Goal: Transaction & Acquisition: Purchase product/service

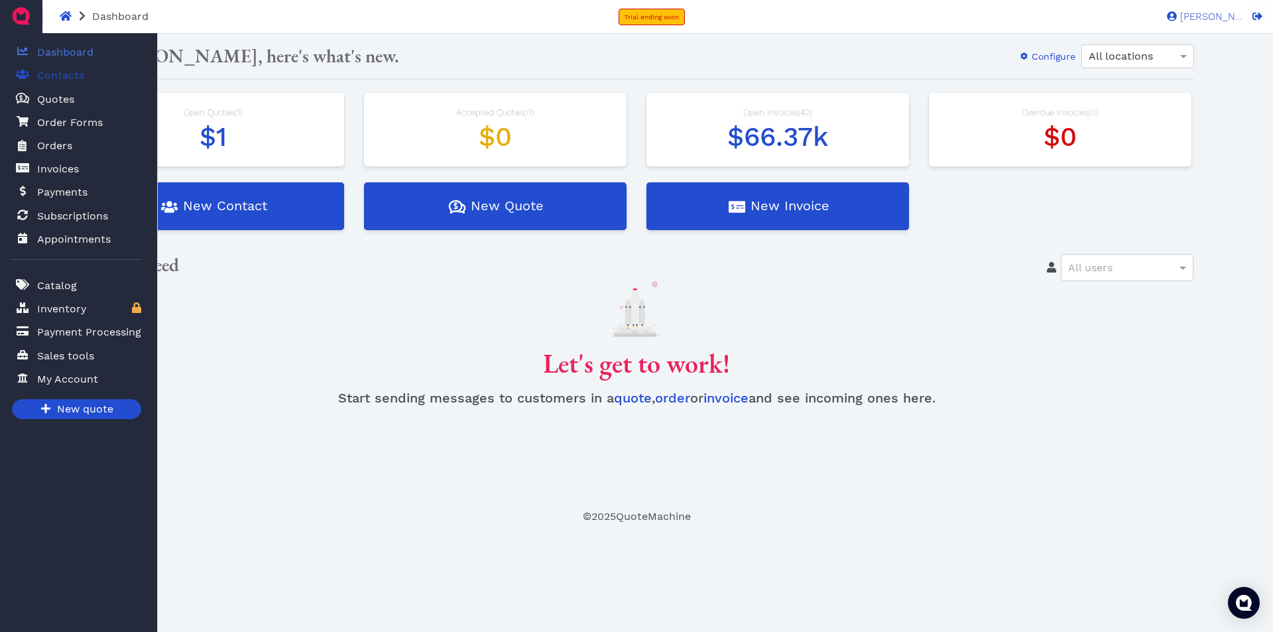
click at [48, 74] on span "Contacts" at bounding box center [60, 76] width 47 height 16
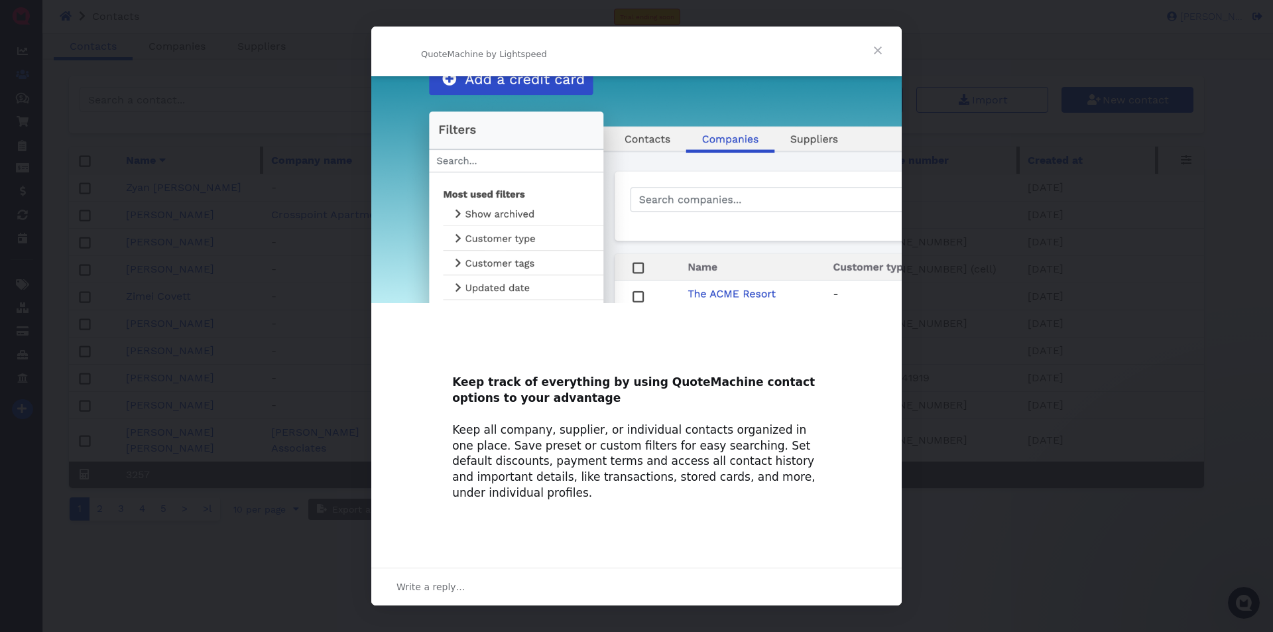
scroll to position [514, 0]
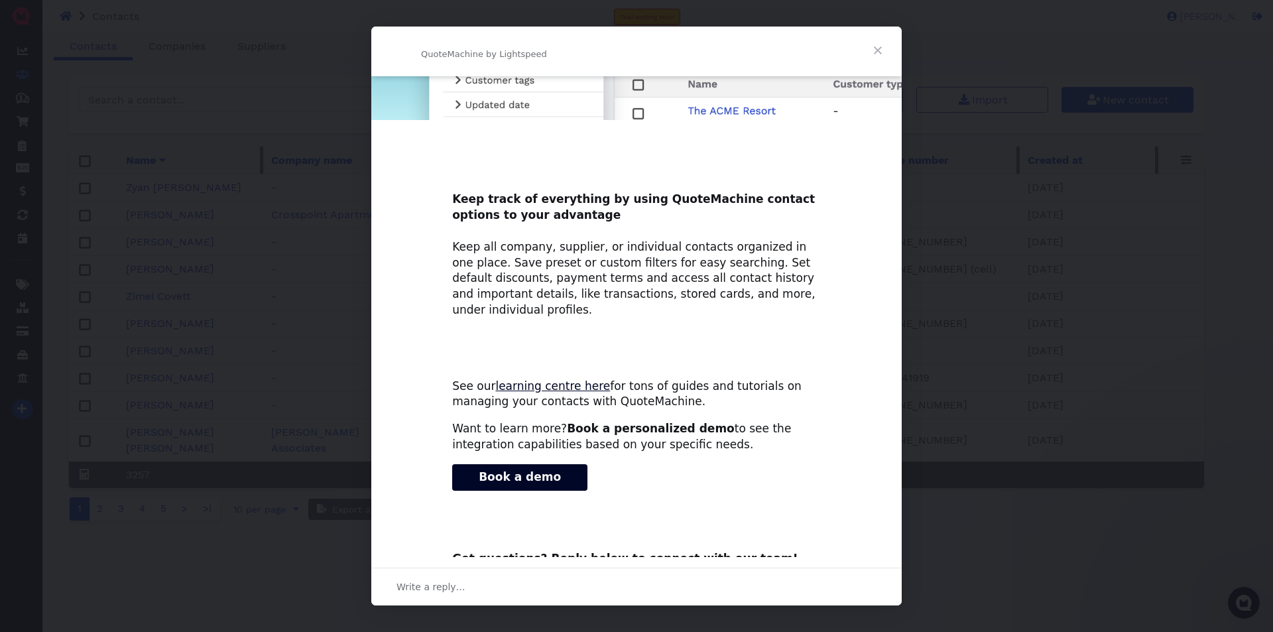
click at [876, 50] on span "Close" at bounding box center [878, 51] width 48 height 48
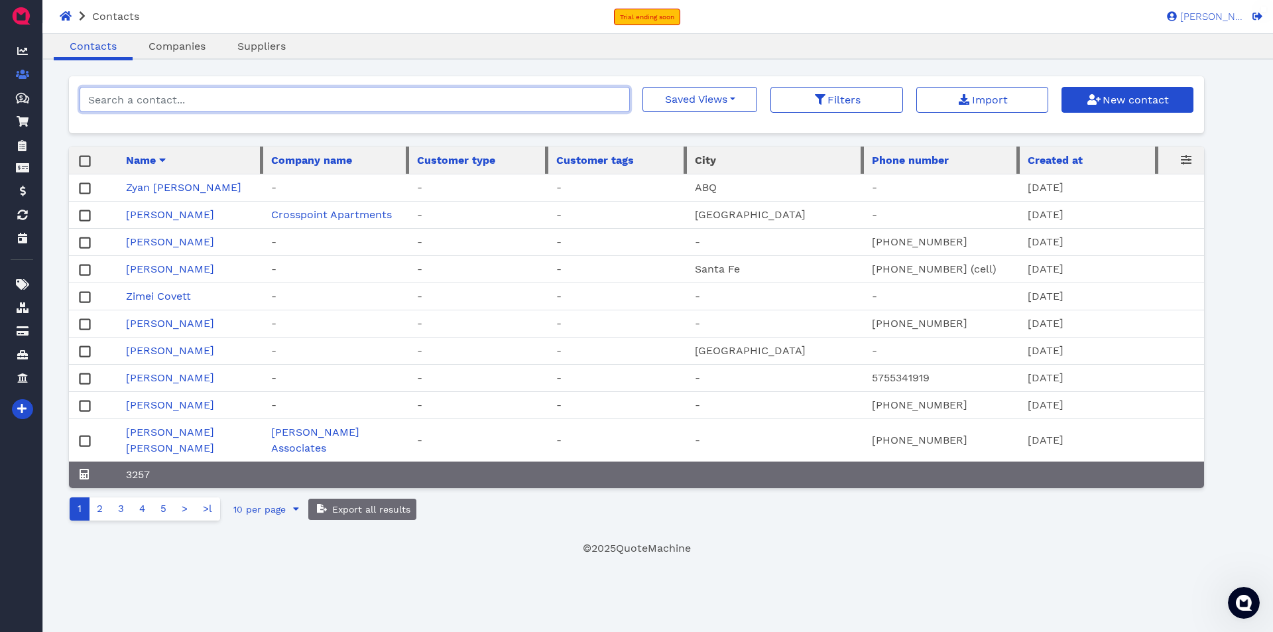
click at [214, 96] on input "search" at bounding box center [355, 99] width 550 height 25
click at [216, 103] on input "search" at bounding box center [355, 99] width 550 height 25
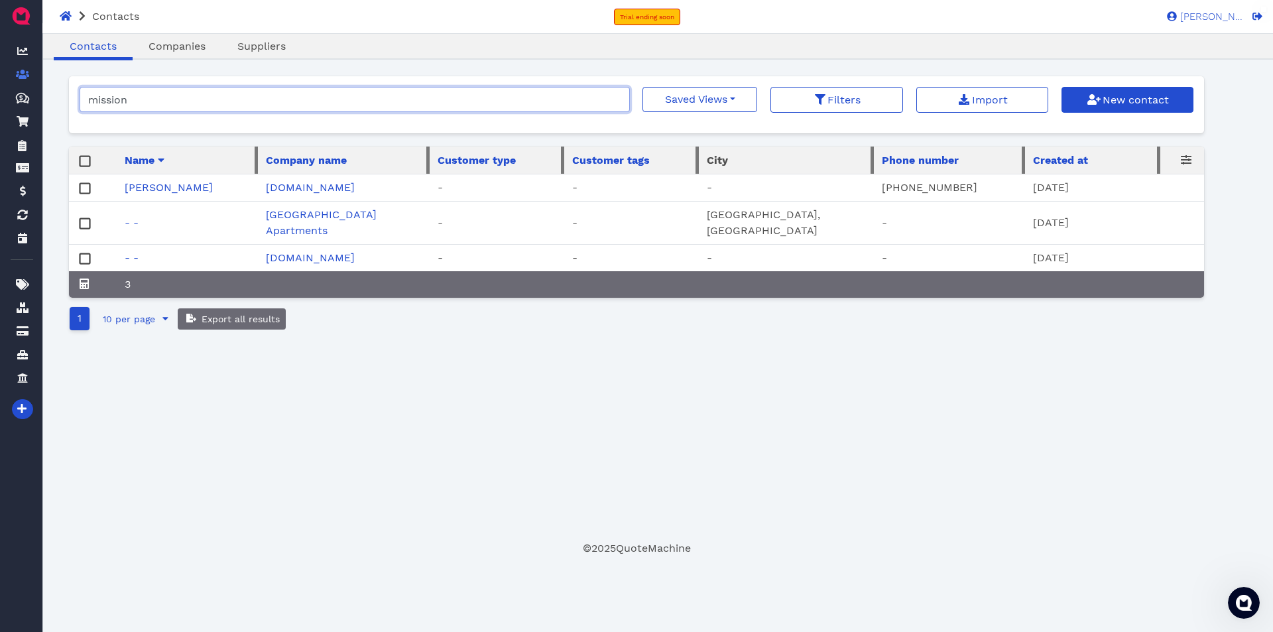
type input "mission"
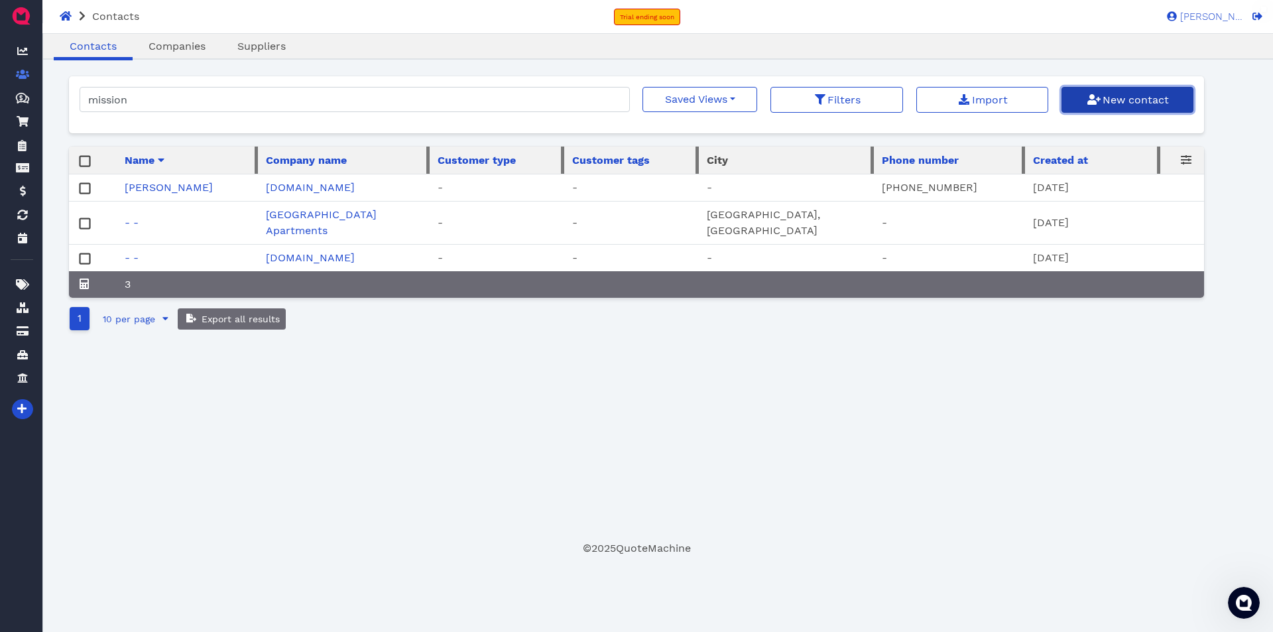
click at [1120, 97] on span "New contact" at bounding box center [1134, 99] width 68 height 13
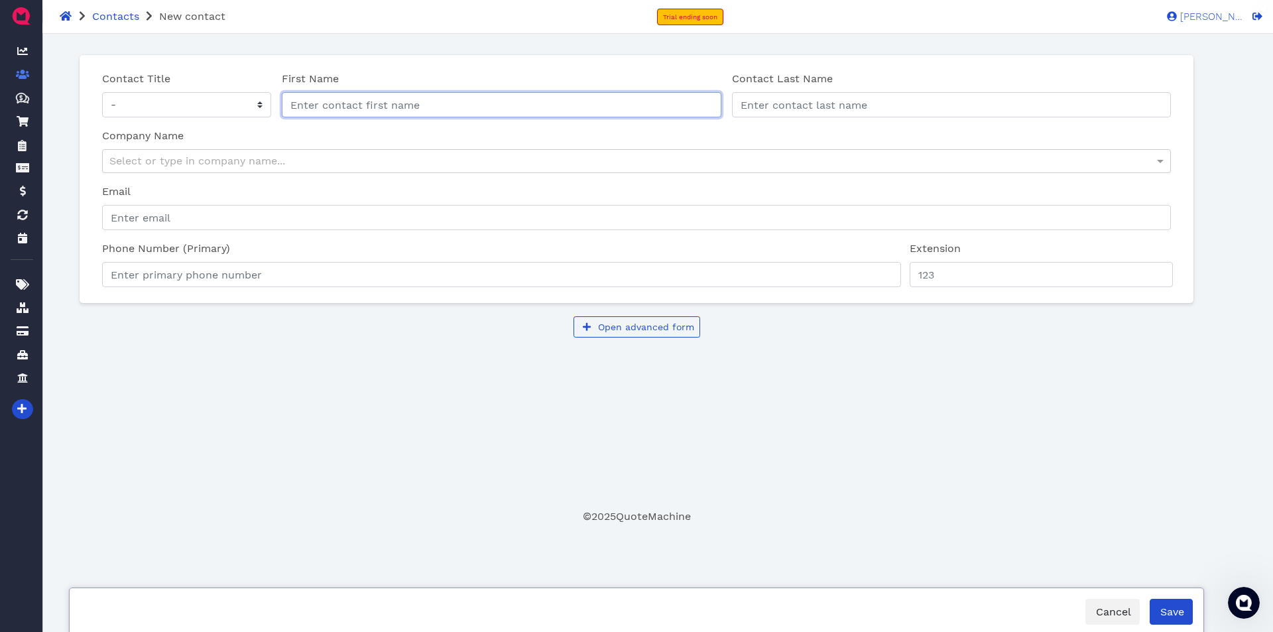
click at [438, 109] on input "First Name" at bounding box center [501, 104] width 439 height 25
type input "[PERSON_NAME]"
click at [143, 164] on input "Hunt properties" at bounding box center [150, 162] width 83 height 25
type input "[PERSON_NAME] Properties"
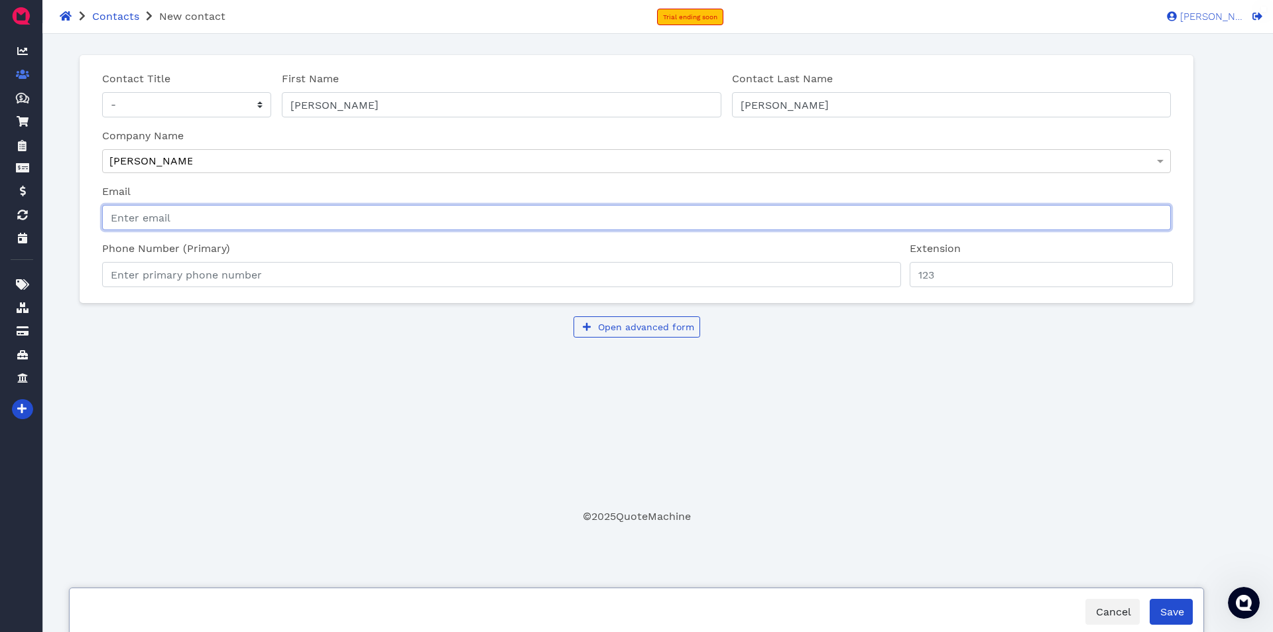
click at [192, 221] on input "Email" at bounding box center [636, 217] width 1068 height 25
type input "h"
type input "e"
paste input "[PERSON_NAME][EMAIL_ADDRESS][PERSON_NAME][DOMAIN_NAME]"
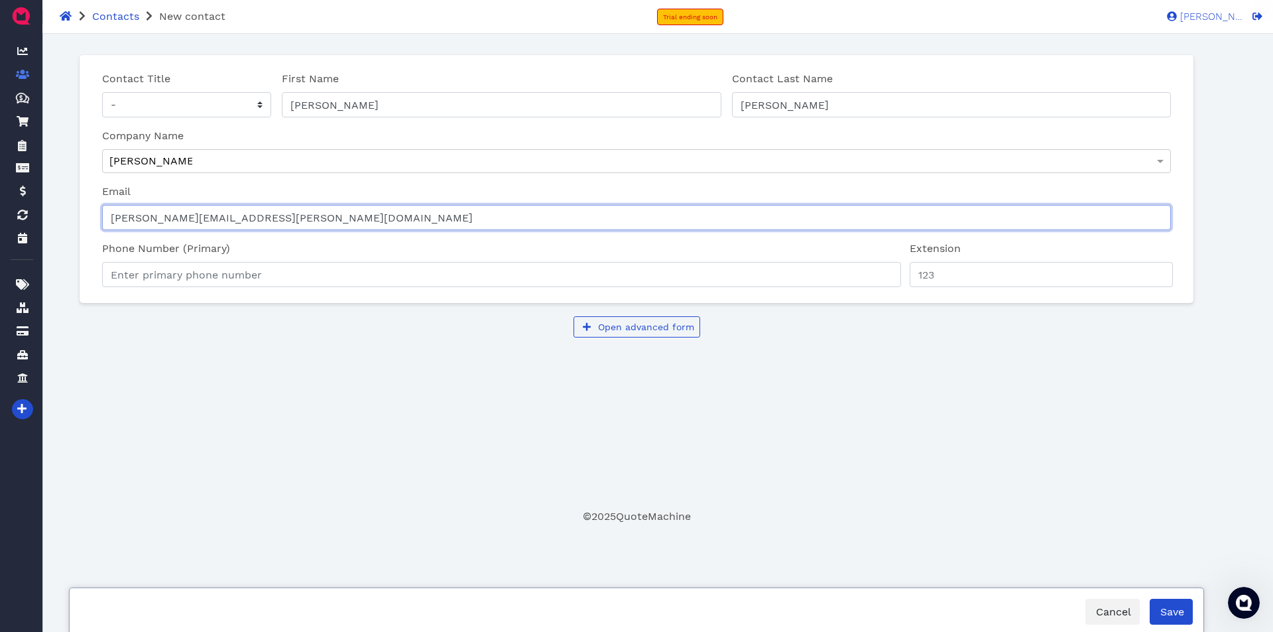
type input "[PERSON_NAME][EMAIL_ADDRESS][PERSON_NAME][DOMAIN_NAME]"
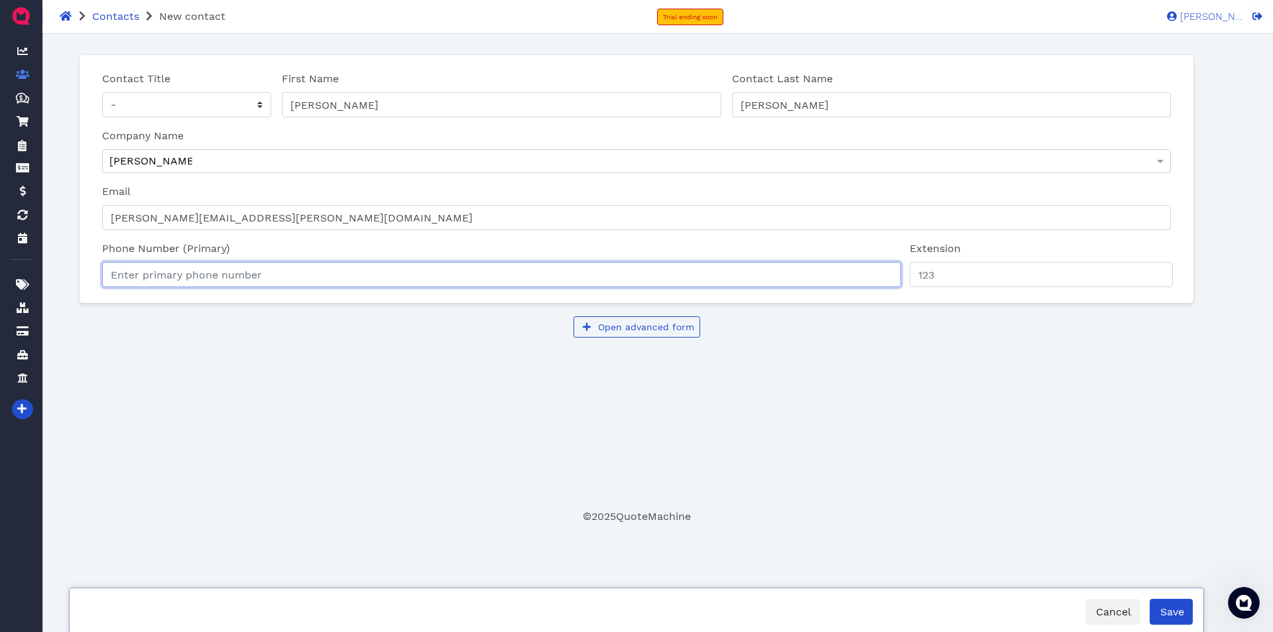
click at [181, 276] on input "Phone Number (Primary)" at bounding box center [501, 274] width 799 height 25
click at [263, 278] on input "Phone Number (Primary)" at bounding box center [501, 274] width 799 height 25
paste input "(915) 298-4282"
type input "(915) 298-4282"
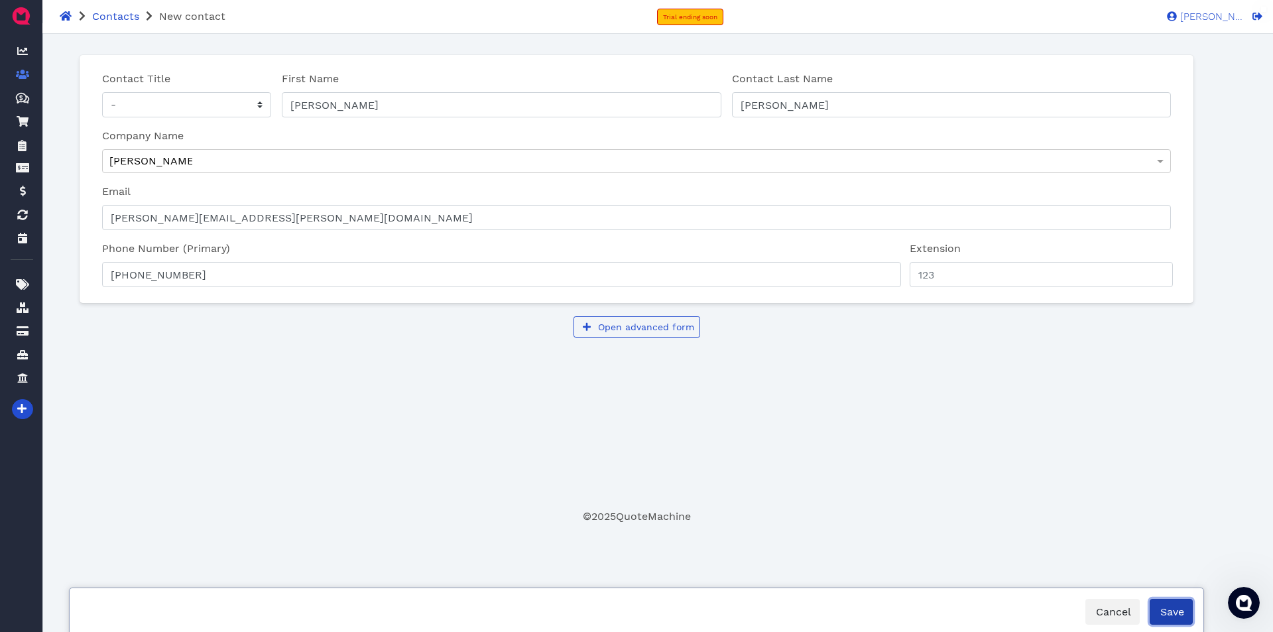
click at [1170, 608] on span "Save" at bounding box center [1171, 611] width 26 height 13
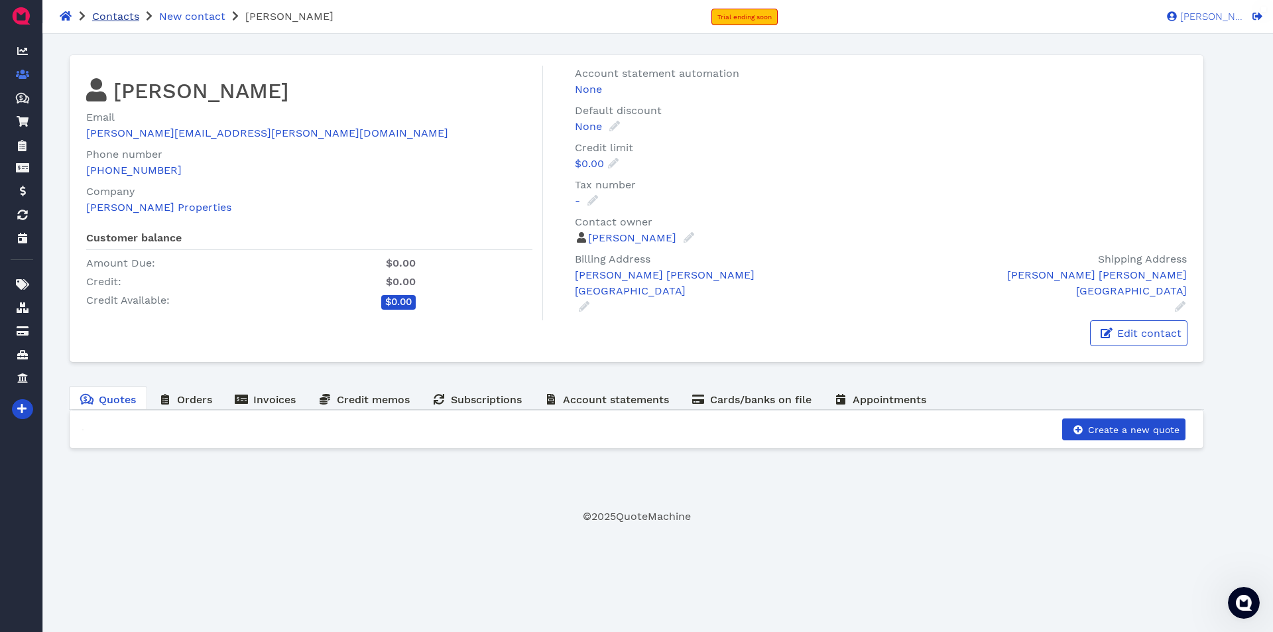
click at [119, 17] on span "Contacts" at bounding box center [115, 16] width 47 height 13
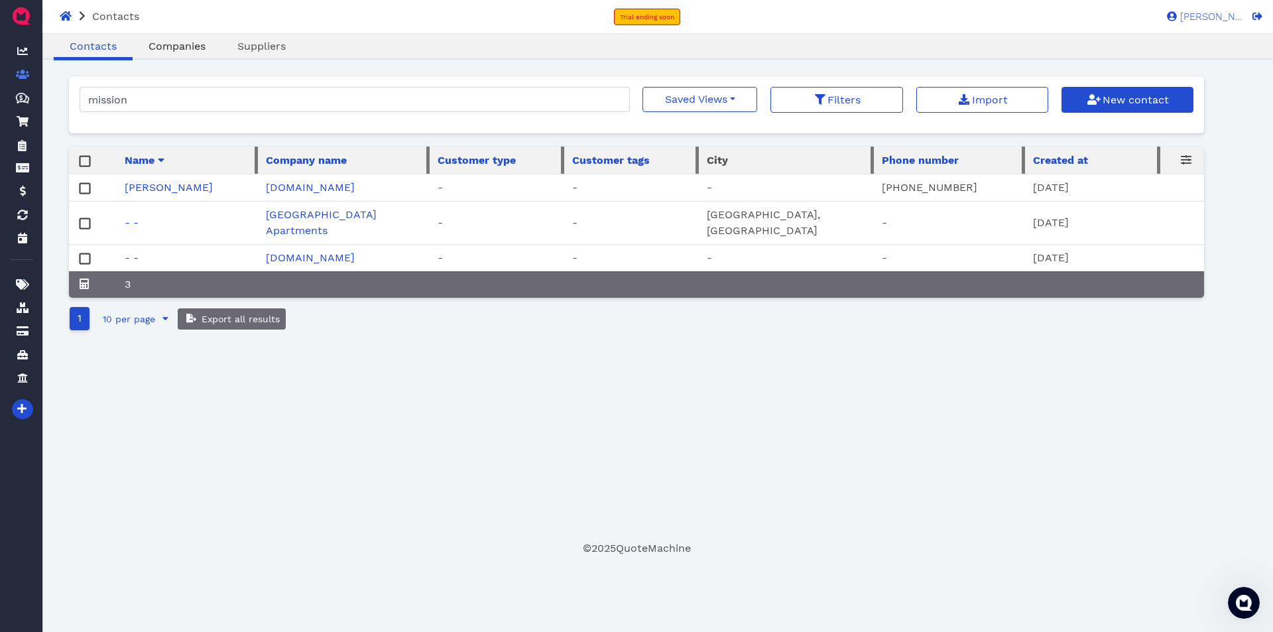
click at [182, 48] on span "Companies" at bounding box center [176, 46] width 57 height 13
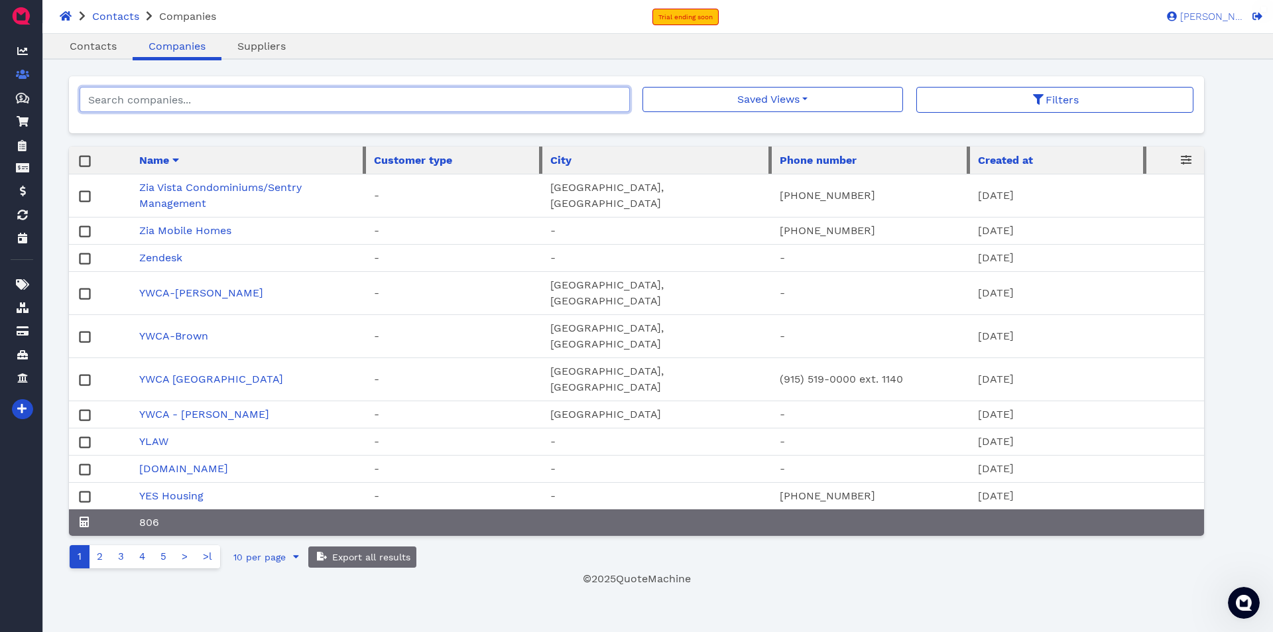
click at [211, 101] on input "search" at bounding box center [355, 99] width 550 height 25
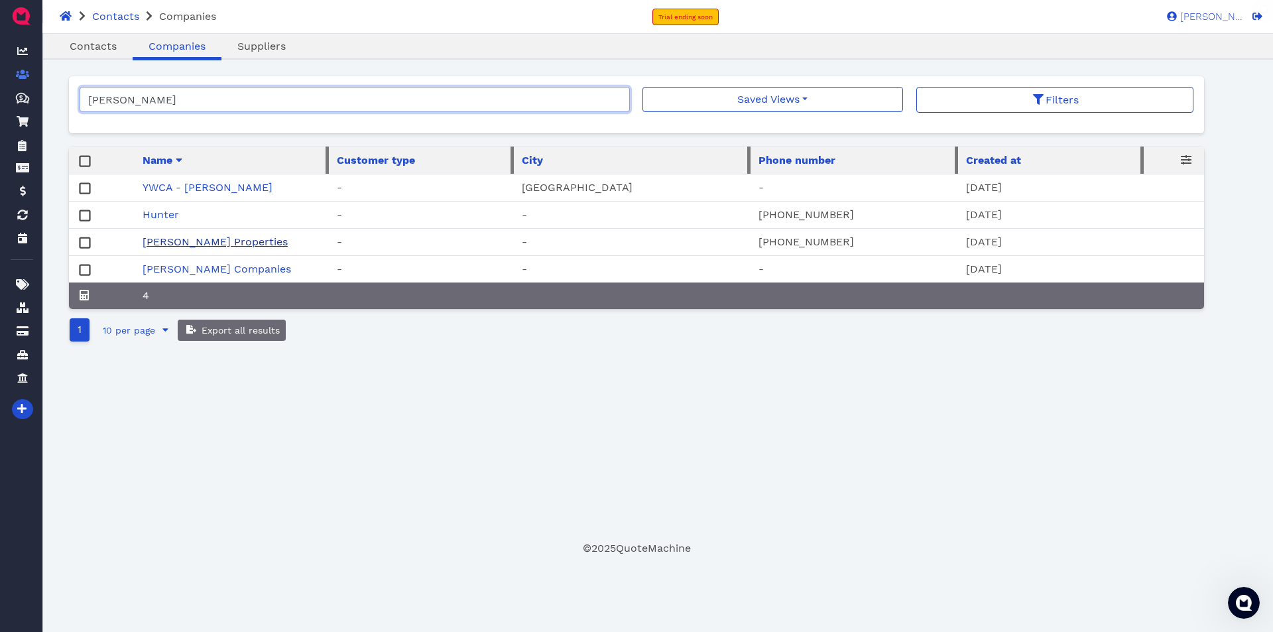
type input "hunt"
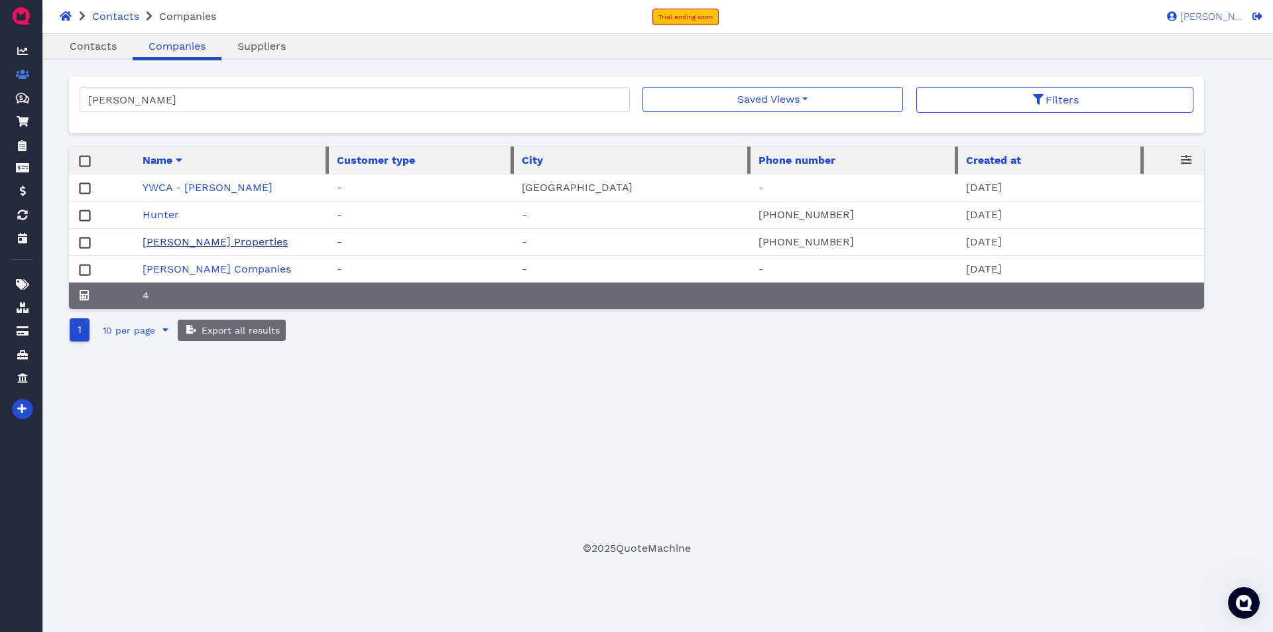
click at [190, 237] on link "[PERSON_NAME] Properties" at bounding box center [215, 241] width 145 height 13
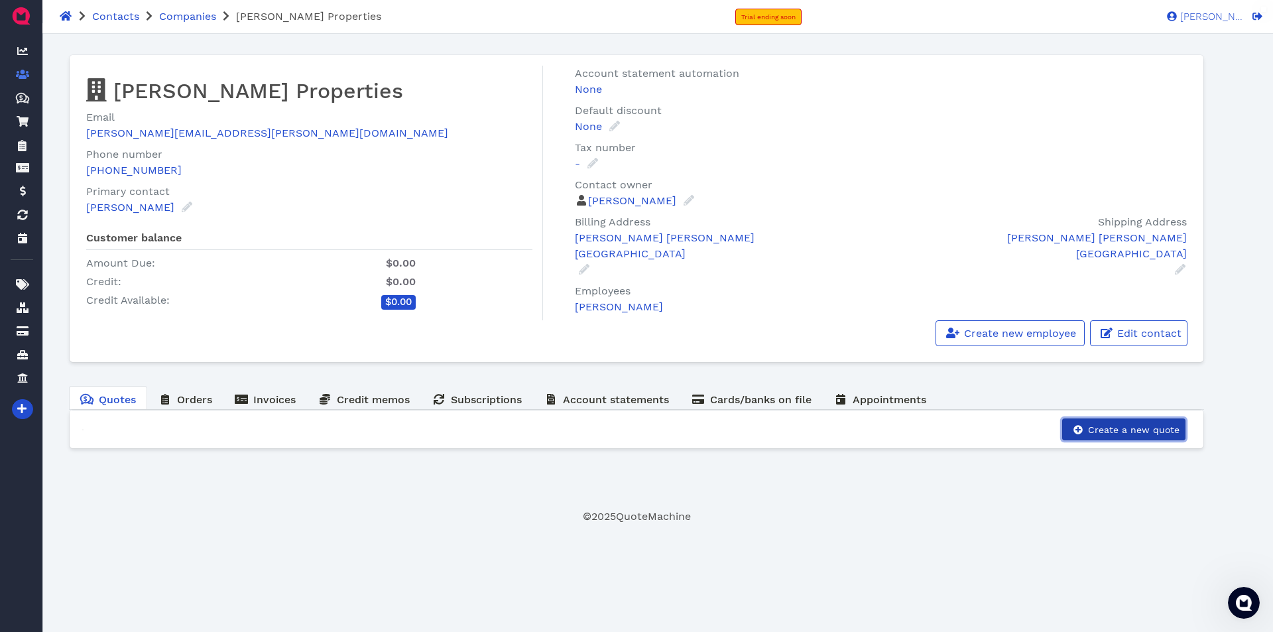
click at [1107, 429] on span "Create a new quote" at bounding box center [1132, 429] width 93 height 11
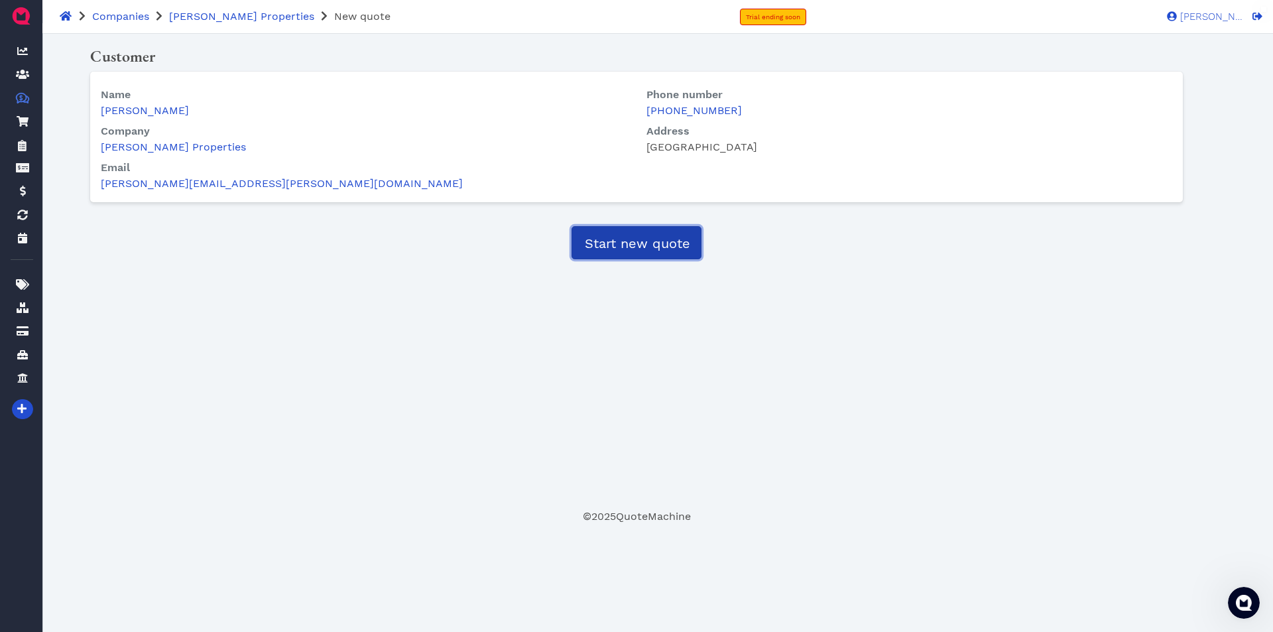
click at [650, 244] on span "Start new quote" at bounding box center [636, 243] width 107 height 16
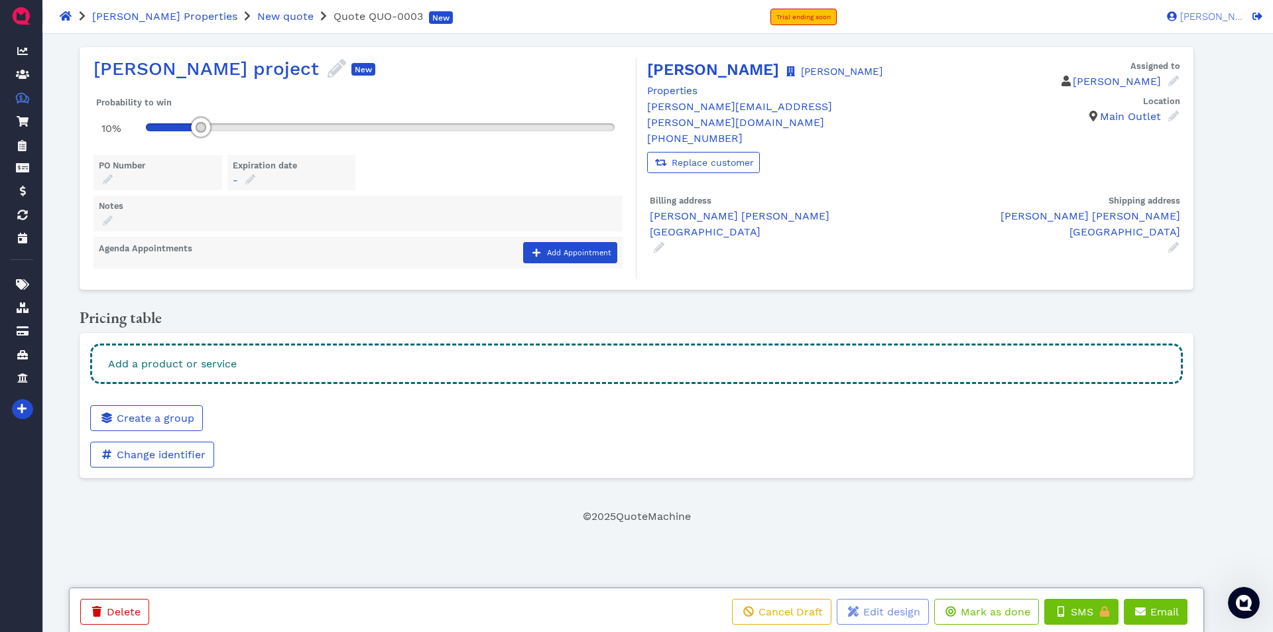
click at [260, 364] on div "Add a product or service" at bounding box center [636, 363] width 1092 height 40
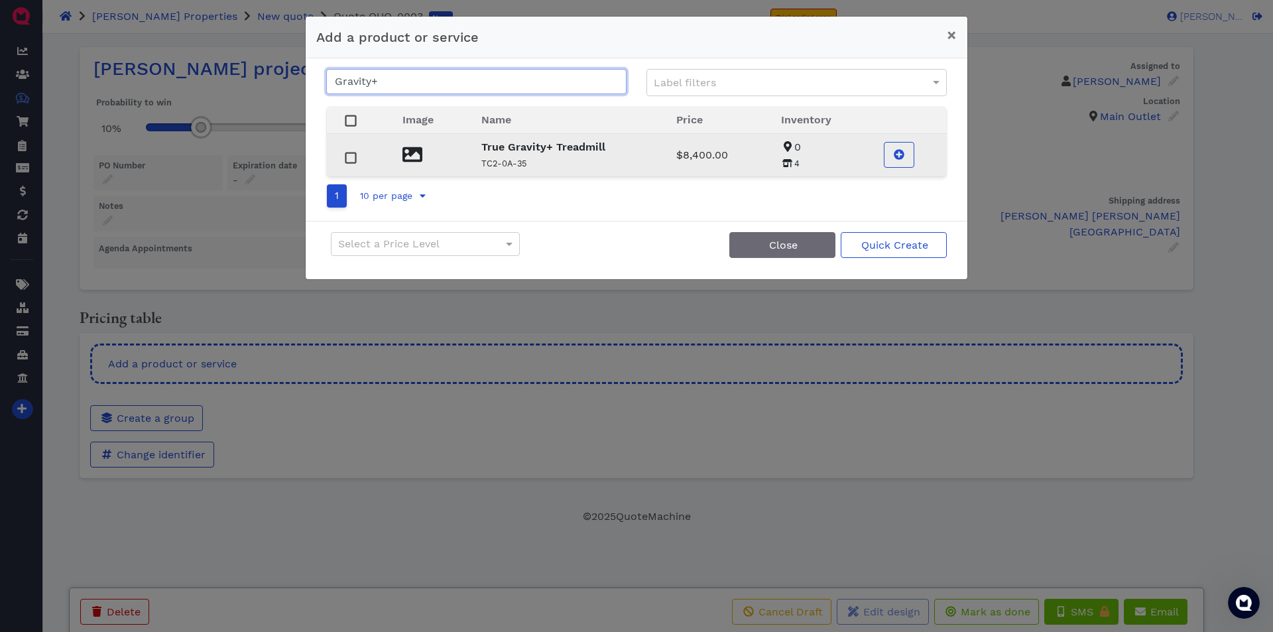
type input "Gravity+"
click at [518, 146] on strong "True Gravity+ Treadmill" at bounding box center [543, 147] width 124 height 13
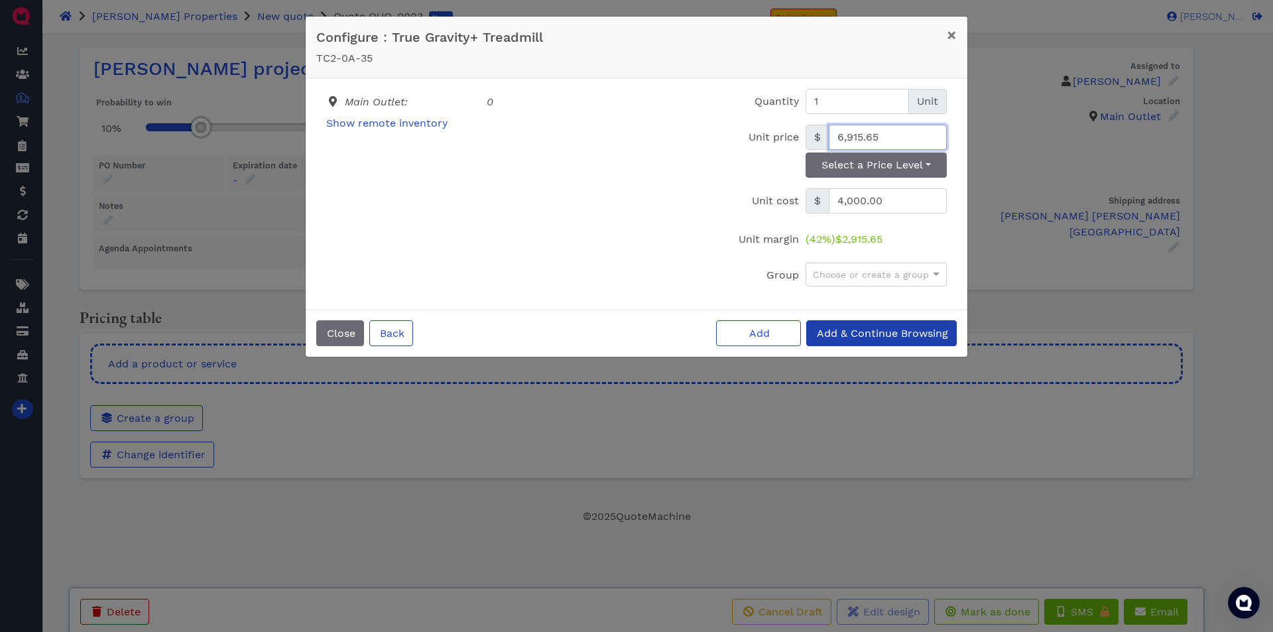
type input "6,915.65"
click at [893, 329] on span "Add & Continue Browsing" at bounding box center [881, 333] width 133 height 13
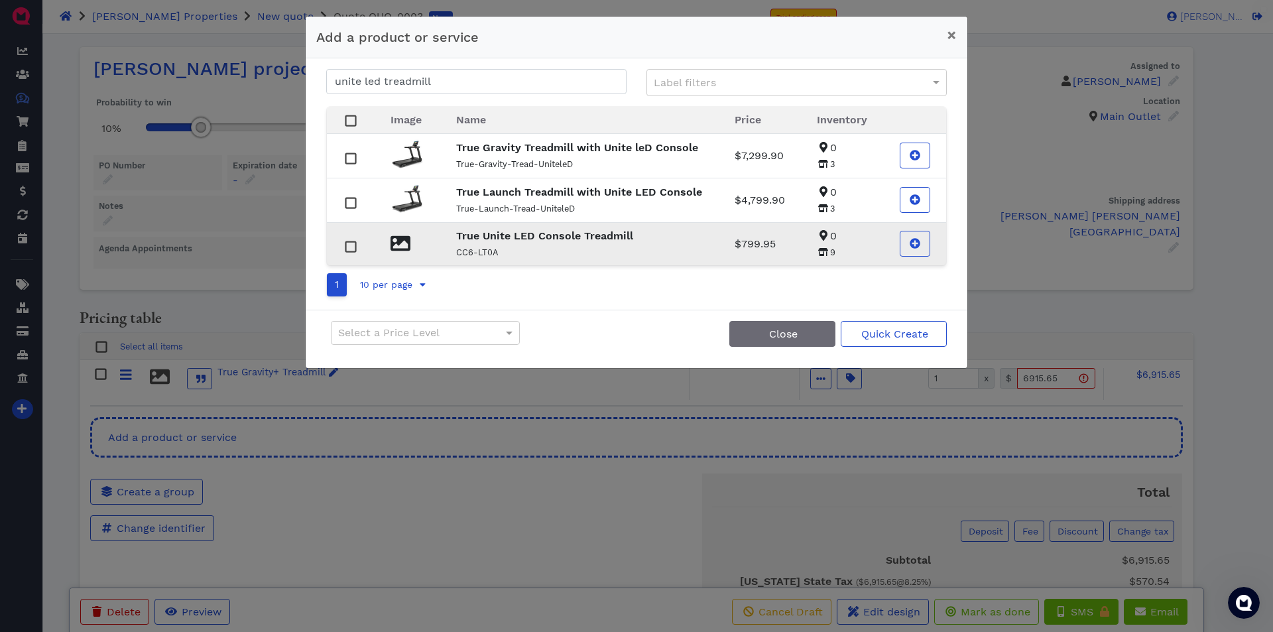
click at [500, 241] on strong "True Unite LED Console Treadmill" at bounding box center [544, 235] width 177 height 13
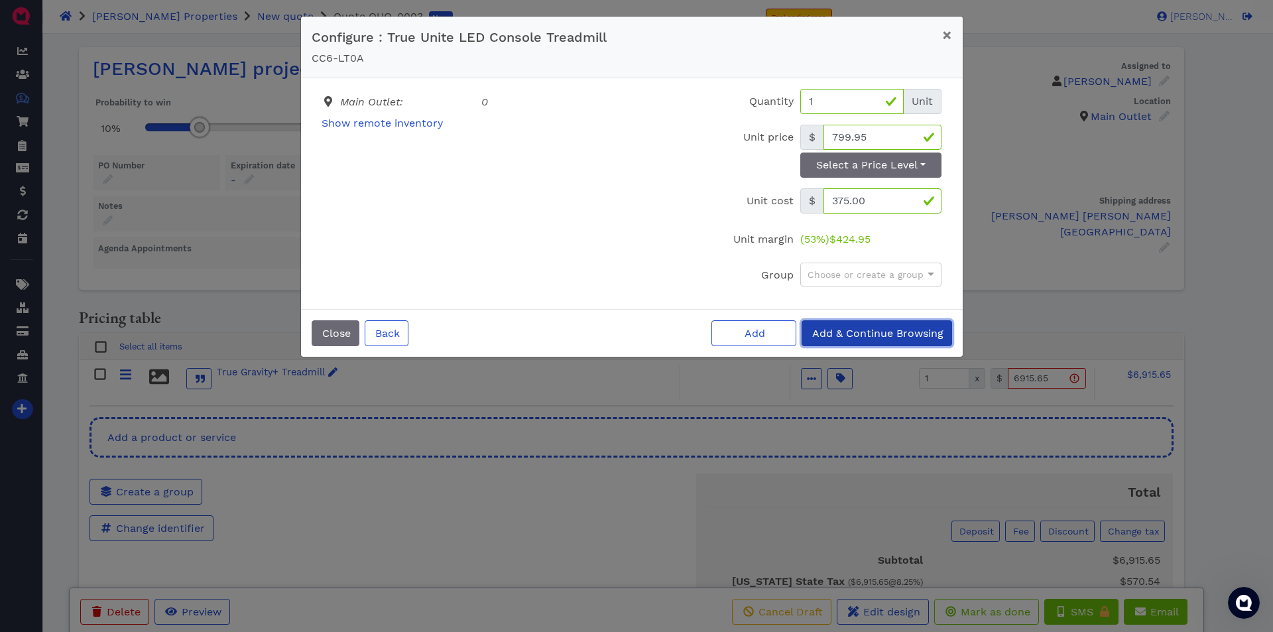
click at [873, 339] on span "Add & Continue Browsing" at bounding box center [876, 333] width 133 height 13
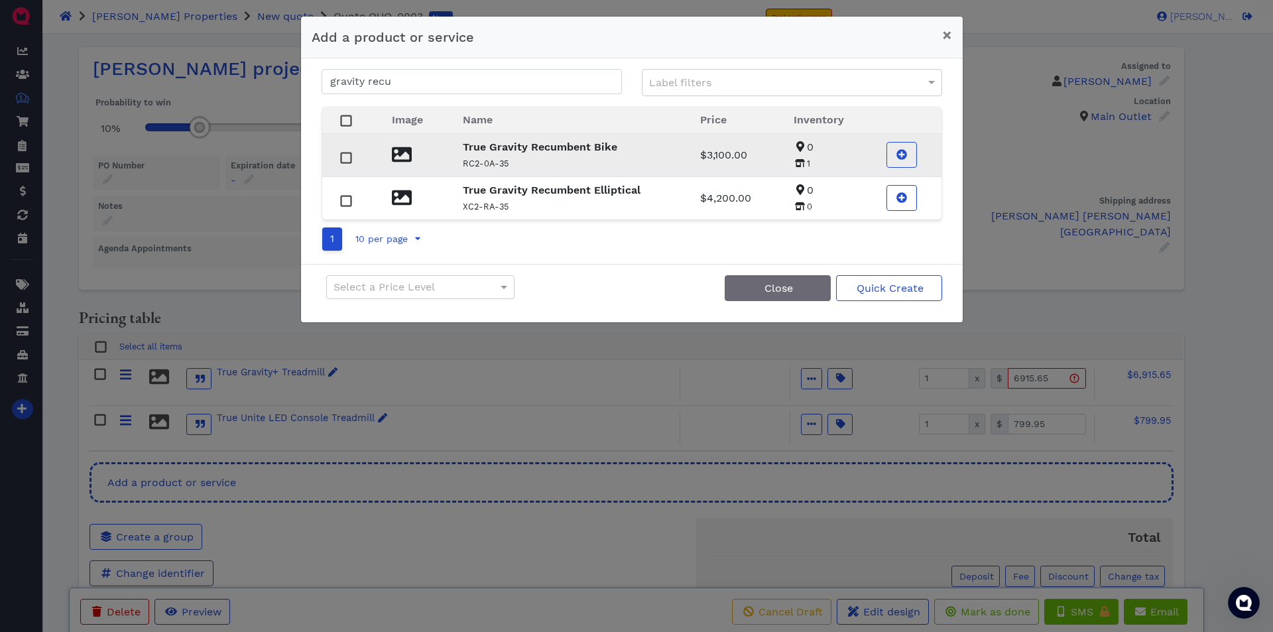
click at [553, 154] on p "True Gravity Recumbent Bike" at bounding box center [565, 147] width 205 height 16
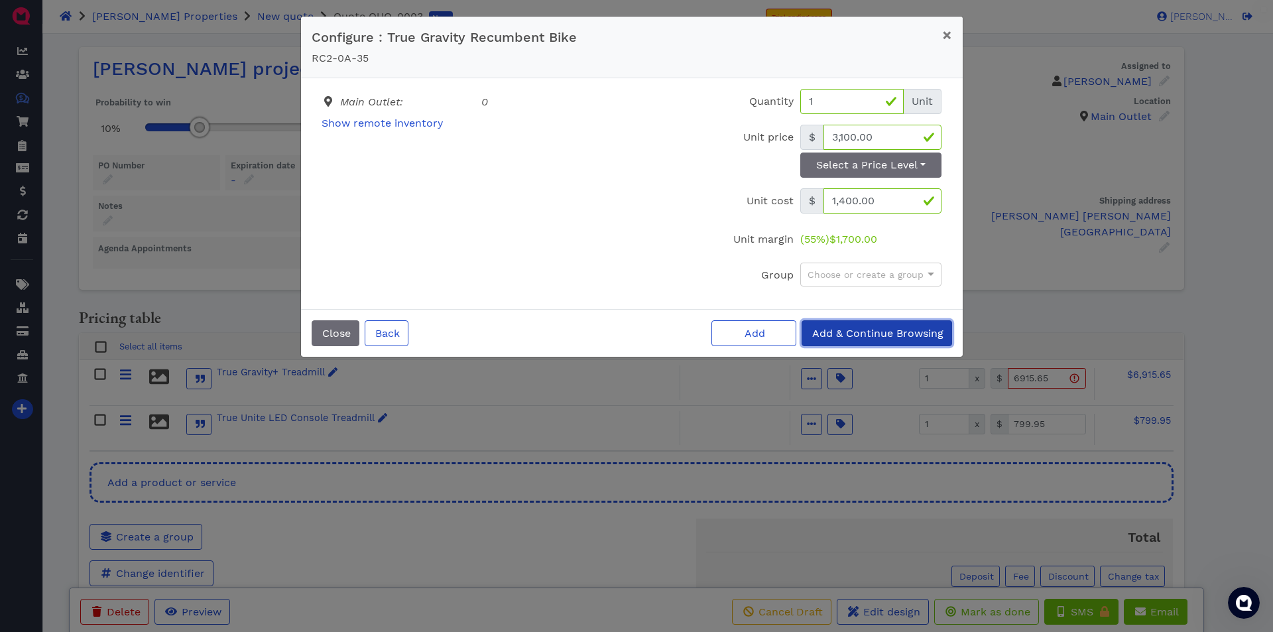
click at [850, 329] on span "Add & Continue Browsing" at bounding box center [876, 333] width 133 height 13
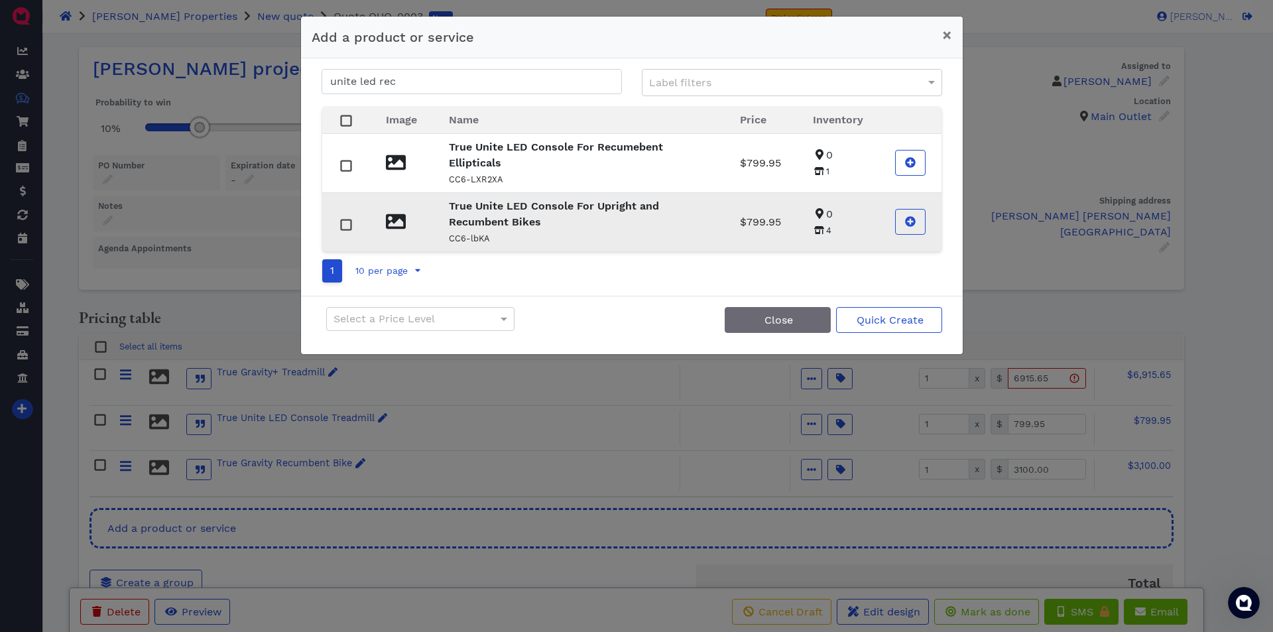
click at [515, 221] on strong "True Unite LED Console For Upright and Recumbent Bikes" at bounding box center [554, 214] width 210 height 29
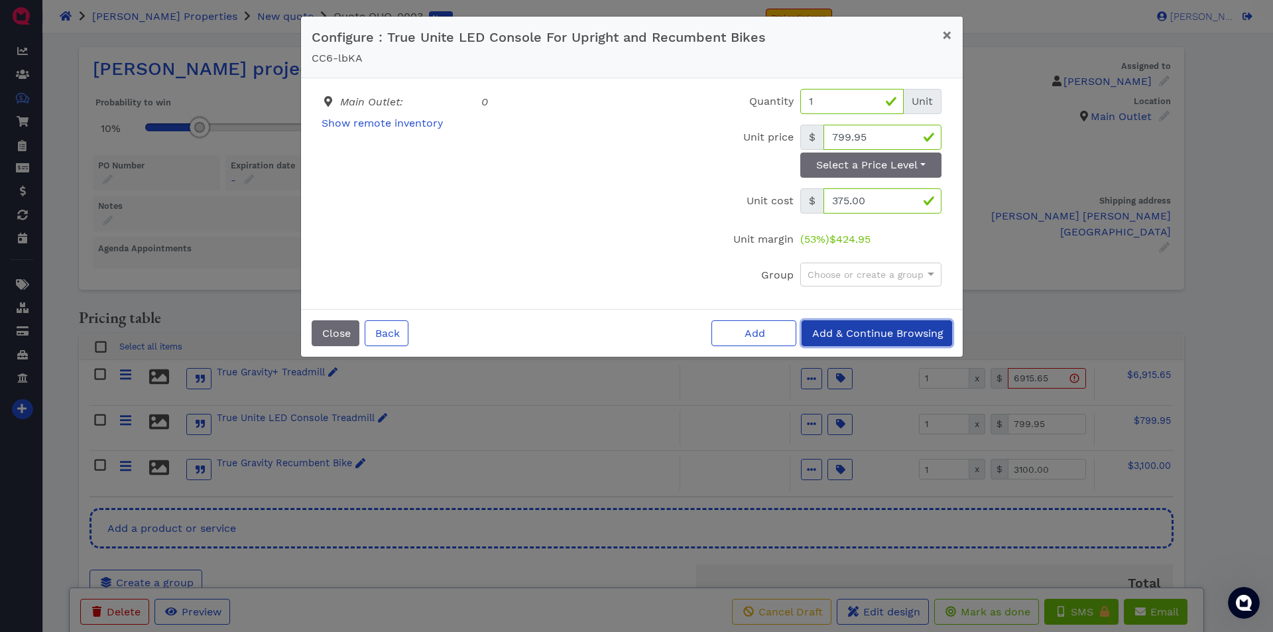
click at [854, 333] on span "Add & Continue Browsing" at bounding box center [876, 333] width 133 height 13
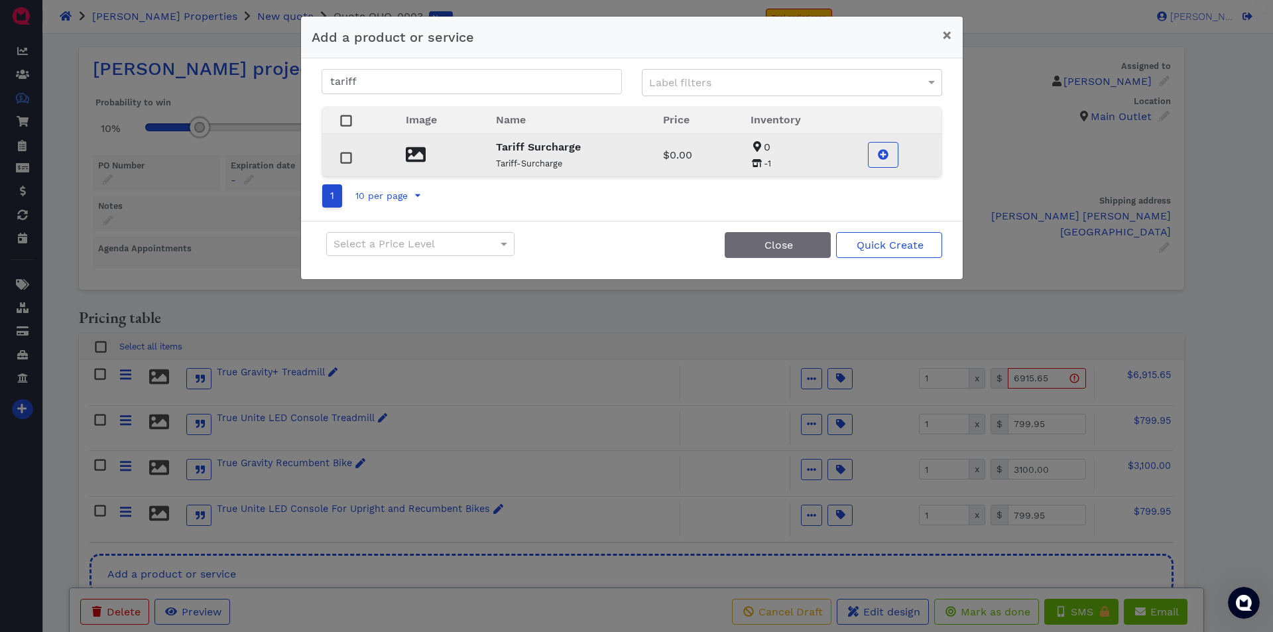
click at [511, 147] on strong "Tariff Surcharge" at bounding box center [538, 147] width 85 height 13
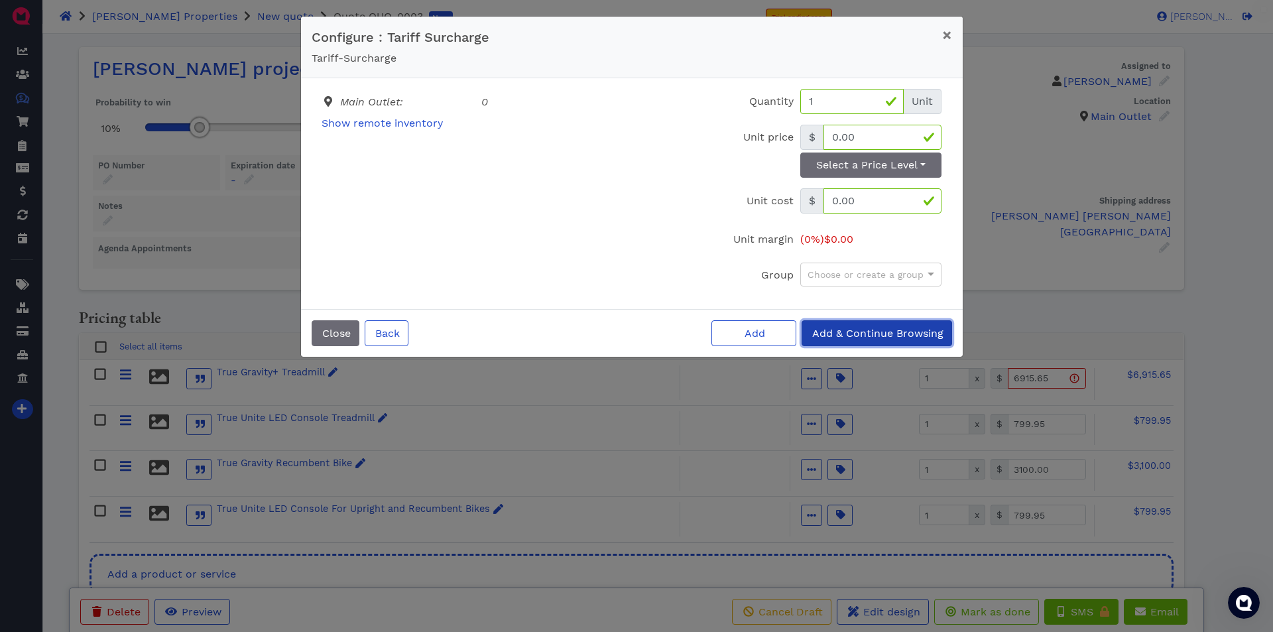
click at [844, 325] on button "Add & Continue Browsing" at bounding box center [876, 333] width 150 height 26
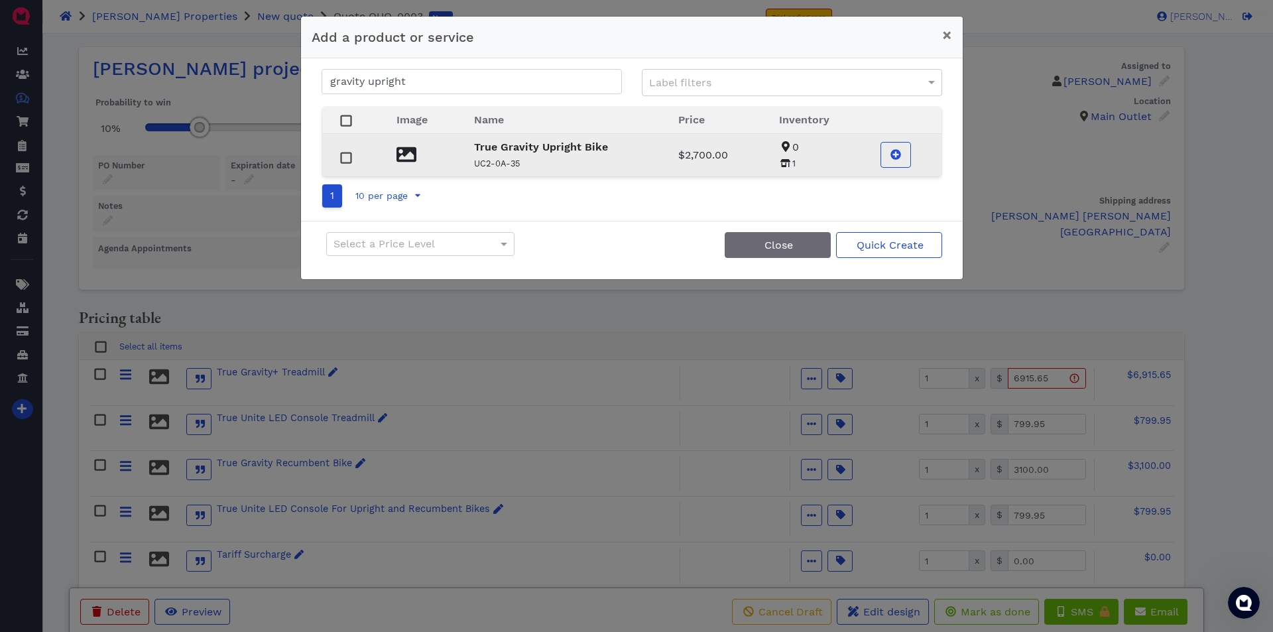
click at [502, 145] on strong "True Gravity Upright Bike" at bounding box center [541, 147] width 134 height 13
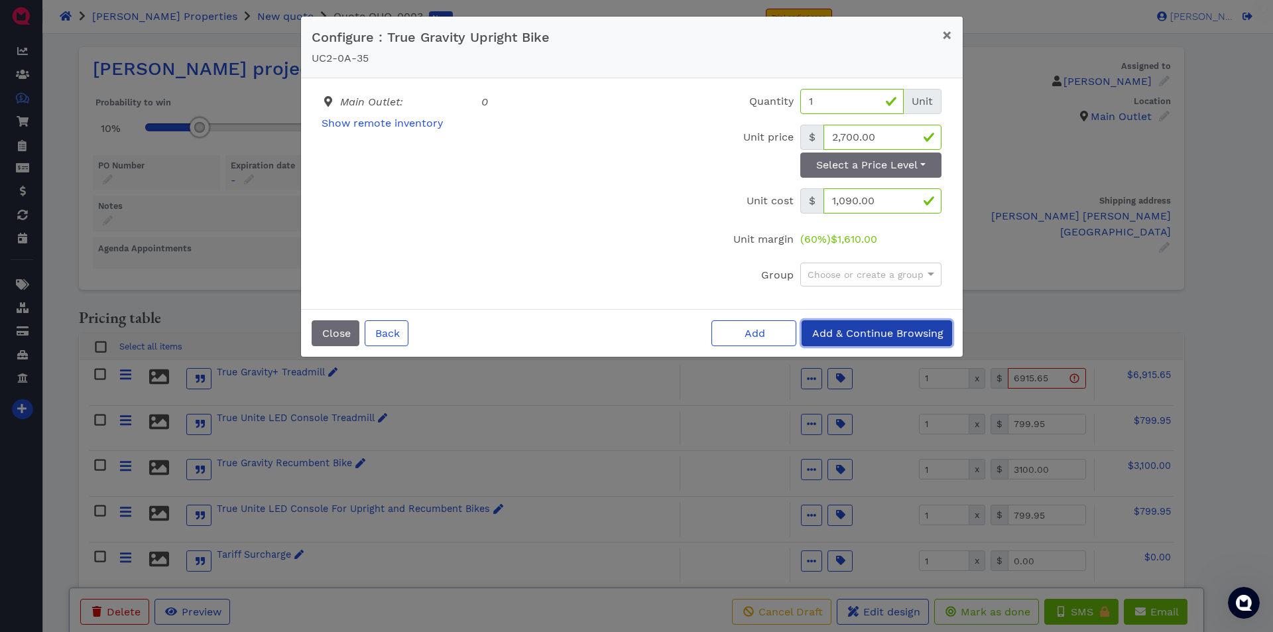
click at [872, 336] on span "Add & Continue Browsing" at bounding box center [876, 333] width 133 height 13
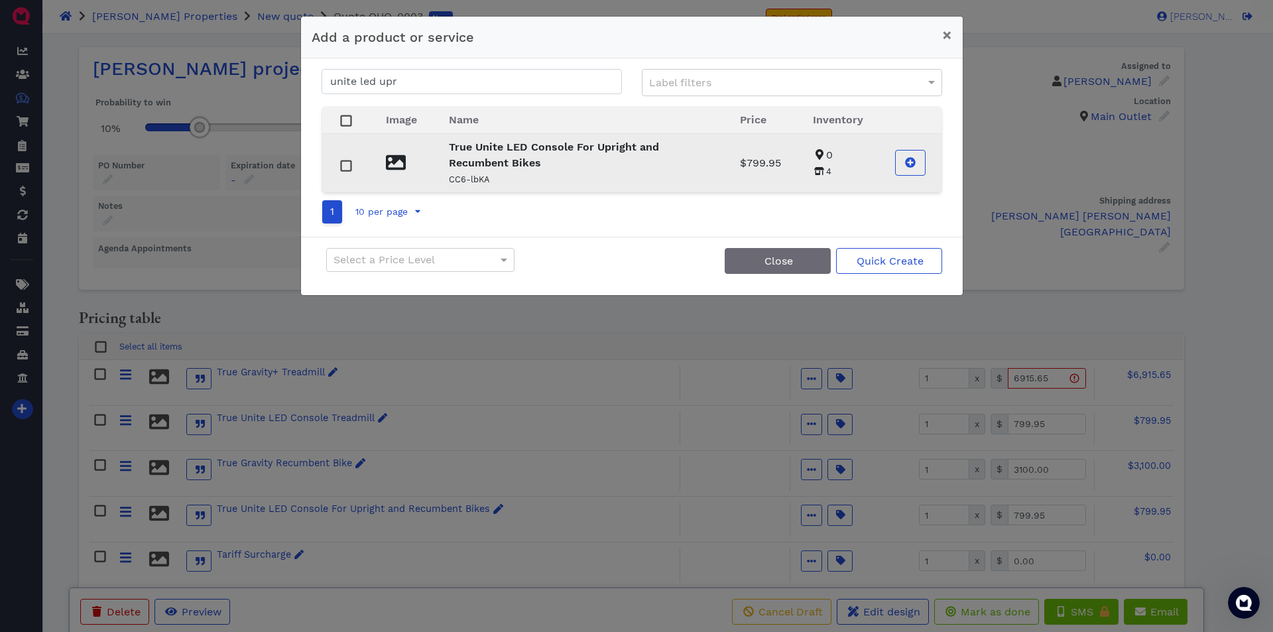
click at [498, 154] on p "True Unite LED Console For Upright and Recumbent Bikes" at bounding box center [578, 155] width 259 height 32
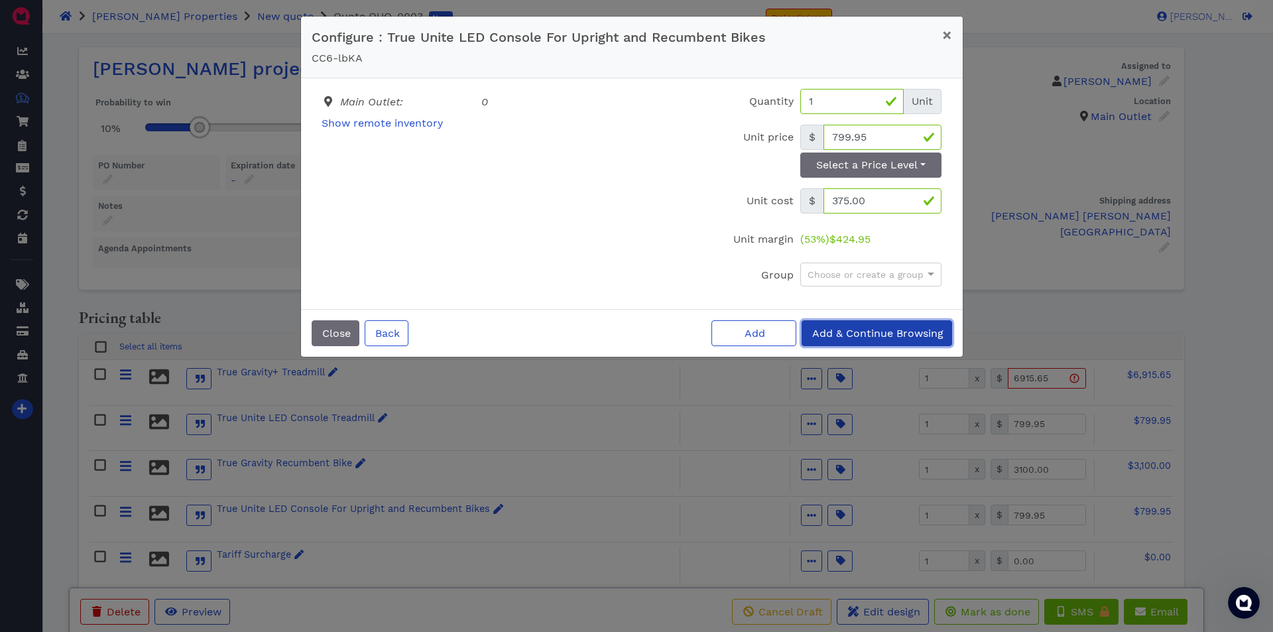
click at [849, 329] on span "Add & Continue Browsing" at bounding box center [876, 333] width 133 height 13
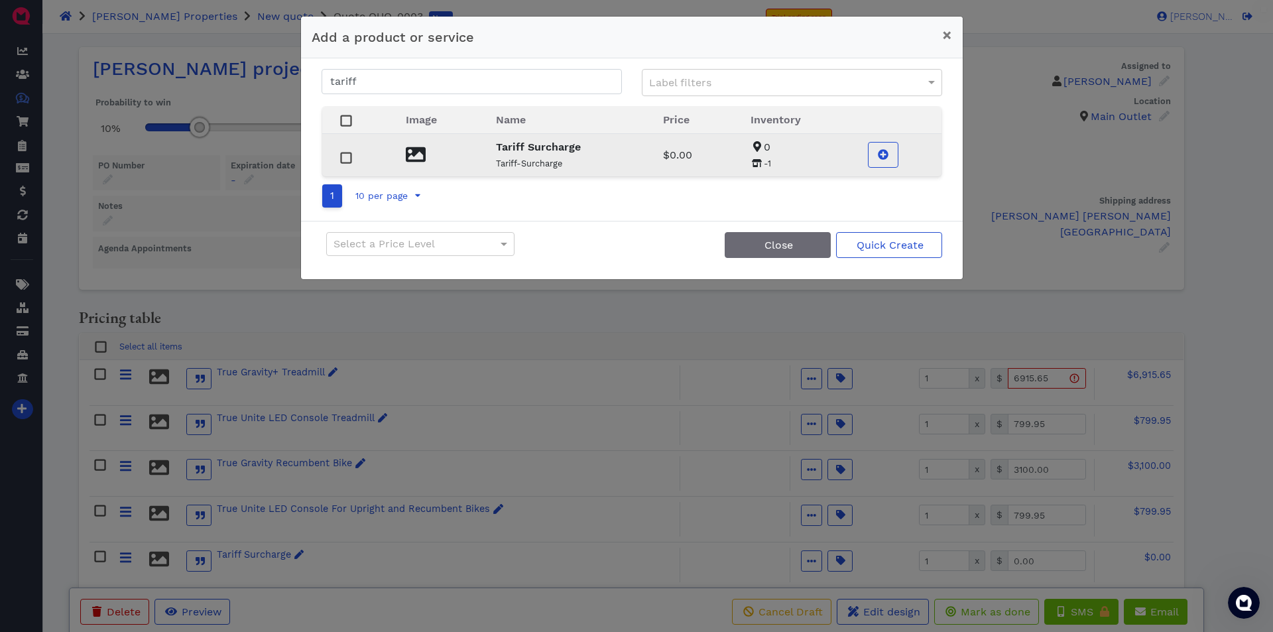
click at [517, 148] on strong "Tariff Surcharge" at bounding box center [538, 147] width 85 height 13
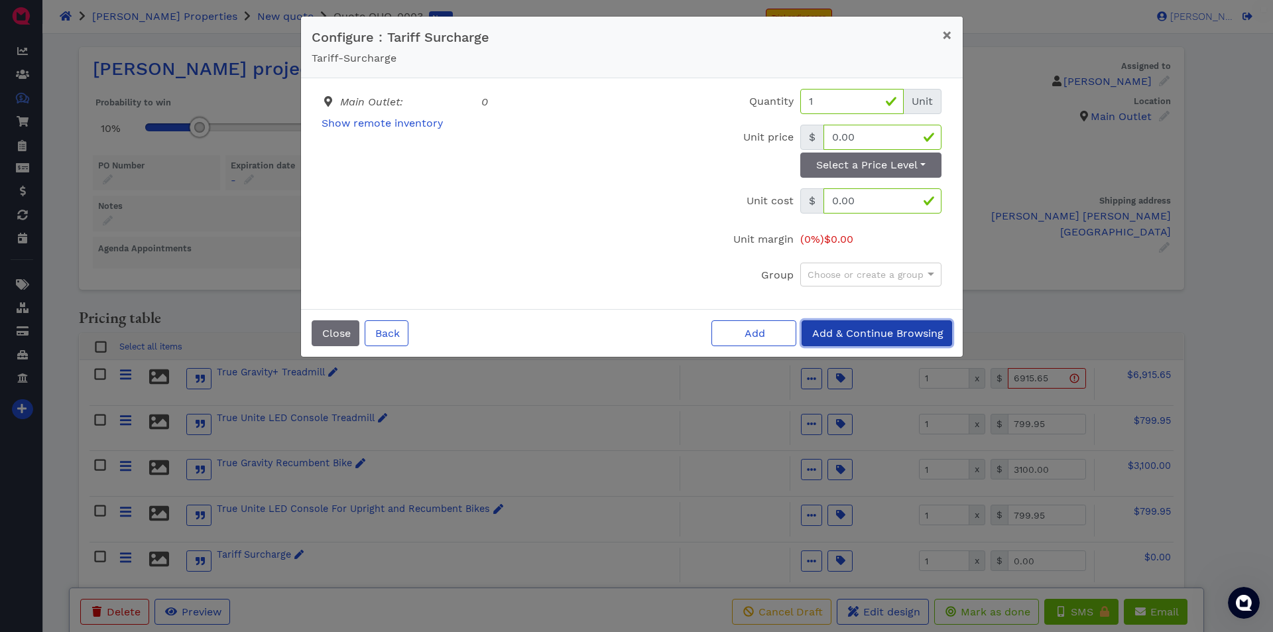
click at [850, 332] on span "Add & Continue Browsing" at bounding box center [876, 333] width 133 height 13
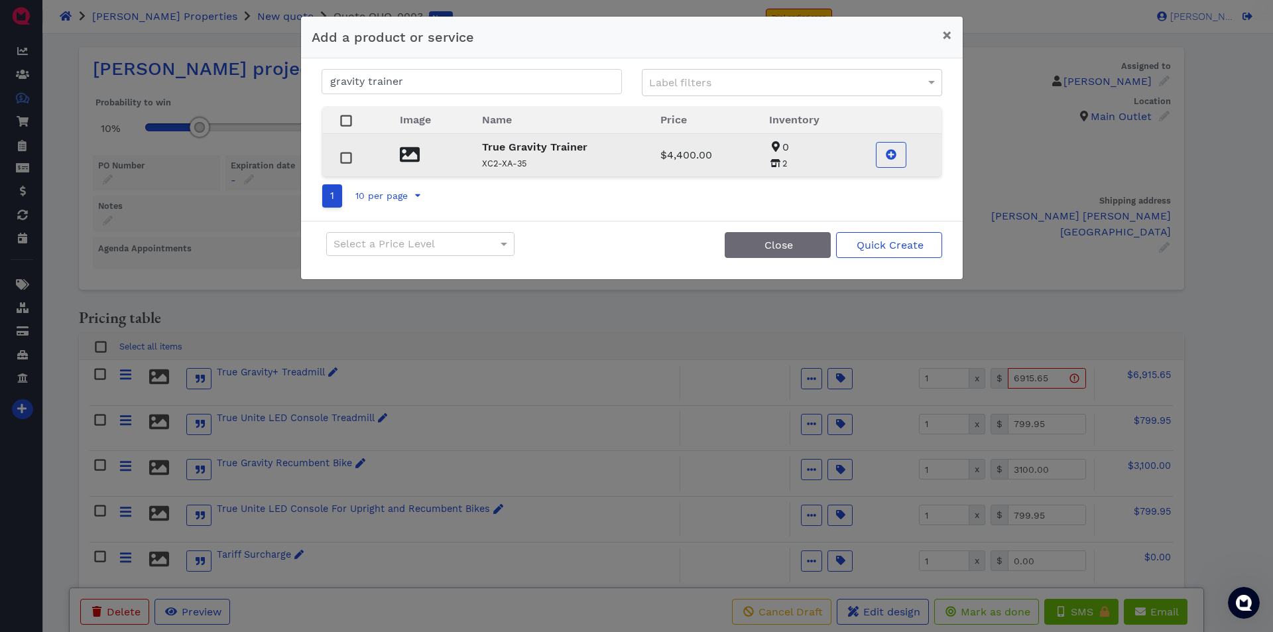
click at [506, 144] on strong "True Gravity Trainer" at bounding box center [534, 147] width 105 height 13
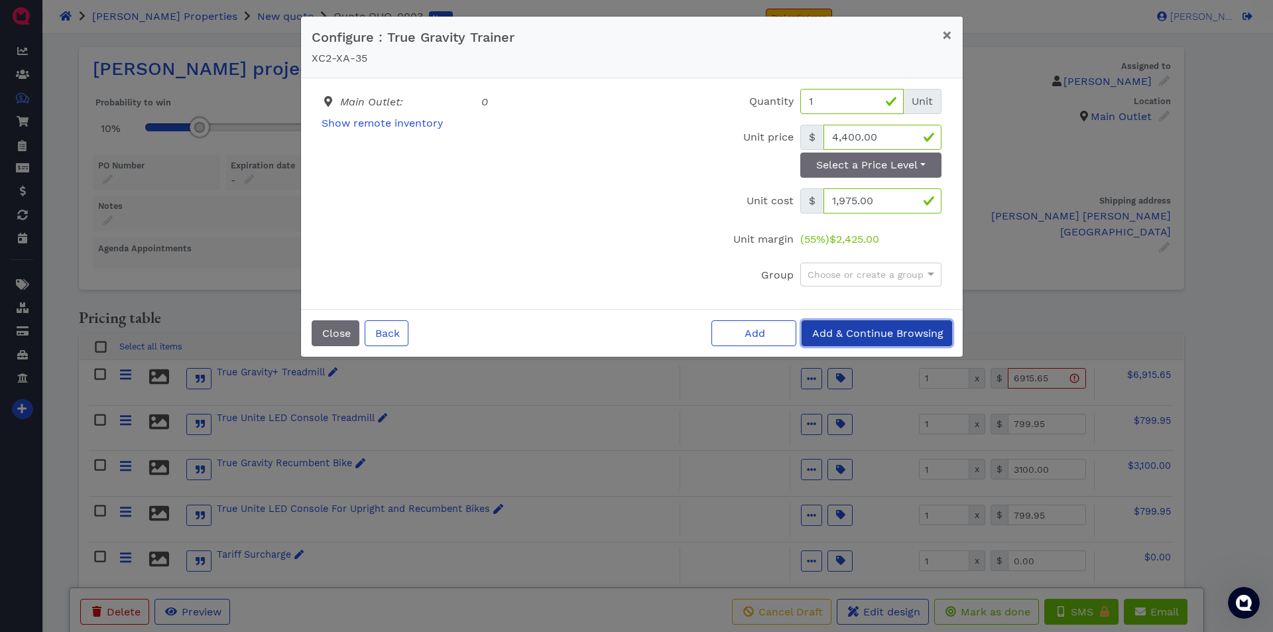
click at [844, 329] on span "Add & Continue Browsing" at bounding box center [876, 333] width 133 height 13
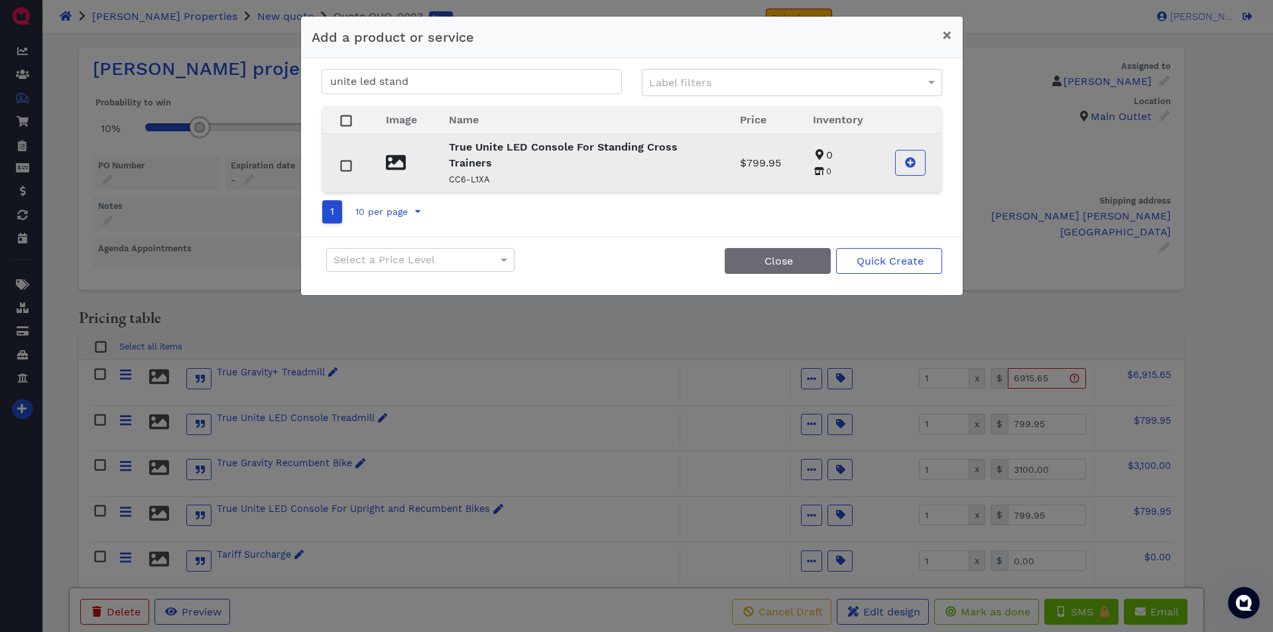
click at [514, 150] on strong "True Unite LED Console For Standing Cross Trainers" at bounding box center [563, 155] width 229 height 29
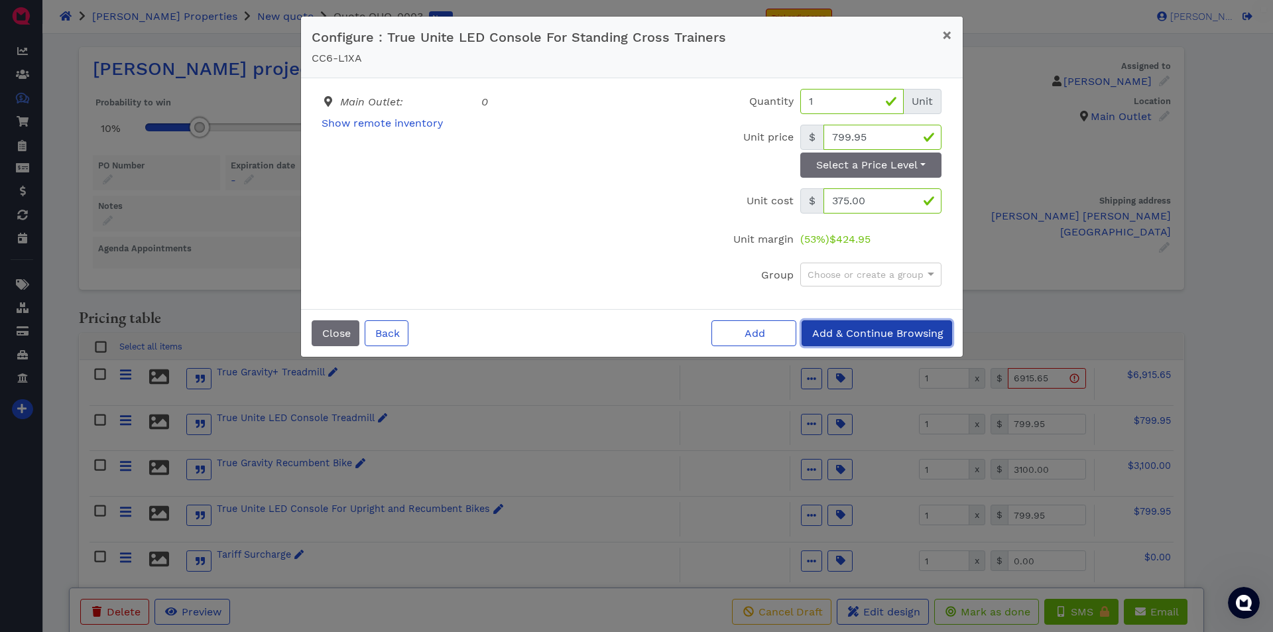
click at [844, 333] on span "Add & Continue Browsing" at bounding box center [876, 333] width 133 height 13
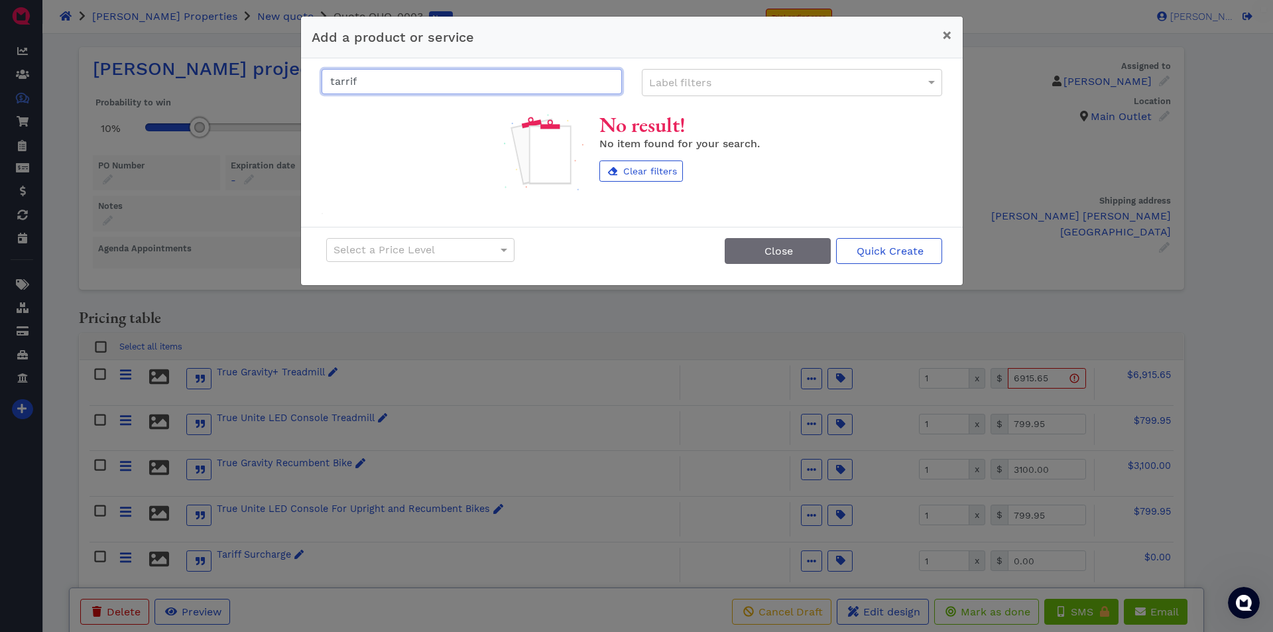
click at [392, 78] on input "tarrif" at bounding box center [471, 81] width 300 height 25
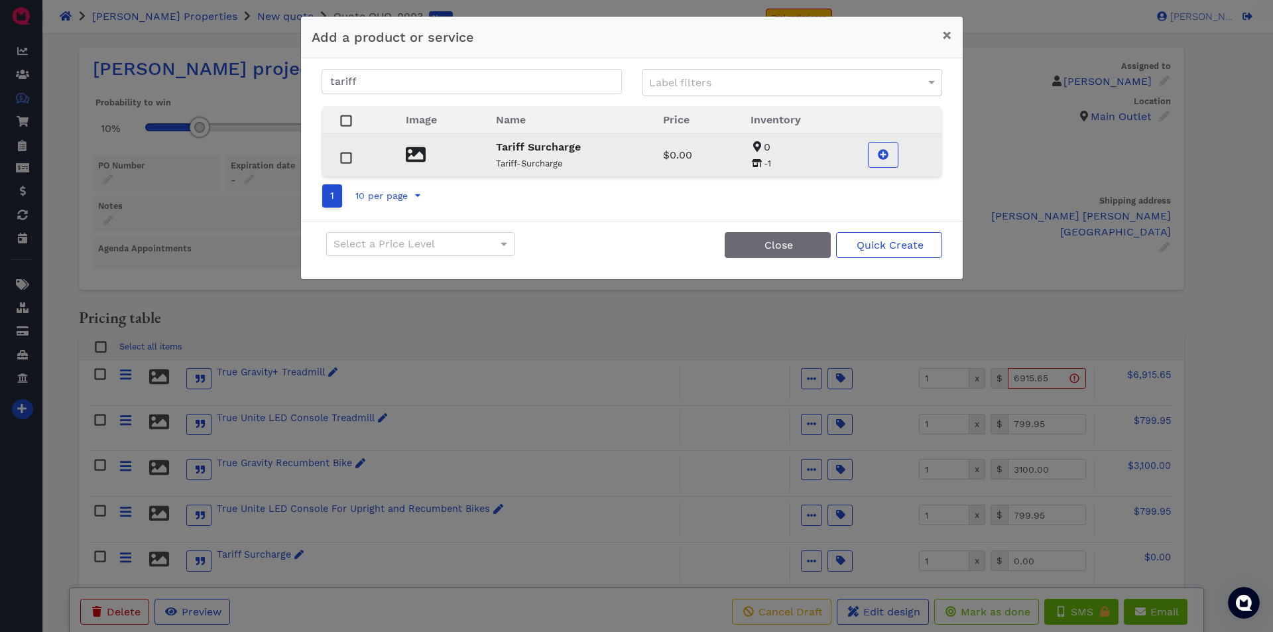
click at [521, 152] on strong "Tariff Surcharge" at bounding box center [538, 147] width 85 height 13
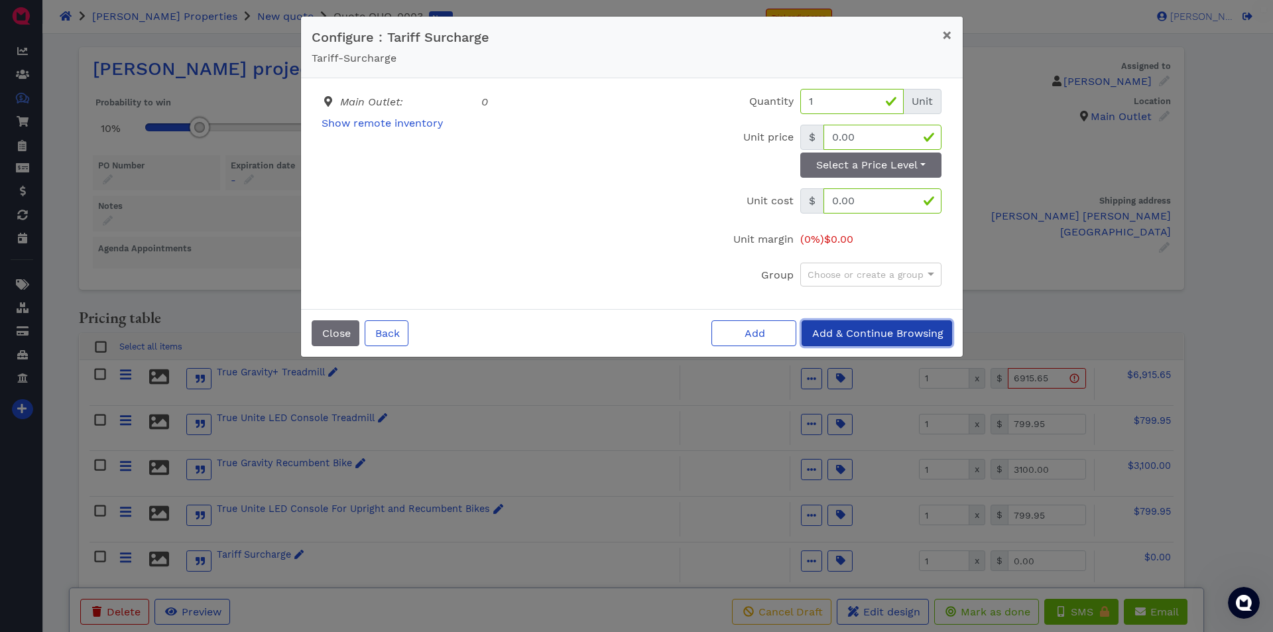
click at [865, 329] on span "Add & Continue Browsing" at bounding box center [876, 333] width 133 height 13
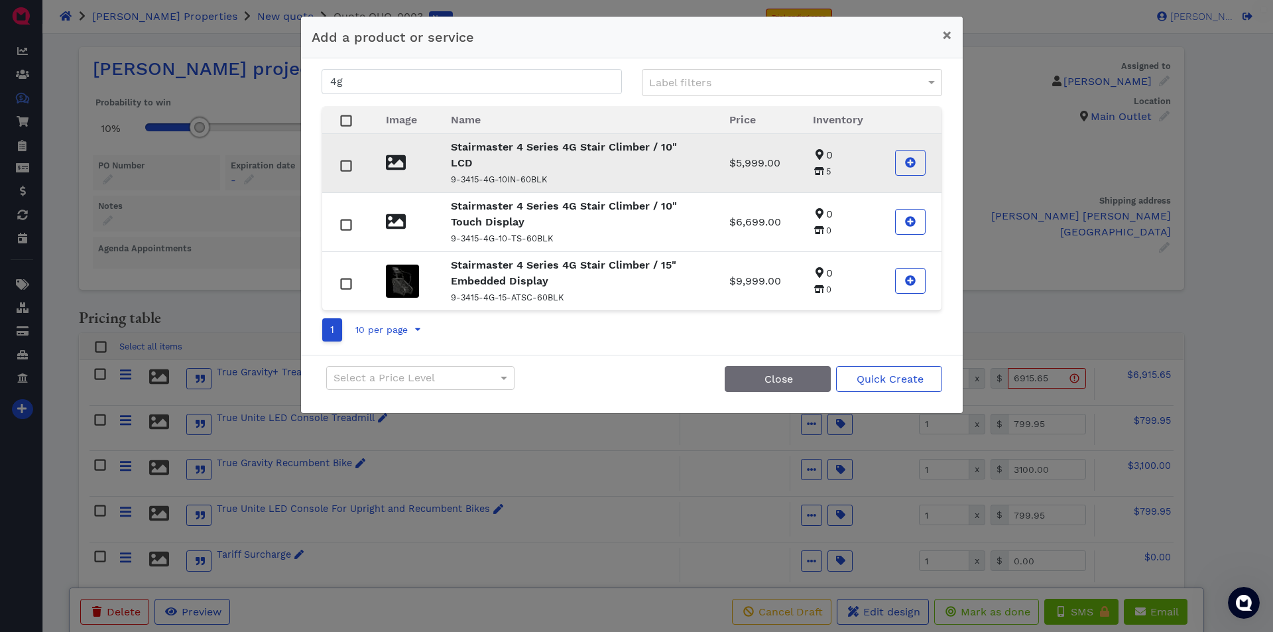
click at [510, 171] on p "9-3415-4G-10IN-60BLK" at bounding box center [574, 179] width 247 height 16
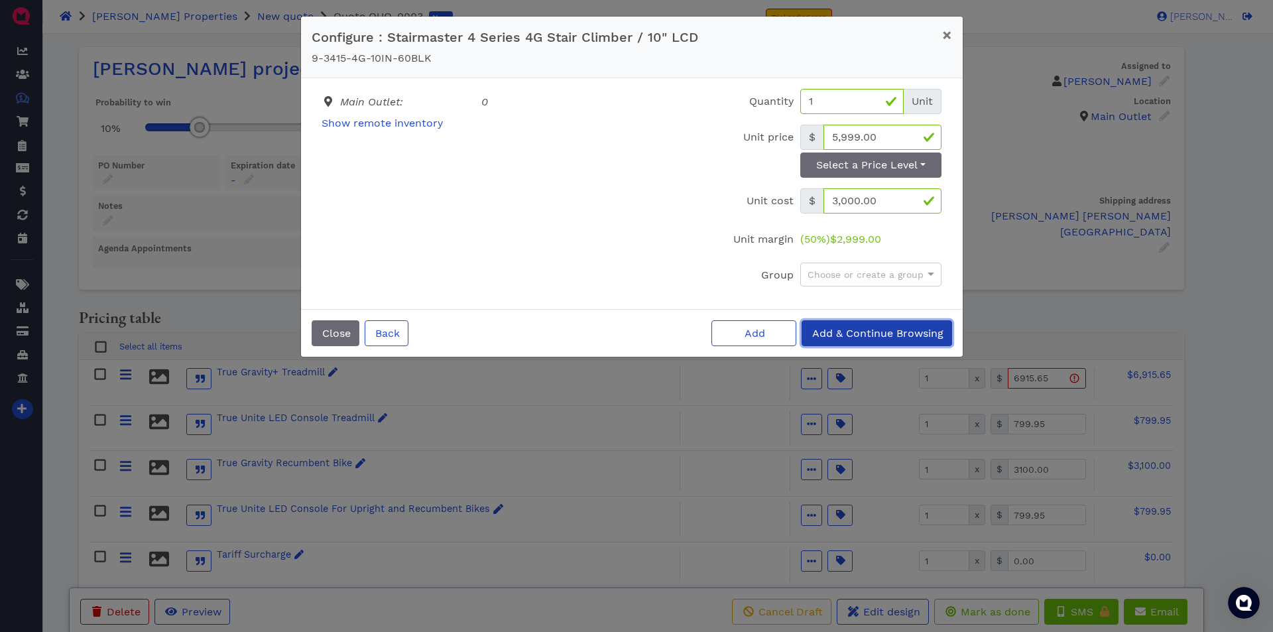
click at [867, 329] on span "Add & Continue Browsing" at bounding box center [876, 333] width 133 height 13
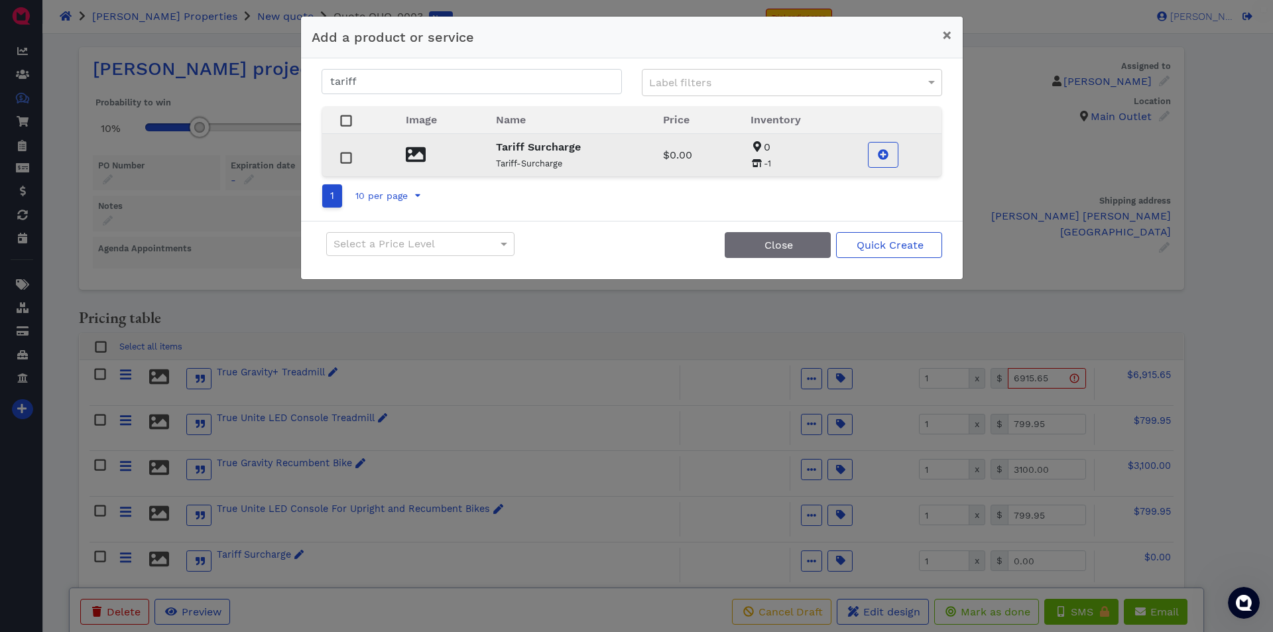
click at [534, 152] on strong "Tariff Surcharge" at bounding box center [538, 147] width 85 height 13
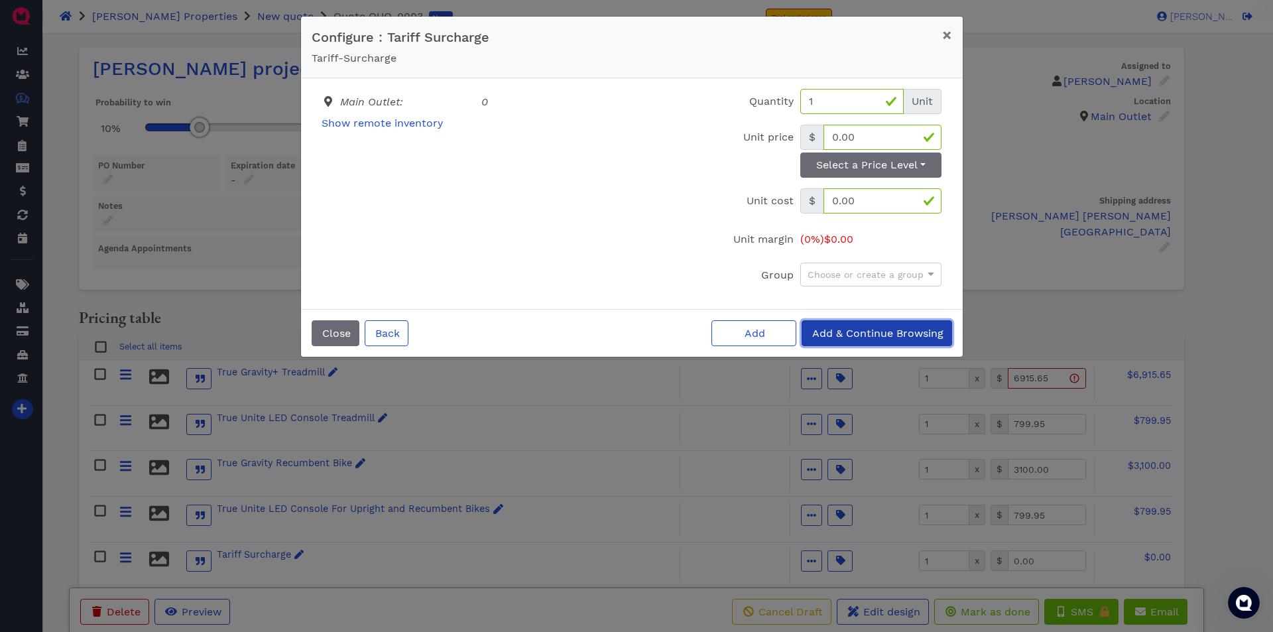
click at [884, 335] on span "Add & Continue Browsing" at bounding box center [876, 333] width 133 height 13
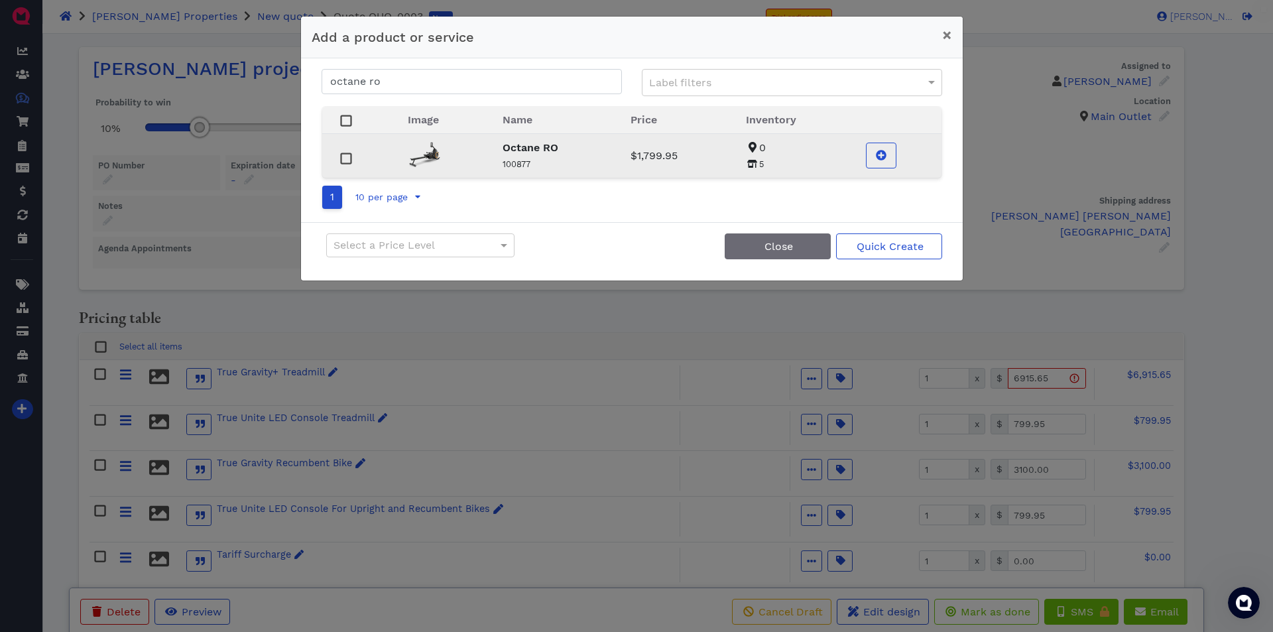
click at [521, 153] on strong "Octane RO" at bounding box center [530, 147] width 56 height 13
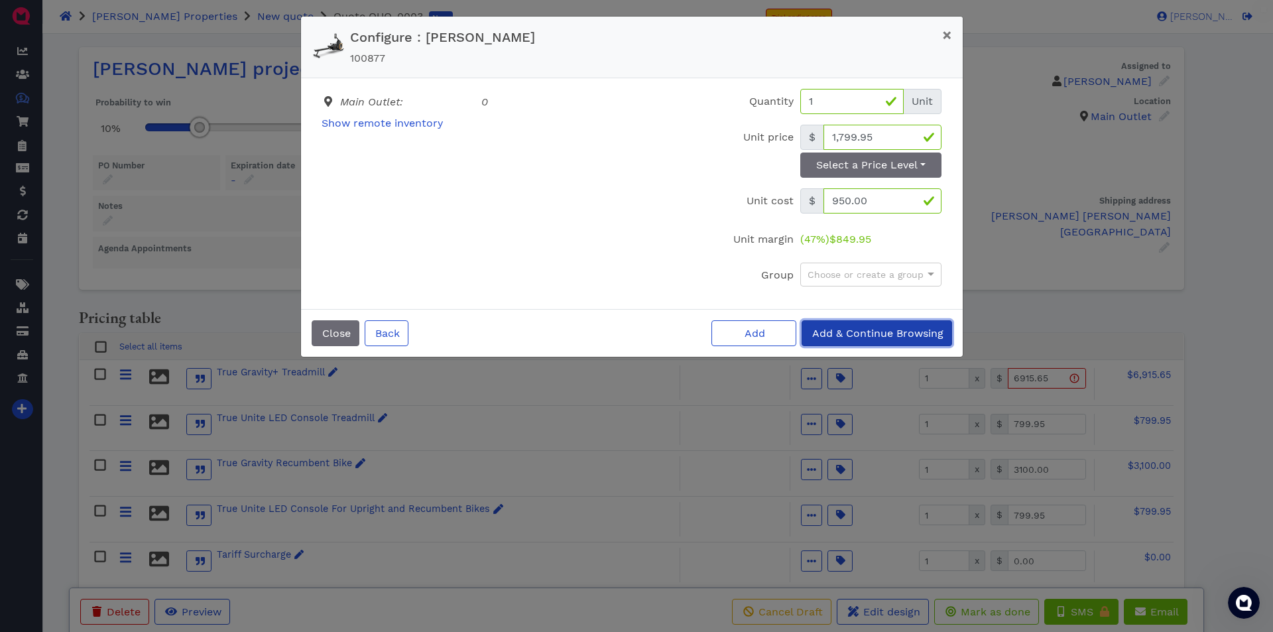
click at [854, 335] on span "Add & Continue Browsing" at bounding box center [876, 333] width 133 height 13
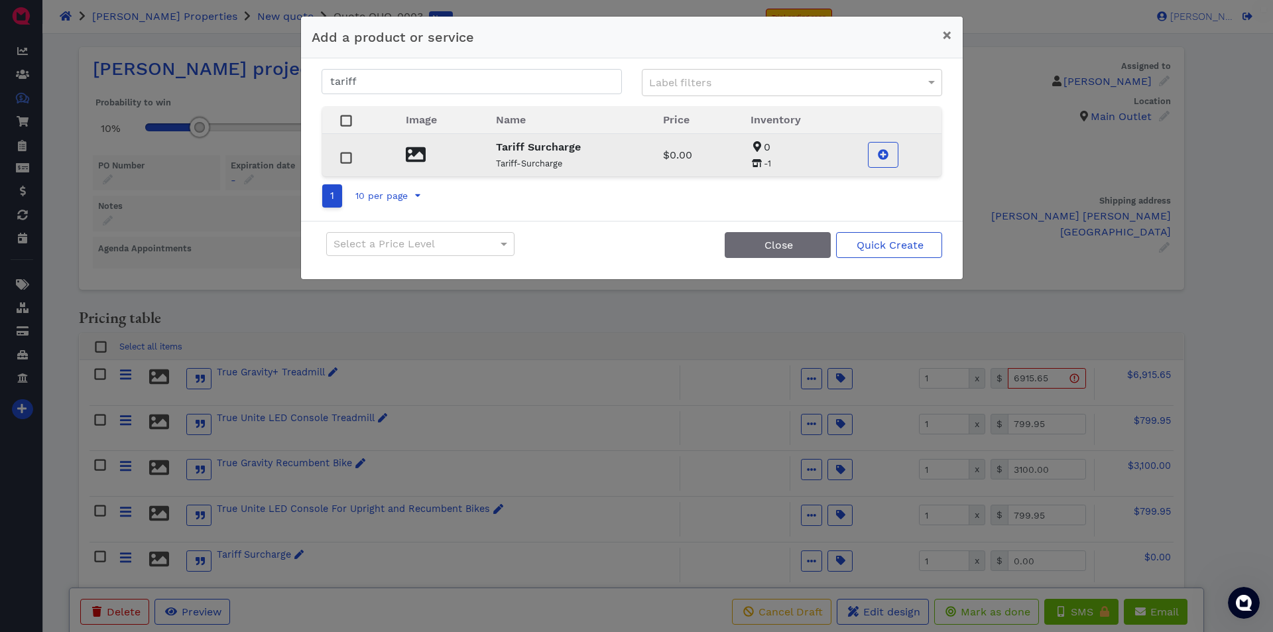
click at [522, 148] on strong "Tariff Surcharge" at bounding box center [538, 147] width 85 height 13
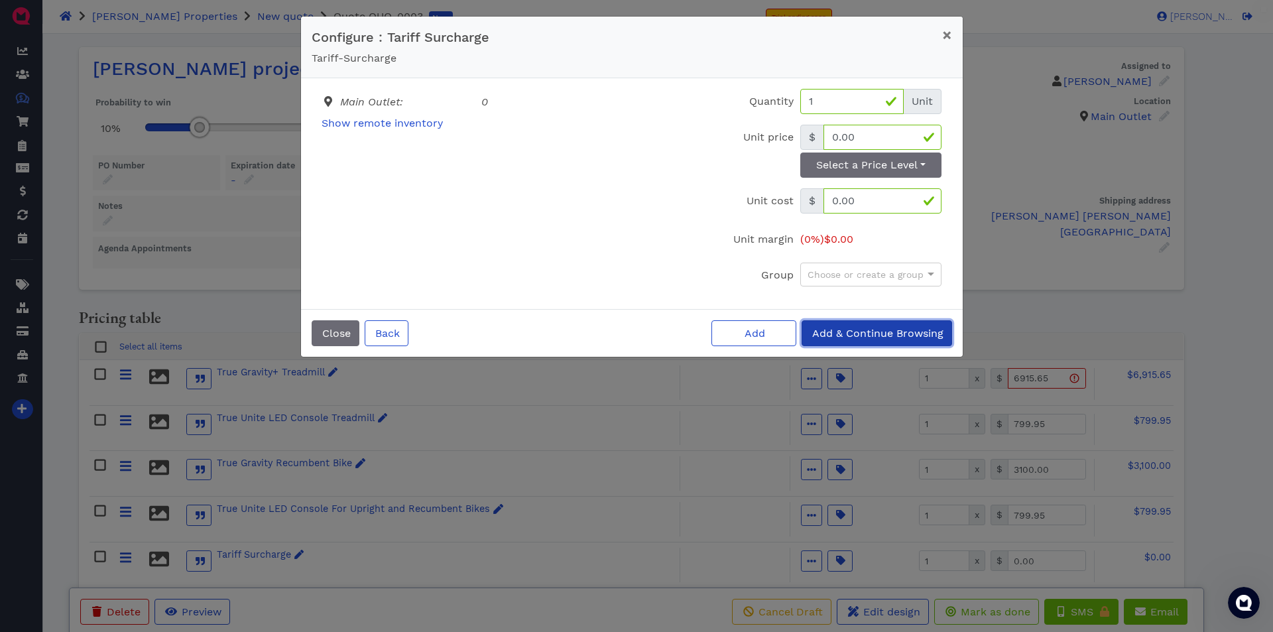
click at [843, 328] on span "Add & Continue Browsing" at bounding box center [876, 333] width 133 height 13
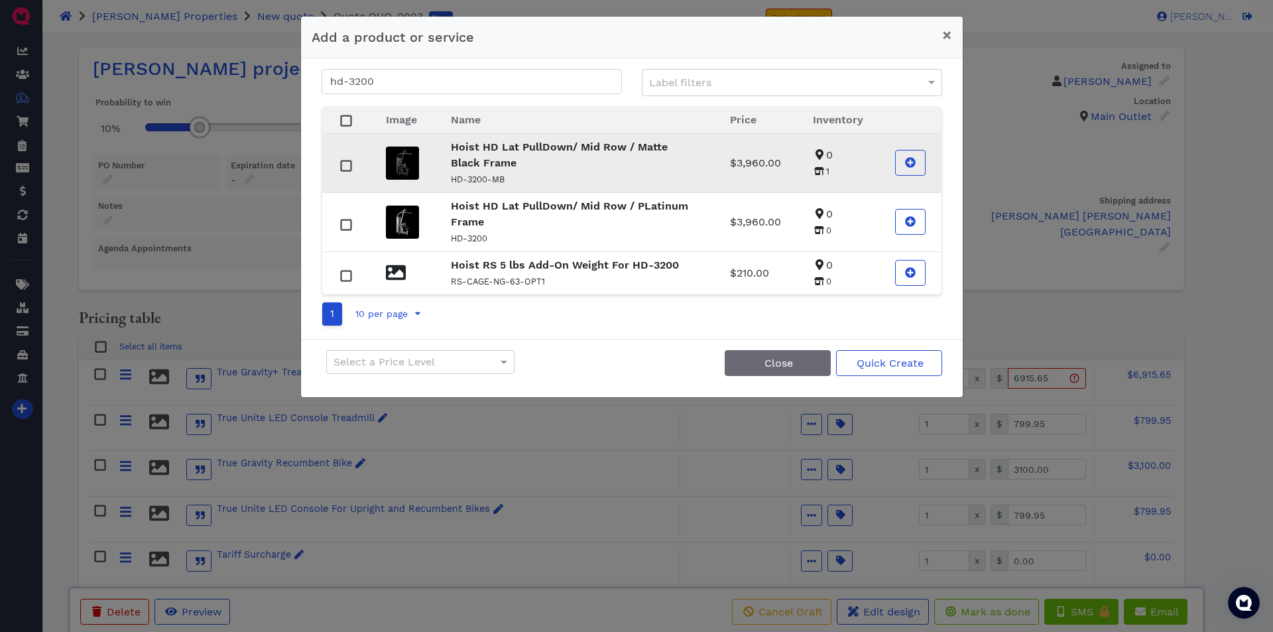
click at [476, 156] on strong "Hoist HD Lat PullDown/ Mid Row / Matte Black Frame" at bounding box center [559, 155] width 217 height 29
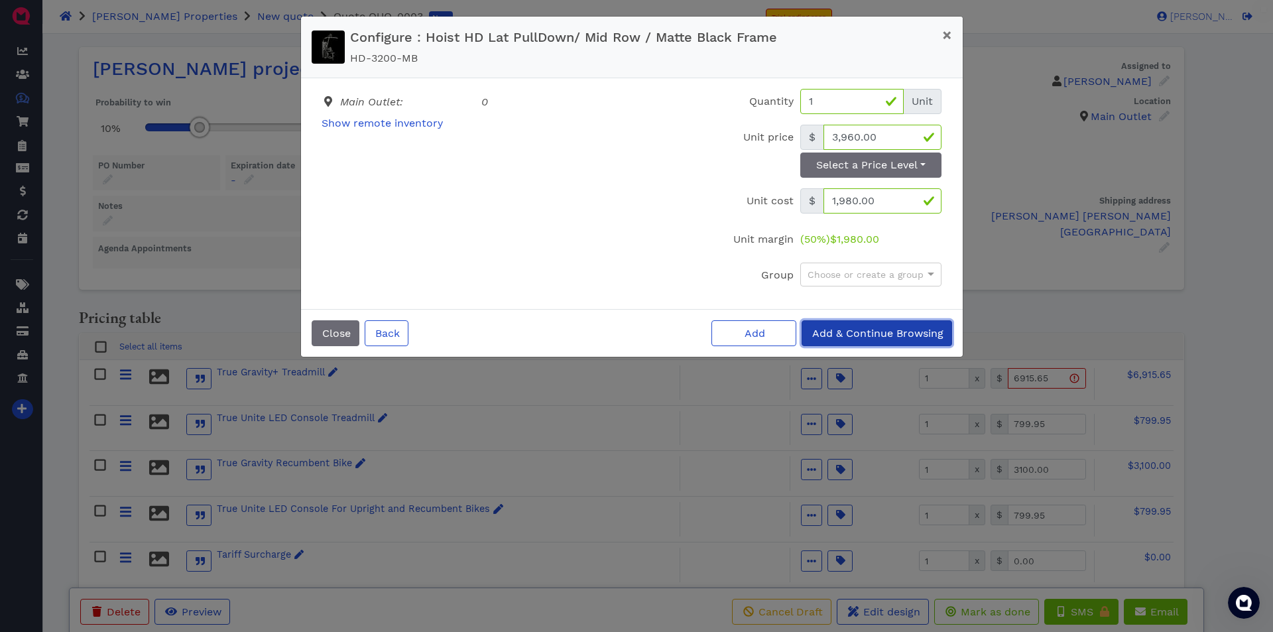
click at [838, 329] on span "Add & Continue Browsing" at bounding box center [876, 333] width 133 height 13
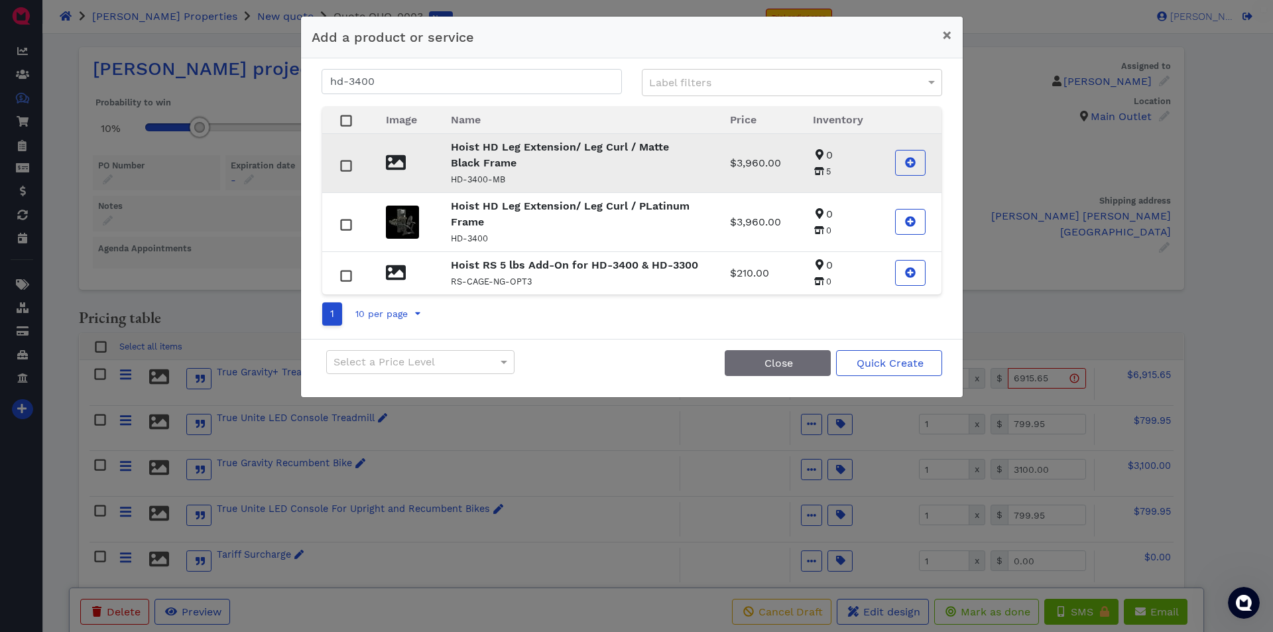
click at [486, 161] on p "Hoist HD Leg Extension/ Leg Curl / Matte Black Frame" at bounding box center [574, 155] width 247 height 32
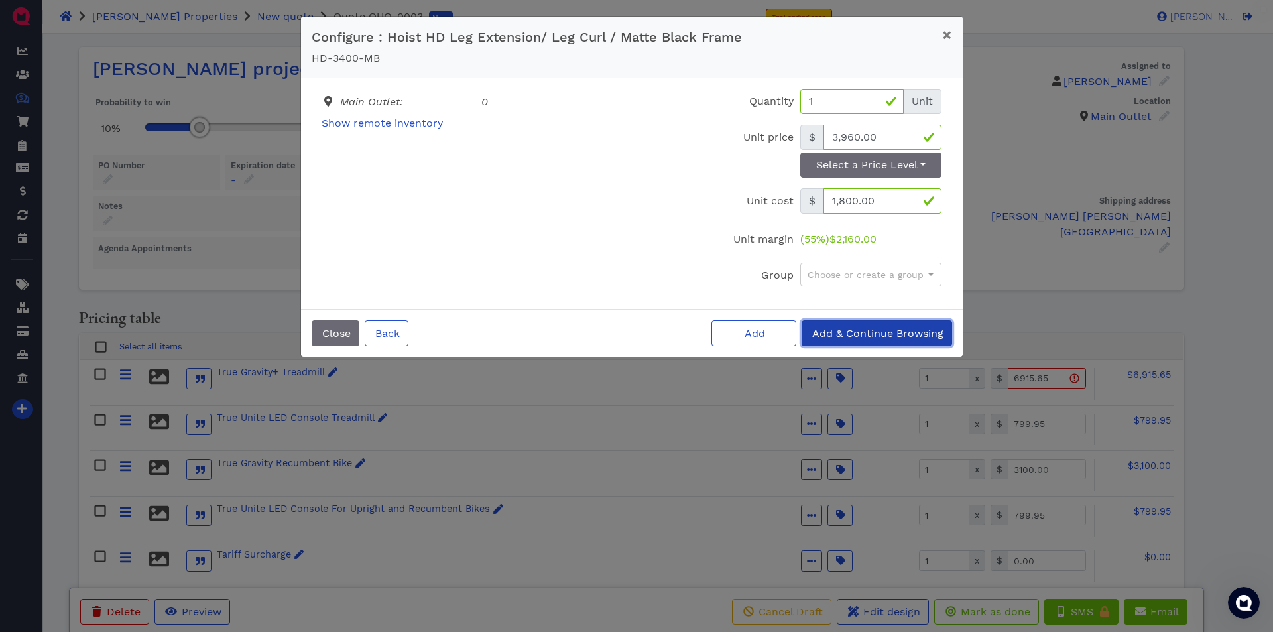
click at [866, 328] on span "Add & Continue Browsing" at bounding box center [876, 333] width 133 height 13
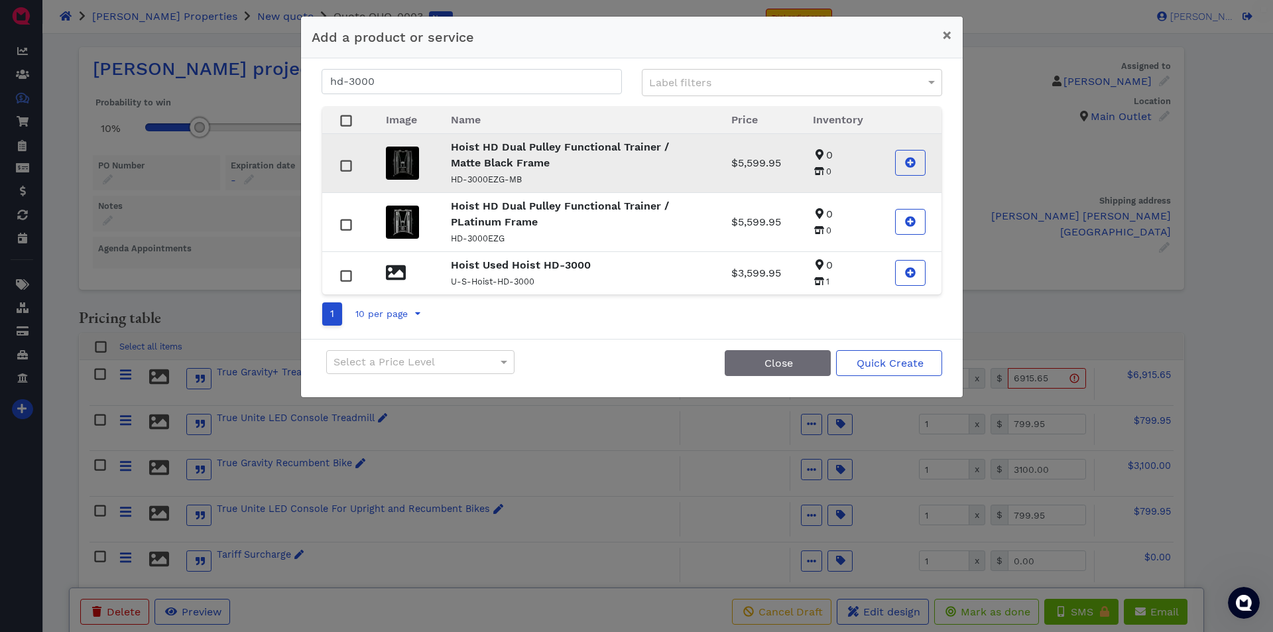
click at [481, 162] on strong "Hoist HD Dual Pulley Functional Trainer / Matte Black Frame" at bounding box center [560, 155] width 218 height 29
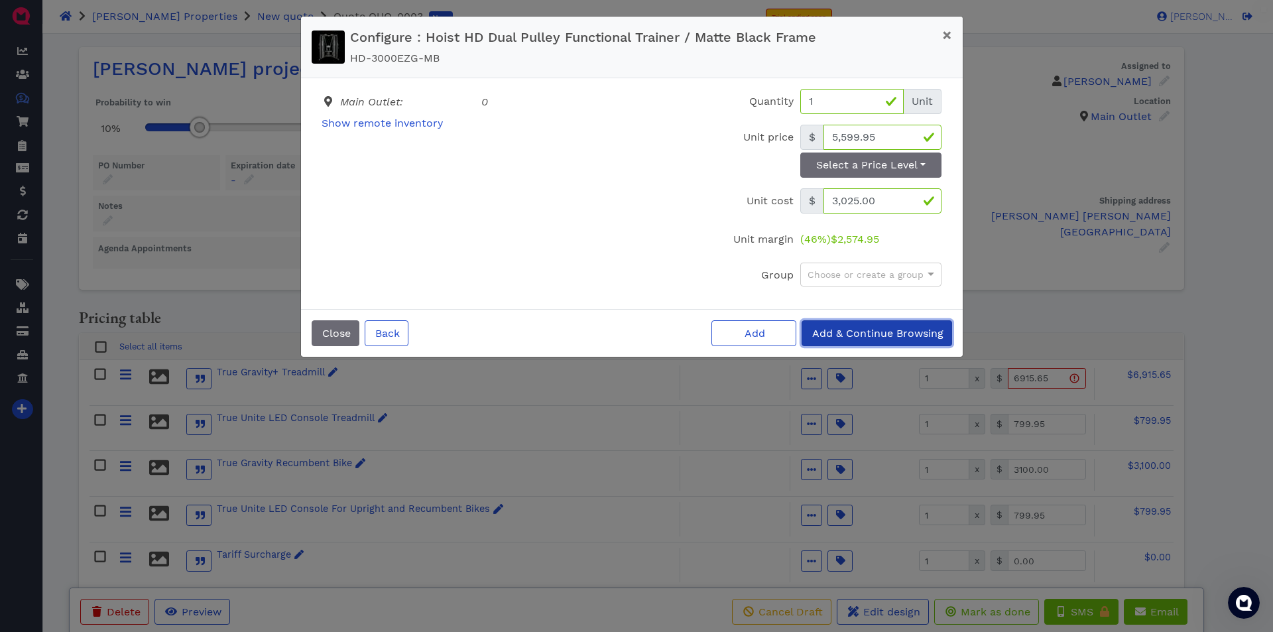
click at [871, 333] on span "Add & Continue Browsing" at bounding box center [876, 333] width 133 height 13
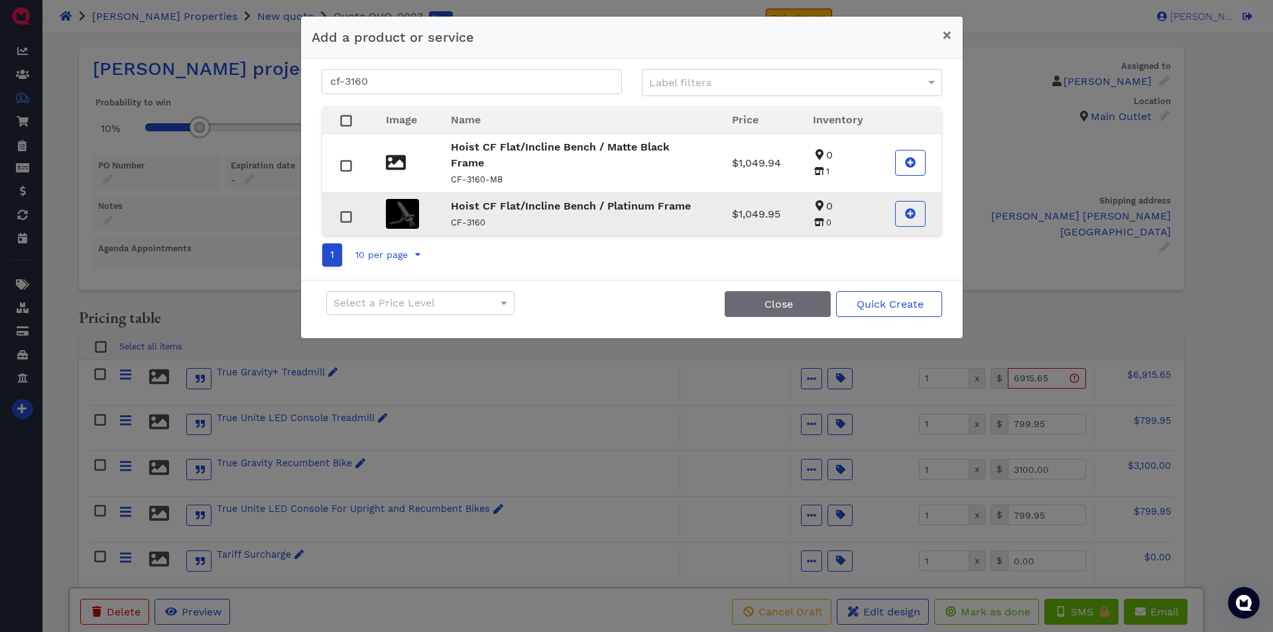
click at [497, 211] on strong "Hoist CF Flat/Incline Bench / Platinum Frame" at bounding box center [571, 206] width 240 height 13
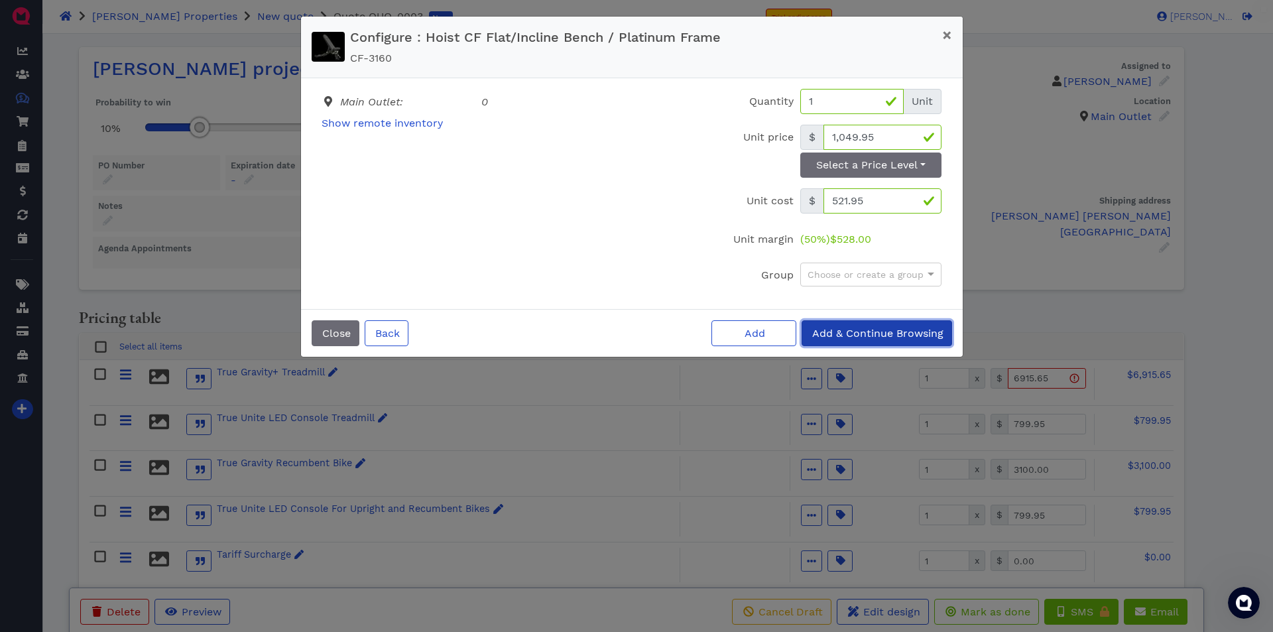
click at [848, 333] on span "Add & Continue Browsing" at bounding box center [876, 333] width 133 height 13
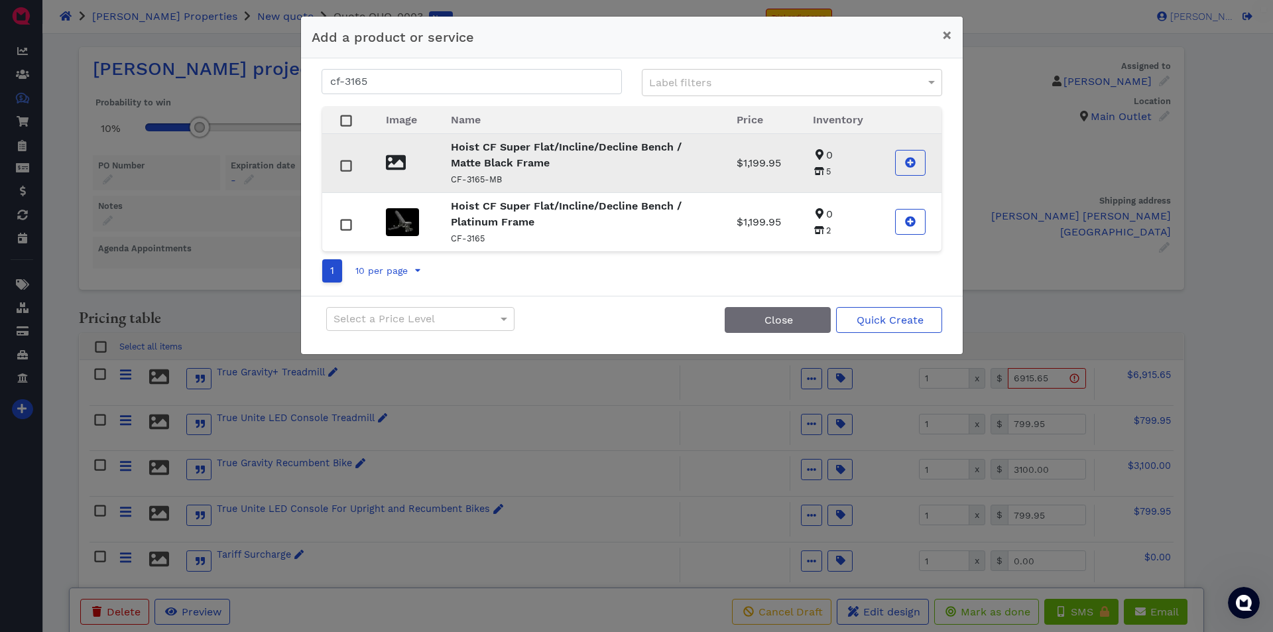
click at [484, 168] on strong "Hoist CF Super Flat/Incline/Decline Bench / Matte Black Frame" at bounding box center [566, 155] width 231 height 29
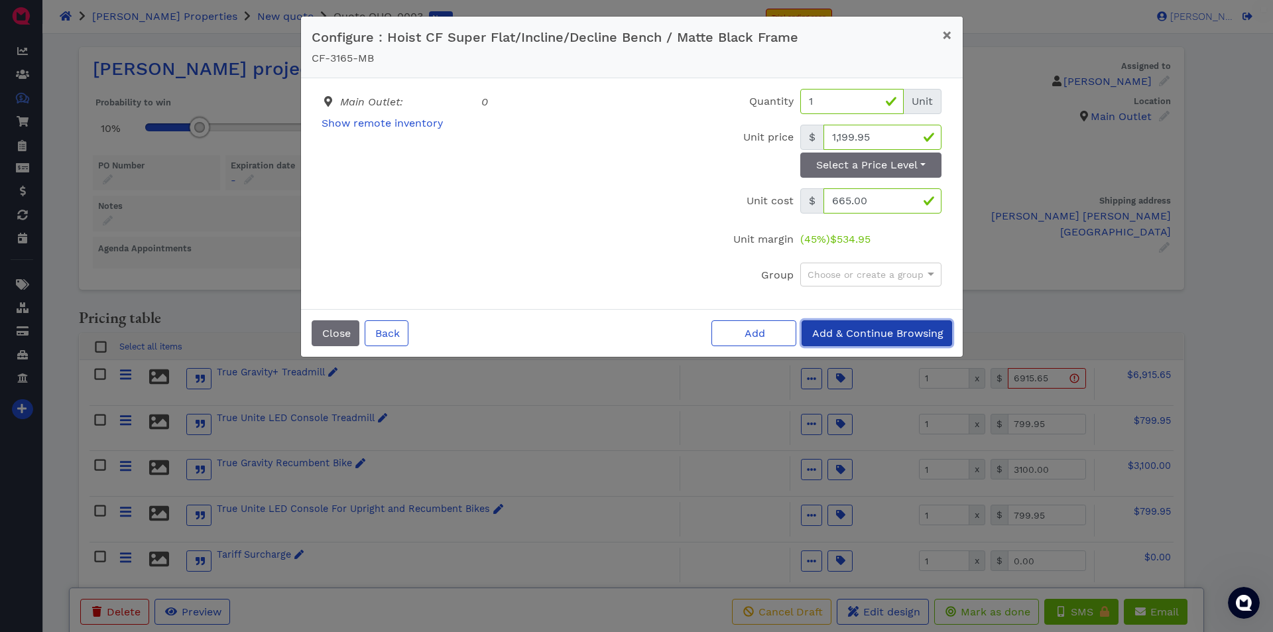
click at [848, 334] on span "Add & Continue Browsing" at bounding box center [876, 333] width 133 height 13
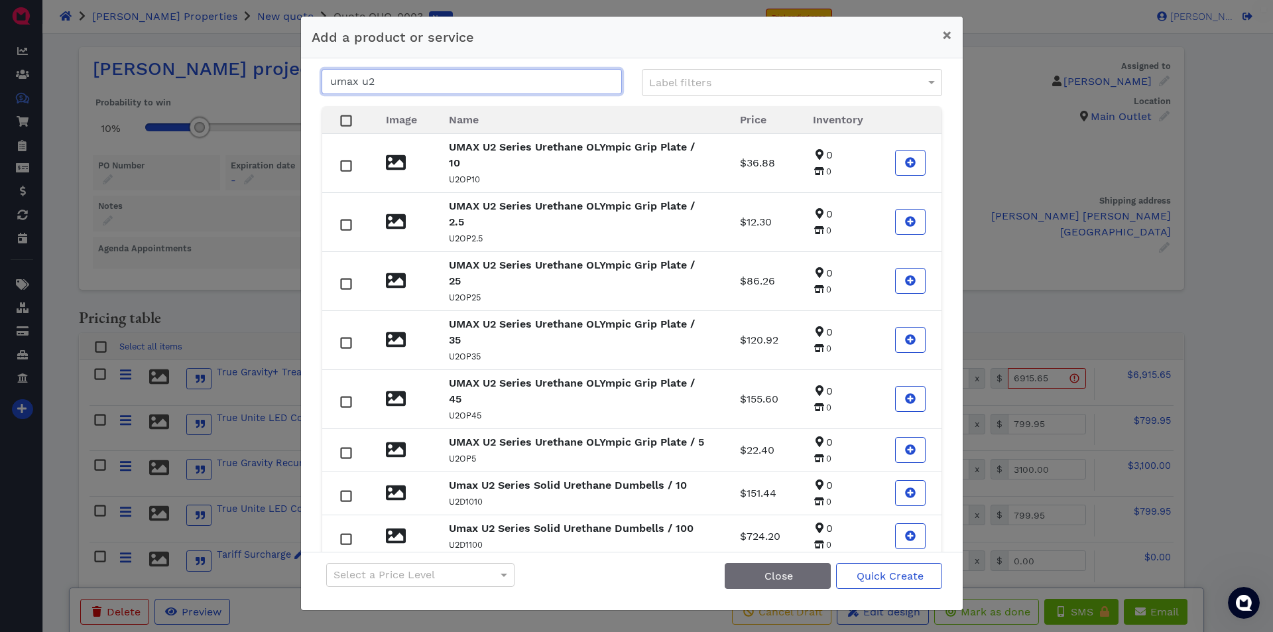
click at [425, 80] on input "umax u2" at bounding box center [471, 81] width 300 height 25
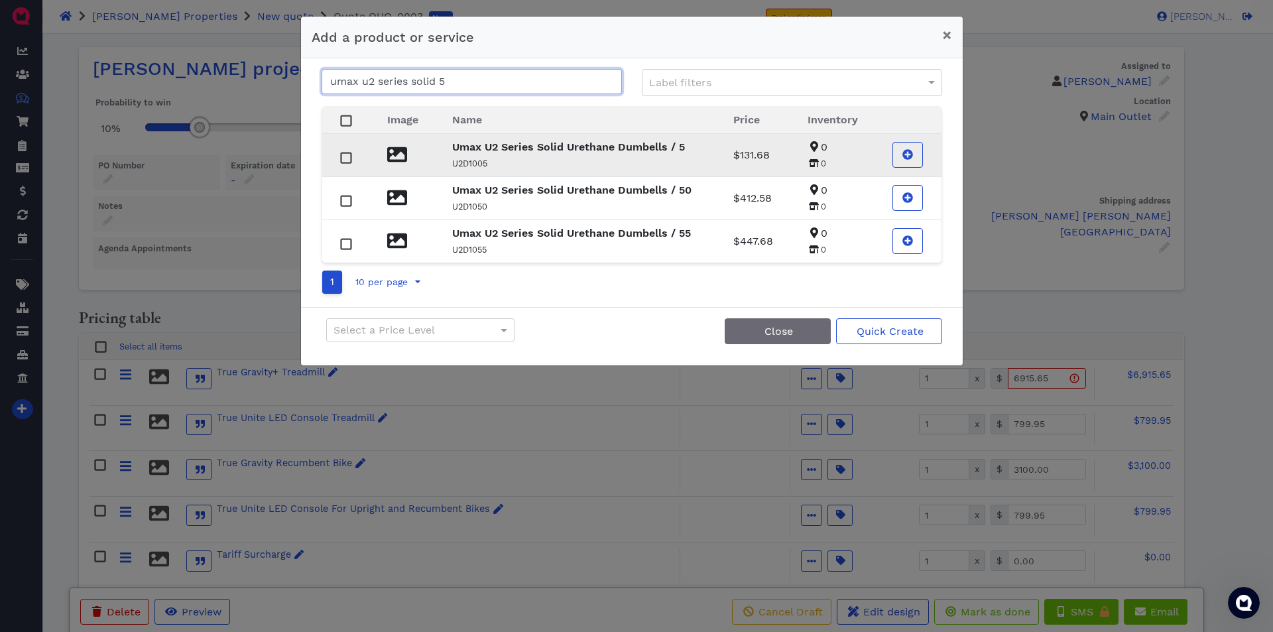
type input "umax u2 series solid 5"
click at [351, 156] on rect at bounding box center [346, 157] width 10 height 10
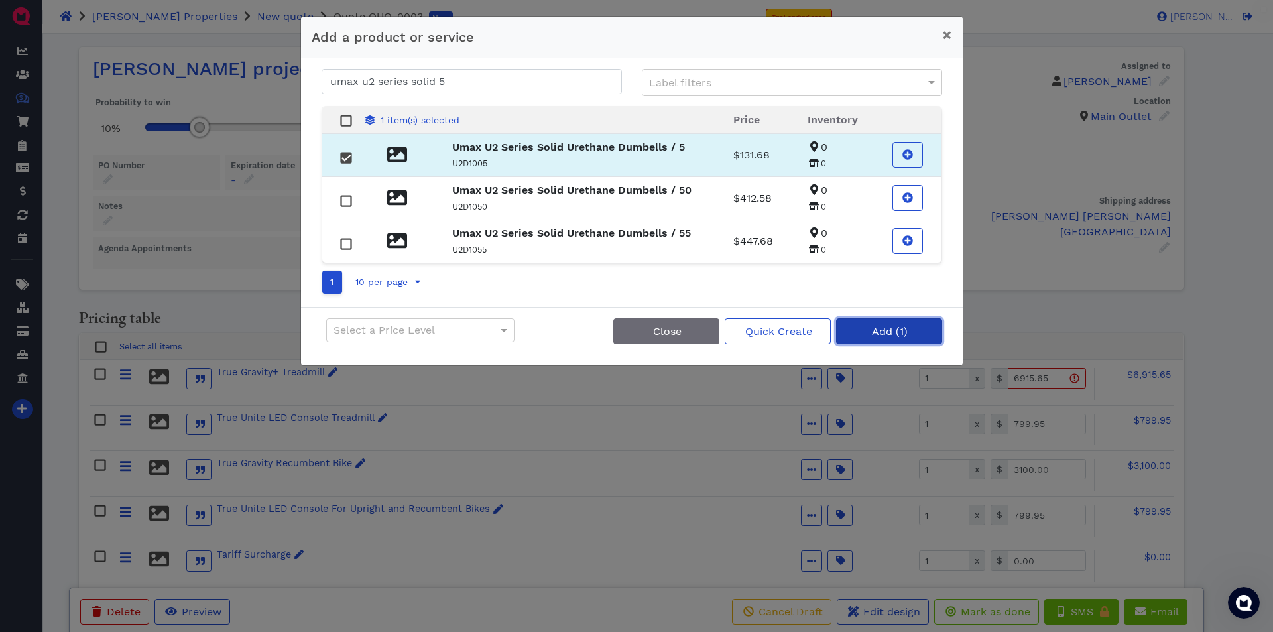
click at [866, 328] on button "Add (1)" at bounding box center [889, 331] width 106 height 26
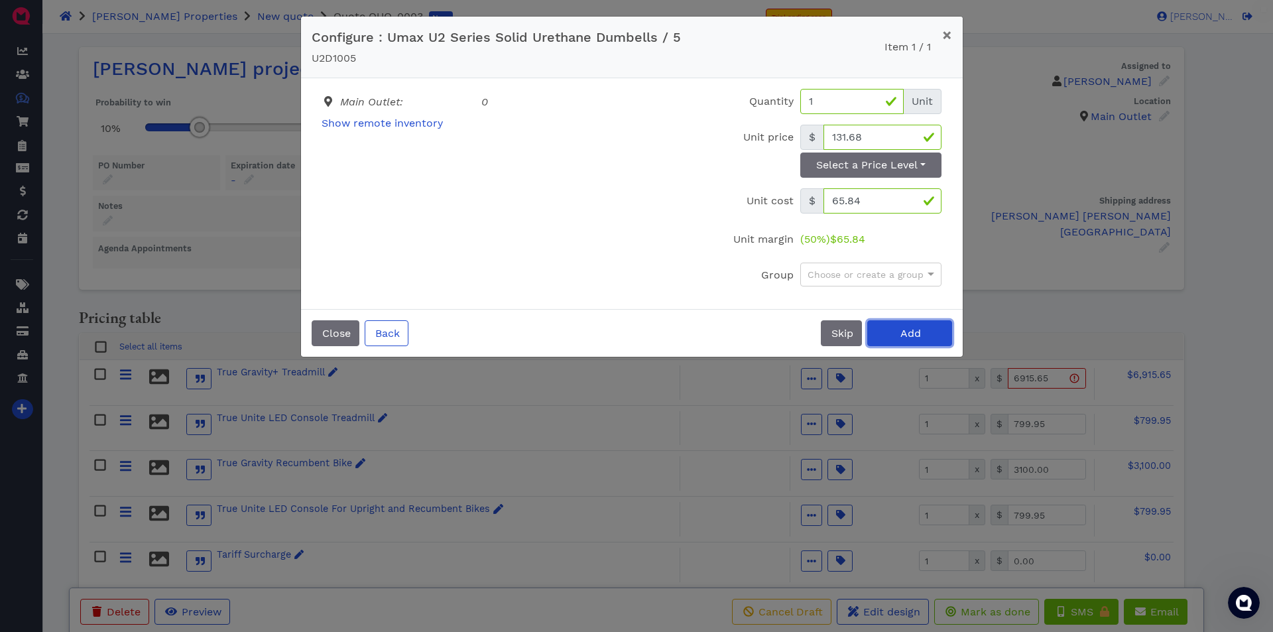
click at [898, 339] on span "Add" at bounding box center [909, 333] width 23 height 13
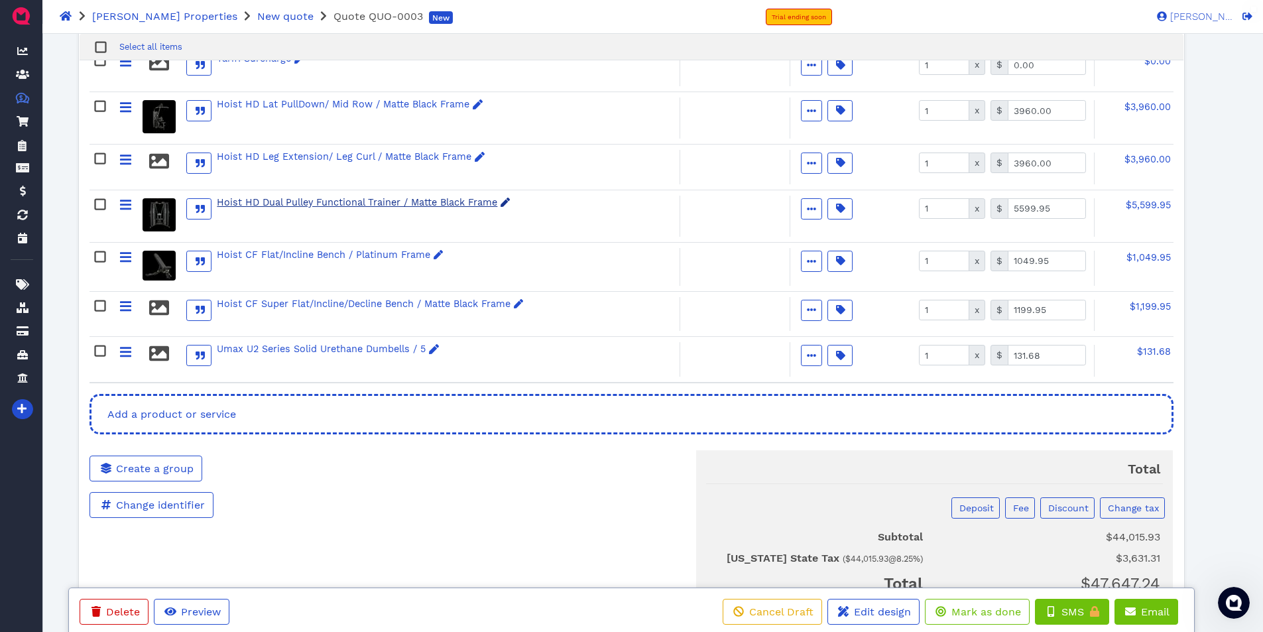
scroll to position [1055, 0]
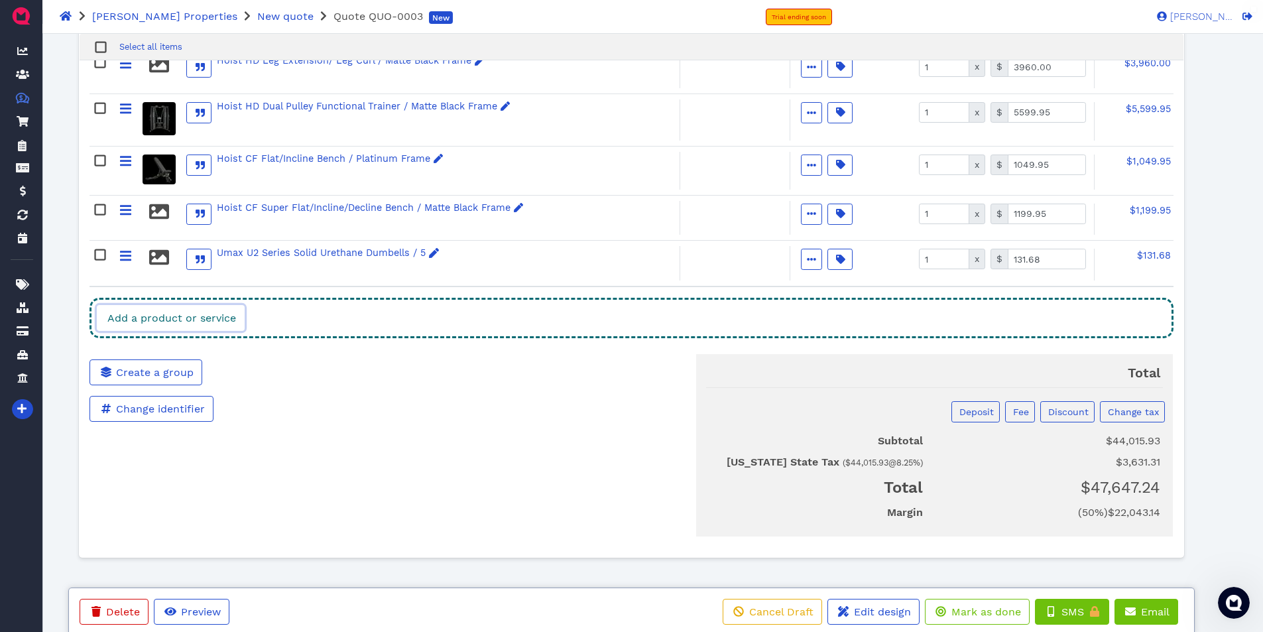
click at [241, 311] on link "Add a product or service" at bounding box center [171, 318] width 148 height 26
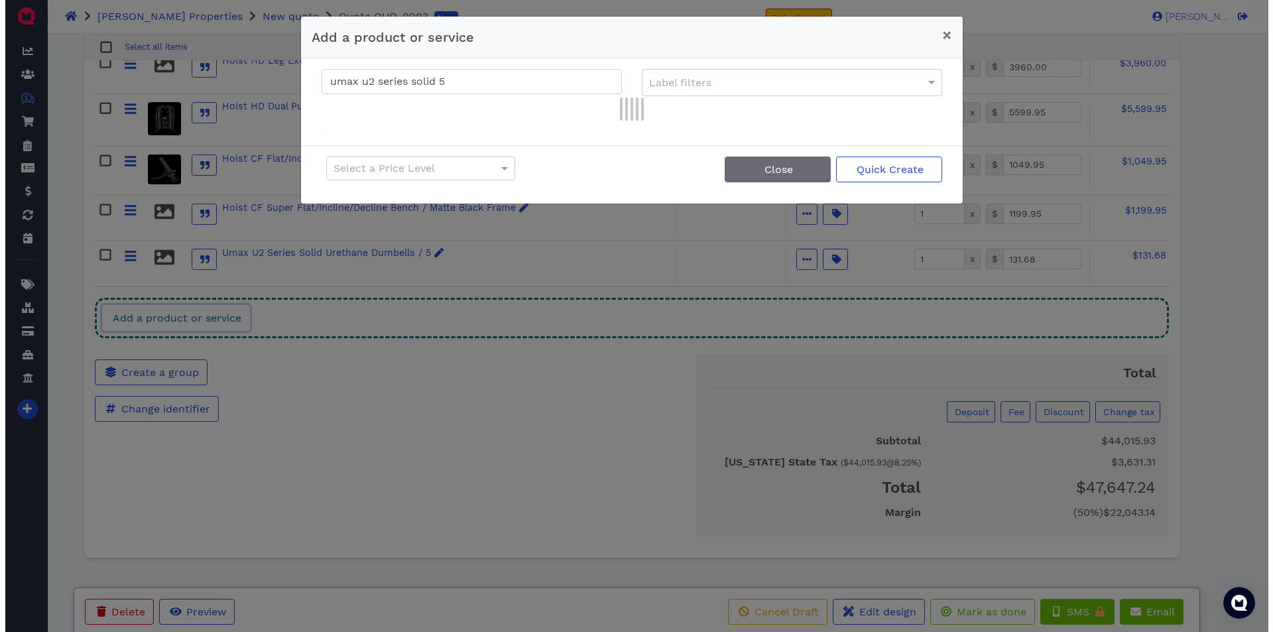
scroll to position [1038, 0]
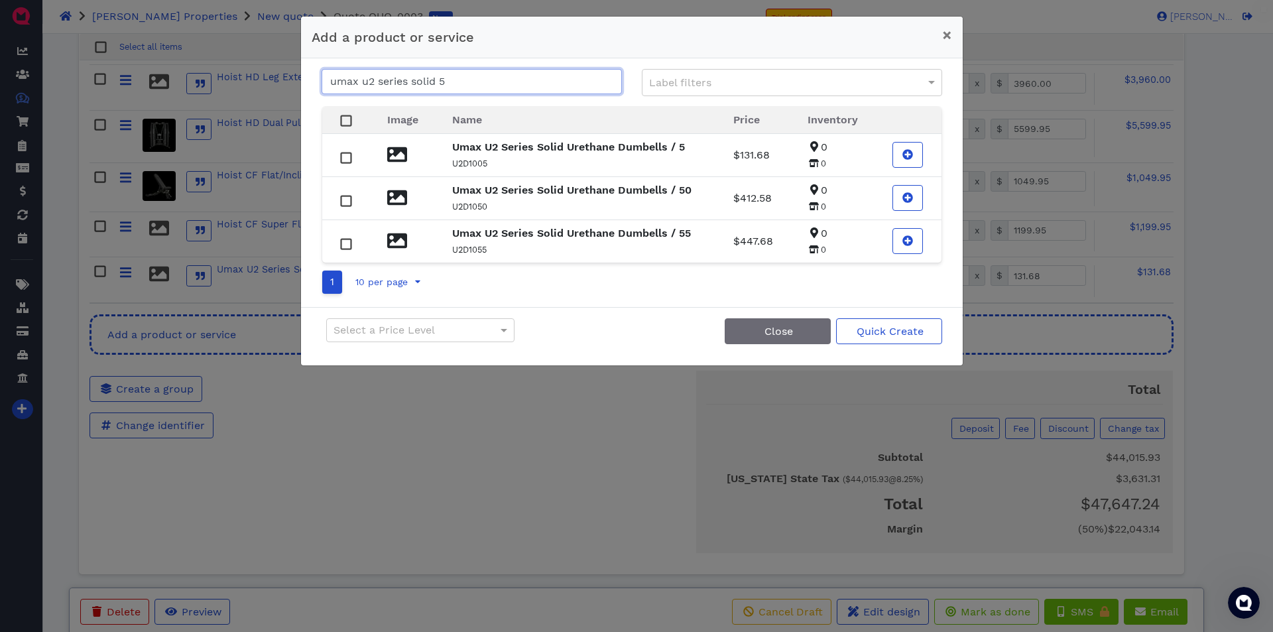
click at [469, 82] on input "umax u2 series solid 5" at bounding box center [471, 81] width 300 height 25
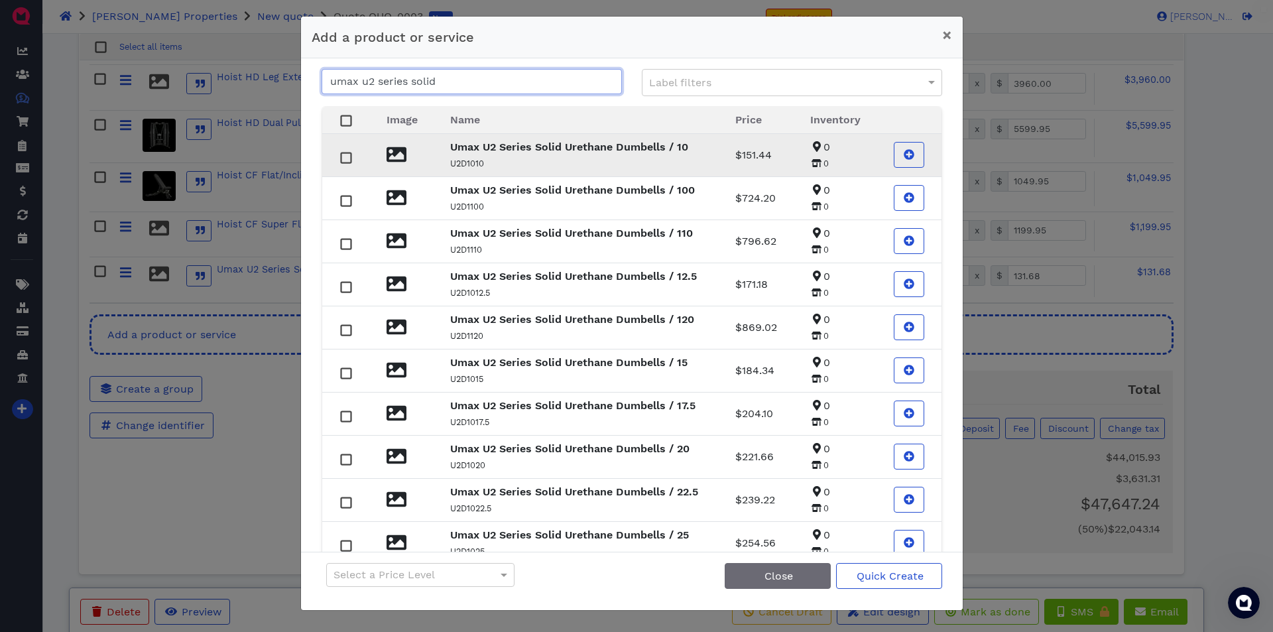
type input "umax u2 series solid"
click at [348, 156] on rect at bounding box center [346, 157] width 10 height 10
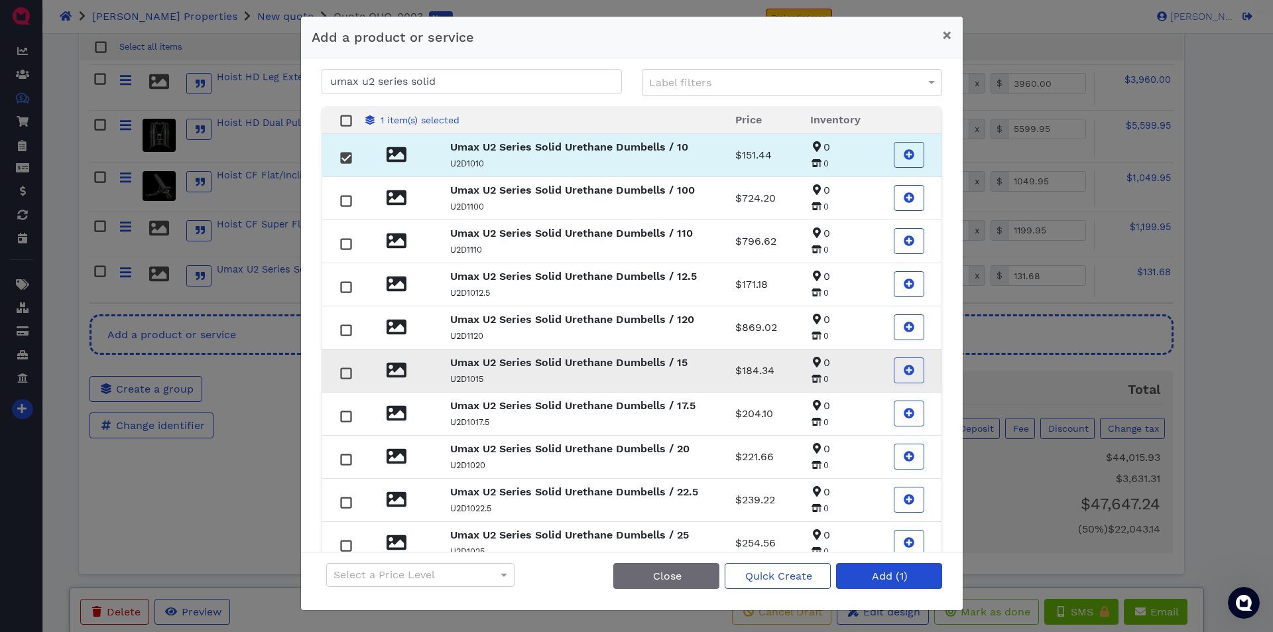
click at [347, 371] on rect at bounding box center [346, 373] width 10 height 10
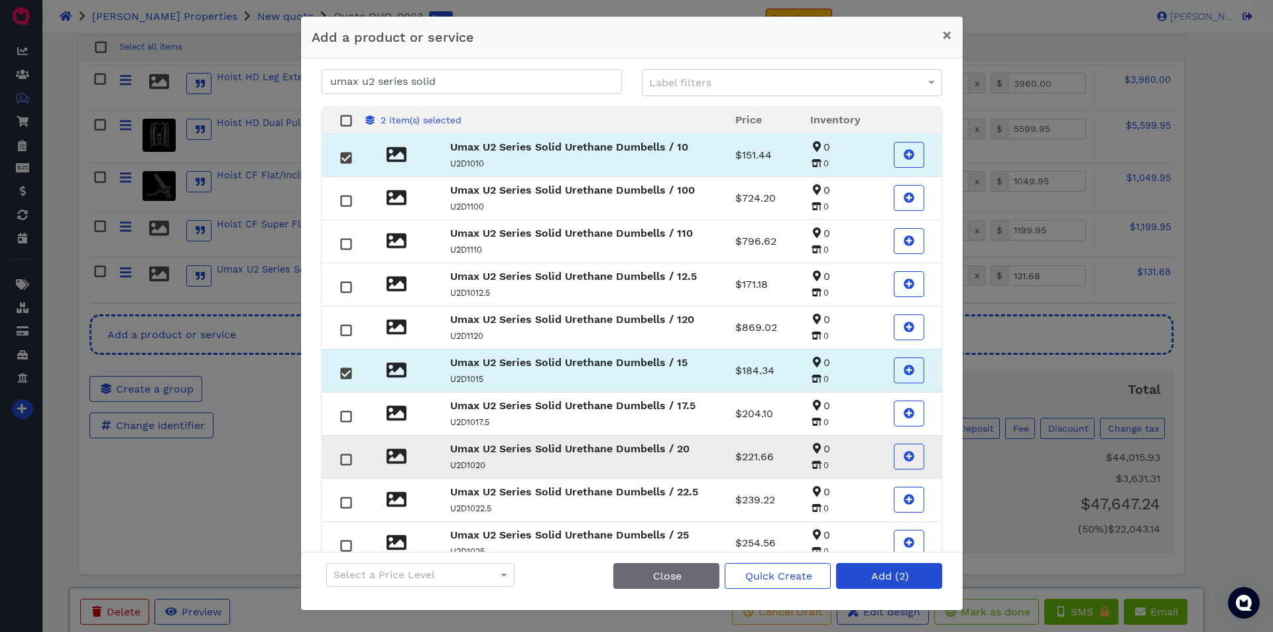
click at [350, 458] on rect at bounding box center [346, 459] width 10 height 10
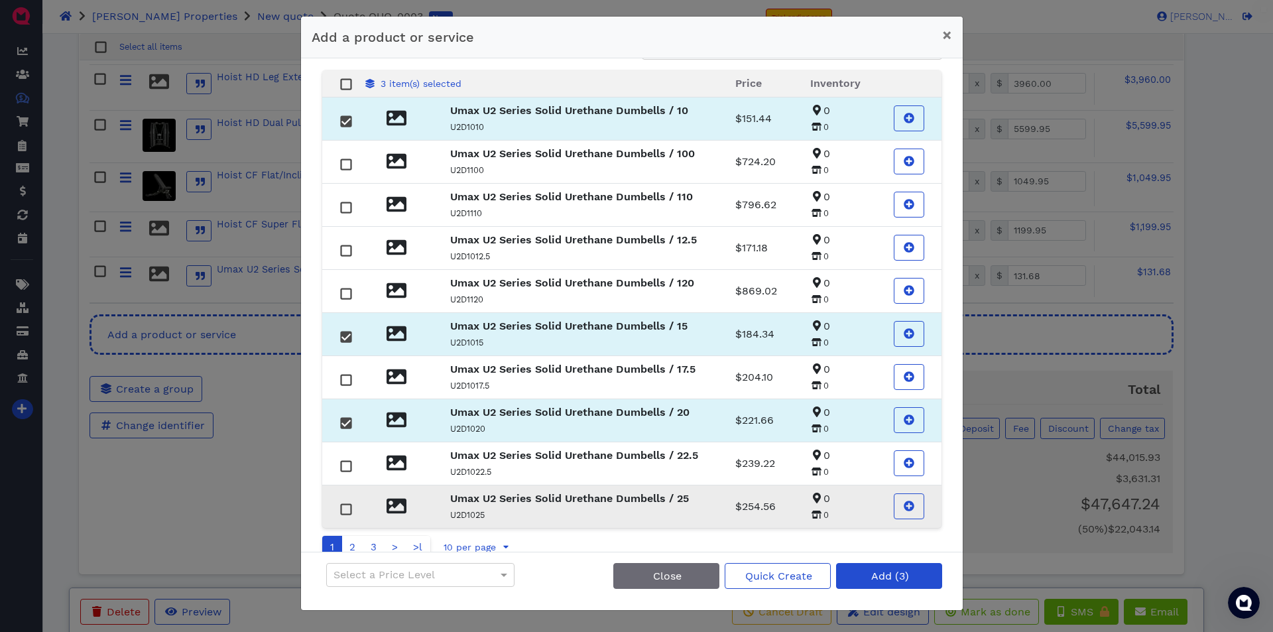
scroll to position [57, 0]
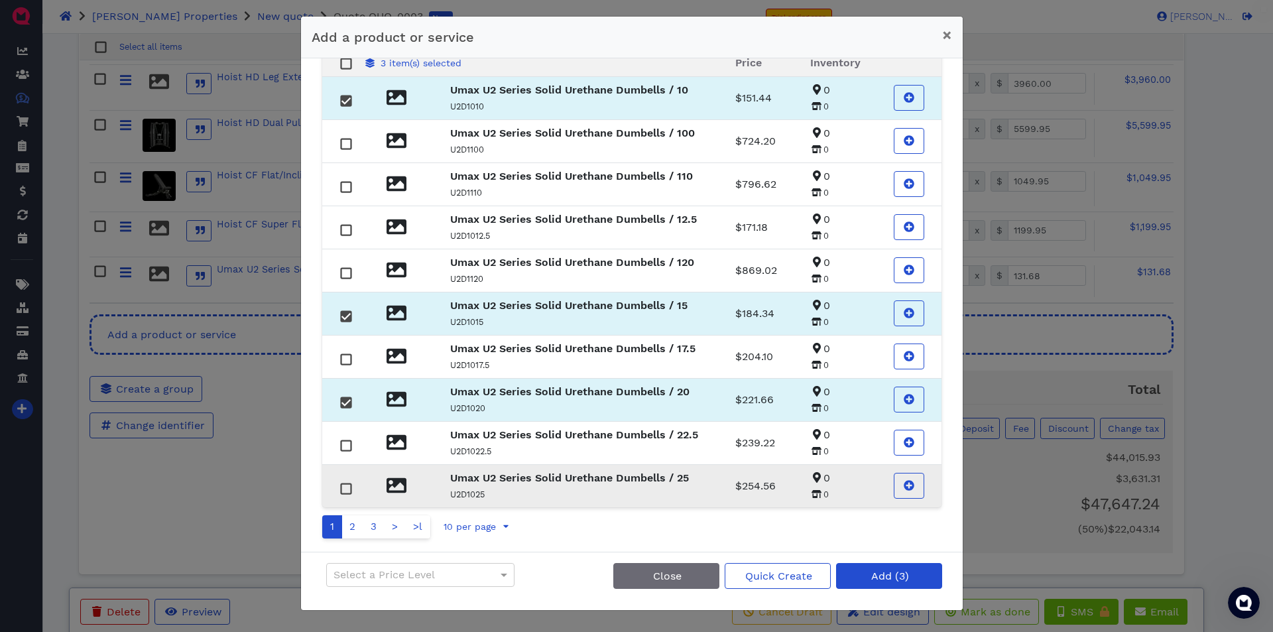
click at [346, 485] on rect at bounding box center [346, 488] width 10 height 10
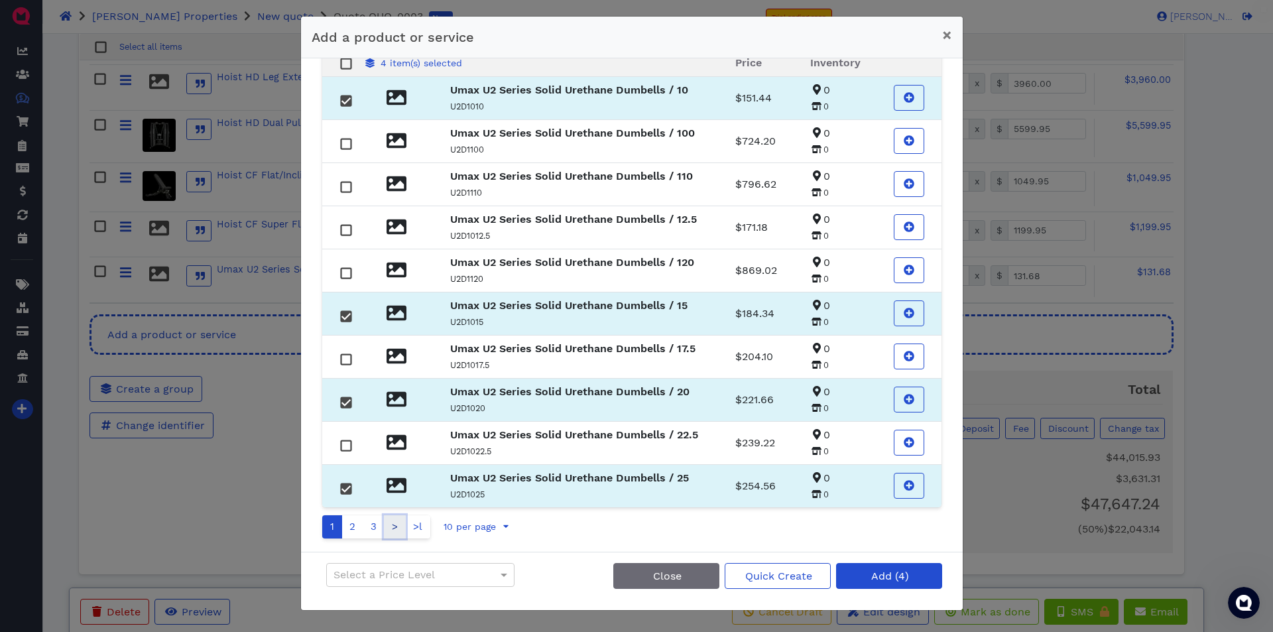
click at [393, 526] on link ">" at bounding box center [395, 526] width 22 height 23
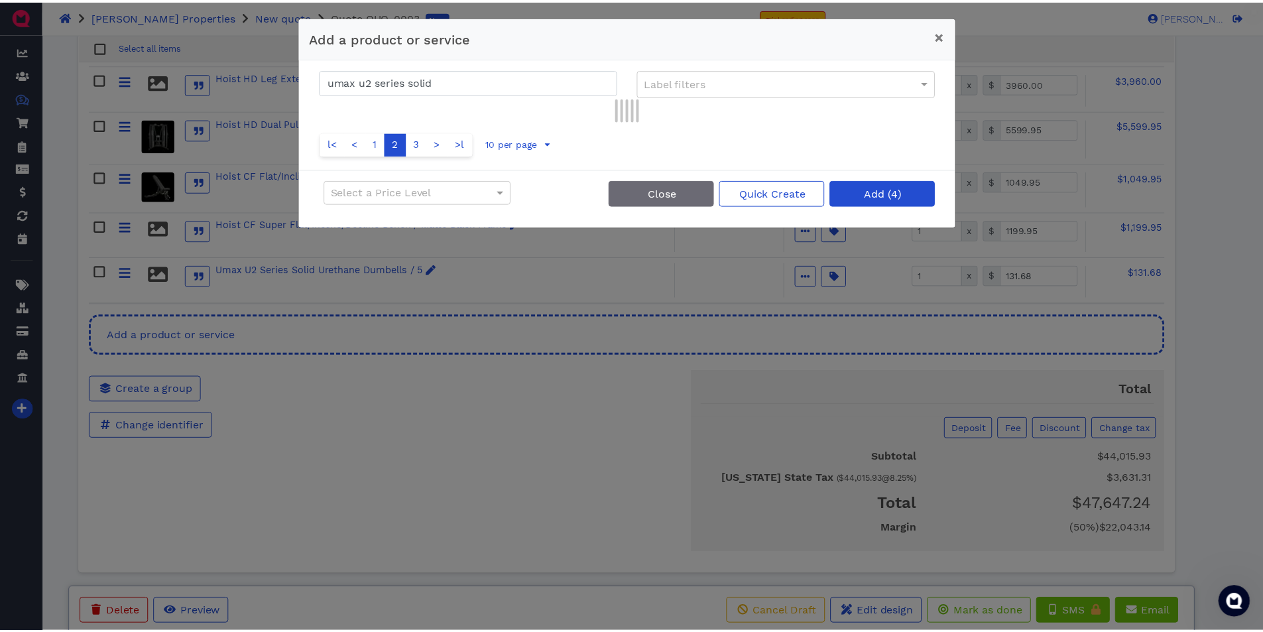
scroll to position [0, 0]
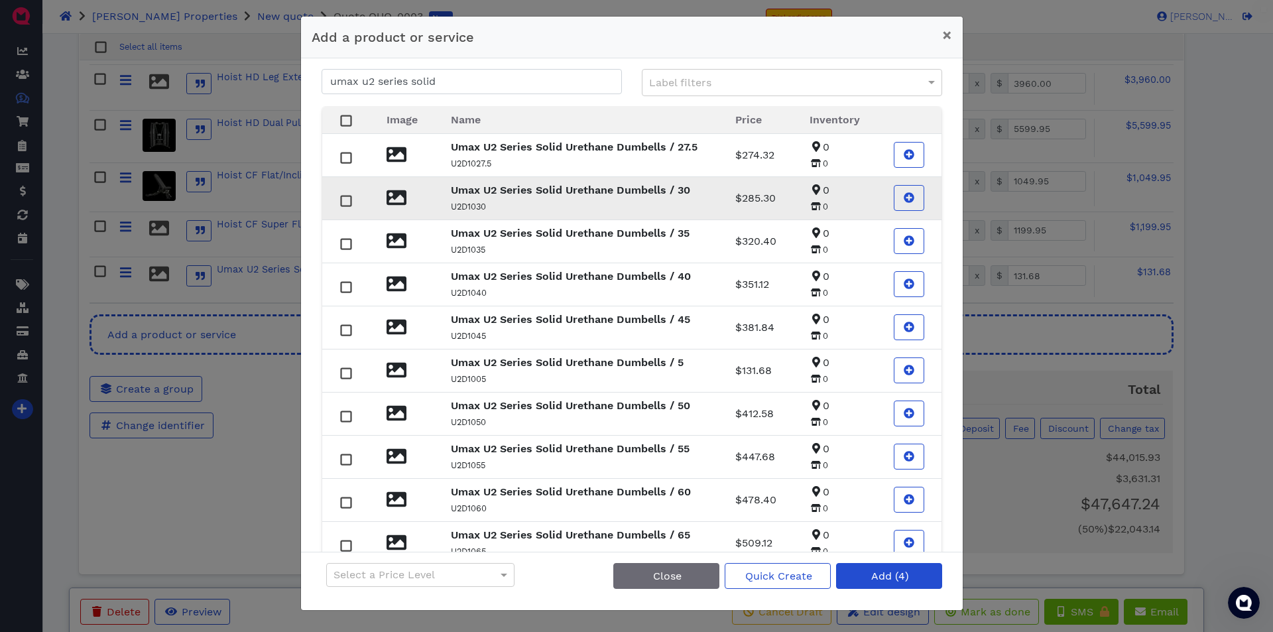
click at [351, 201] on rect at bounding box center [346, 201] width 10 height 10
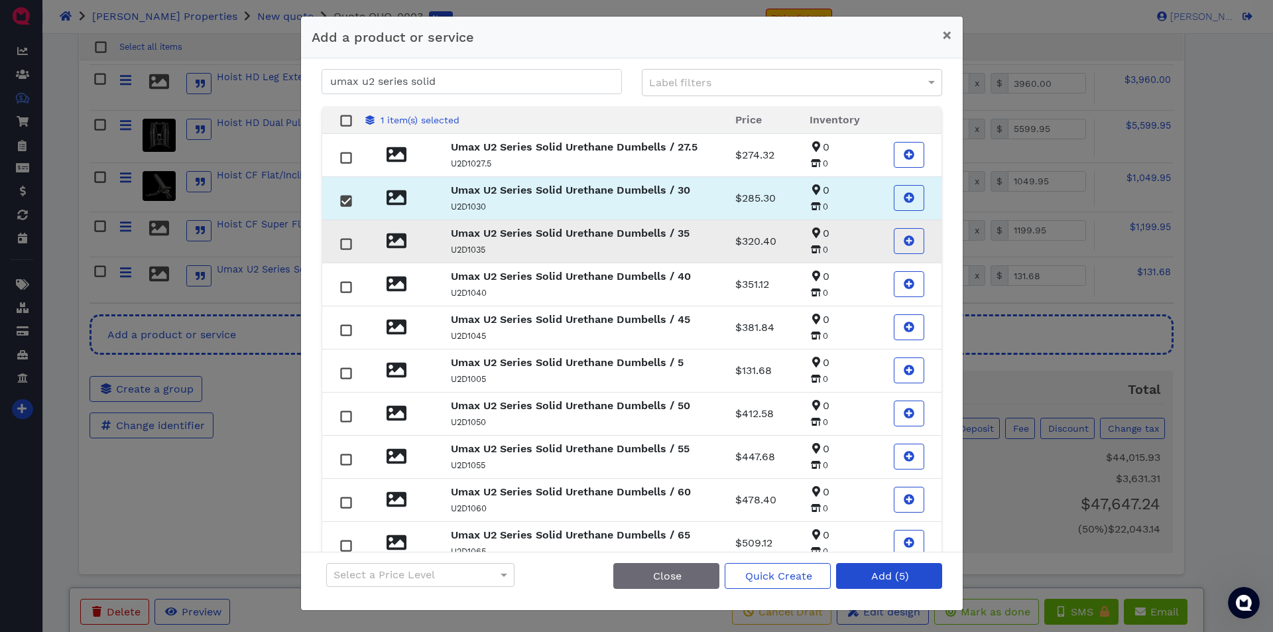
click at [347, 245] on rect at bounding box center [346, 244] width 10 height 10
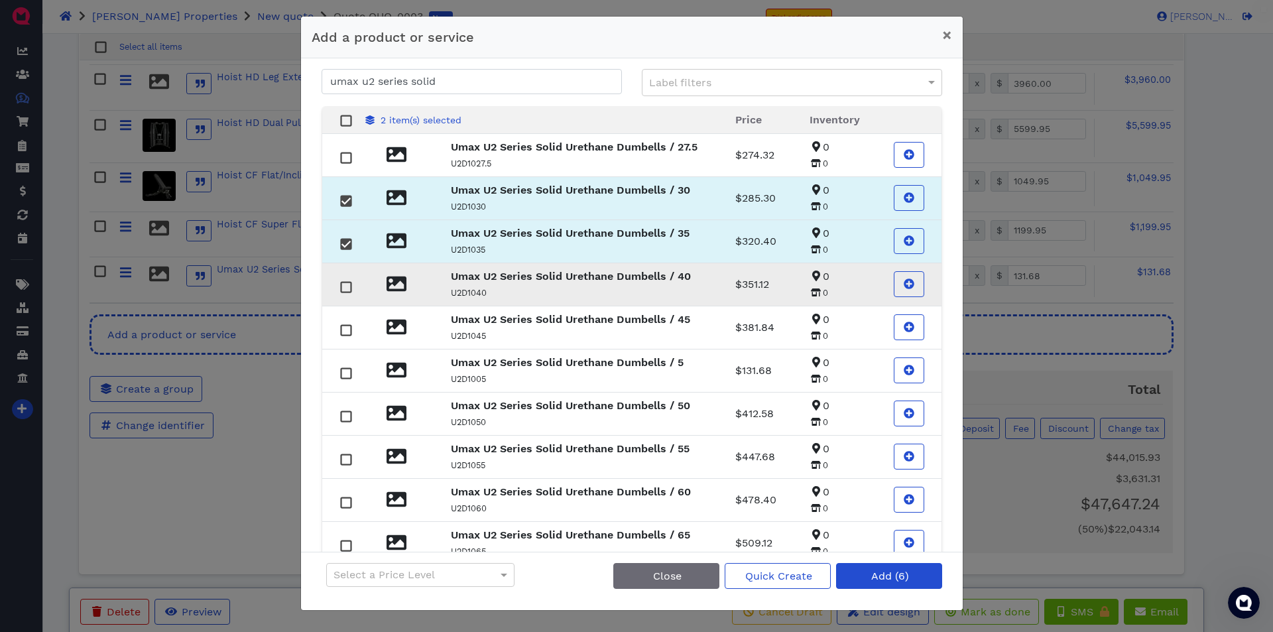
click at [345, 282] on rect at bounding box center [346, 287] width 10 height 10
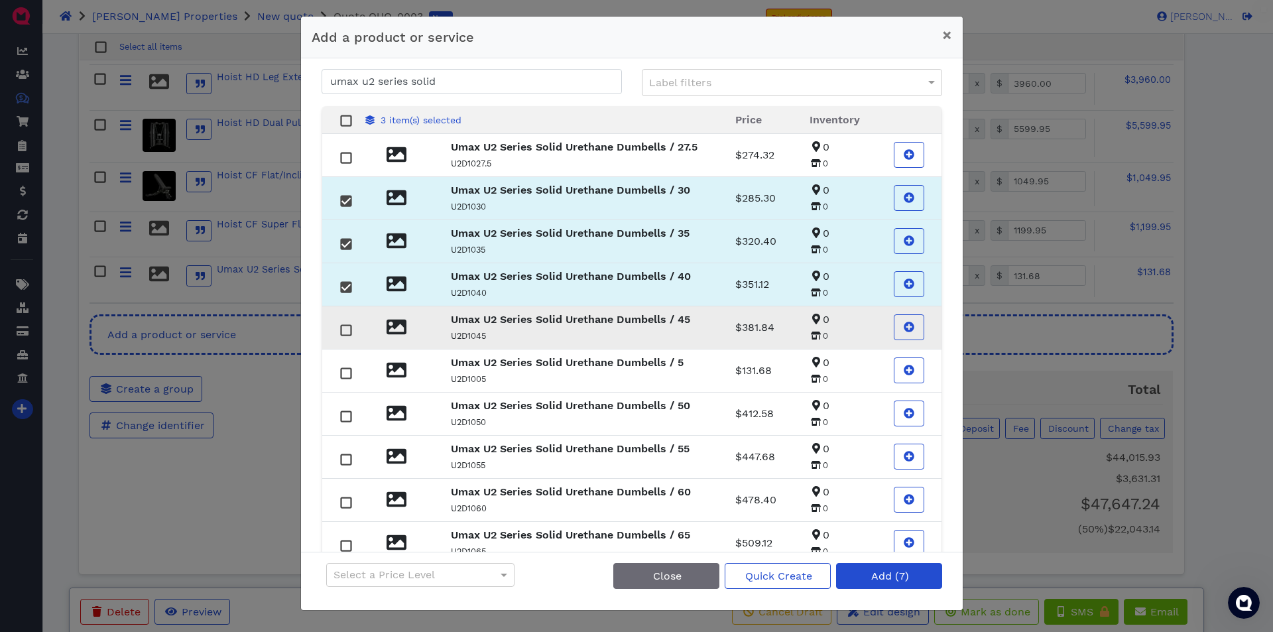
click at [346, 329] on rect at bounding box center [346, 330] width 10 height 10
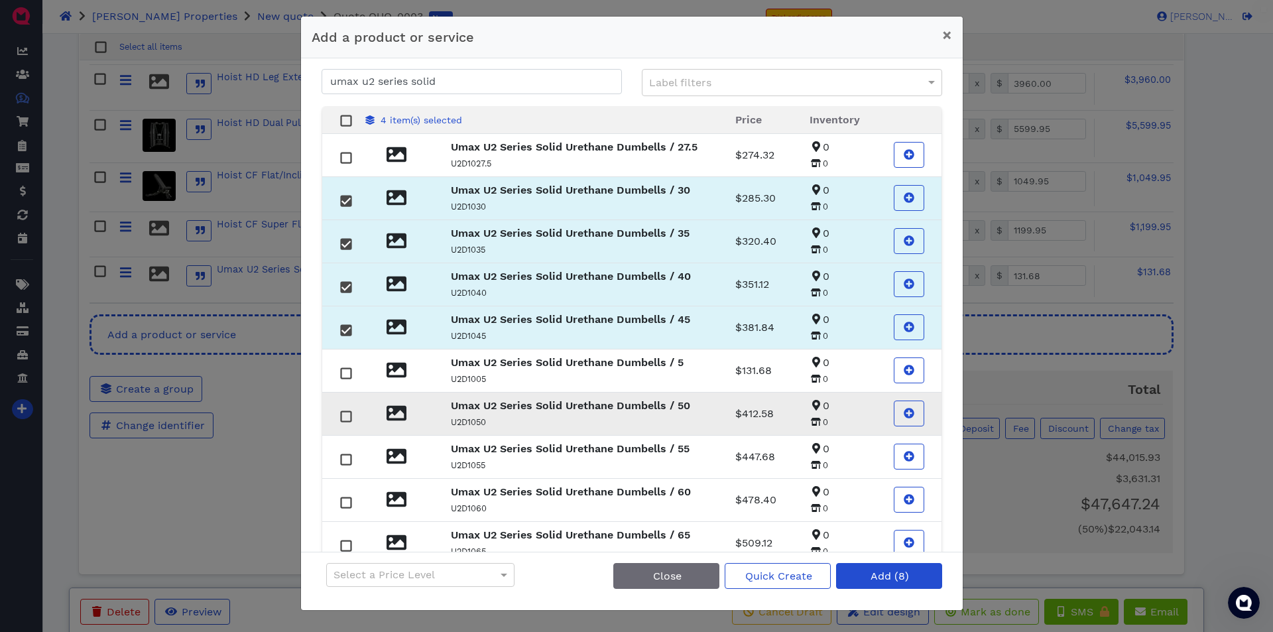
click at [349, 417] on rect at bounding box center [346, 416] width 10 height 10
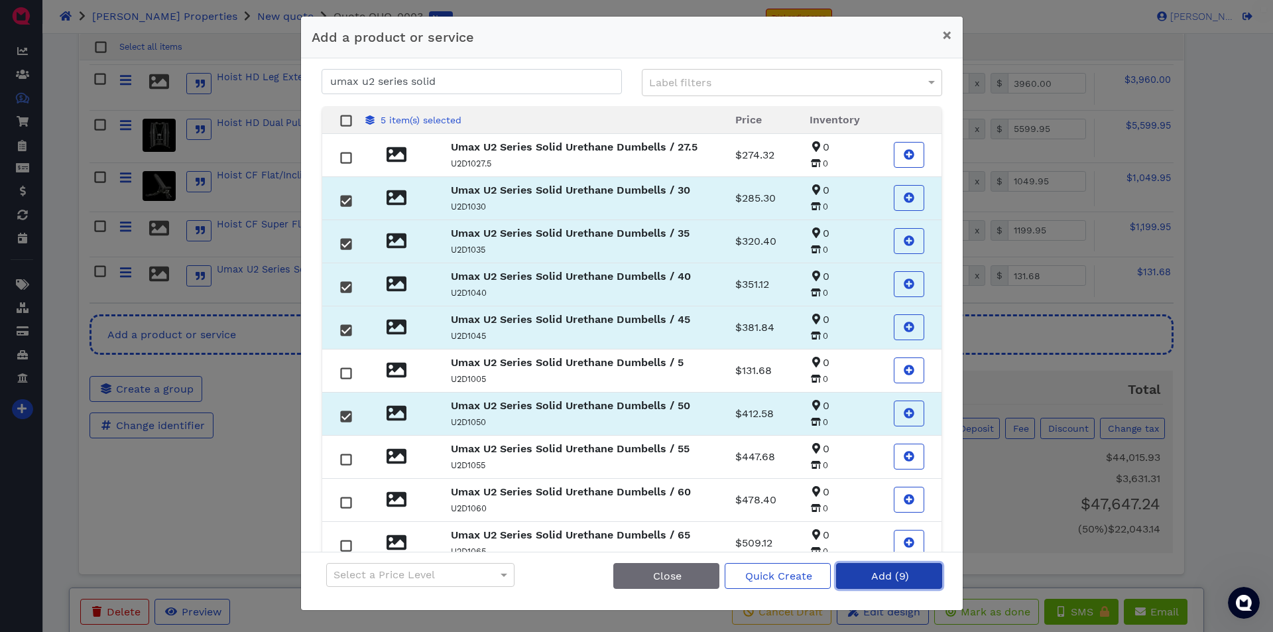
click at [869, 577] on span "Add (9)" at bounding box center [889, 575] width 40 height 13
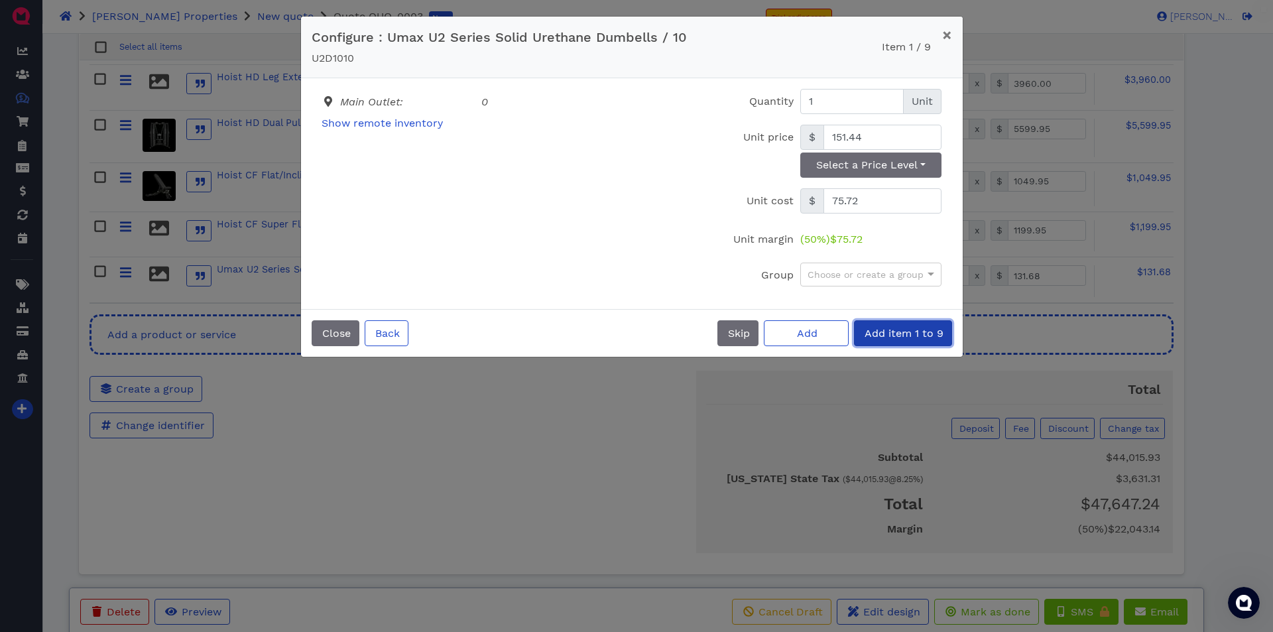
click at [894, 332] on span "Add item 1 to 9" at bounding box center [902, 333] width 81 height 13
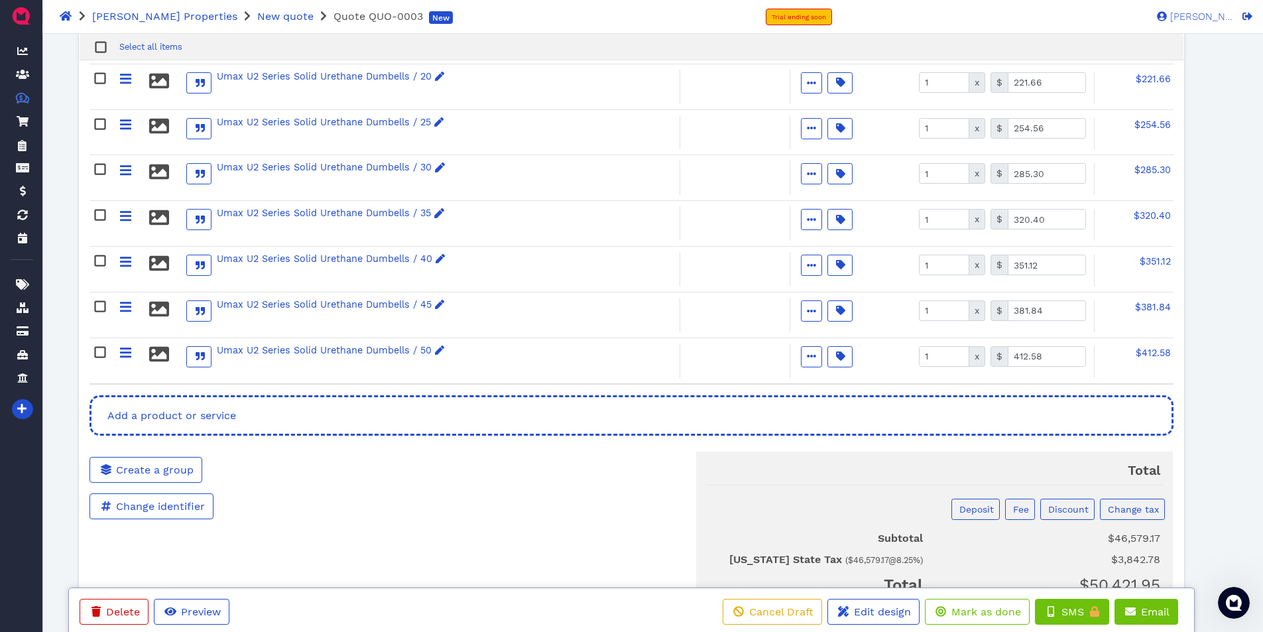
scroll to position [1369, 0]
click at [217, 411] on span "Add a product or service" at bounding box center [170, 414] width 131 height 13
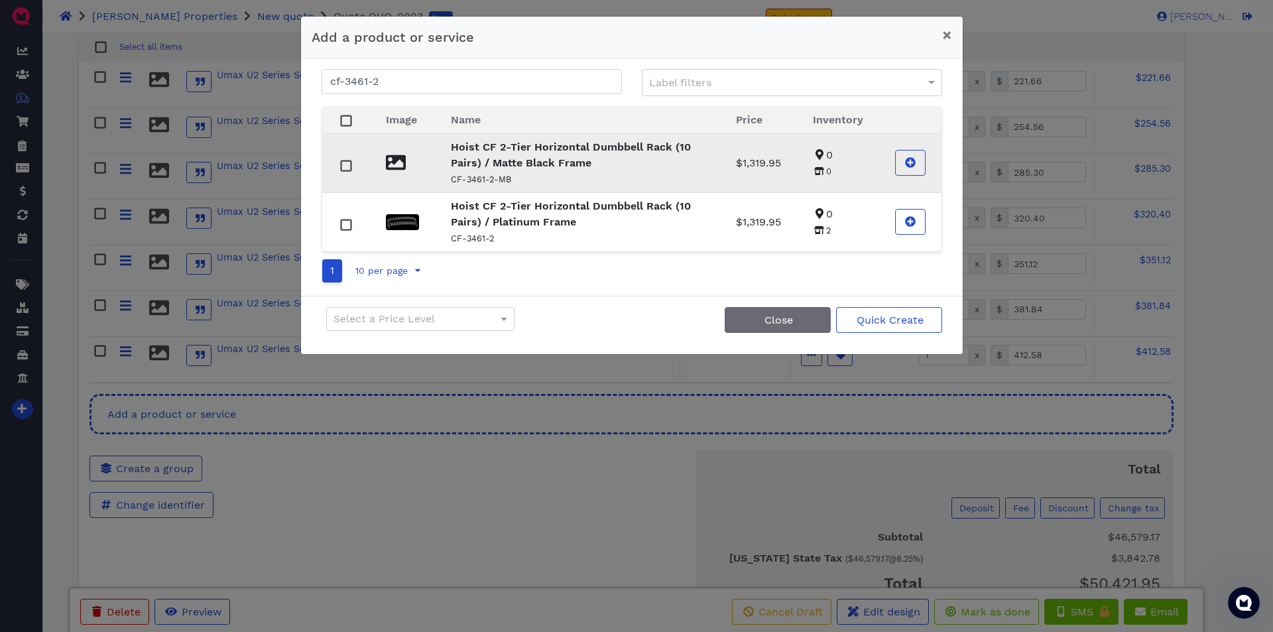
click at [470, 166] on strong "Hoist CF 2-Tier Horizontal Dumbbell Rack (10 Pairs) / Matte Black Frame" at bounding box center [571, 155] width 240 height 29
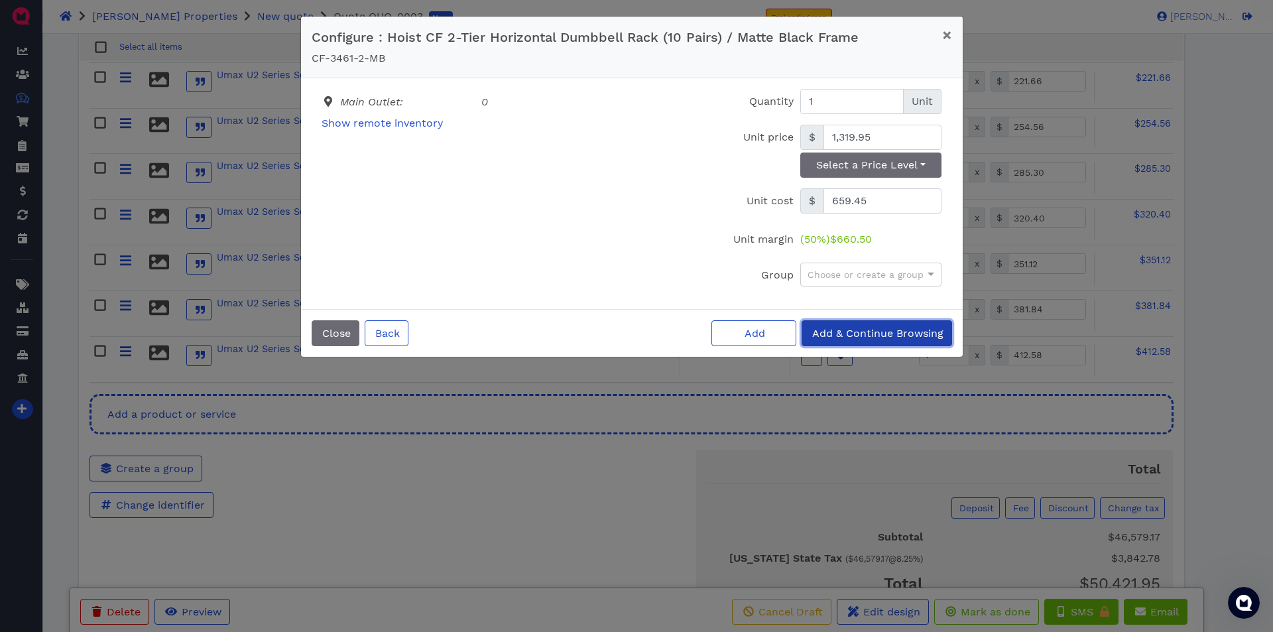
click at [838, 329] on span "Add & Continue Browsing" at bounding box center [876, 333] width 133 height 13
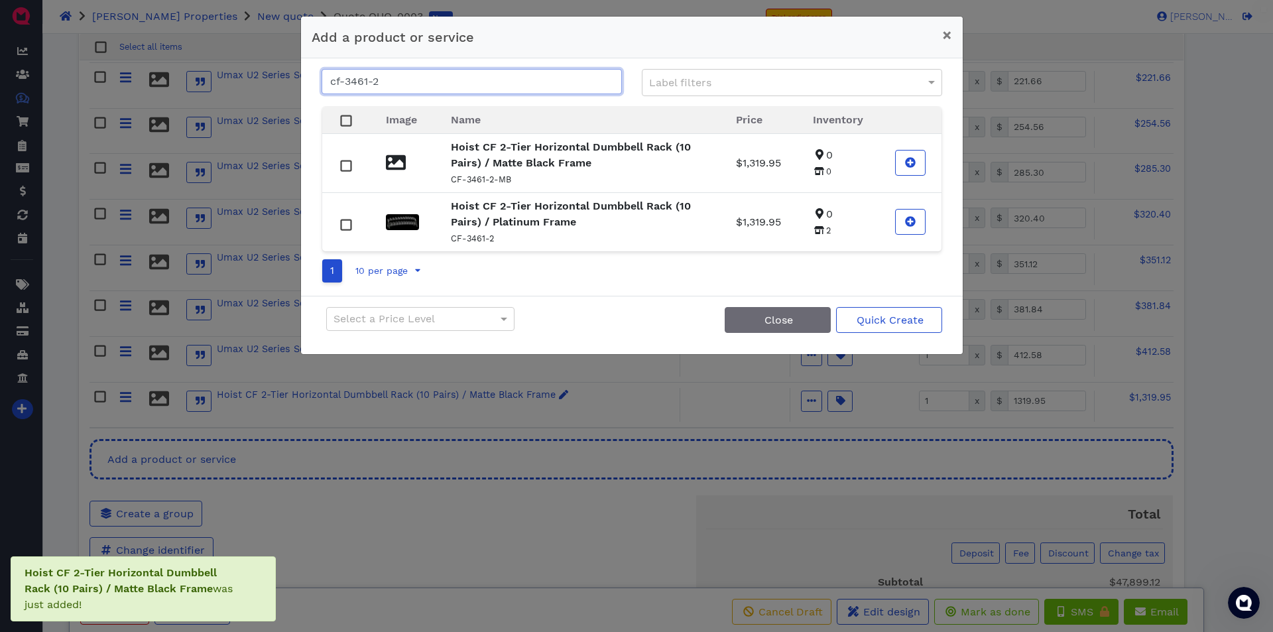
click at [402, 82] on input "cf-3461-2" at bounding box center [471, 81] width 300 height 25
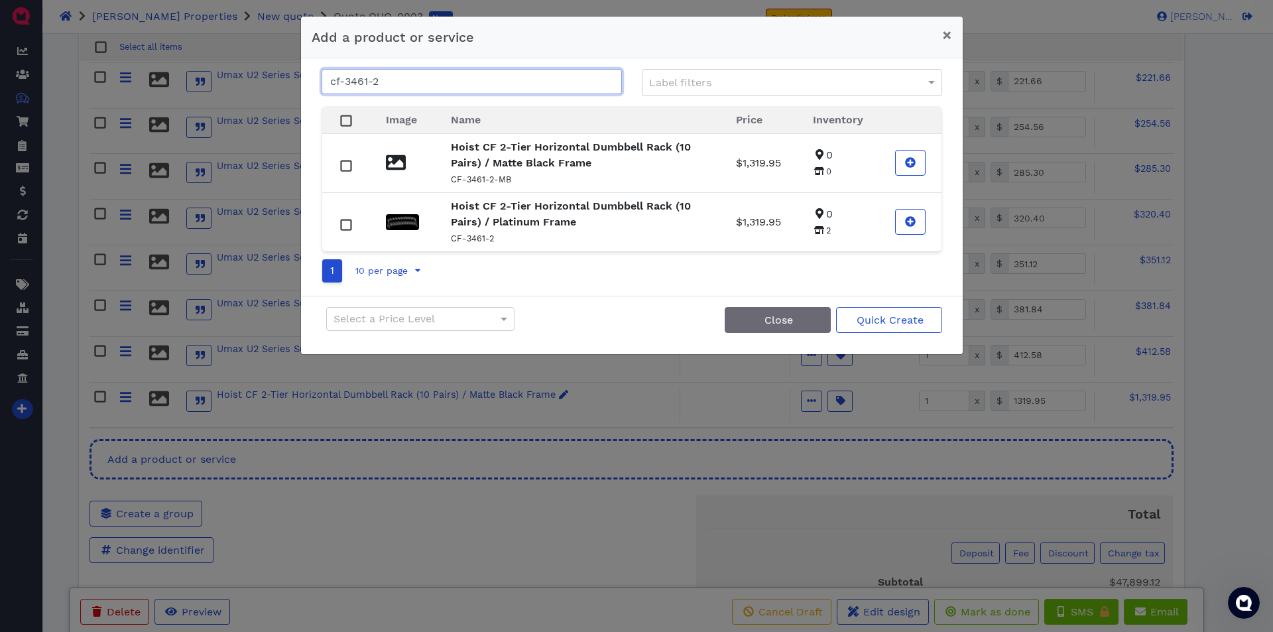
drag, startPoint x: 402, startPoint y: 82, endPoint x: 304, endPoint y: 76, distance: 98.3
click at [304, 76] on div "cf-3461-2 Label filters Image Name Price Inventory Hoist CF 2-Tier Horizontal D…" at bounding box center [631, 176] width 661 height 237
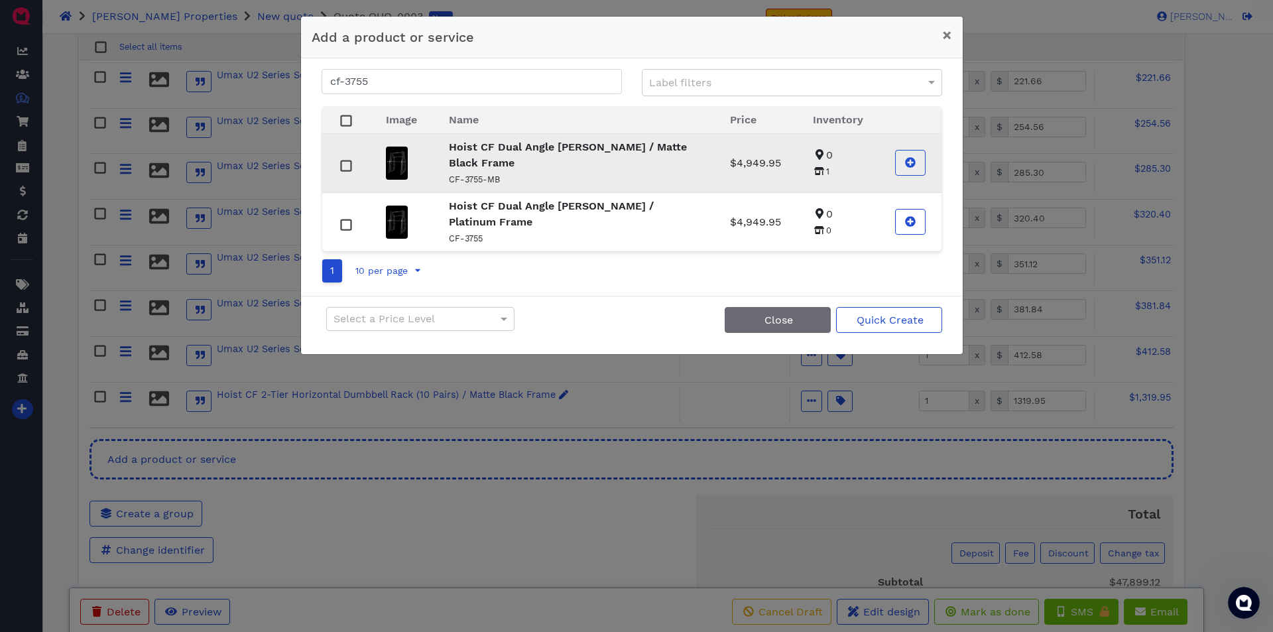
click at [478, 171] on p "CF-3755-MB" at bounding box center [573, 179] width 249 height 16
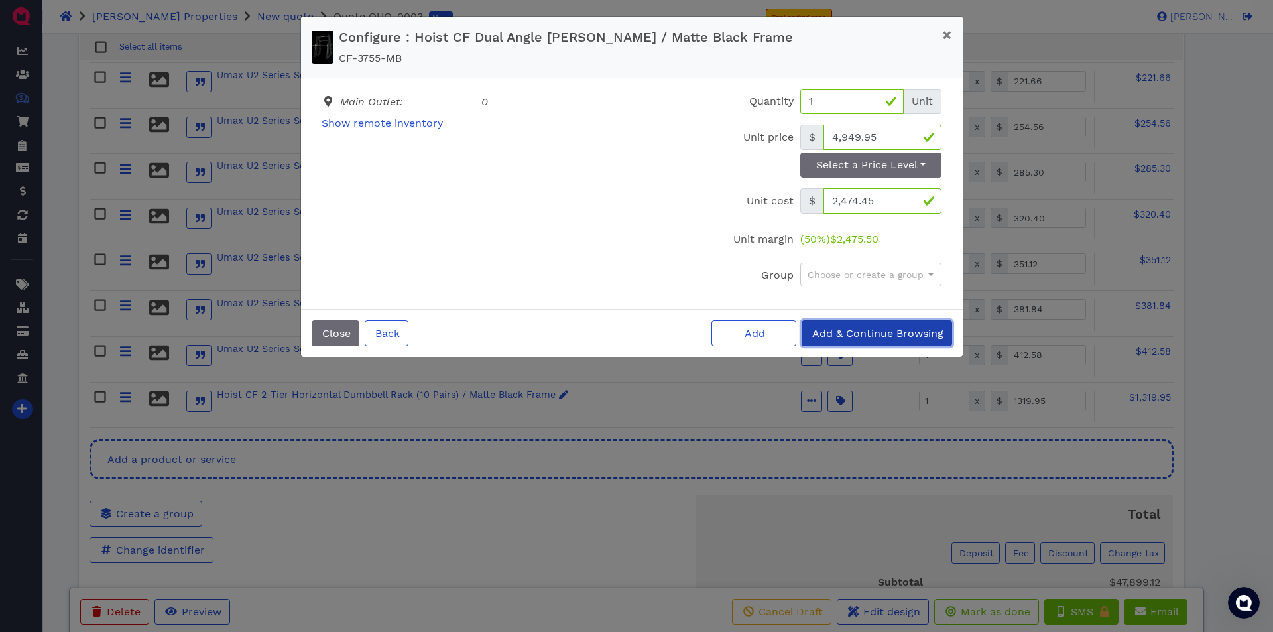
click at [848, 339] on span "Add & Continue Browsing" at bounding box center [876, 333] width 133 height 13
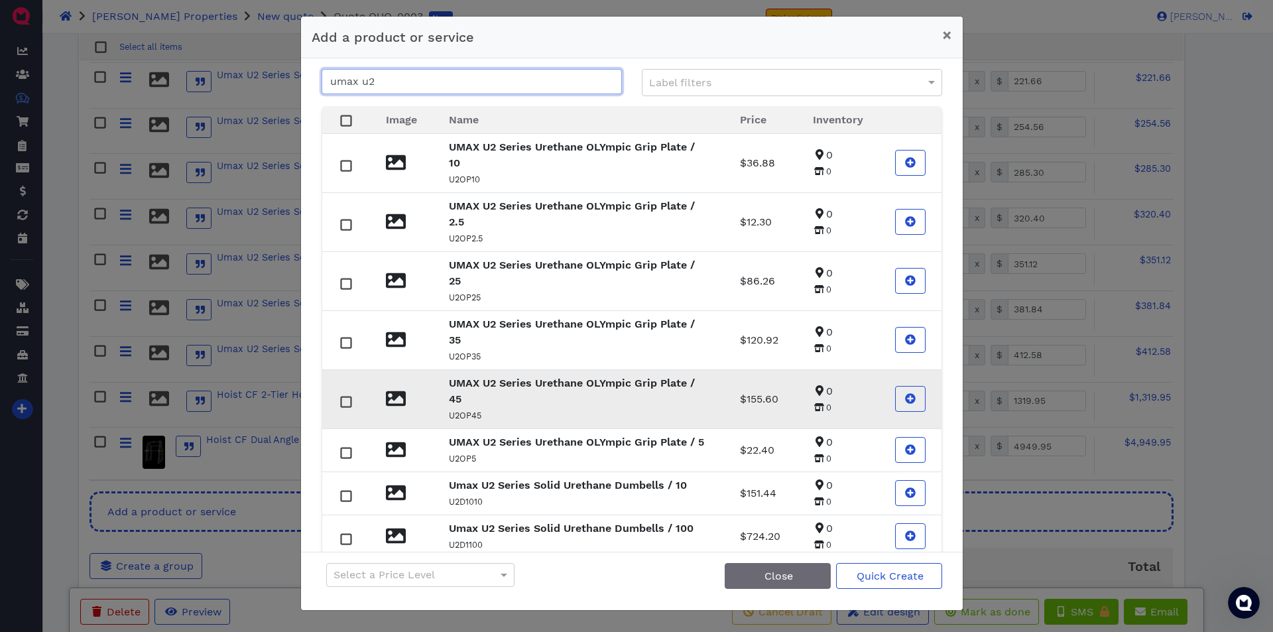
type input "umax u2"
click at [344, 400] on rect at bounding box center [346, 401] width 10 height 10
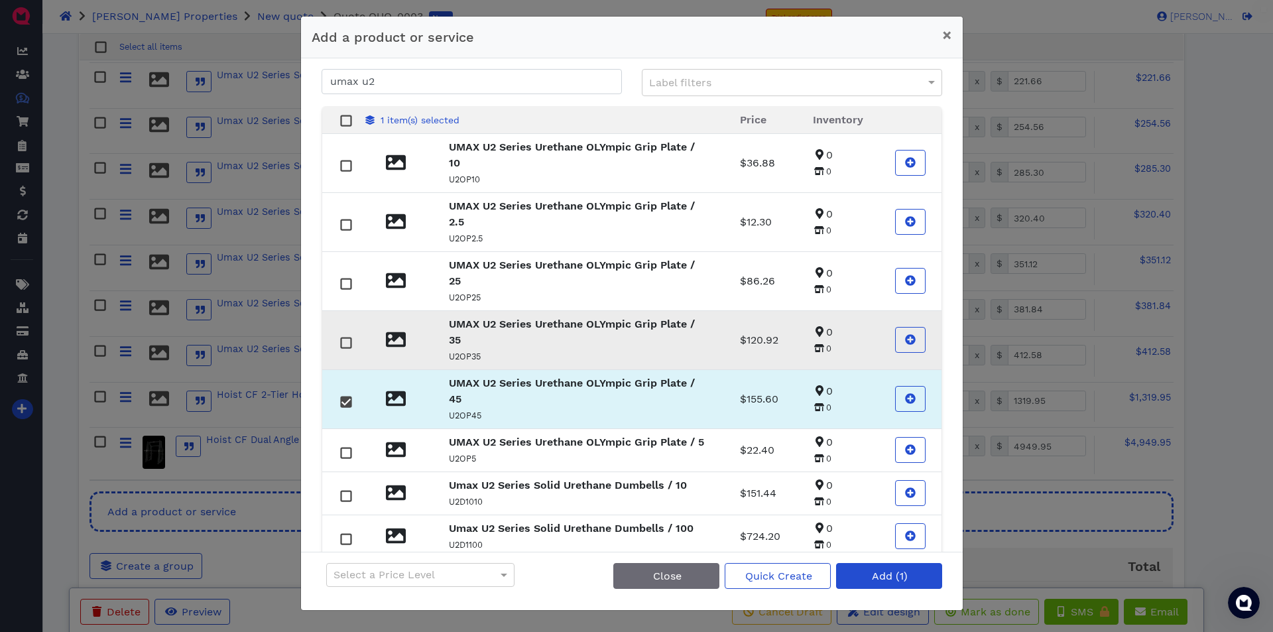
click at [344, 340] on rect at bounding box center [346, 342] width 10 height 10
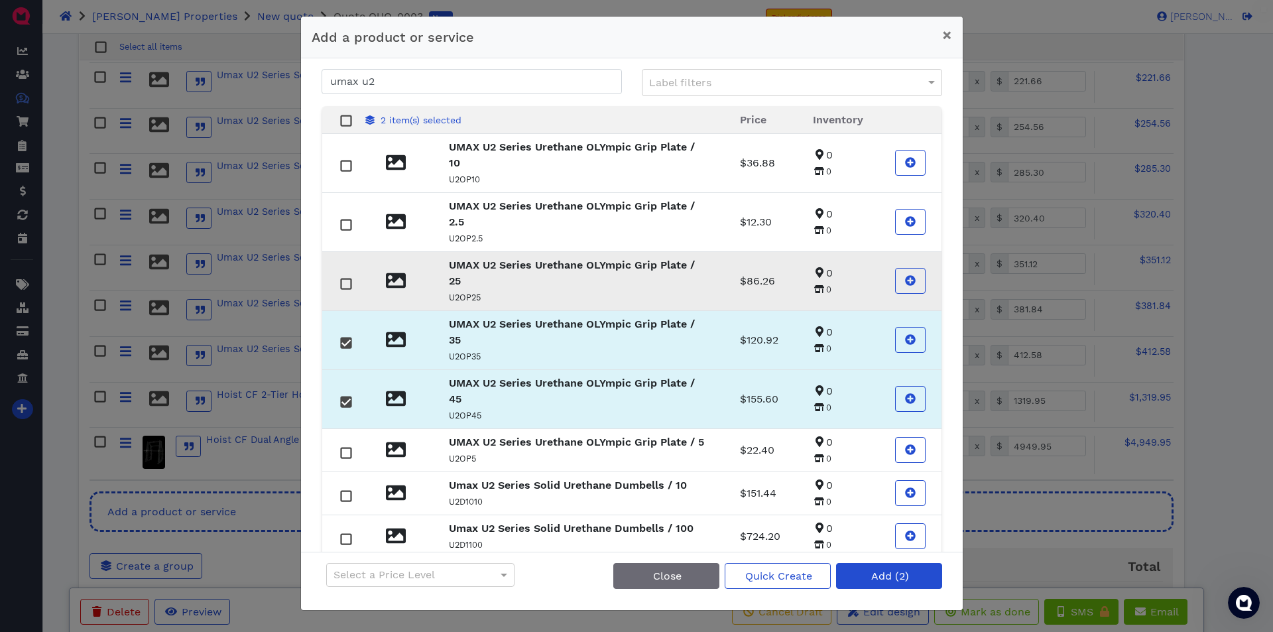
click at [345, 288] on rect at bounding box center [346, 283] width 10 height 10
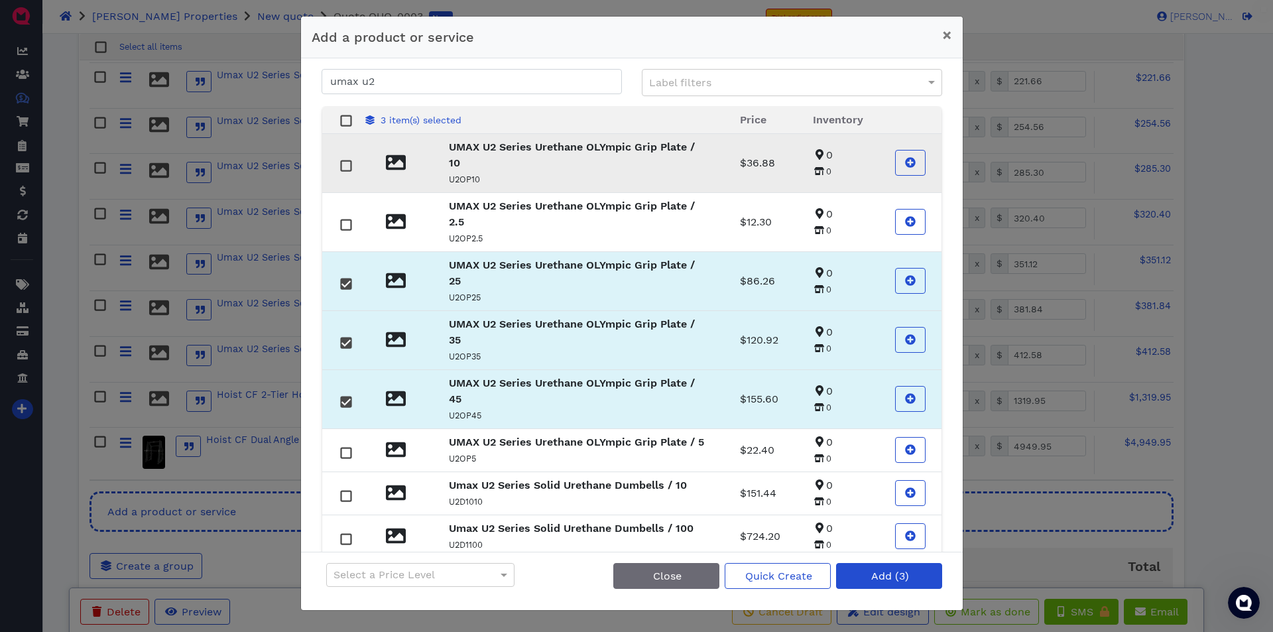
click at [347, 166] on rect at bounding box center [346, 165] width 10 height 10
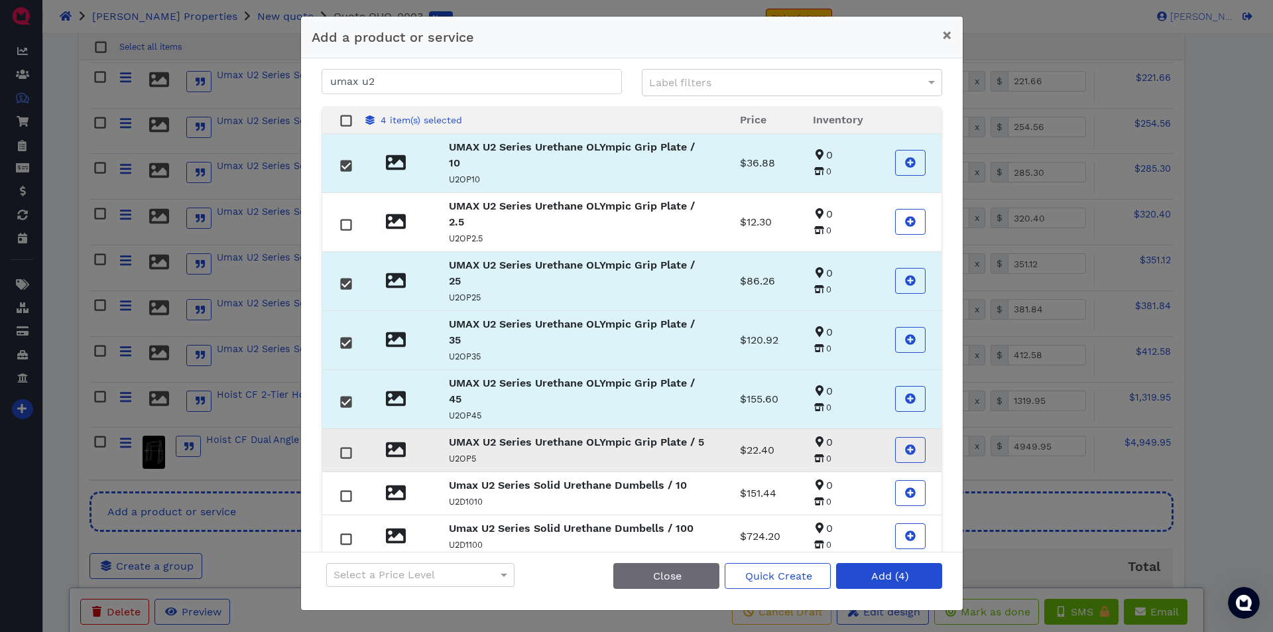
click at [341, 457] on rect at bounding box center [346, 452] width 10 height 10
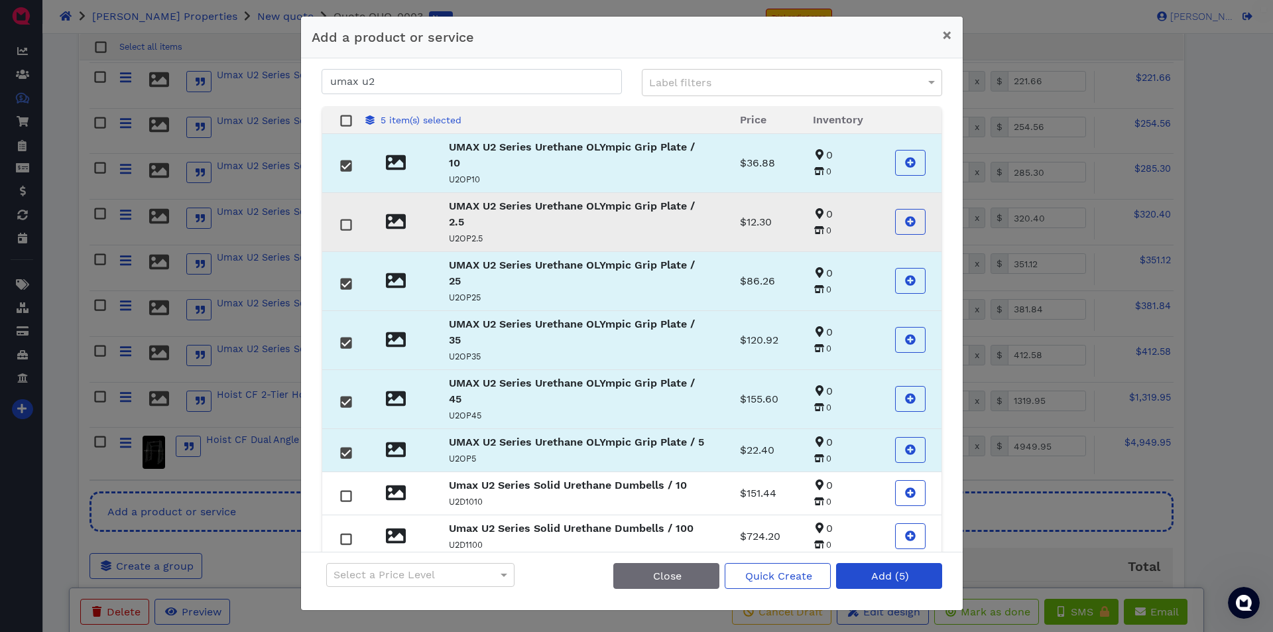
click at [345, 225] on rect at bounding box center [346, 224] width 10 height 10
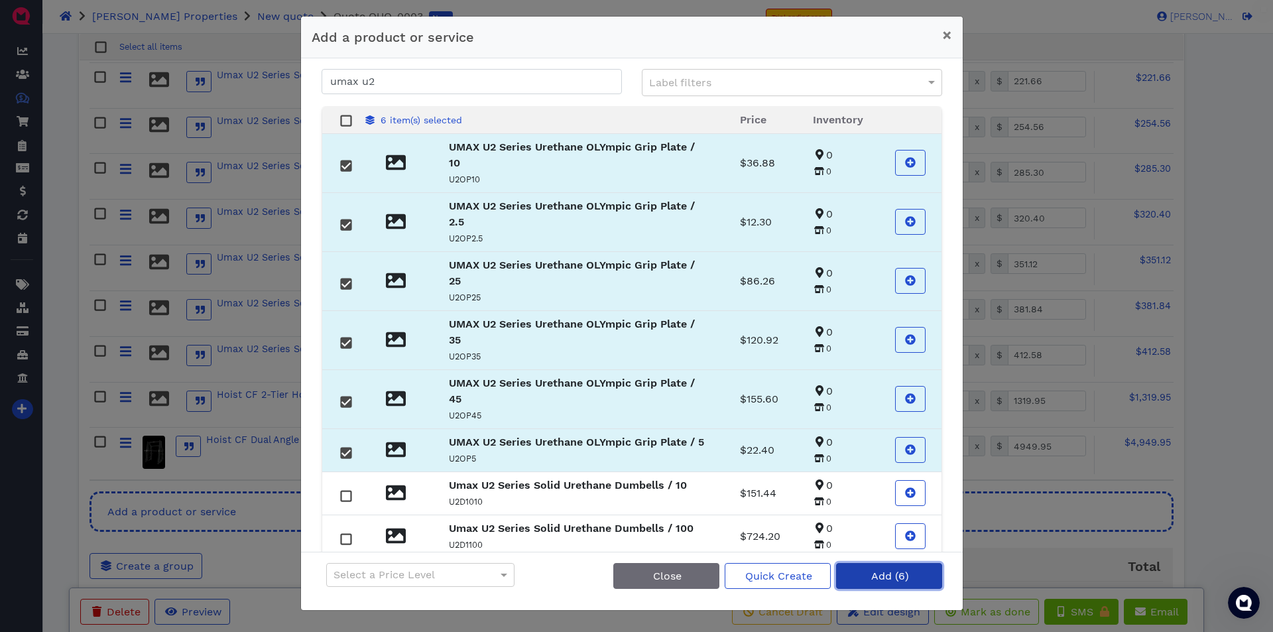
click at [879, 578] on span "Add (6)" at bounding box center [889, 575] width 40 height 13
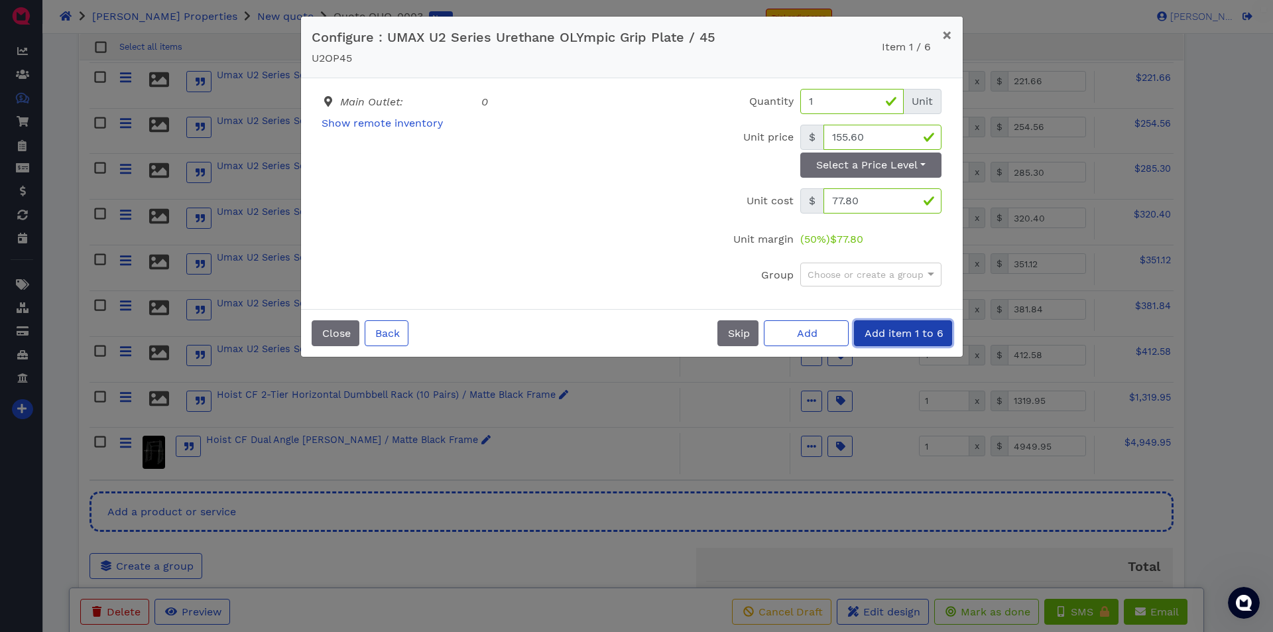
click at [885, 333] on span "Add item 1 to 6" at bounding box center [902, 333] width 81 height 13
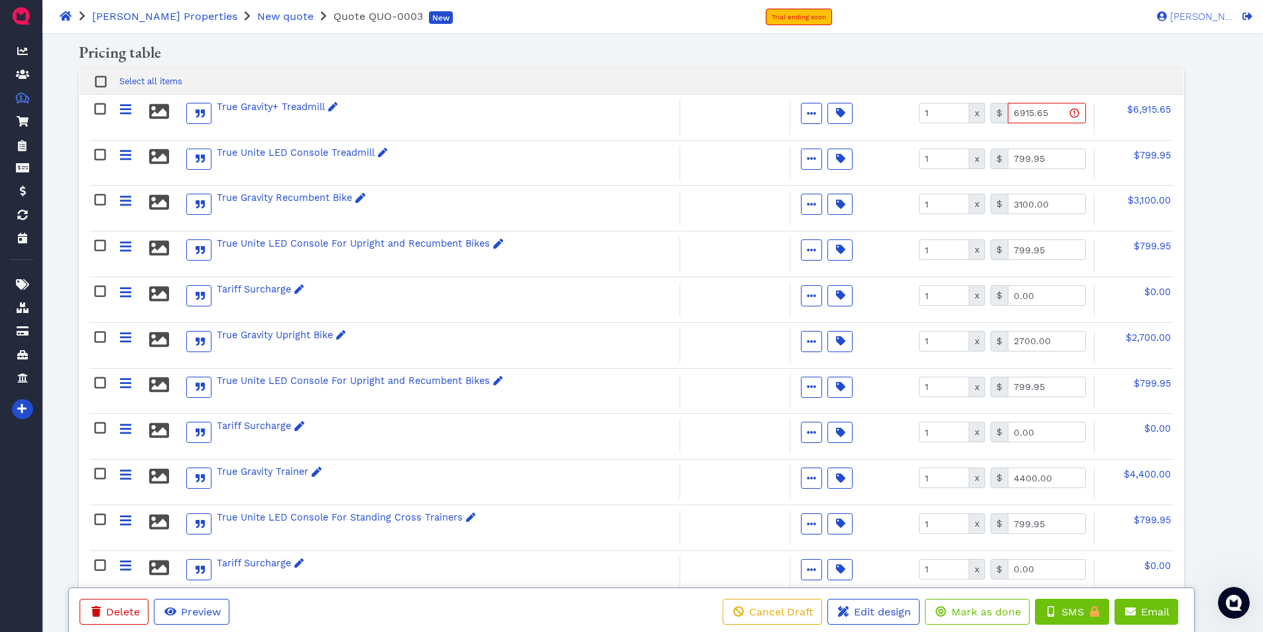
scroll to position [0, 0]
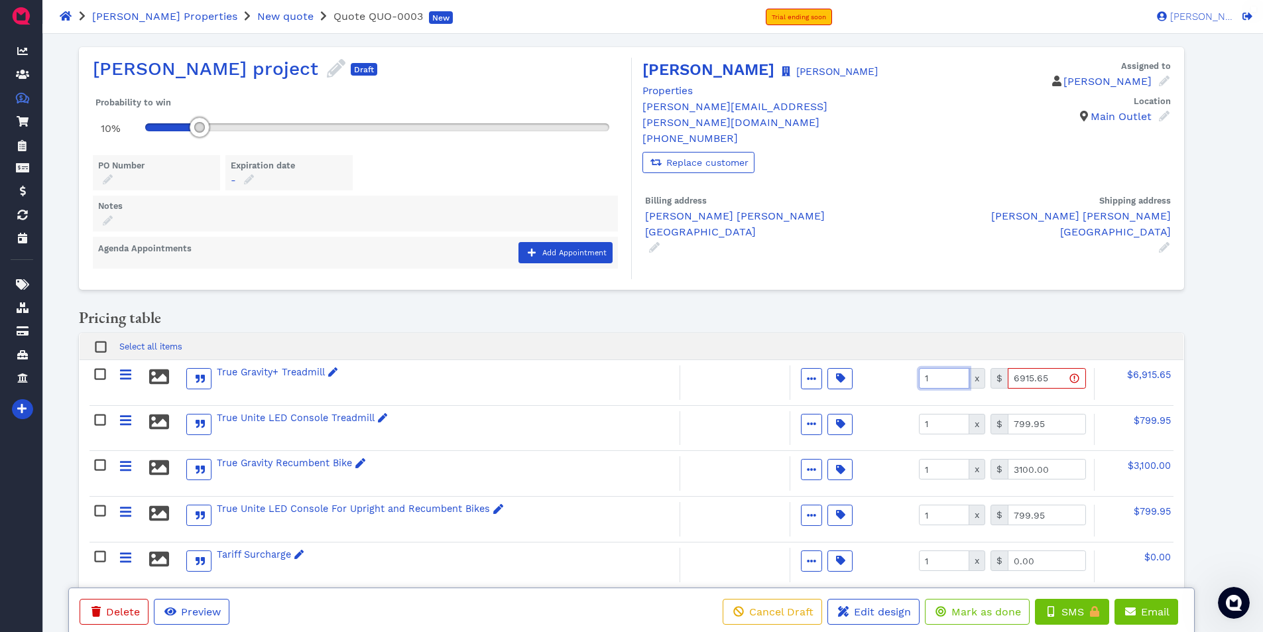
click at [932, 381] on input "1" at bounding box center [944, 378] width 50 height 21
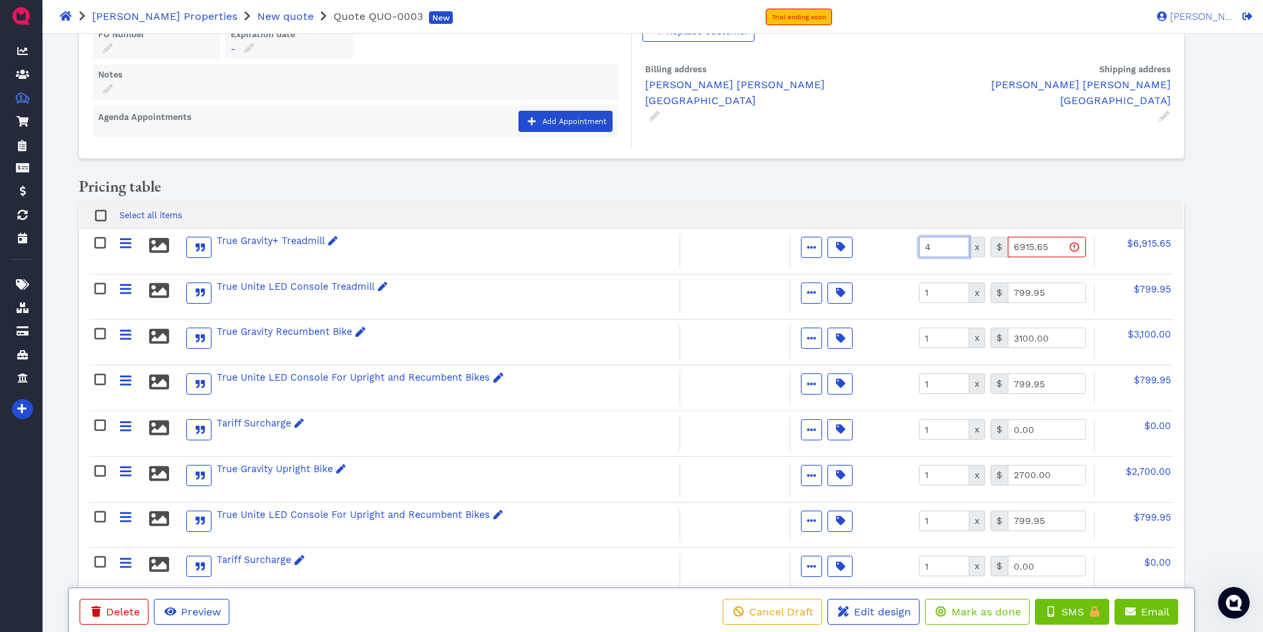
scroll to position [133, 0]
type input "4"
type input "0.00"
click at [937, 339] on input "1" at bounding box center [944, 336] width 50 height 21
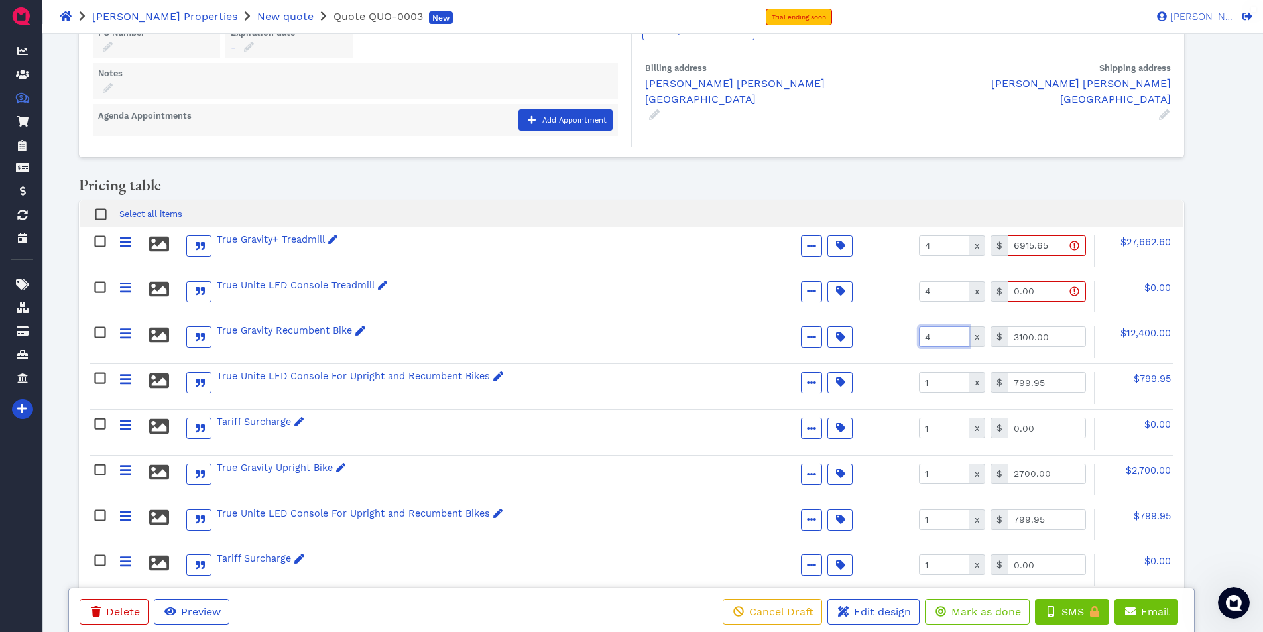
type input "4"
type input "3"
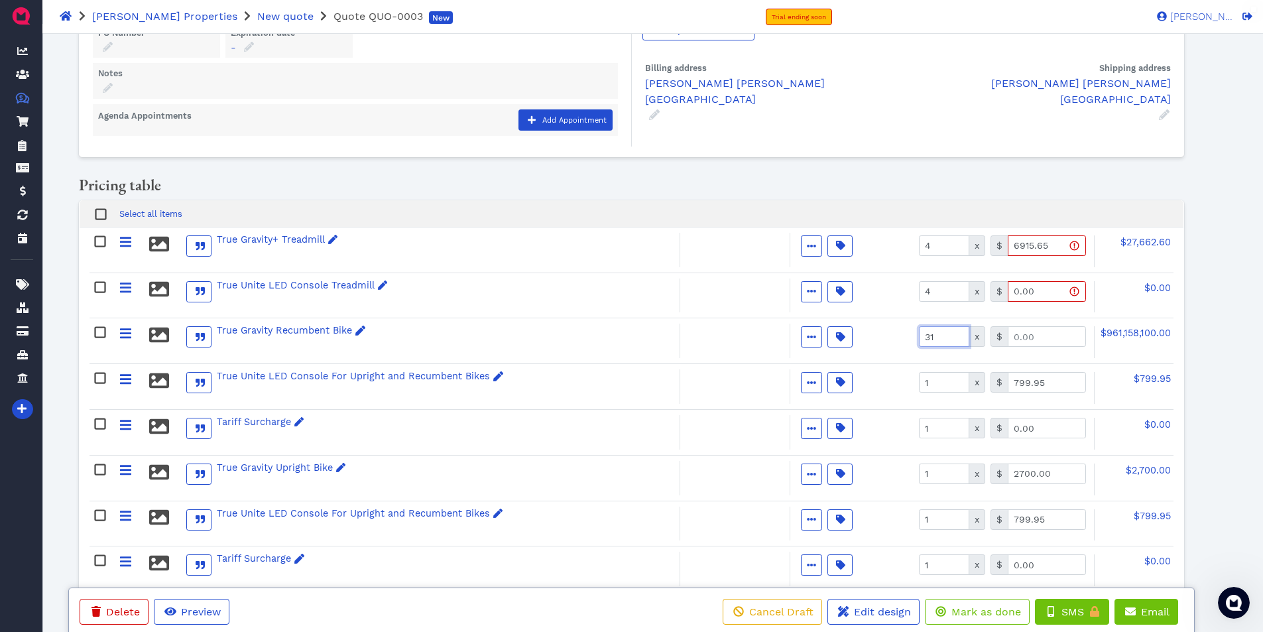
type input "3"
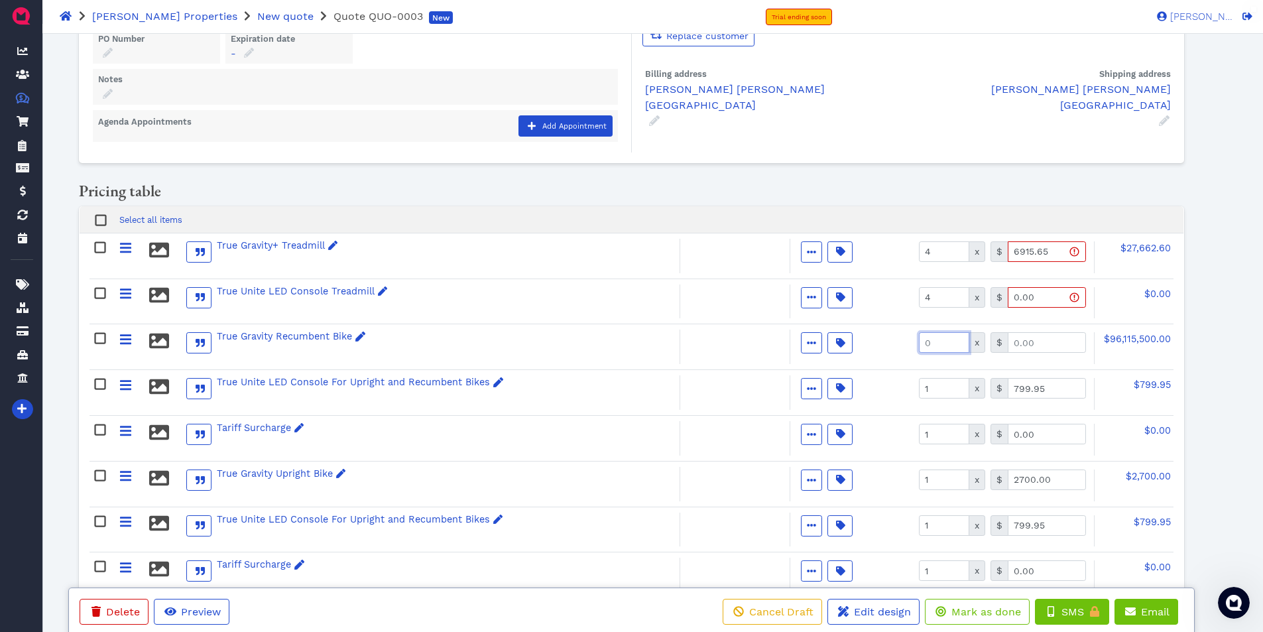
scroll to position [133, 0]
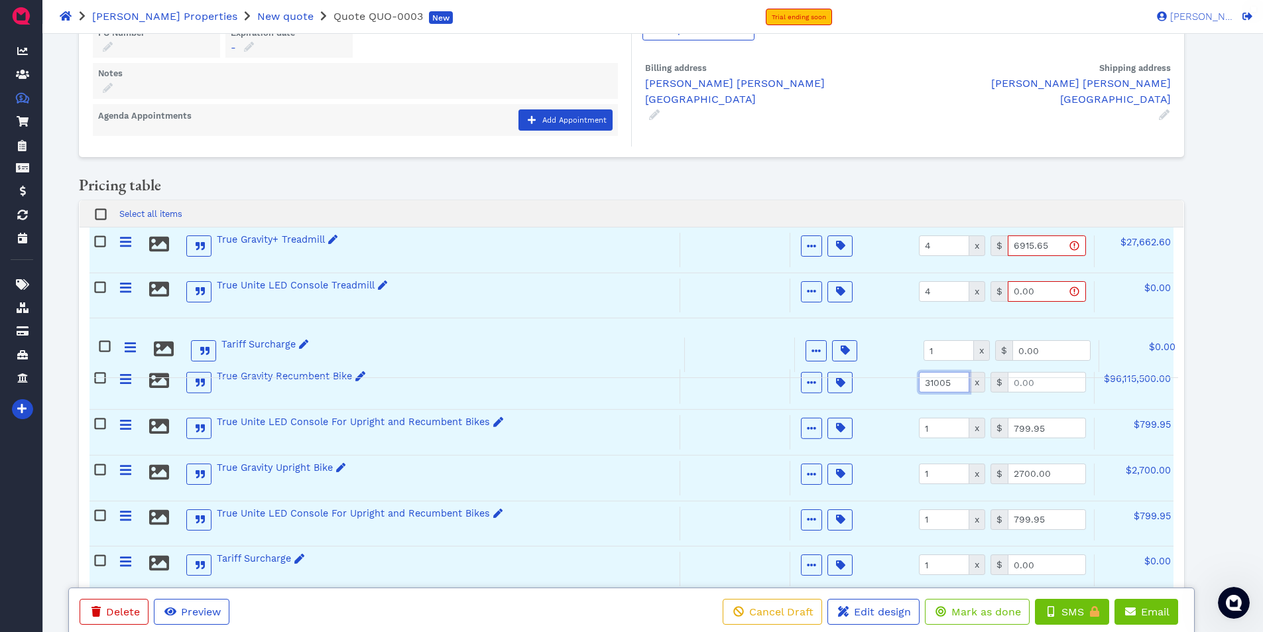
drag, startPoint x: 124, startPoint y: 429, endPoint x: 129, endPoint y: 349, distance: 81.0
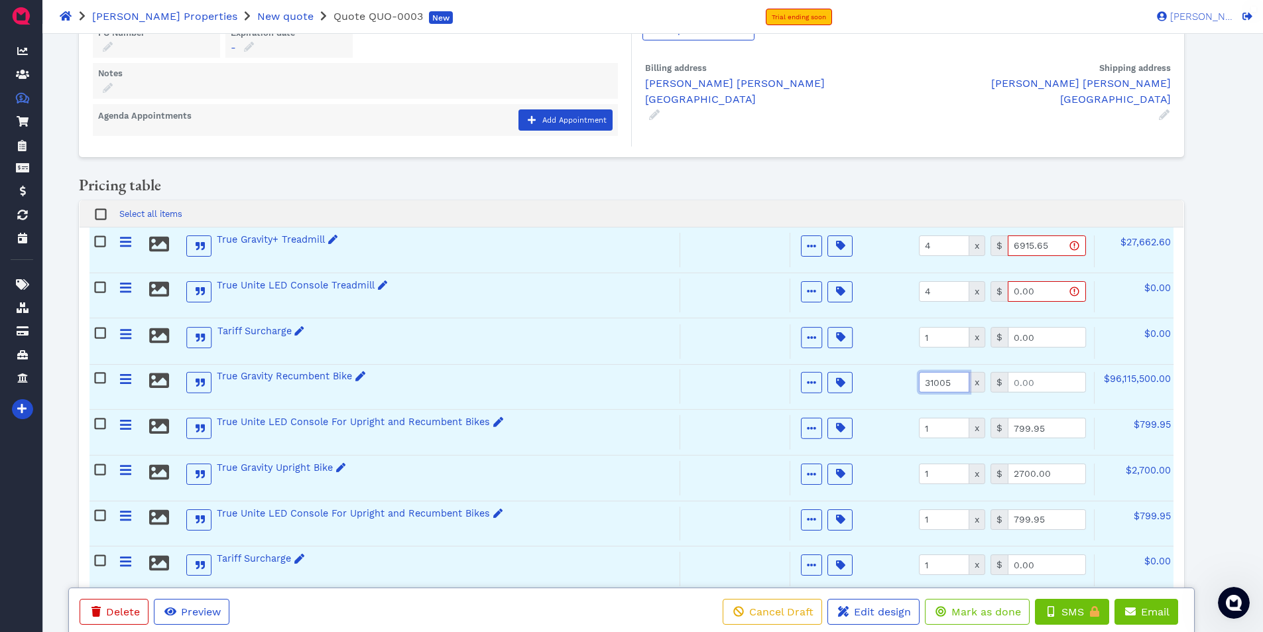
type input "31005"
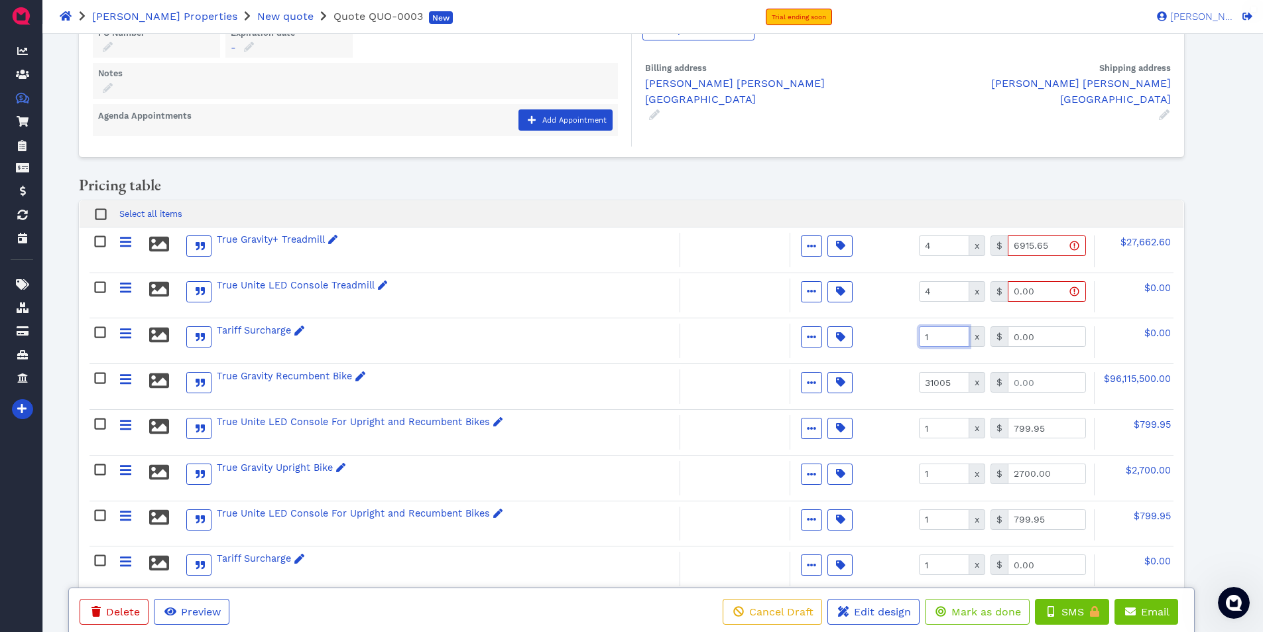
click at [941, 339] on input "1" at bounding box center [944, 336] width 50 height 21
click at [946, 390] on input "31005" at bounding box center [944, 382] width 50 height 21
type input "4"
click at [1042, 337] on input "0.00" at bounding box center [1046, 336] width 78 height 21
type input "31005"
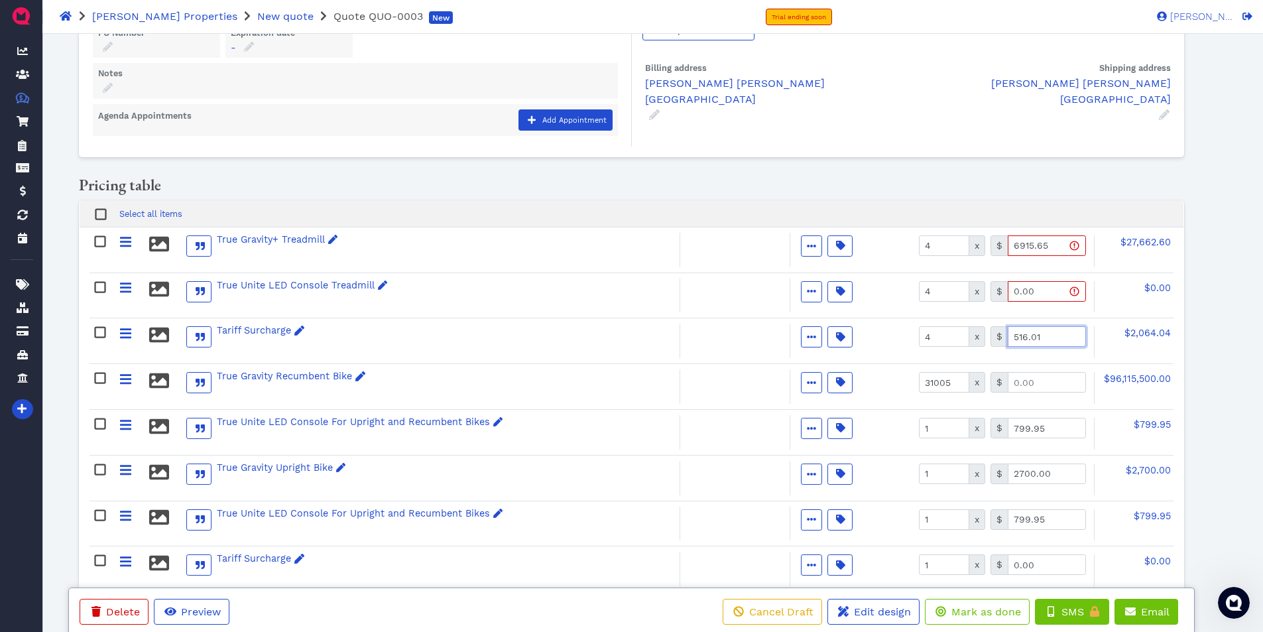
click at [1046, 337] on input "516.01" at bounding box center [1046, 336] width 78 height 21
click at [1046, 336] on input "516.01" at bounding box center [1046, 336] width 78 height 21
drag, startPoint x: 1045, startPoint y: 335, endPoint x: 1007, endPoint y: 339, distance: 38.7
click at [1007, 339] on input "516.01" at bounding box center [1046, 336] width 78 height 21
click at [1044, 376] on input "Assigned to" at bounding box center [1046, 382] width 78 height 21
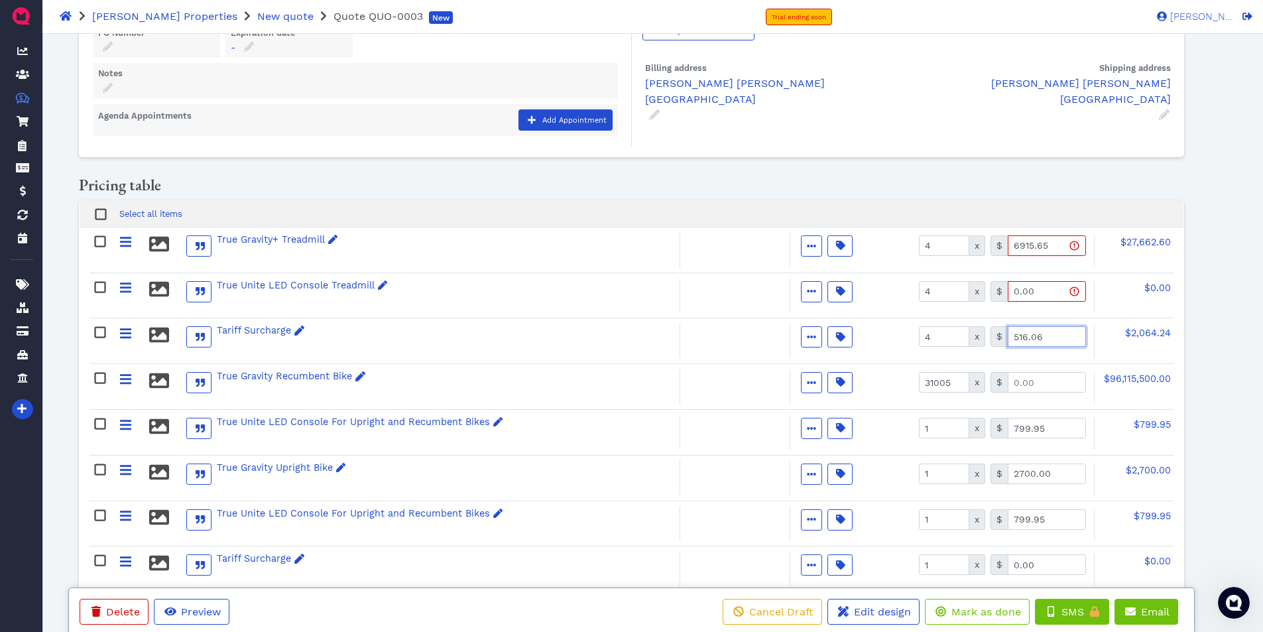
click at [1044, 335] on input "516.06" at bounding box center [1046, 336] width 78 height 21
click at [1045, 335] on input "516.06" at bounding box center [1046, 336] width 78 height 21
type input "516.07"
click at [1041, 380] on input "Assigned to" at bounding box center [1046, 382] width 78 height 21
click at [1149, 329] on span "$2,064.28" at bounding box center [1148, 332] width 46 height 11
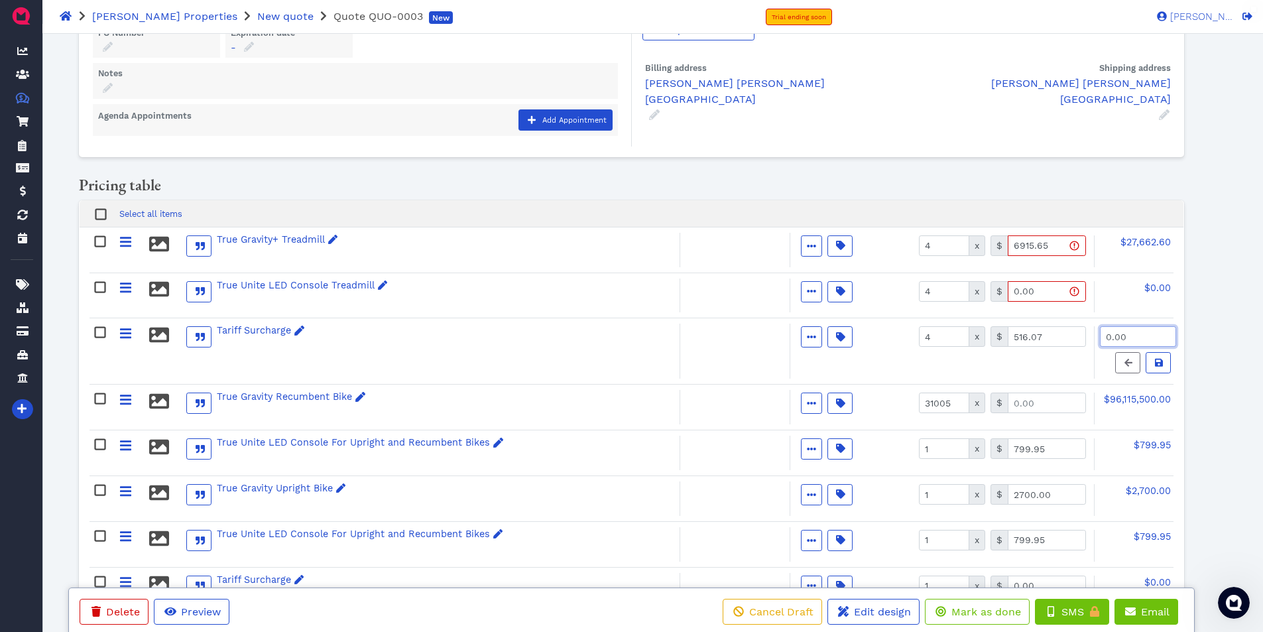
click at [1145, 335] on input "0.00" at bounding box center [1138, 336] width 76 height 21
type input "2,064.26"
click at [1042, 400] on input "Assigned to" at bounding box center [1046, 402] width 78 height 21
click at [1158, 363] on icon at bounding box center [1159, 363] width 8 height 8
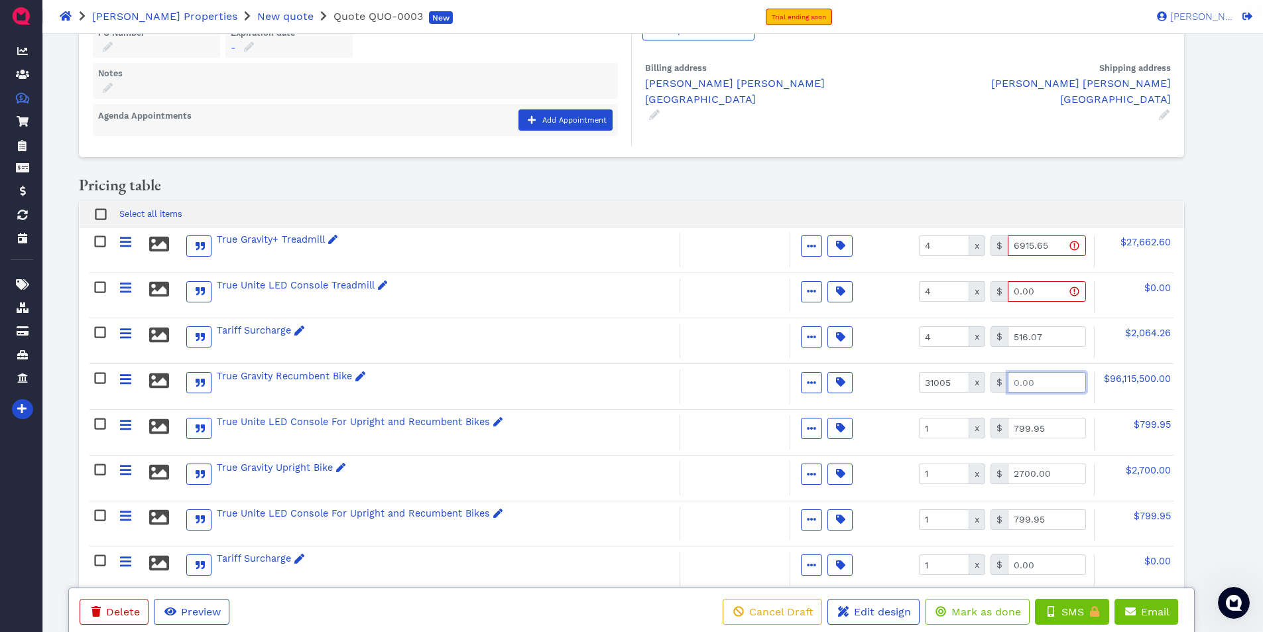
click at [1058, 381] on input "Assigned to" at bounding box center [1046, 382] width 78 height 21
click at [963, 384] on input "31005" at bounding box center [944, 382] width 50 height 21
type input "1"
click at [1021, 386] on input "Assigned to" at bounding box center [1046, 382] width 78 height 21
drag, startPoint x: 1044, startPoint y: 384, endPoint x: 1001, endPoint y: 387, distance: 42.5
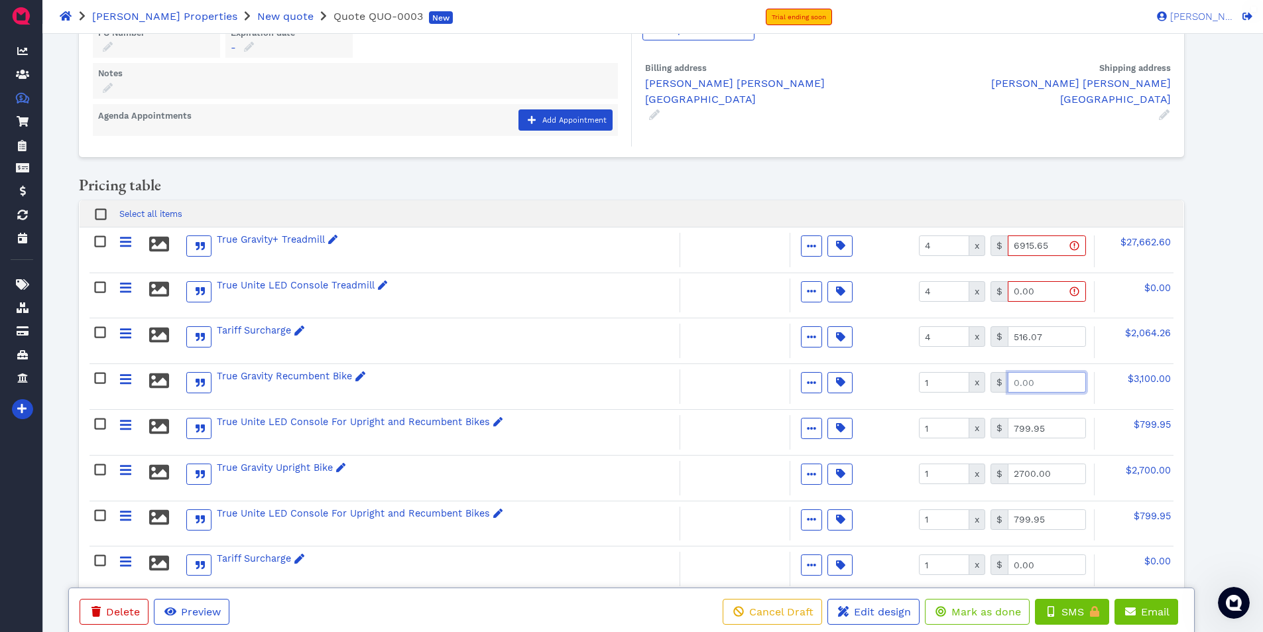
click at [1001, 387] on div "$" at bounding box center [1037, 382] width 95 height 21
type input "2"
type input "+"
drag, startPoint x: 1072, startPoint y: 380, endPoint x: 910, endPoint y: 377, distance: 162.4
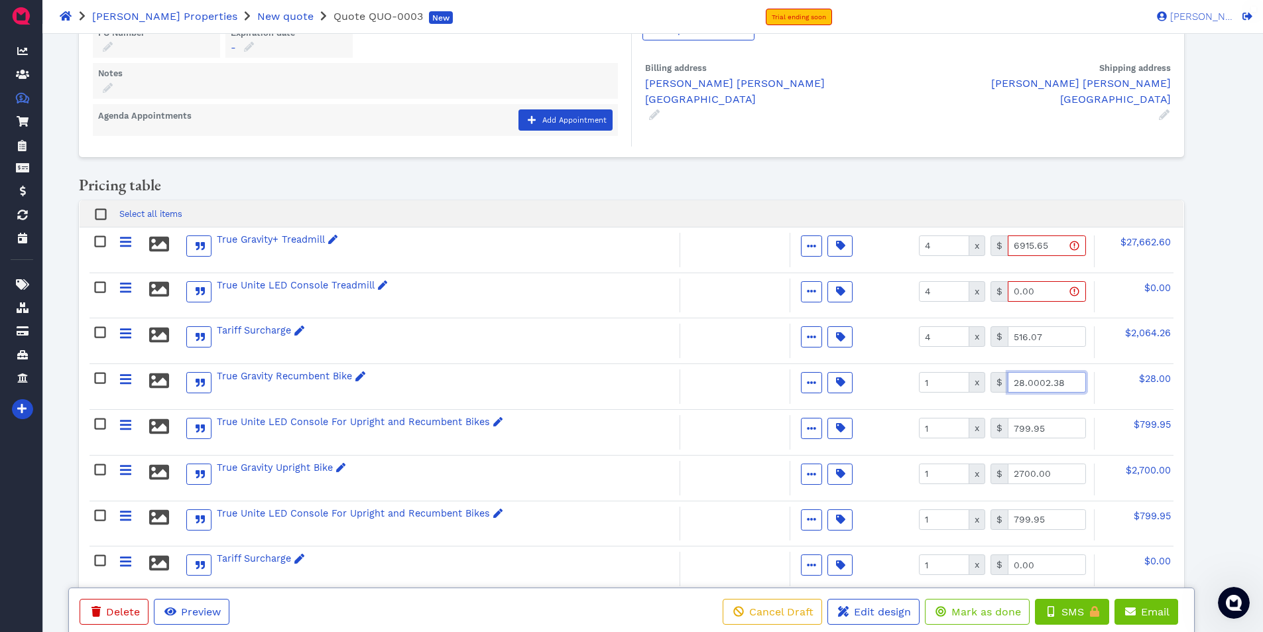
click at [910, 377] on div "Active Optional Item Multiple Choice Provided by customer Included Taxable Hide…" at bounding box center [940, 386] width 302 height 34
type input "2802.38"
click at [954, 426] on input "2" at bounding box center [944, 428] width 50 height 21
type input "1"
click at [957, 431] on input "1" at bounding box center [944, 428] width 50 height 21
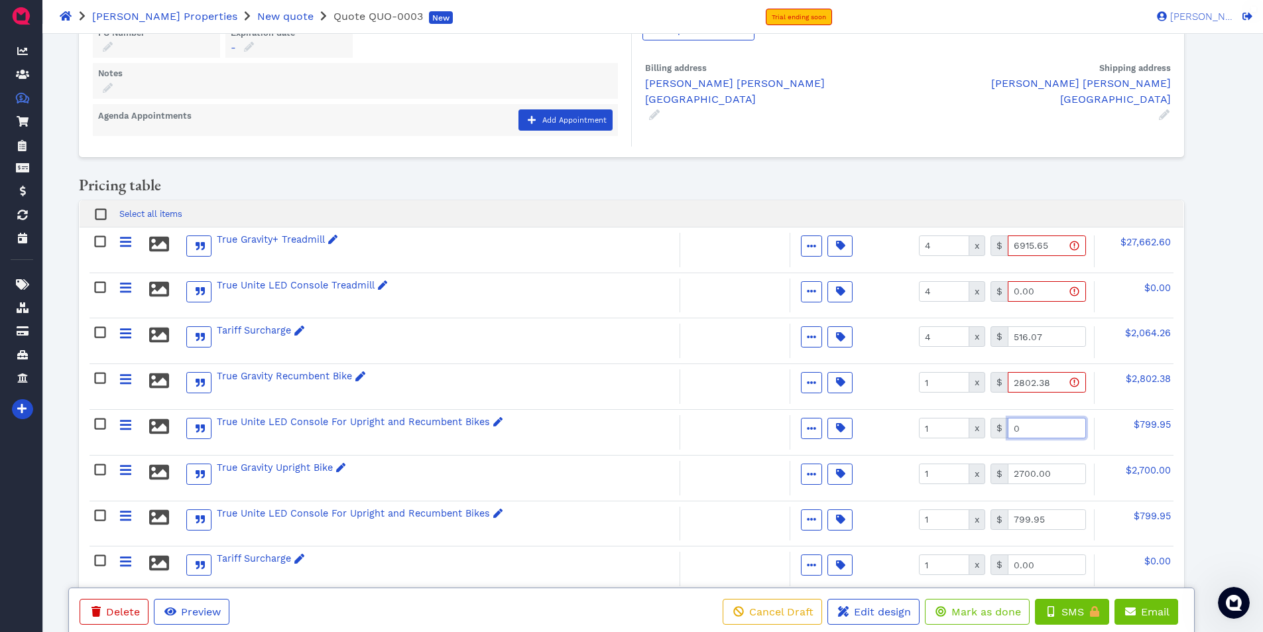
type input "0.00"
type input "2"
click at [957, 473] on input "2" at bounding box center [944, 473] width 50 height 21
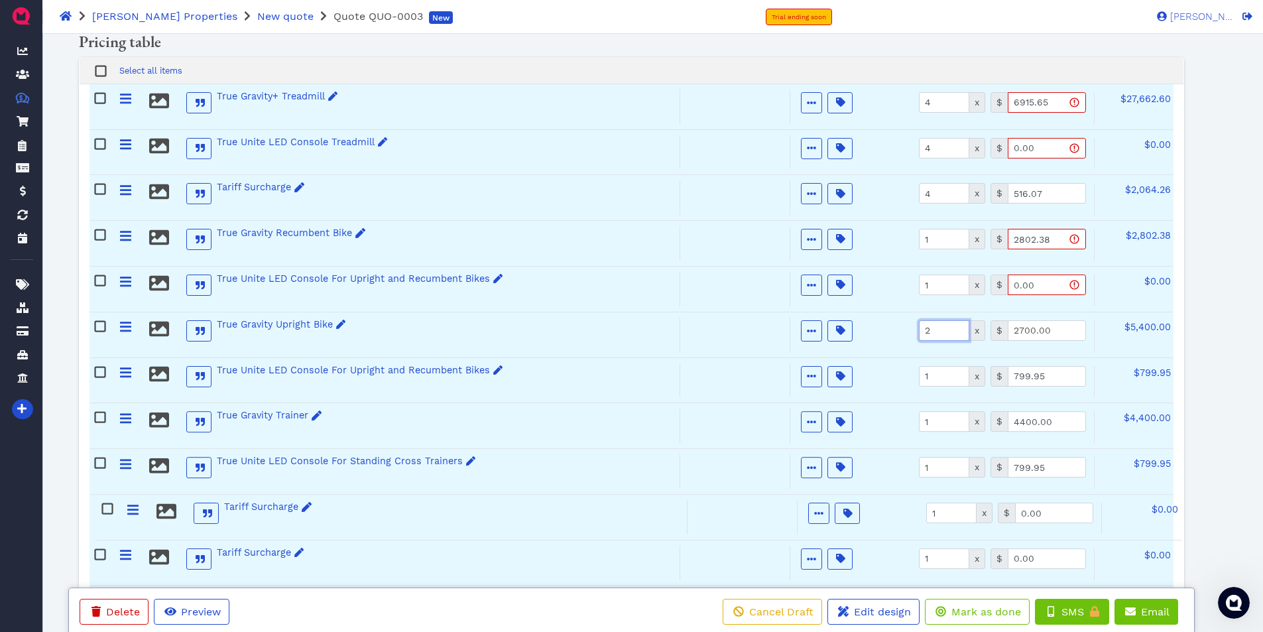
scroll to position [278, 0]
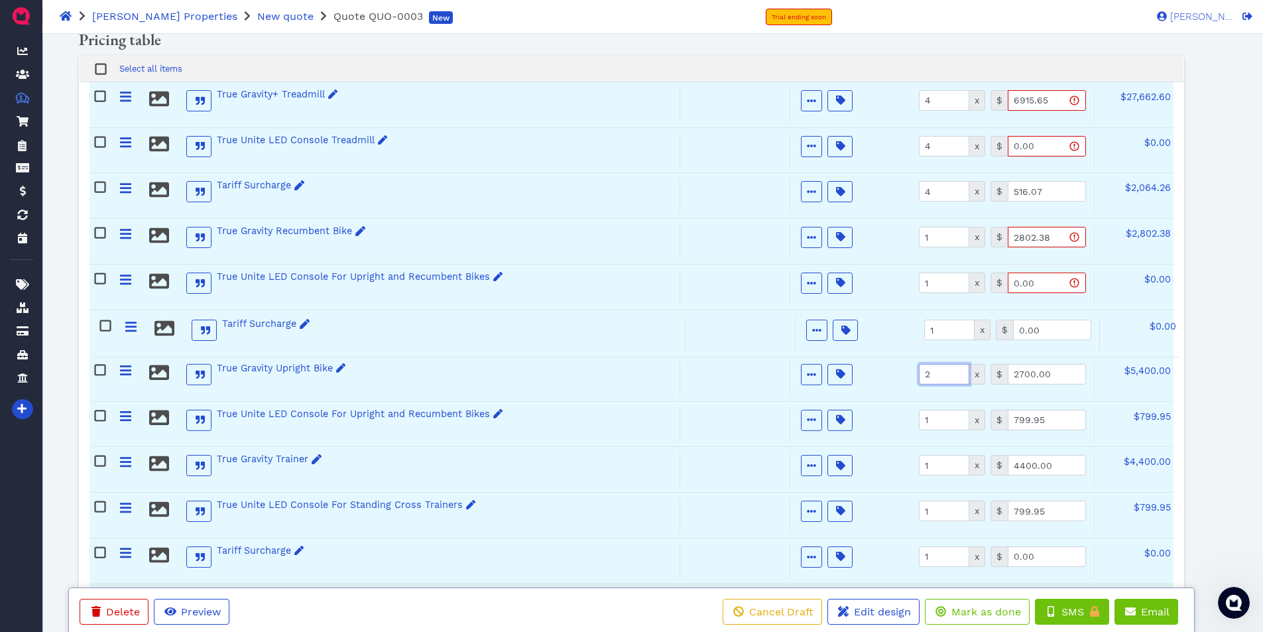
drag, startPoint x: 127, startPoint y: 562, endPoint x: 131, endPoint y: 323, distance: 239.3
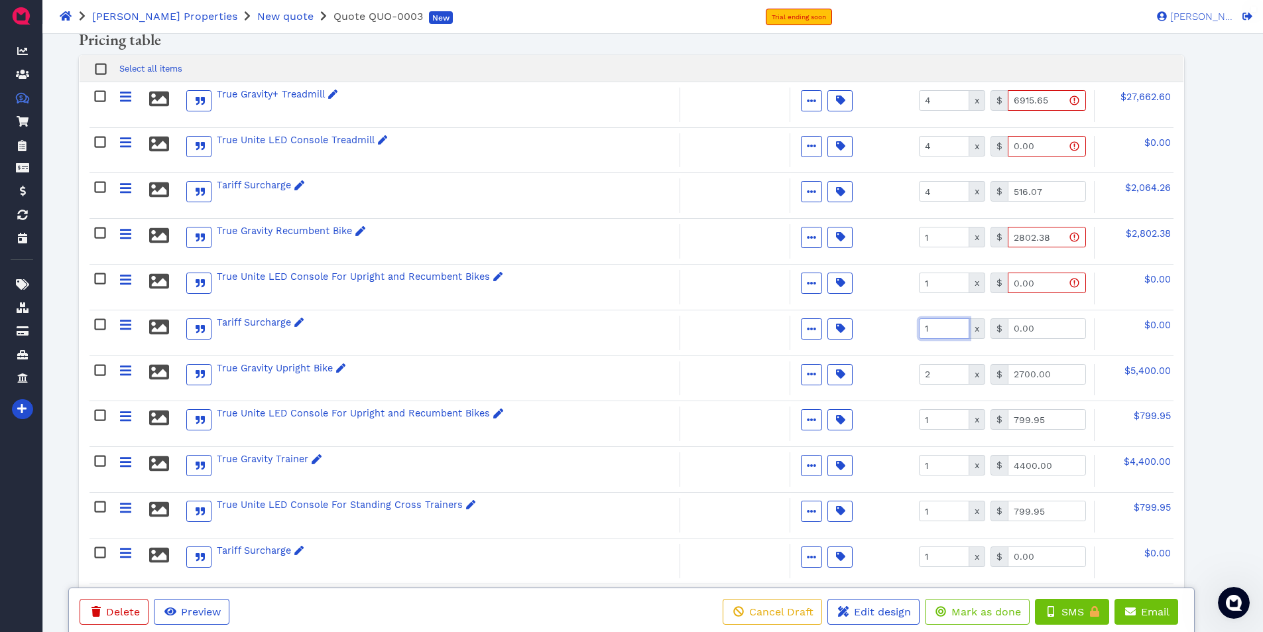
click at [936, 331] on input "1" at bounding box center [944, 328] width 50 height 21
type input "209.09"
click at [948, 372] on input "2" at bounding box center [944, 374] width 50 height 21
type input "1"
type input "2495.57"
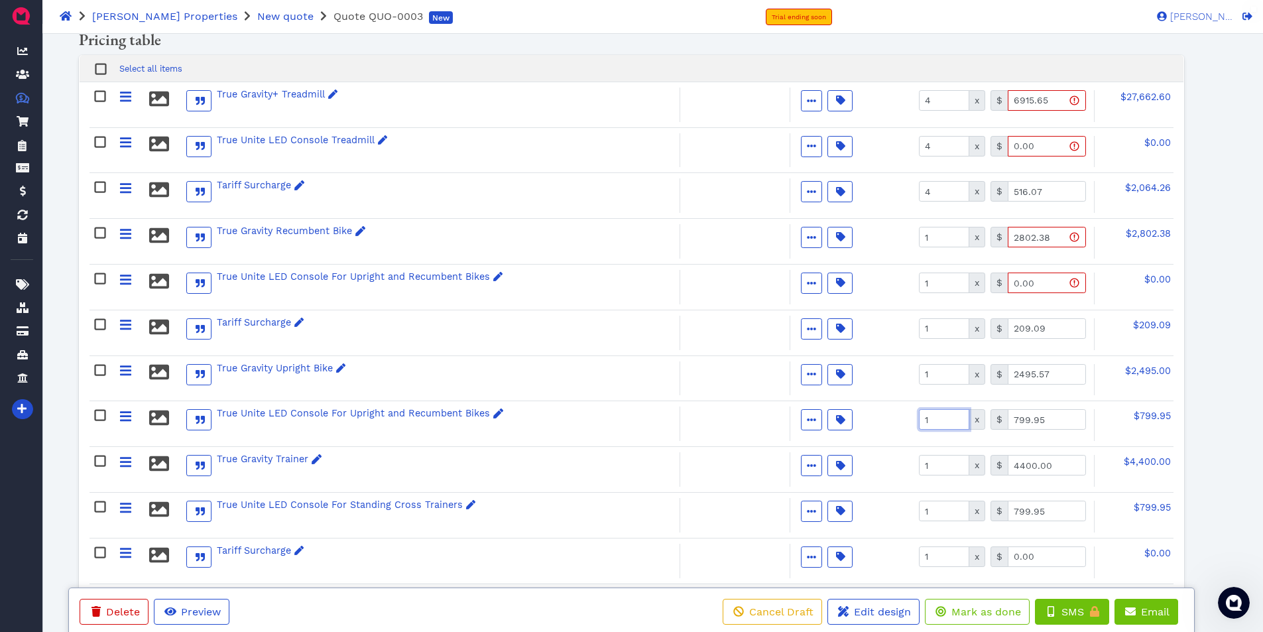
click at [941, 420] on input "1" at bounding box center [944, 419] width 50 height 21
click at [1057, 418] on input "799.95" at bounding box center [1046, 419] width 78 height 21
type input "0.00"
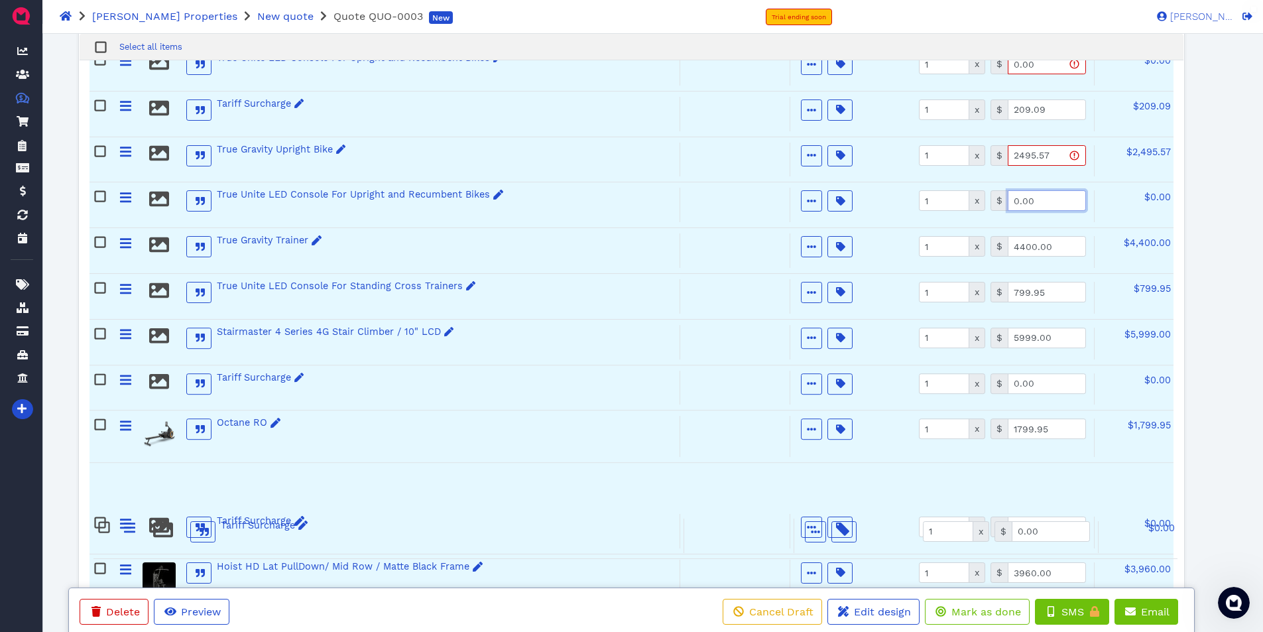
scroll to position [508, 0]
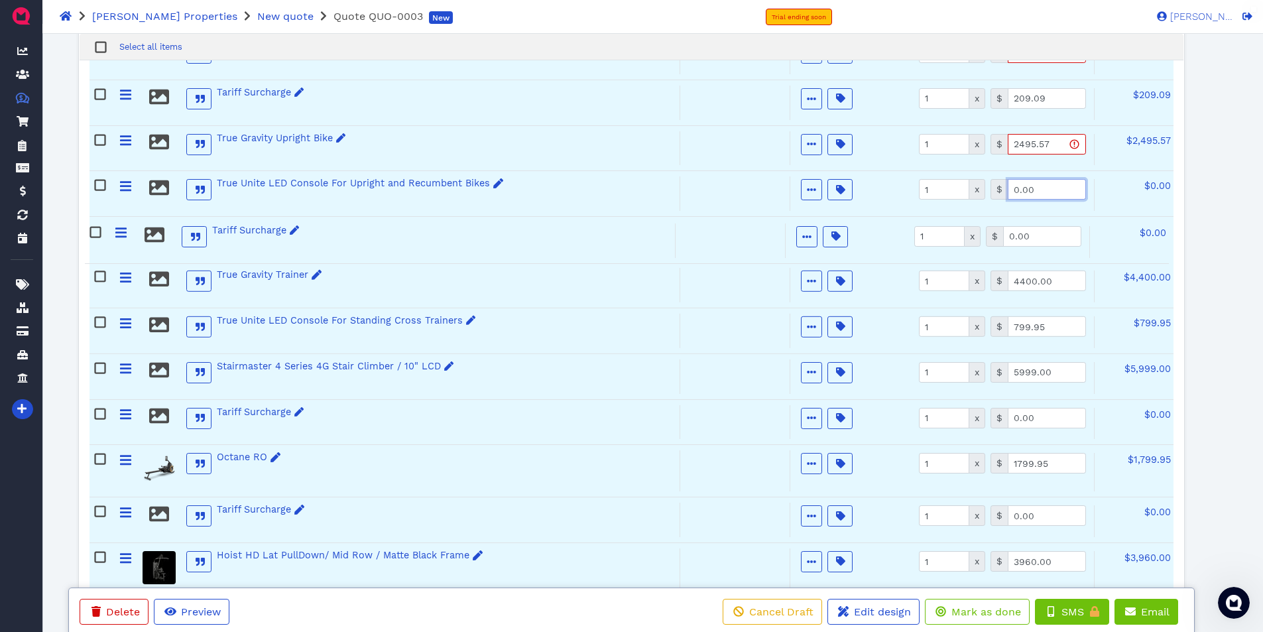
drag, startPoint x: 129, startPoint y: 553, endPoint x: 122, endPoint y: 229, distance: 324.2
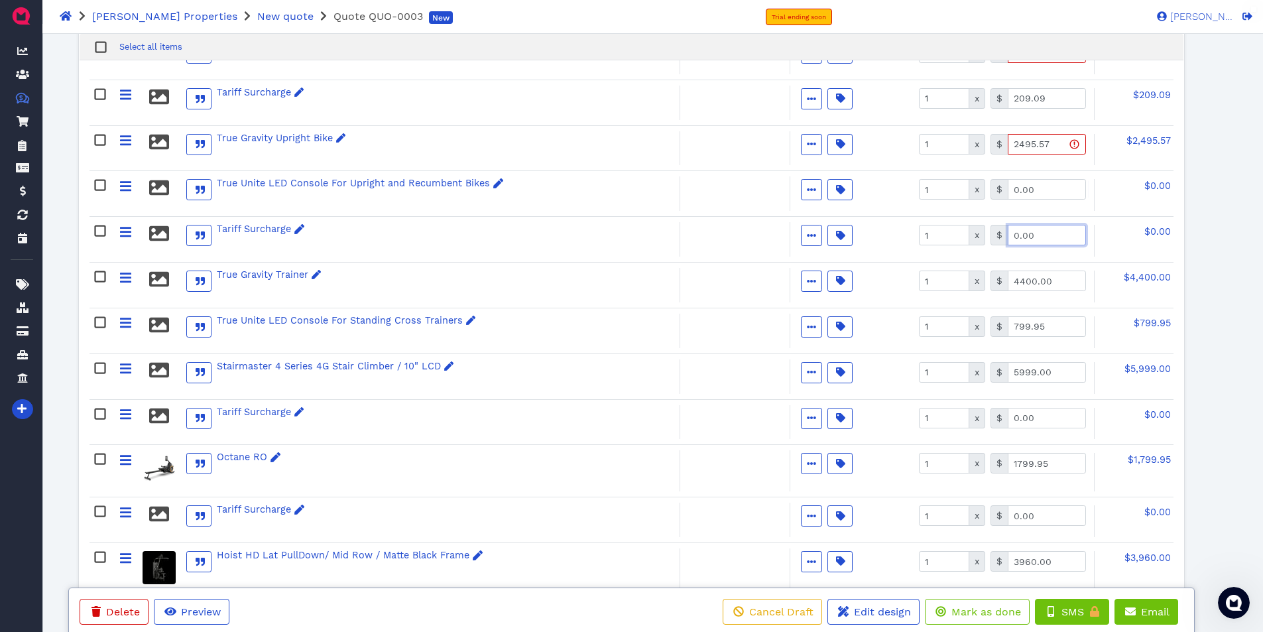
click at [1045, 233] on input "0.00" at bounding box center [1046, 235] width 78 height 21
type input "173.20"
click at [1074, 280] on input "4400.00" at bounding box center [1046, 280] width 78 height 21
click at [935, 283] on input "1" at bounding box center [944, 280] width 50 height 21
type input "3"
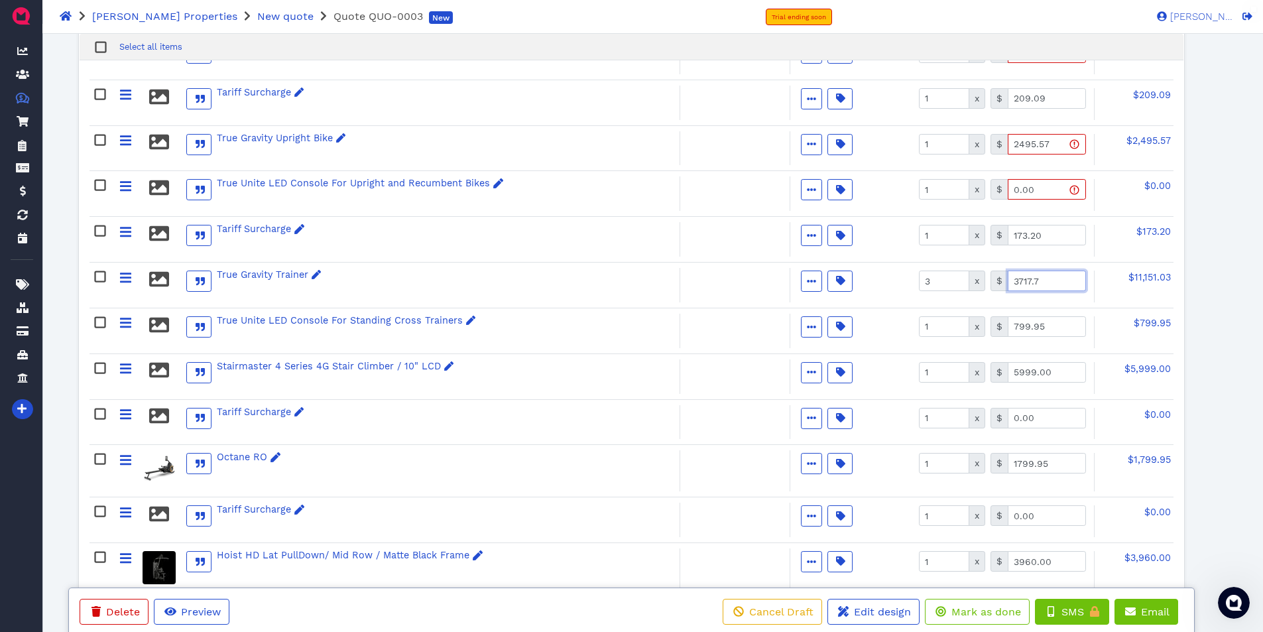
type input "3717.75"
click at [1053, 323] on input "799.95" at bounding box center [1046, 326] width 78 height 21
type input "3"
type input "0.00"
click at [944, 373] on input "1" at bounding box center [944, 372] width 50 height 21
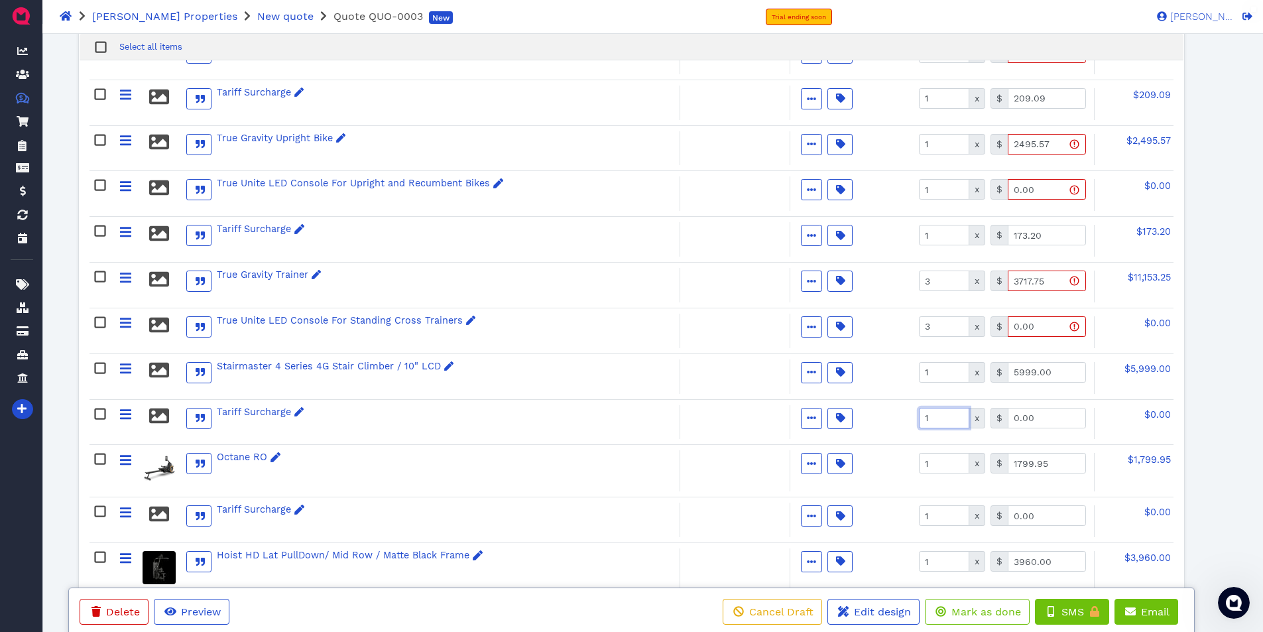
click at [938, 409] on input "1" at bounding box center [944, 418] width 50 height 21
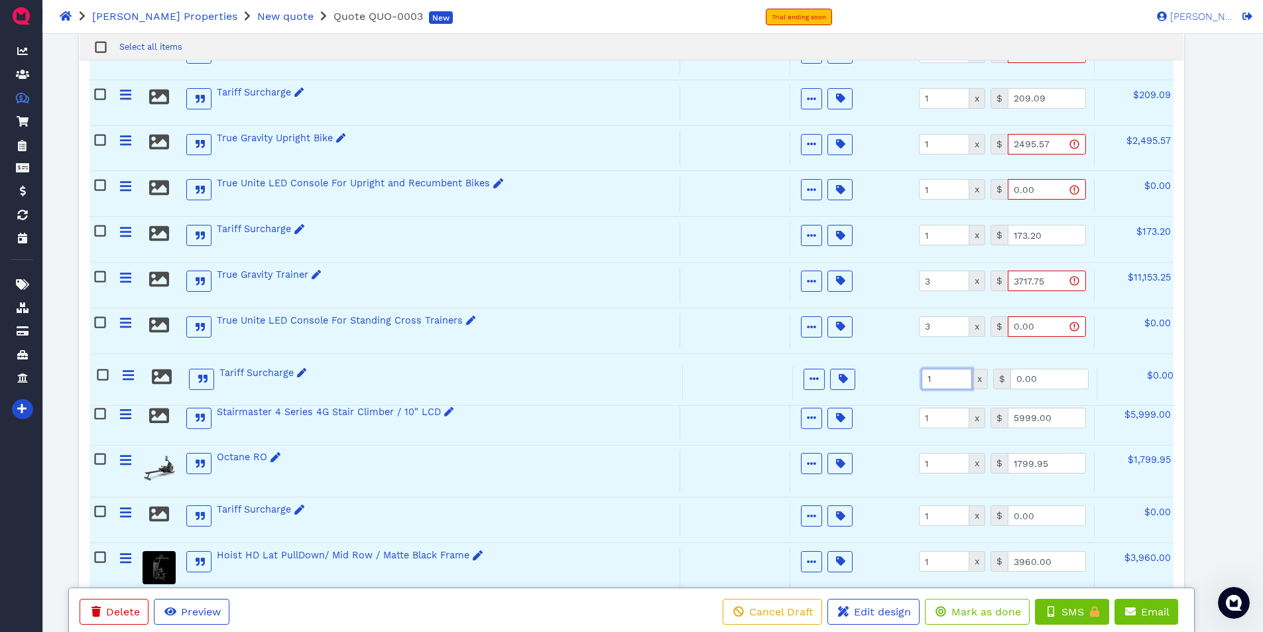
drag, startPoint x: 131, startPoint y: 418, endPoint x: 132, endPoint y: 375, distance: 43.1
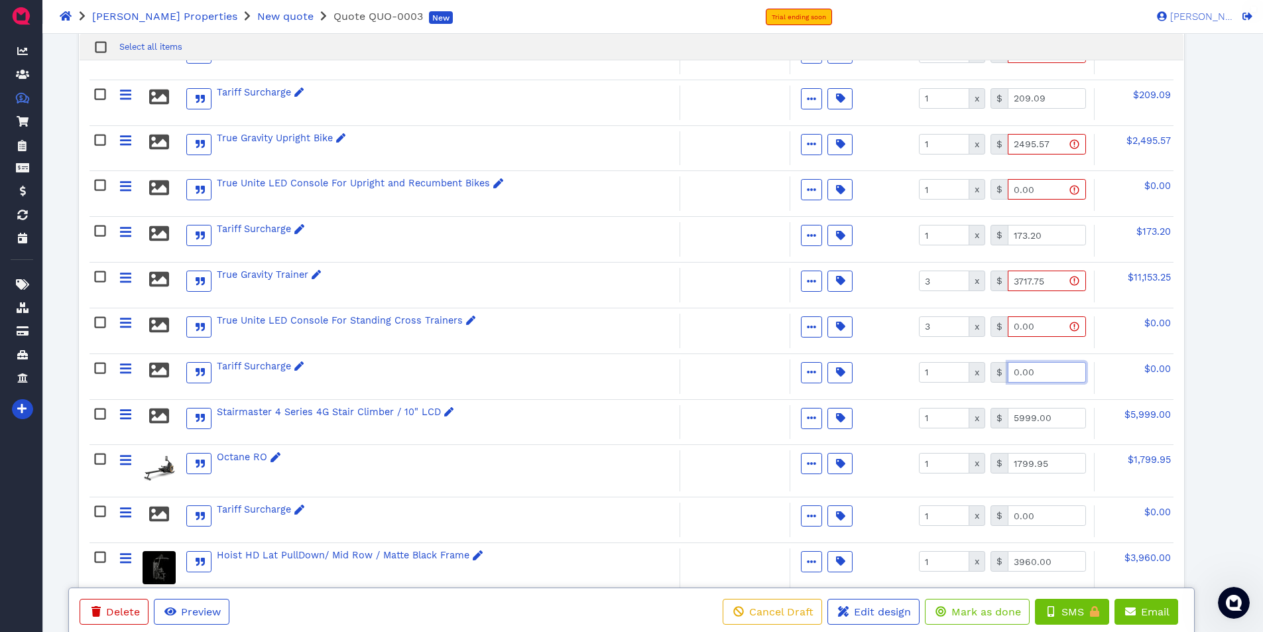
click at [1040, 372] on input "0.00" at bounding box center [1046, 372] width 78 height 21
type input "3"
type input "232.65"
click at [1051, 418] on input "5999.00" at bounding box center [1046, 418] width 78 height 21
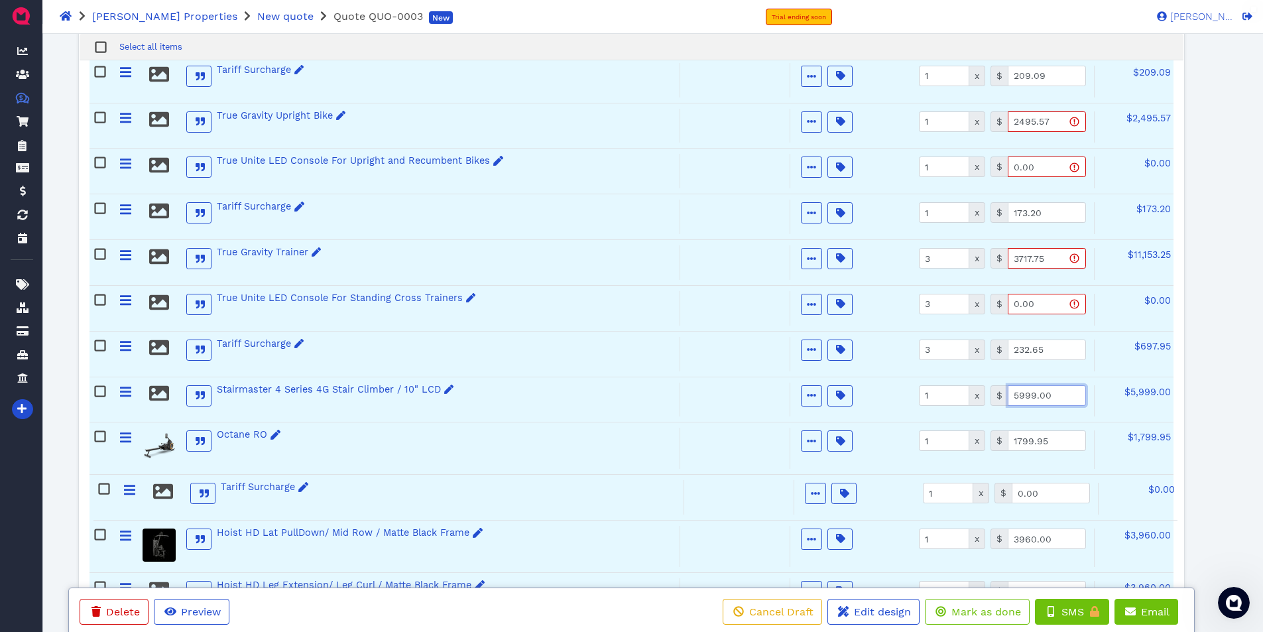
scroll to position [534, 0]
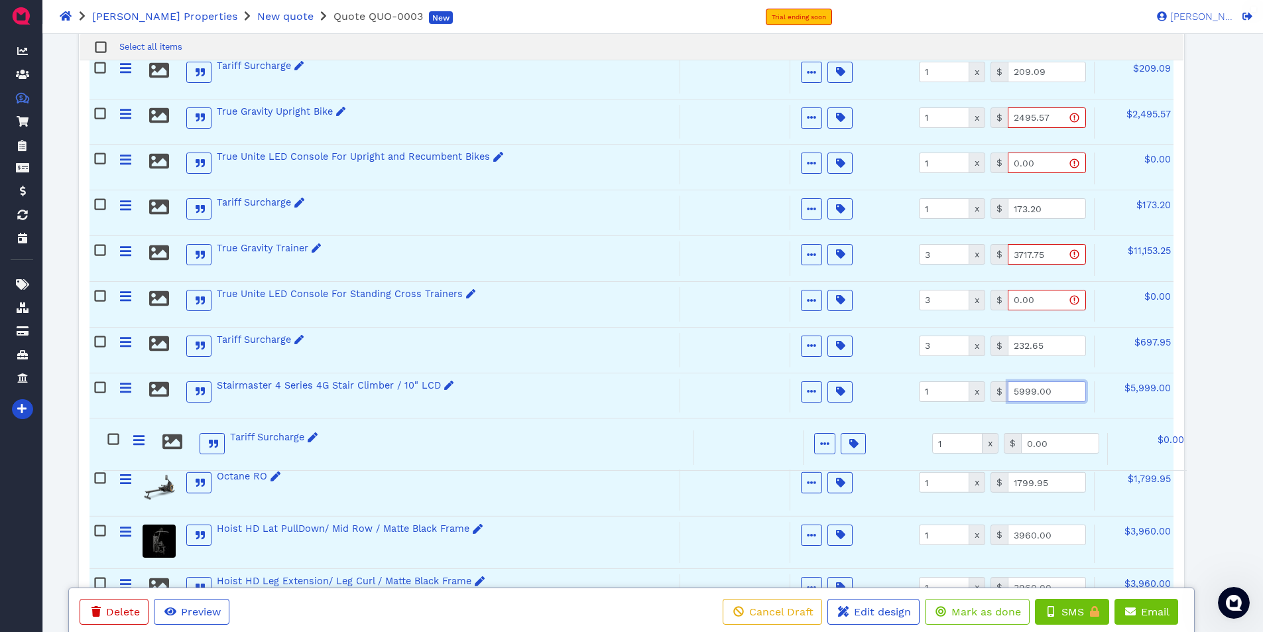
drag, startPoint x: 122, startPoint y: 516, endPoint x: 127, endPoint y: 442, distance: 74.4
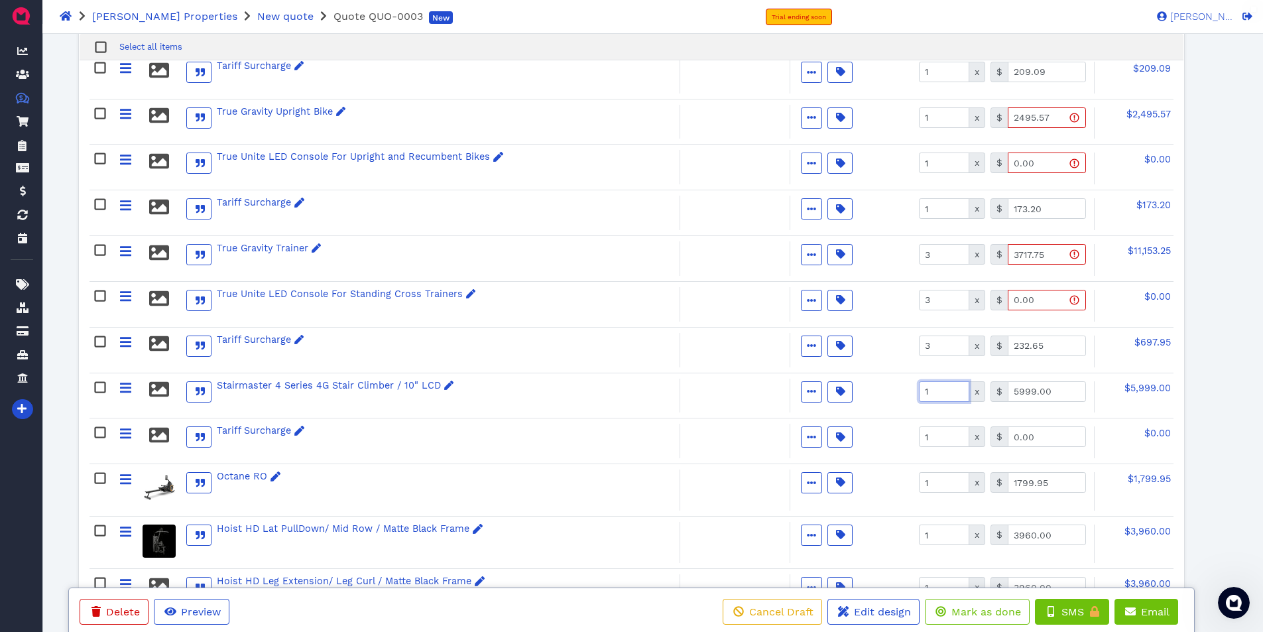
click at [935, 396] on input "1" at bounding box center [944, 391] width 50 height 21
click at [1067, 393] on input "5999.00" at bounding box center [1046, 391] width 78 height 21
drag, startPoint x: 1066, startPoint y: 390, endPoint x: 999, endPoint y: 393, distance: 67.0
click at [999, 393] on div "$ 49.01.14" at bounding box center [1037, 391] width 95 height 21
type input "4954.14"
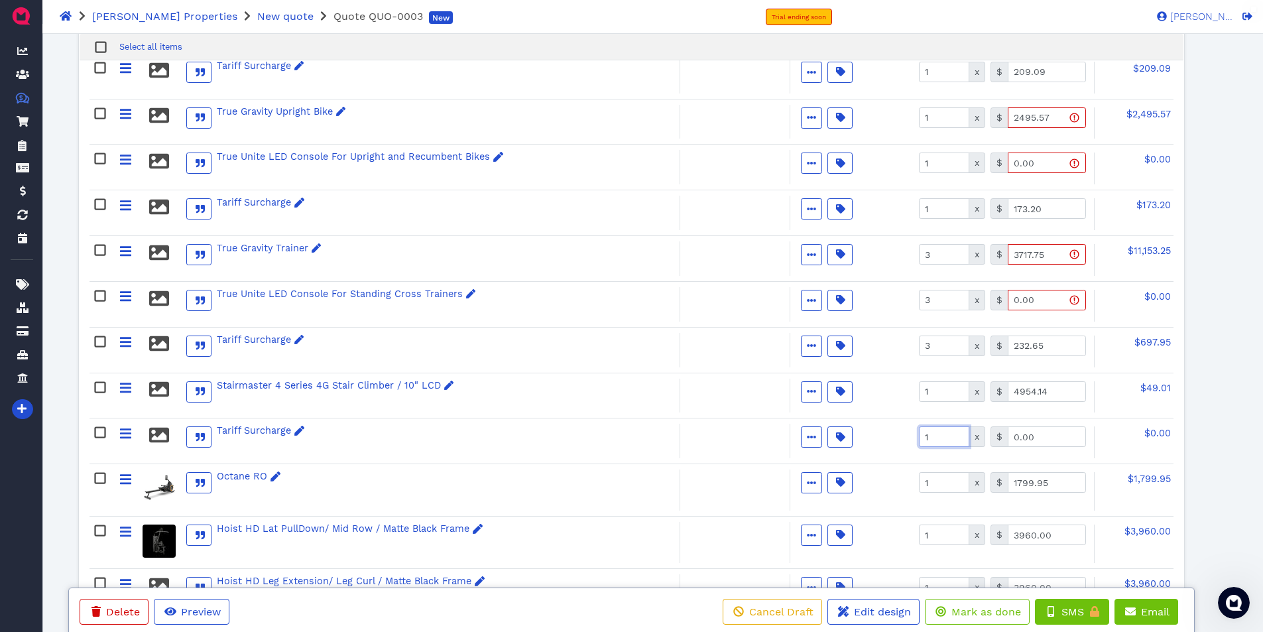
click at [940, 438] on input "1" at bounding box center [944, 436] width 50 height 21
click at [1047, 434] on input "0.00" at bounding box center [1046, 436] width 78 height 21
type input "445.24"
click at [943, 485] on input "1" at bounding box center [944, 482] width 50 height 21
click at [1064, 480] on input "1799.95" at bounding box center [1046, 482] width 78 height 21
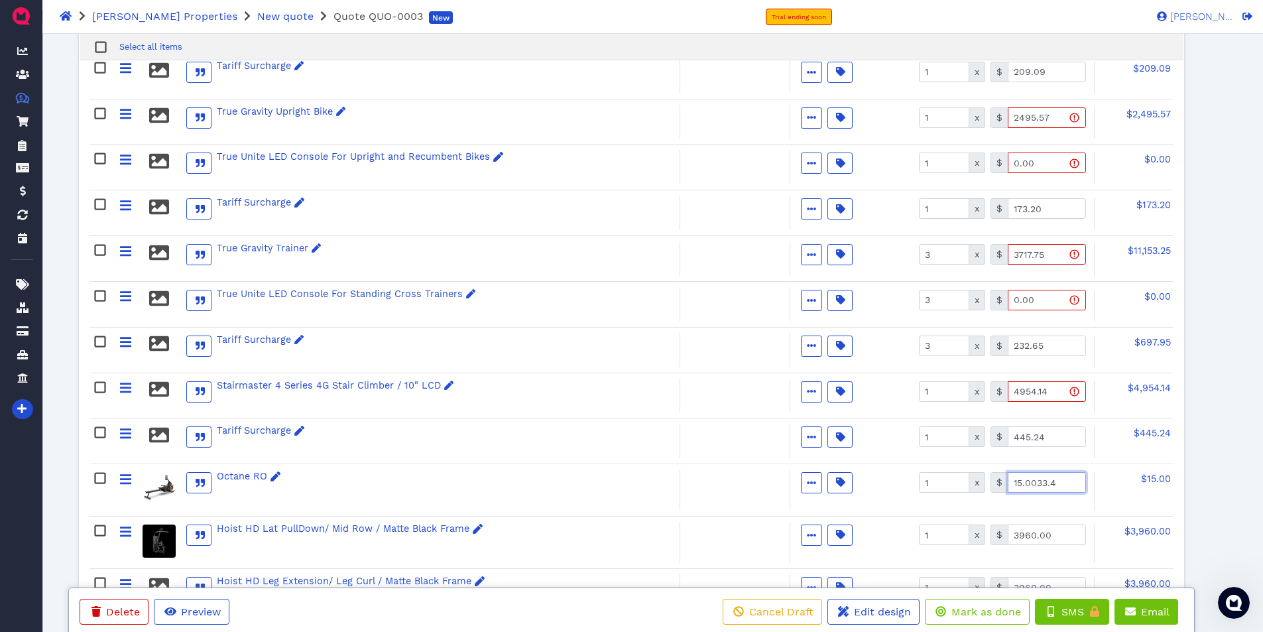
type input "15.0033.43"
drag, startPoint x: 1064, startPoint y: 480, endPoint x: 1003, endPoint y: 486, distance: 60.7
click at [1003, 486] on div "$ 15.0033.43" at bounding box center [1037, 482] width 95 height 21
type input "1533.43"
type input "0"
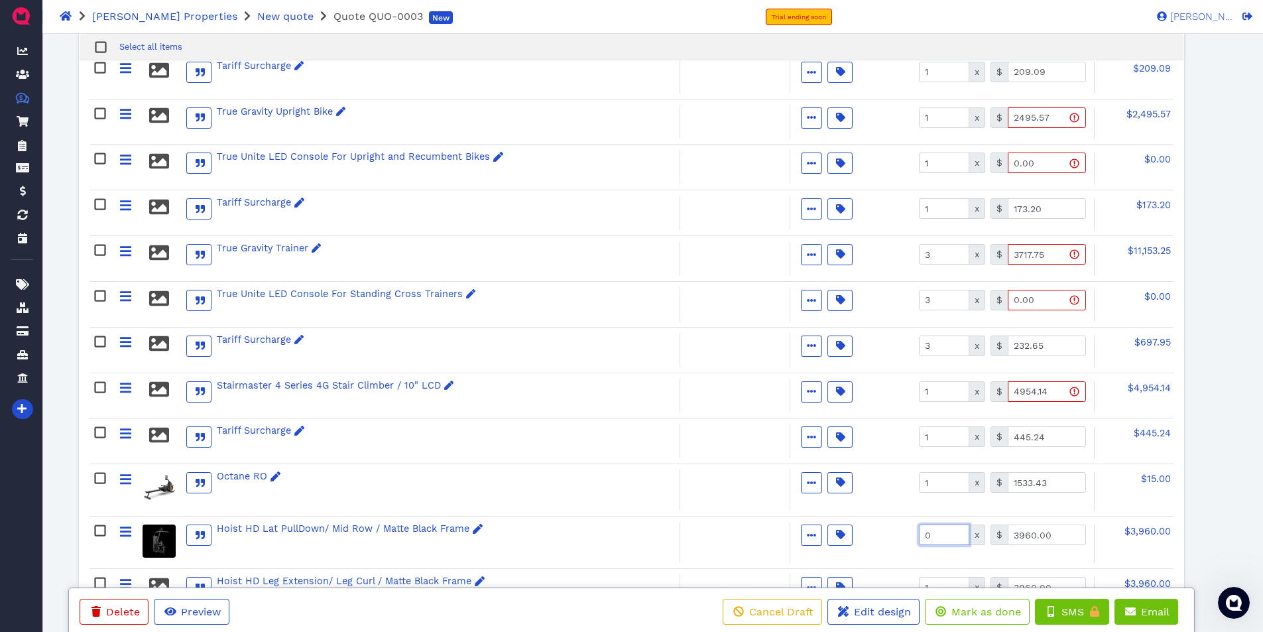
click at [955, 537] on input "0" at bounding box center [944, 534] width 50 height 21
click at [937, 539] on input "0" at bounding box center [944, 534] width 50 height 21
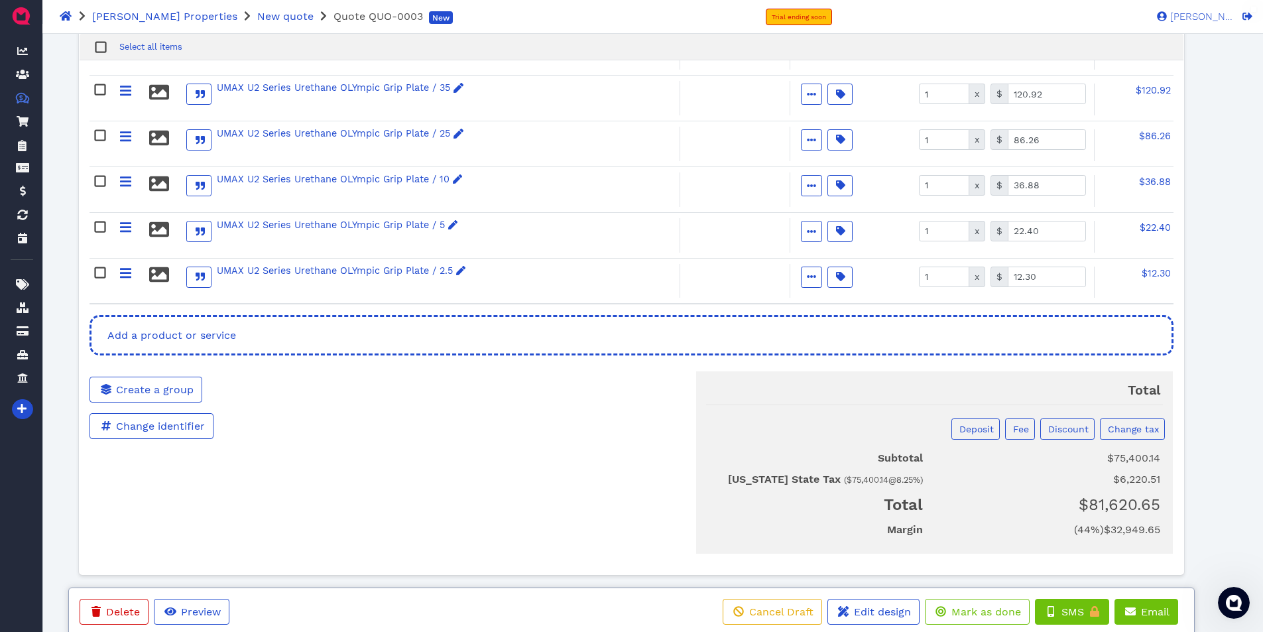
scroll to position [1843, 0]
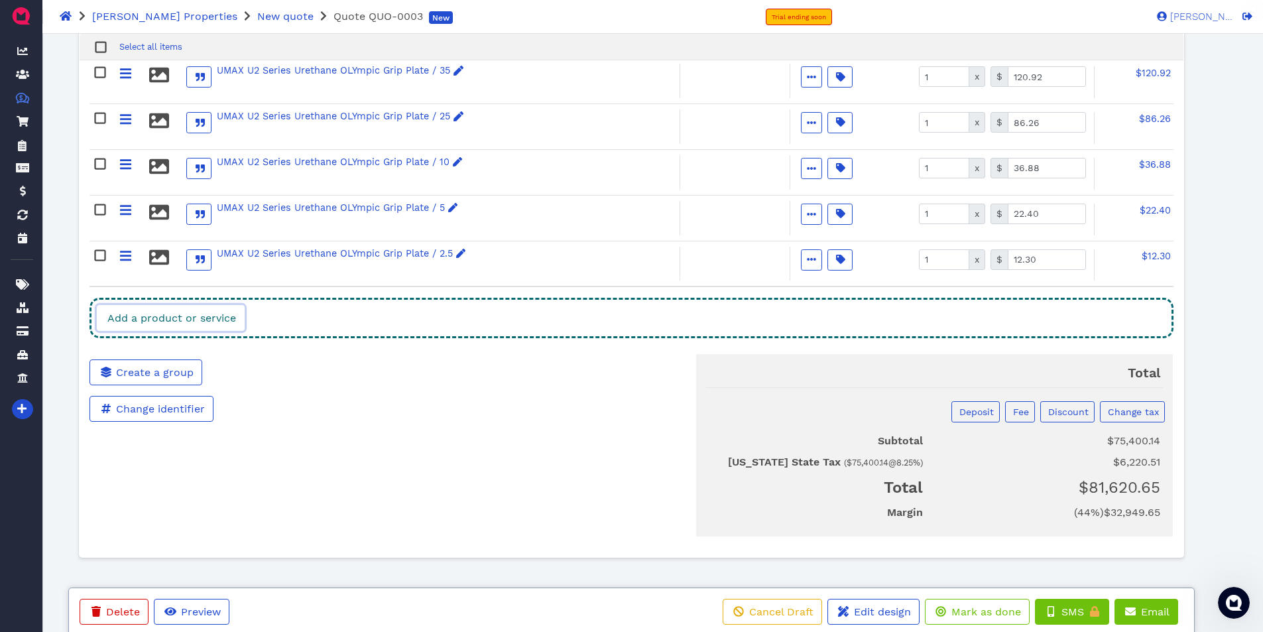
click at [190, 319] on span "Add a product or service" at bounding box center [170, 318] width 131 height 13
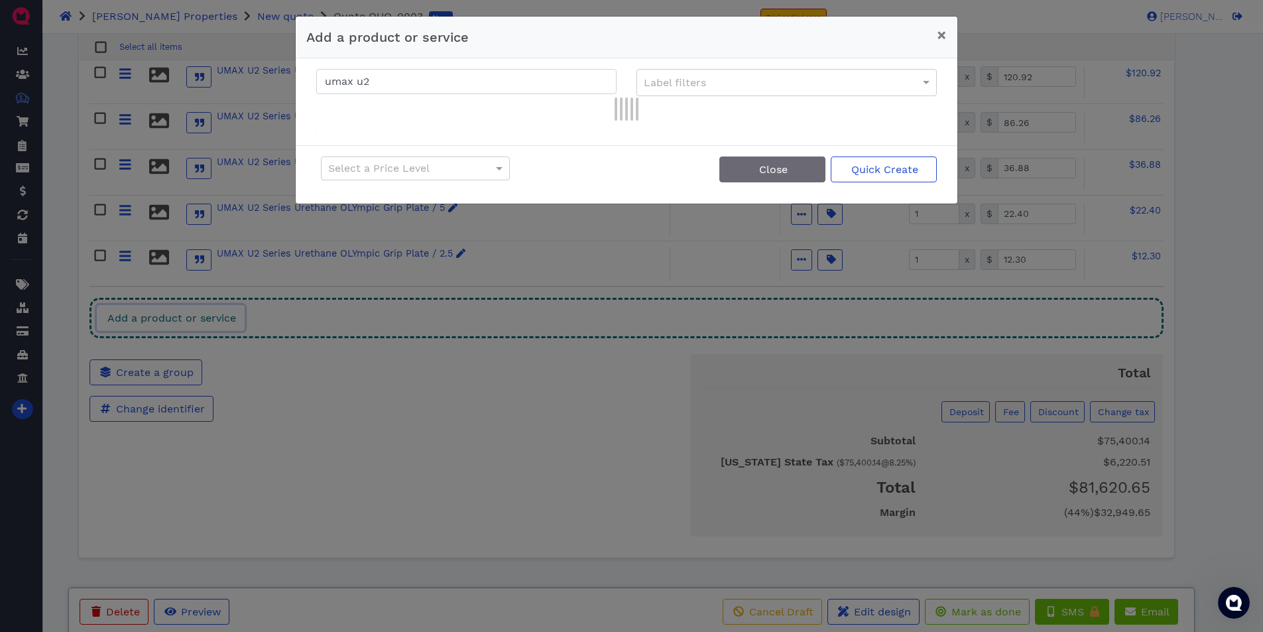
scroll to position [1837, 0]
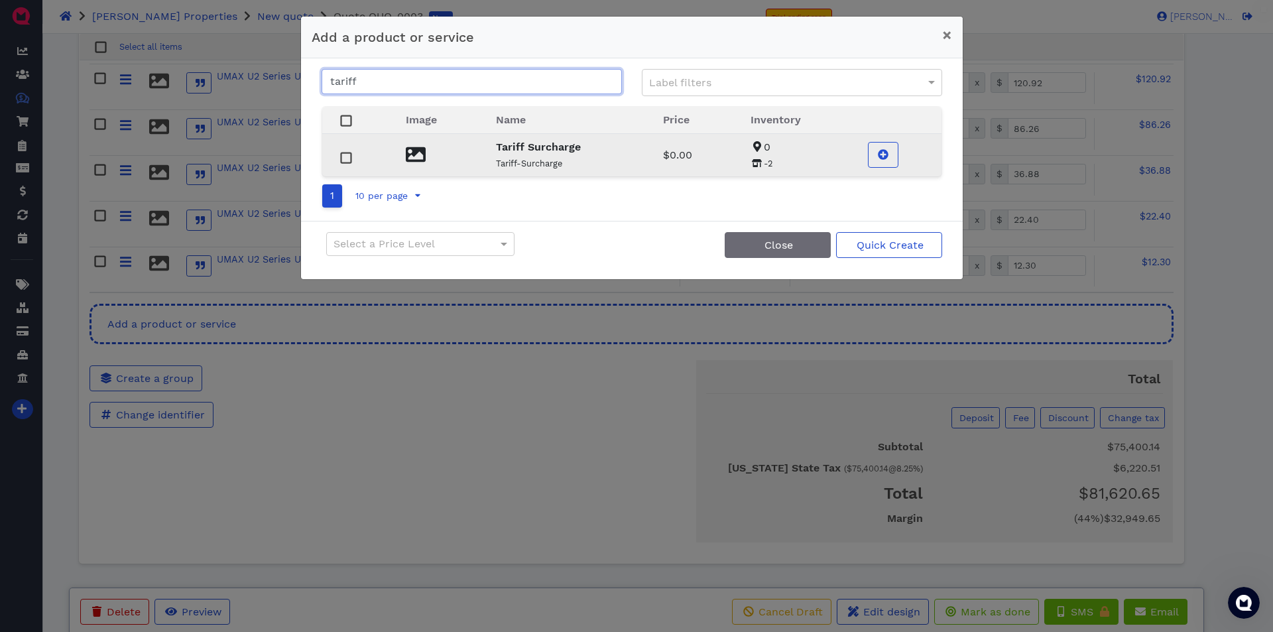
type input "tariff"
click at [343, 156] on rect at bounding box center [346, 157] width 10 height 10
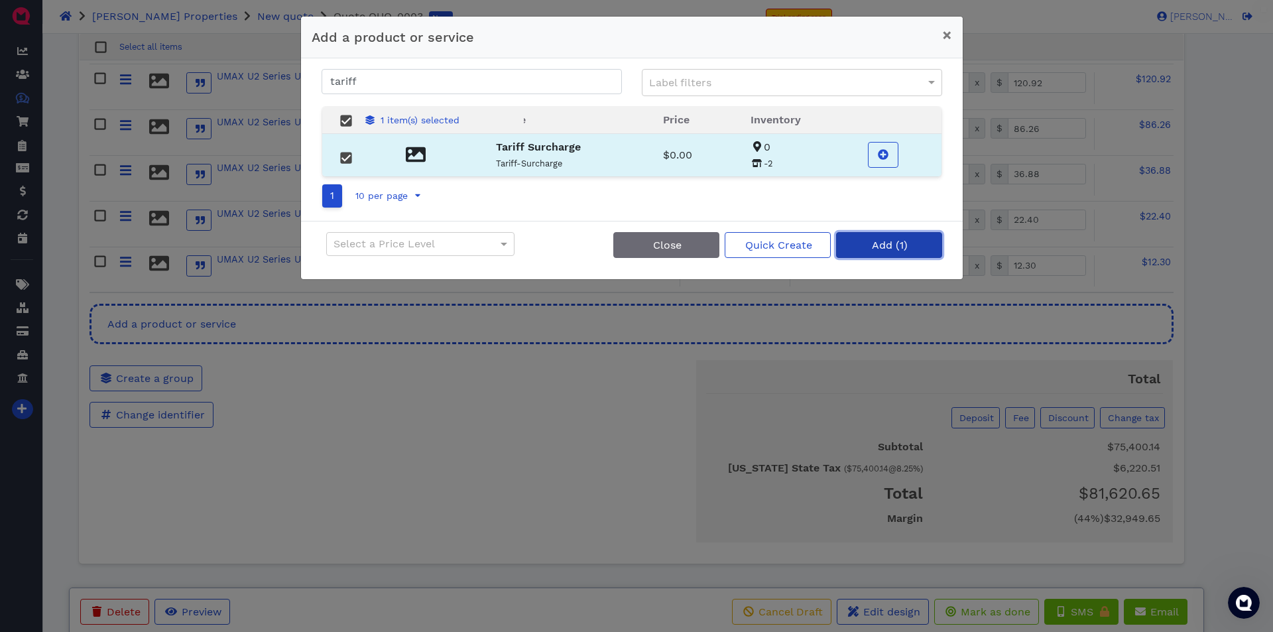
click at [880, 238] on button "Add (1)" at bounding box center [889, 245] width 106 height 26
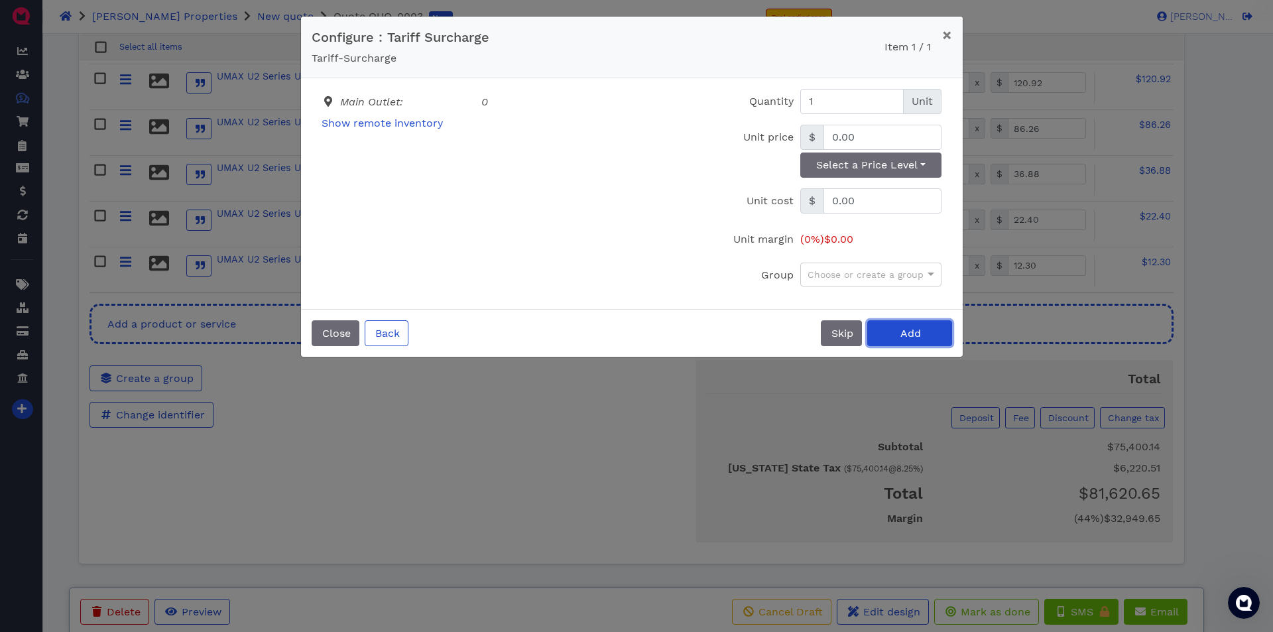
click at [897, 335] on button "Add" at bounding box center [909, 333] width 85 height 26
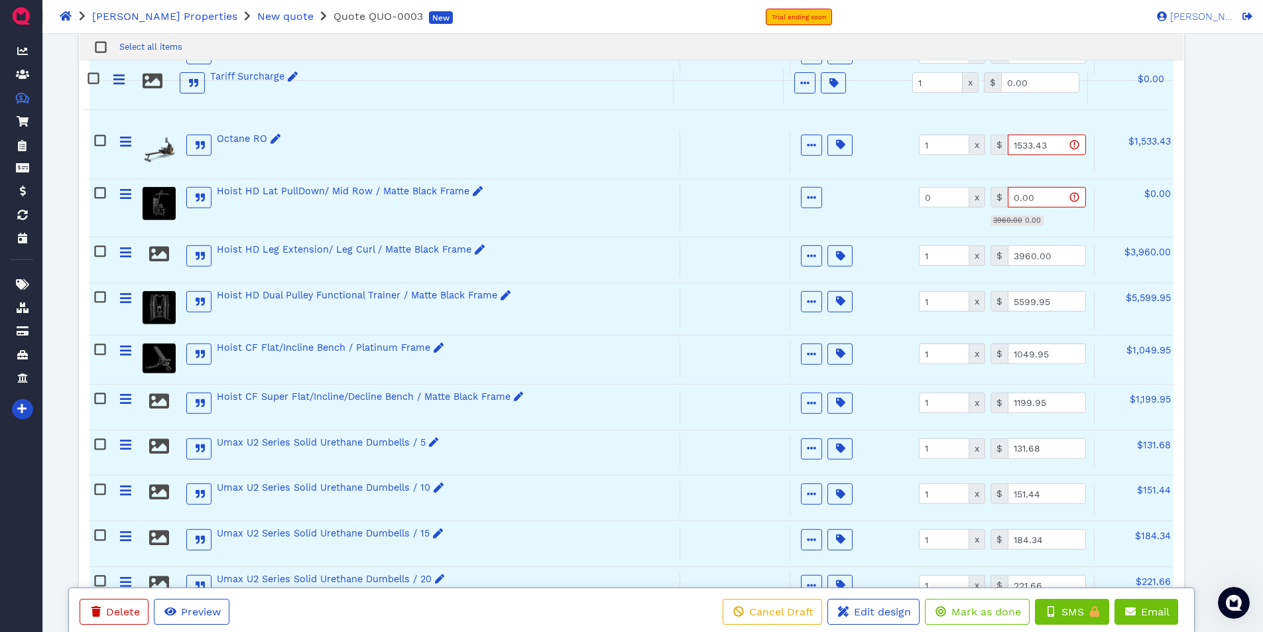
scroll to position [903, 0]
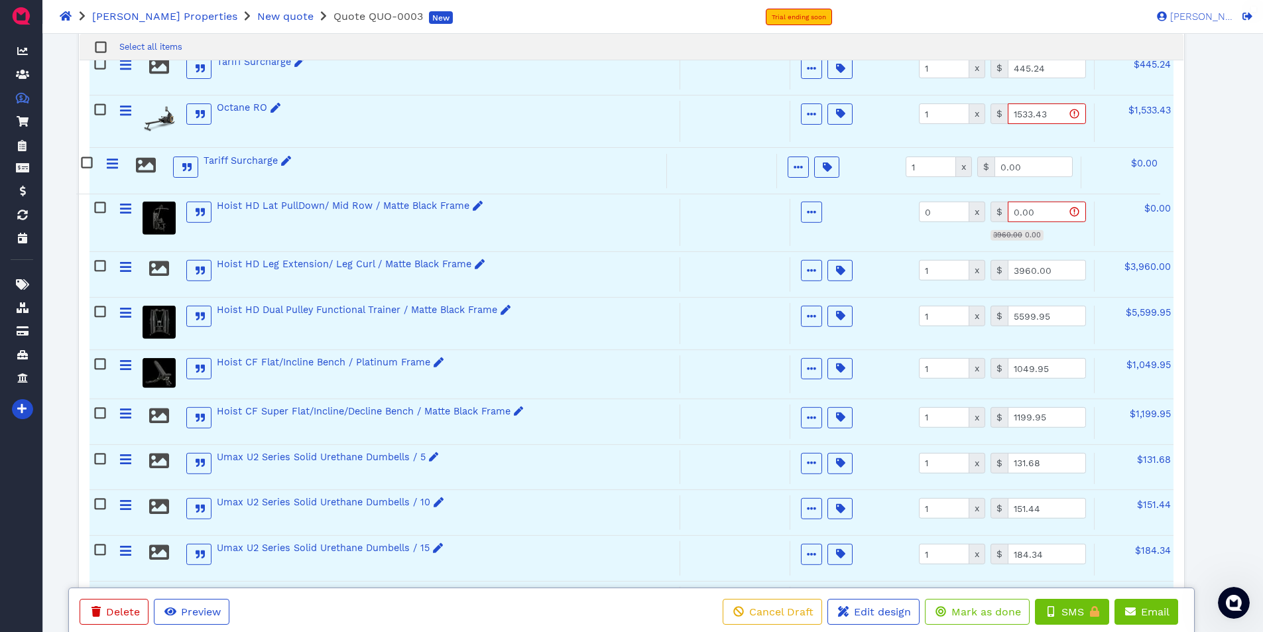
drag, startPoint x: 125, startPoint y: 308, endPoint x: 113, endPoint y: 160, distance: 147.7
click at [113, 160] on div "True Gravity+ Treadmill Active Optional Item Multiple Choice Provided by custom…" at bounding box center [630, 364] width 1083 height 1815
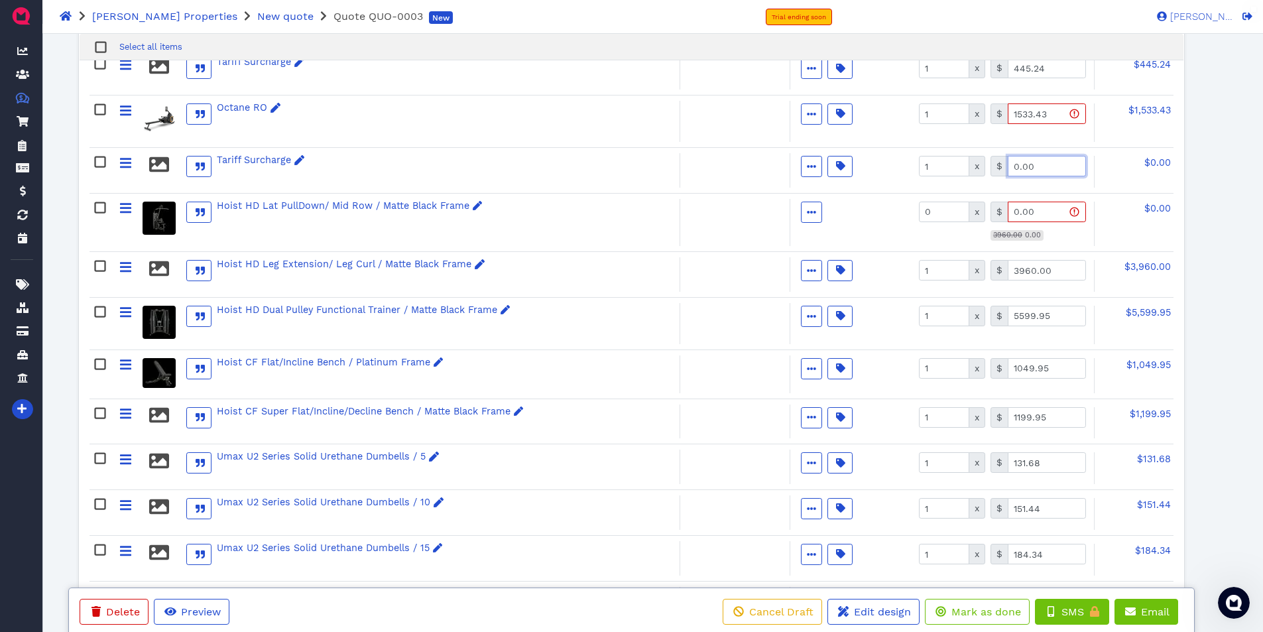
click at [1034, 165] on input "0.00" at bounding box center [1046, 166] width 78 height 21
drag, startPoint x: 1069, startPoint y: 166, endPoint x: 984, endPoint y: 162, distance: 84.9
click at [984, 162] on div "1 x $ 115.00.89" at bounding box center [1005, 164] width 172 height 23
type input "115.89"
click at [1028, 215] on input "0.00" at bounding box center [1046, 211] width 78 height 21
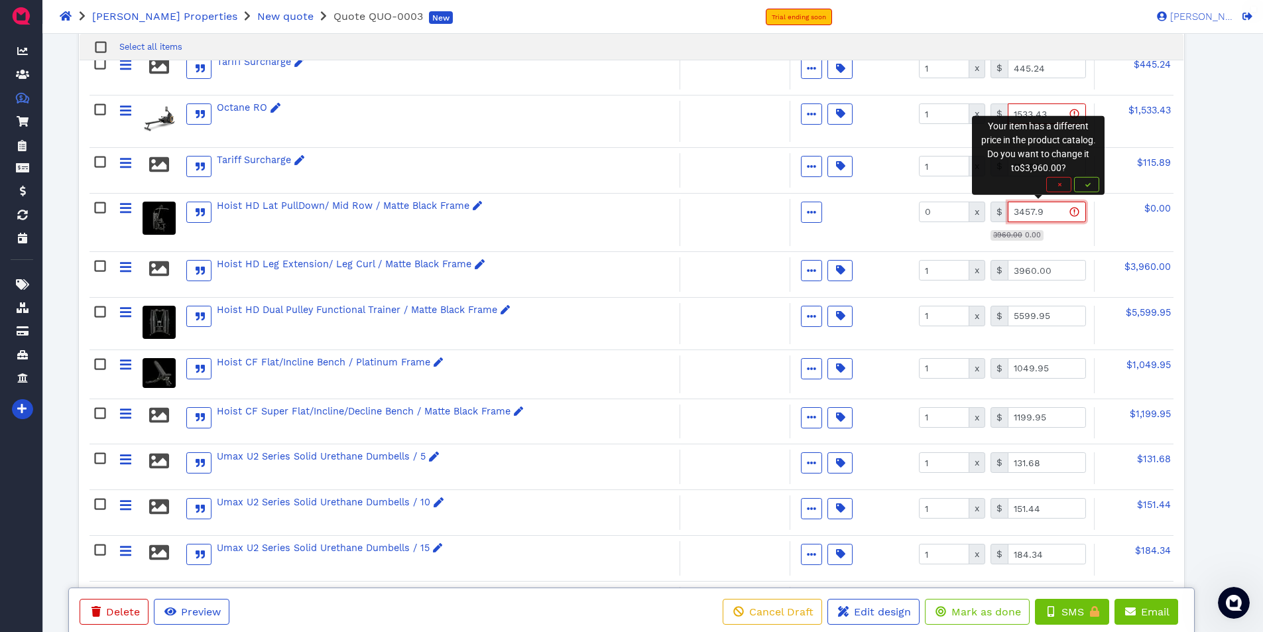
type input "3457.96"
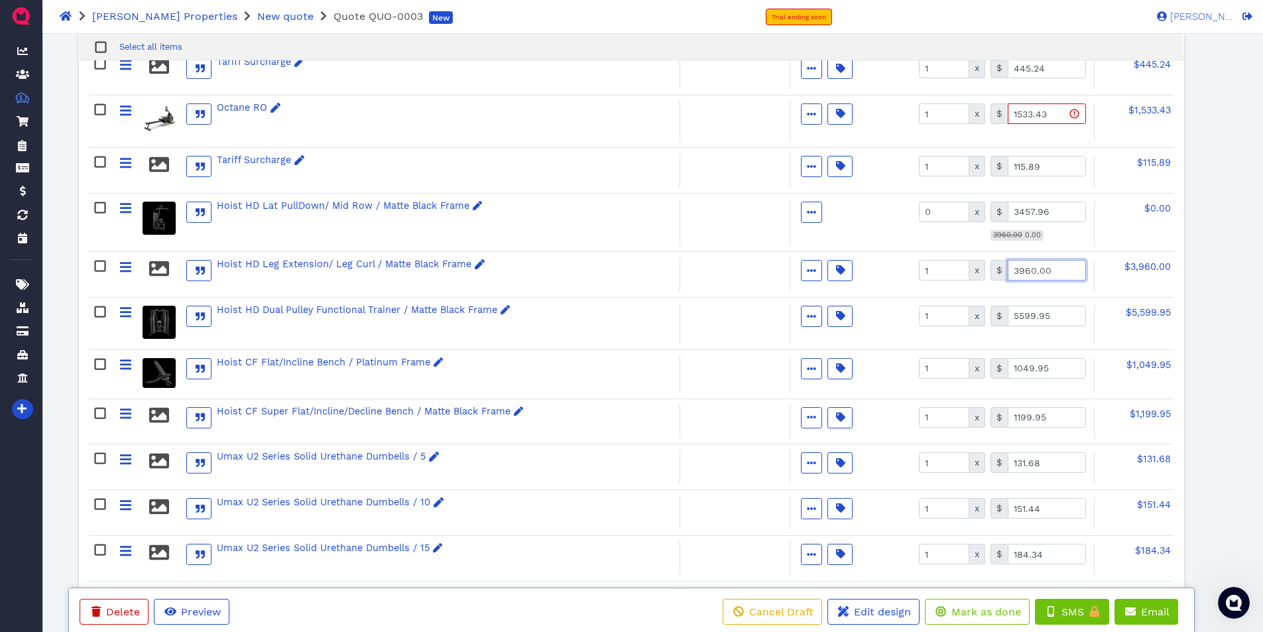
click at [1029, 270] on input "3960.00" at bounding box center [1046, 270] width 78 height 21
type input "0.00"
click at [939, 213] on input "0" at bounding box center [944, 211] width 50 height 21
type input "1"
click at [948, 270] on input "1" at bounding box center [944, 270] width 50 height 21
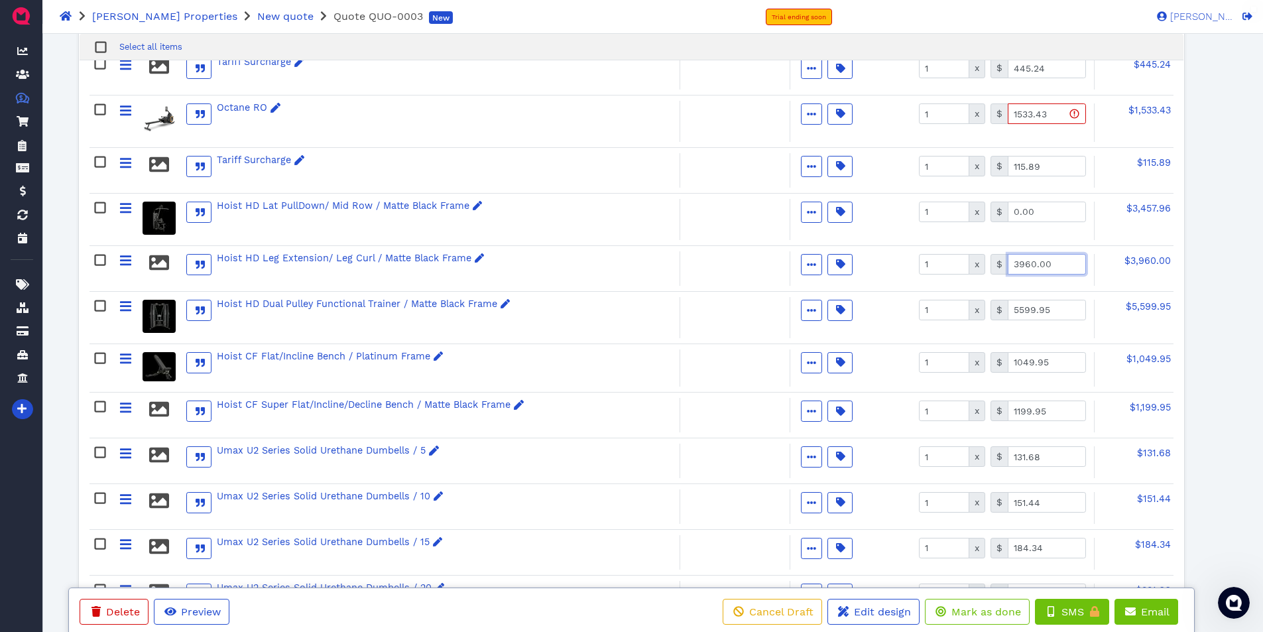
click at [1055, 268] on input "3960.00" at bounding box center [1046, 264] width 78 height 21
click at [1047, 210] on input "0.00" at bounding box center [1046, 211] width 78 height 21
click at [1049, 212] on input "3457.00" at bounding box center [1046, 211] width 78 height 21
type input "3457.96"
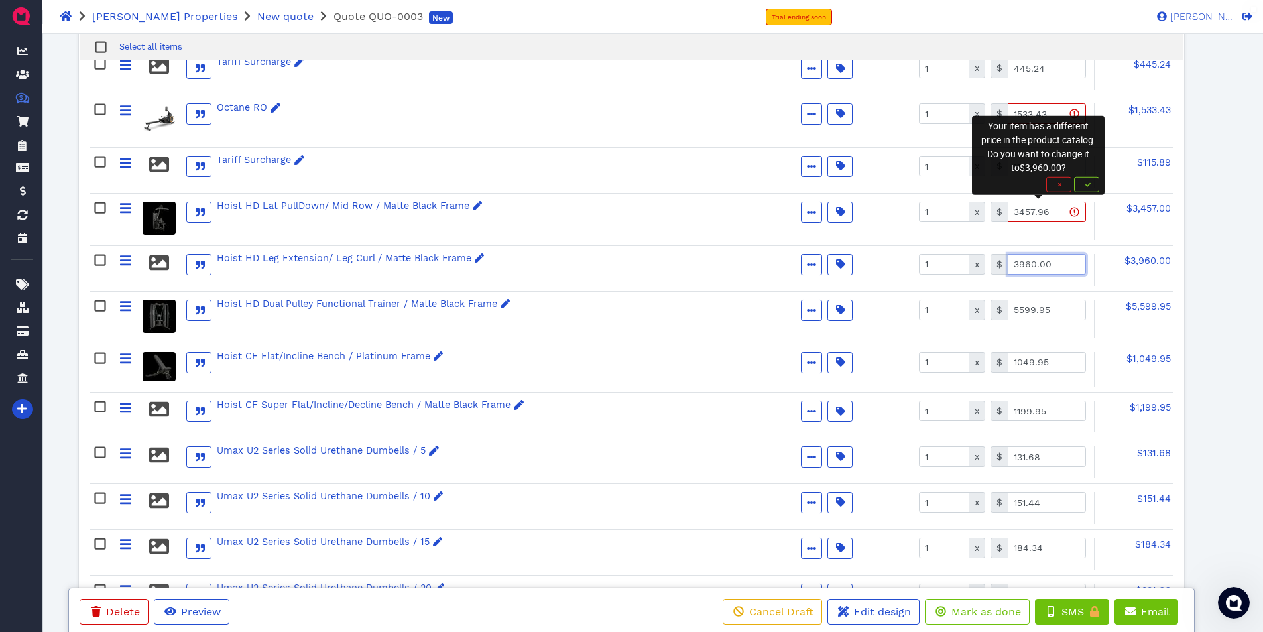
click at [1035, 257] on input "3960.00" at bounding box center [1046, 264] width 78 height 21
click at [1086, 187] on icon "button" at bounding box center [1087, 184] width 5 height 5
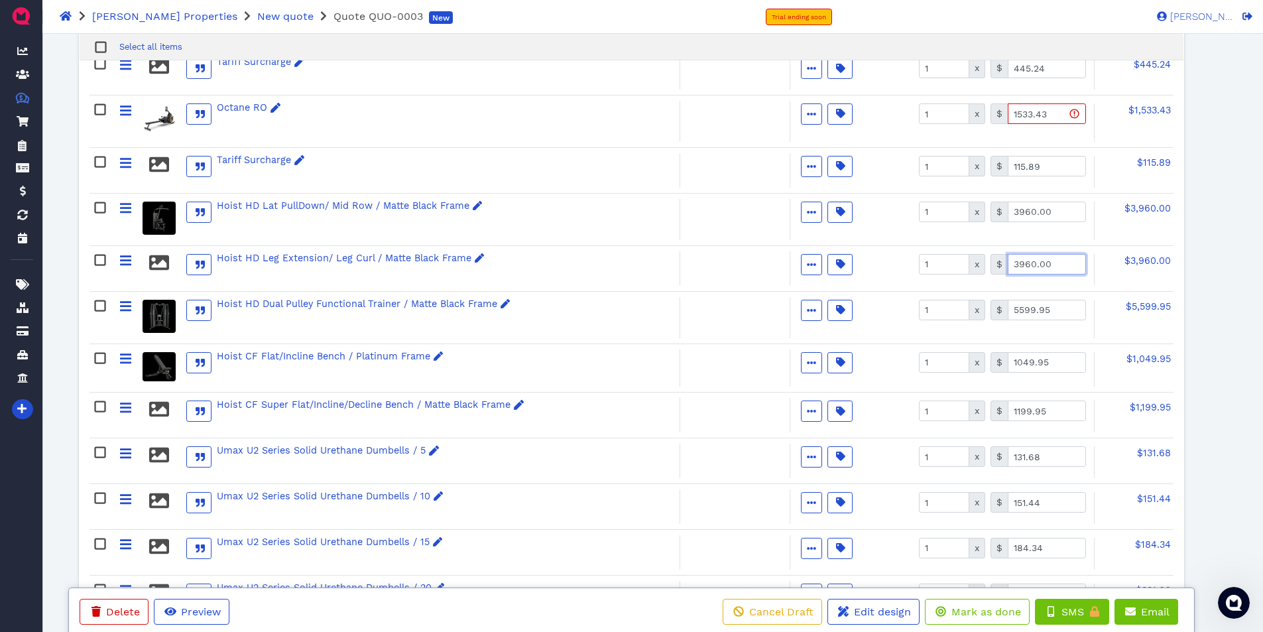
click at [1045, 262] on input "3960.00" at bounding box center [1046, 264] width 78 height 21
type input "3457.96"
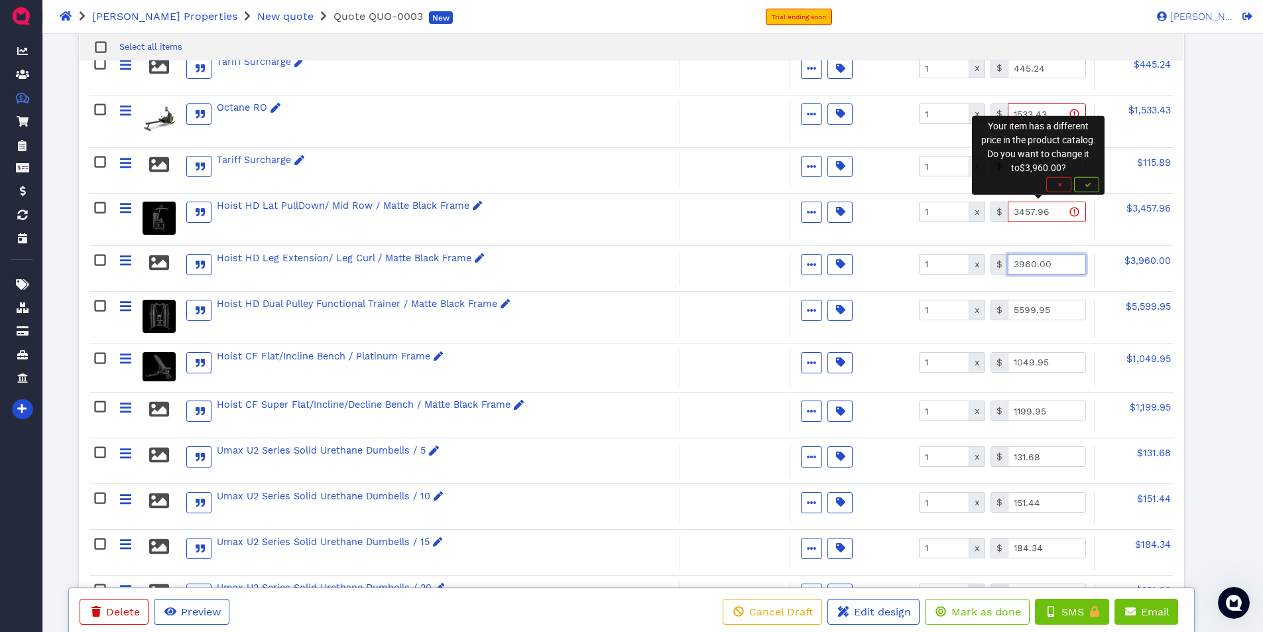
click at [1055, 265] on input "3960.00" at bounding box center [1046, 264] width 78 height 21
type input "3457.96"
click at [1084, 186] on span "button" at bounding box center [1086, 184] width 13 height 8
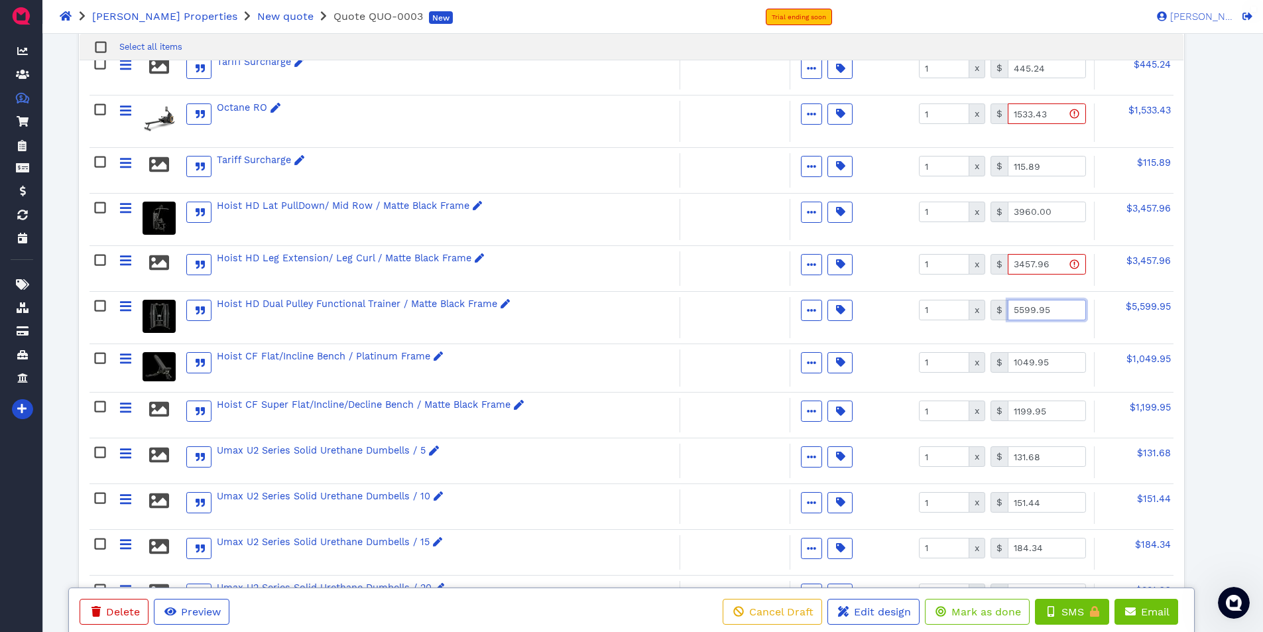
click at [1051, 313] on input "5599.95" at bounding box center [1046, 310] width 78 height 21
type input "5281.25"
click at [1054, 365] on input "1049.95" at bounding box center [1046, 362] width 78 height 21
type input "1"
click at [935, 365] on input "1" at bounding box center [944, 362] width 50 height 21
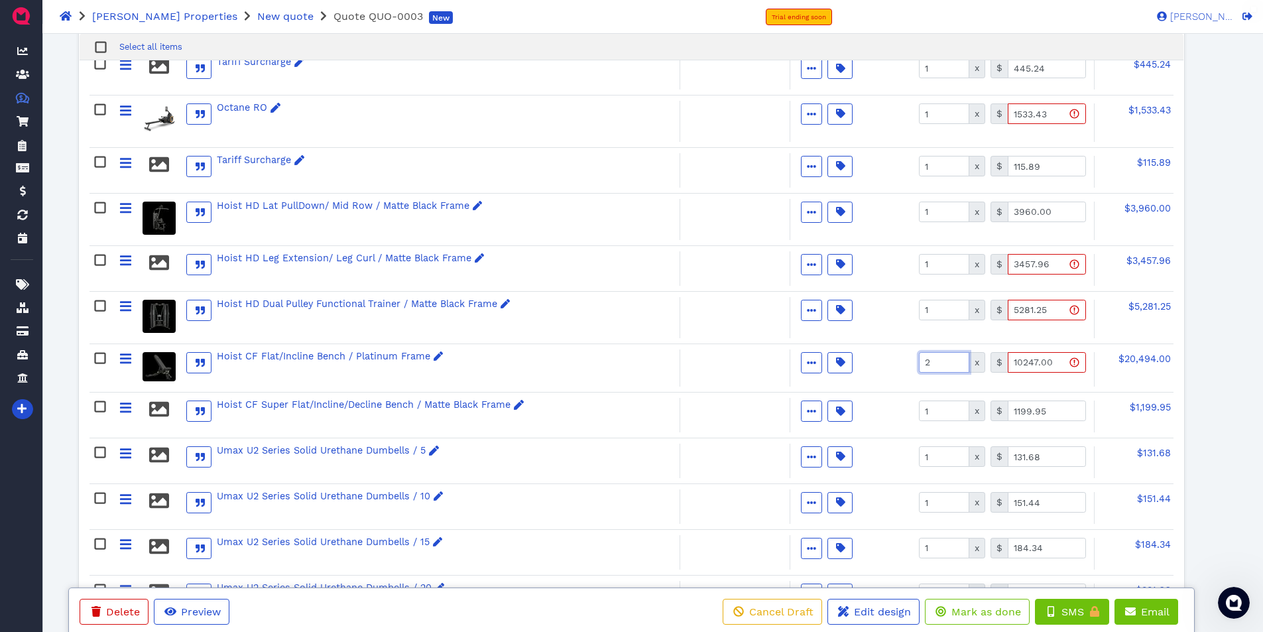
type input "2"
click at [1058, 362] on input "10247.00" at bounding box center [1046, 362] width 78 height 21
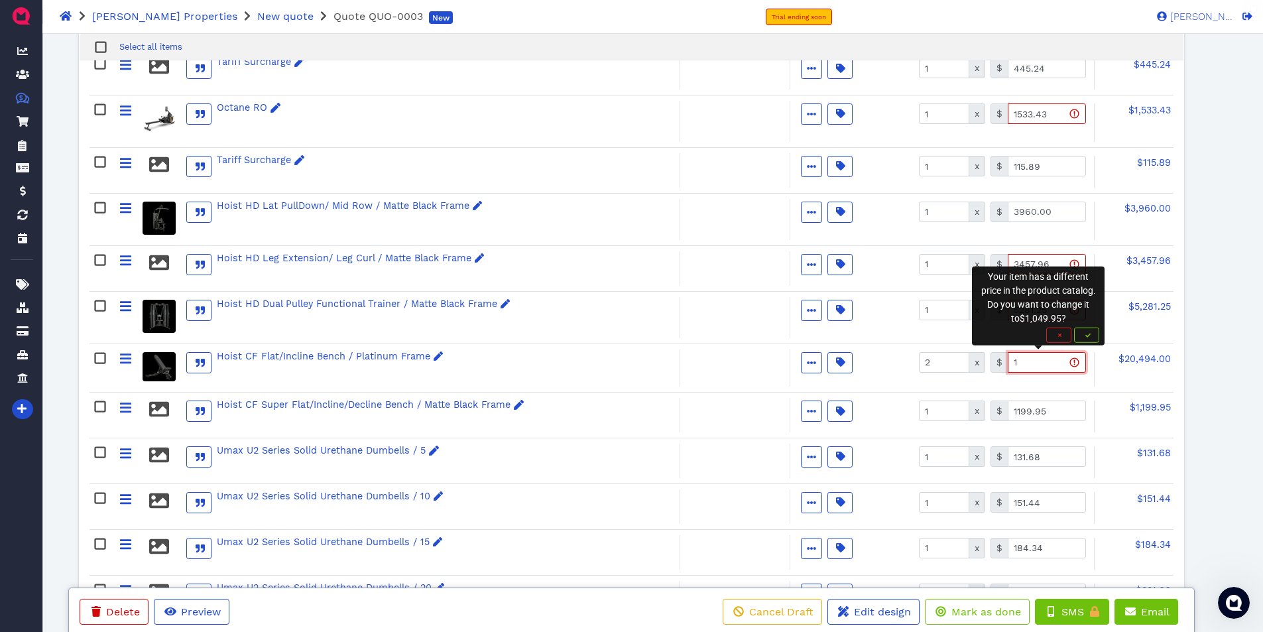
type input "10"
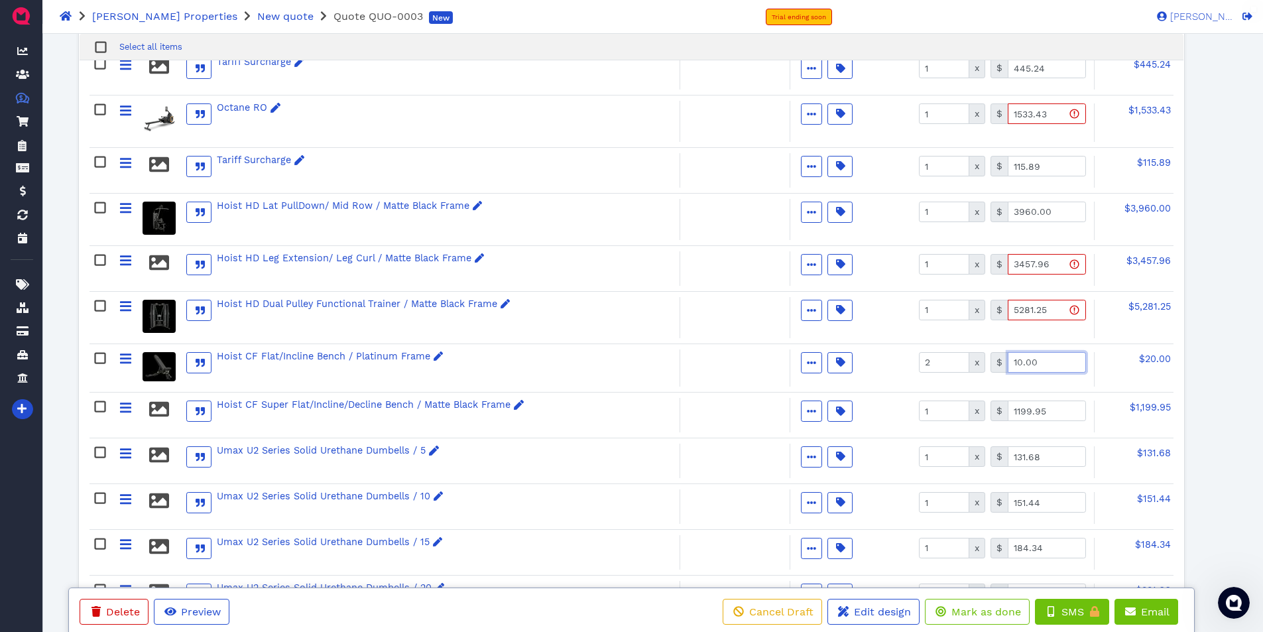
click at [1058, 362] on input "10.00" at bounding box center [1046, 362] width 78 height 21
type input "1"
type input "1024.83"
click at [1055, 412] on input "1199.95" at bounding box center [1046, 410] width 78 height 21
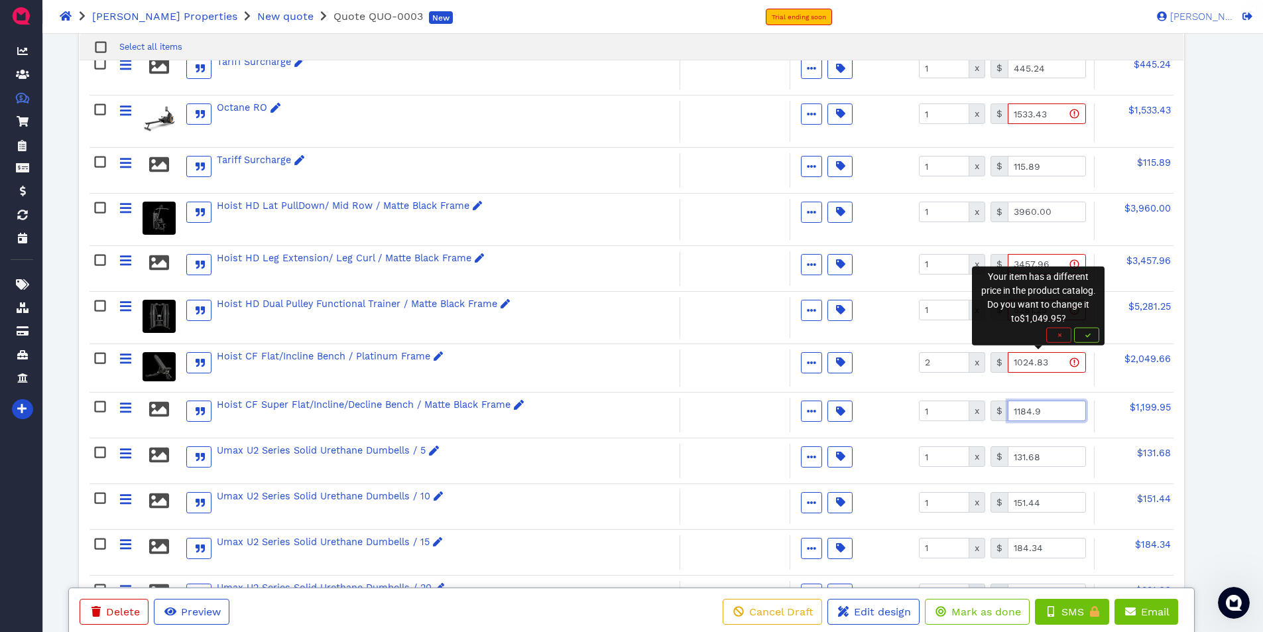
type input "1184.96"
click at [1053, 457] on input "131.68" at bounding box center [1046, 456] width 78 height 21
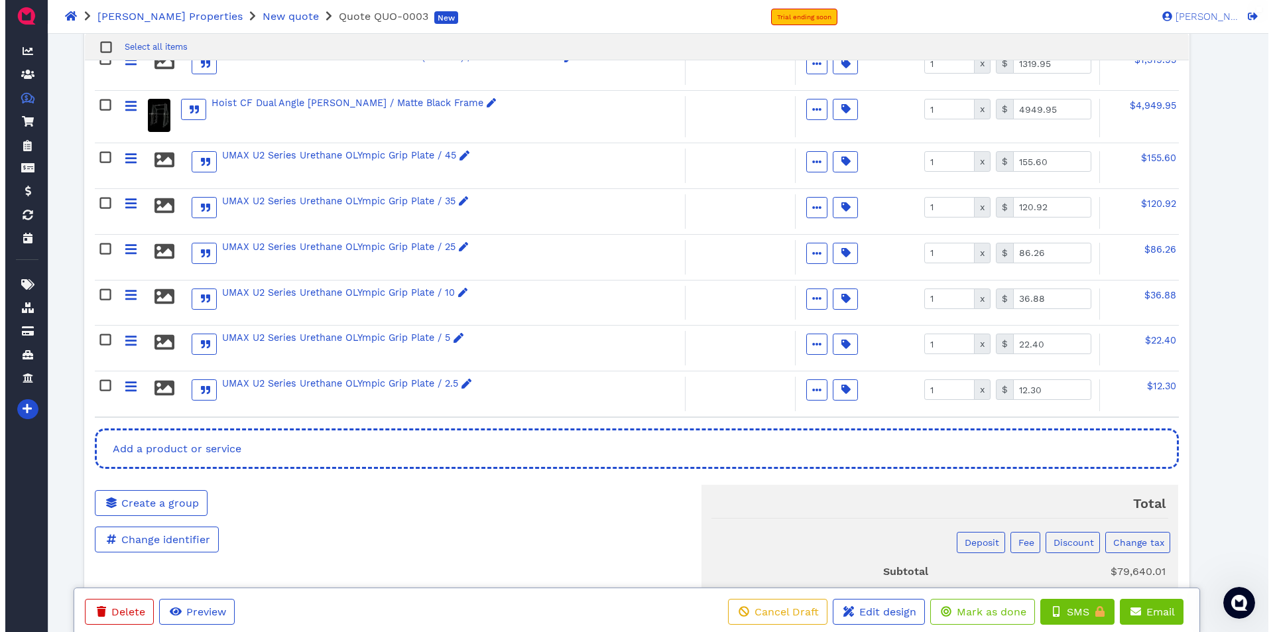
scroll to position [1764, 0]
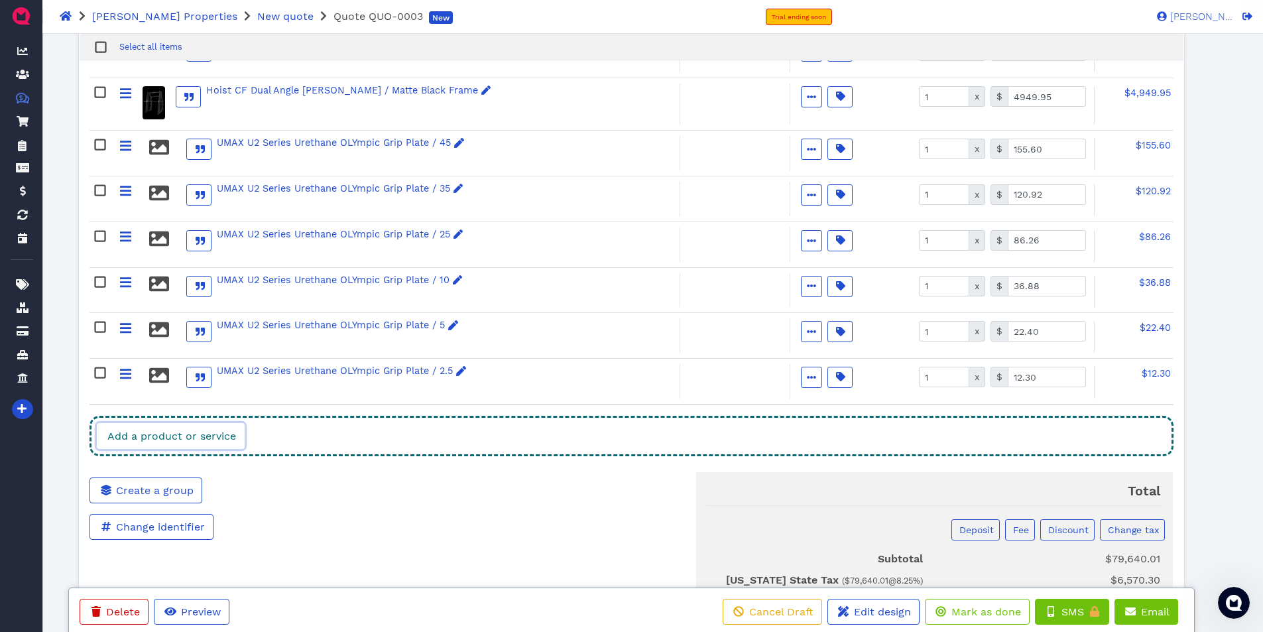
click at [204, 424] on link "Add a product or service" at bounding box center [171, 436] width 148 height 26
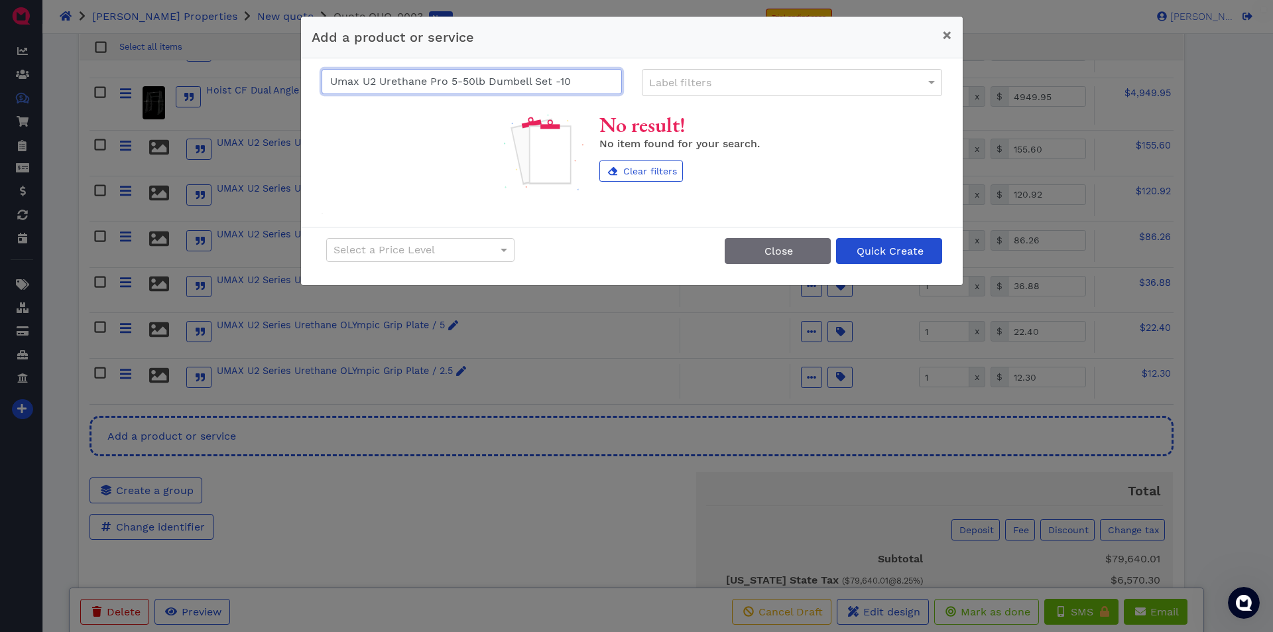
type input "Umax U2 Urethane Pro 5-50lb Dumbell Set -10"
click at [887, 246] on span "Quick Create" at bounding box center [888, 251] width 69 height 13
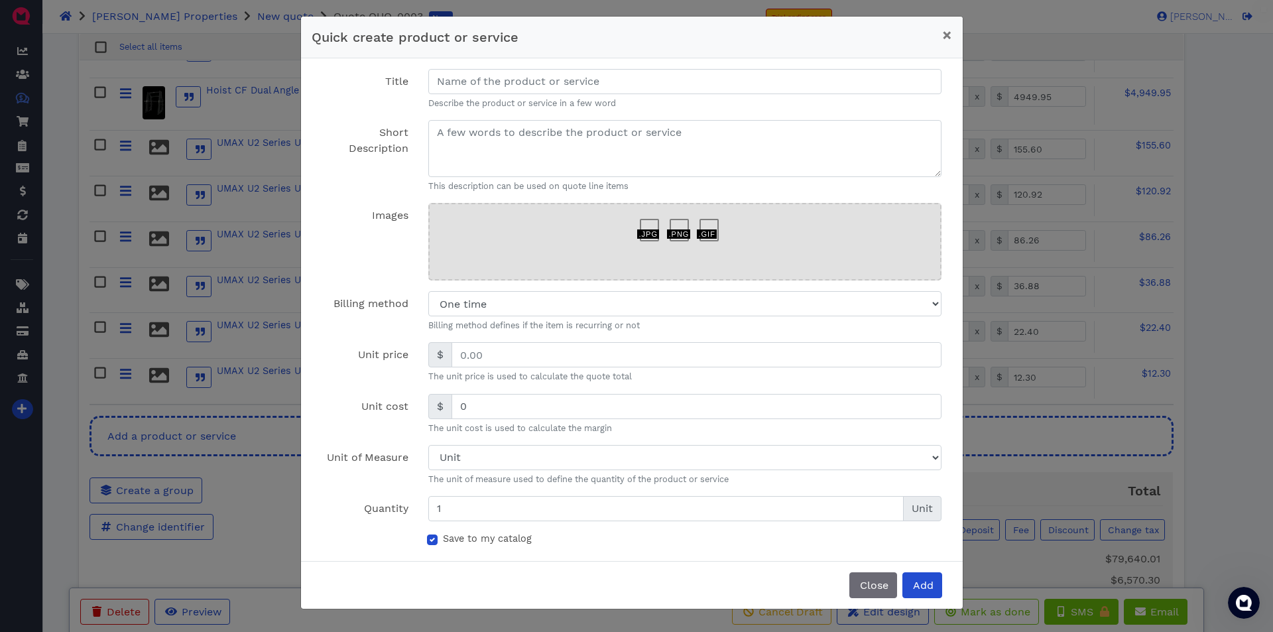
click at [443, 543] on label "Save to my catalog" at bounding box center [487, 539] width 89 height 15
click at [431, 543] on input "Save to my catalog" at bounding box center [432, 538] width 11 height 13
checkbox input "false"
drag, startPoint x: 465, startPoint y: 353, endPoint x: 359, endPoint y: 346, distance: 106.9
click at [376, 346] on div "Unit price $ The unit price is used to calculate the quote total" at bounding box center [632, 362] width 640 height 40
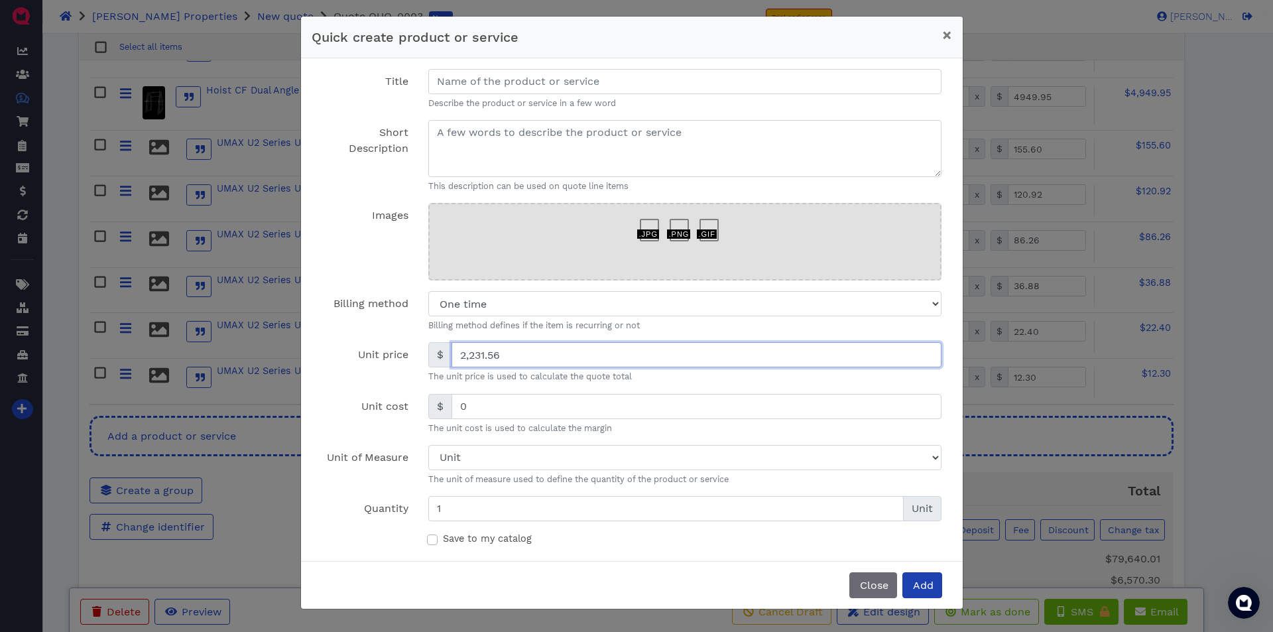
type input "2,231.56"
click at [928, 587] on span "Add" at bounding box center [922, 585] width 23 height 13
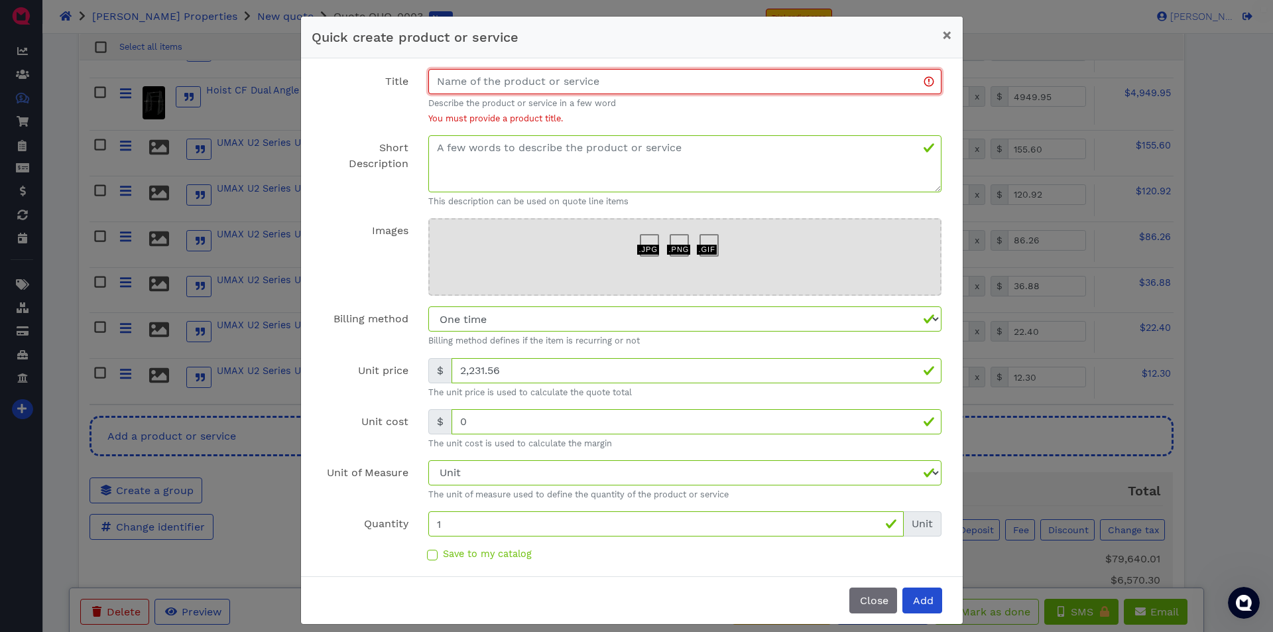
click at [490, 79] on input "Title" at bounding box center [685, 81] width 514 height 25
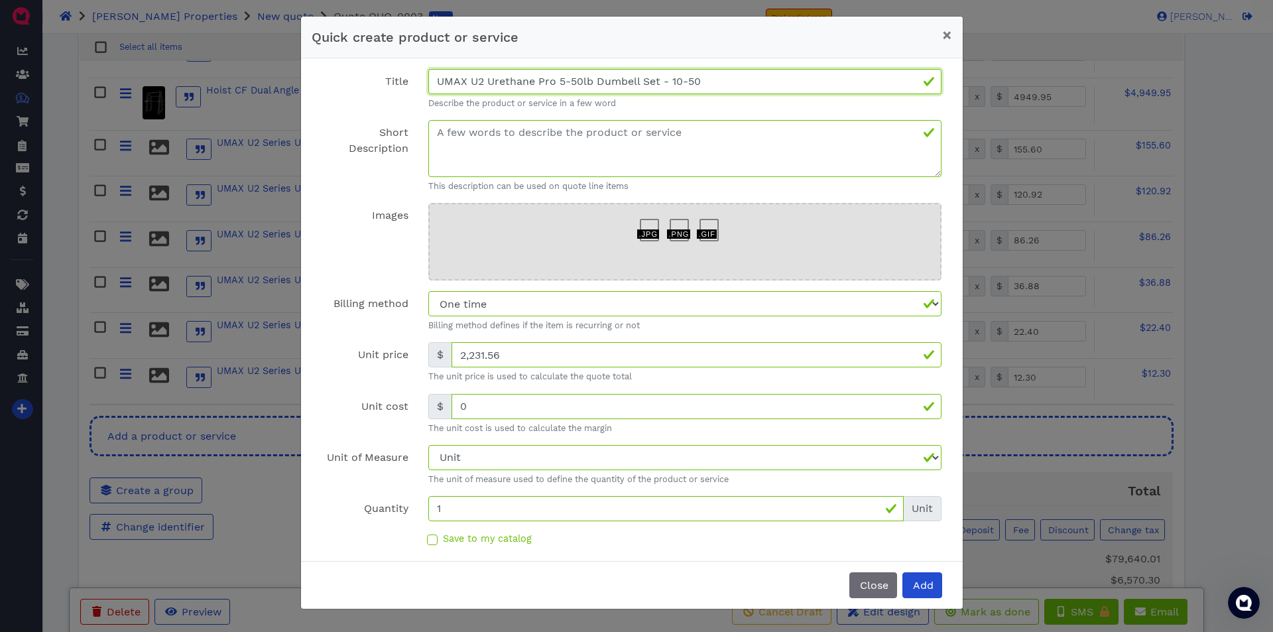
type input "UMAX U2 Urethane Pro 5-50lb Dumbell Set - 10-50"
click at [526, 139] on textarea "Short Description" at bounding box center [685, 148] width 514 height 57
drag, startPoint x: 730, startPoint y: 75, endPoint x: 400, endPoint y: 90, distance: 330.4
click at [400, 90] on div "Title UMAX U2 Urethane Pro 5-50lb Dumbell Set - 10-50 Describe the product or s…" at bounding box center [632, 89] width 640 height 40
click at [471, 139] on textarea "Short Description" at bounding box center [685, 148] width 514 height 57
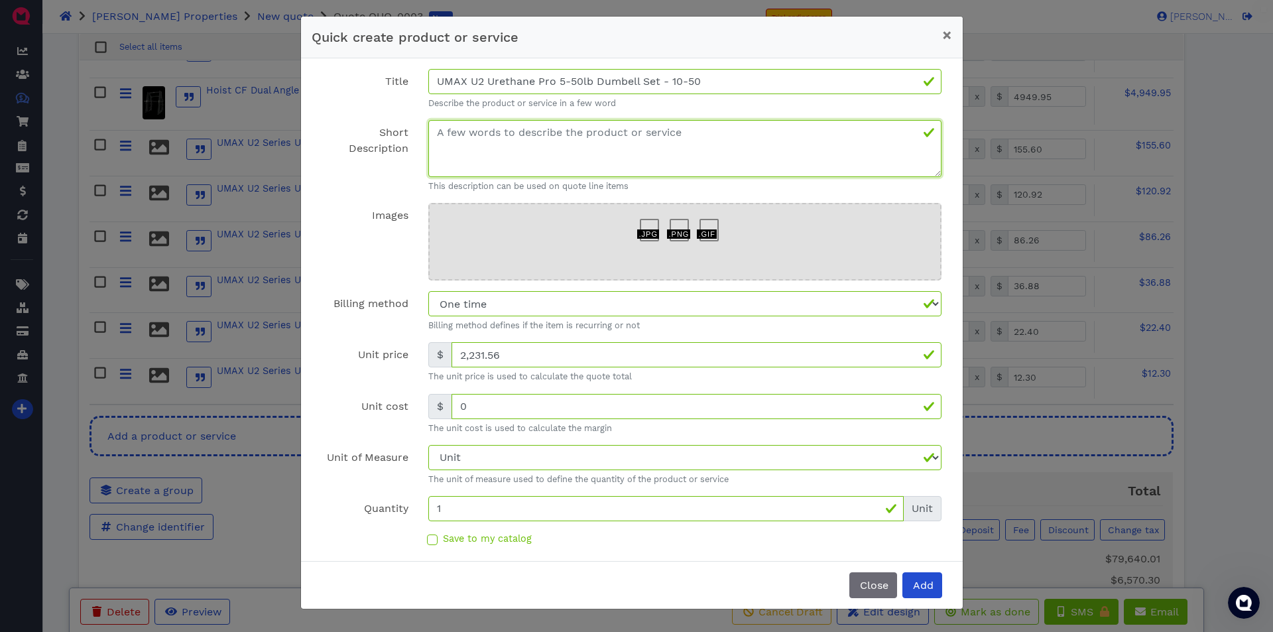
paste textarea "UMAX U2 Urethane Pro 5-50lb Dumbell Set - 10-50"
drag, startPoint x: 620, startPoint y: 136, endPoint x: 579, endPoint y: 163, distance: 49.3
click at [579, 163] on textarea "UMAX U2 Urethane Pro 5-50lb Dumbell Set - 10-50" at bounding box center [685, 148] width 514 height 57
drag, startPoint x: 620, startPoint y: 132, endPoint x: 632, endPoint y: 155, distance: 26.1
click at [620, 133] on textarea "UMAX U2 Urethane Pro 5-50lb Dumbell Set - 10-50" at bounding box center [685, 148] width 514 height 57
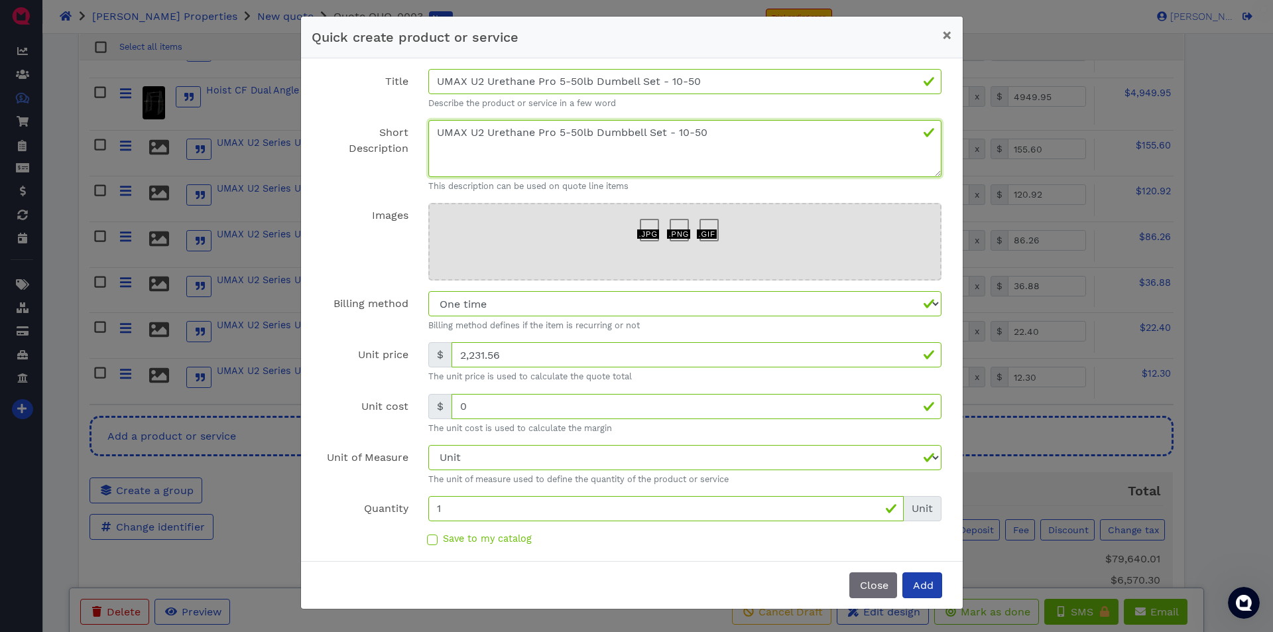
type textarea "UMAX U2 Urethane Pro 5-50lb Dumbbell Set - 10-50"
click at [923, 583] on span "Add" at bounding box center [922, 585] width 23 height 13
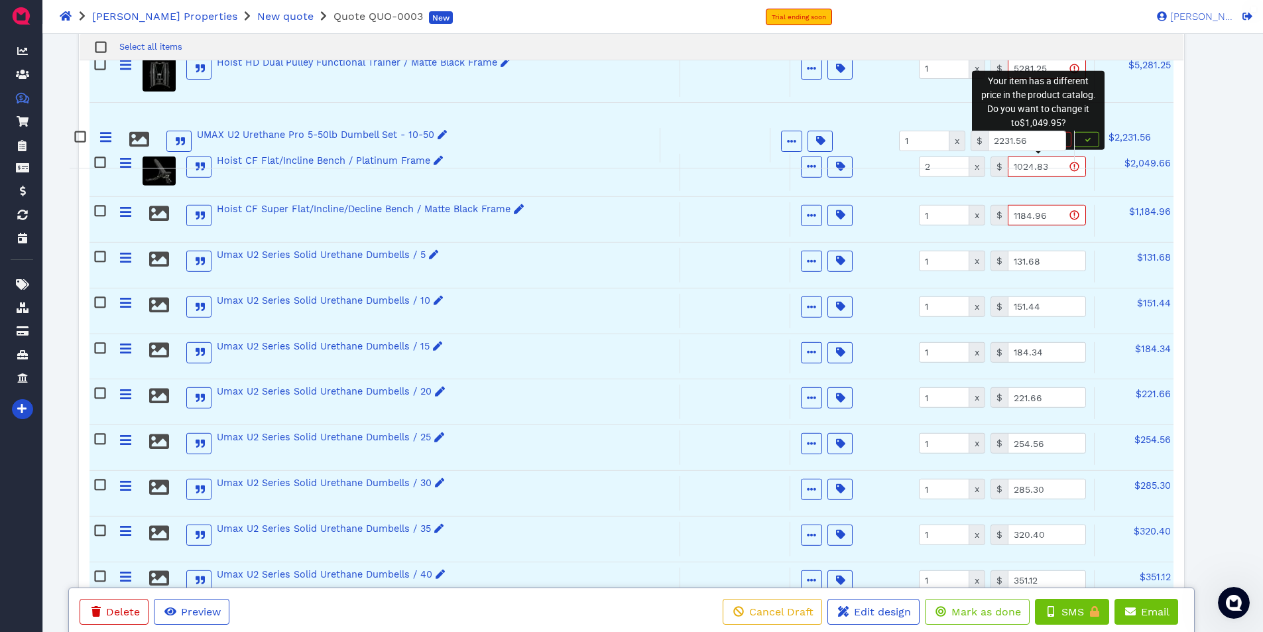
scroll to position [1136, 0]
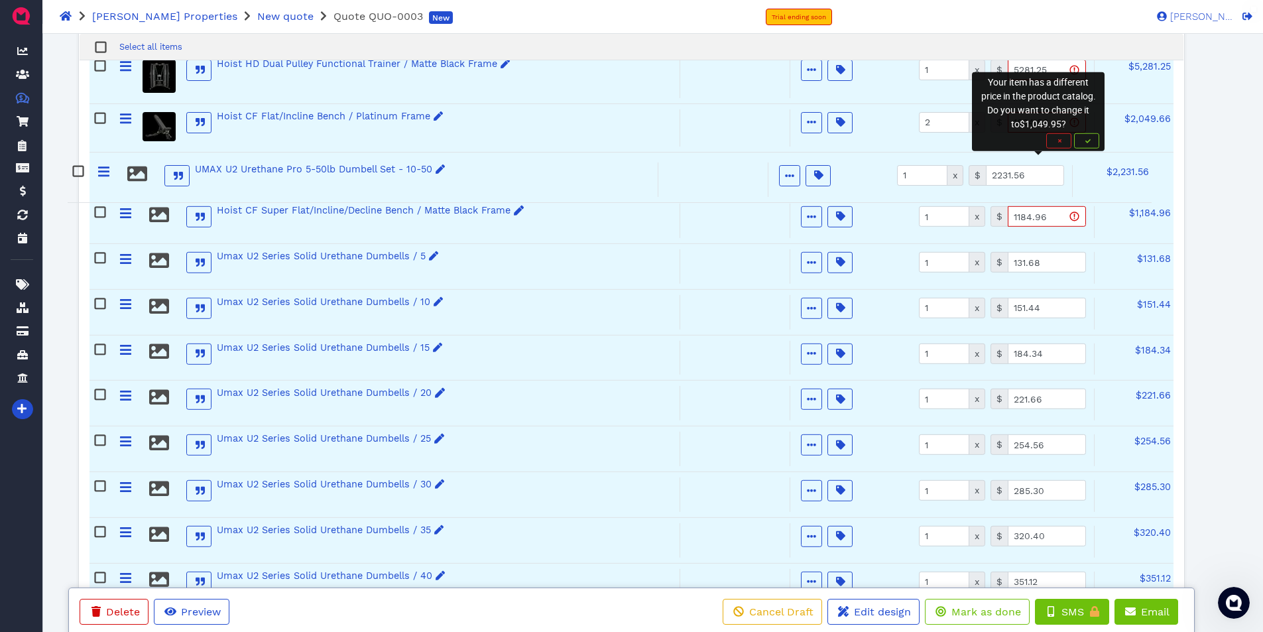
drag, startPoint x: 123, startPoint y: 422, endPoint x: 101, endPoint y: 171, distance: 252.2
click at [101, 171] on div "True Gravity+ Treadmill Active Optional Item Multiple Choice Provided by custom…" at bounding box center [630, 148] width 1083 height 1848
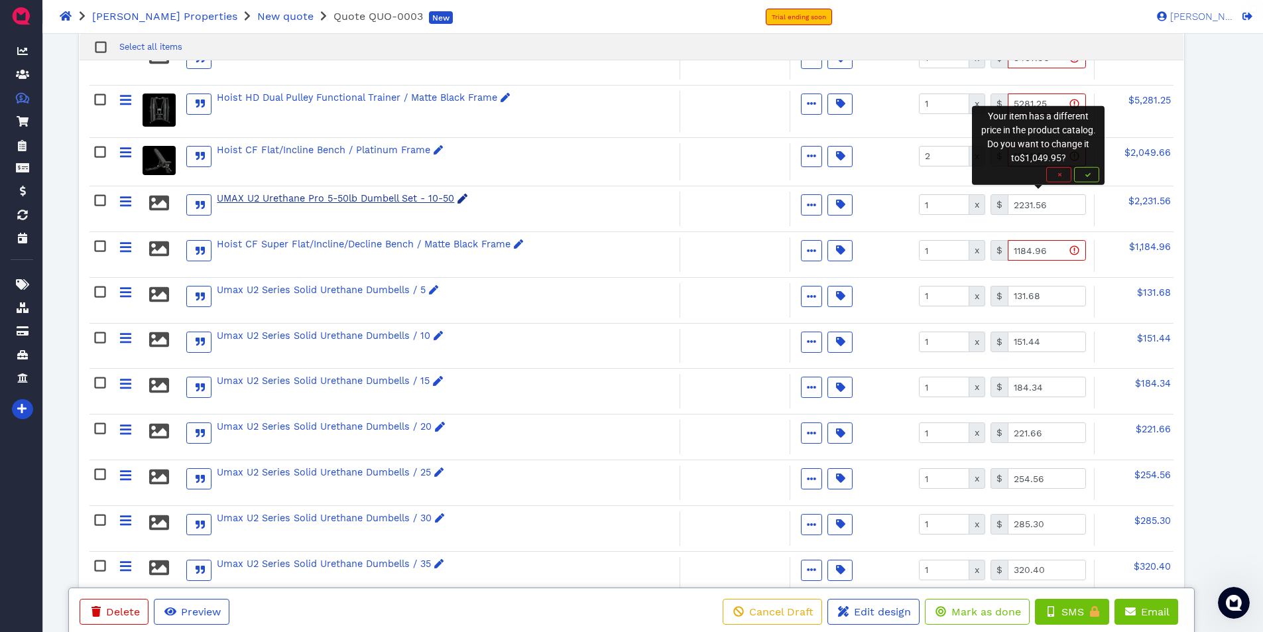
scroll to position [1070, 0]
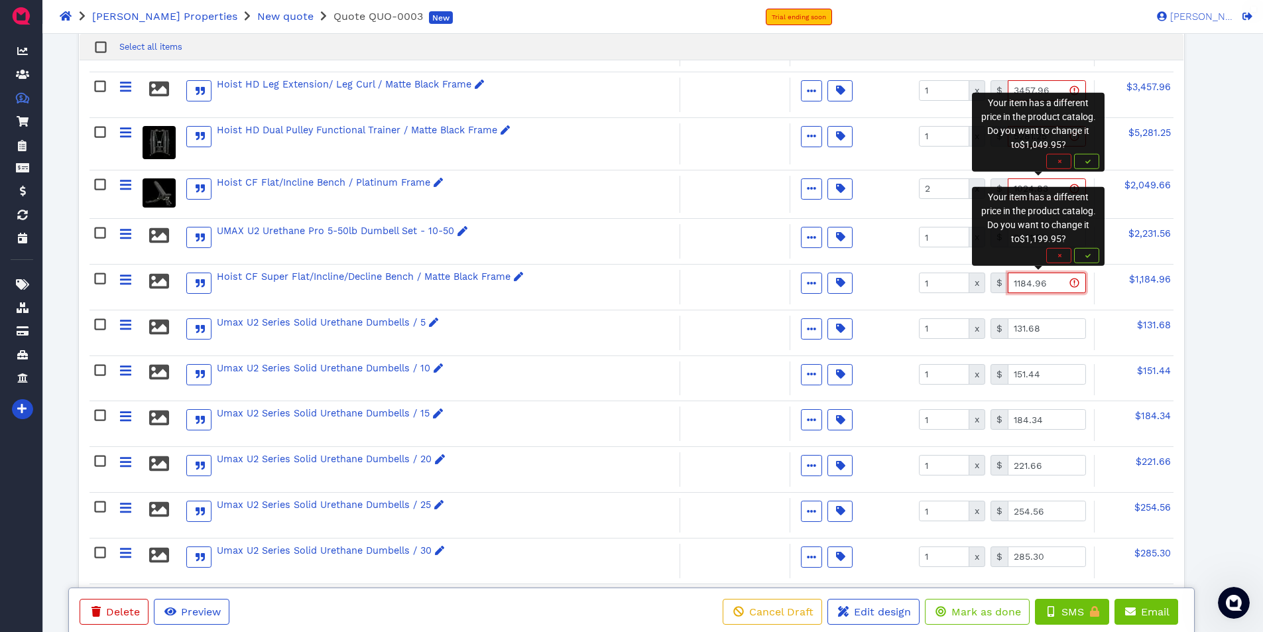
click at [1047, 284] on input "1184.96" at bounding box center [1046, 282] width 78 height 21
type input "0"
click at [1048, 331] on input "131.68" at bounding box center [1046, 328] width 78 height 21
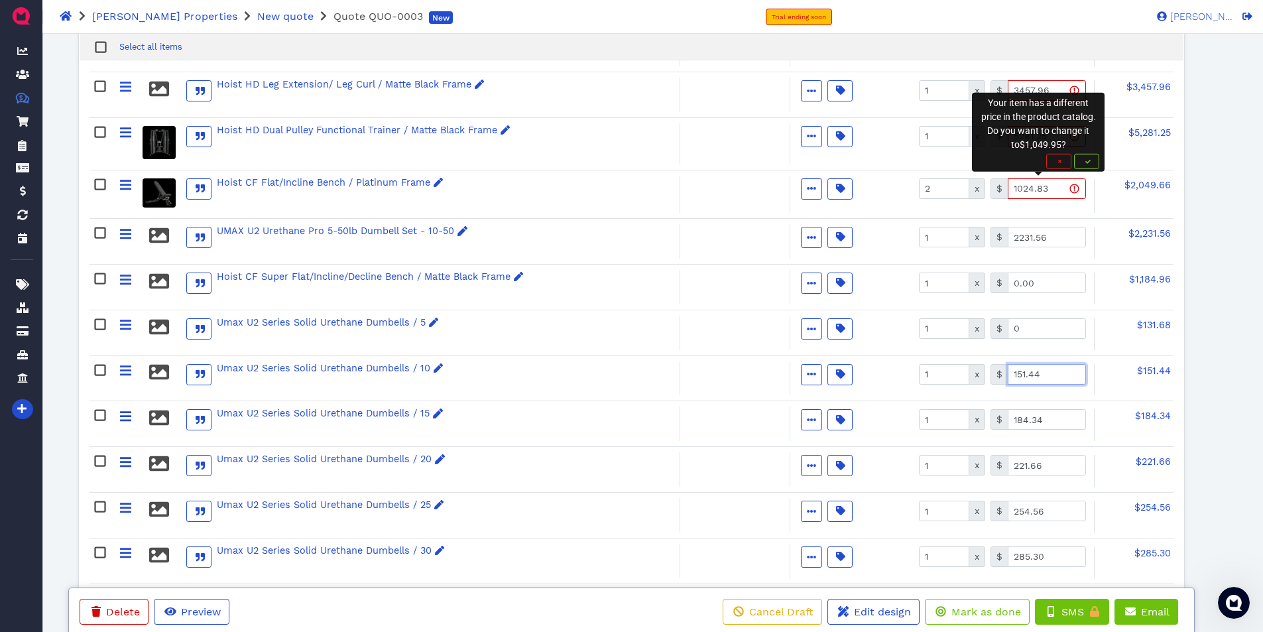
click at [1040, 370] on input "151.44" at bounding box center [1046, 374] width 78 height 21
type input "0.00"
click at [1040, 415] on input "184.34" at bounding box center [1046, 419] width 78 height 21
type input "0.00"
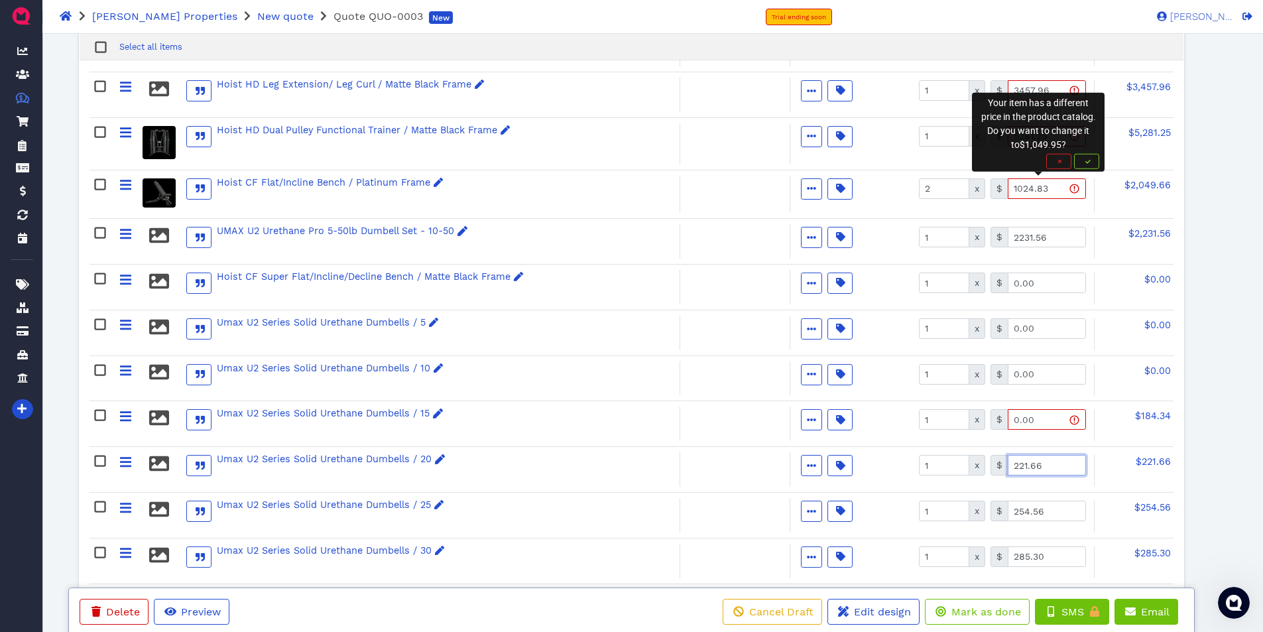
click at [1049, 467] on input "221.66" at bounding box center [1046, 465] width 78 height 21
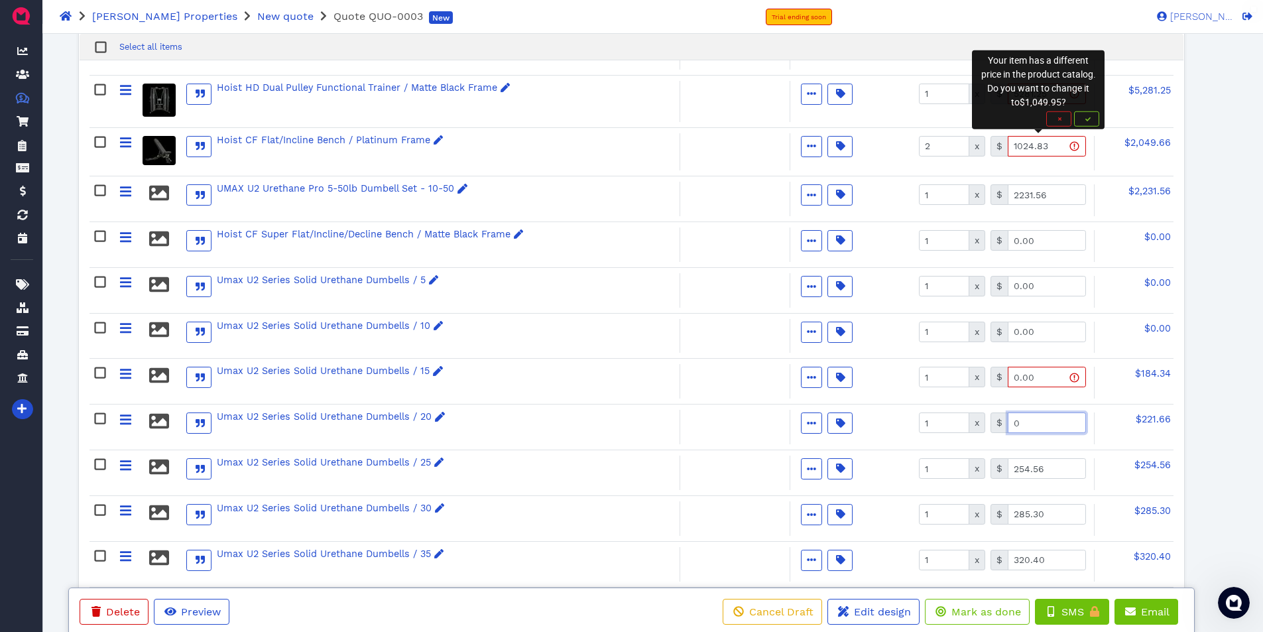
scroll to position [1136, 0]
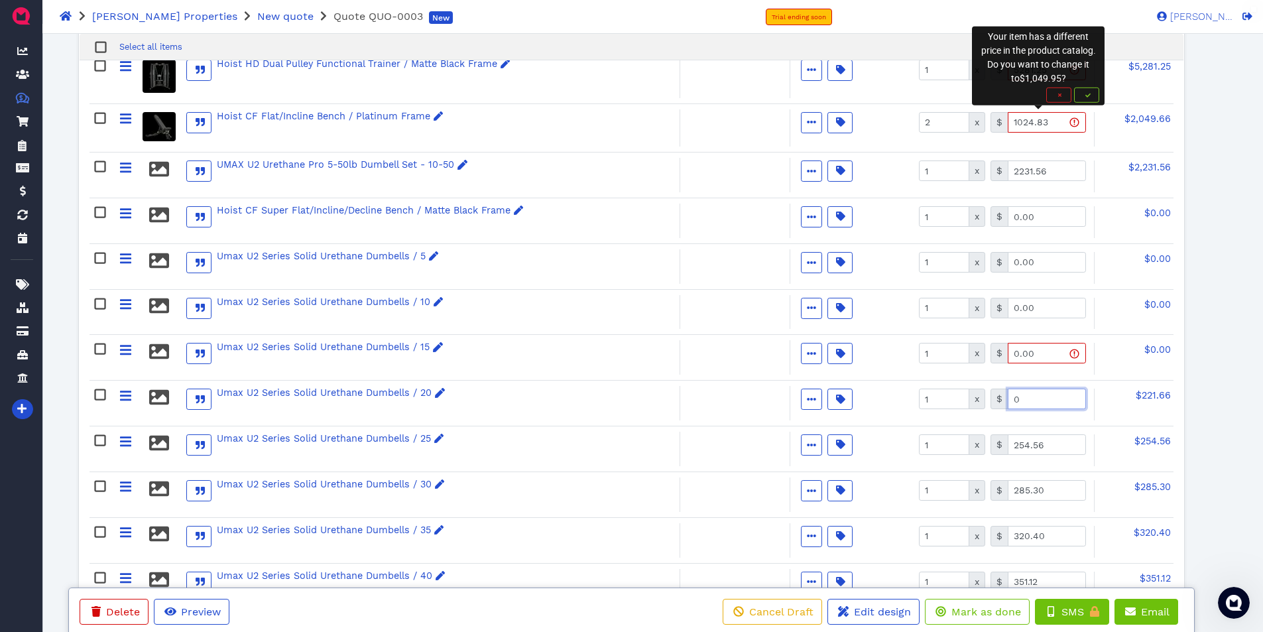
type input "0.00"
click at [1042, 441] on input "254.56" at bounding box center [1046, 444] width 78 height 21
type input "0.00"
click at [1046, 485] on input "285.30" at bounding box center [1046, 490] width 78 height 21
click at [1048, 536] on input "320.40" at bounding box center [1046, 536] width 78 height 21
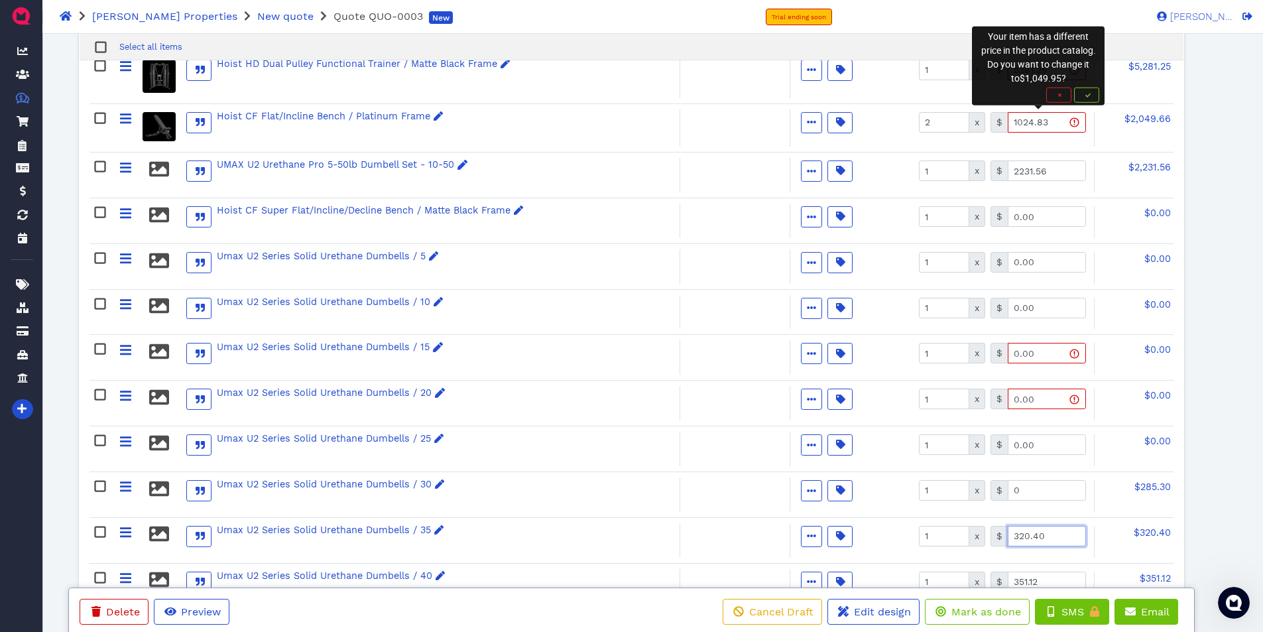
type input "0.00"
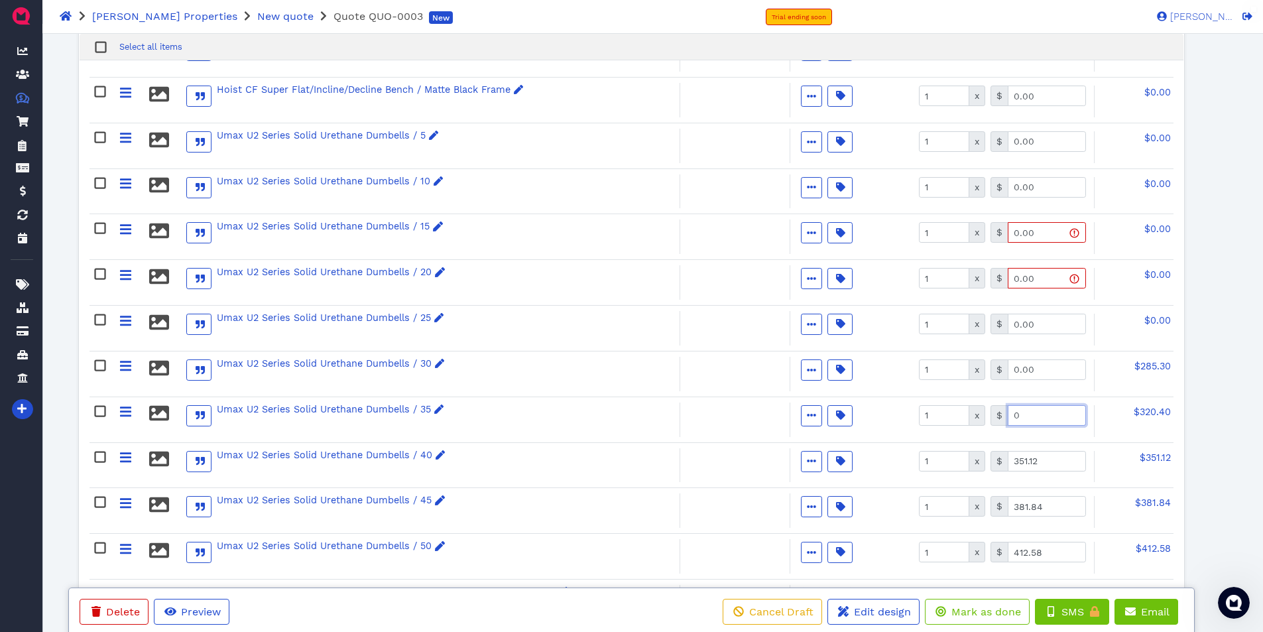
scroll to position [1269, 0]
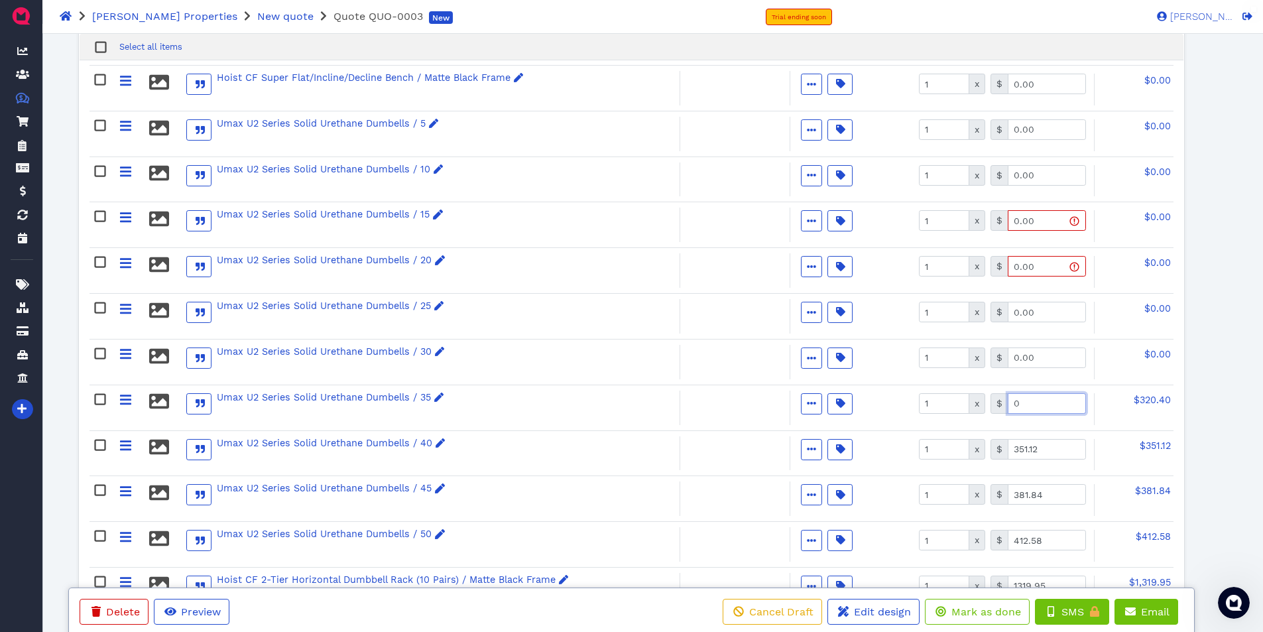
type input "0.00"
click at [1042, 447] on input "351.12" at bounding box center [1046, 449] width 78 height 21
type input "0.00"
click at [1039, 494] on input "381.84" at bounding box center [1046, 494] width 78 height 21
type input "0.00"
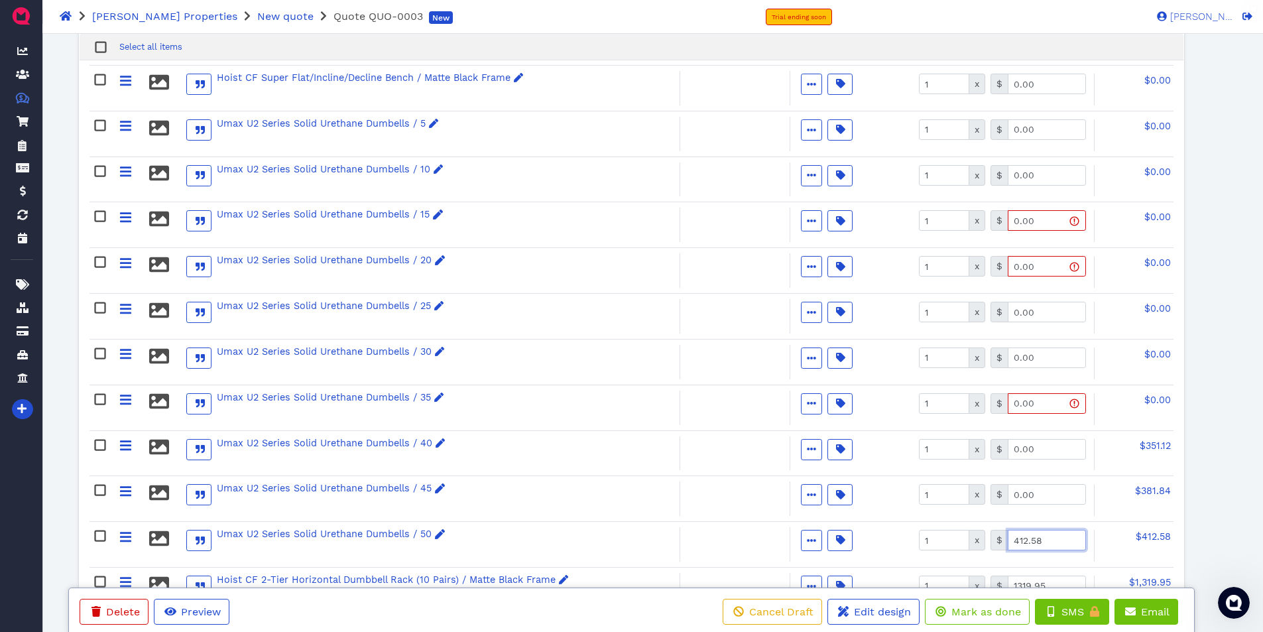
click at [1041, 539] on input "412.58" at bounding box center [1046, 540] width 78 height 21
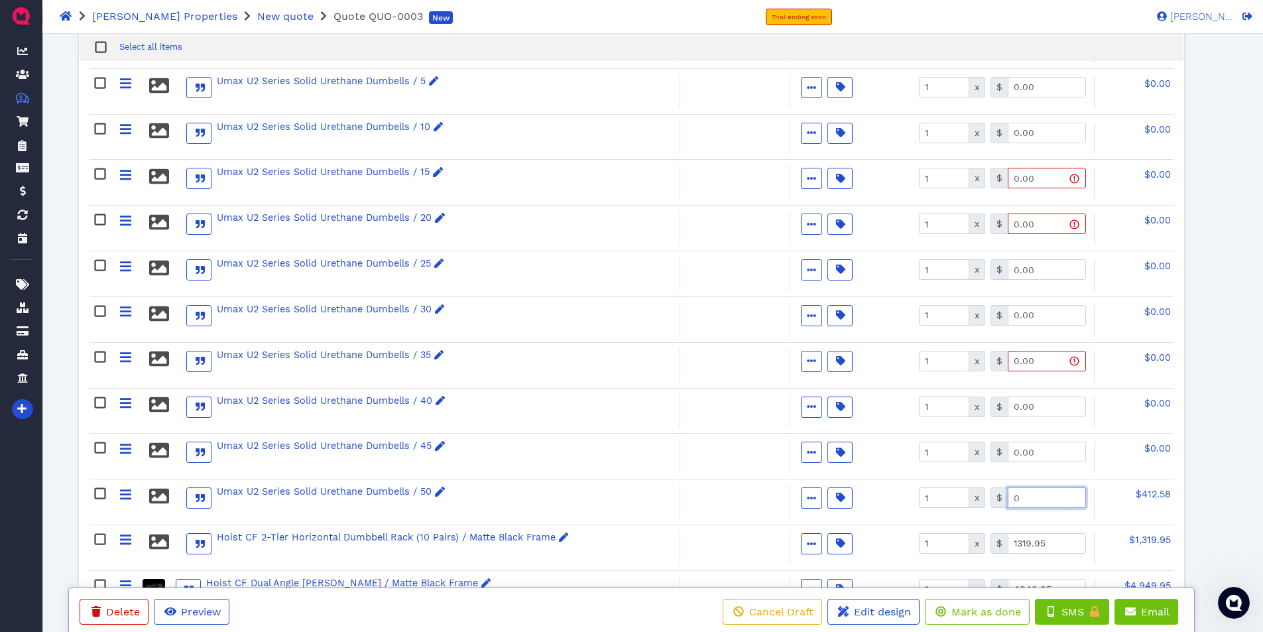
scroll to position [1401, 0]
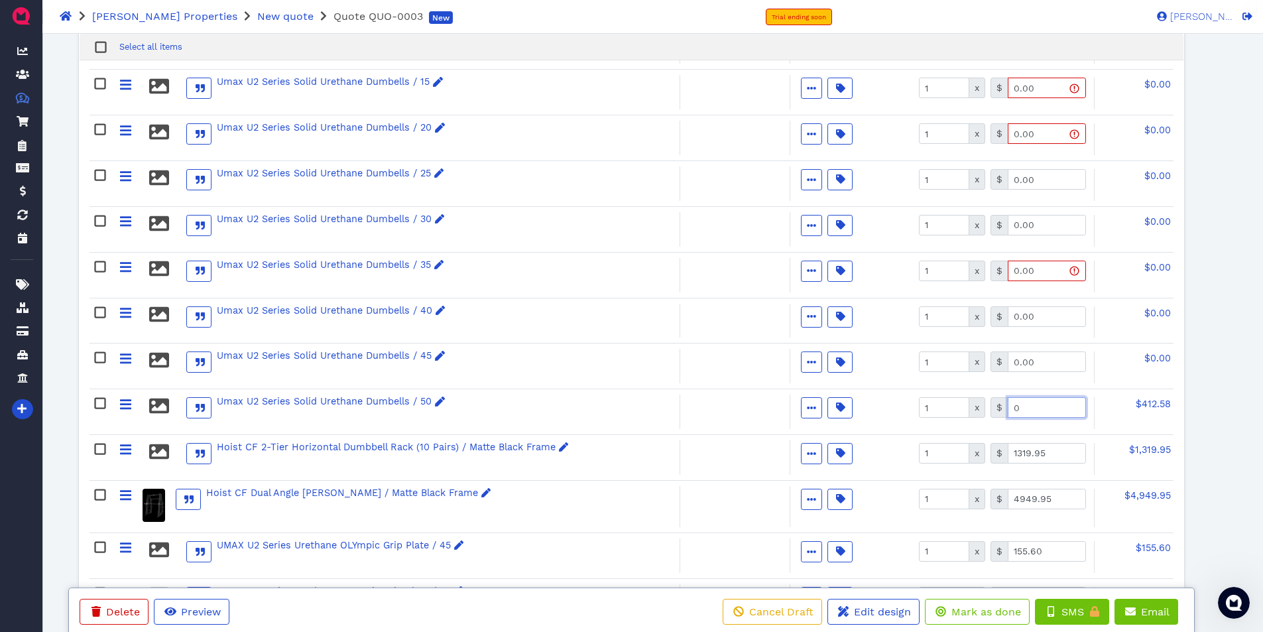
type input "0.00"
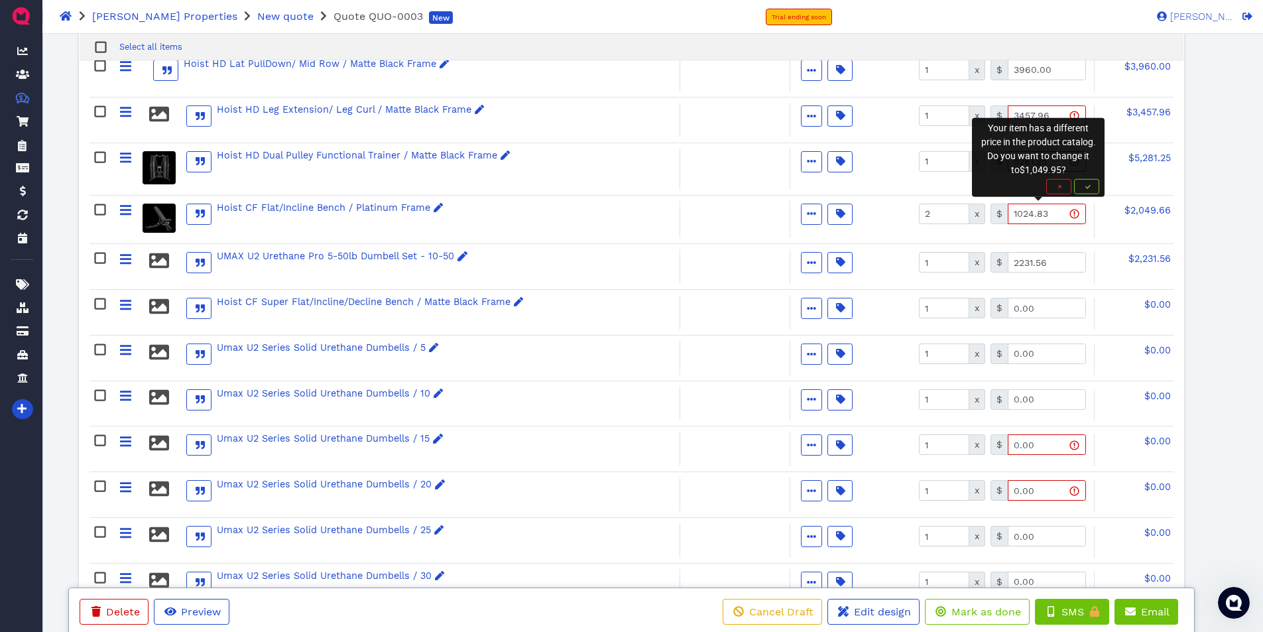
scroll to position [1003, 0]
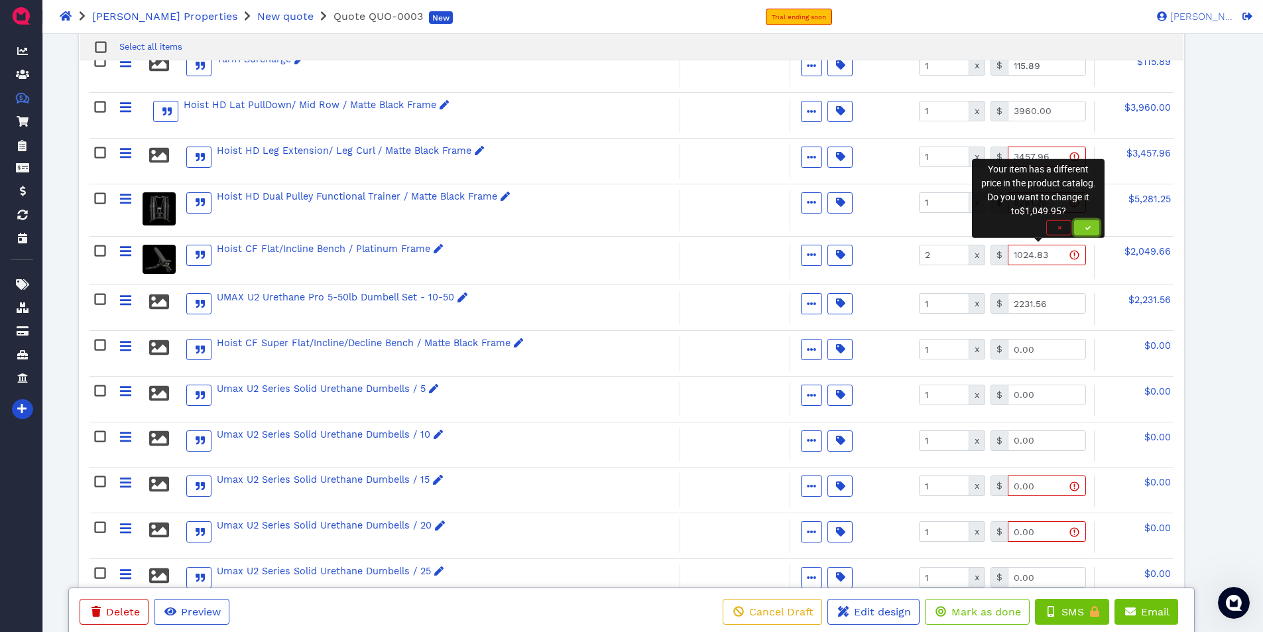
click at [1084, 228] on span "button" at bounding box center [1086, 227] width 13 height 8
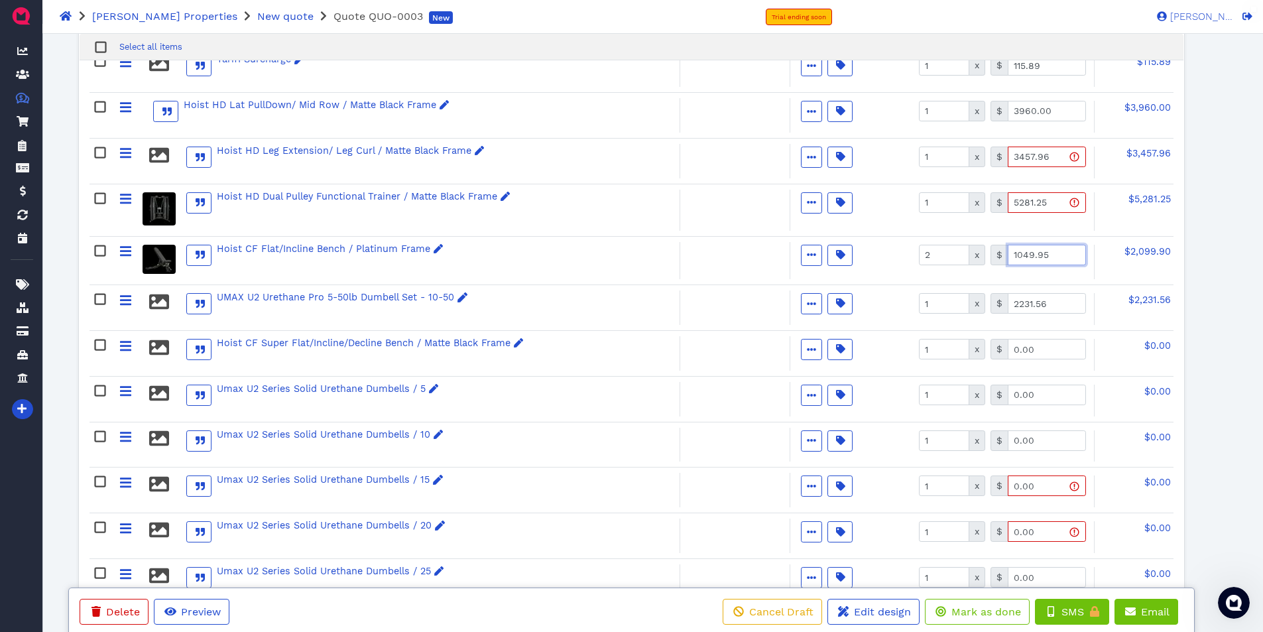
click at [1052, 257] on input "1049.95" at bounding box center [1046, 255] width 78 height 21
type input "1"
type input "1024.83"
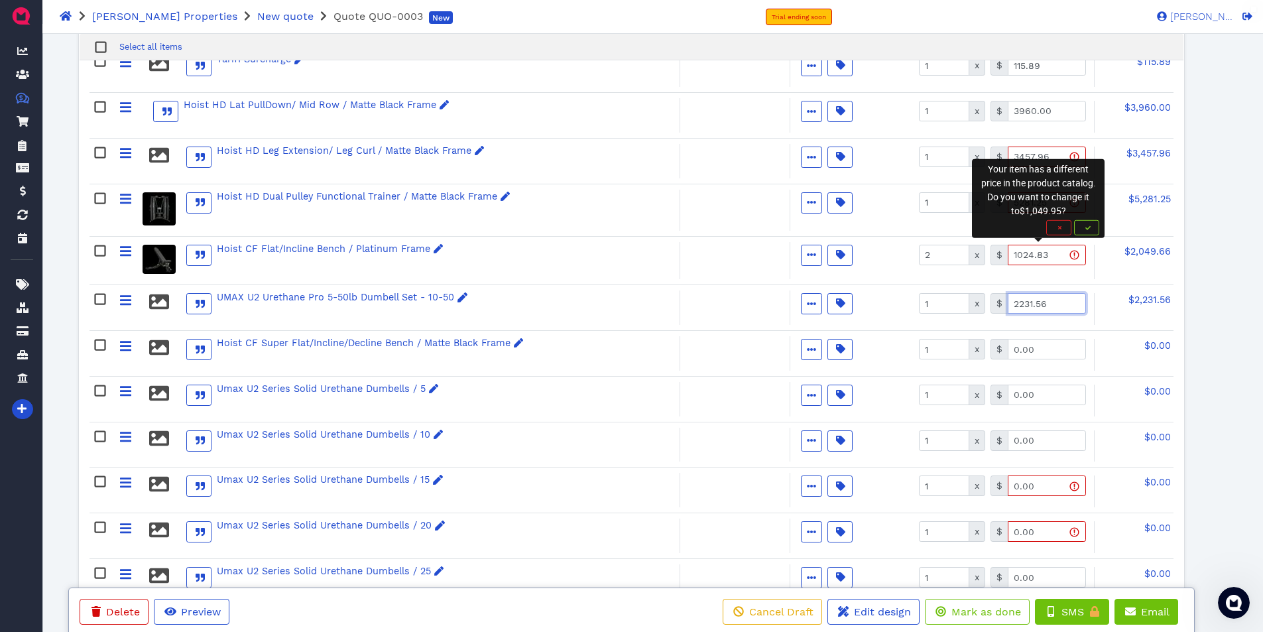
click at [1053, 306] on input "2231.56" at bounding box center [1046, 303] width 78 height 21
click at [1089, 225] on icon "button" at bounding box center [1087, 227] width 5 height 5
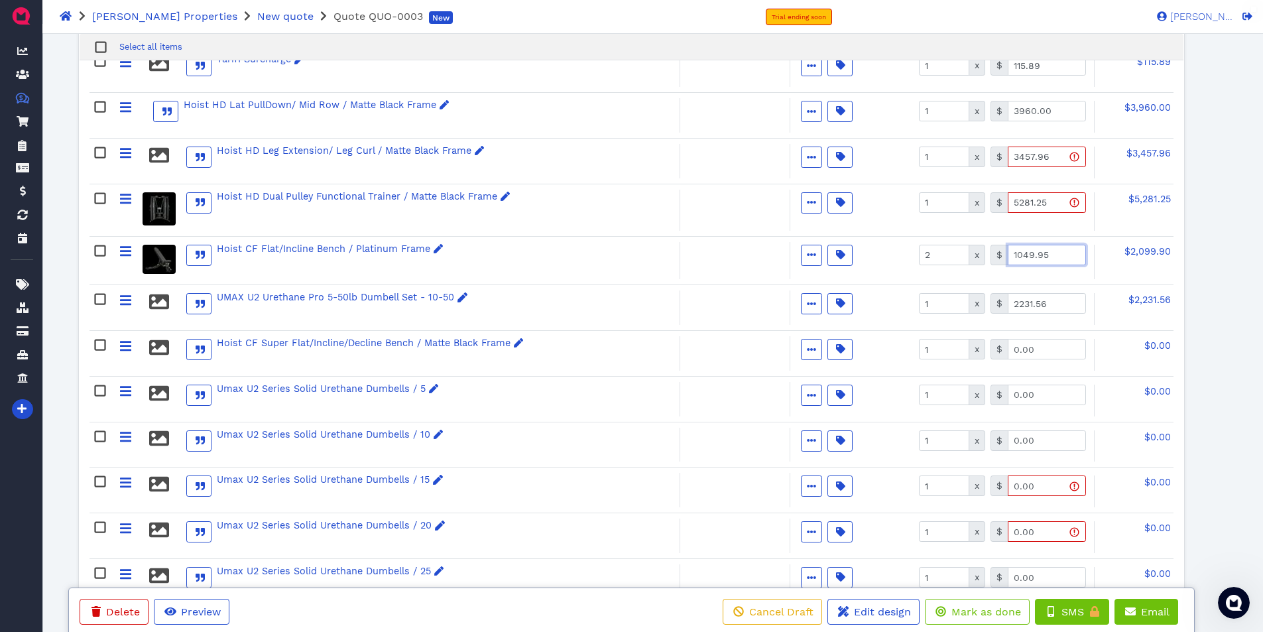
click at [1065, 252] on input "1049.95" at bounding box center [1046, 255] width 78 height 21
type input "1024.83"
click at [1065, 305] on input "2231.56" at bounding box center [1046, 303] width 78 height 21
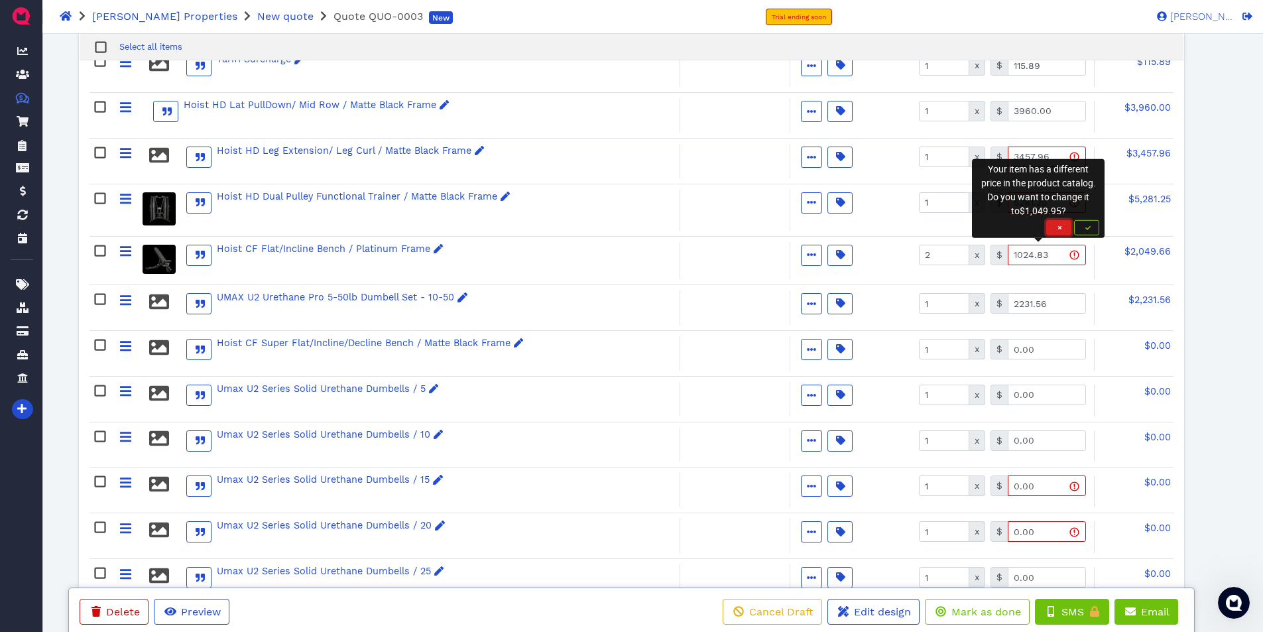
click at [1058, 228] on icon "button" at bounding box center [1060, 227] width 4 height 5
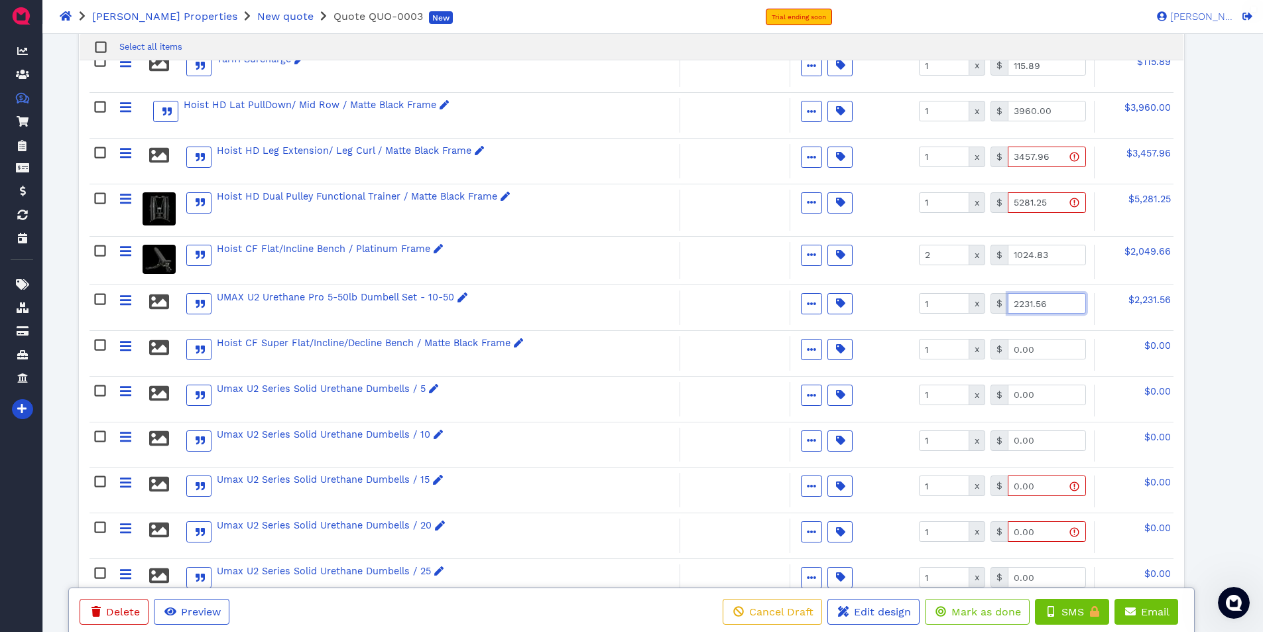
click at [1053, 309] on input "2231.56" at bounding box center [1046, 303] width 78 height 21
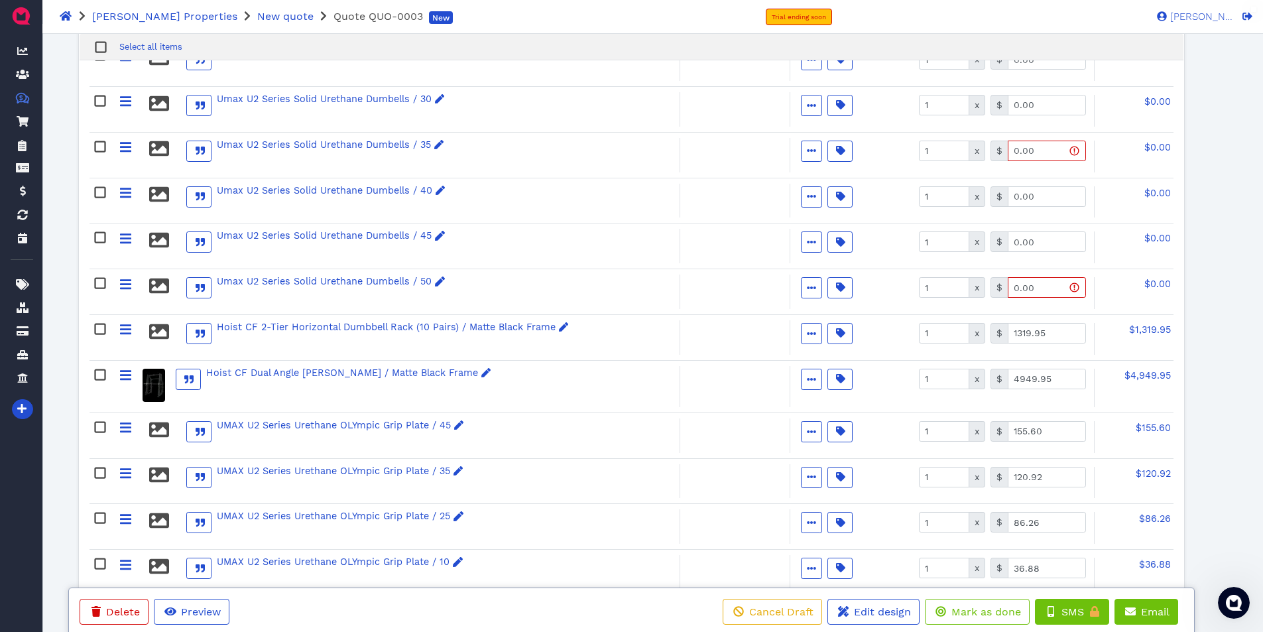
scroll to position [1534, 0]
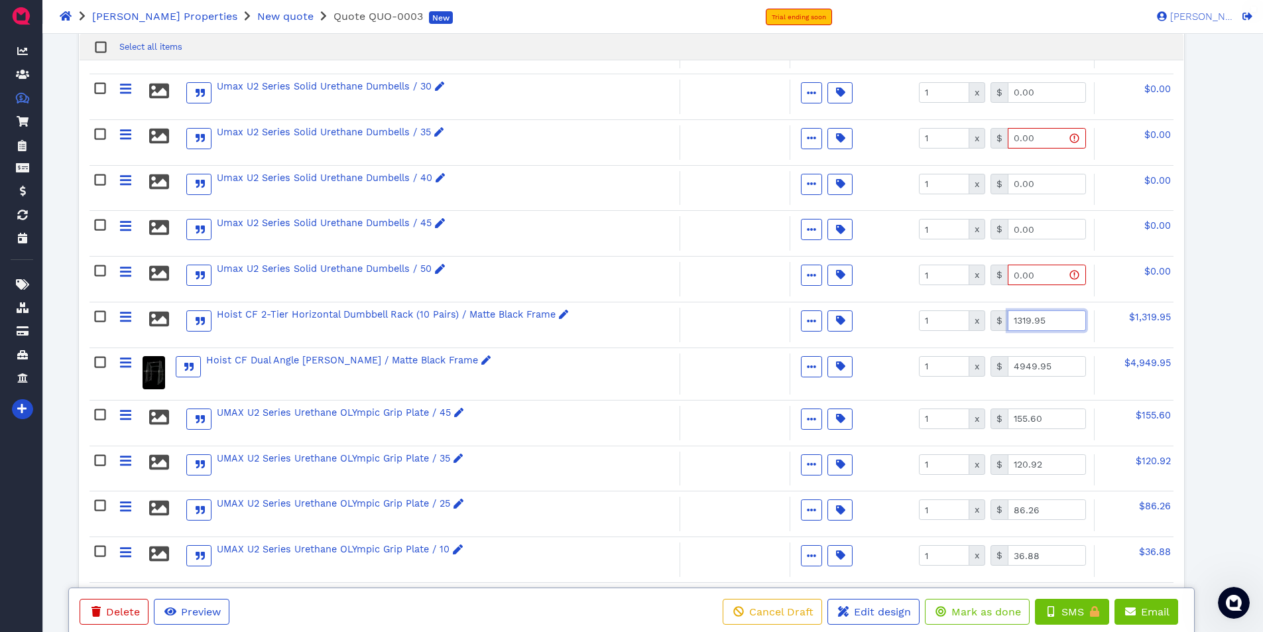
click at [1055, 316] on input "1319.95" at bounding box center [1046, 320] width 78 height 21
drag, startPoint x: 1070, startPoint y: 319, endPoint x: 997, endPoint y: 318, distance: 72.9
click at [997, 318] on div "$ 12.0093.05" at bounding box center [1037, 320] width 95 height 21
type input "1293.05"
click at [1064, 368] on input "4949.95" at bounding box center [1046, 366] width 78 height 21
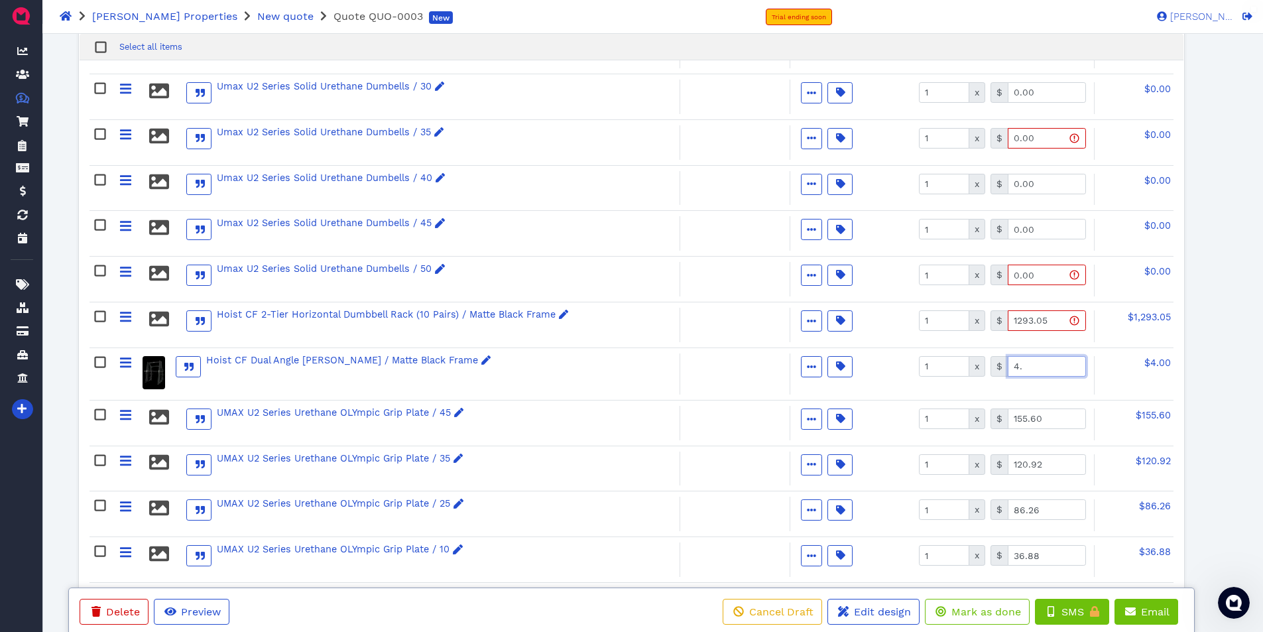
type input "4"
type input "4843.94"
click at [1063, 424] on input "155.60" at bounding box center [1046, 418] width 78 height 21
click at [938, 419] on input "1" at bounding box center [944, 418] width 50 height 21
type input "6"
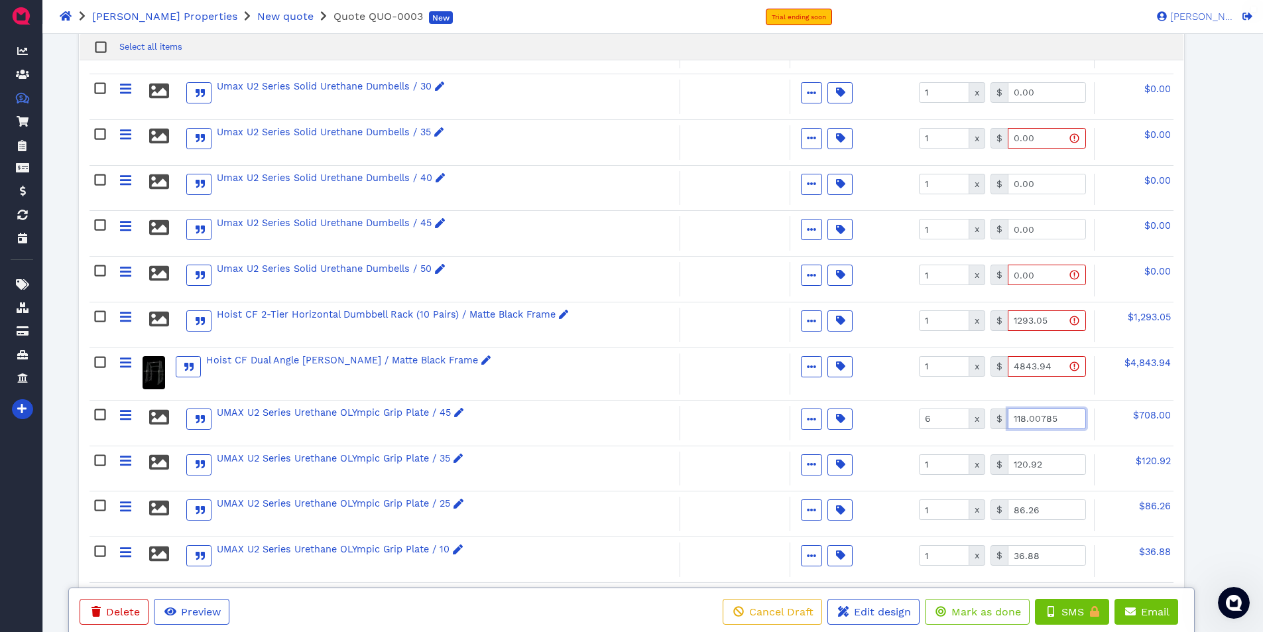
type input "118.01"
drag, startPoint x: 1058, startPoint y: 418, endPoint x: 1005, endPoint y: 422, distance: 53.2
click at [1005, 422] on div "$ 118.01" at bounding box center [1037, 418] width 95 height 21
click at [1152, 416] on span "$708.06" at bounding box center [1152, 415] width 38 height 11
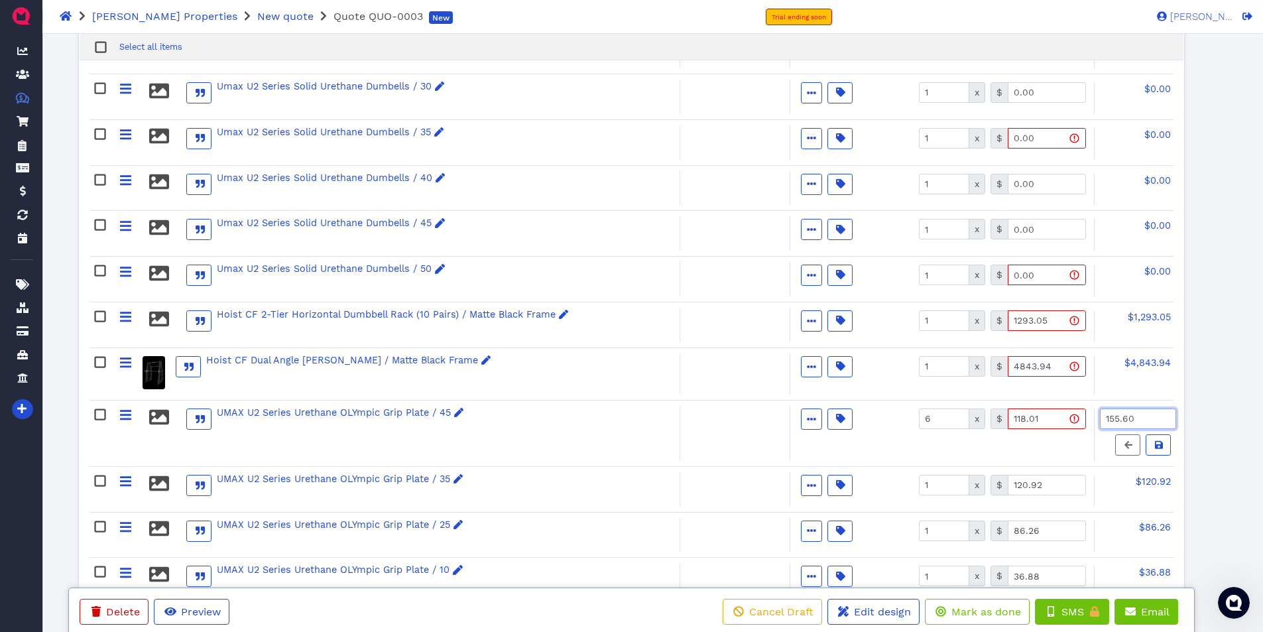
click at [1152, 416] on input "155.60" at bounding box center [1138, 418] width 76 height 21
type input "712.71"
click at [1156, 442] on icon at bounding box center [1159, 444] width 8 height 9
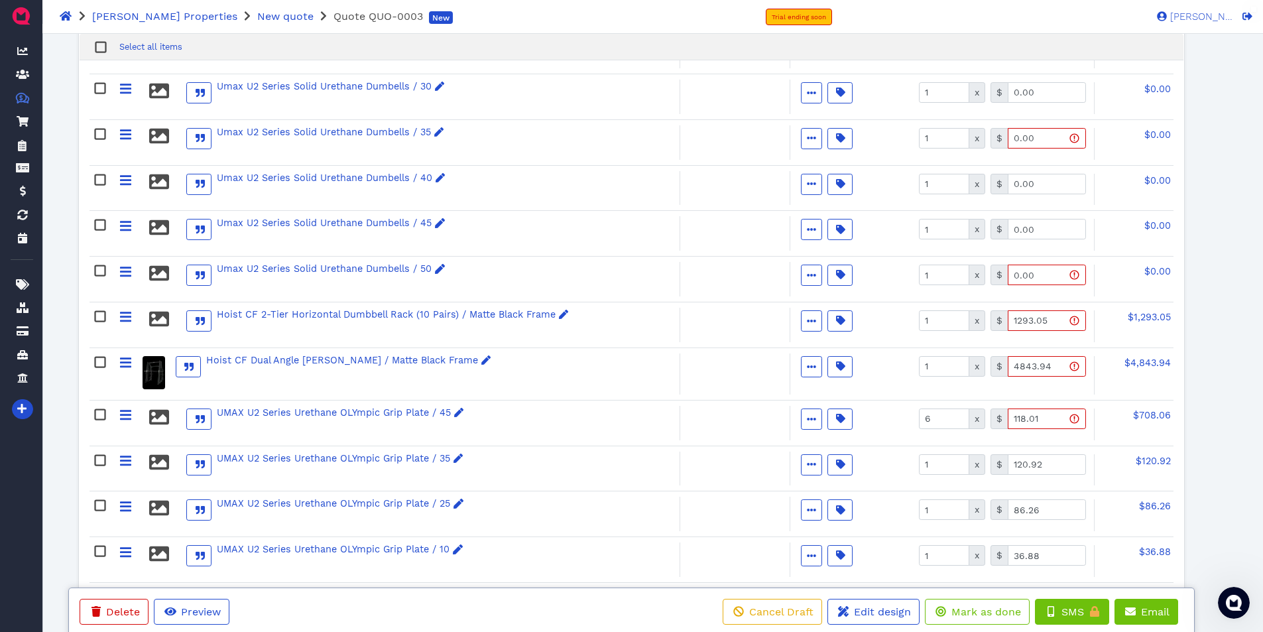
type input "118.79"
click at [935, 461] on input "1" at bounding box center [944, 464] width 50 height 21
type input "4"
click at [1147, 460] on span "$120.92" at bounding box center [1152, 460] width 35 height 11
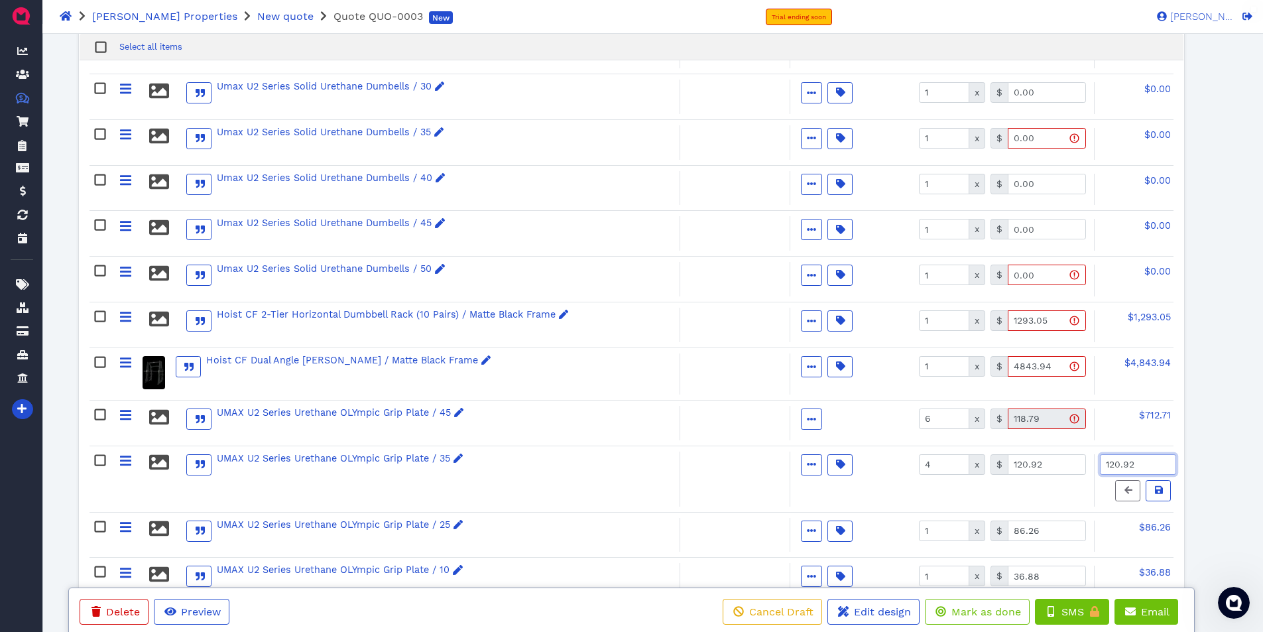
click at [1147, 459] on input "120.92" at bounding box center [1138, 464] width 76 height 21
type input "369.31"
click at [1155, 486] on icon at bounding box center [1159, 489] width 8 height 9
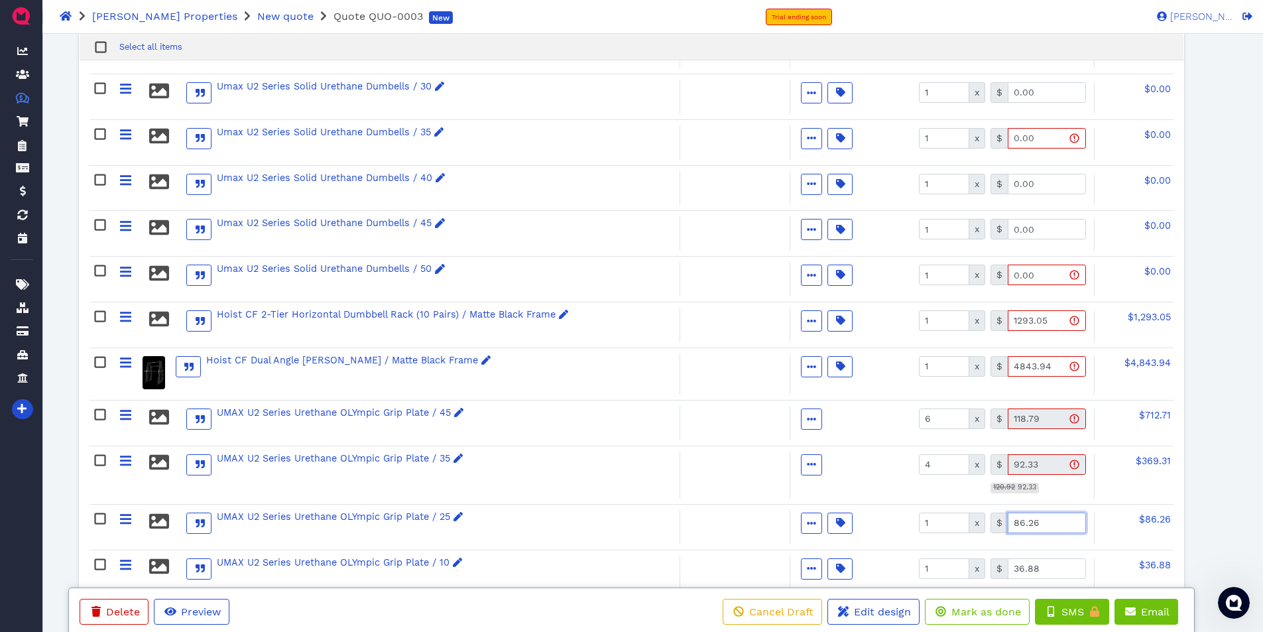
click at [1052, 524] on input "86.26" at bounding box center [1046, 522] width 78 height 21
click at [943, 528] on input "1" at bounding box center [944, 522] width 50 height 21
type input "4"
click at [1045, 520] on input "86.26" at bounding box center [1046, 522] width 78 height 21
type input "67.00"
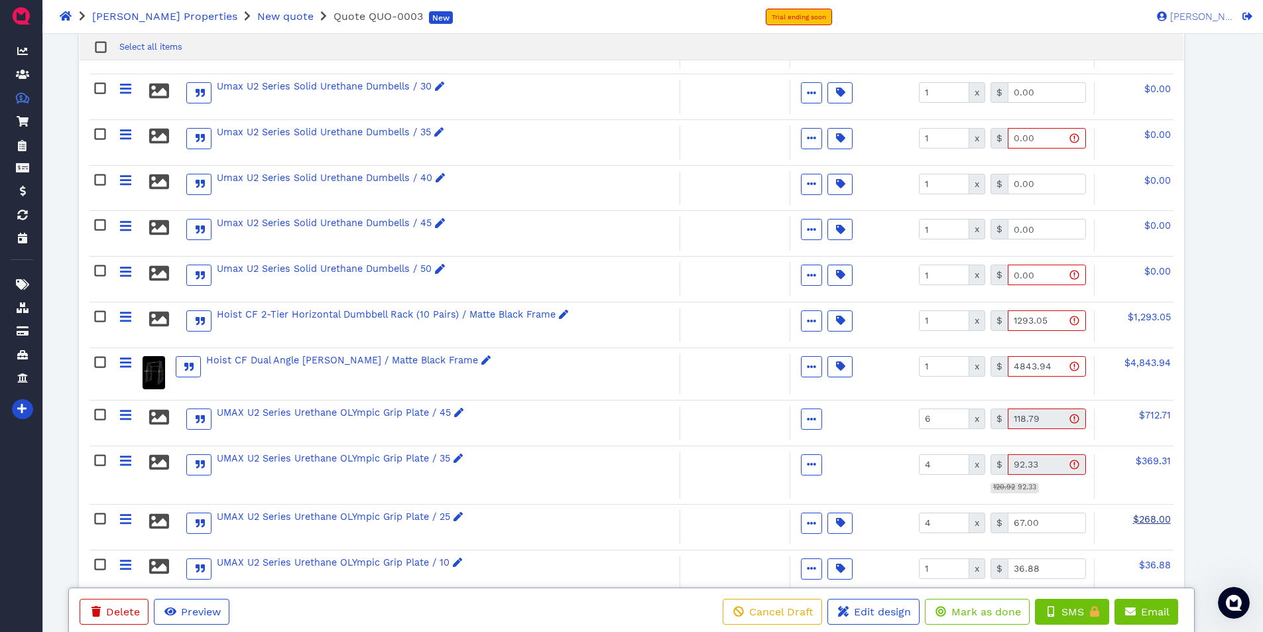
click at [1155, 518] on span "$268.00" at bounding box center [1152, 519] width 38 height 11
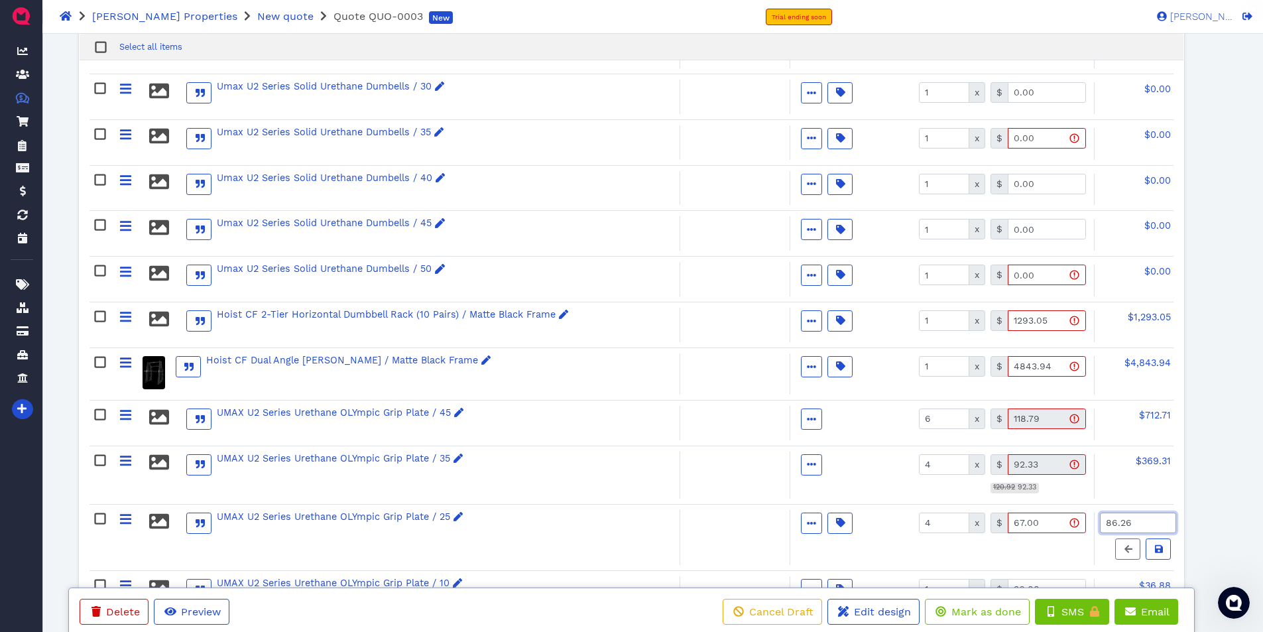
click at [1155, 518] on input "86.26" at bounding box center [1138, 522] width 76 height 21
type input "269.07"
click at [1159, 548] on icon at bounding box center [1159, 548] width 8 height 8
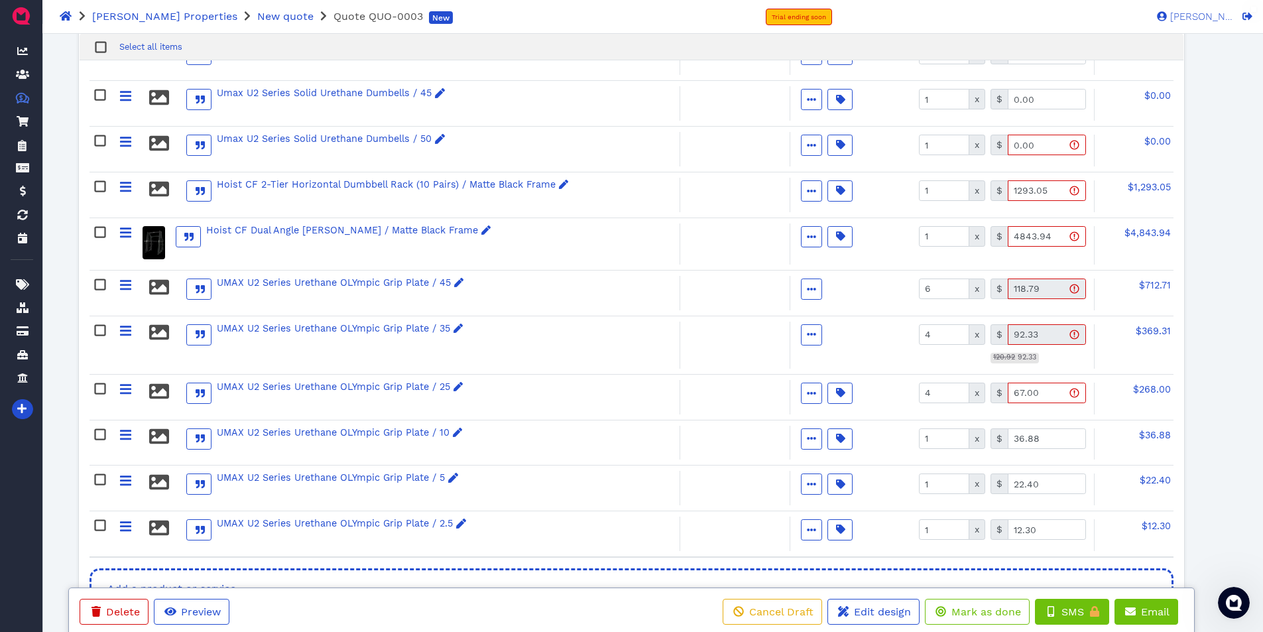
scroll to position [1666, 0]
type input "67.27"
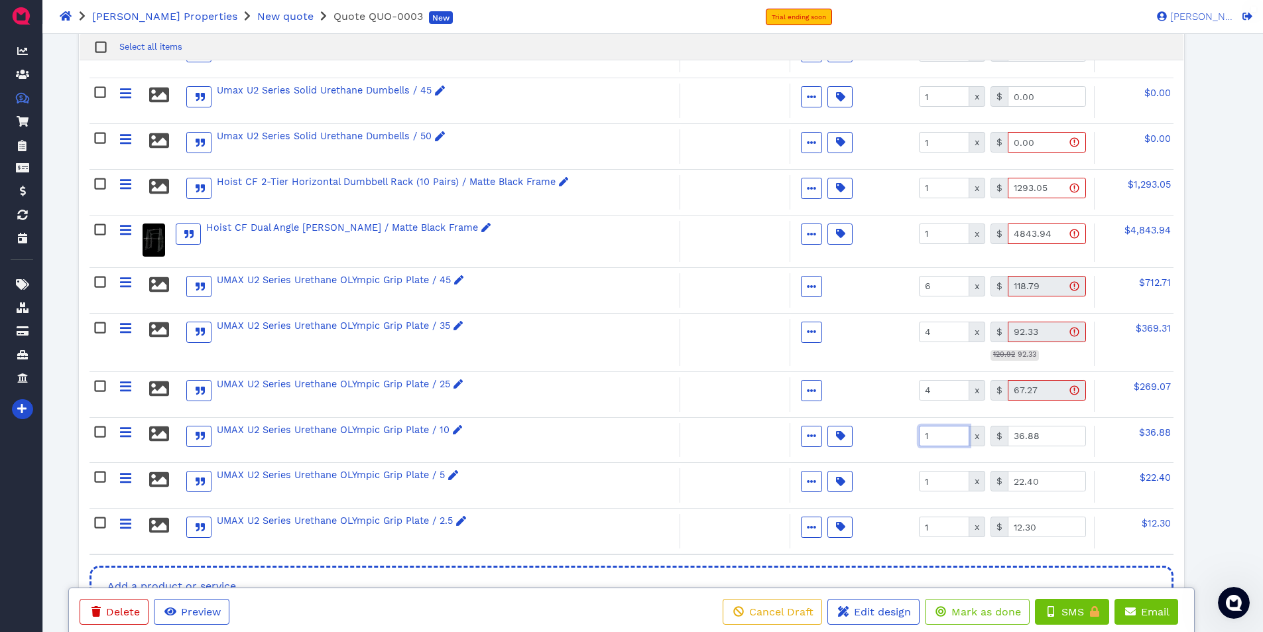
click at [925, 436] on input "1" at bounding box center [944, 436] width 50 height 21
type input "4"
click at [1147, 429] on span "$36.88" at bounding box center [1155, 432] width 32 height 11
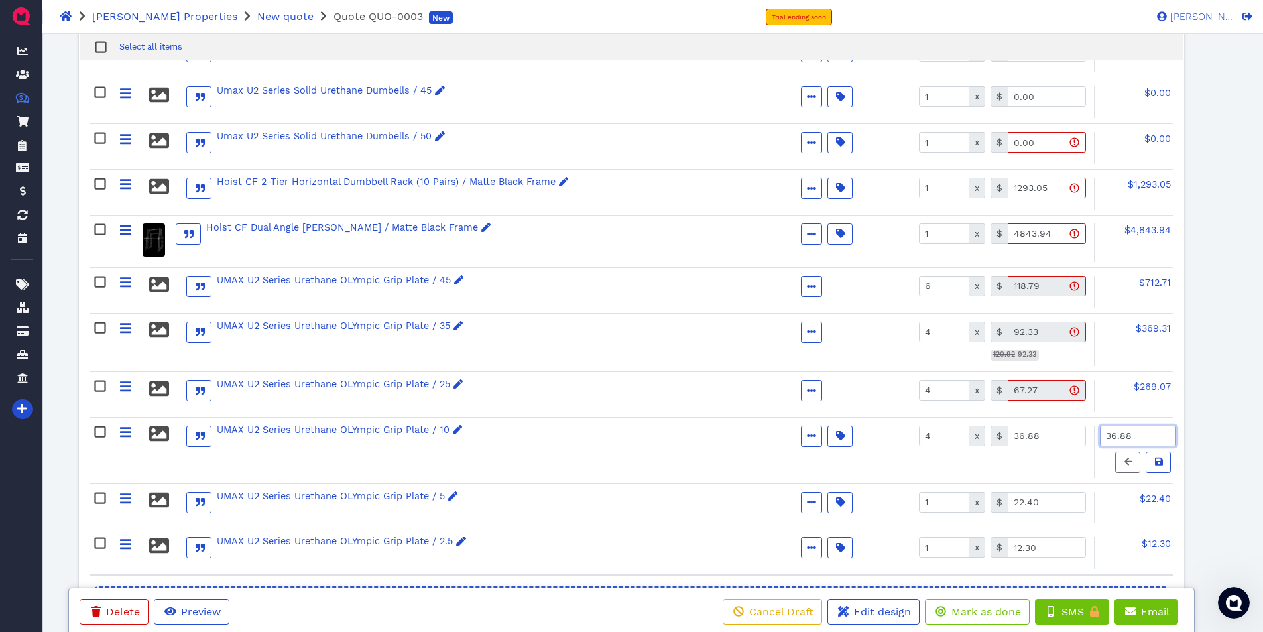
click at [1148, 438] on input "36.88" at bounding box center [1138, 436] width 76 height 21
type input "128.67"
click at [1159, 462] on icon at bounding box center [1159, 461] width 8 height 8
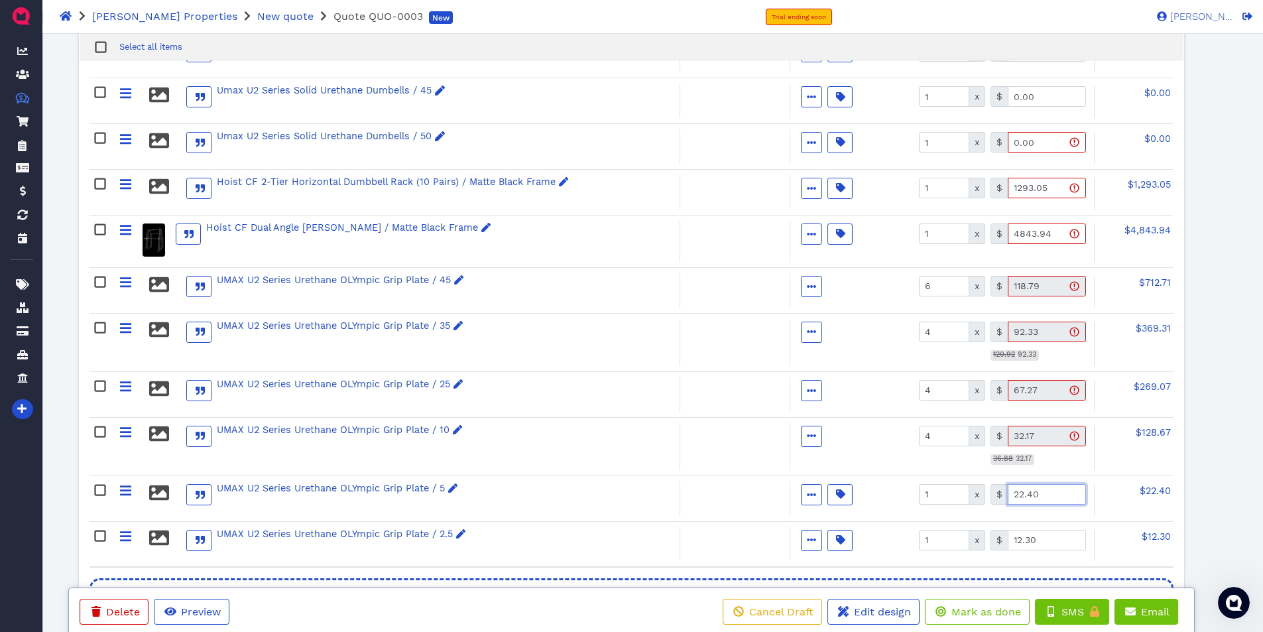
click at [1049, 494] on input "22.40" at bounding box center [1046, 494] width 78 height 21
click at [935, 496] on input "1" at bounding box center [944, 494] width 50 height 21
type input "4"
click at [1145, 493] on span "$89.60" at bounding box center [1154, 490] width 32 height 11
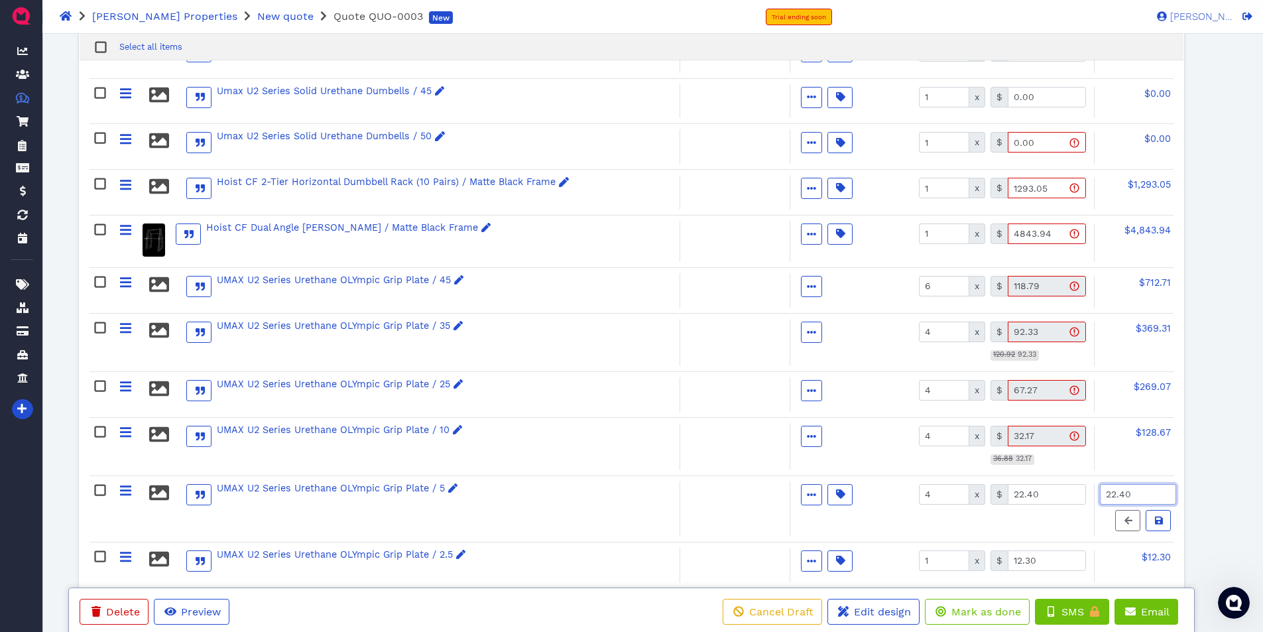
click at [1145, 493] on input "22.40" at bounding box center [1138, 494] width 76 height 21
type input "83.53"
click at [1050, 494] on input "22.40" at bounding box center [1046, 494] width 78 height 21
click at [1159, 522] on icon at bounding box center [1159, 520] width 8 height 9
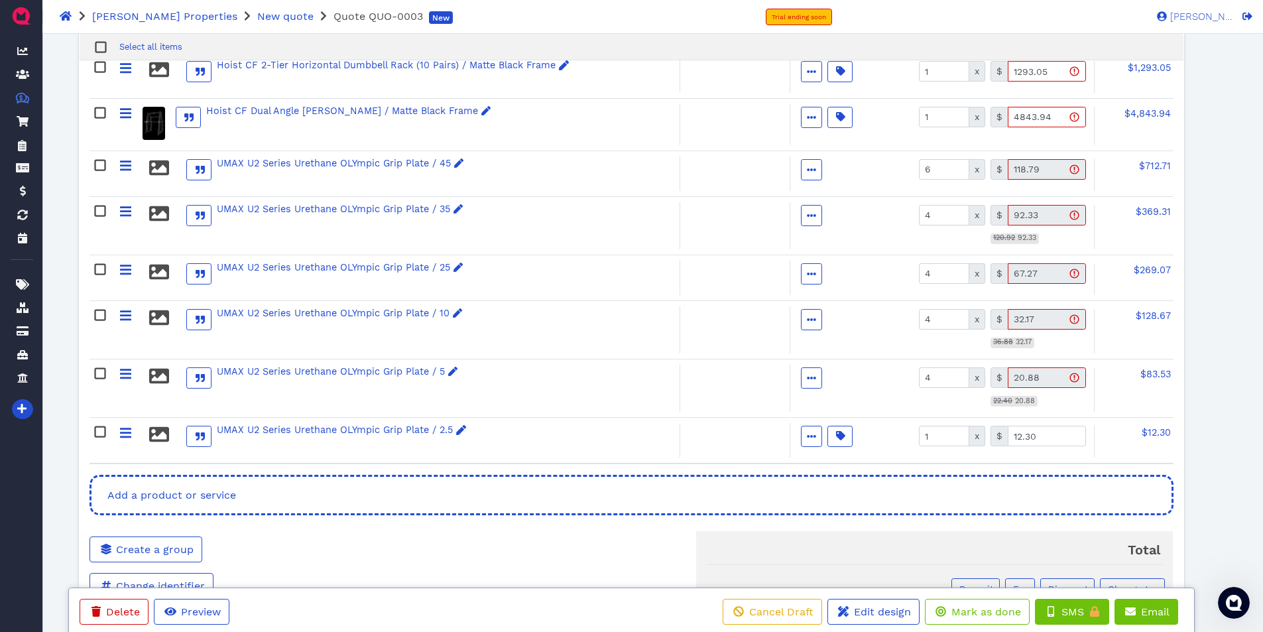
scroll to position [1805, 0]
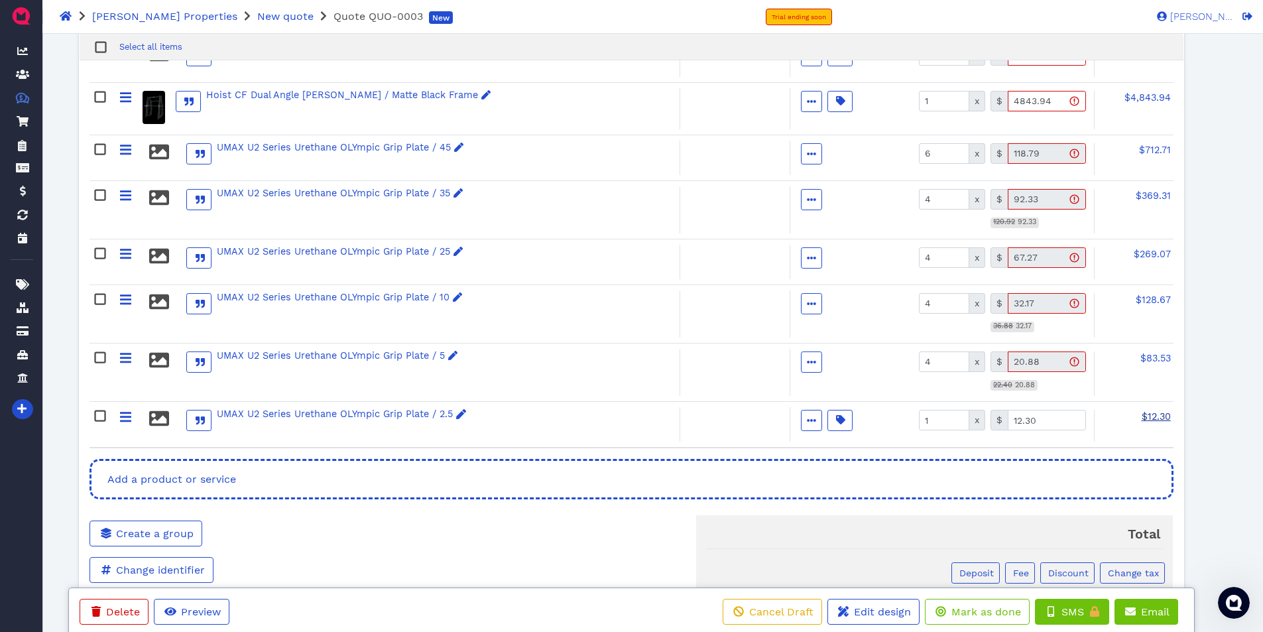
click at [1144, 414] on span "$12.30" at bounding box center [1155, 416] width 29 height 11
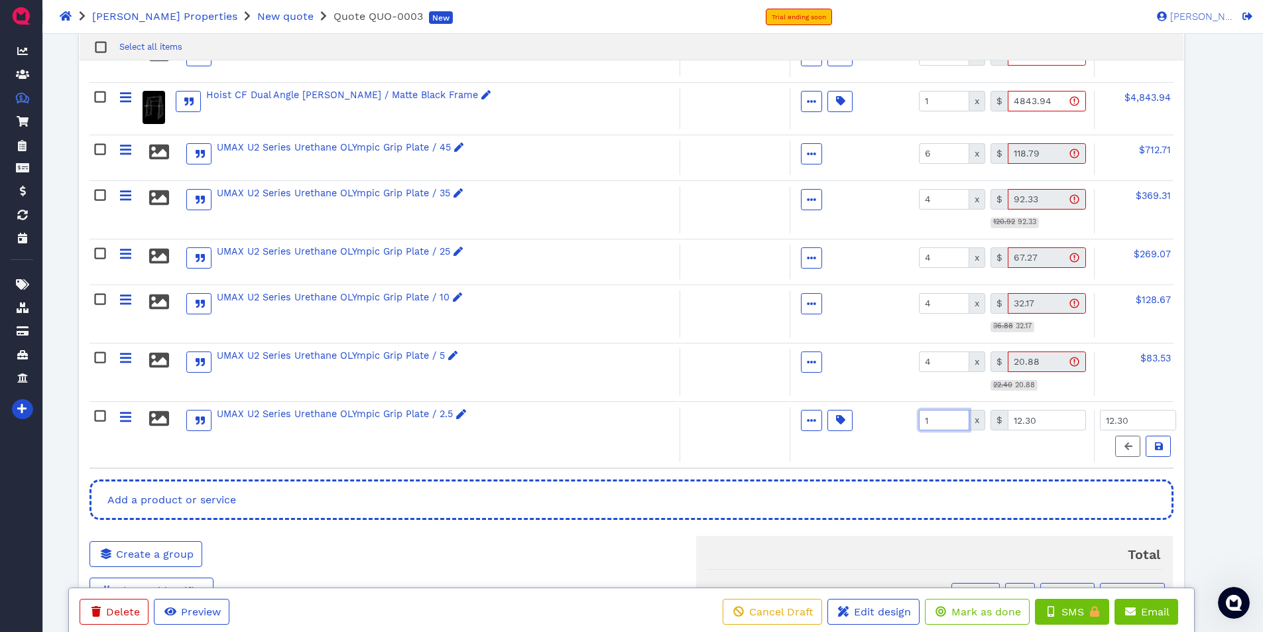
click at [939, 418] on input "1" at bounding box center [944, 420] width 50 height 21
type input "2"
click at [1143, 419] on input "12.30" at bounding box center [1138, 420] width 76 height 21
type input "22.37"
click at [1151, 441] on span at bounding box center [1157, 446] width 13 height 14
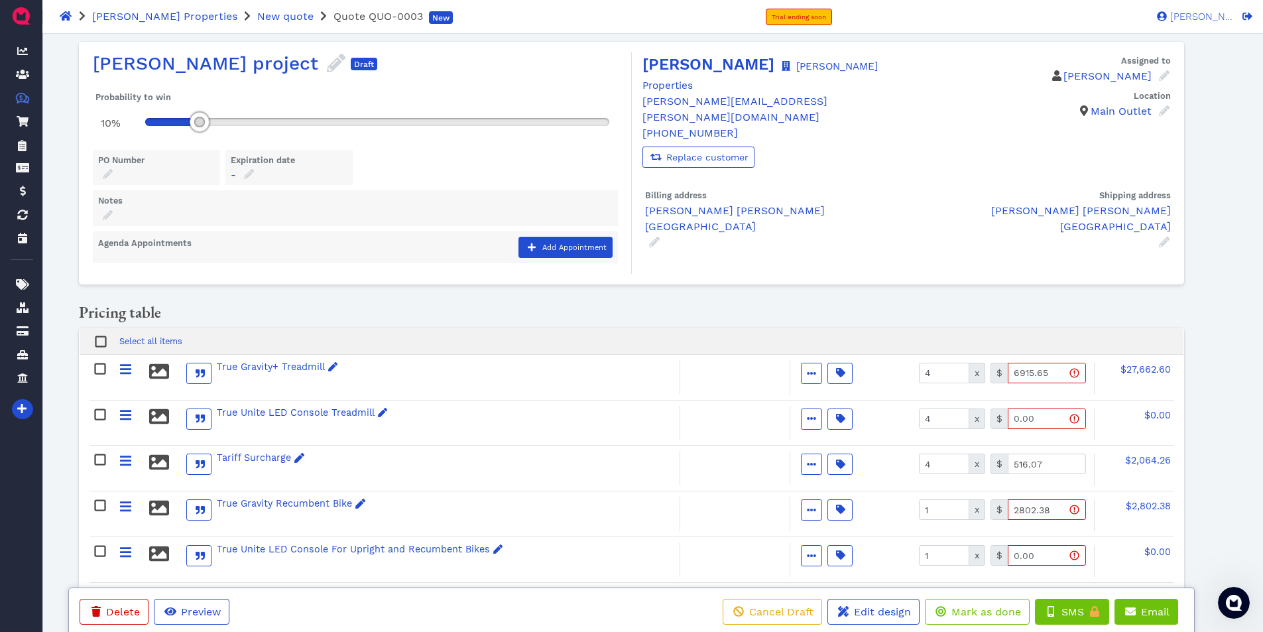
scroll to position [0, 0]
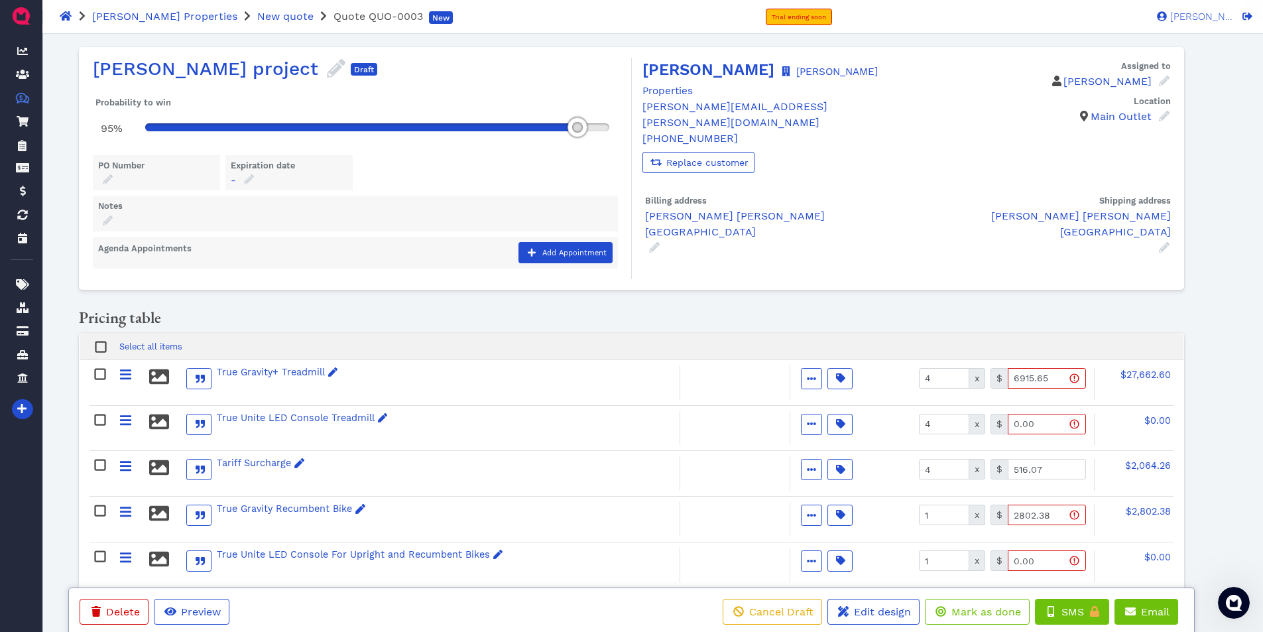
drag, startPoint x: 194, startPoint y: 126, endPoint x: 578, endPoint y: 131, distance: 384.5
click at [578, 131] on div at bounding box center [577, 127] width 20 height 20
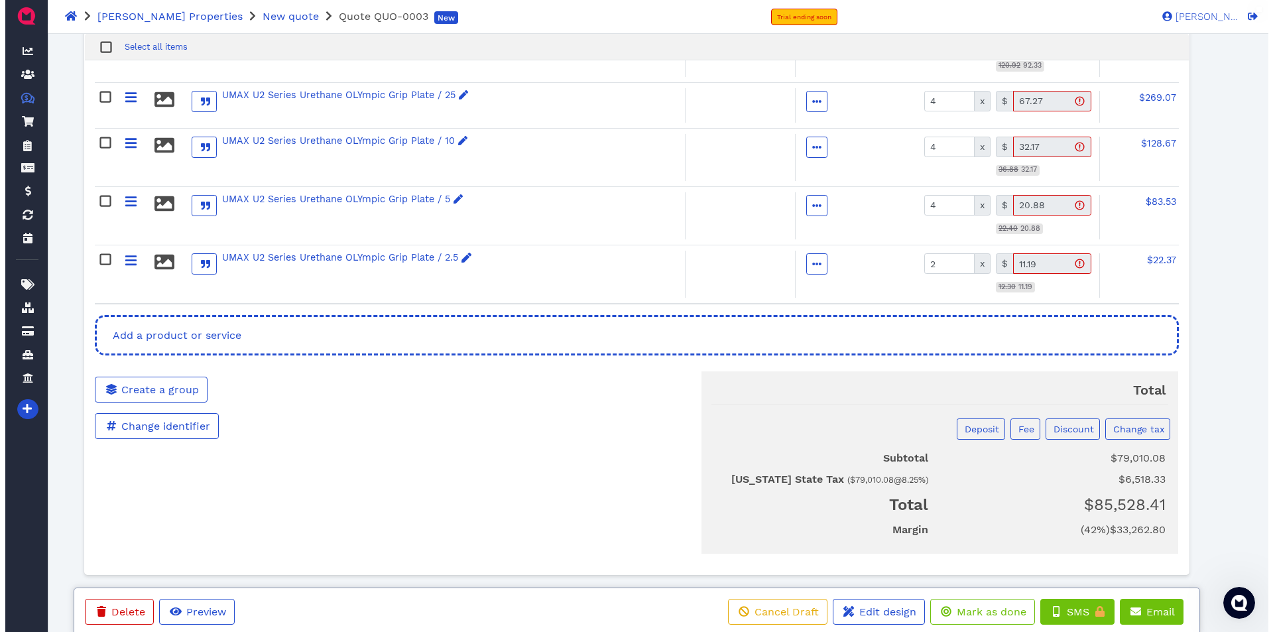
scroll to position [1979, 0]
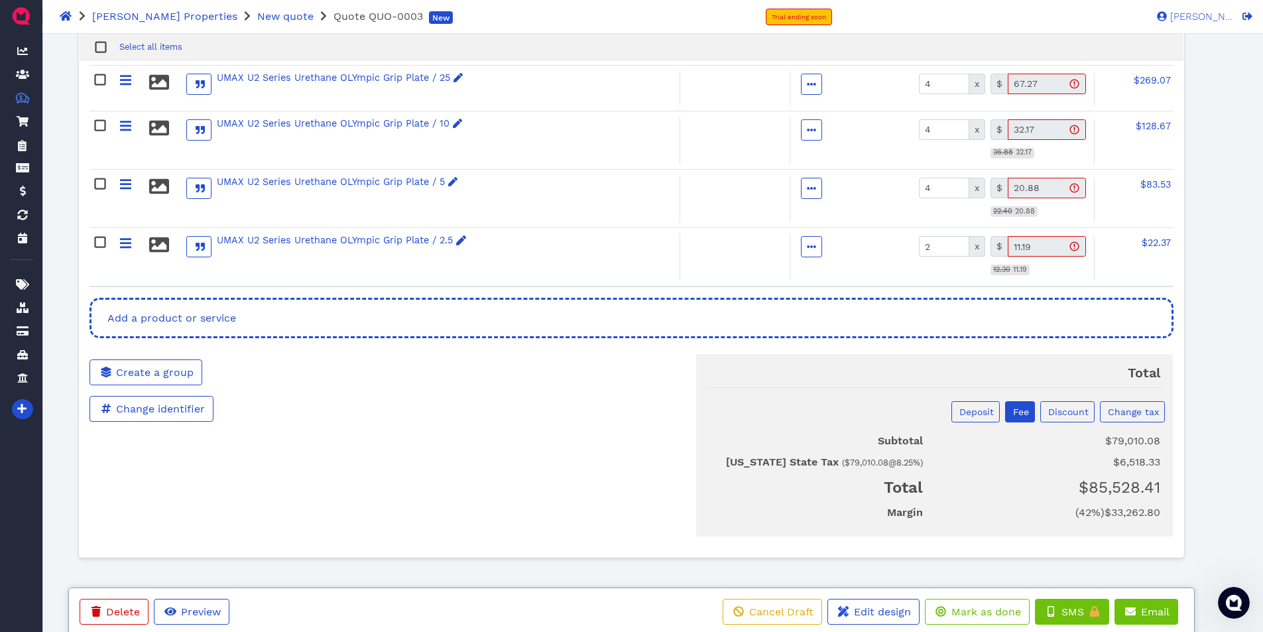
click at [1025, 409] on span "Fee" at bounding box center [1020, 411] width 18 height 11
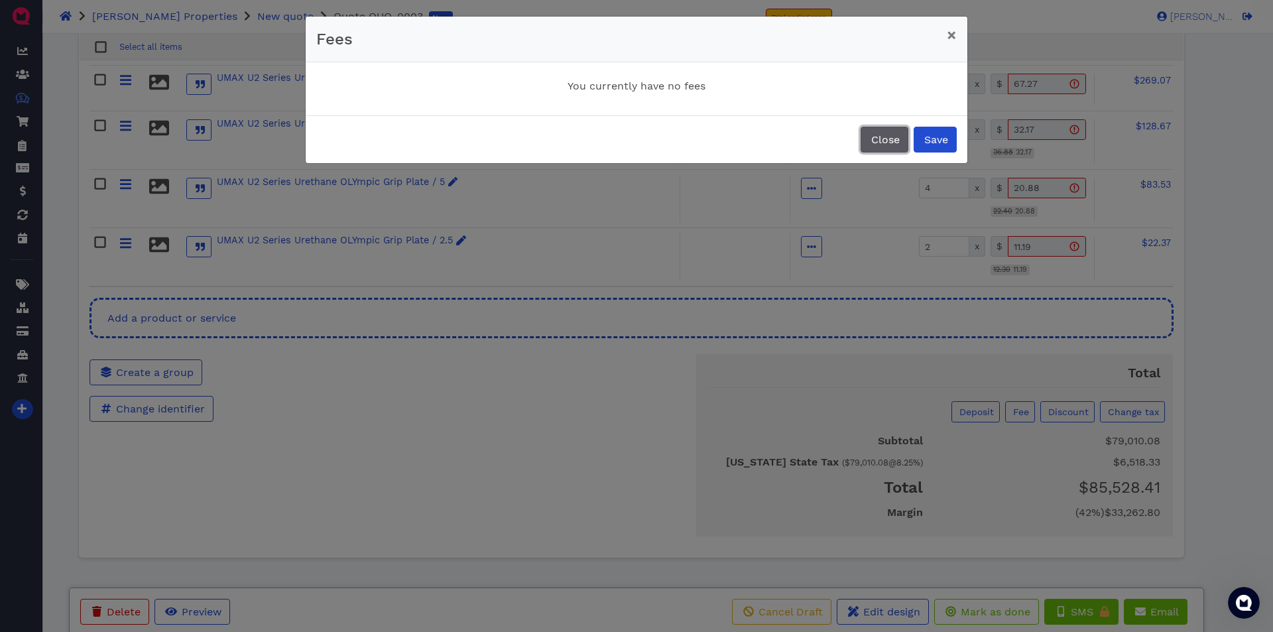
click at [891, 139] on span "Close" at bounding box center [884, 139] width 30 height 13
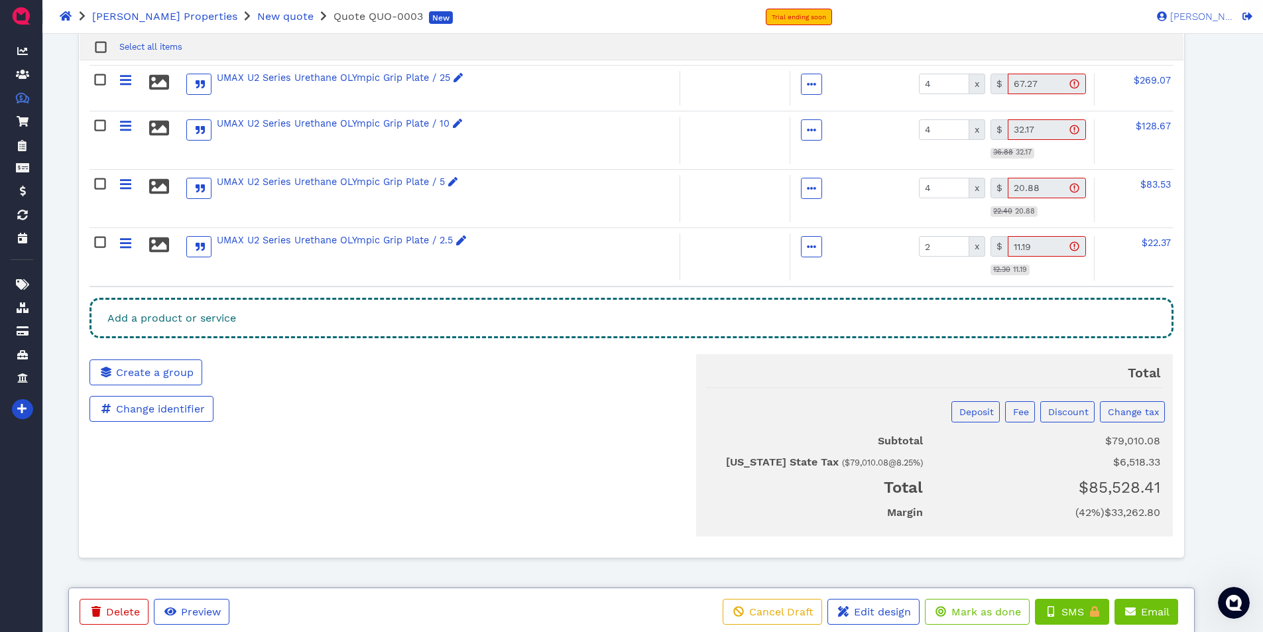
click at [260, 315] on div "Add a product or service" at bounding box center [630, 318] width 1083 height 40
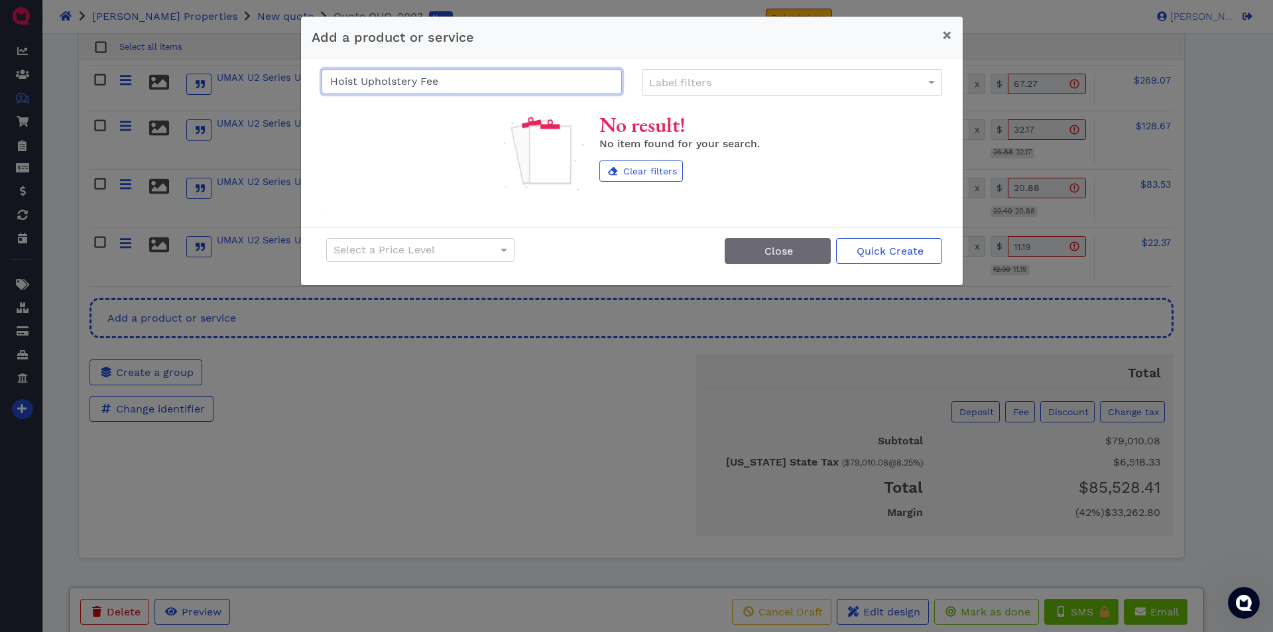
drag, startPoint x: 461, startPoint y: 86, endPoint x: 315, endPoint y: 76, distance: 146.2
click at [315, 76] on div "Hoist Upholstery Fee" at bounding box center [472, 82] width 320 height 27
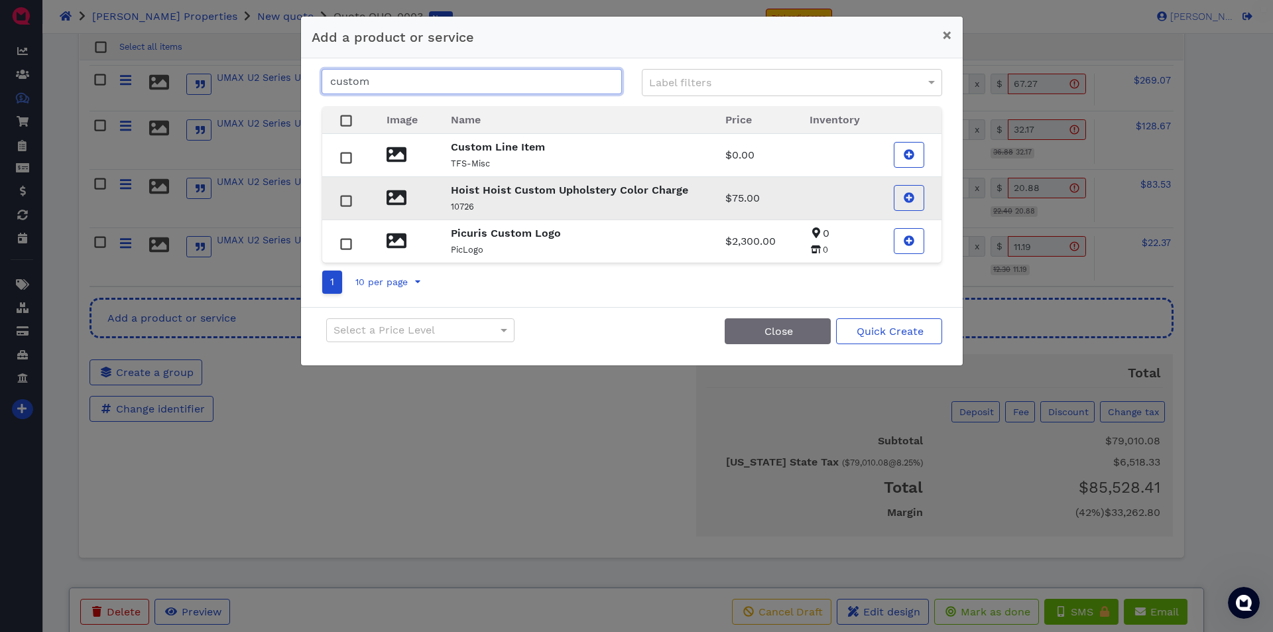
type input "custom"
click at [346, 201] on rect at bounding box center [346, 201] width 10 height 10
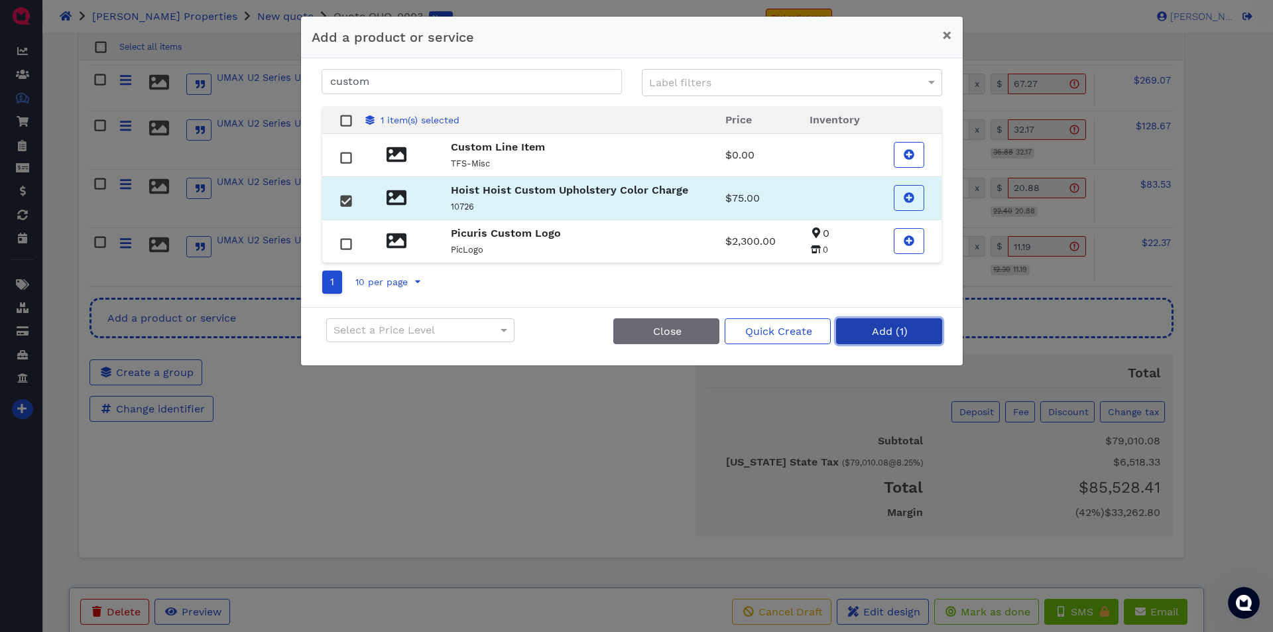
click at [881, 329] on span "Add (1)" at bounding box center [889, 331] width 38 height 13
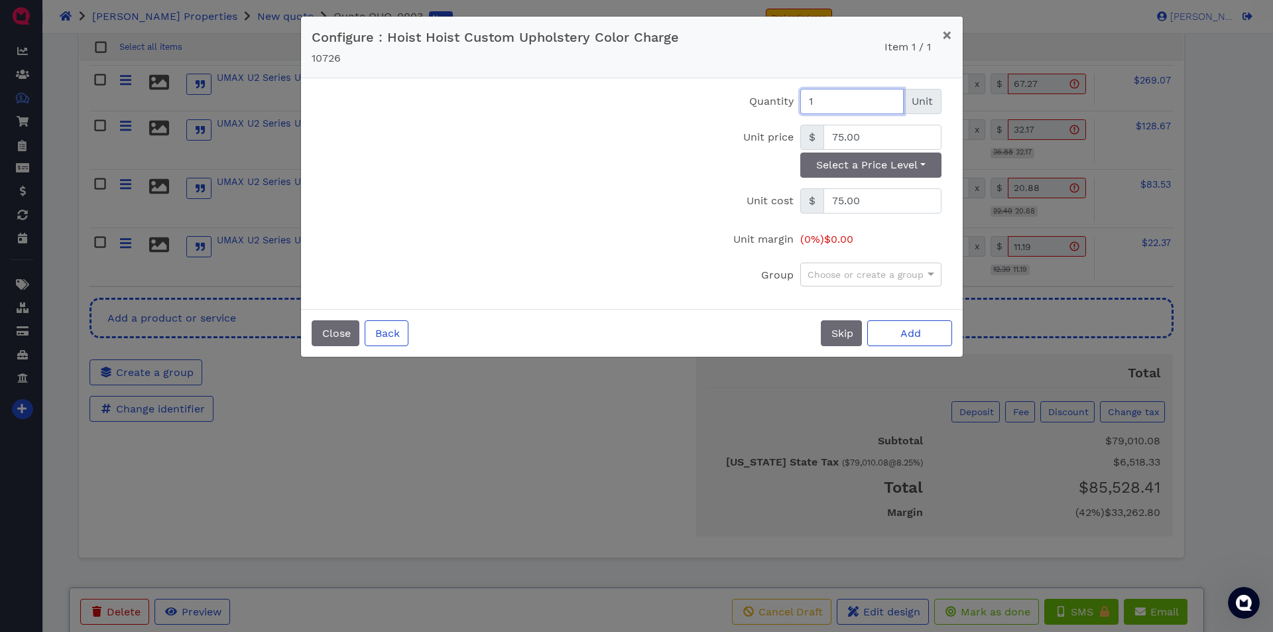
click at [827, 103] on input "1" at bounding box center [851, 101] width 103 height 25
type input "2"
click at [901, 337] on span "Add" at bounding box center [909, 333] width 23 height 13
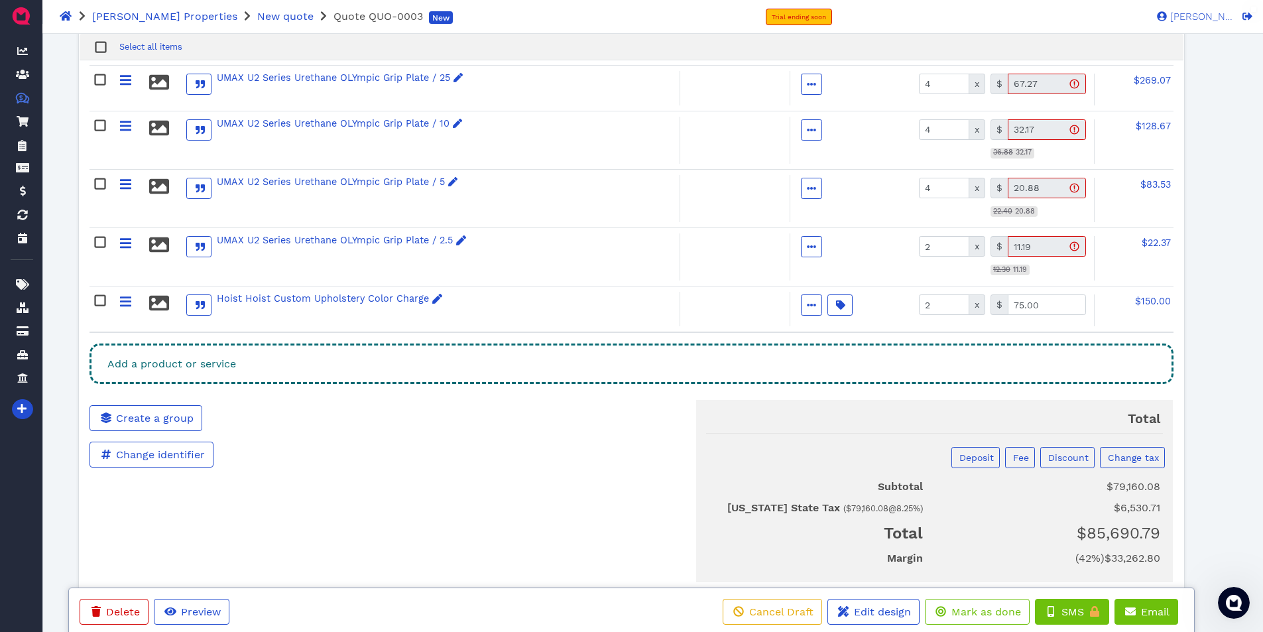
click at [311, 367] on div "Add a product or service" at bounding box center [630, 363] width 1083 height 40
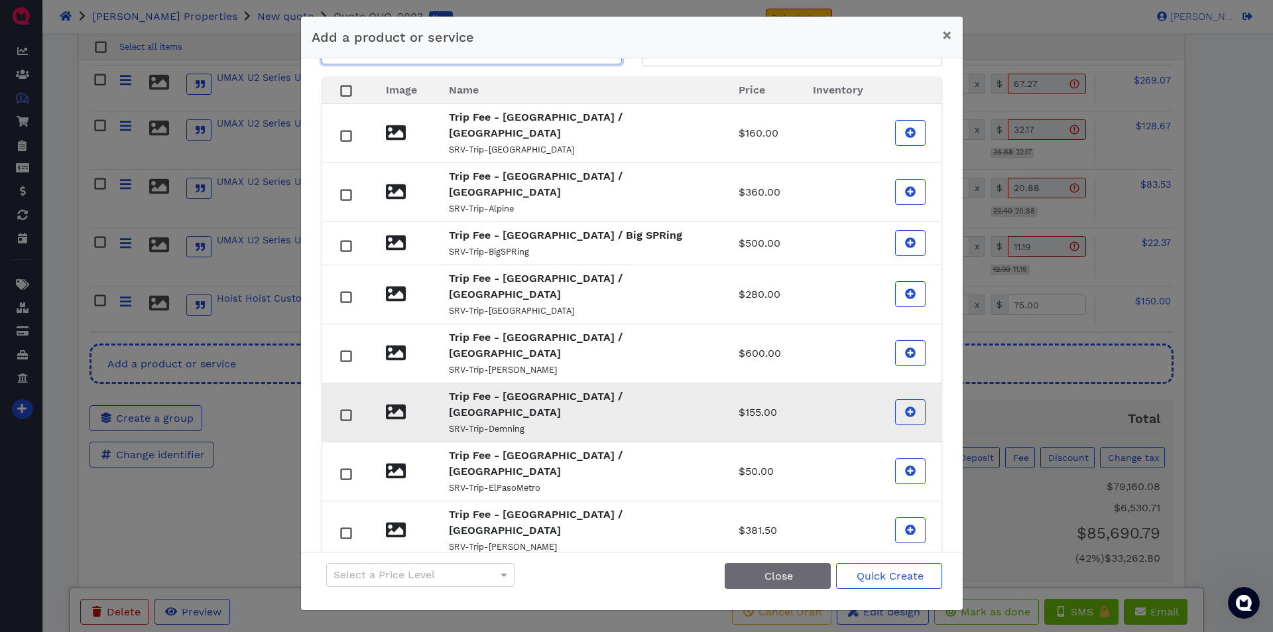
scroll to position [57, 0]
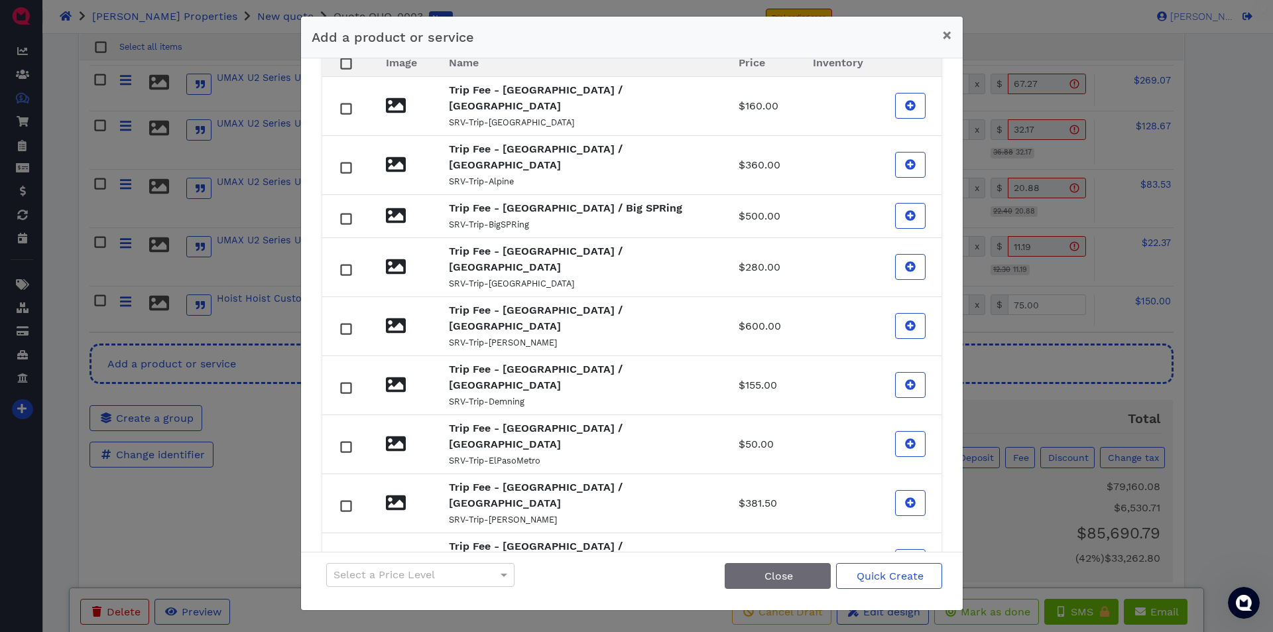
type input "trip el paso"
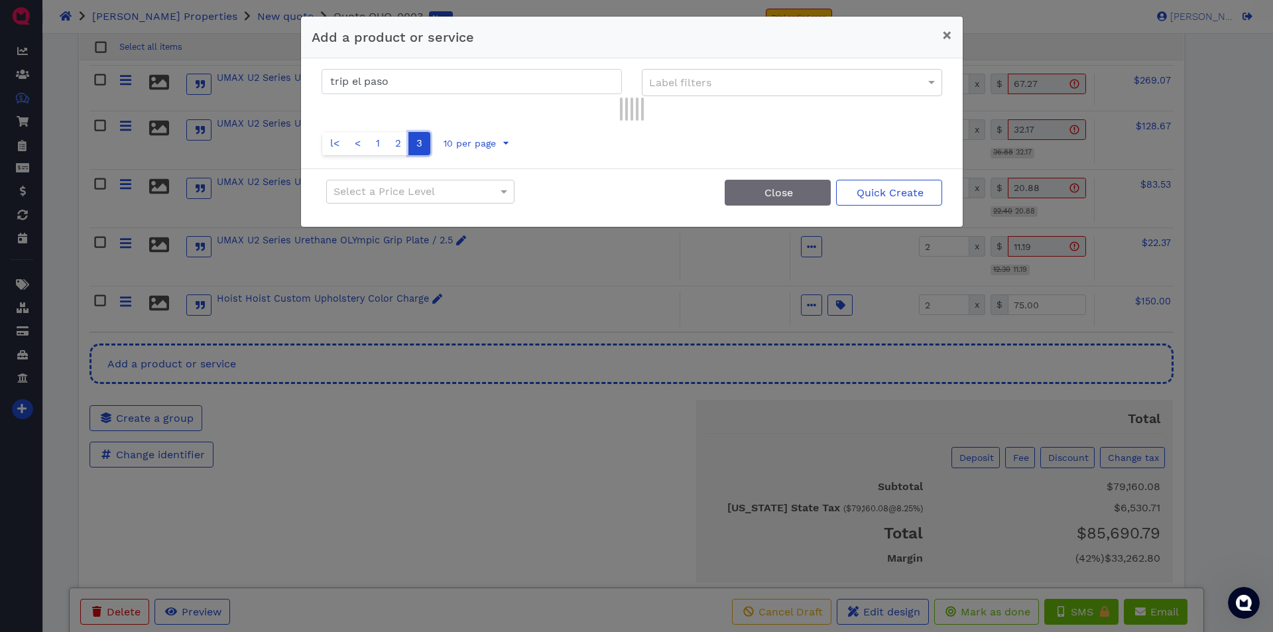
scroll to position [0, 0]
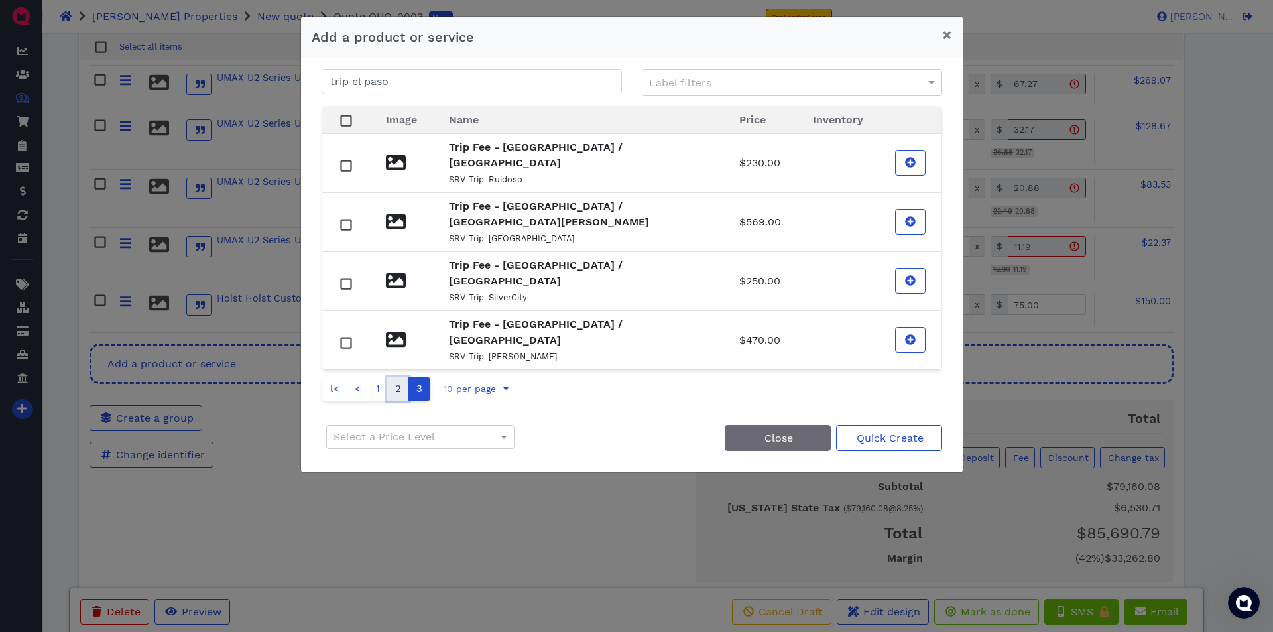
click at [394, 377] on link "2" at bounding box center [398, 388] width 22 height 23
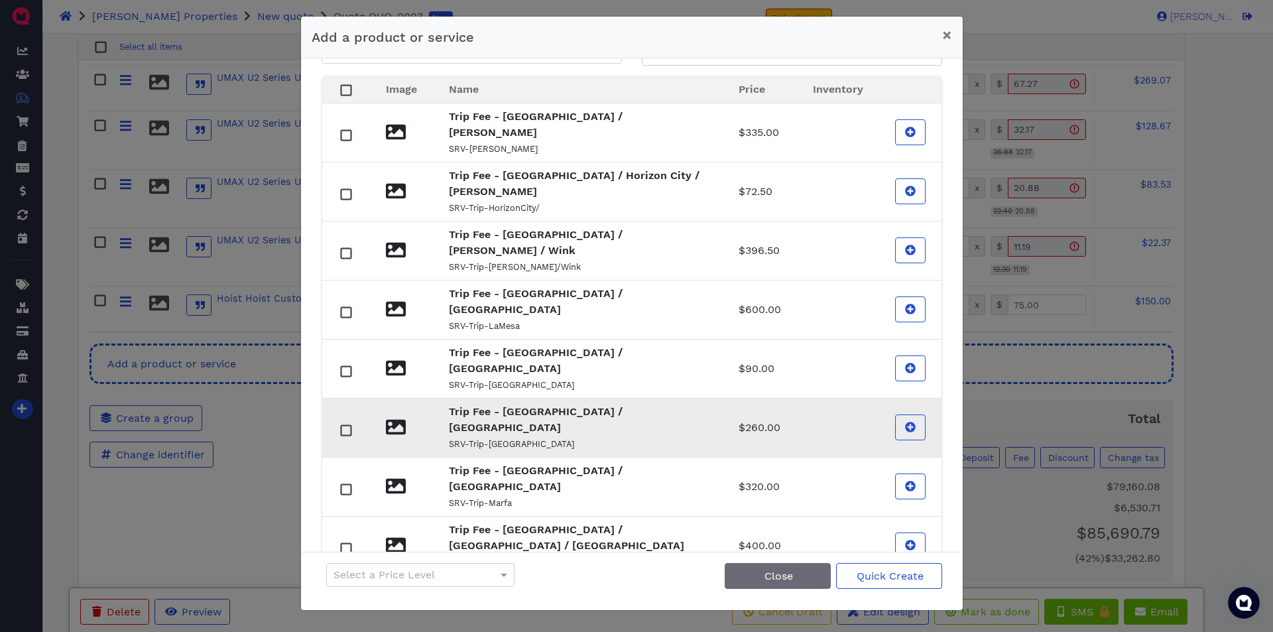
scroll to position [57, 0]
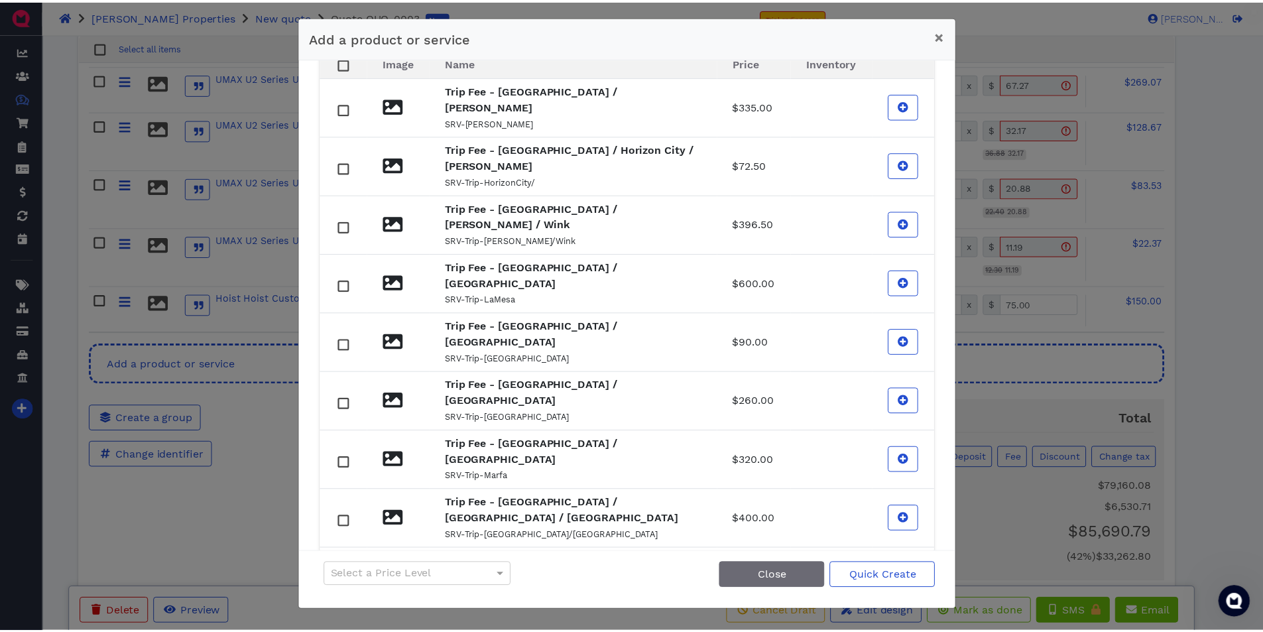
scroll to position [0, 0]
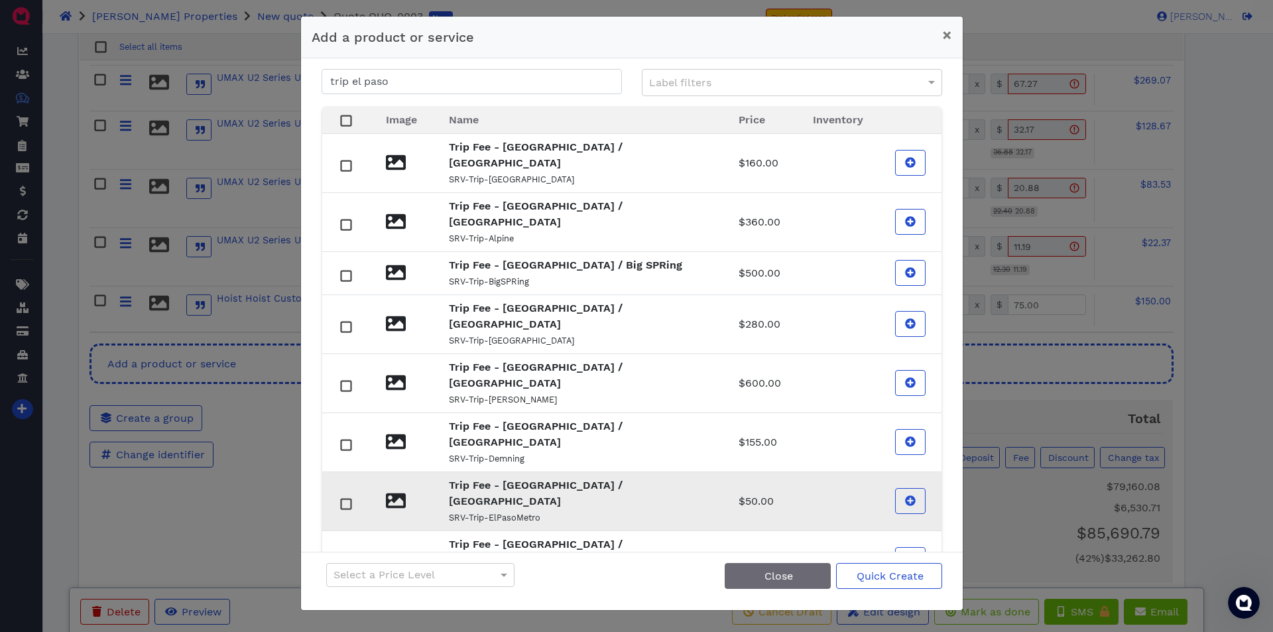
click at [512, 509] on p "SRV-Trip-ElPasoMetro" at bounding box center [578, 517] width 258 height 16
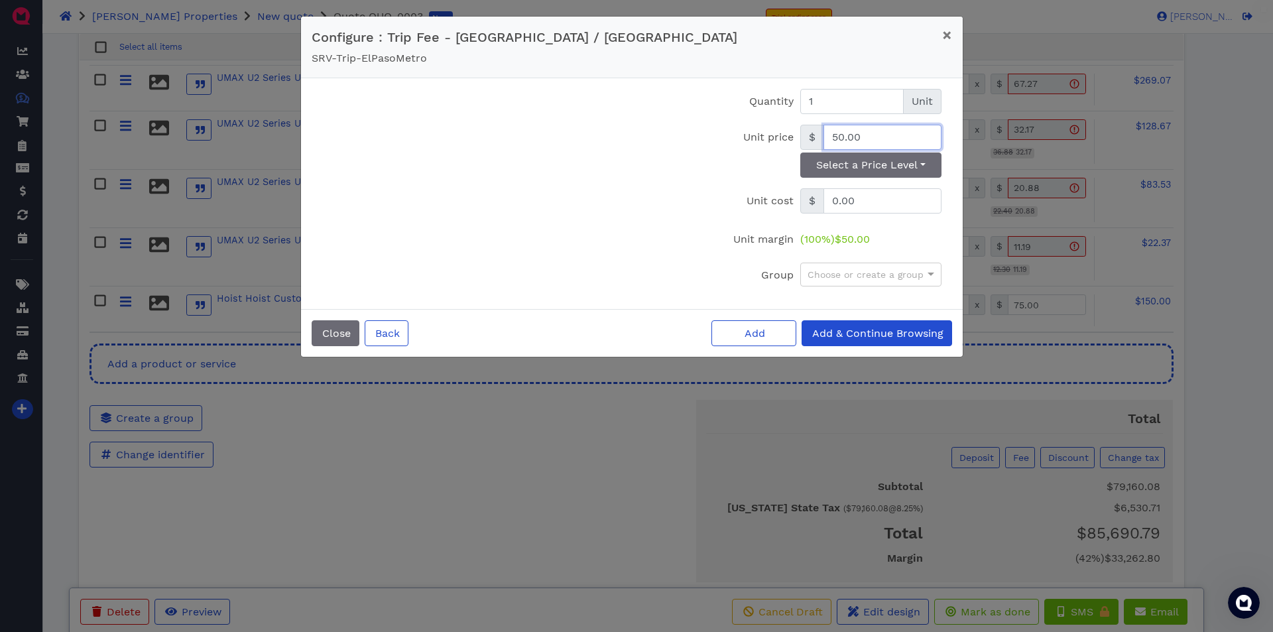
click at [872, 137] on input "50.00" at bounding box center [882, 137] width 118 height 25
type input "65.00"
click at [755, 337] on span "Add" at bounding box center [753, 333] width 23 height 13
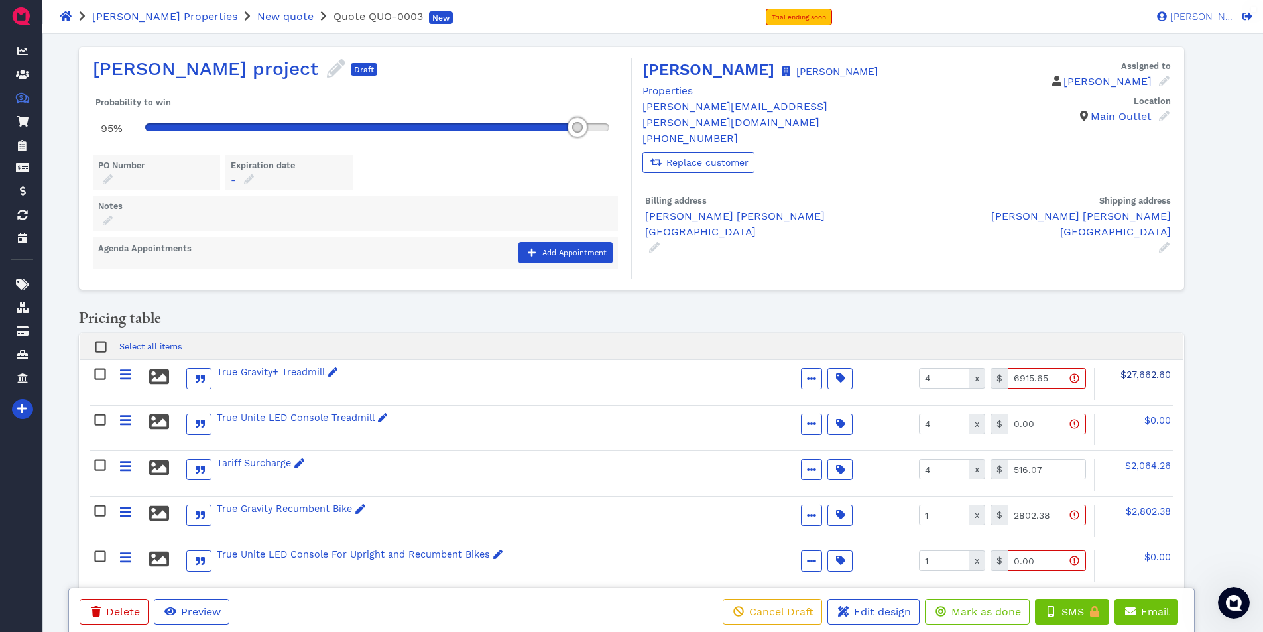
click at [1154, 372] on span "$27,662.60" at bounding box center [1145, 374] width 50 height 11
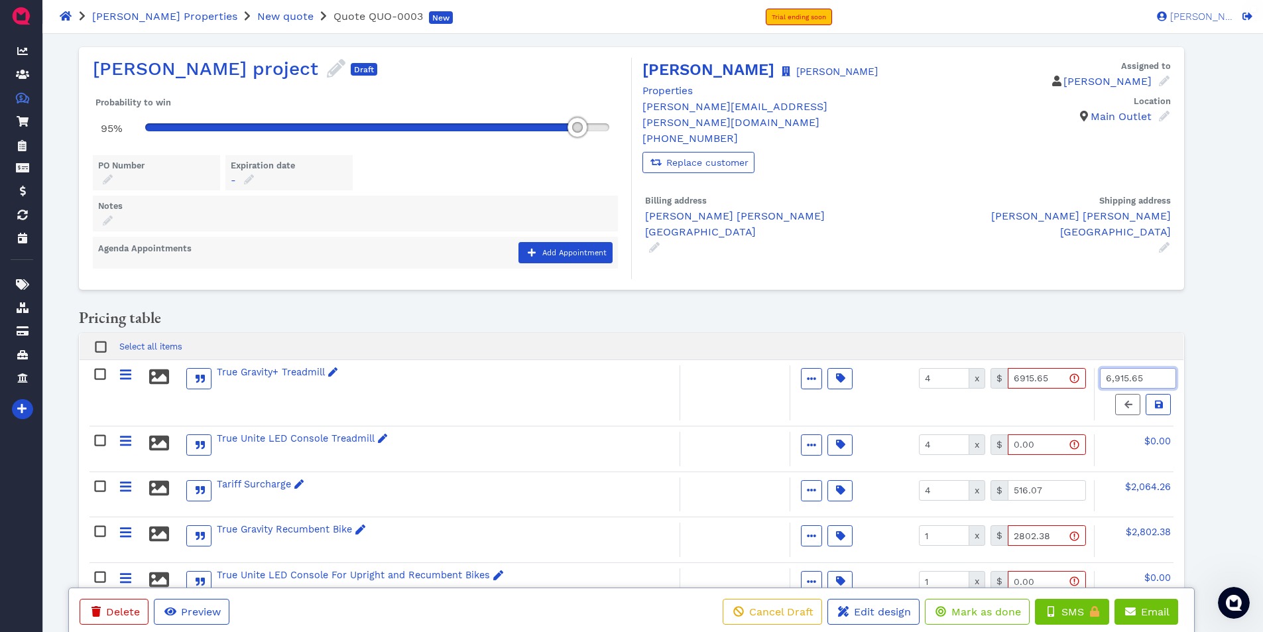
click at [1161, 376] on input "6,915.65" at bounding box center [1138, 378] width 76 height 21
type input "27,663.80"
click at [1161, 404] on icon at bounding box center [1159, 404] width 8 height 8
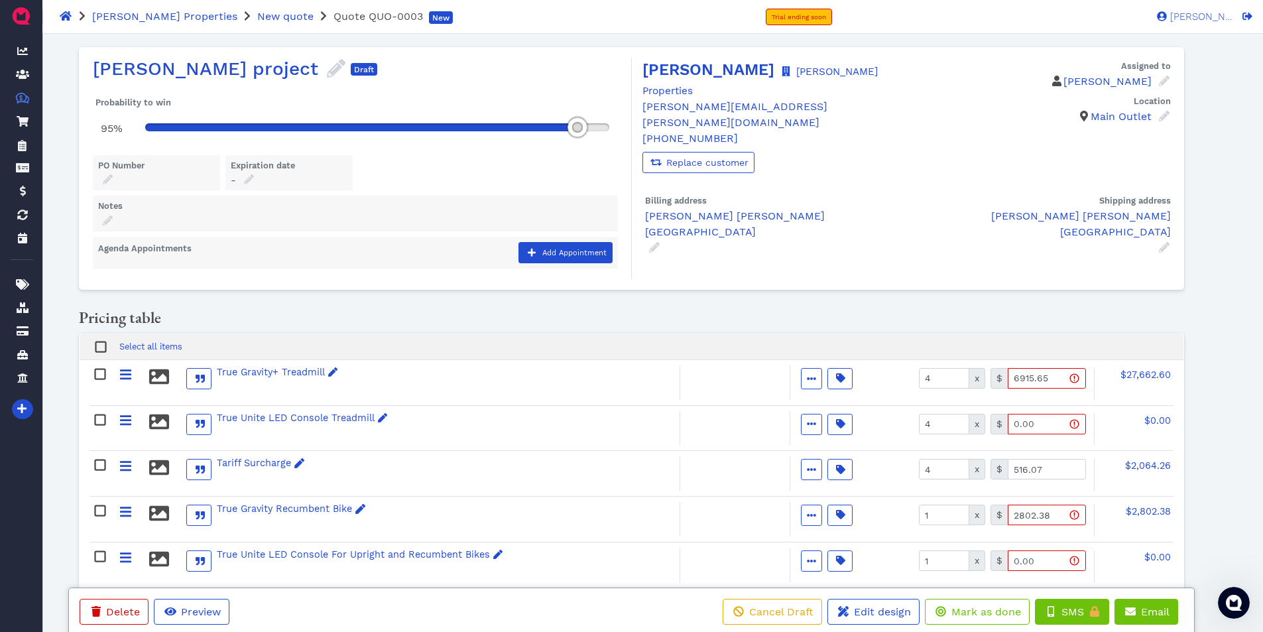
type input "6915.95"
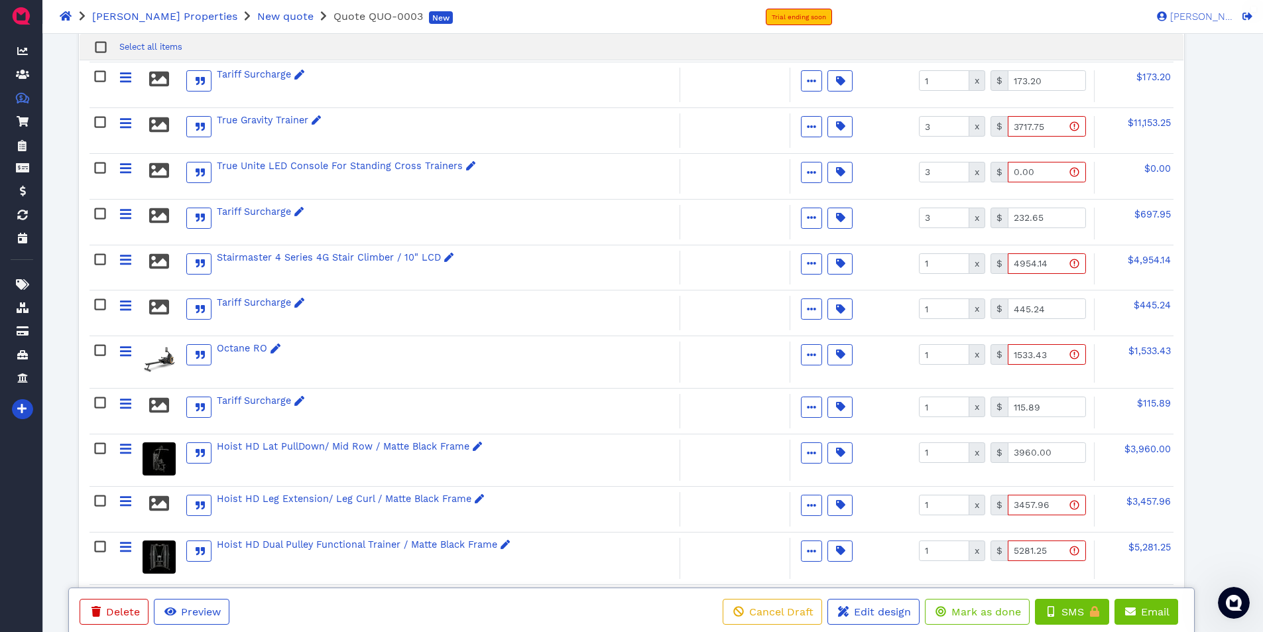
scroll to position [663, 0]
click at [1069, 455] on input "3960.00" at bounding box center [1046, 451] width 78 height 21
type input "3457.96"
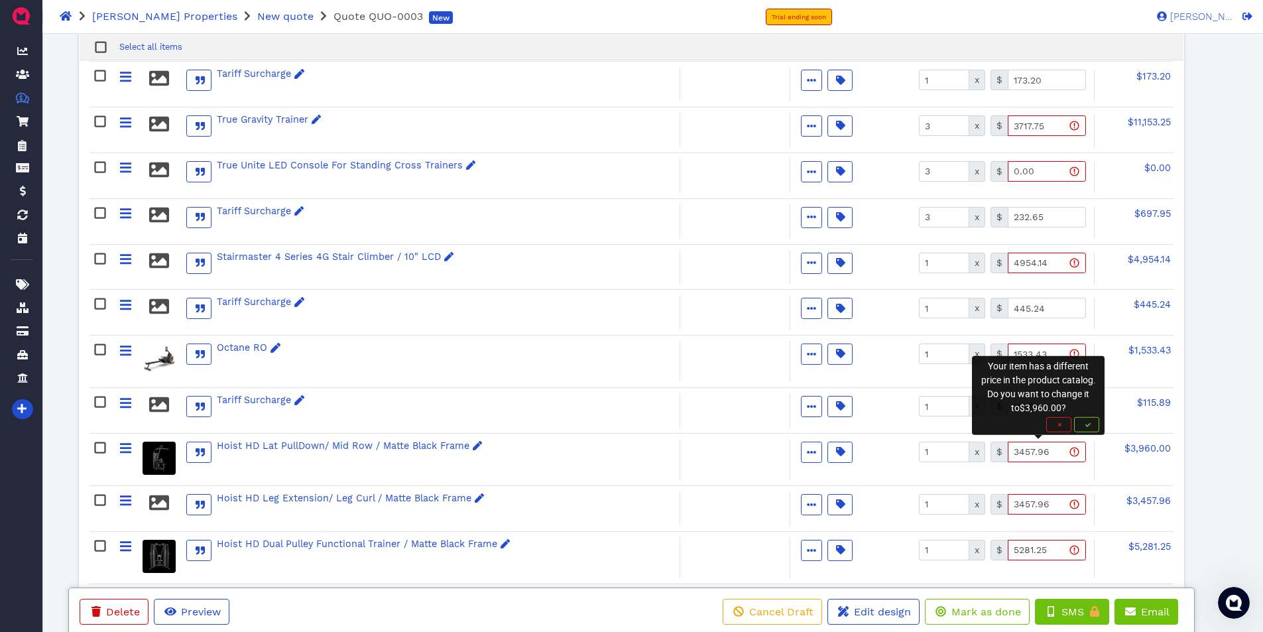
click at [1145, 460] on div "$3,960.00" at bounding box center [1134, 460] width 80 height 38
click at [1061, 428] on span "button" at bounding box center [1058, 424] width 13 height 8
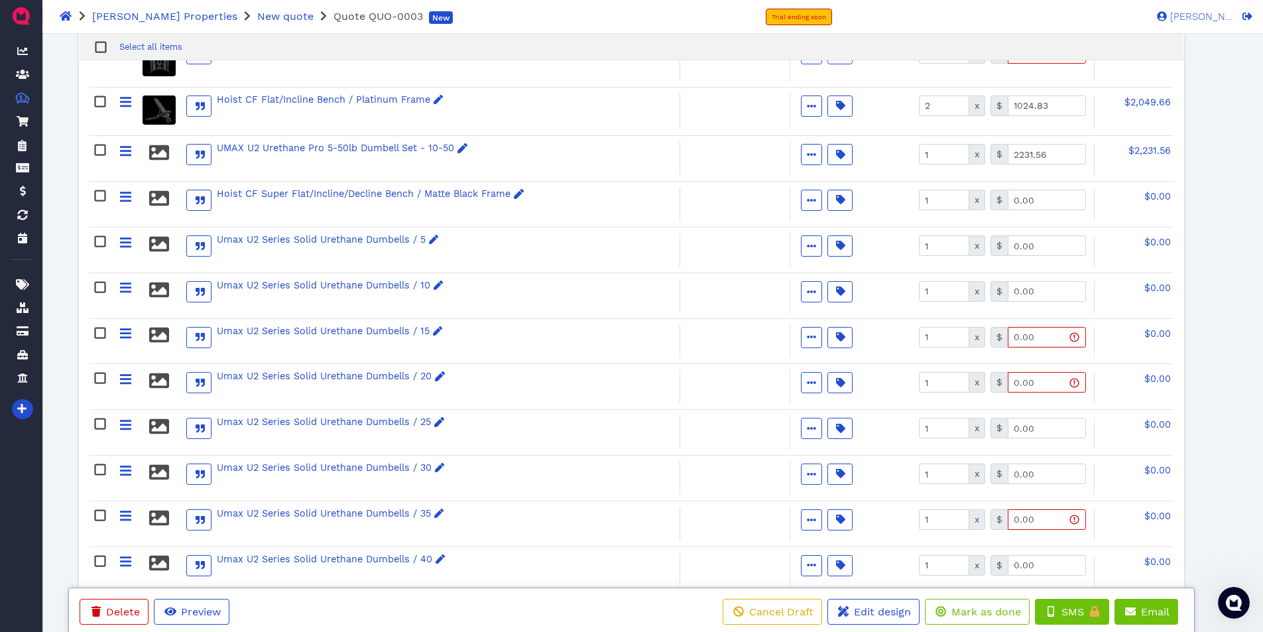
scroll to position [1127, 0]
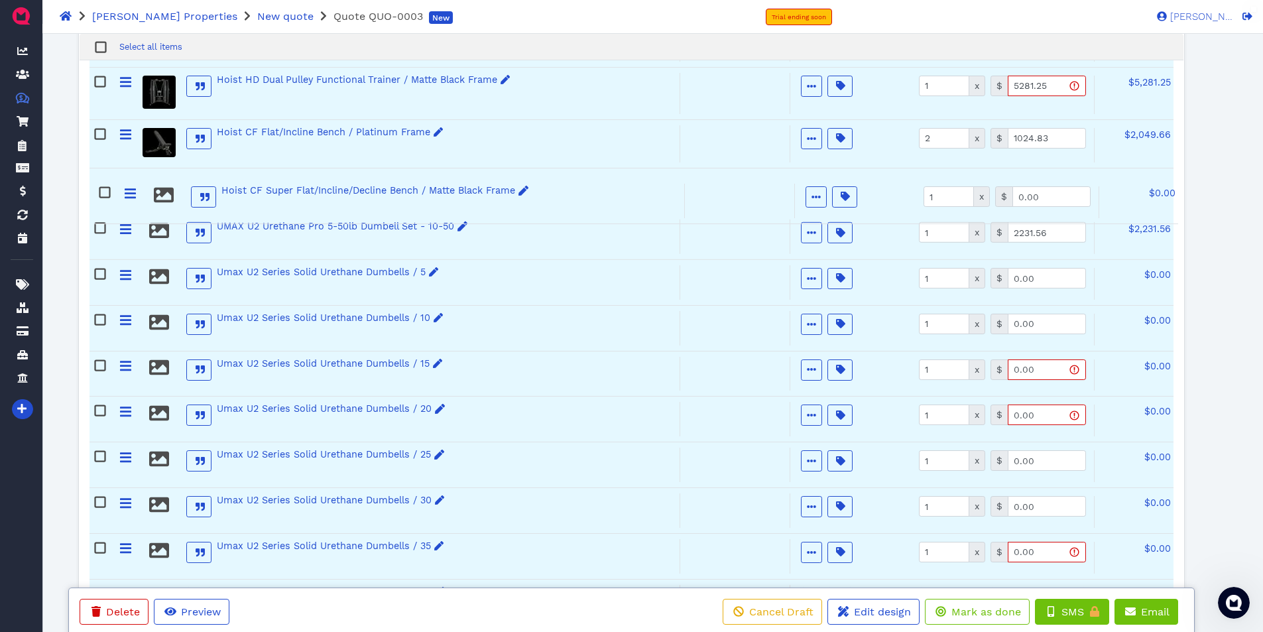
drag, startPoint x: 127, startPoint y: 232, endPoint x: 130, endPoint y: 192, distance: 40.6
click at [130, 192] on div "True Gravity+ Treadmill Active Optional Item Multiple Choice Provided by custom…" at bounding box center [630, 231] width 1083 height 1997
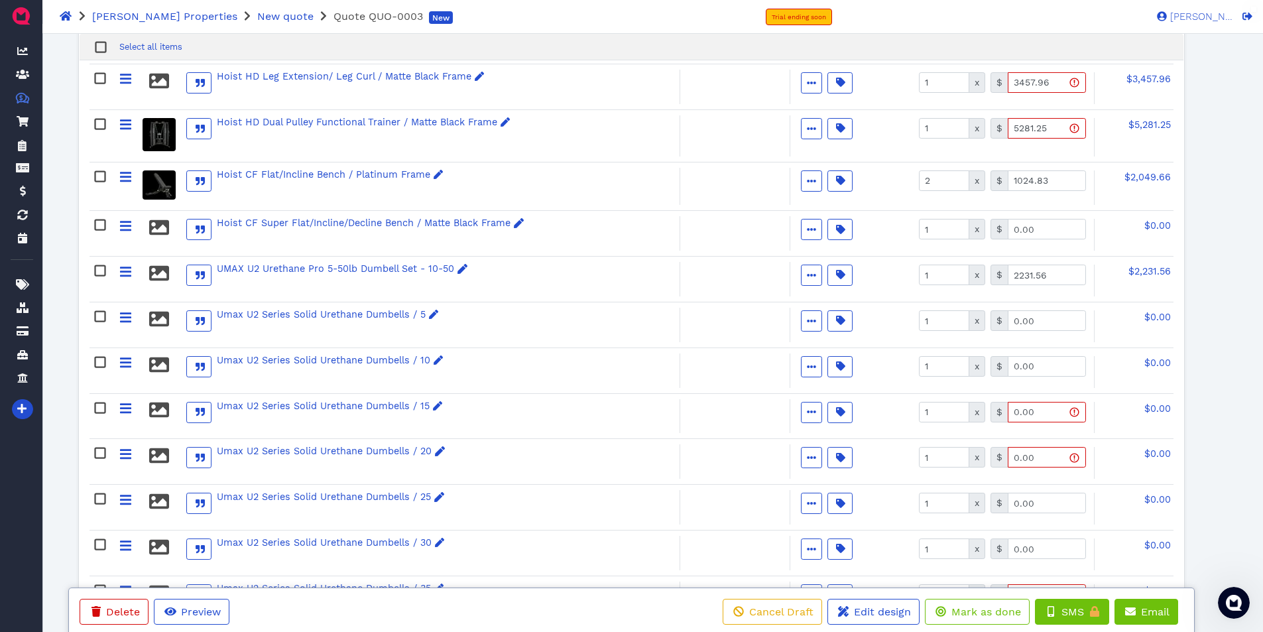
scroll to position [1060, 0]
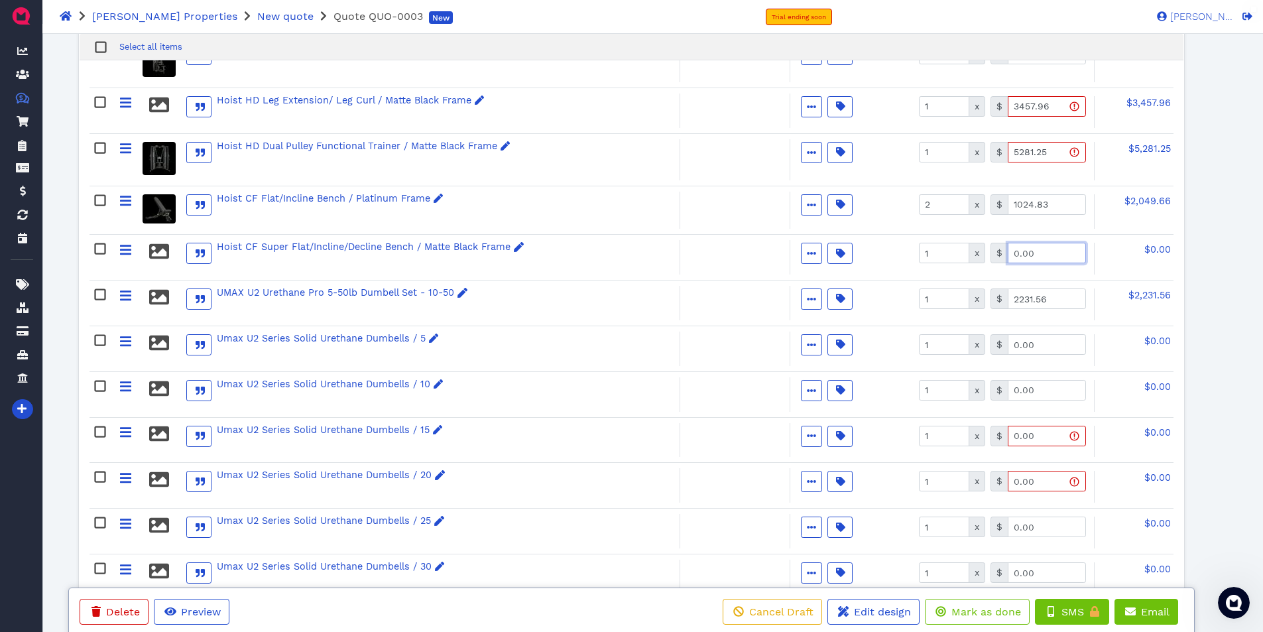
click at [1054, 250] on input "0.00" at bounding box center [1046, 253] width 78 height 21
type input "1184.96"
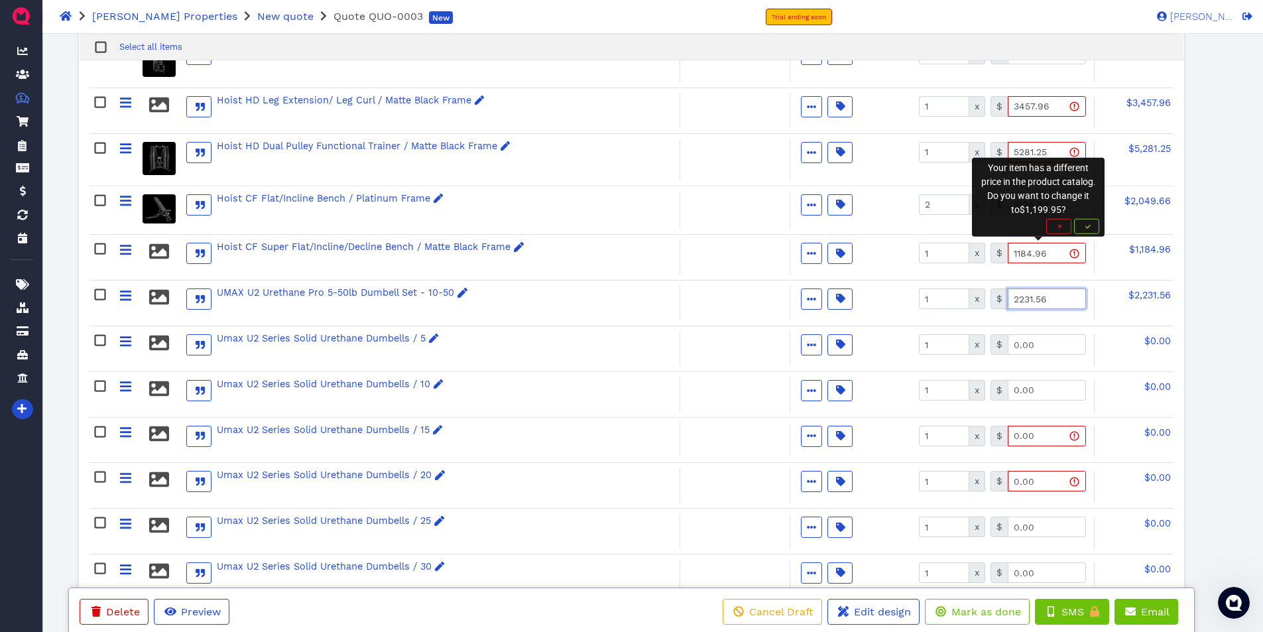
click at [1071, 300] on input "2231.56" at bounding box center [1046, 298] width 78 height 21
click at [1060, 223] on span "button" at bounding box center [1058, 226] width 13 height 8
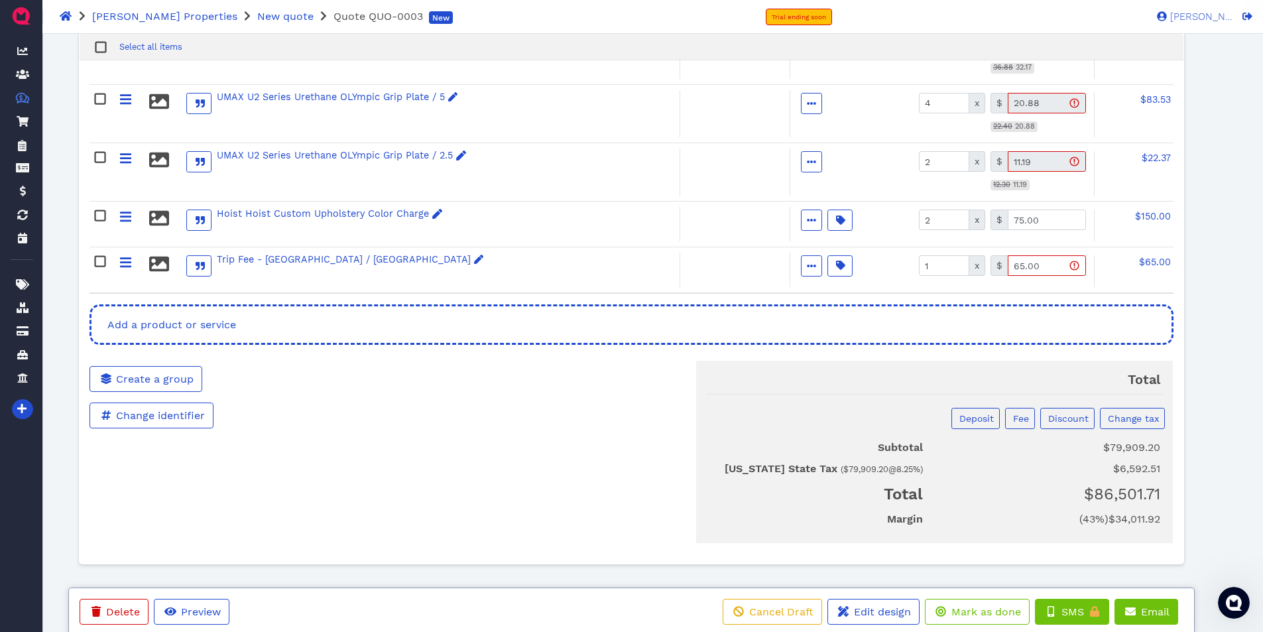
scroll to position [2071, 0]
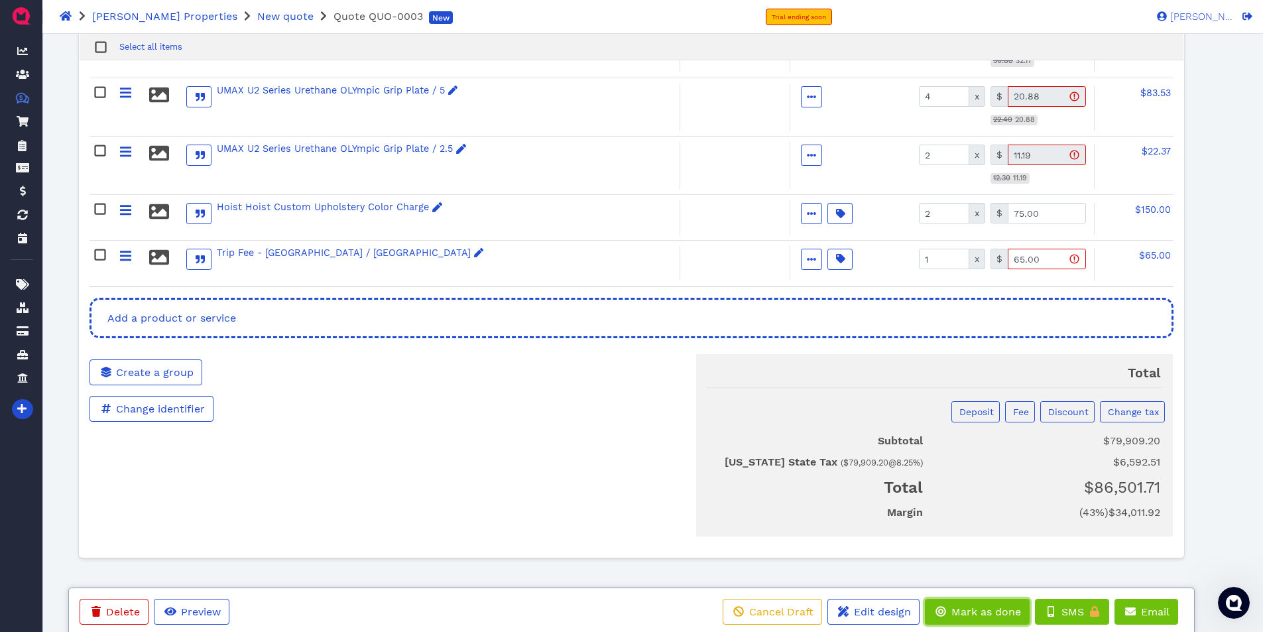
click at [964, 611] on span "Mark as done" at bounding box center [985, 611] width 72 height 13
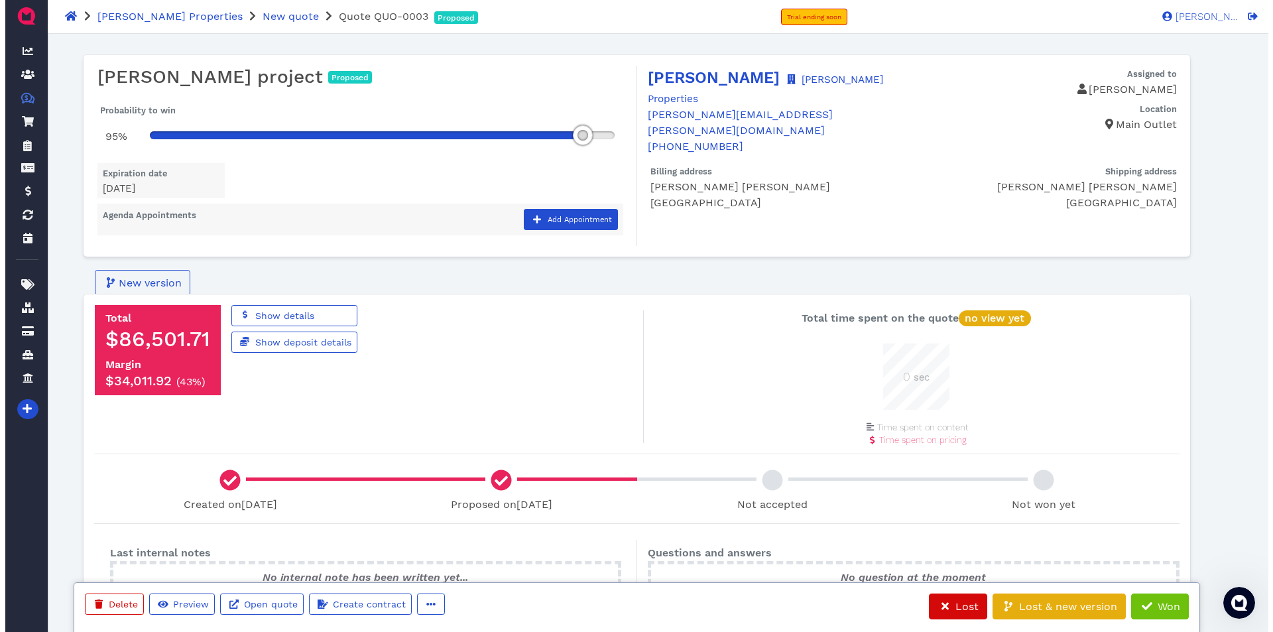
scroll to position [66, 66]
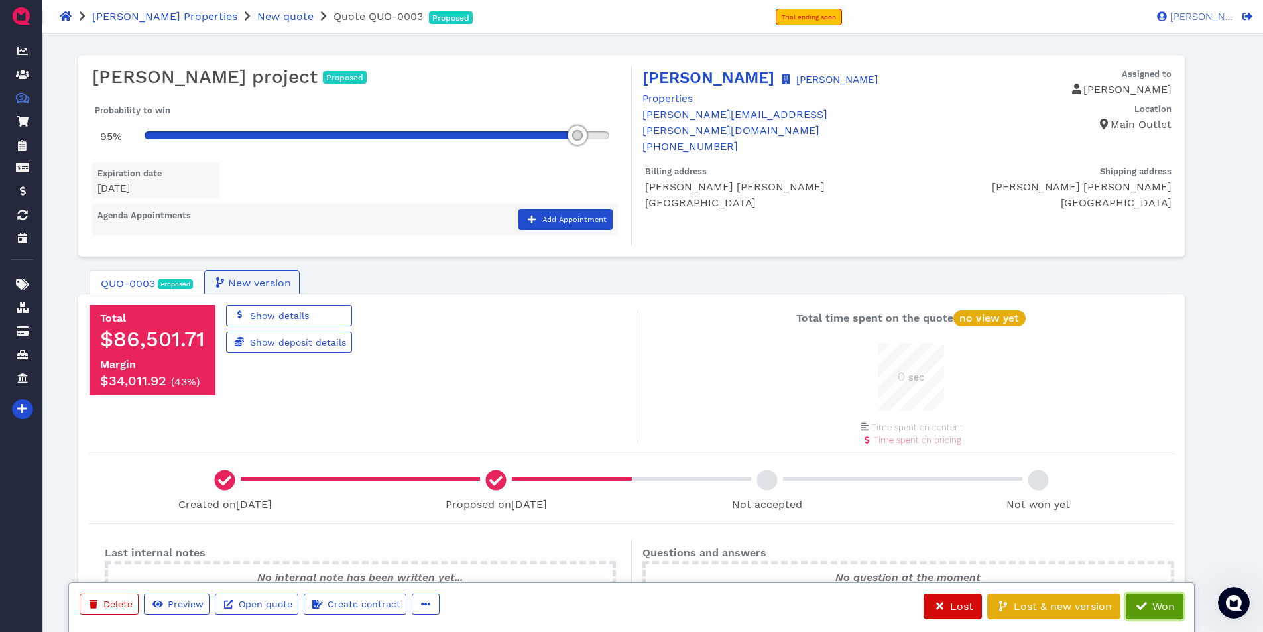
click at [1160, 600] on span "Won" at bounding box center [1162, 606] width 25 height 13
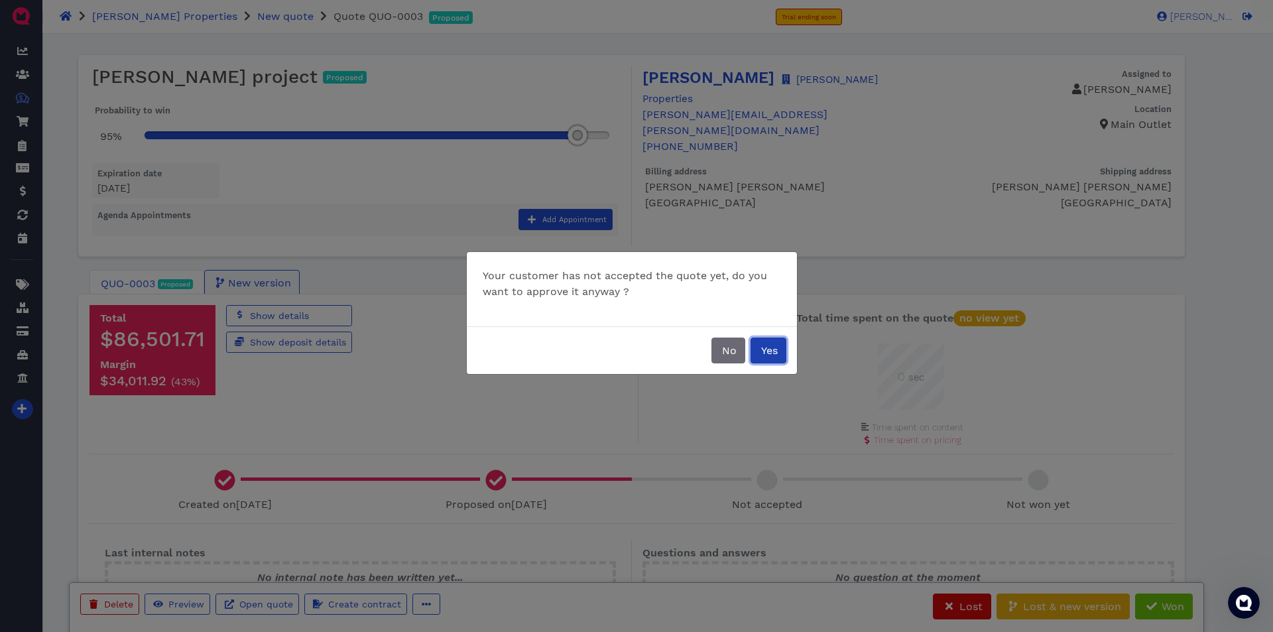
click at [777, 349] on button "Yes" at bounding box center [768, 350] width 36 height 26
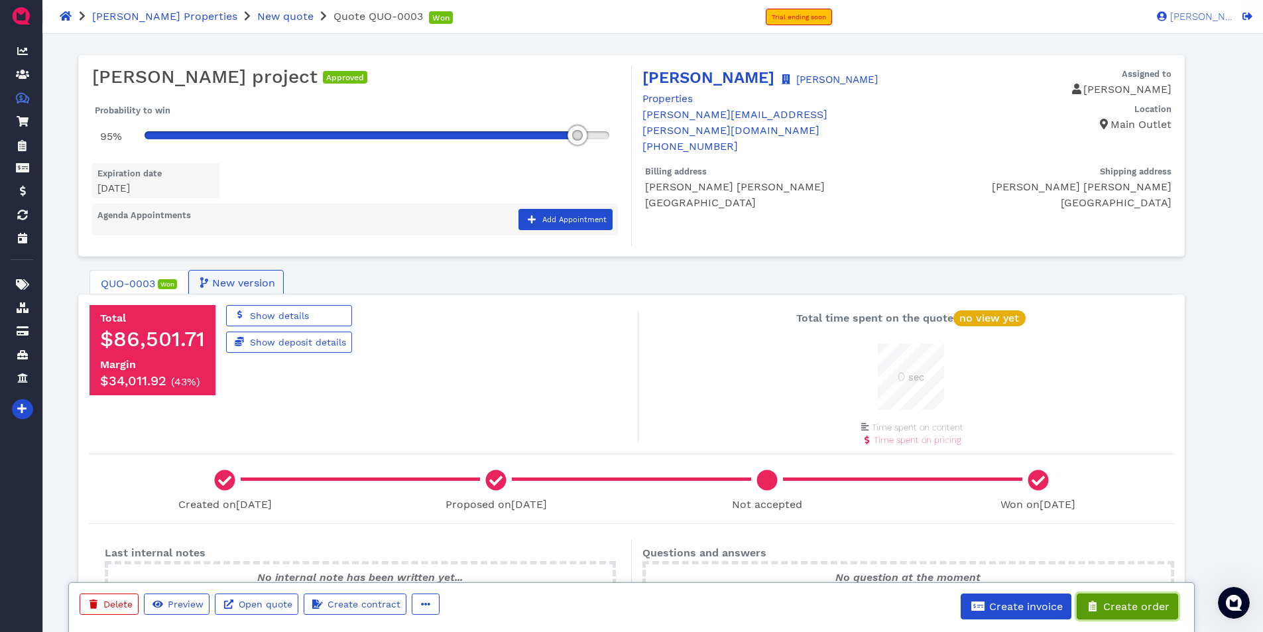
click at [1121, 609] on span "Create order" at bounding box center [1135, 606] width 68 height 13
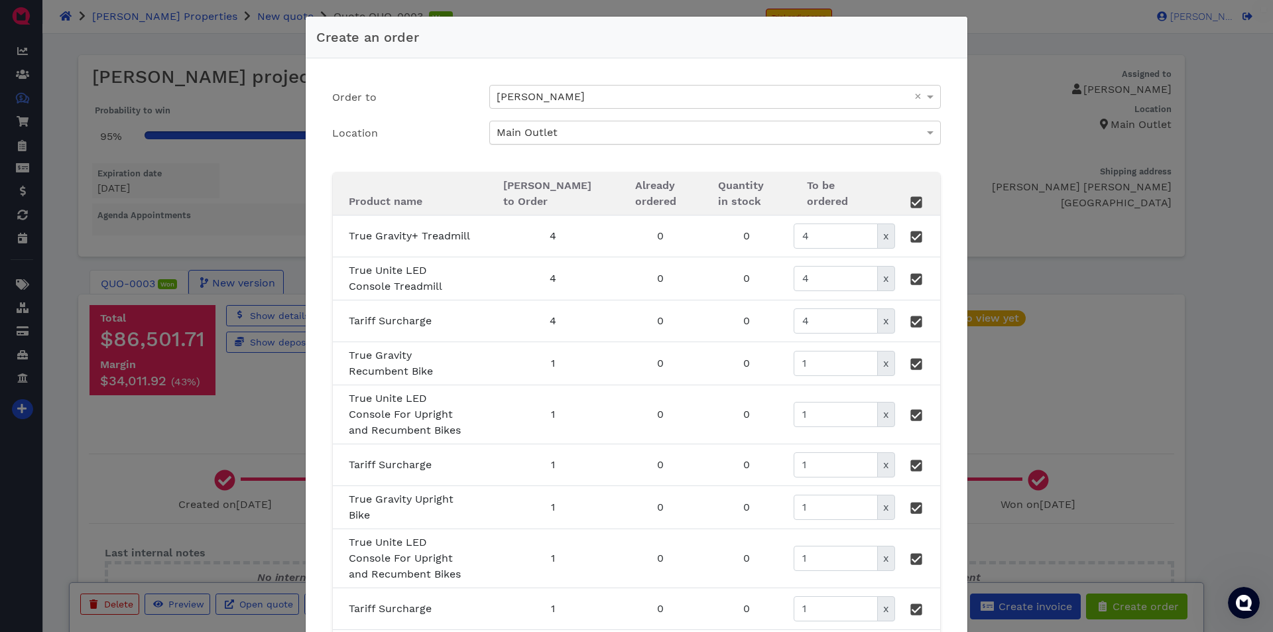
click at [807, 131] on div "Main Outlet" at bounding box center [715, 132] width 450 height 23
click at [790, 137] on div "Main Outlet" at bounding box center [715, 132] width 450 height 23
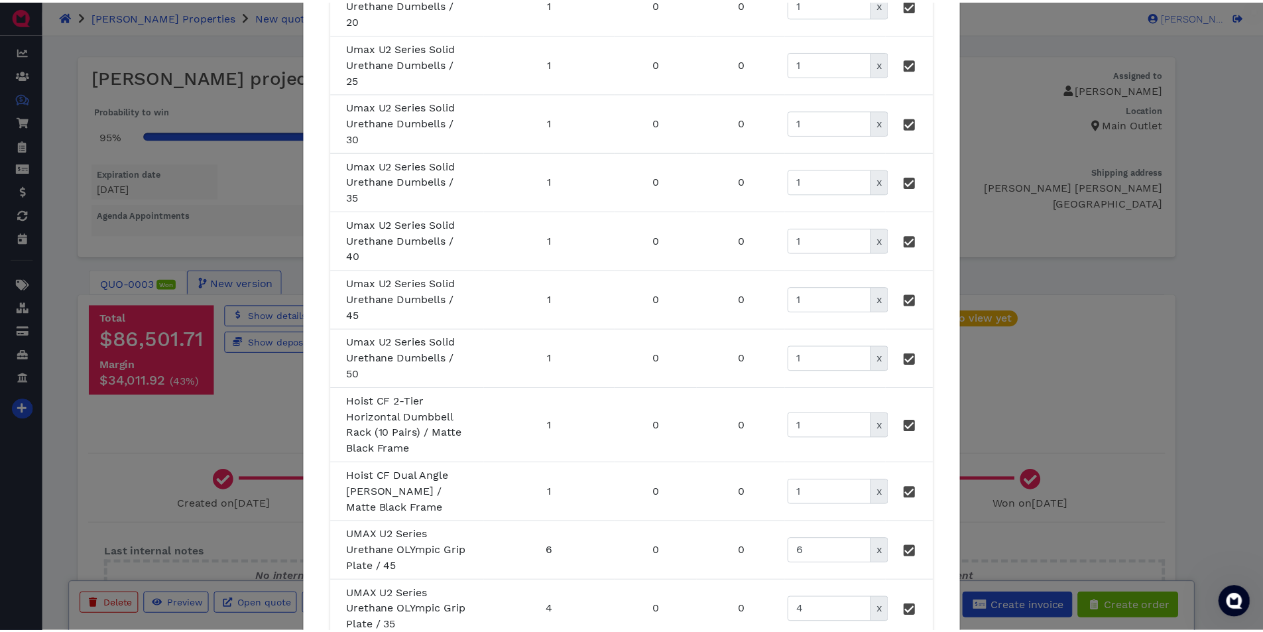
scroll to position [1566, 0]
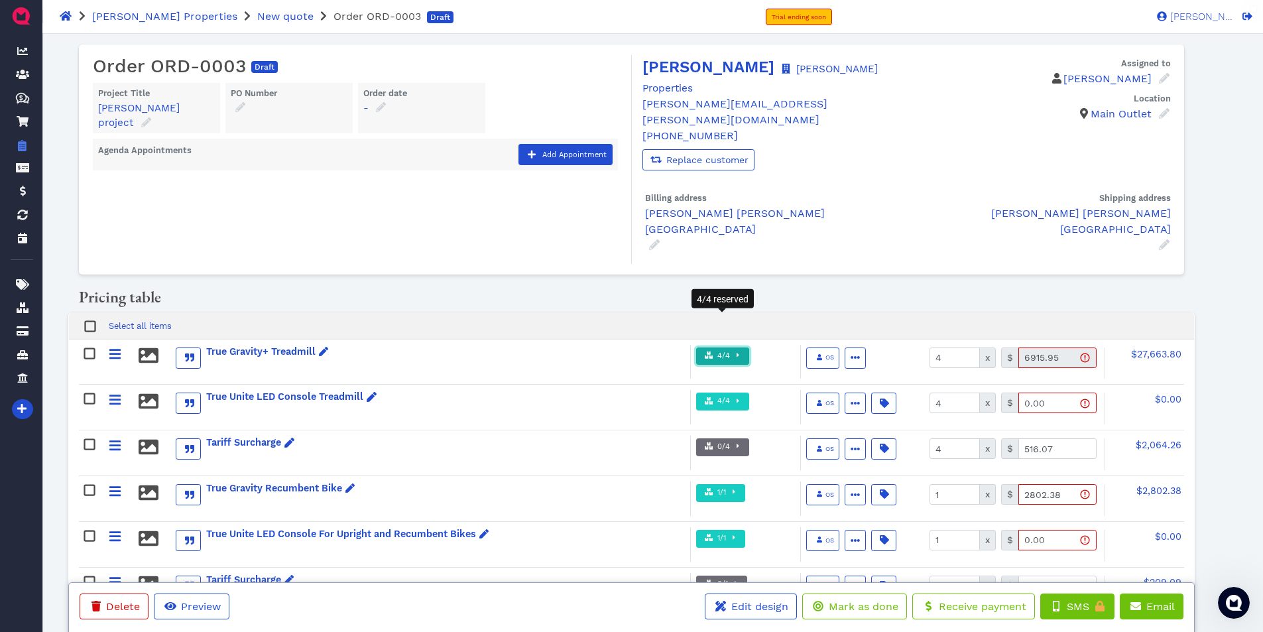
click at [730, 351] on span "button" at bounding box center [736, 356] width 13 height 11
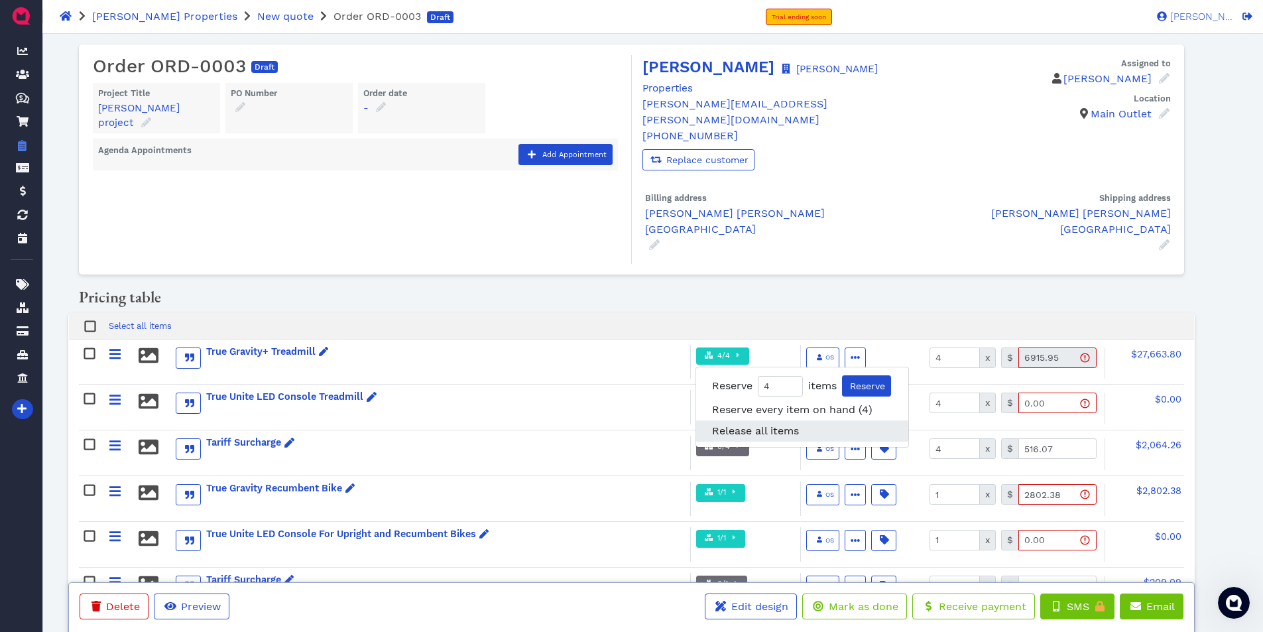
click at [739, 424] on span "Release all items" at bounding box center [755, 430] width 87 height 13
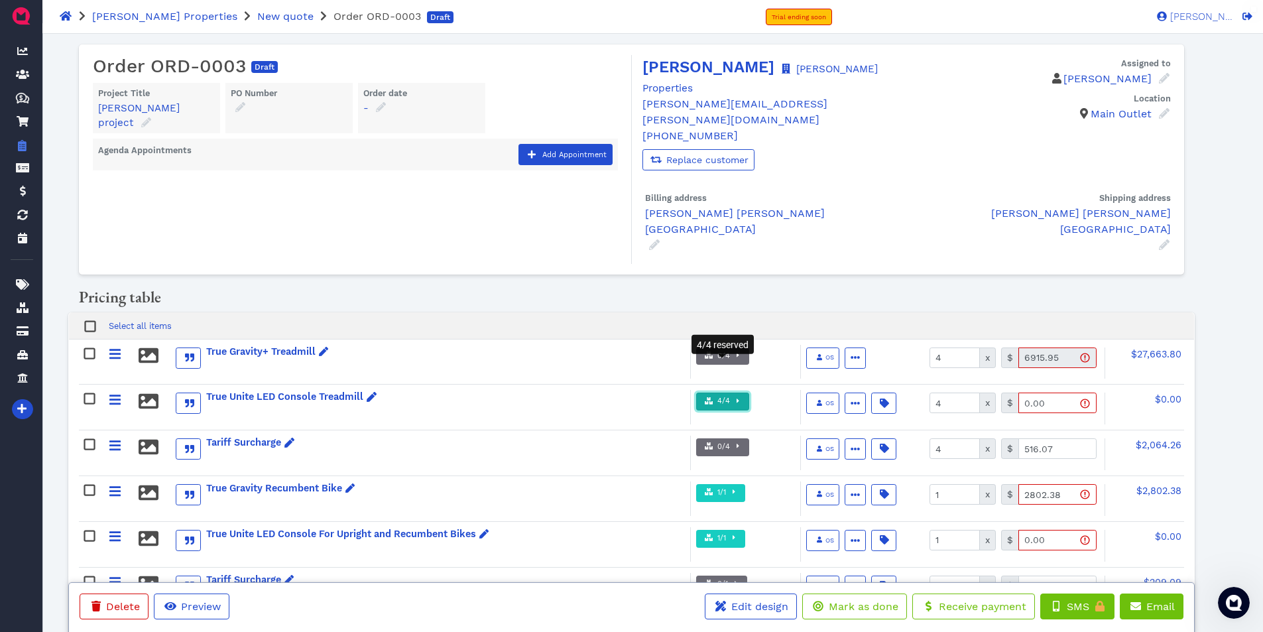
click at [731, 396] on span "button" at bounding box center [736, 401] width 13 height 11
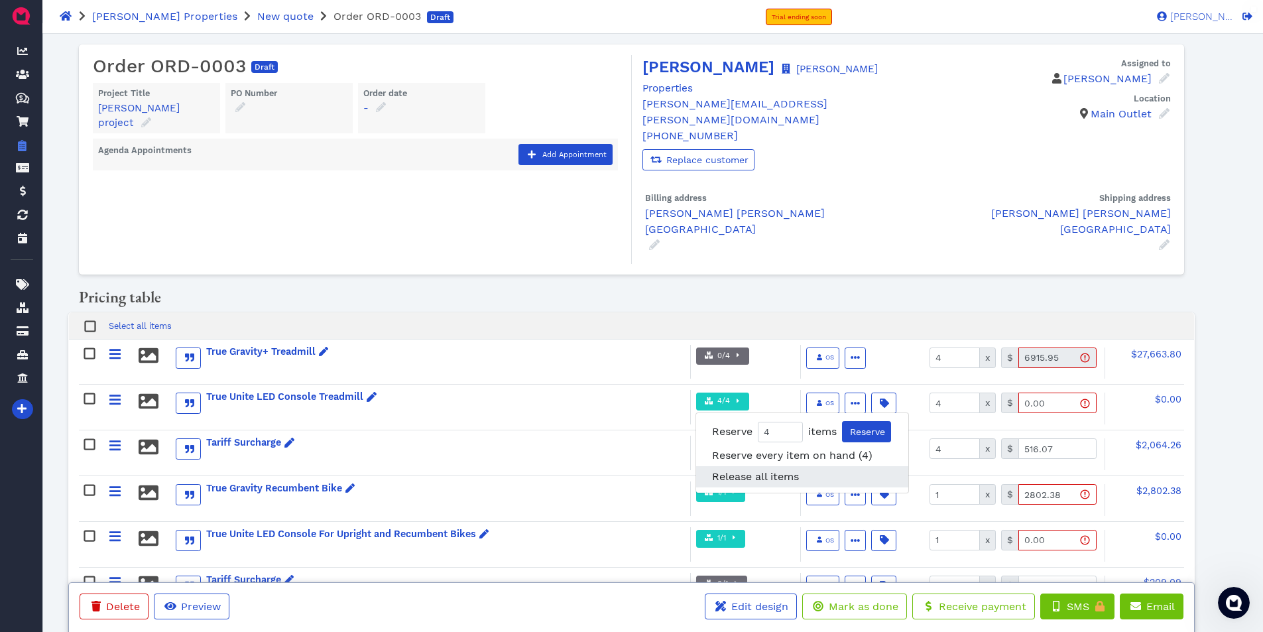
click at [730, 470] on span "Release all items" at bounding box center [755, 476] width 87 height 13
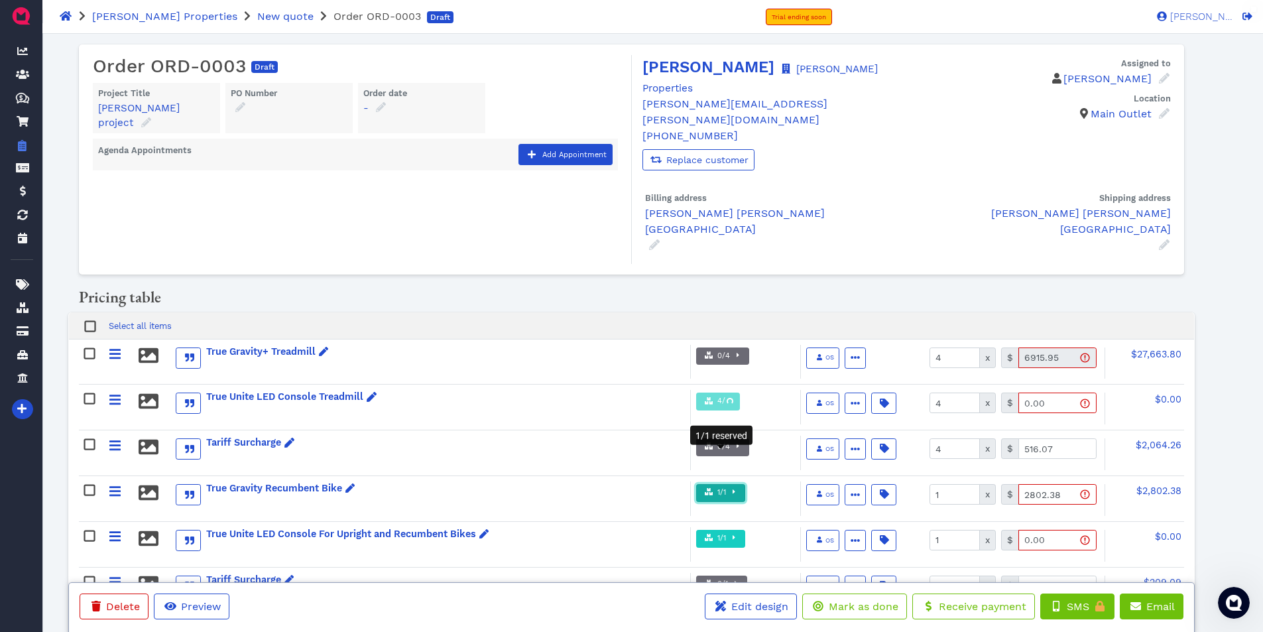
click at [718, 487] on span "1/1" at bounding box center [720, 492] width 11 height 11
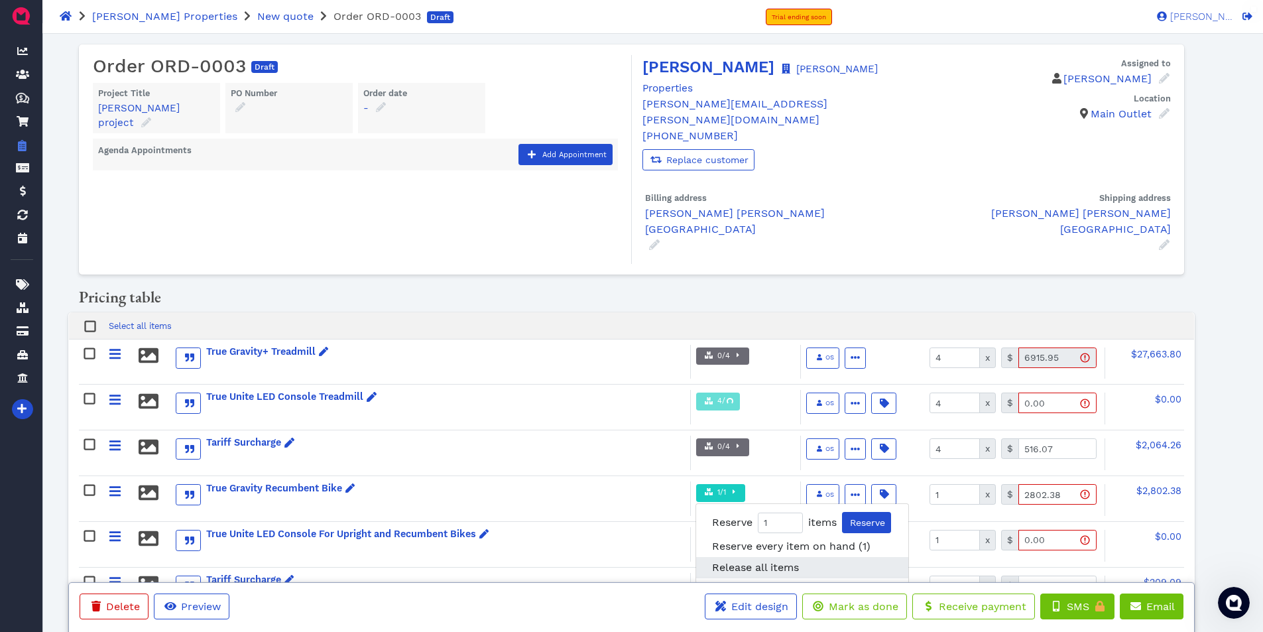
click at [730, 561] on span "Release all items" at bounding box center [755, 567] width 87 height 13
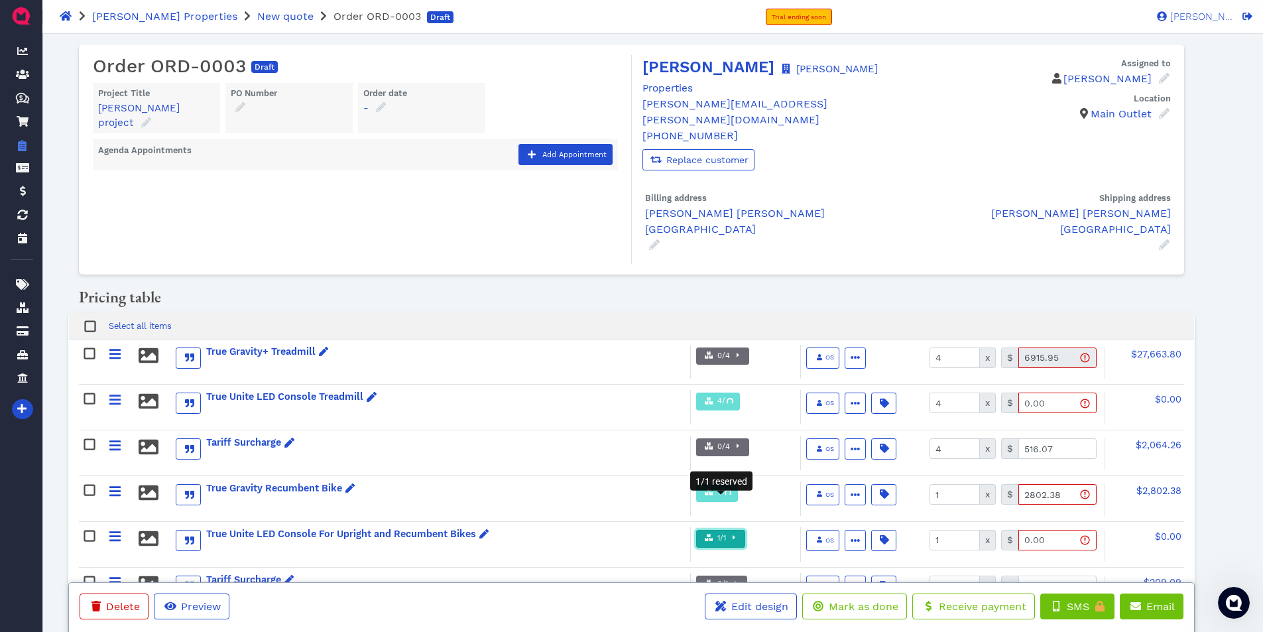
click at [722, 533] on span "1/1" at bounding box center [720, 538] width 11 height 11
click at [736, 577] on div "Delete Preview Edit design Mark as done Receive payment This feature is availab…" at bounding box center [630, 600] width 1157 height 58
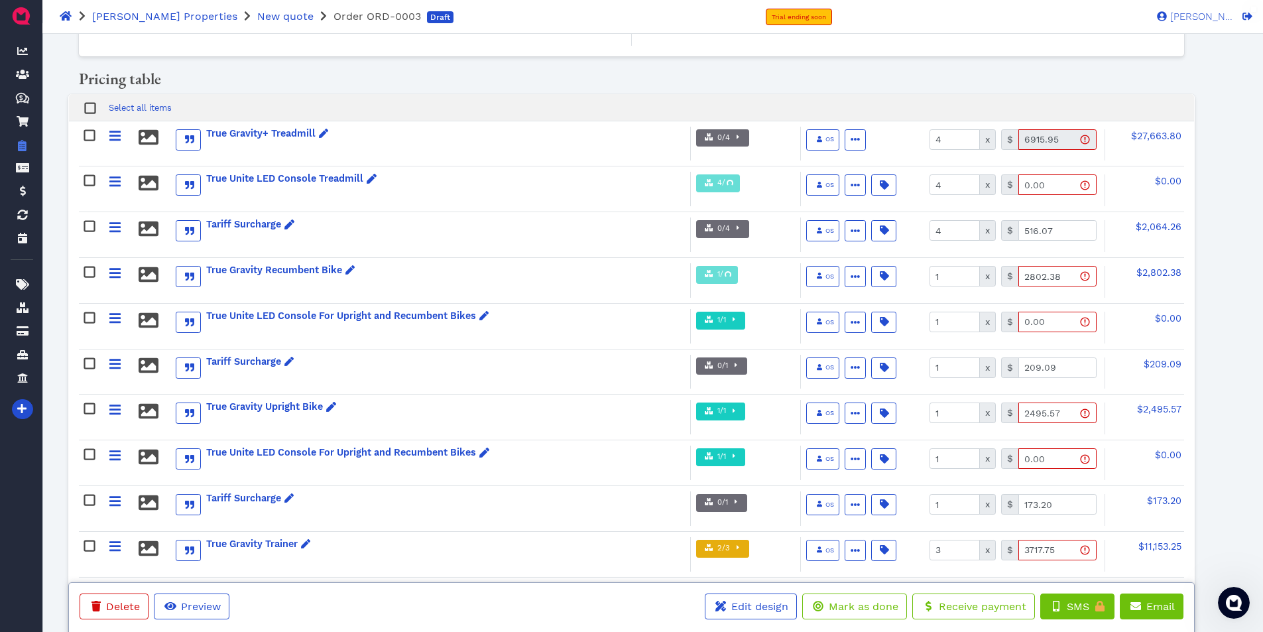
scroll to position [265, 0]
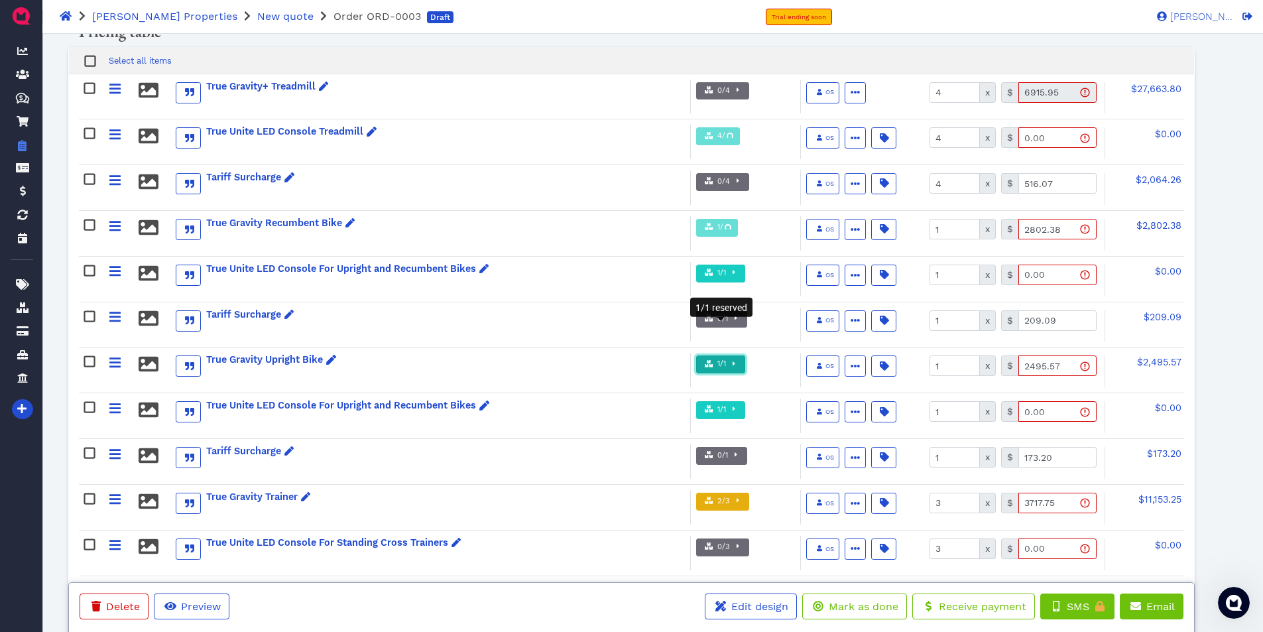
click at [725, 359] on span "1/1" at bounding box center [720, 364] width 11 height 11
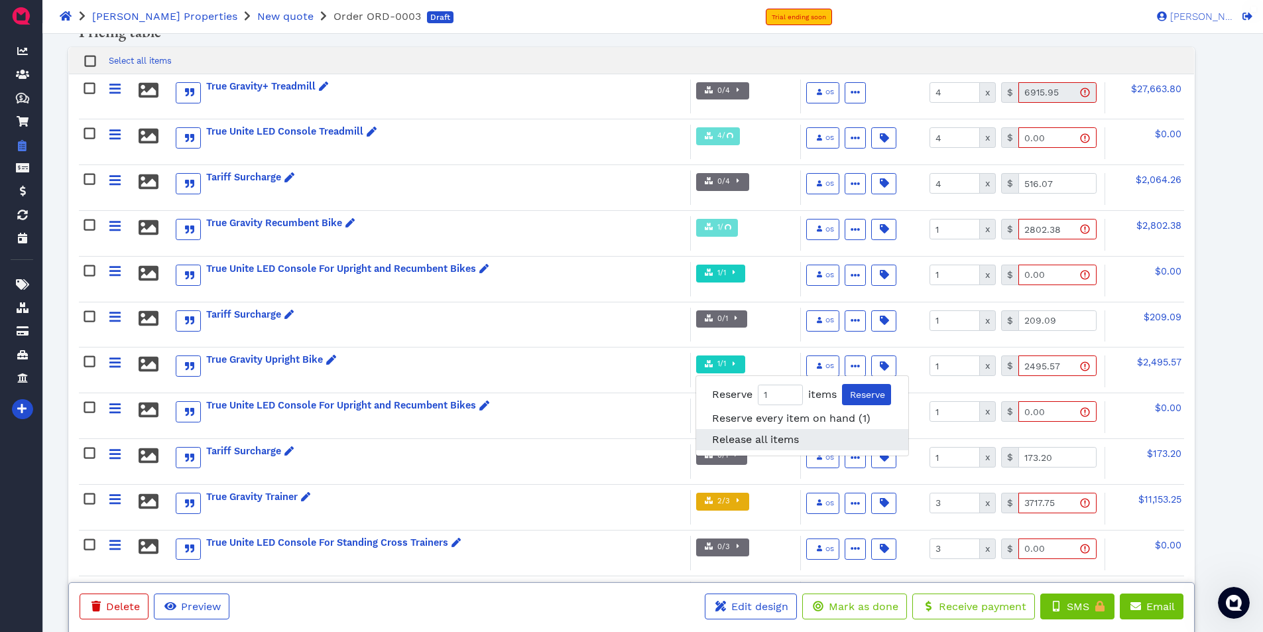
click at [733, 433] on span "Release all items" at bounding box center [755, 439] width 87 height 13
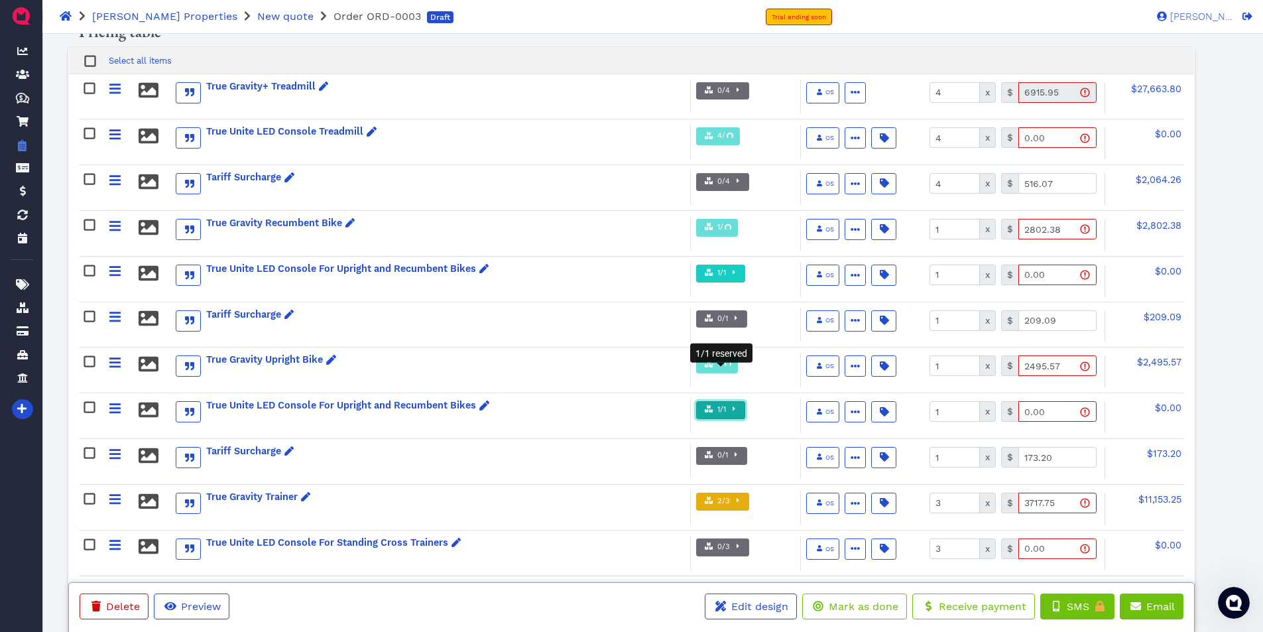
click at [718, 404] on span "1/1" at bounding box center [720, 409] width 11 height 11
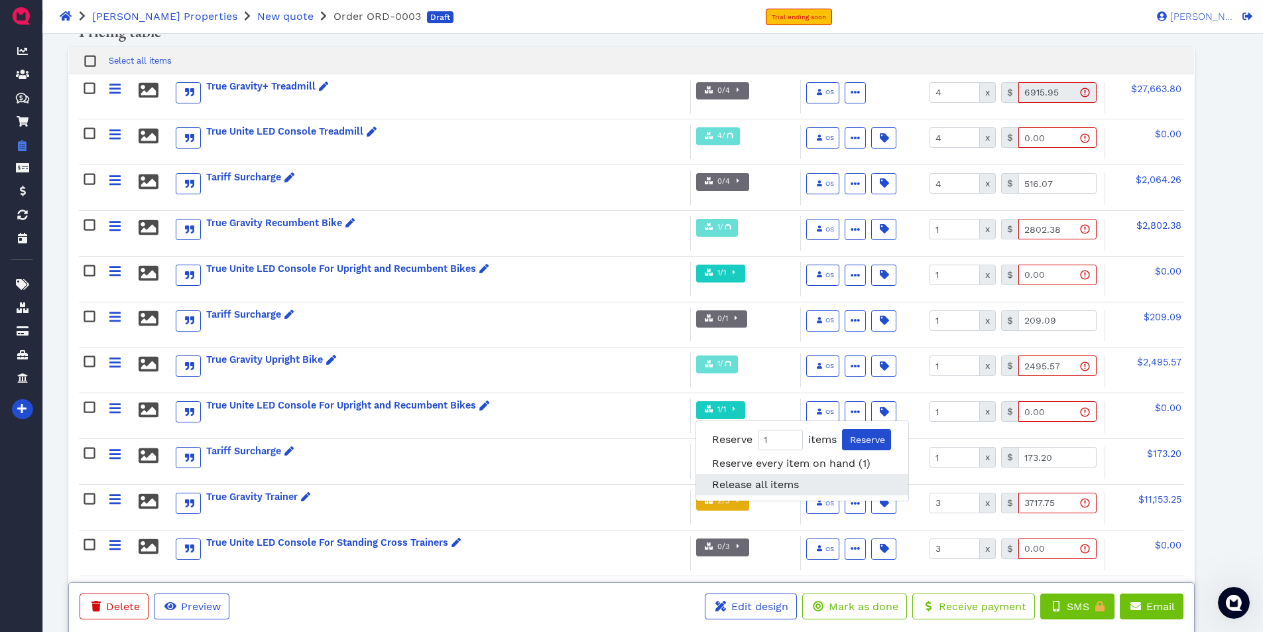
click at [740, 478] on span "Release all items" at bounding box center [755, 484] width 87 height 13
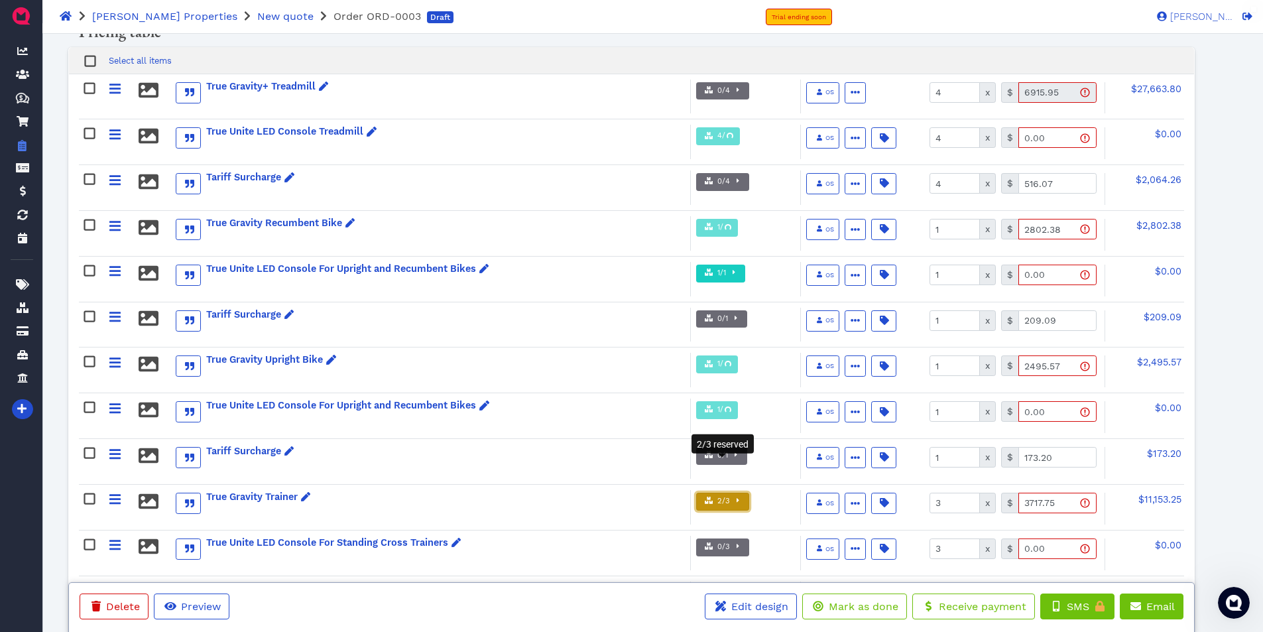
click at [718, 496] on span "2/3" at bounding box center [722, 501] width 15 height 11
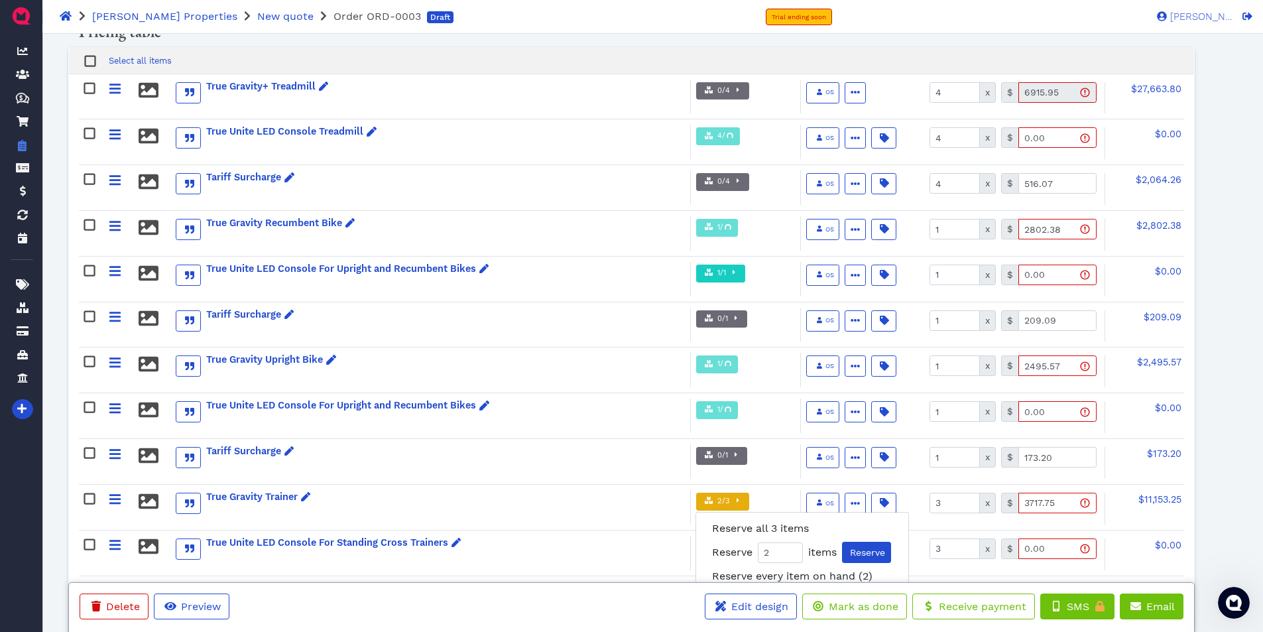
click at [726, 591] on span "Release all items" at bounding box center [755, 597] width 87 height 13
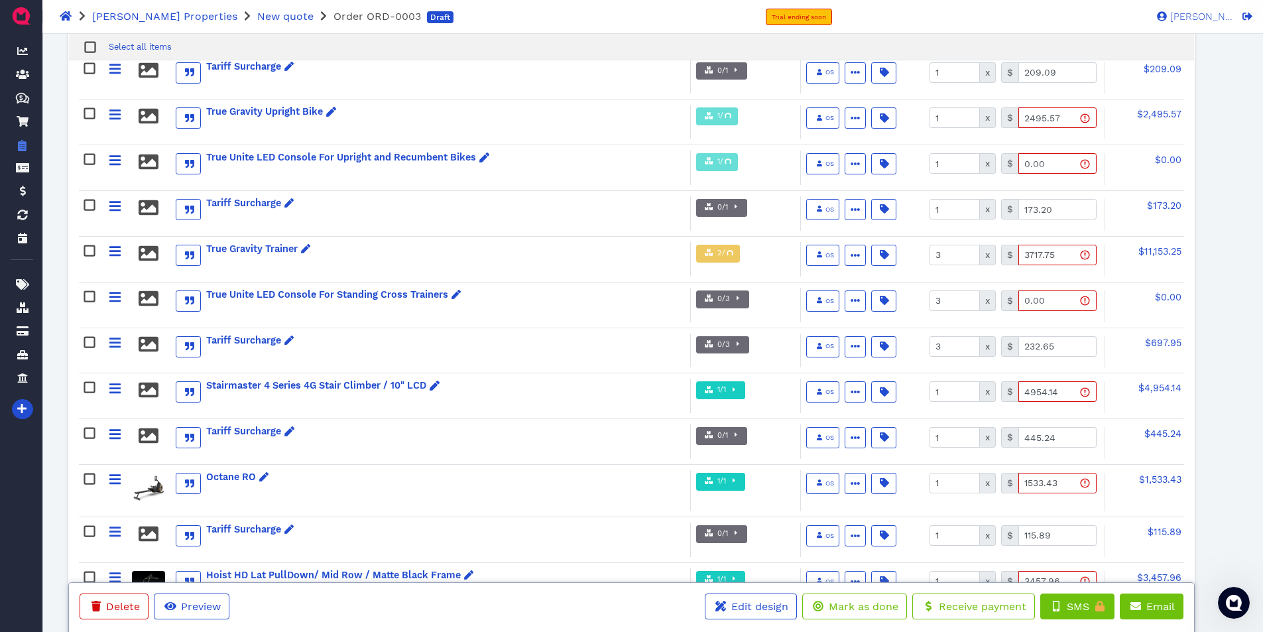
scroll to position [530, 0]
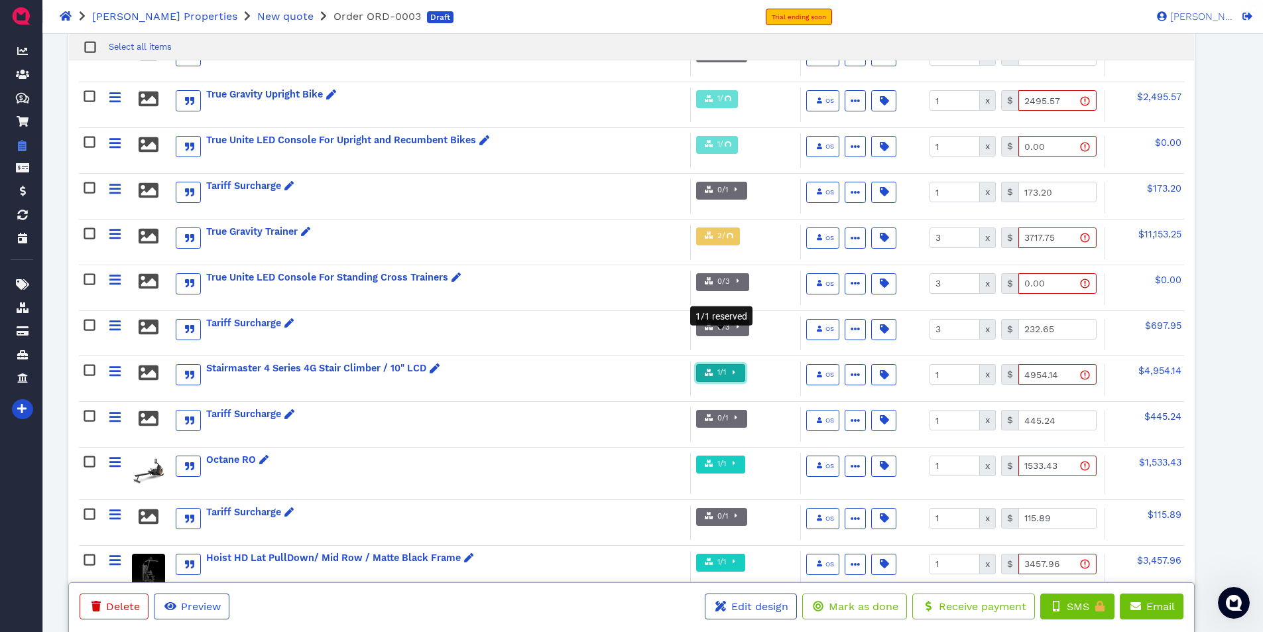
click at [721, 367] on span "1/1" at bounding box center [720, 372] width 11 height 11
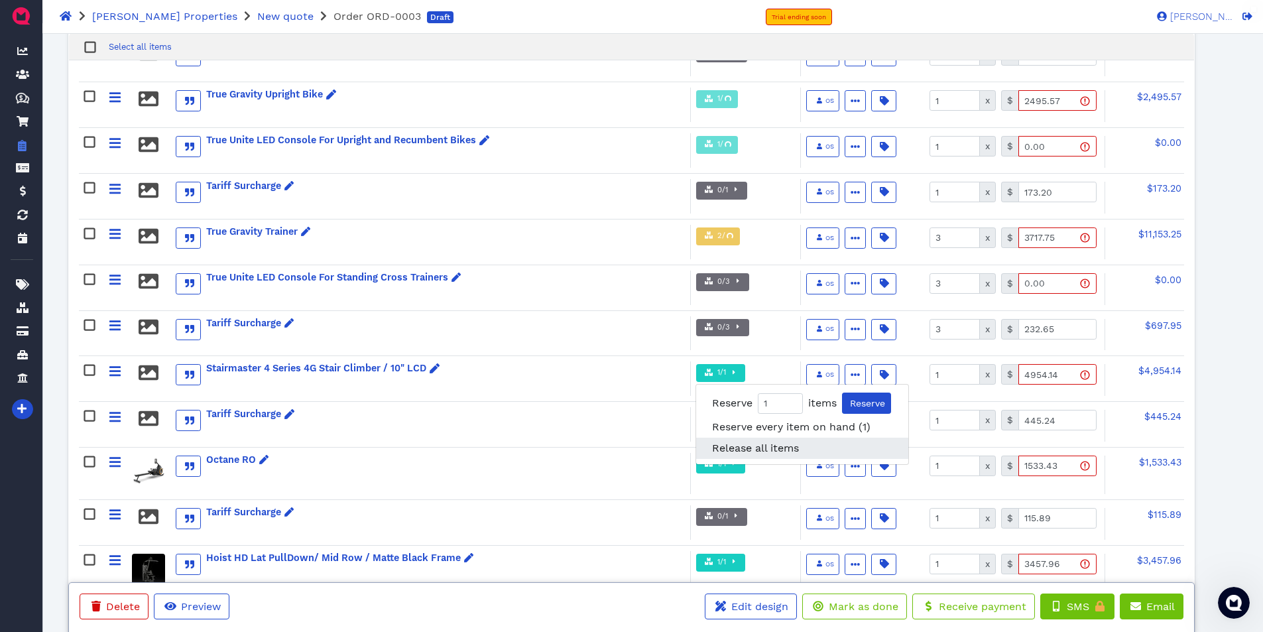
click at [734, 441] on span "Release all items" at bounding box center [755, 447] width 87 height 13
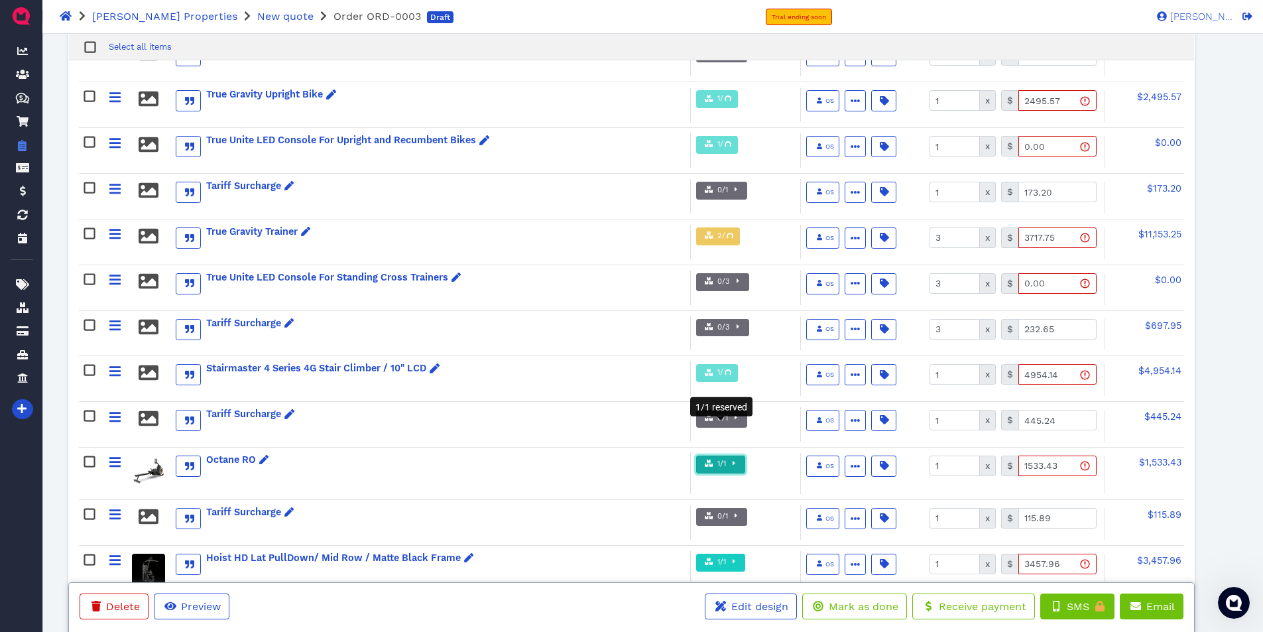
click at [717, 459] on span "1/1" at bounding box center [720, 464] width 11 height 11
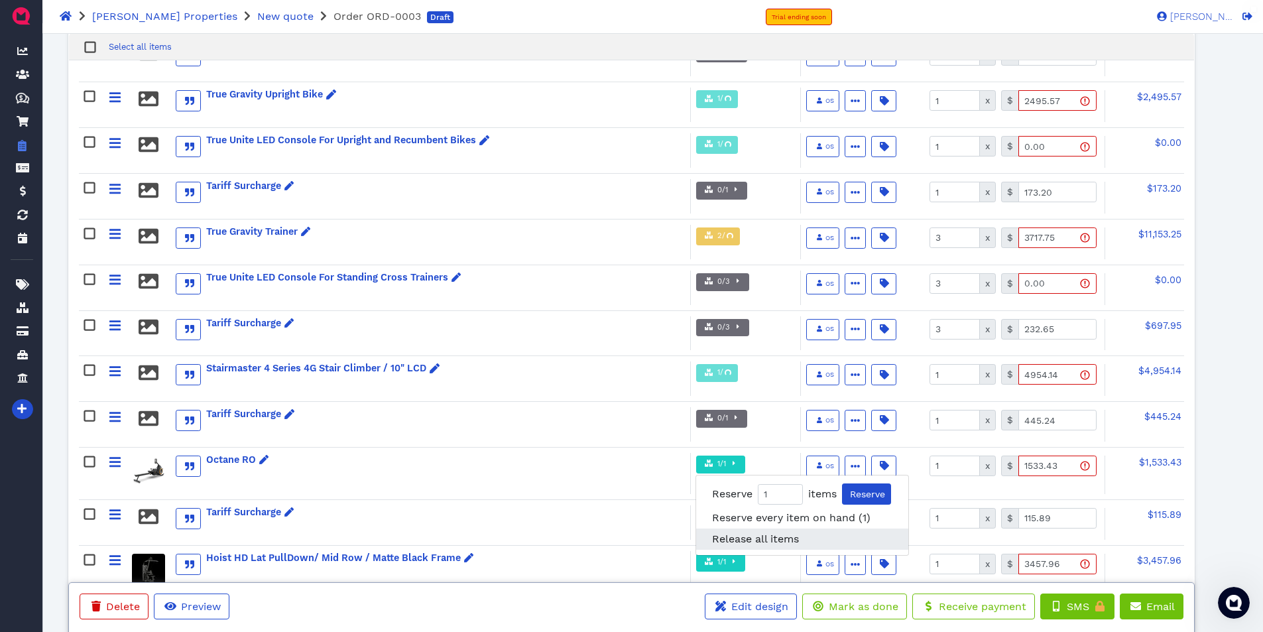
click at [739, 532] on span "Release all items" at bounding box center [755, 538] width 87 height 13
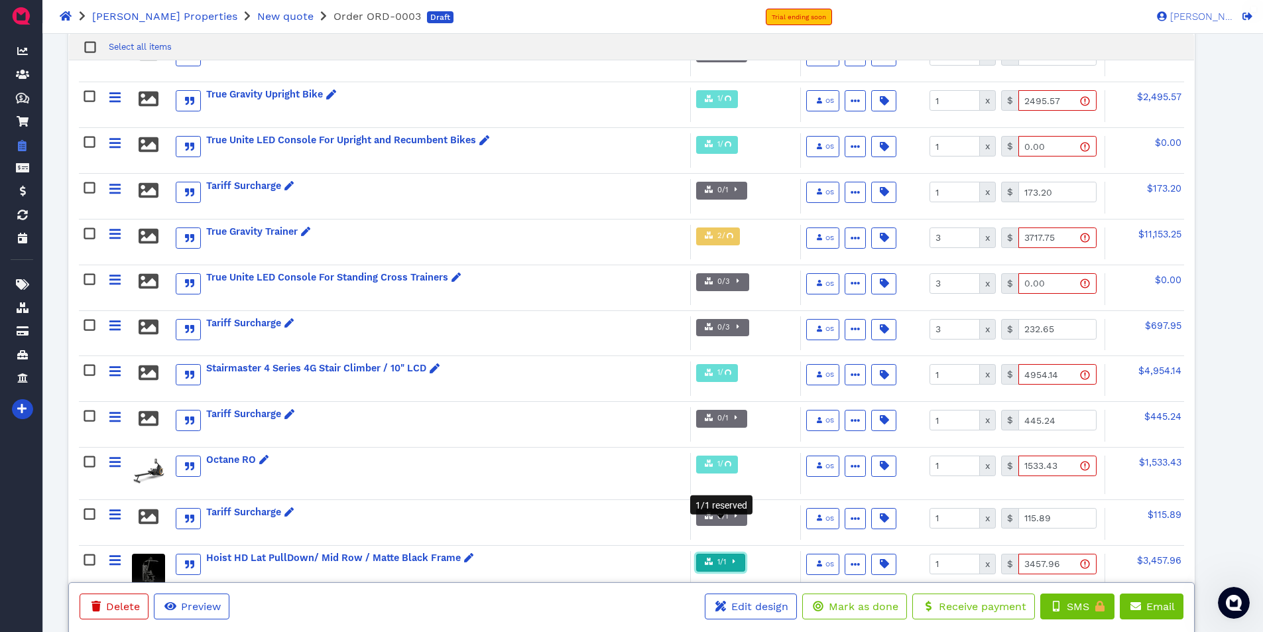
click at [716, 557] on span "1/1" at bounding box center [720, 562] width 11 height 11
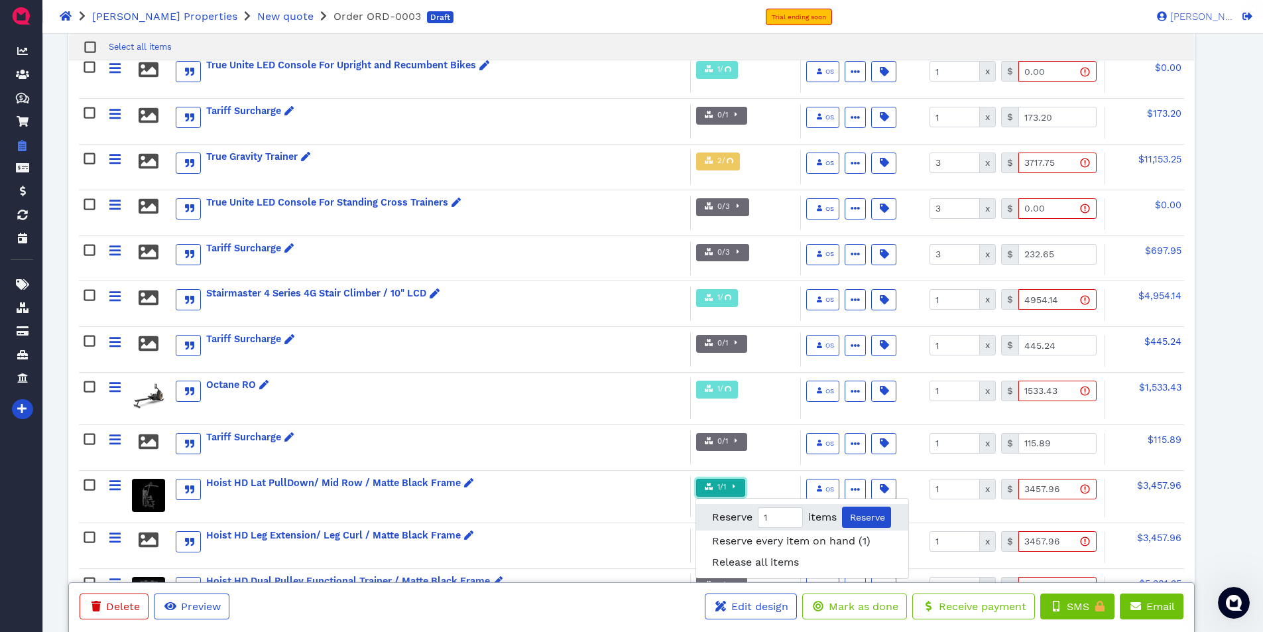
scroll to position [729, 0]
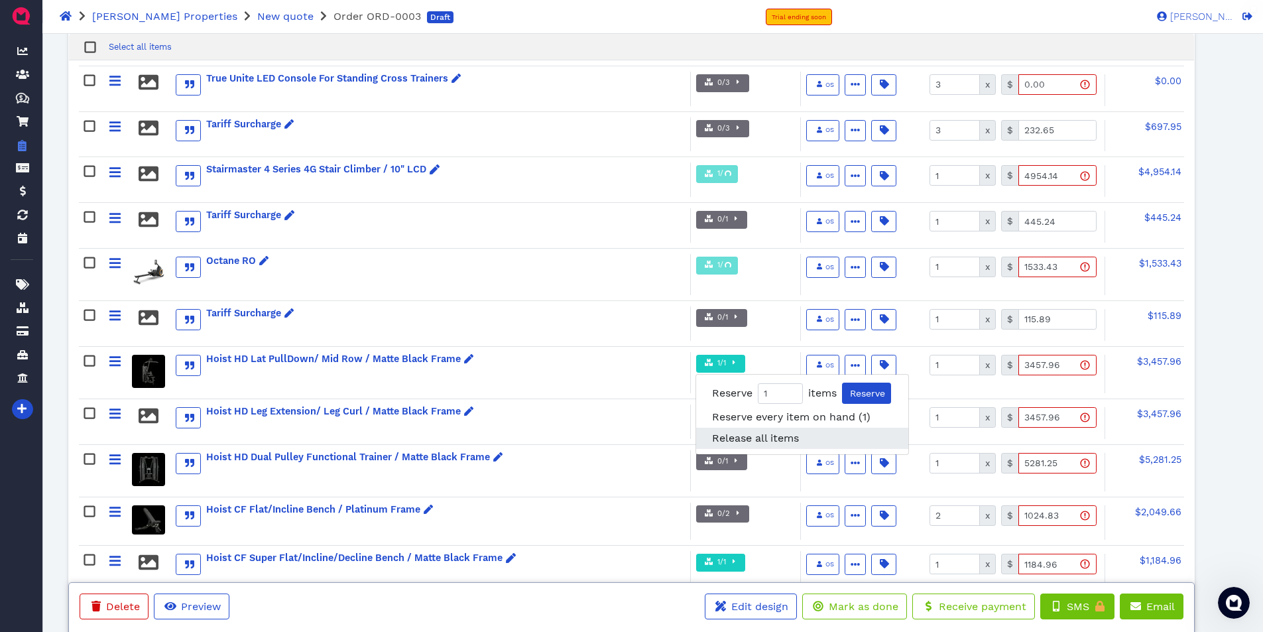
click at [758, 431] on span "Release all items" at bounding box center [755, 437] width 87 height 13
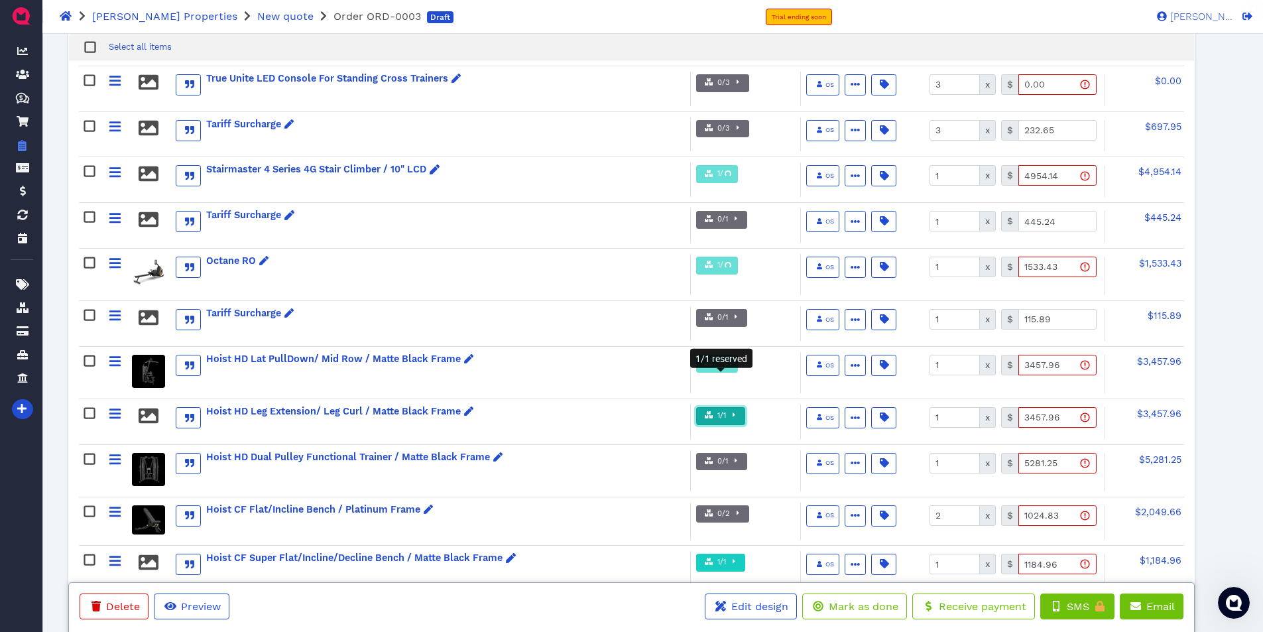
click at [713, 411] on icon "button" at bounding box center [709, 414] width 9 height 7
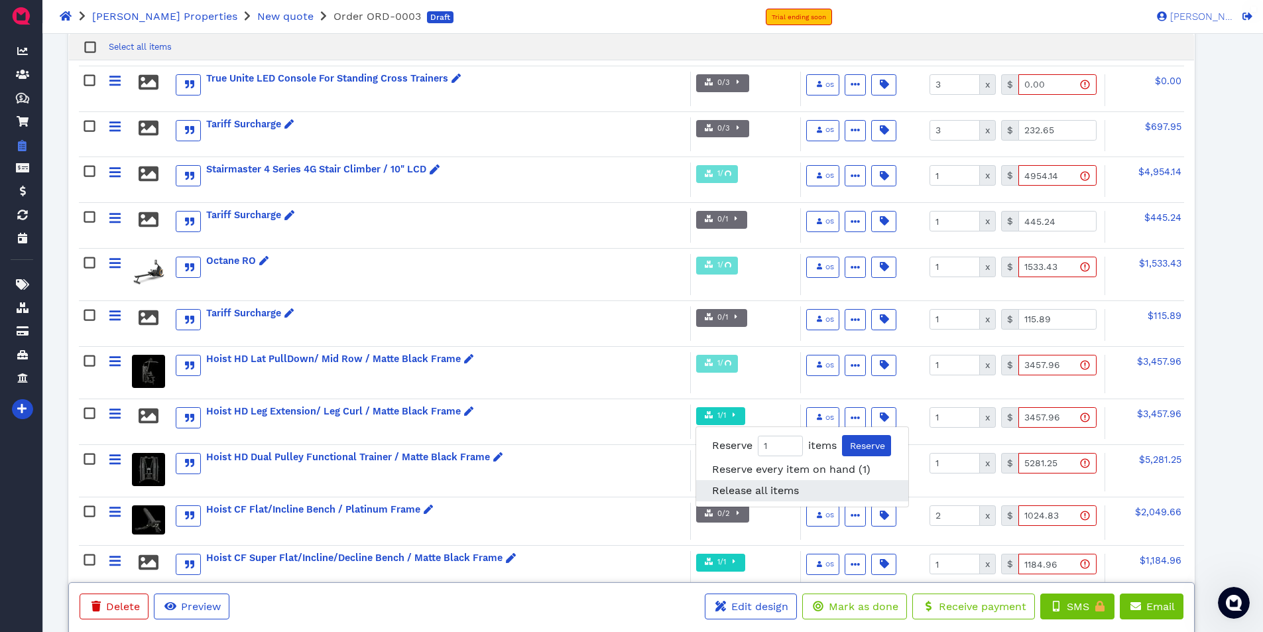
click at [731, 484] on span "Release all items" at bounding box center [755, 490] width 87 height 13
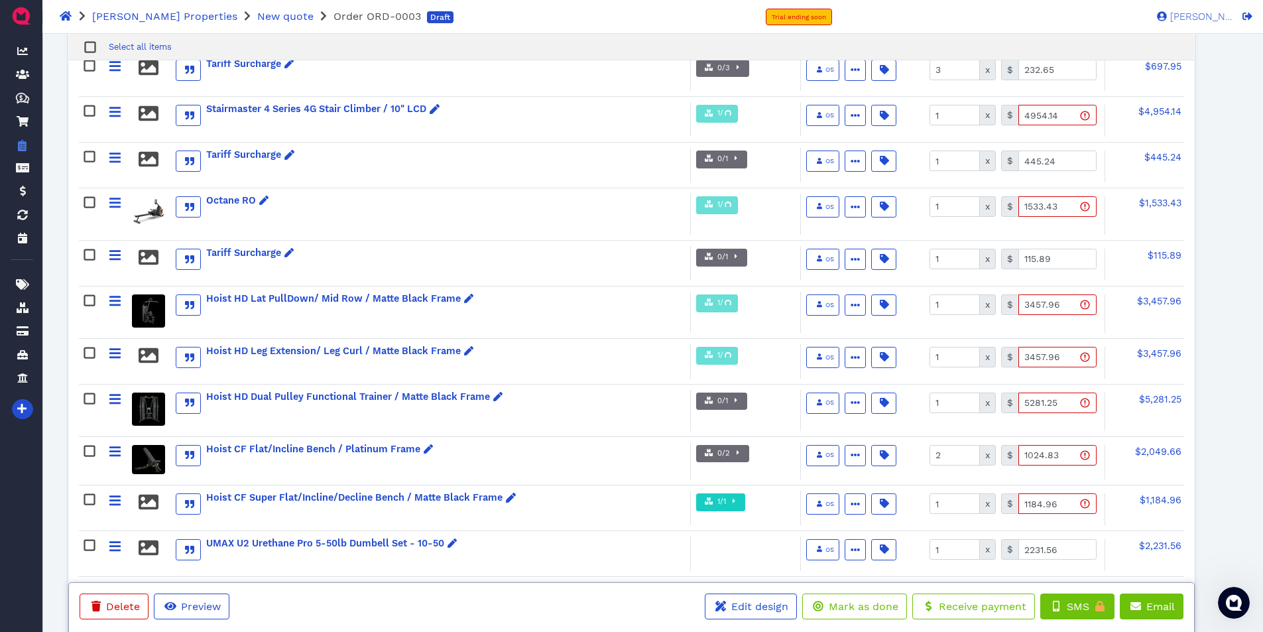
scroll to position [862, 0]
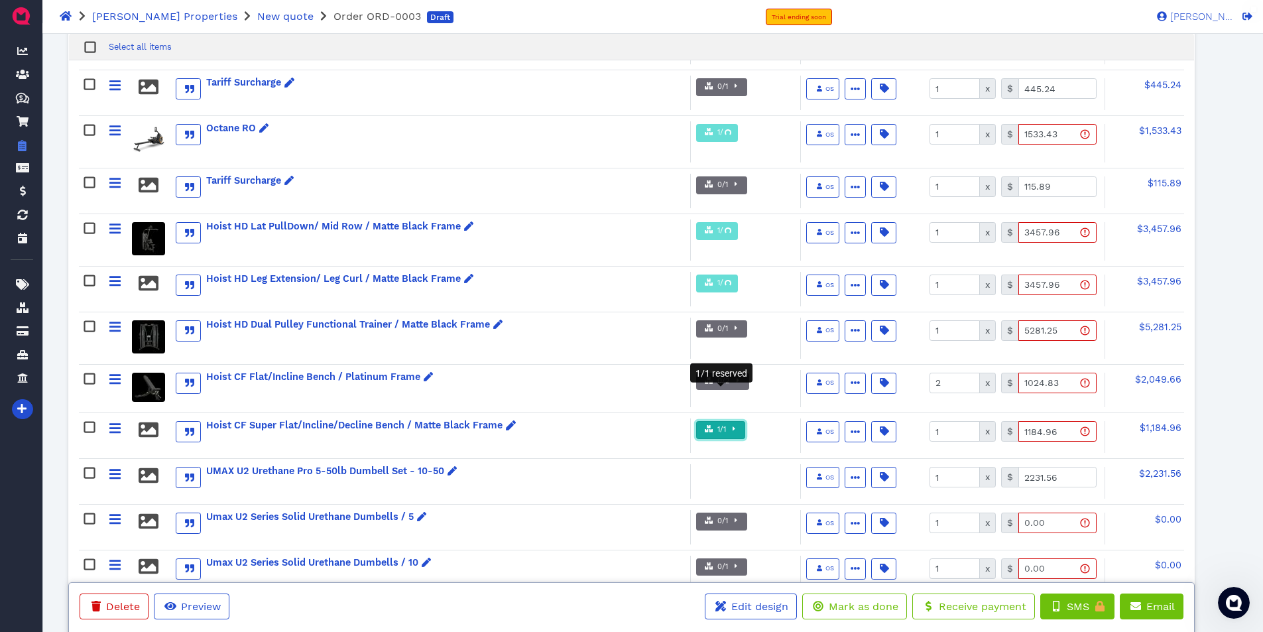
click at [717, 424] on span "1/1" at bounding box center [720, 429] width 11 height 11
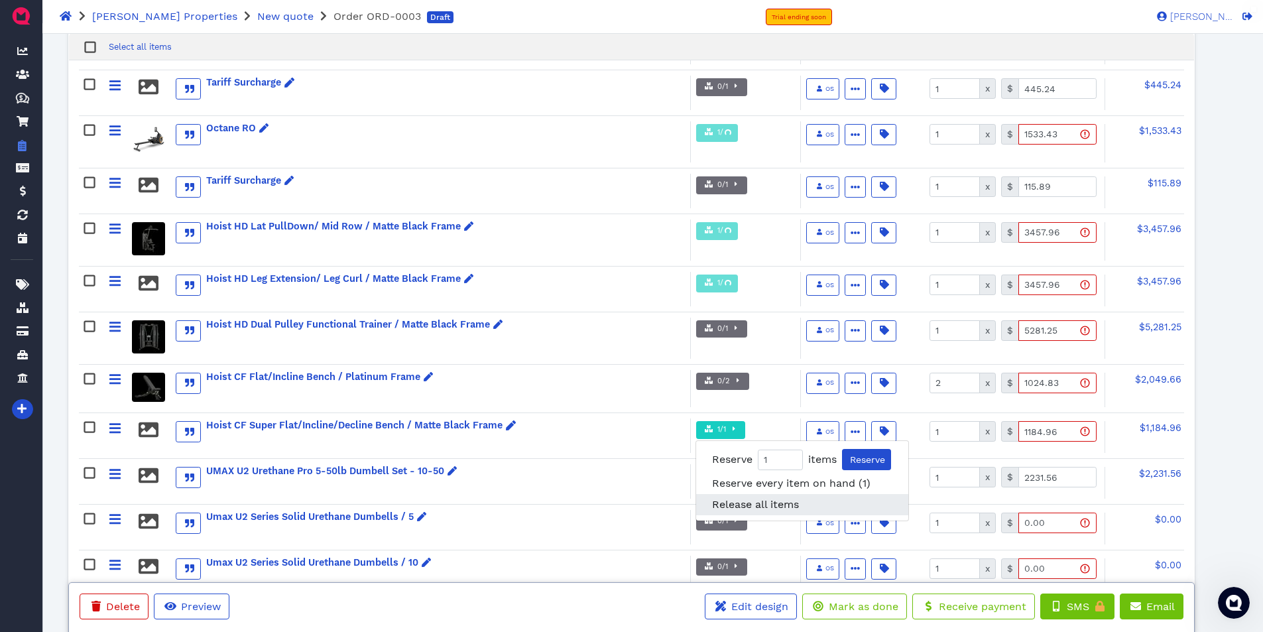
click at [741, 498] on span "Release all items" at bounding box center [755, 504] width 87 height 13
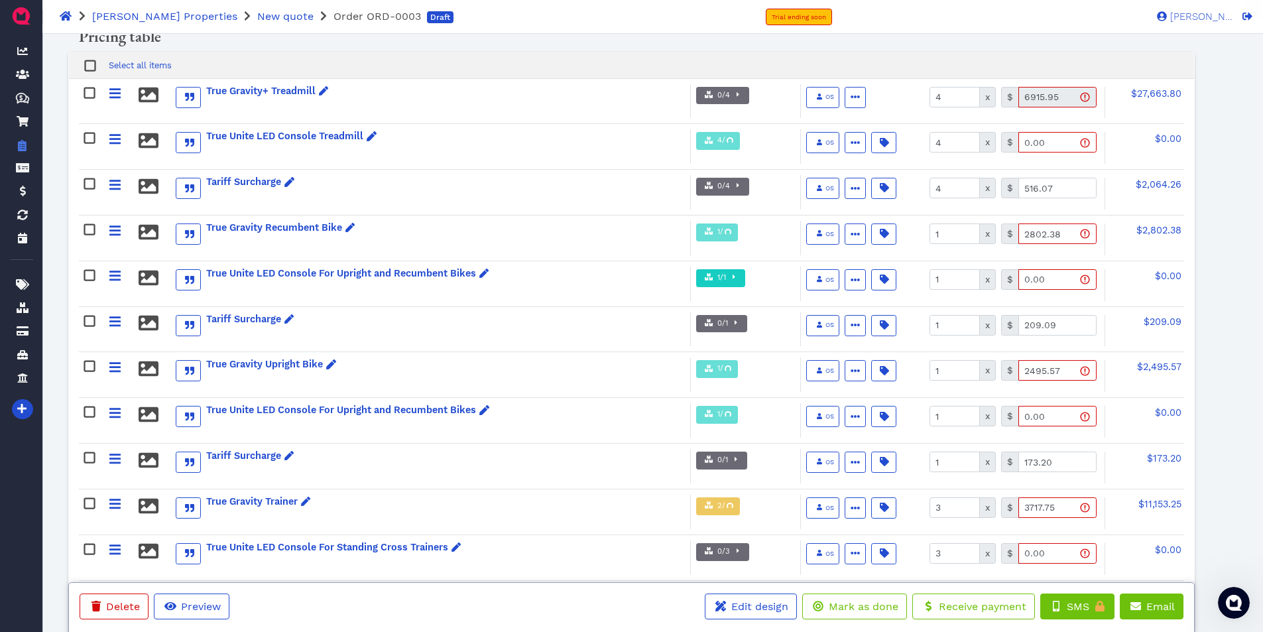
scroll to position [0, 0]
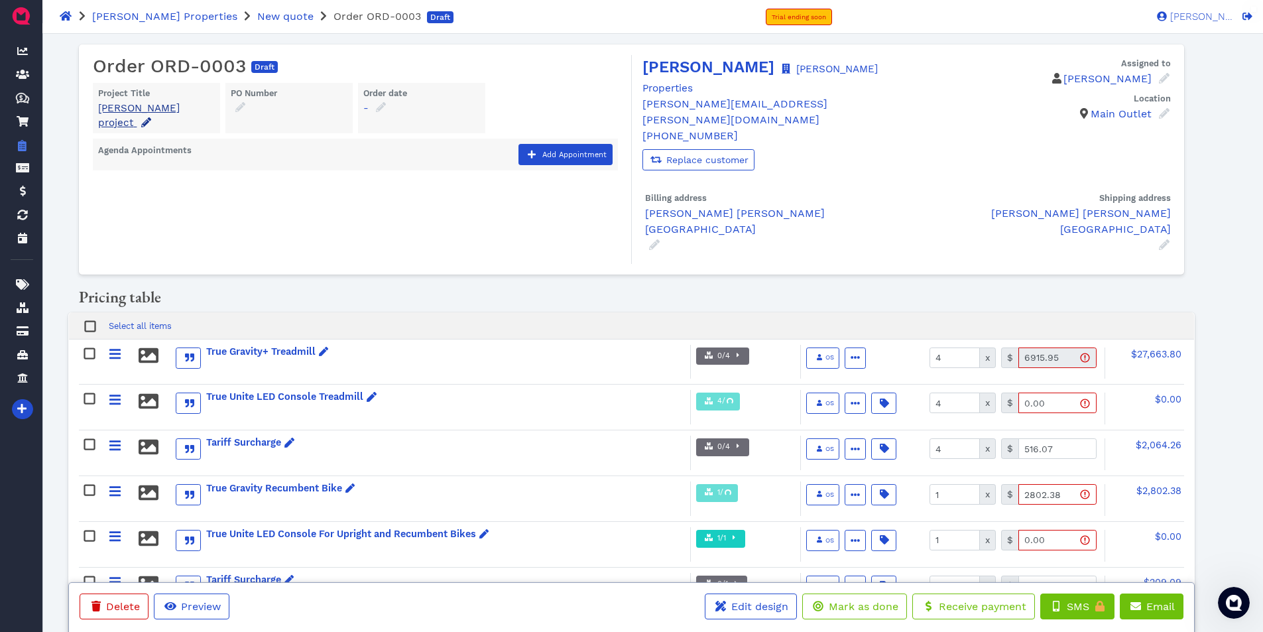
click at [150, 121] on icon at bounding box center [146, 122] width 10 height 10
click at [255, 161] on input "[PERSON_NAME] project" at bounding box center [206, 163] width 199 height 25
drag, startPoint x: 255, startPoint y: 161, endPoint x: 91, endPoint y: 159, distance: 163.7
click at [91, 159] on div "[PERSON_NAME] project" at bounding box center [206, 177] width 232 height 85
type input "Mission Ridge"
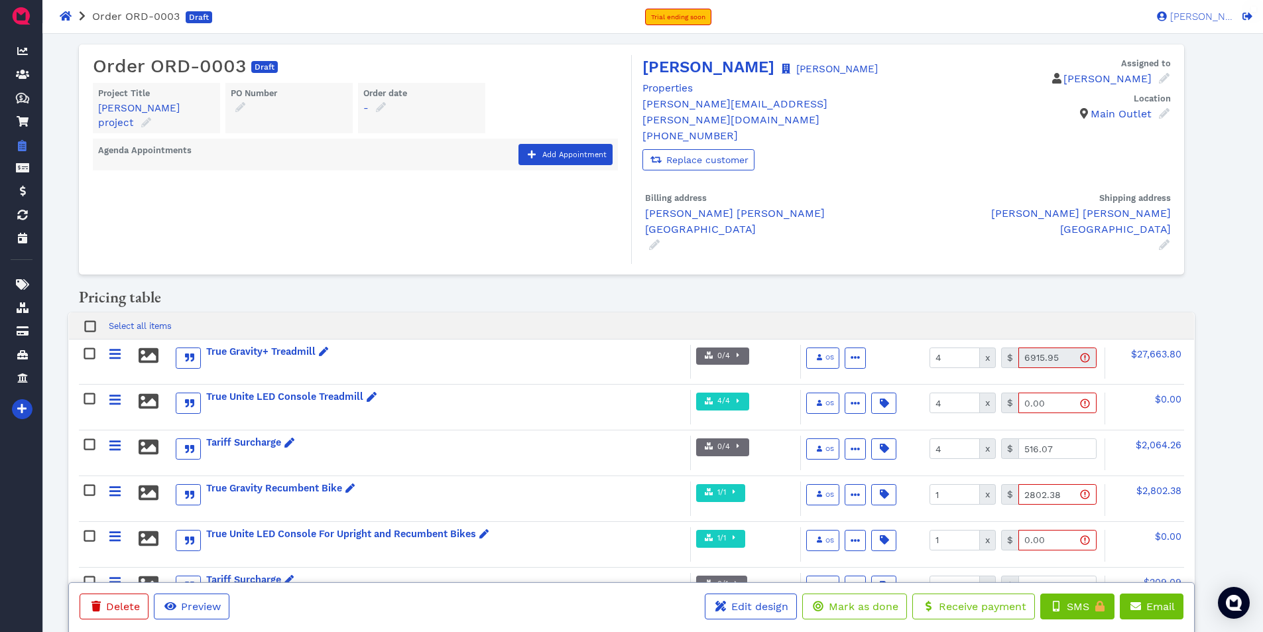
click at [93, 321] on rect at bounding box center [91, 326] width 10 height 10
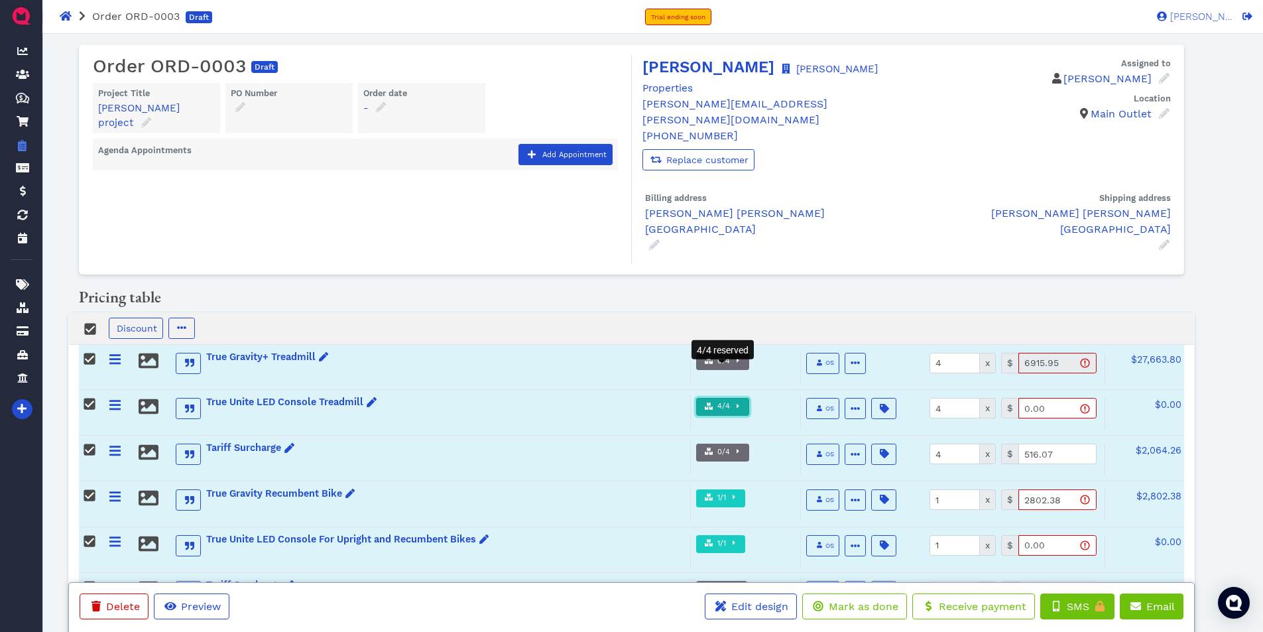
click at [737, 402] on icon "button" at bounding box center [737, 405] width 3 height 7
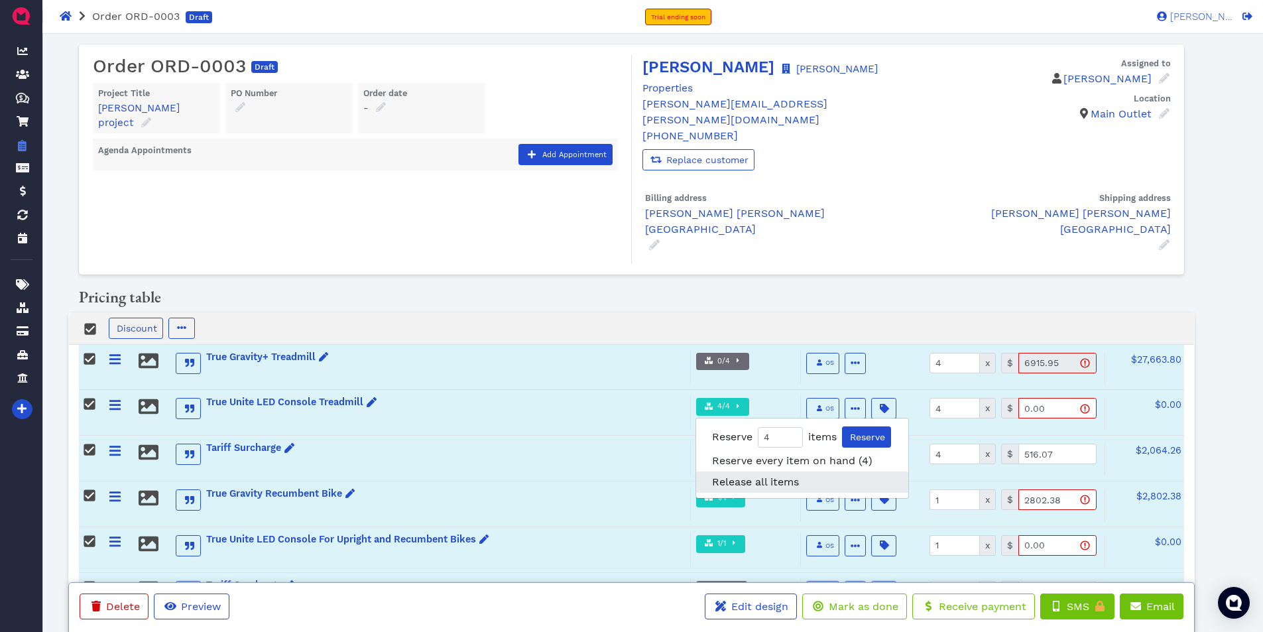
click at [742, 475] on span "Release all items" at bounding box center [755, 481] width 87 height 13
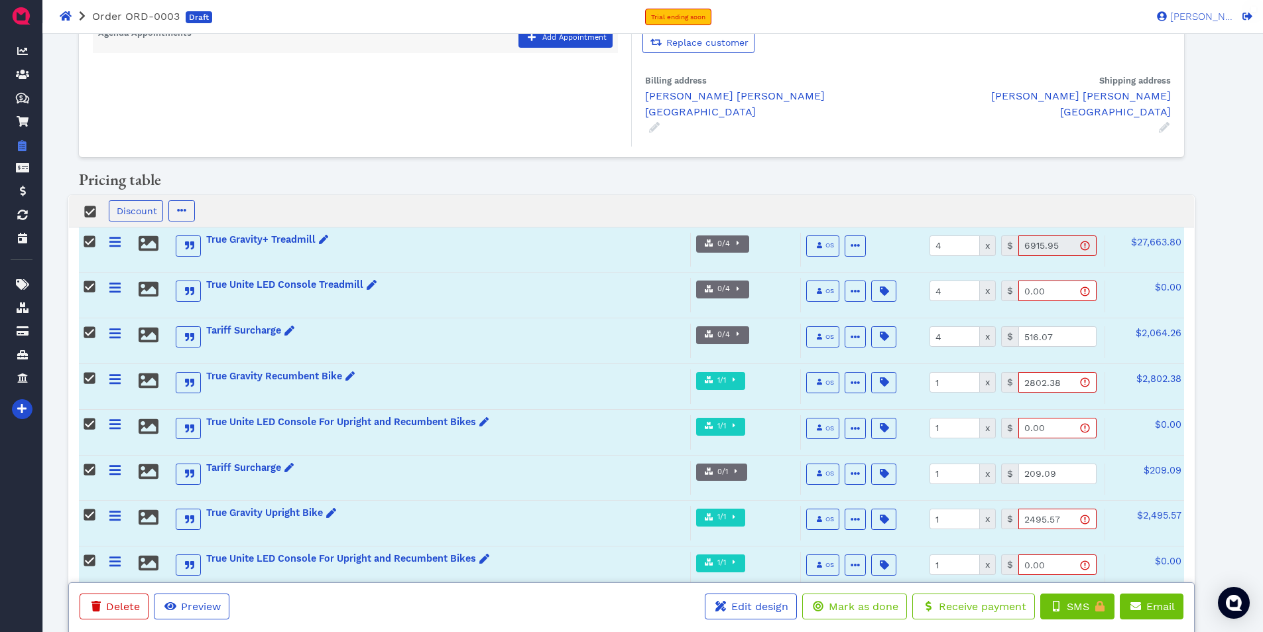
scroll to position [133, 0]
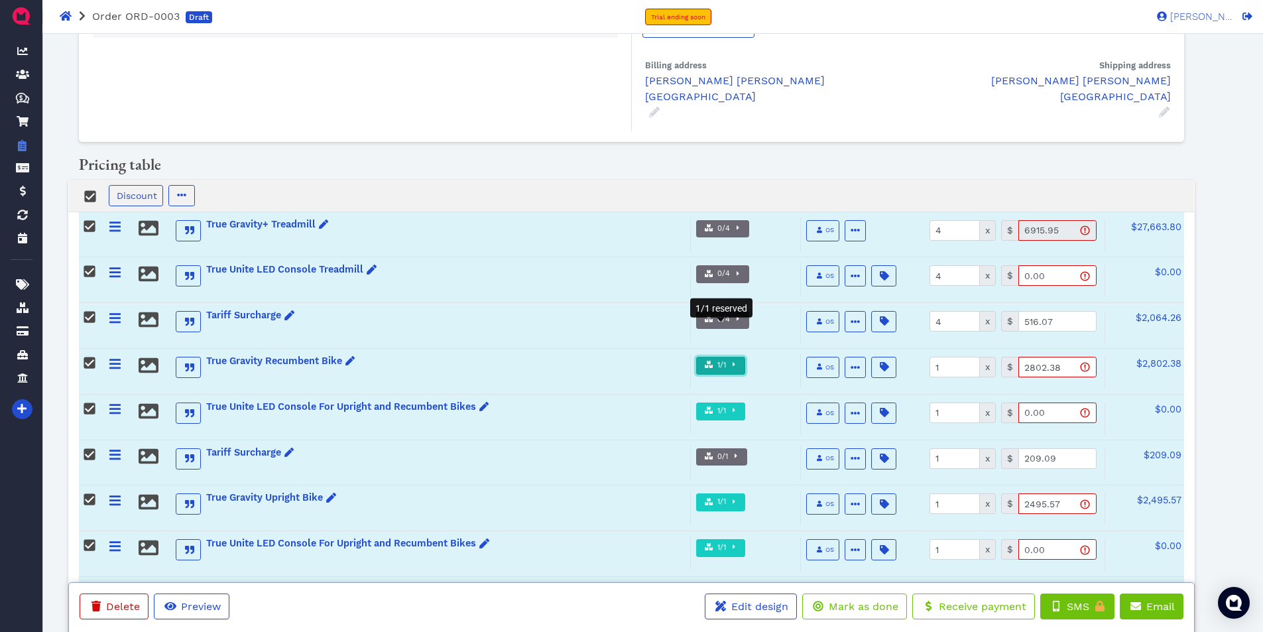
click at [731, 360] on span "button" at bounding box center [732, 365] width 13 height 11
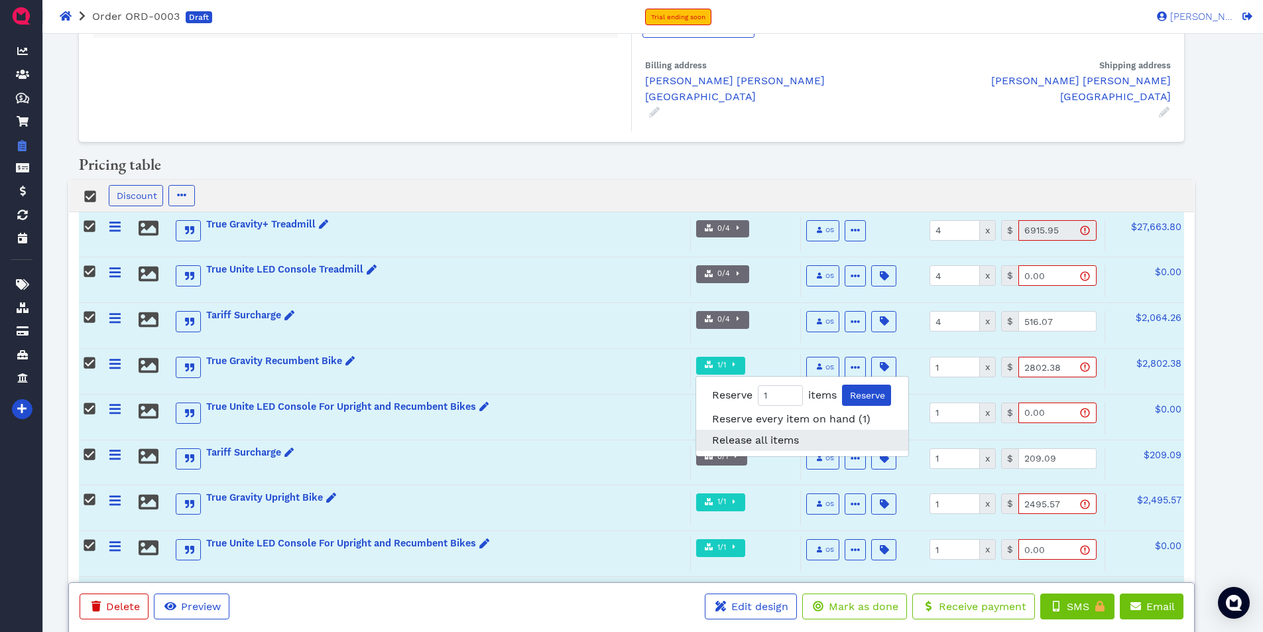
click at [741, 433] on span "Release all items" at bounding box center [755, 439] width 87 height 13
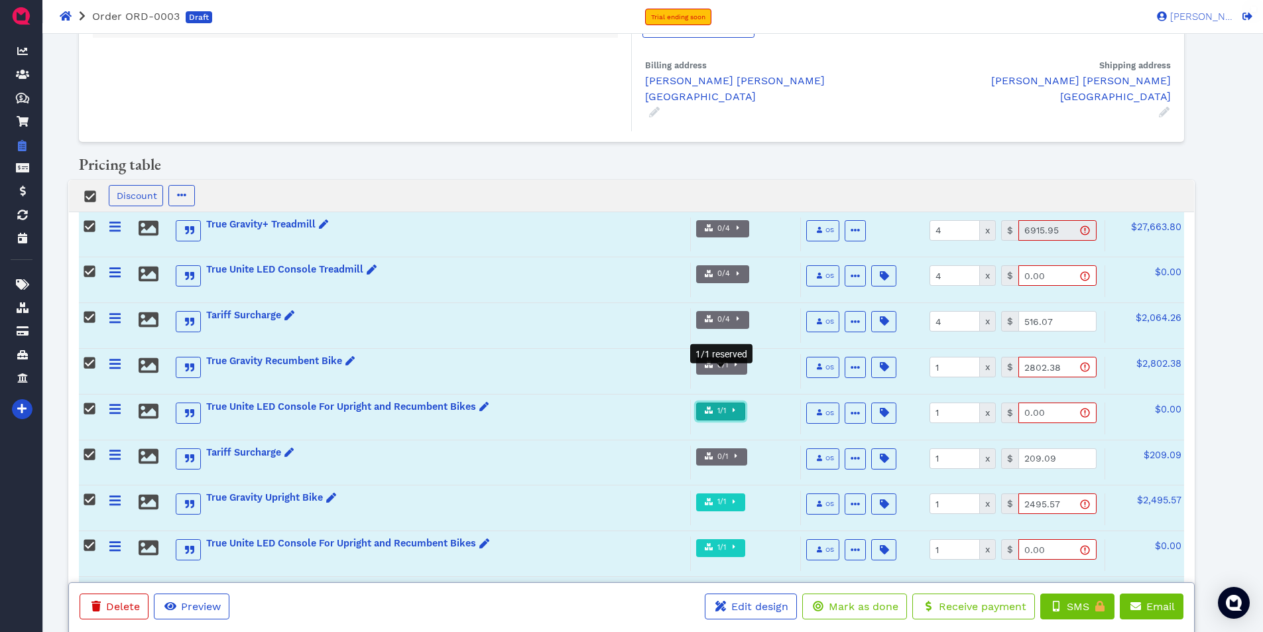
click at [720, 406] on span "1/1" at bounding box center [720, 411] width 11 height 11
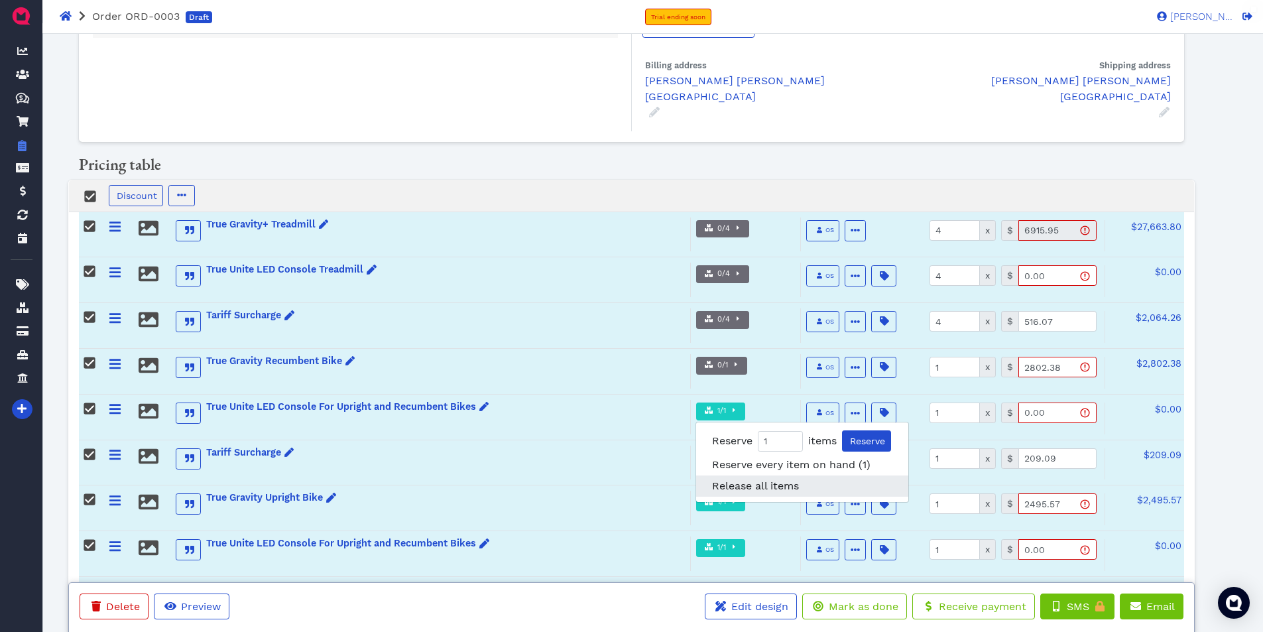
click at [734, 479] on span "Release all items" at bounding box center [755, 485] width 87 height 13
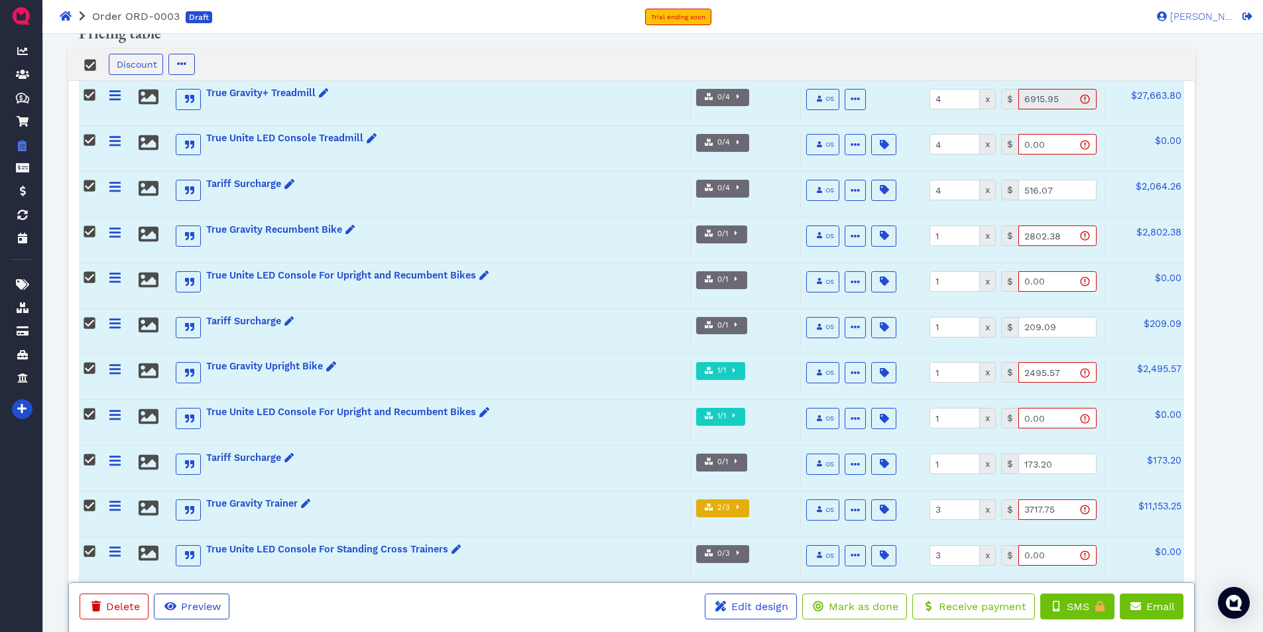
scroll to position [265, 0]
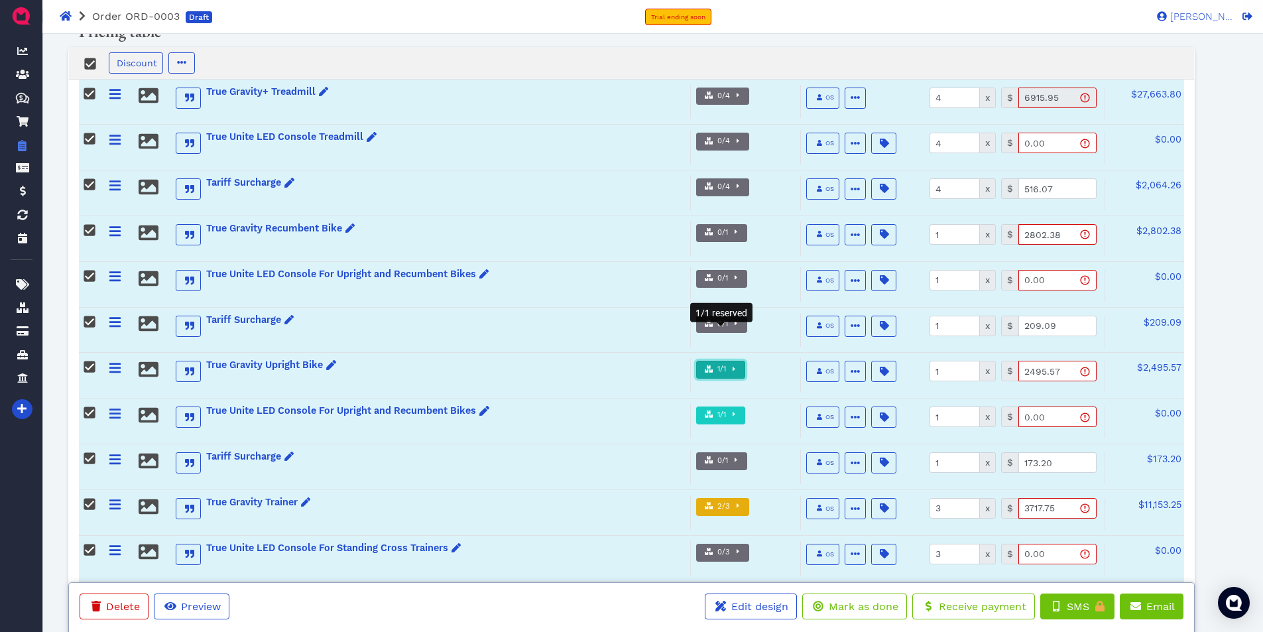
click at [718, 364] on span "1/1" at bounding box center [720, 369] width 11 height 11
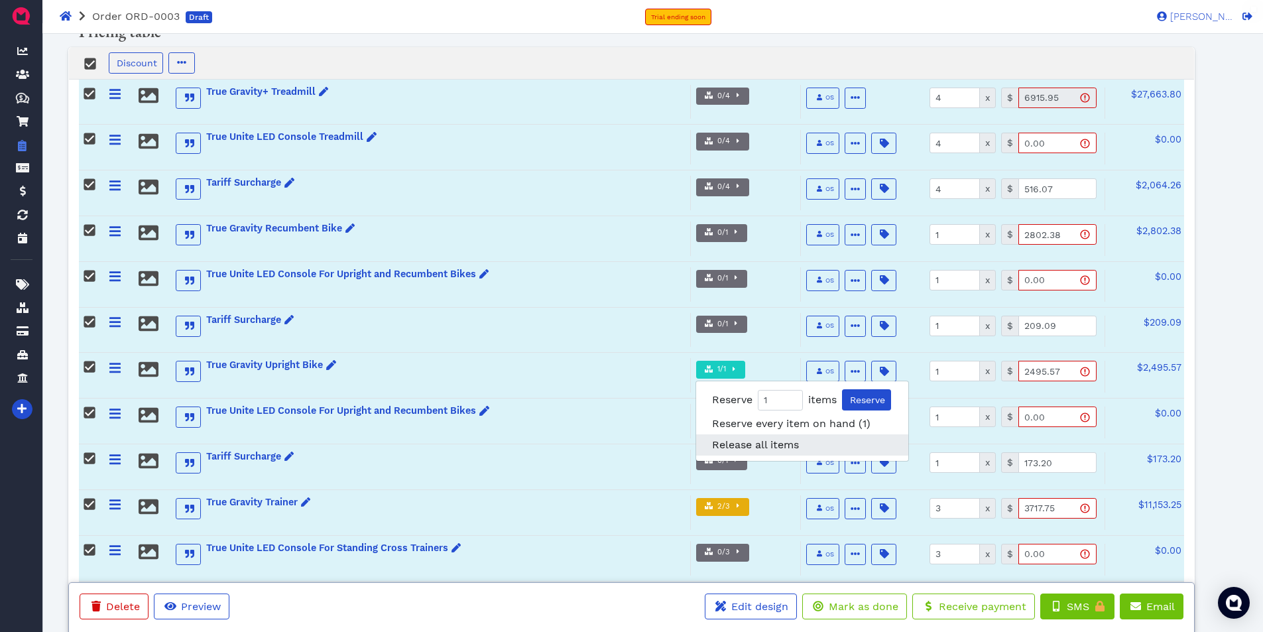
click at [757, 438] on span "Release all items" at bounding box center [755, 444] width 87 height 13
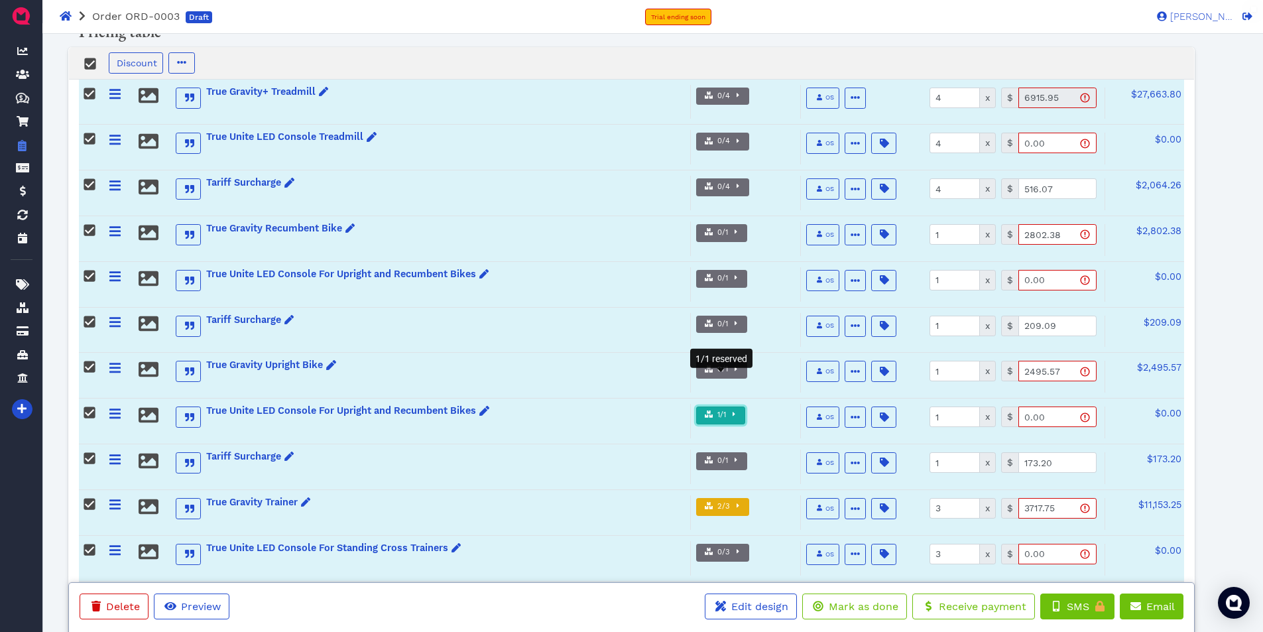
click at [717, 410] on span "1/1" at bounding box center [720, 415] width 11 height 11
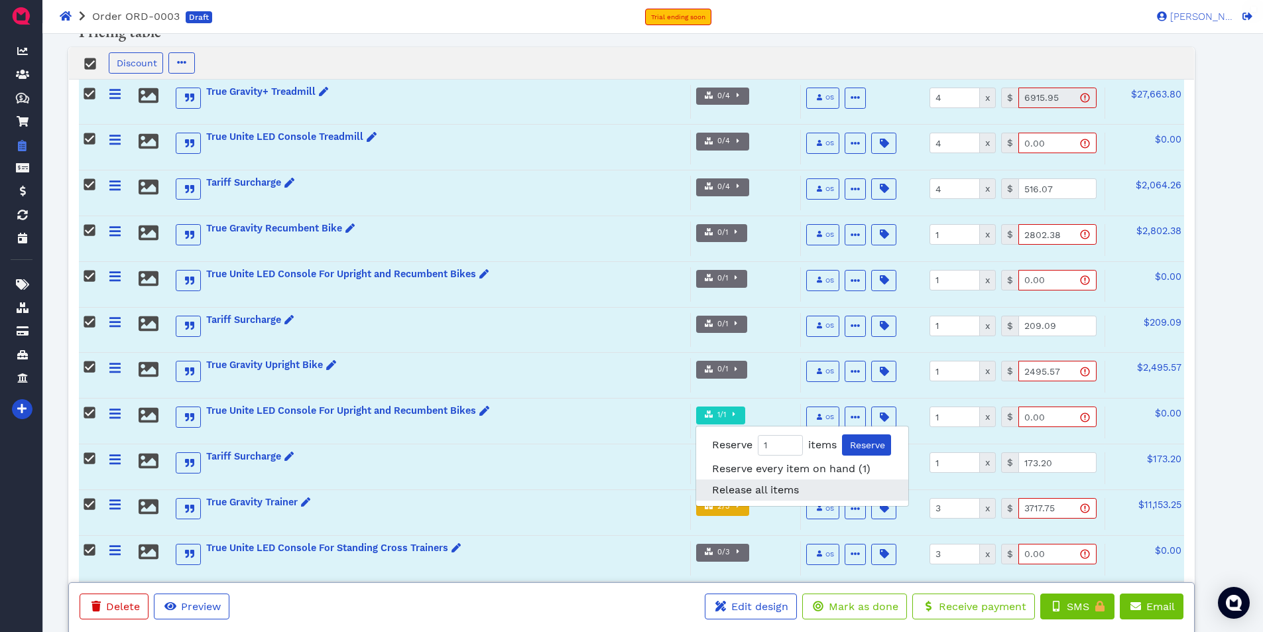
click at [742, 483] on span "Release all items" at bounding box center [755, 489] width 87 height 13
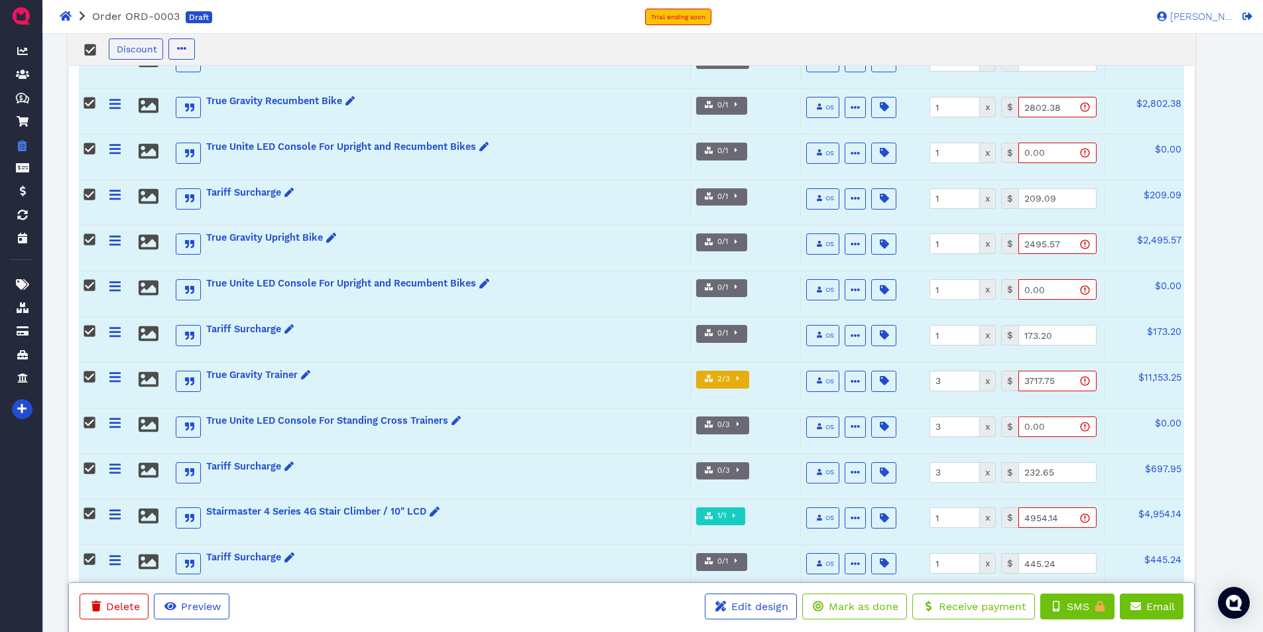
scroll to position [398, 0]
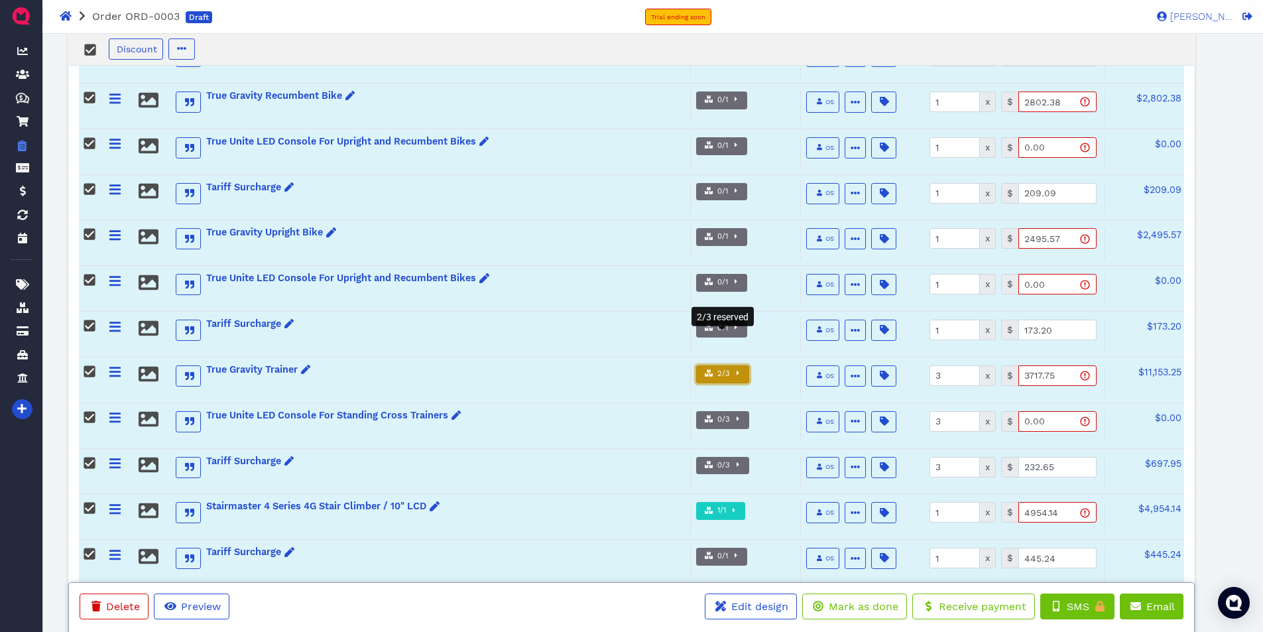
click at [722, 369] on span "2/3" at bounding box center [722, 374] width 15 height 11
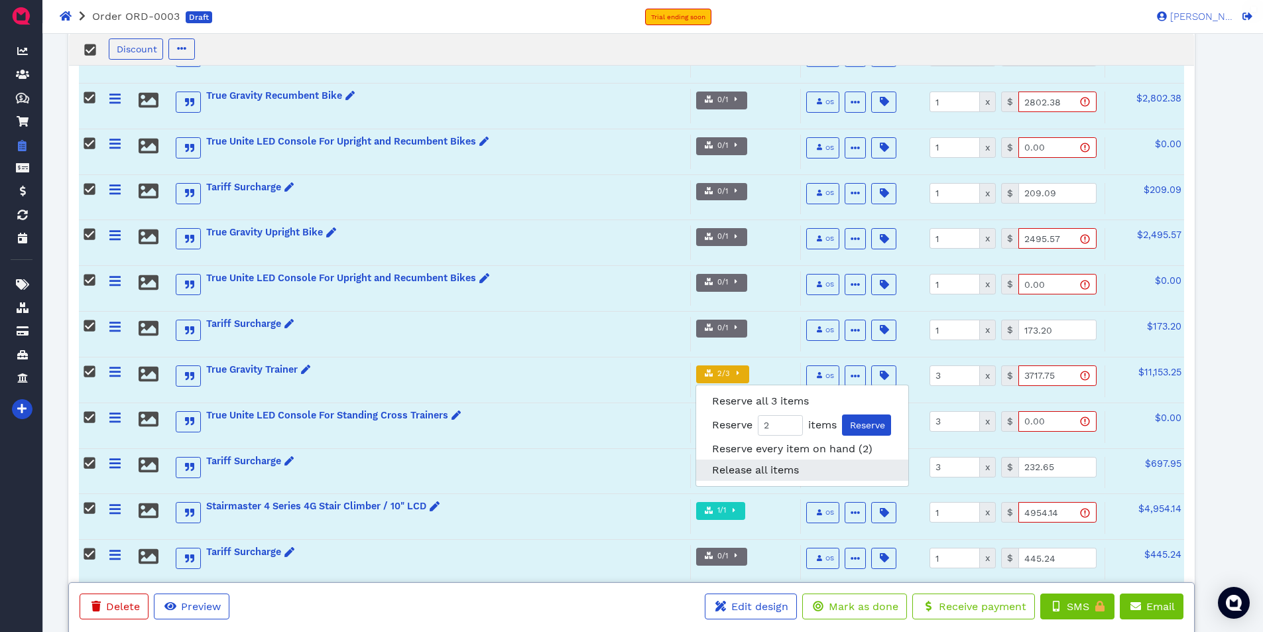
click at [732, 463] on span "Release all items" at bounding box center [755, 469] width 87 height 13
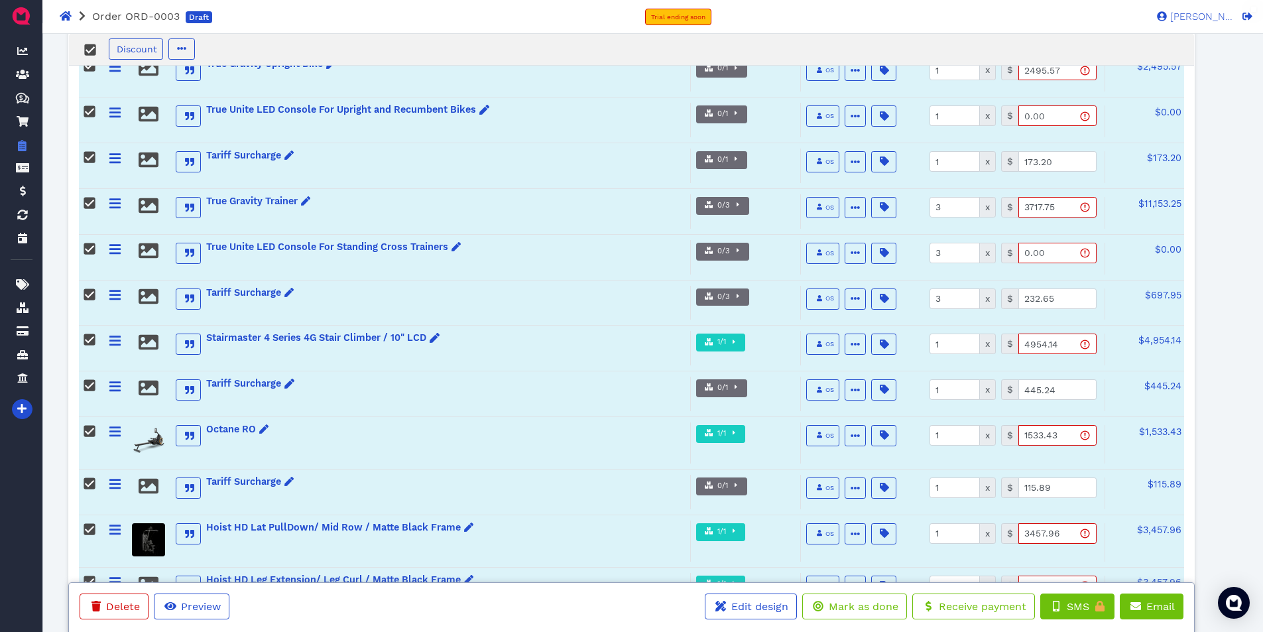
scroll to position [597, 0]
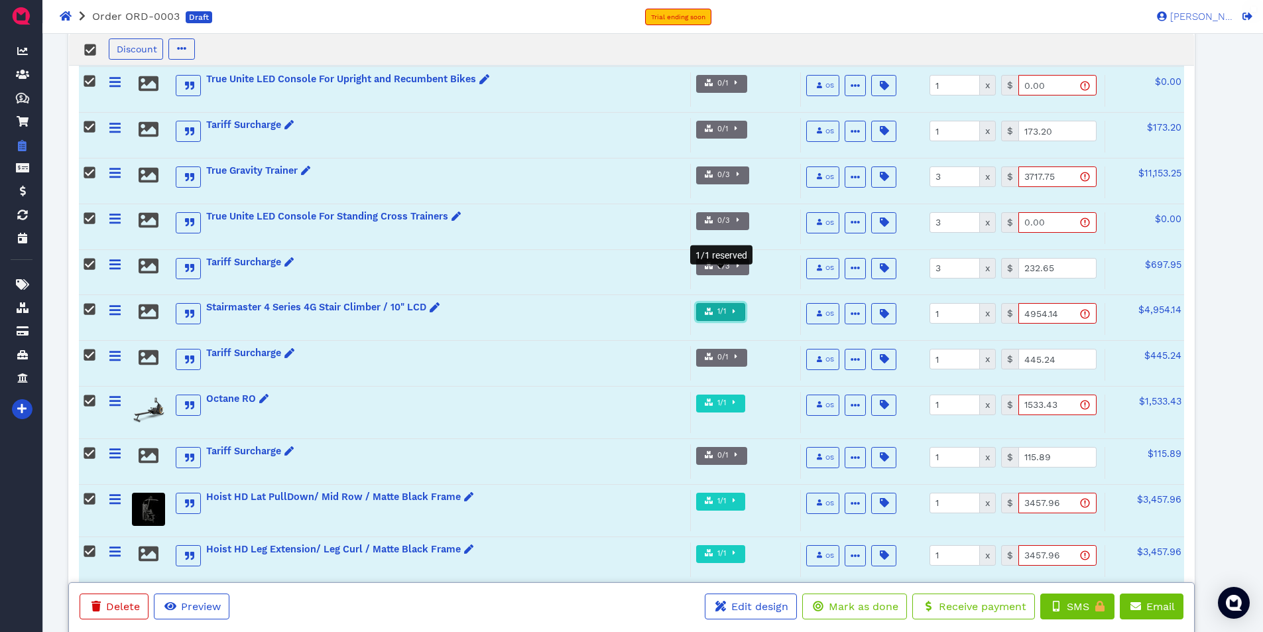
click at [720, 306] on span "1/1" at bounding box center [720, 311] width 11 height 11
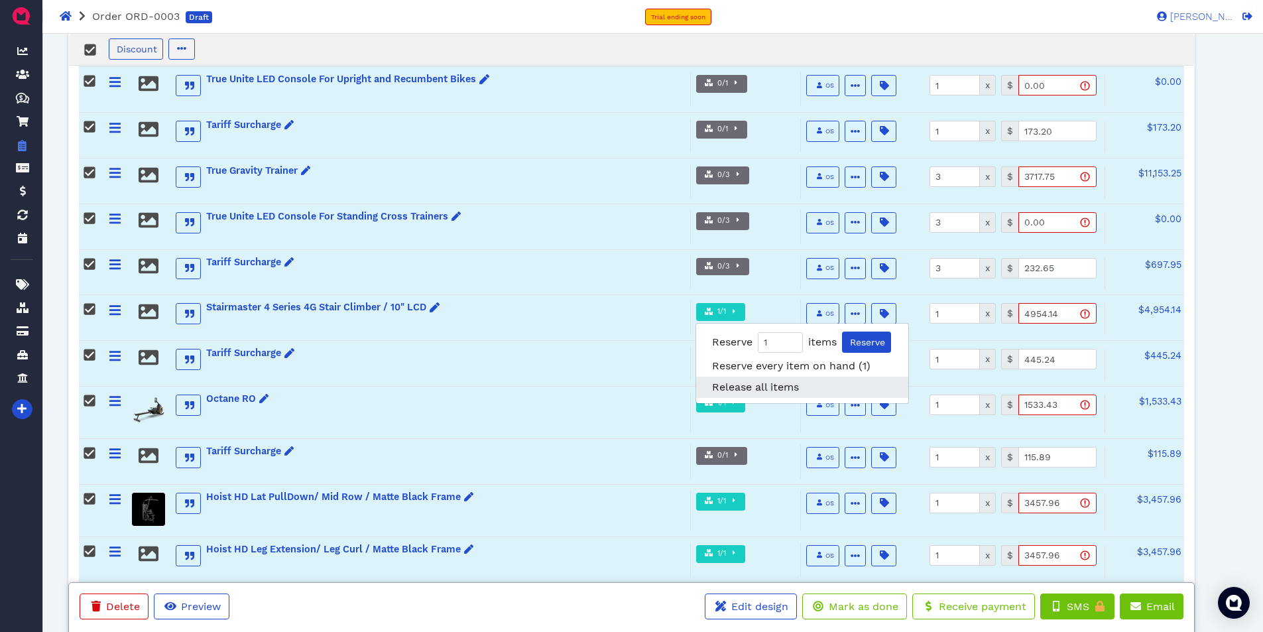
click at [751, 380] on span "Release all items" at bounding box center [755, 386] width 87 height 13
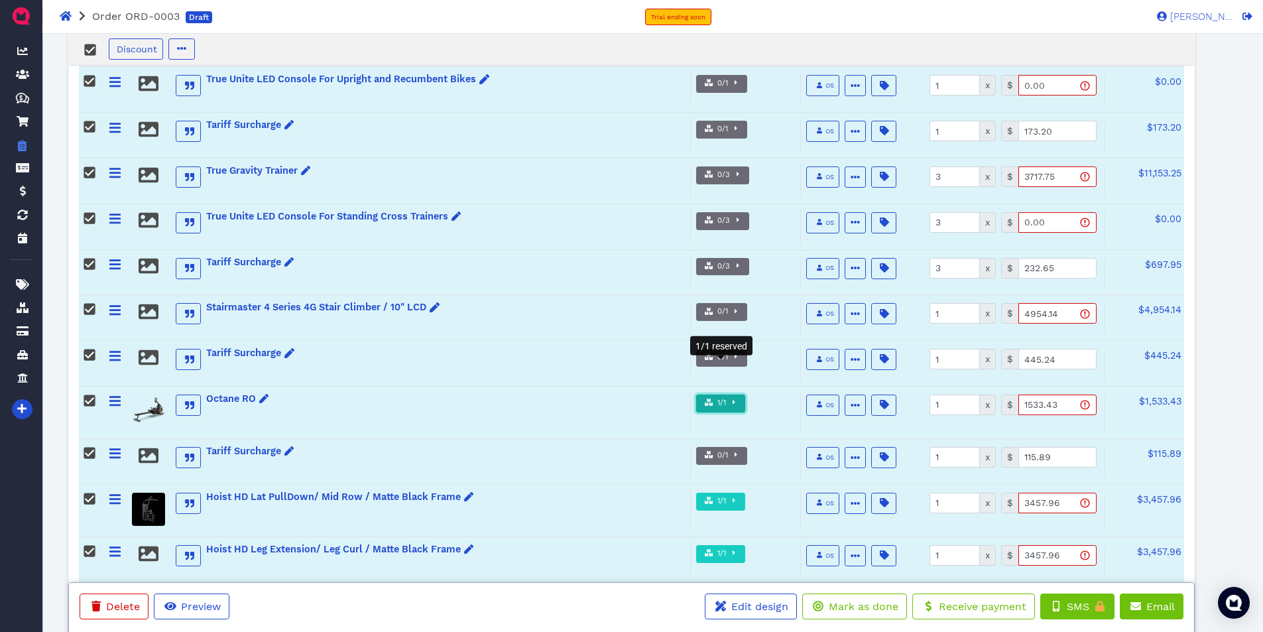
click at [722, 398] on span "1/1" at bounding box center [720, 403] width 11 height 11
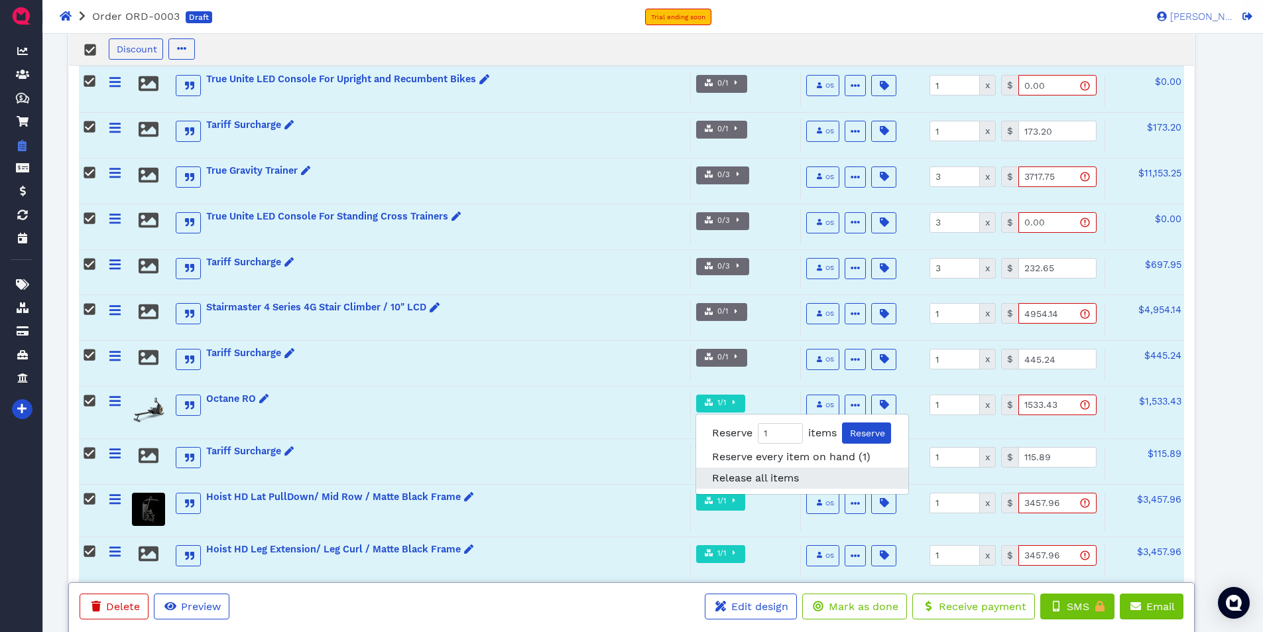
click at [744, 471] on span "Release all items" at bounding box center [755, 477] width 87 height 13
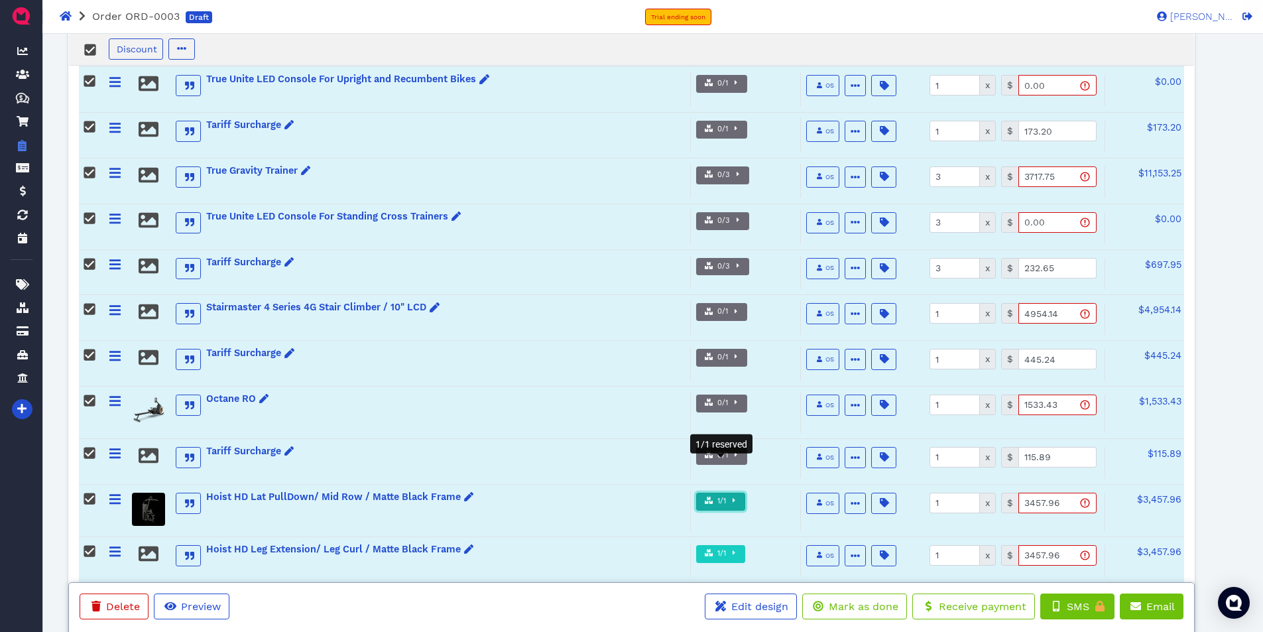
click at [721, 496] on span "1/1" at bounding box center [720, 501] width 11 height 11
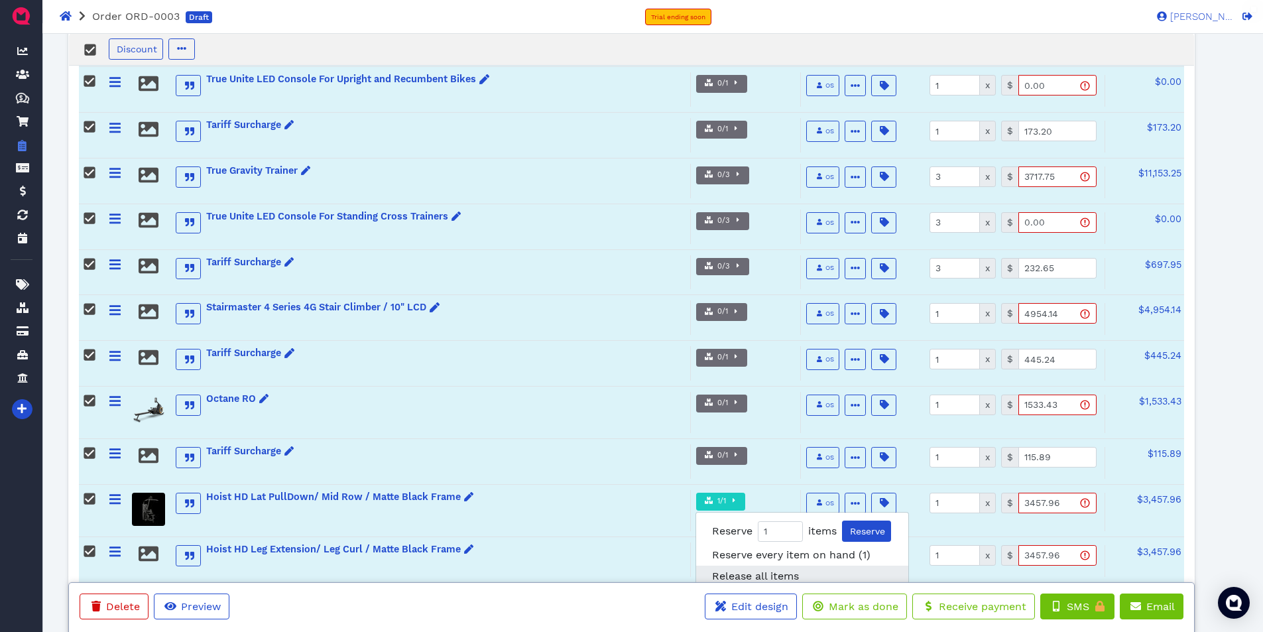
click at [747, 569] on span "Release all items" at bounding box center [755, 575] width 87 height 13
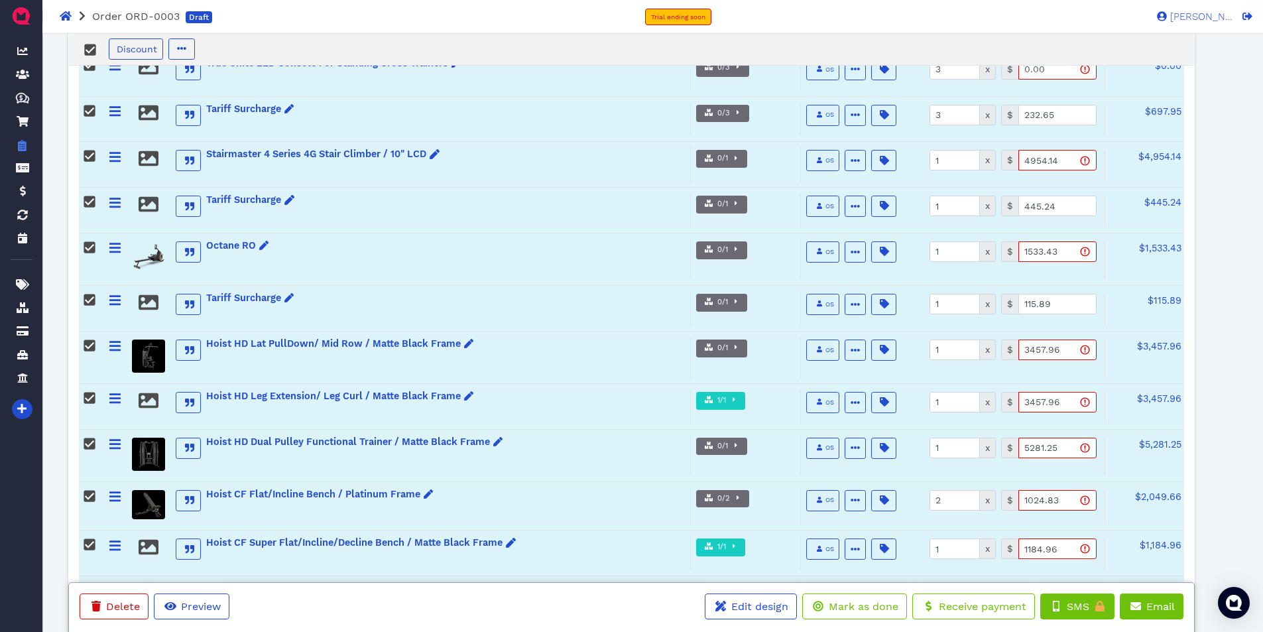
scroll to position [795, 0]
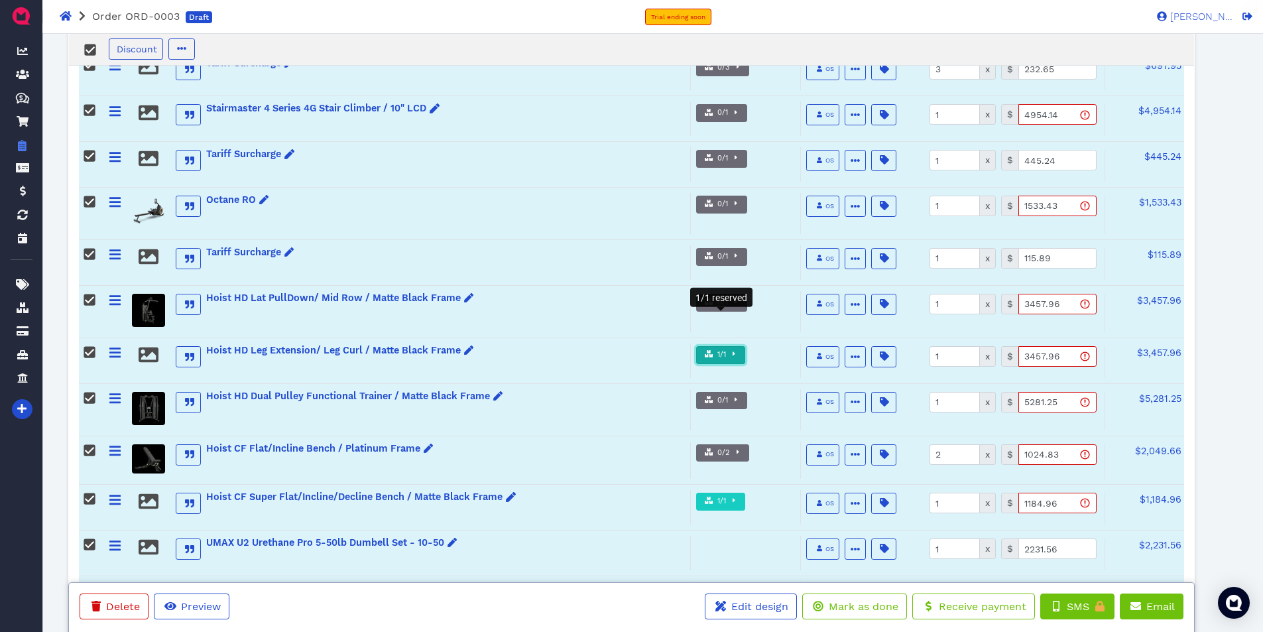
click at [715, 349] on span "1/1" at bounding box center [720, 354] width 11 height 11
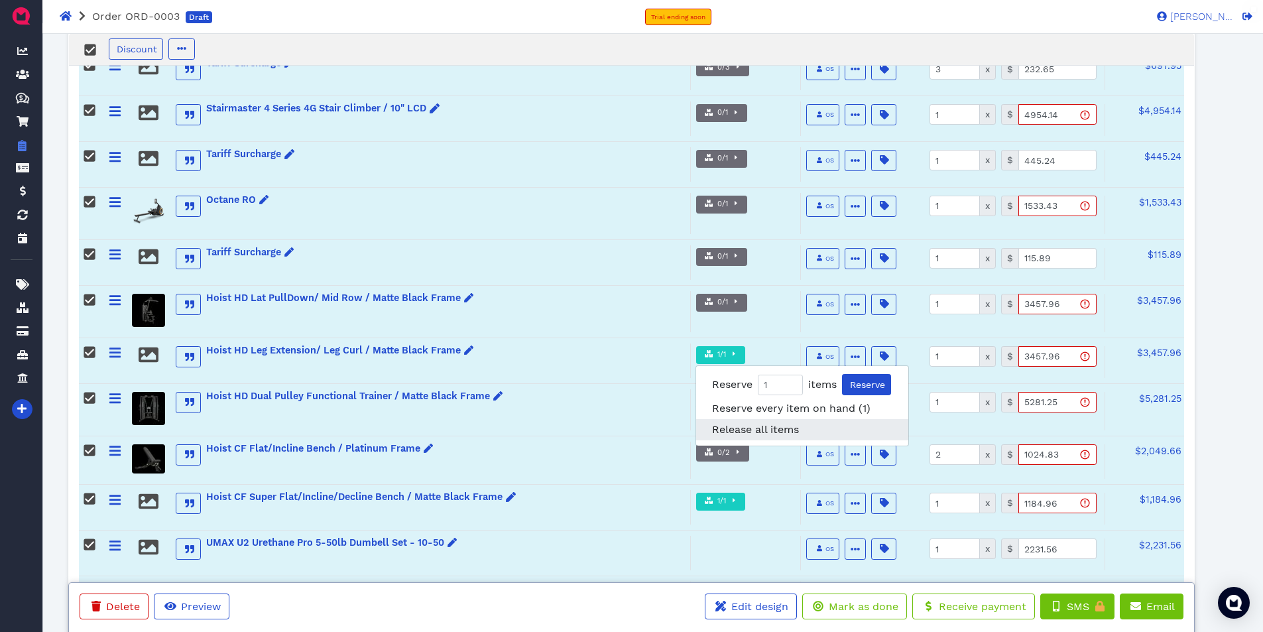
click at [754, 423] on span "Release all items" at bounding box center [755, 429] width 87 height 13
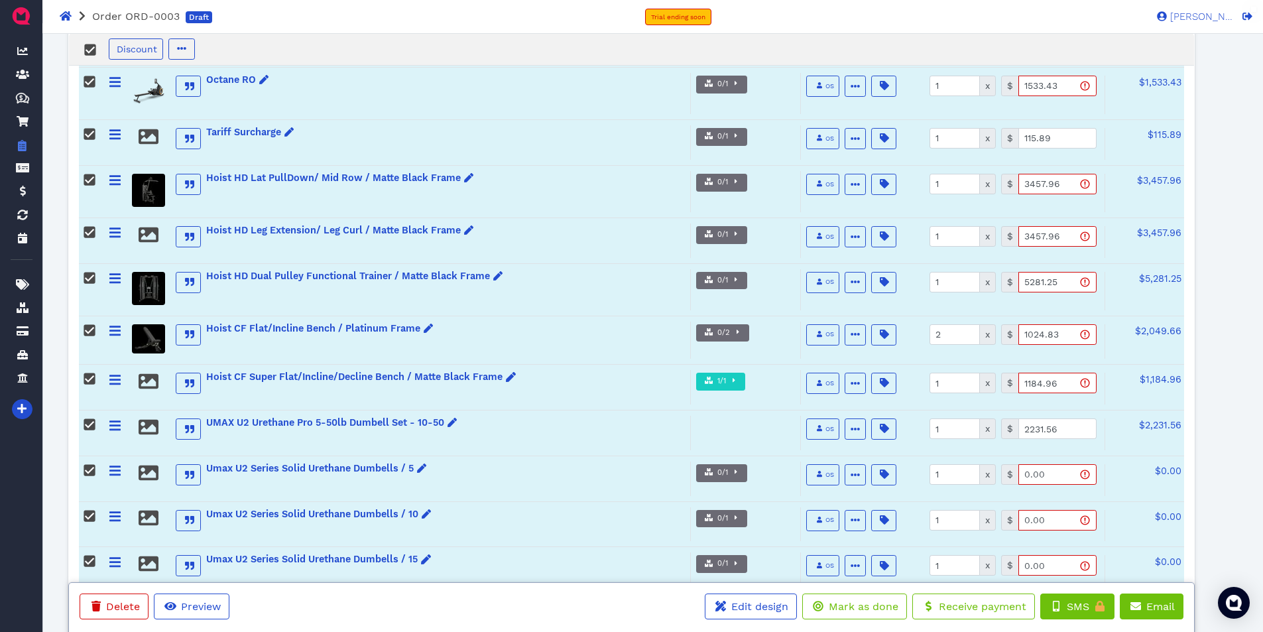
scroll to position [928, 0]
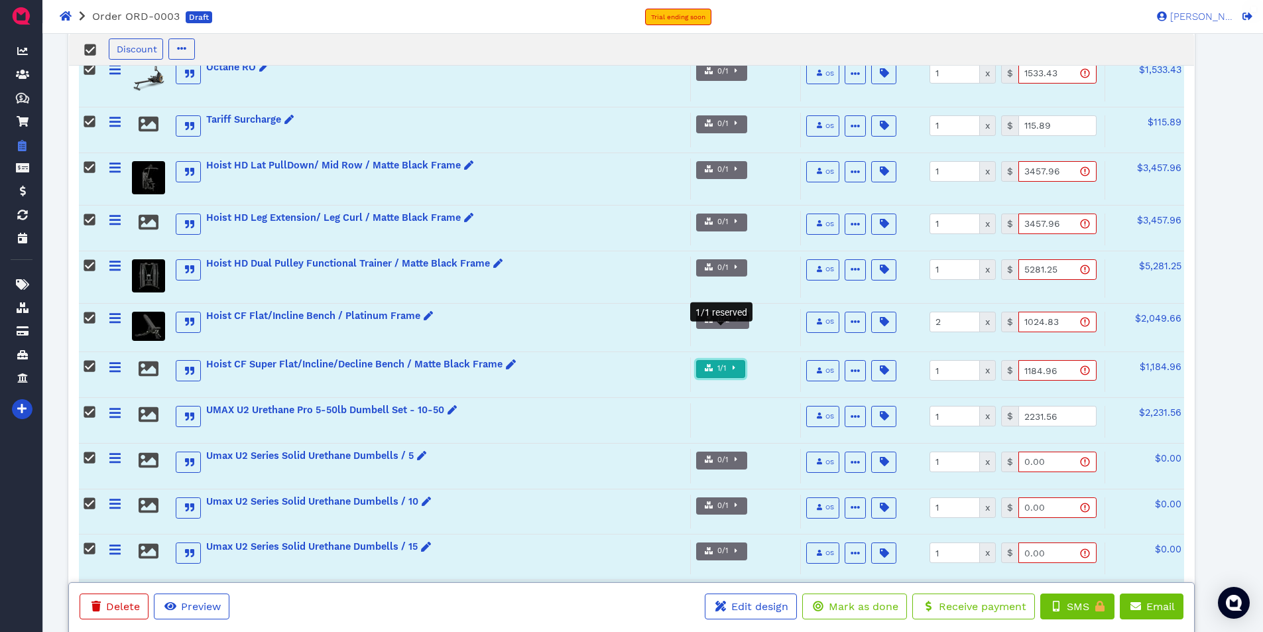
click at [722, 363] on span "1/1" at bounding box center [720, 368] width 11 height 11
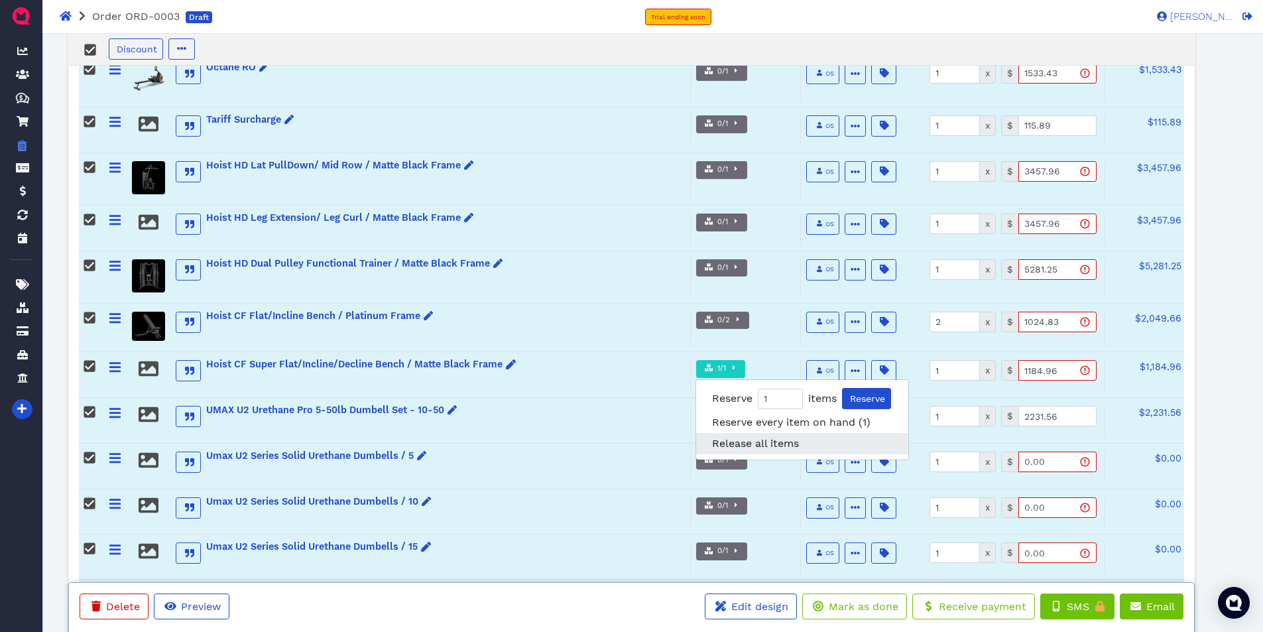
click at [761, 437] on span "Release all items" at bounding box center [755, 443] width 87 height 13
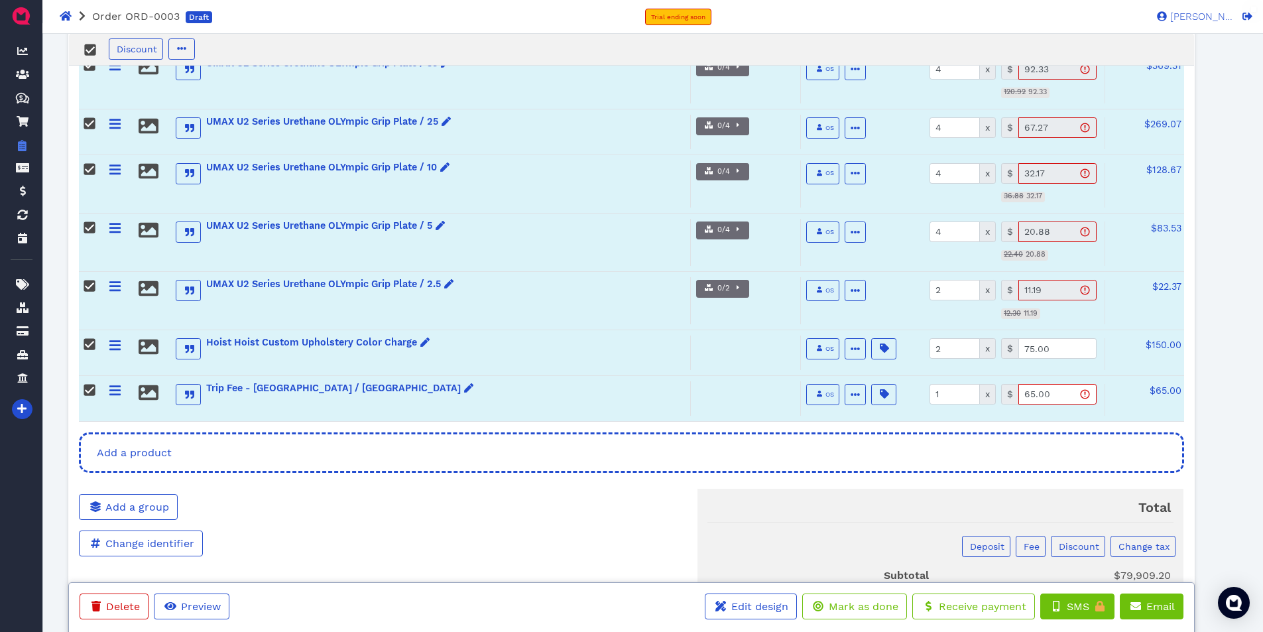
scroll to position [1922, 0]
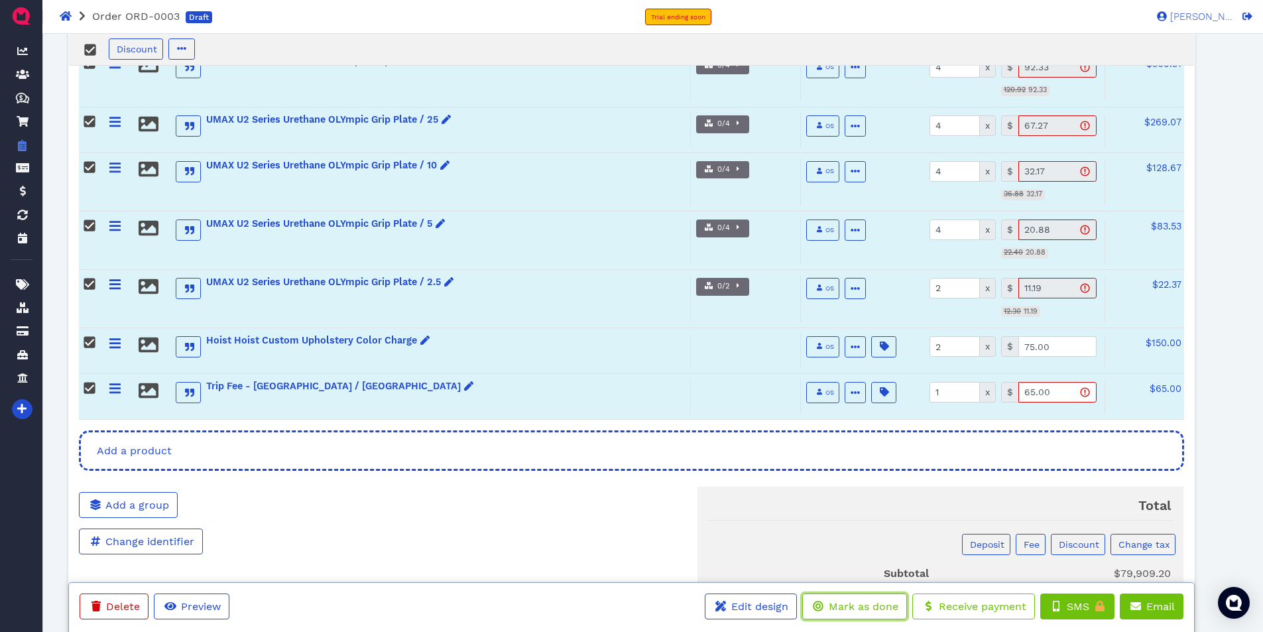
click at [844, 606] on span "Mark as done" at bounding box center [863, 606] width 72 height 13
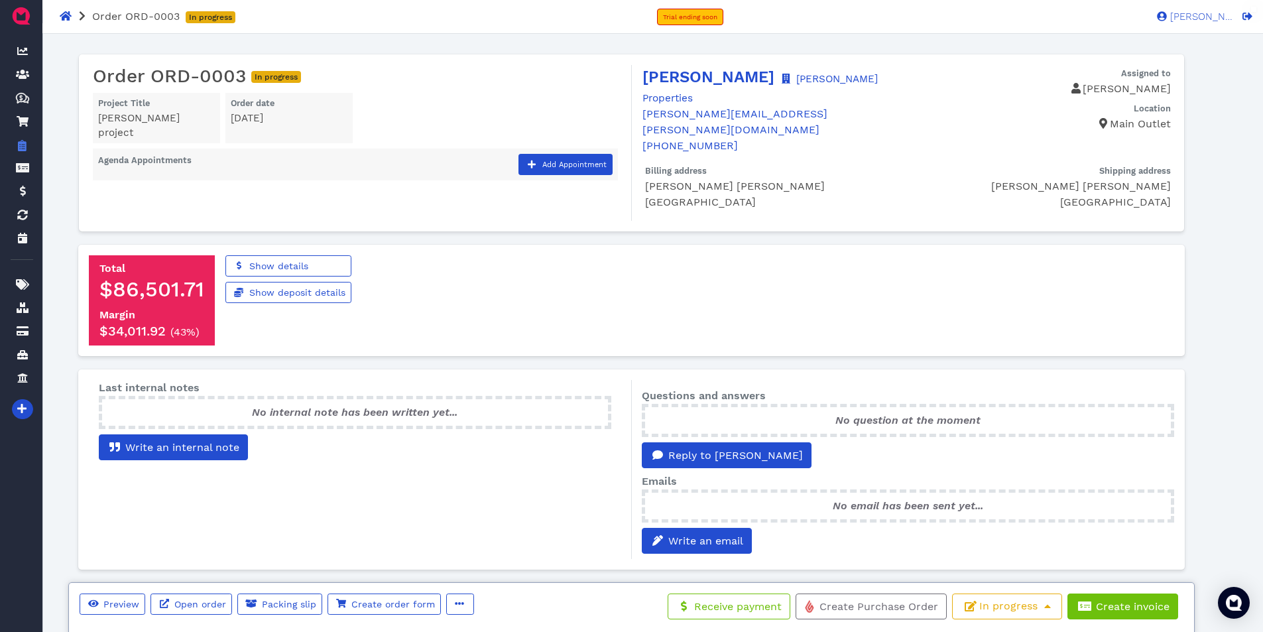
scroll to position [0, 0]
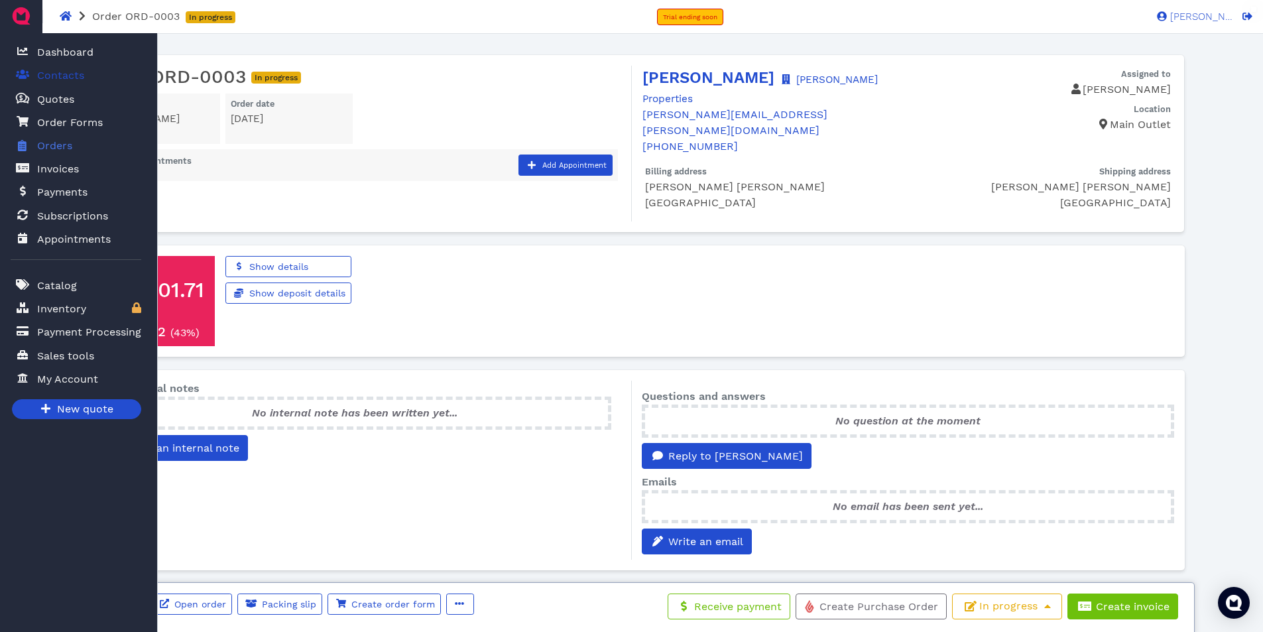
click at [61, 74] on span "Contacts" at bounding box center [60, 76] width 47 height 16
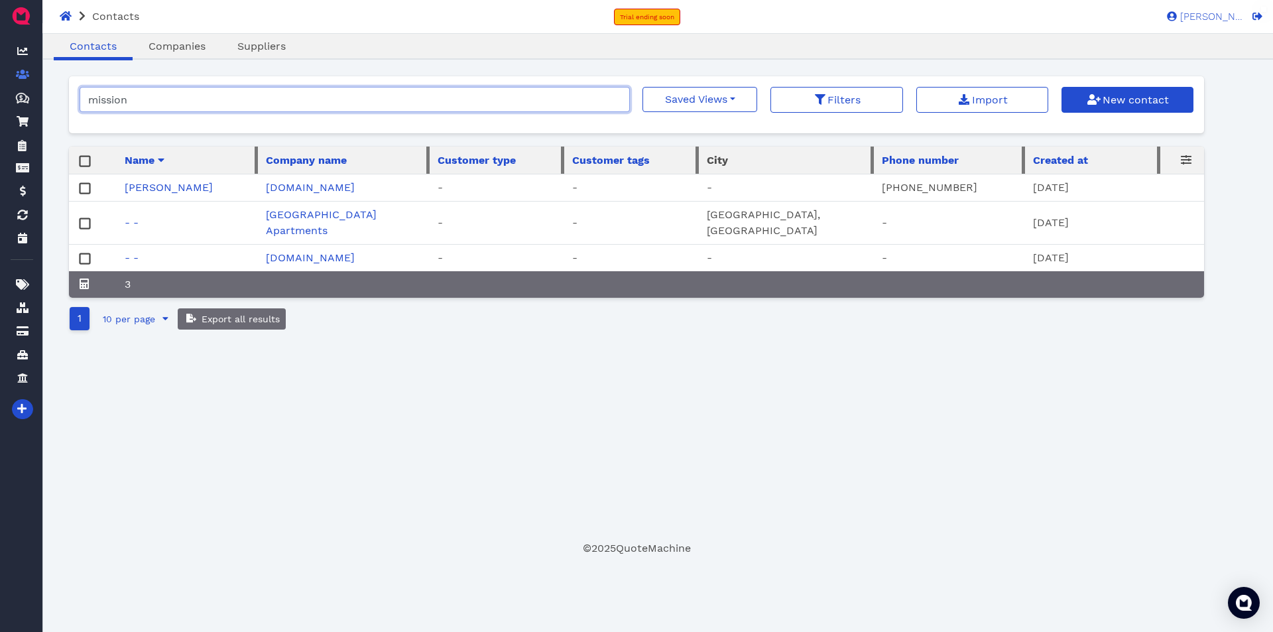
click at [206, 97] on input "mission" at bounding box center [355, 99] width 550 height 25
type input "m"
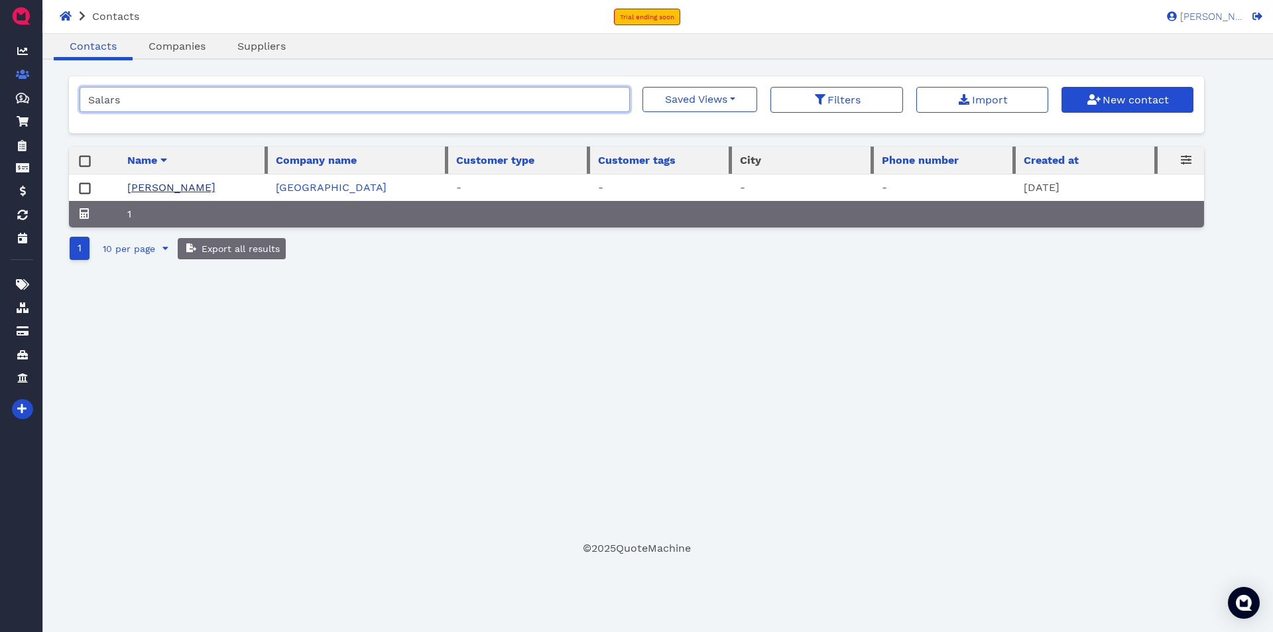
type input "Salars"
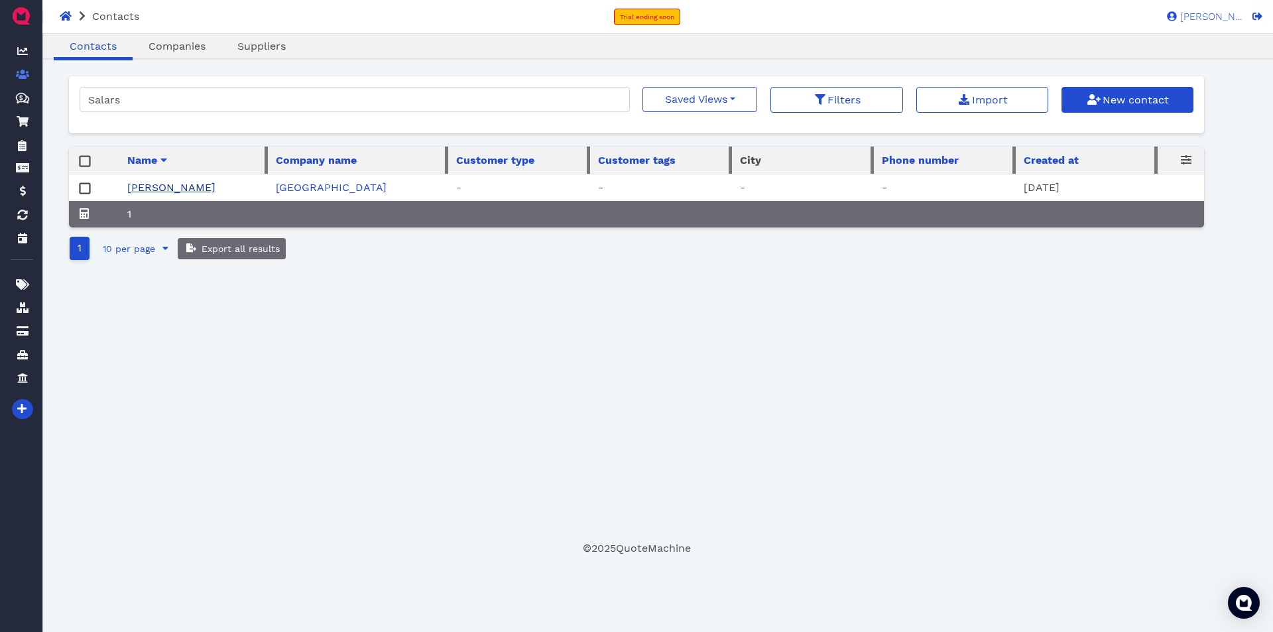
click at [158, 194] on link "[PERSON_NAME]" at bounding box center [171, 187] width 88 height 13
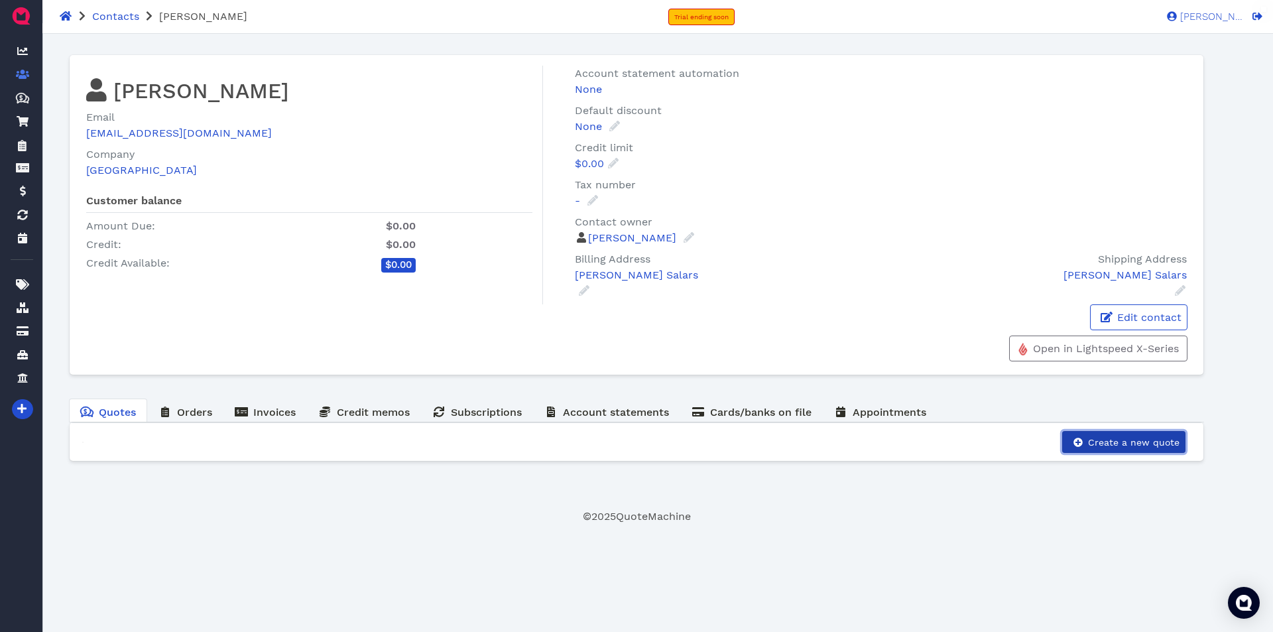
click at [1130, 439] on span "Create a new quote" at bounding box center [1132, 442] width 93 height 11
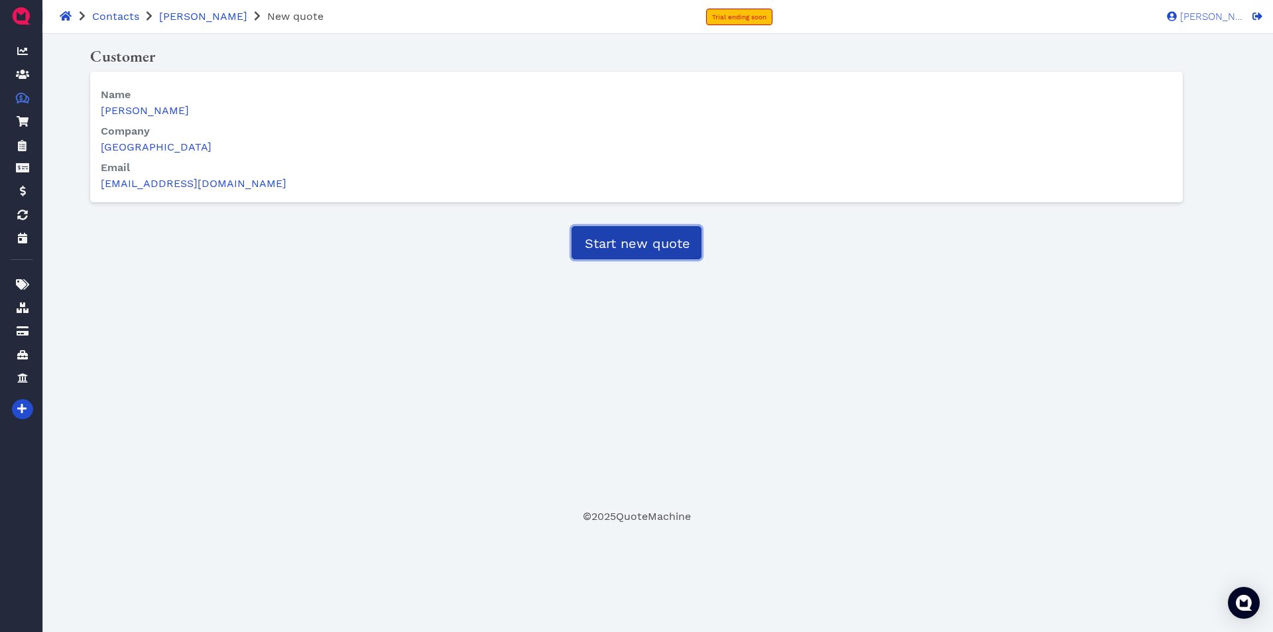
click at [631, 243] on span "Start new quote" at bounding box center [636, 243] width 107 height 16
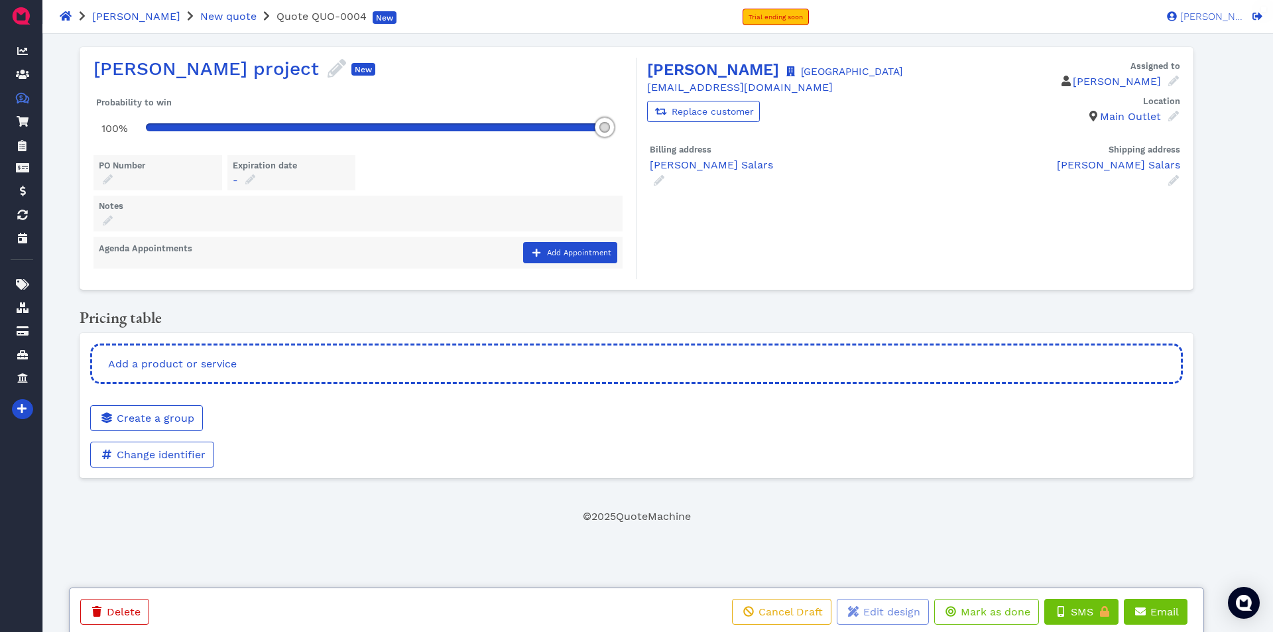
drag, startPoint x: 197, startPoint y: 126, endPoint x: 596, endPoint y: 121, distance: 399.0
click at [596, 121] on div at bounding box center [605, 127] width 20 height 20
drag, startPoint x: 602, startPoint y: 125, endPoint x: 588, endPoint y: 127, distance: 14.6
click at [588, 127] on div at bounding box center [582, 127] width 20 height 20
click at [284, 361] on div "Add a product or service" at bounding box center [636, 363] width 1092 height 40
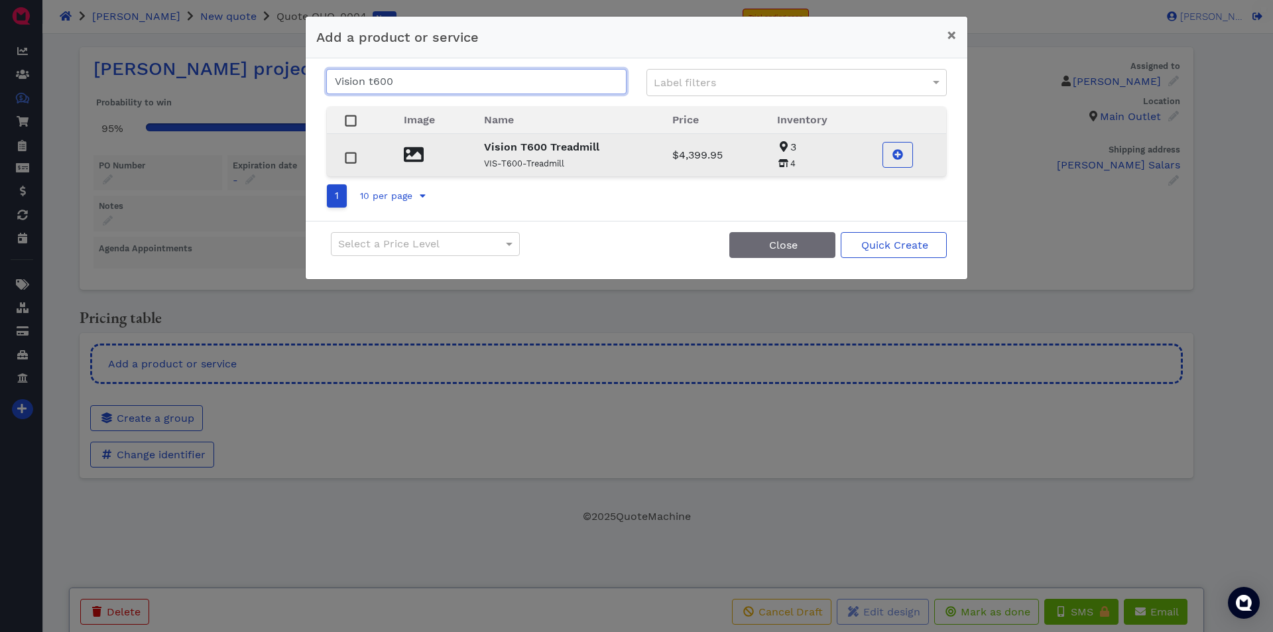
type input "Vision t600"
click at [555, 144] on strong "Vision T600 Treadmill" at bounding box center [541, 147] width 115 height 13
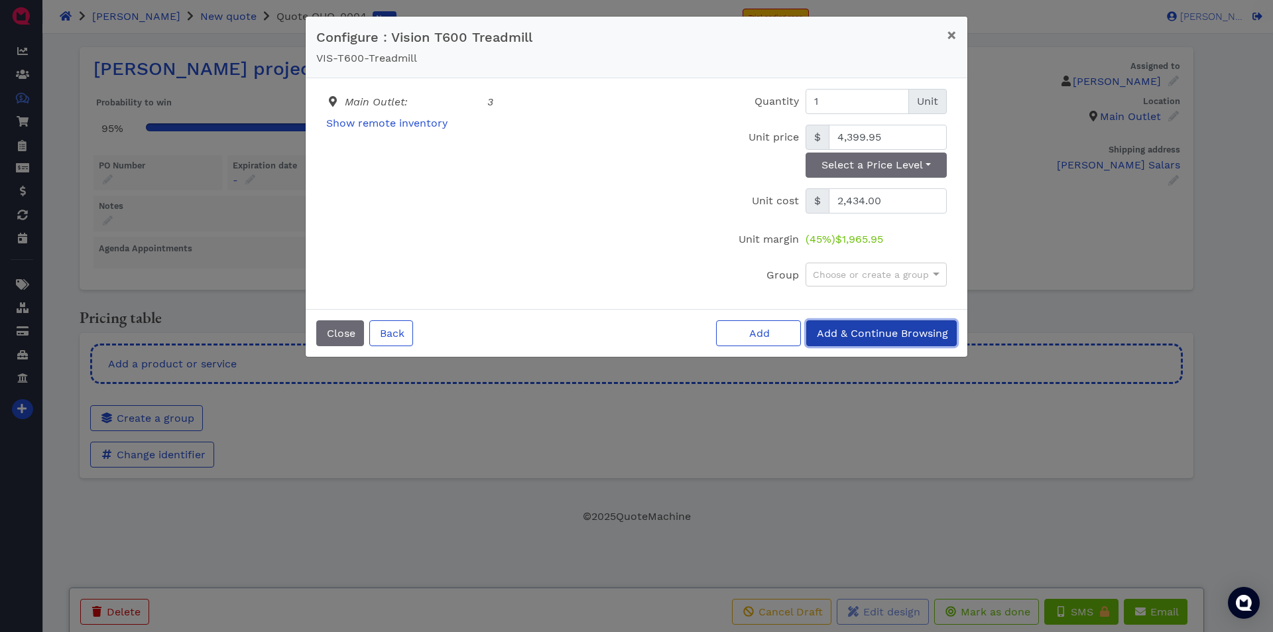
click at [856, 335] on span "Add & Continue Browsing" at bounding box center [881, 333] width 133 height 13
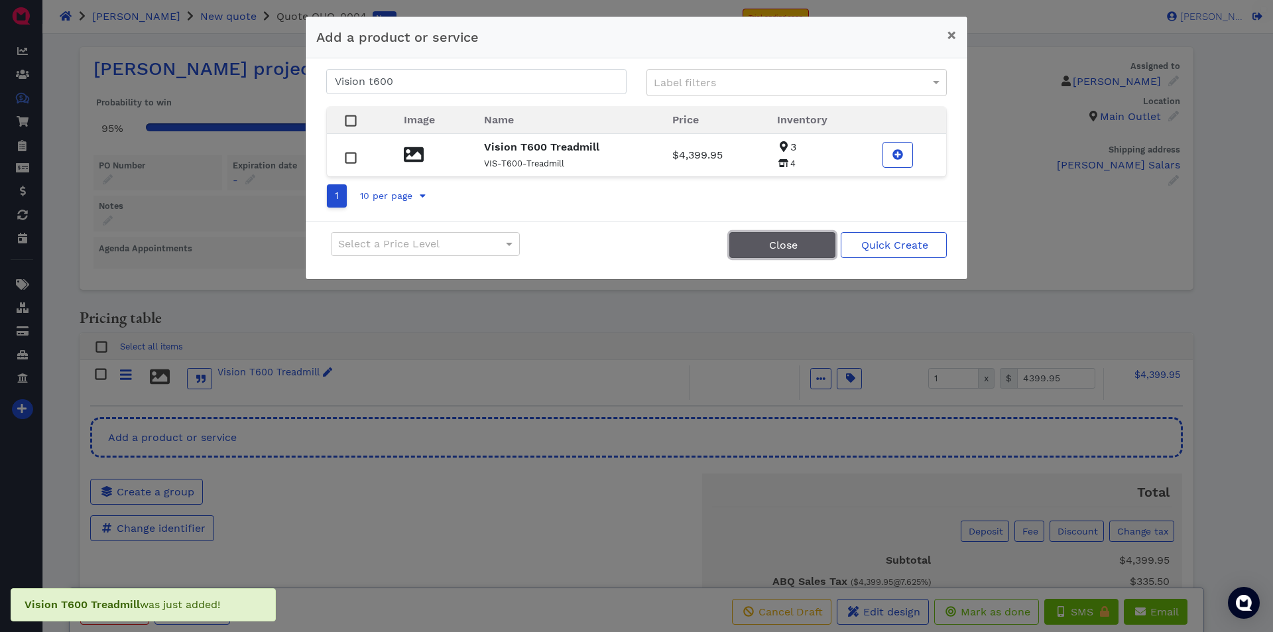
click at [807, 249] on button "Close" at bounding box center [782, 245] width 106 height 26
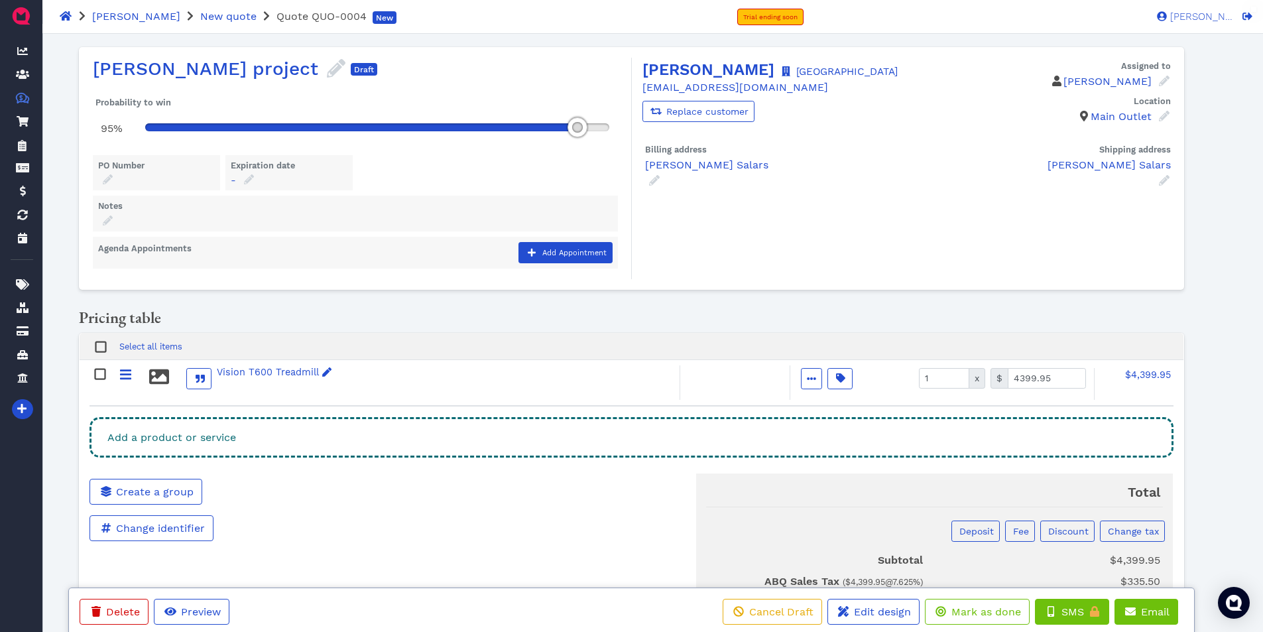
click at [304, 432] on div "Add a product or service" at bounding box center [630, 437] width 1083 height 40
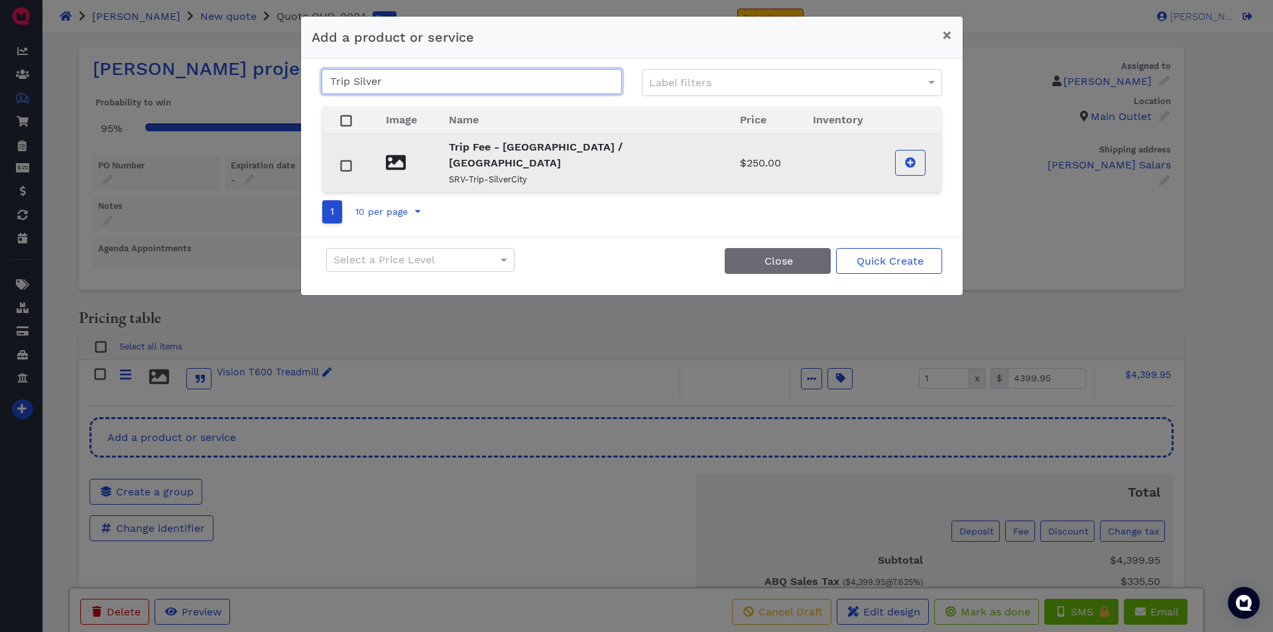
type input "Trip Silver"
click at [532, 154] on p "Trip Fee - [GEOGRAPHIC_DATA] / [GEOGRAPHIC_DATA]" at bounding box center [578, 155] width 259 height 32
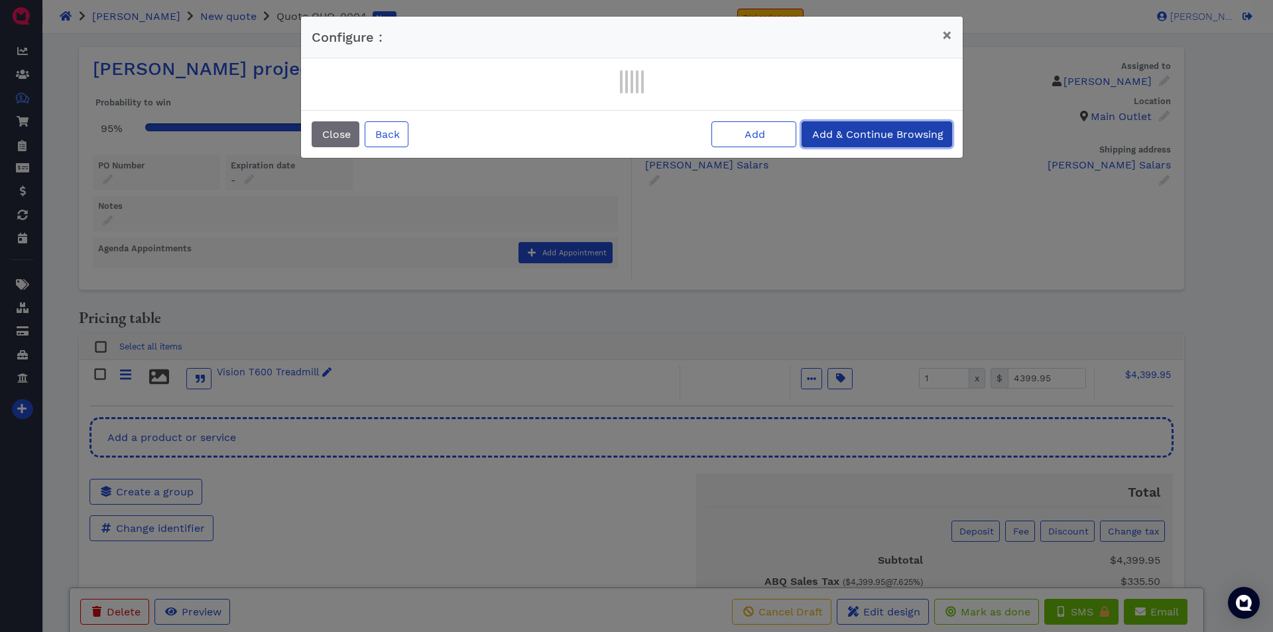
click at [864, 137] on span "Add & Continue Browsing" at bounding box center [876, 134] width 133 height 13
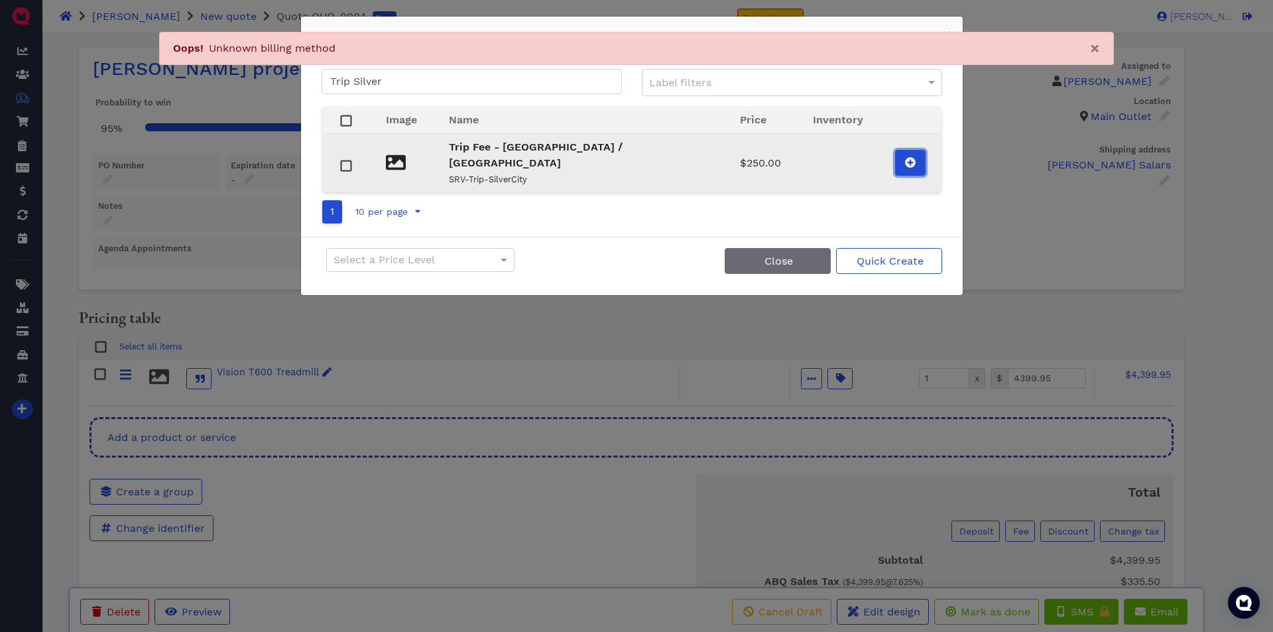
click at [905, 157] on icon at bounding box center [910, 162] width 11 height 11
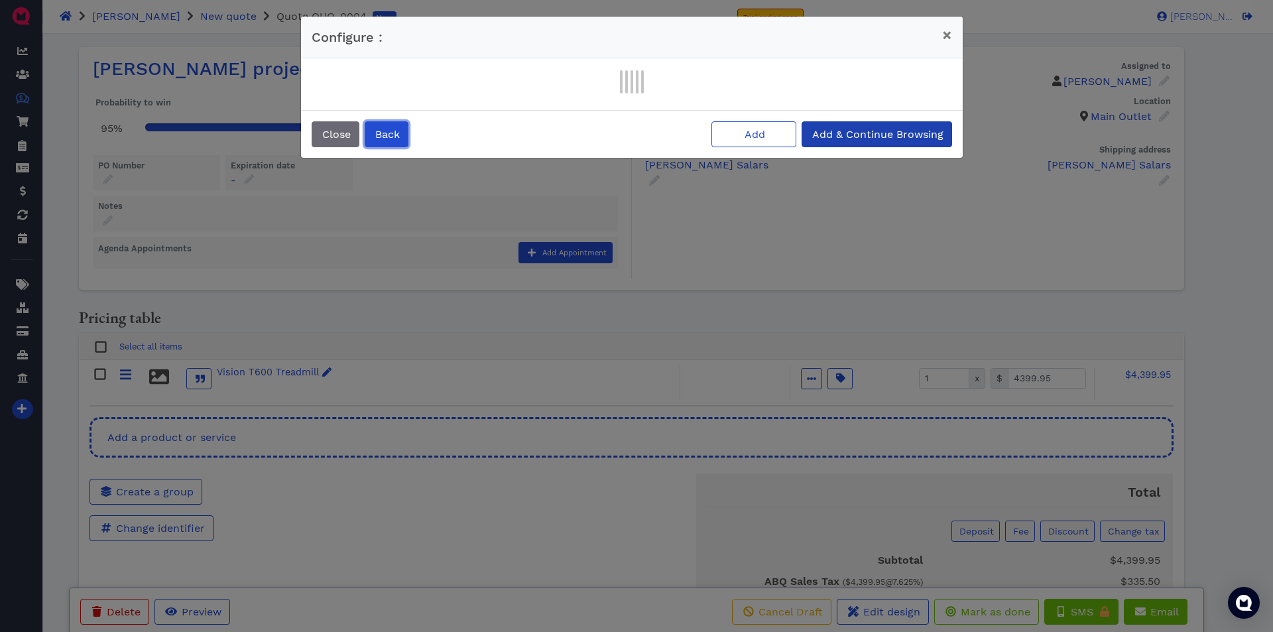
click at [391, 139] on span "Back" at bounding box center [386, 134] width 27 height 13
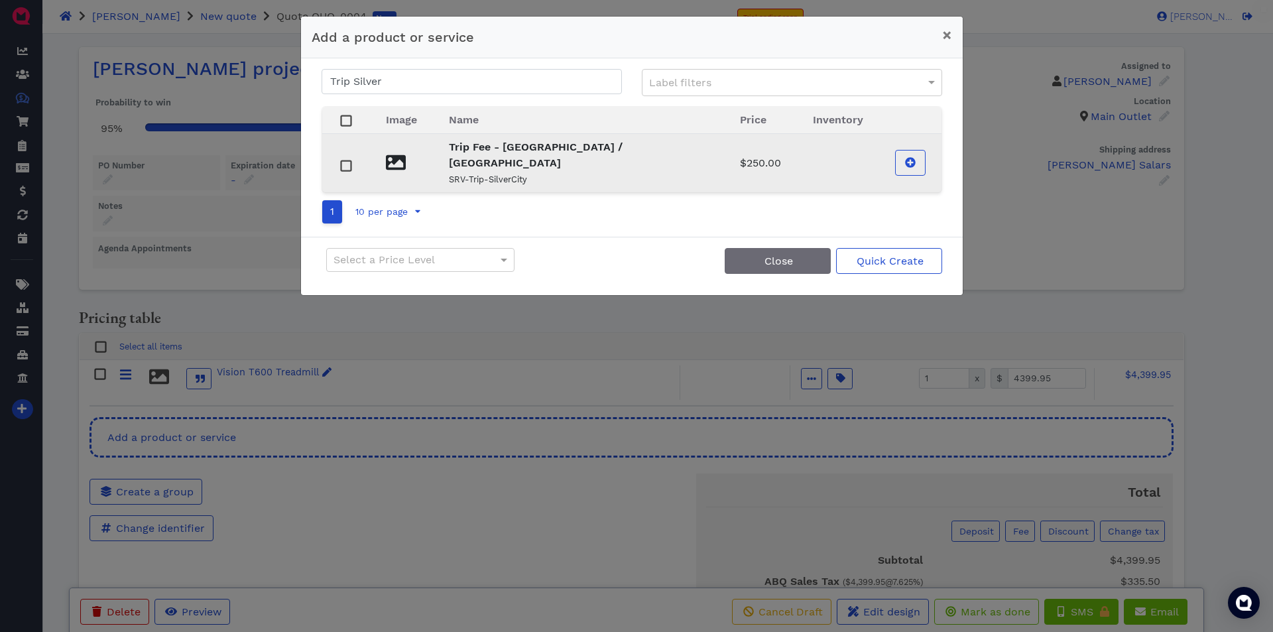
click at [347, 160] on rect at bounding box center [346, 165] width 10 height 10
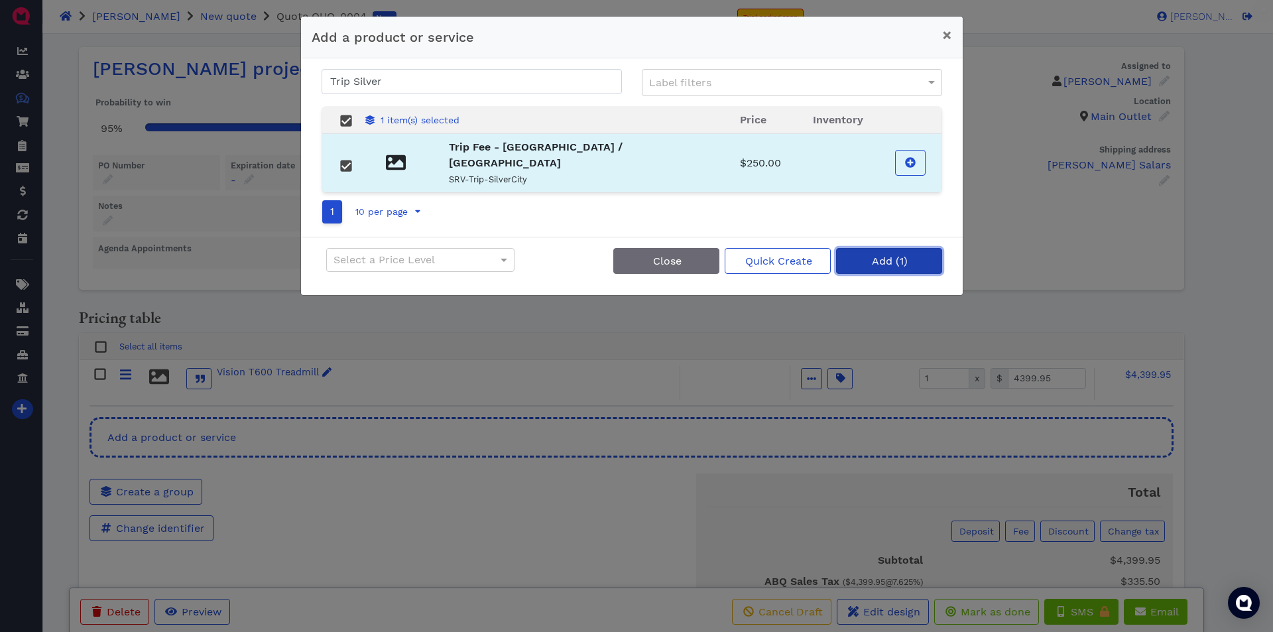
click at [874, 255] on span "Add (1)" at bounding box center [889, 261] width 38 height 13
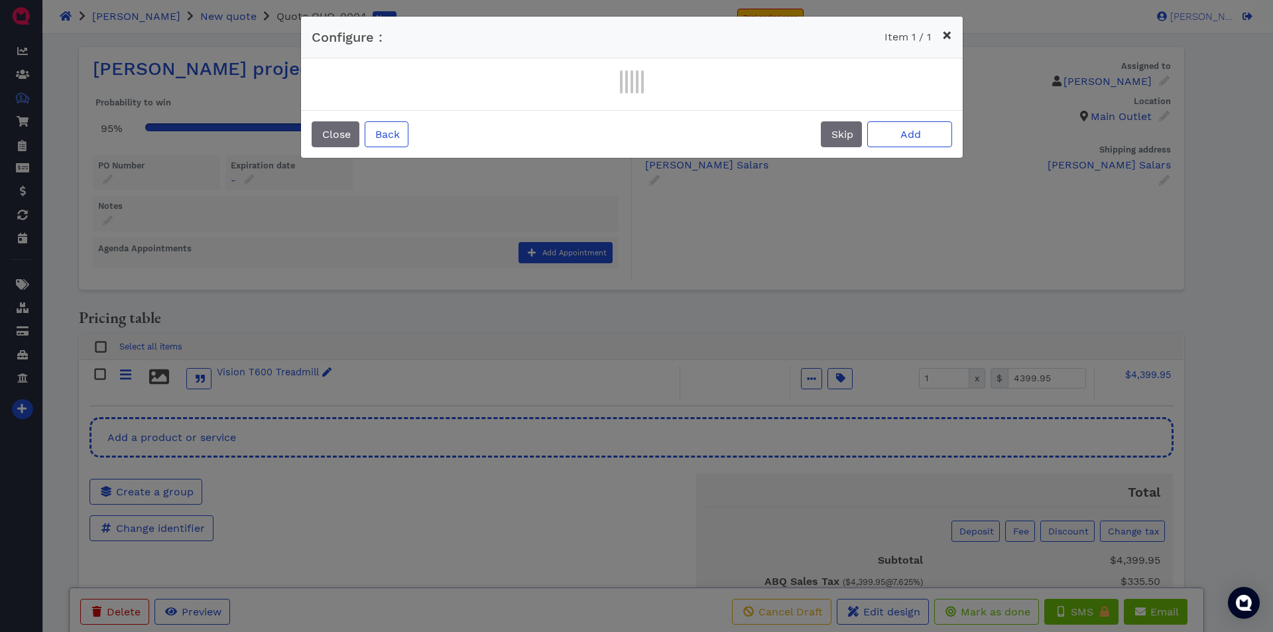
click at [943, 32] on span "×" at bounding box center [947, 35] width 10 height 19
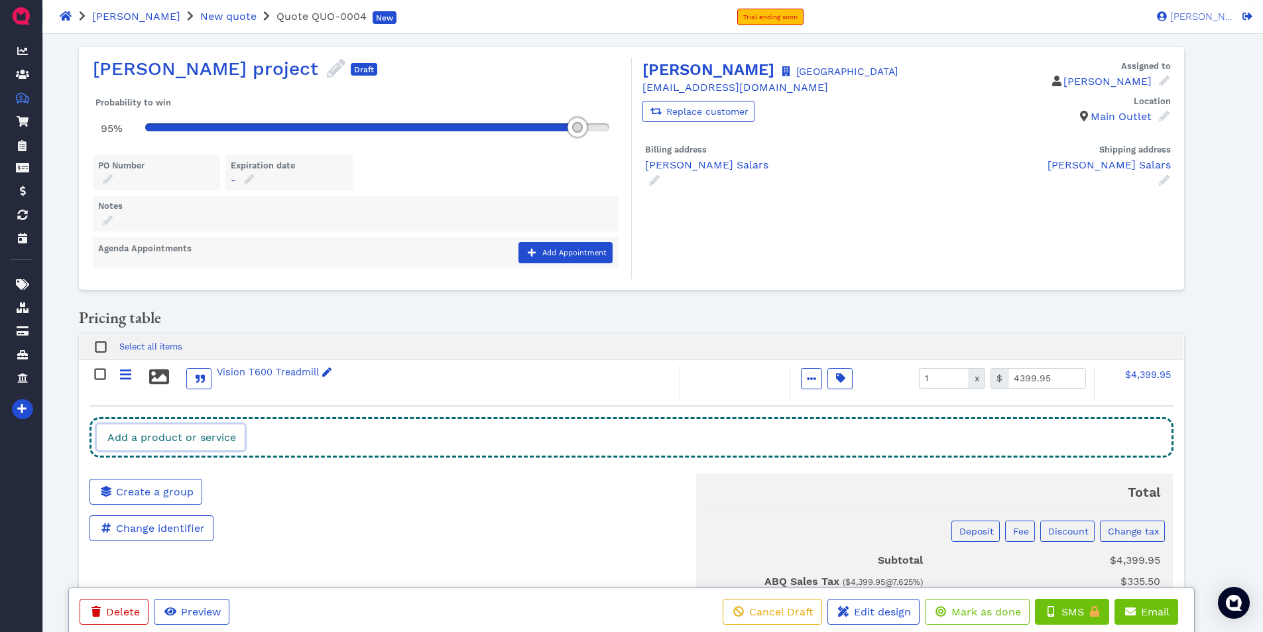
click at [216, 432] on span "Add a product or service" at bounding box center [170, 437] width 131 height 13
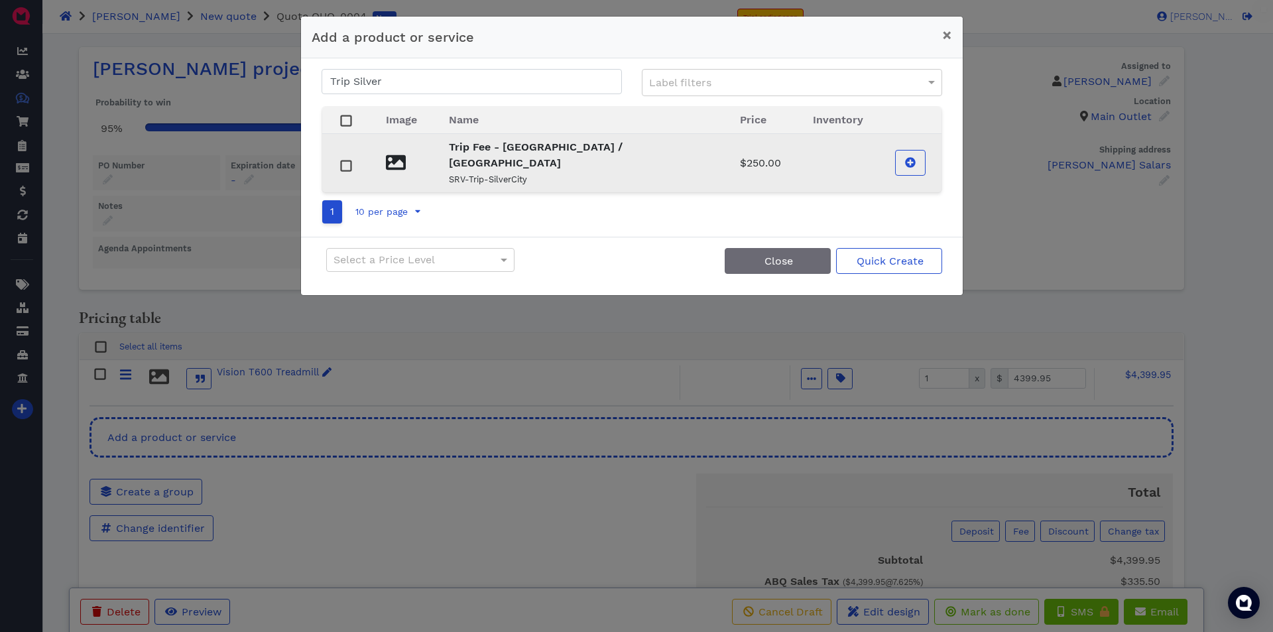
click at [349, 164] on div at bounding box center [346, 165] width 16 height 16
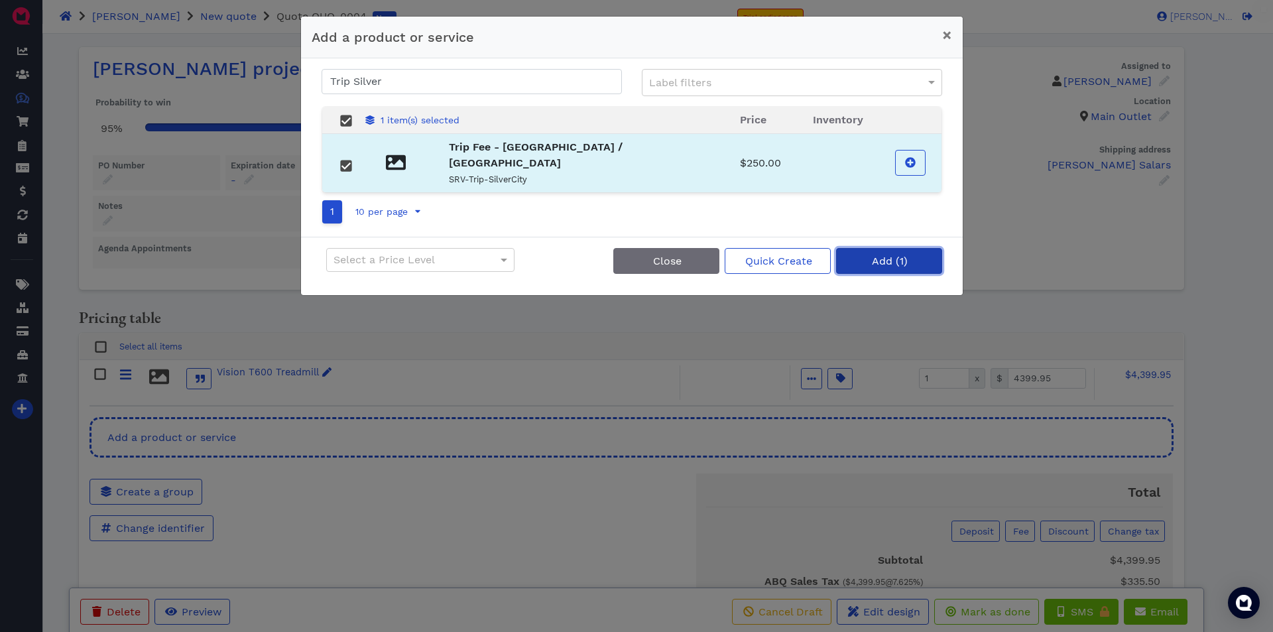
click at [896, 255] on span "Add (1)" at bounding box center [889, 261] width 38 height 13
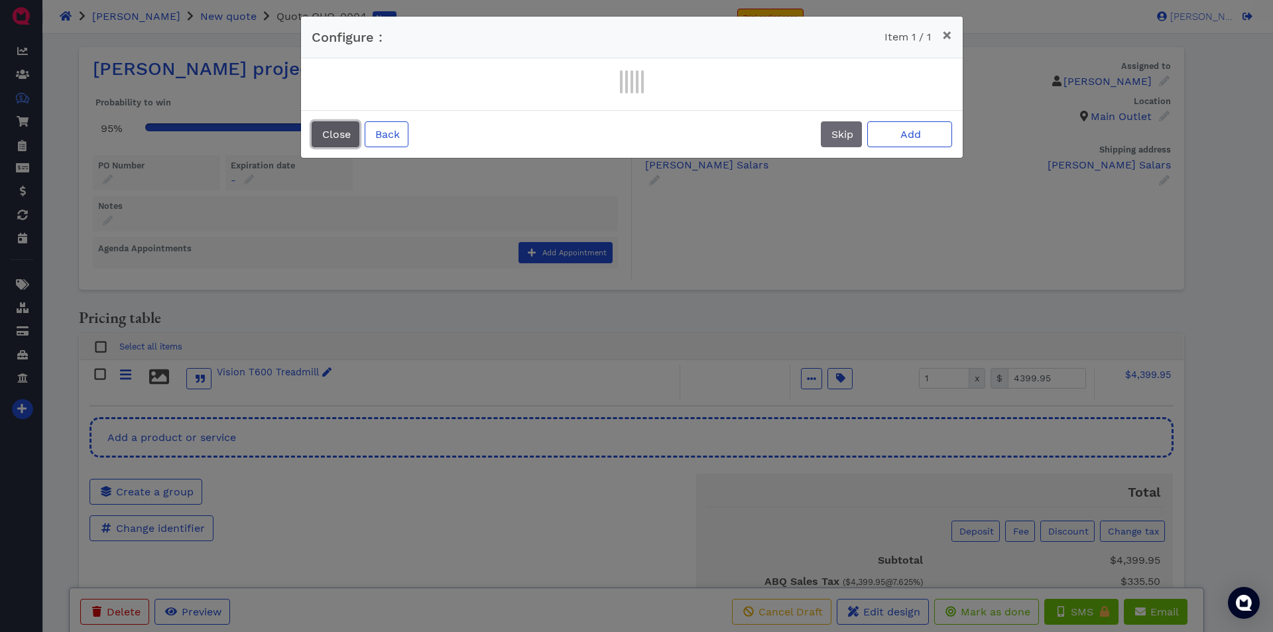
click at [327, 133] on span "Close" at bounding box center [335, 134] width 30 height 13
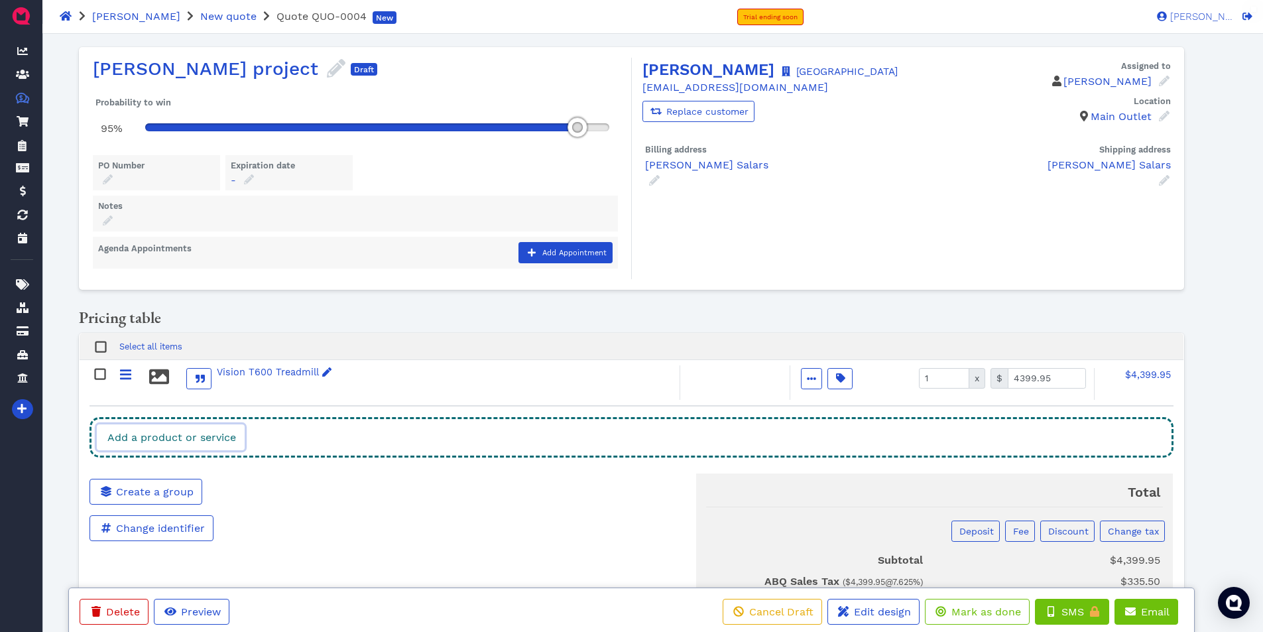
click at [223, 427] on link "Add a product or service" at bounding box center [171, 437] width 148 height 26
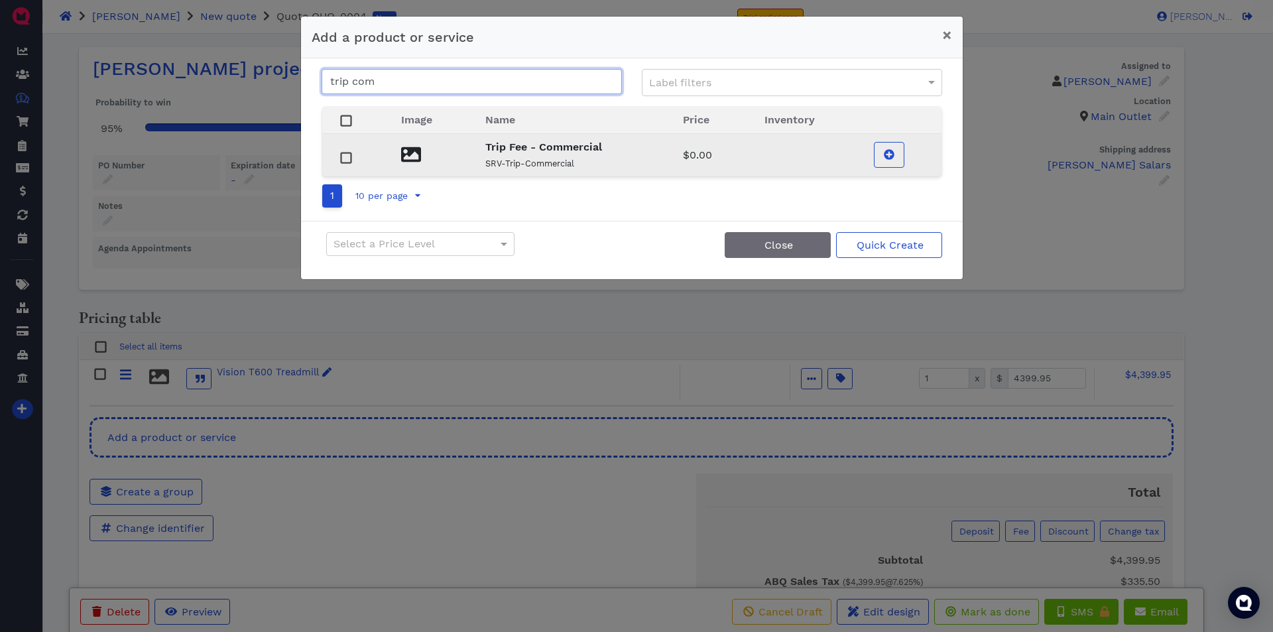
type input "trip com"
click at [514, 158] on small "SRV-Trip-Commercial" at bounding box center [529, 163] width 89 height 10
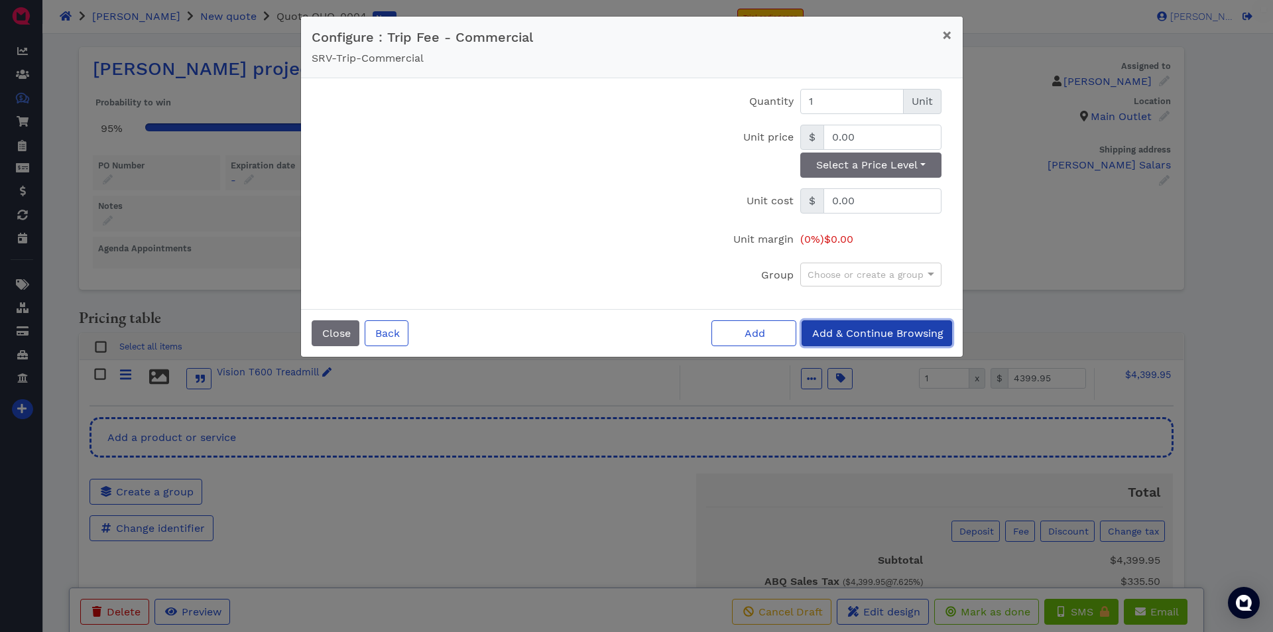
click at [866, 333] on span "Add & Continue Browsing" at bounding box center [876, 333] width 133 height 13
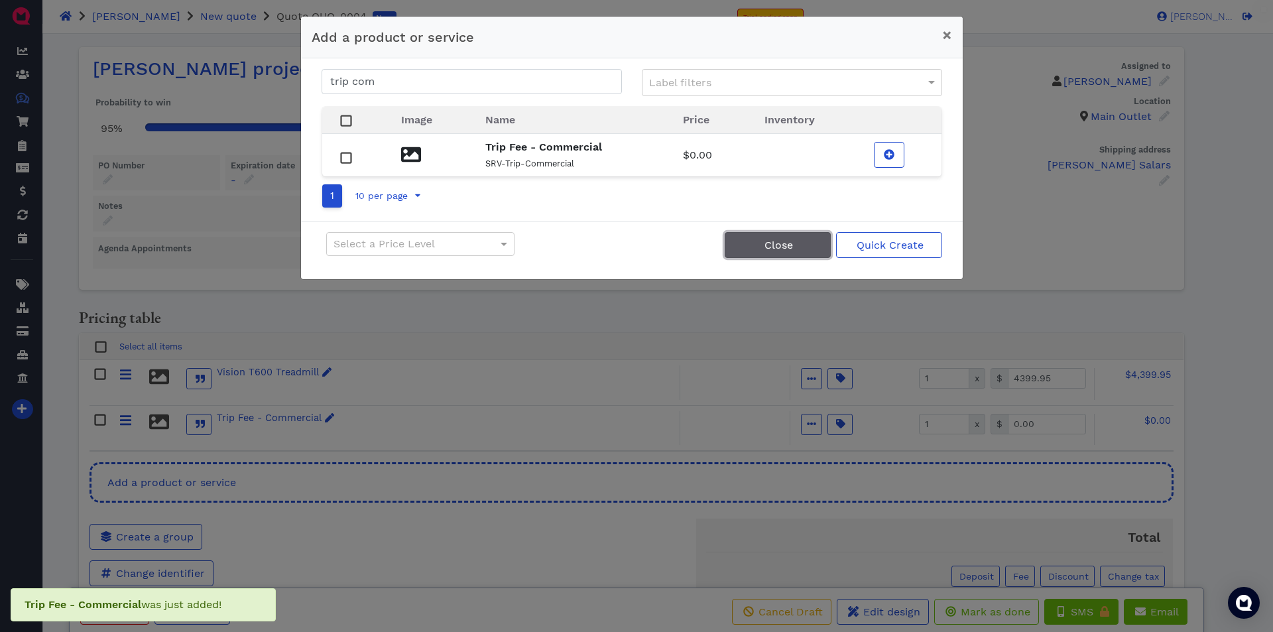
click at [795, 247] on button "Close" at bounding box center [777, 245] width 106 height 26
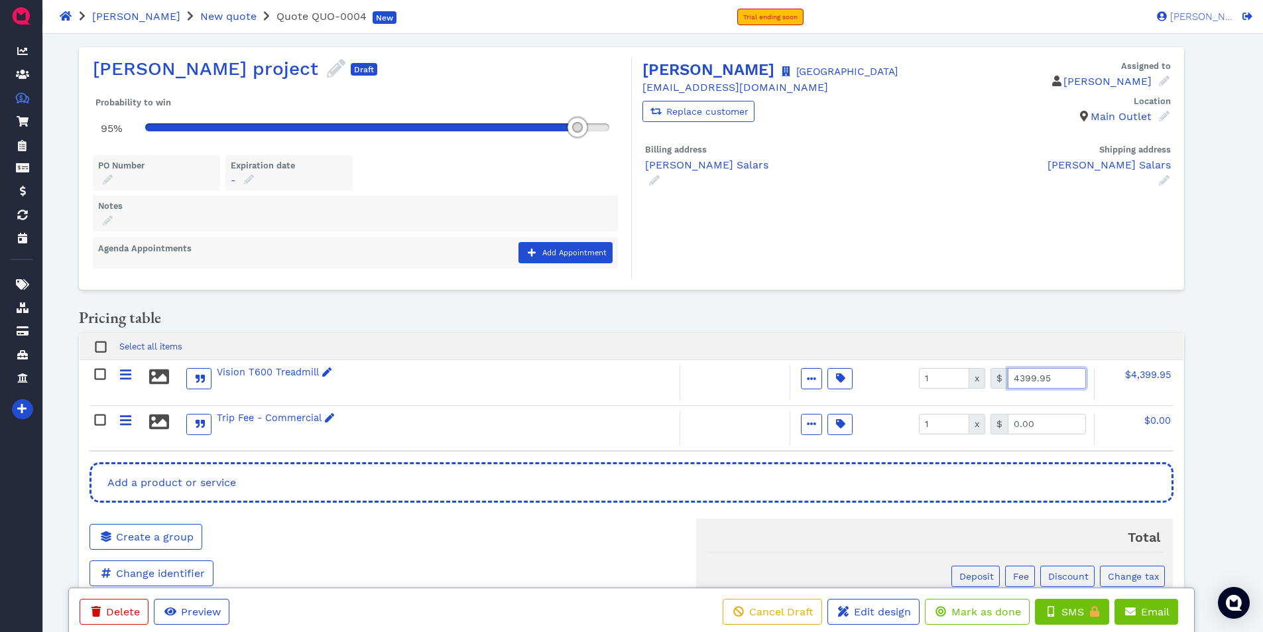
click at [1063, 377] on input "4399.95" at bounding box center [1046, 378] width 78 height 21
type input "3964.95"
click at [1044, 420] on input "0.00" at bounding box center [1046, 424] width 78 height 21
type input "525.00"
click at [1165, 186] on icon at bounding box center [1164, 180] width 11 height 11
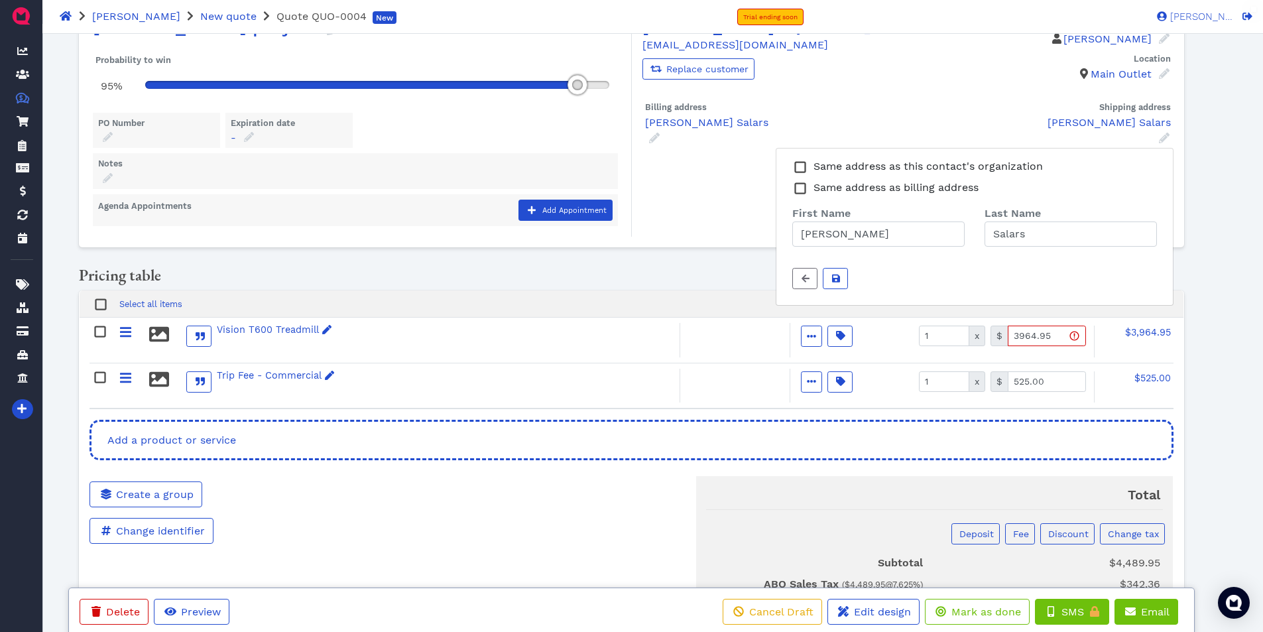
scroll to position [133, 0]
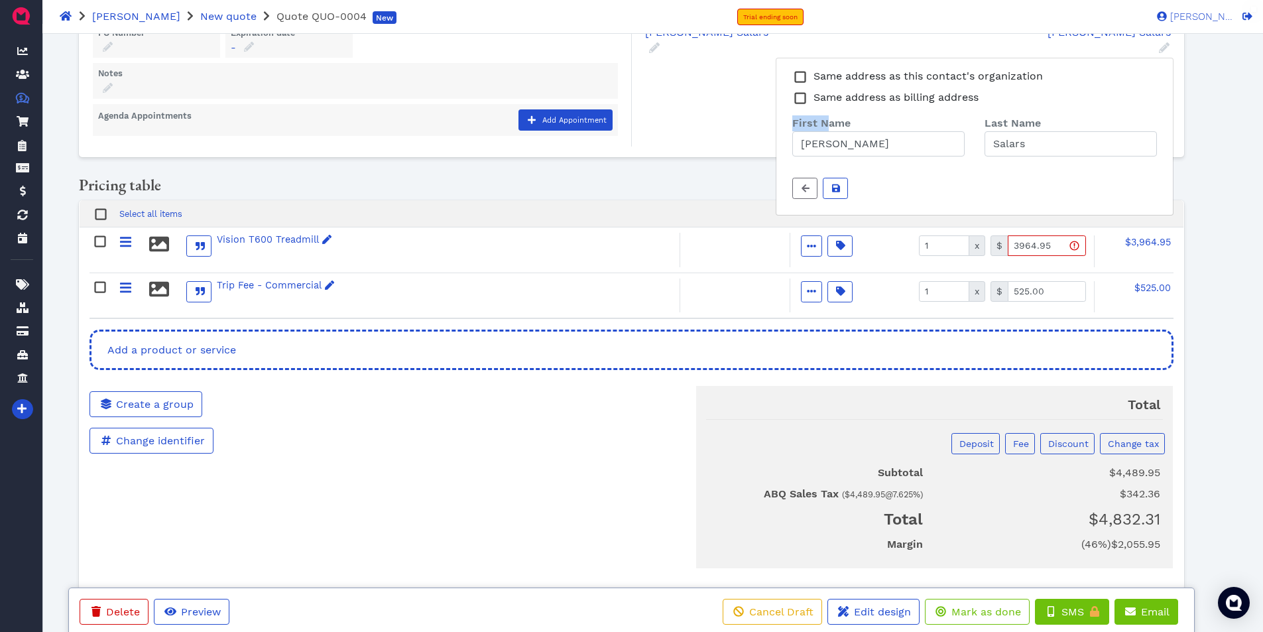
click at [827, 129] on span "First Name" at bounding box center [821, 123] width 58 height 13
click at [801, 82] on rect at bounding box center [800, 77] width 10 height 10
type input "[GEOGRAPHIC_DATA]"
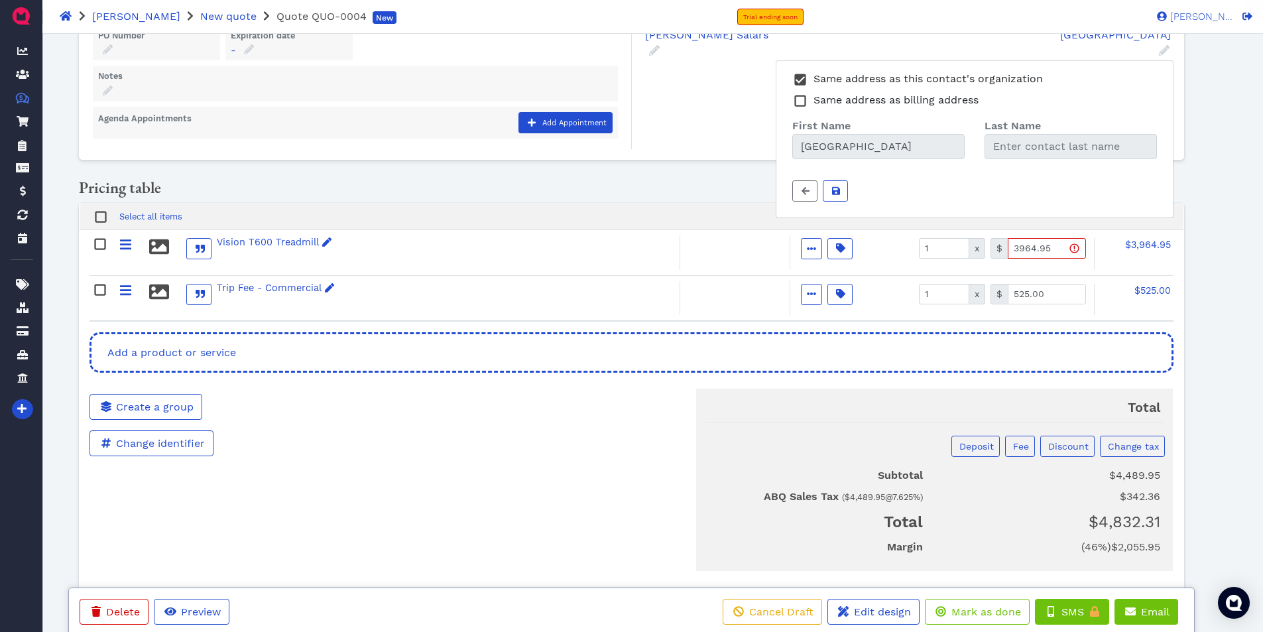
scroll to position [98, 0]
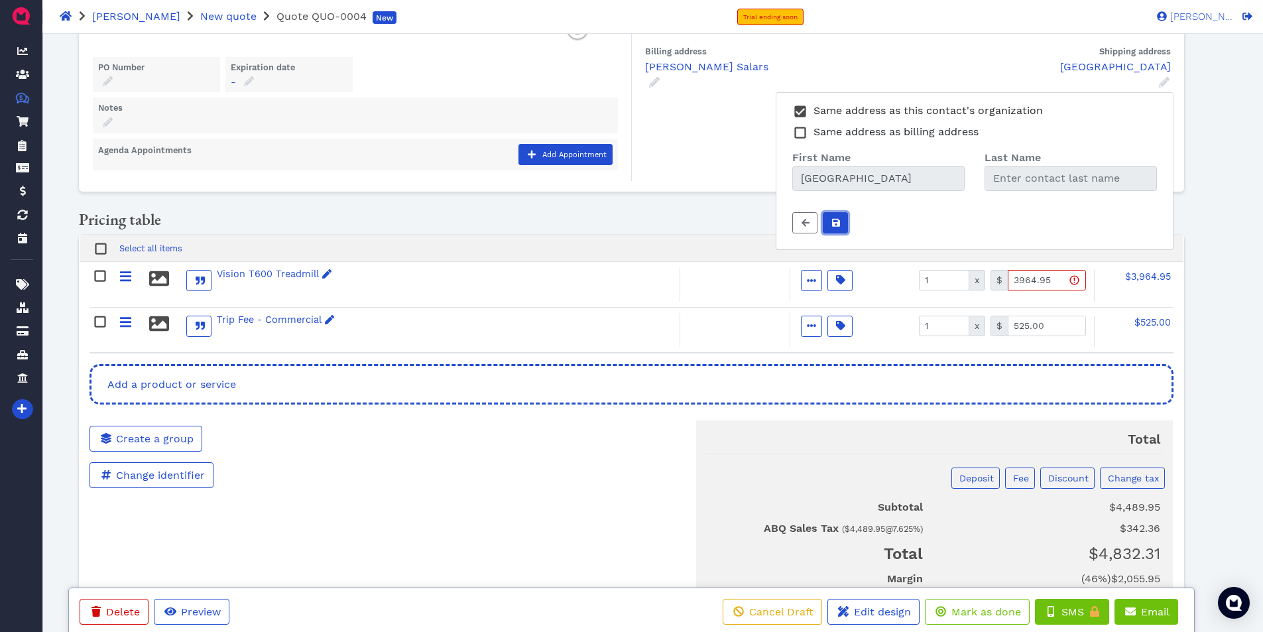
click at [834, 227] on icon "submit" at bounding box center [836, 223] width 8 height 8
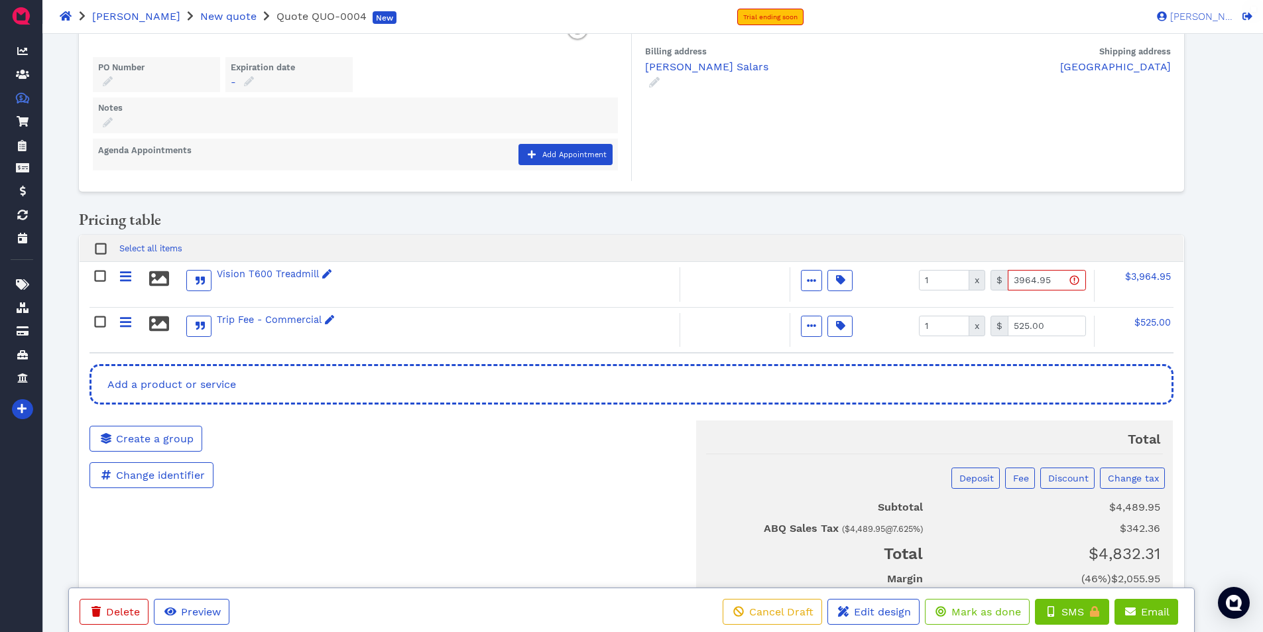
scroll to position [0, 0]
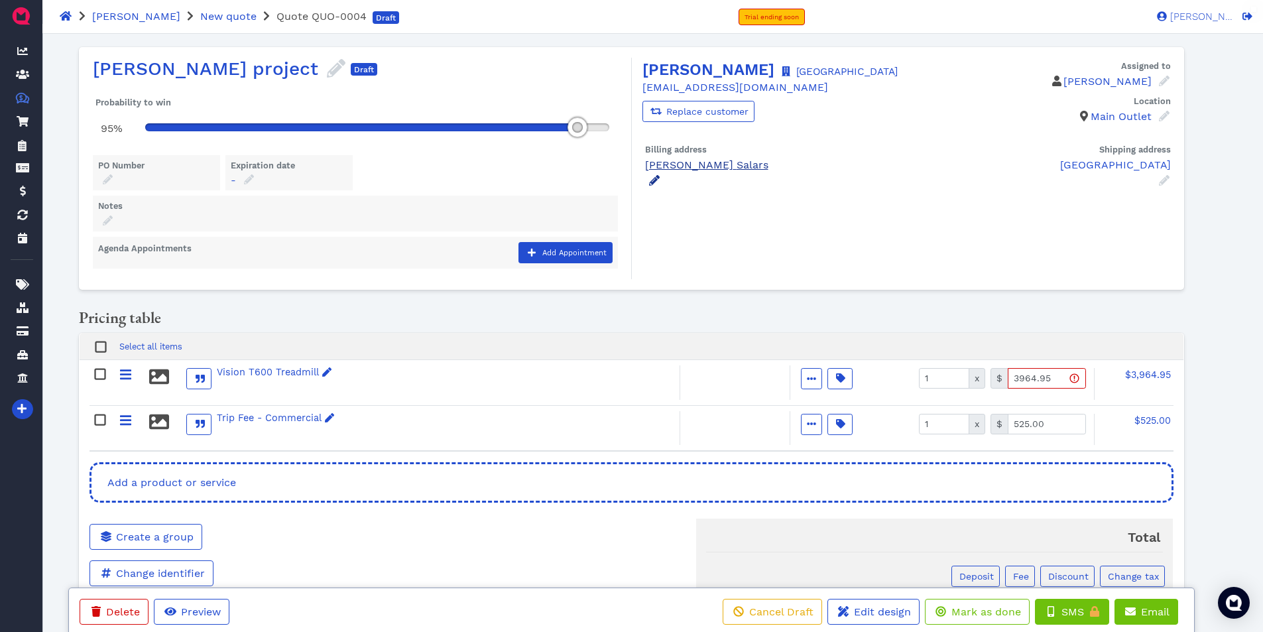
click at [654, 186] on icon at bounding box center [654, 180] width 11 height 11
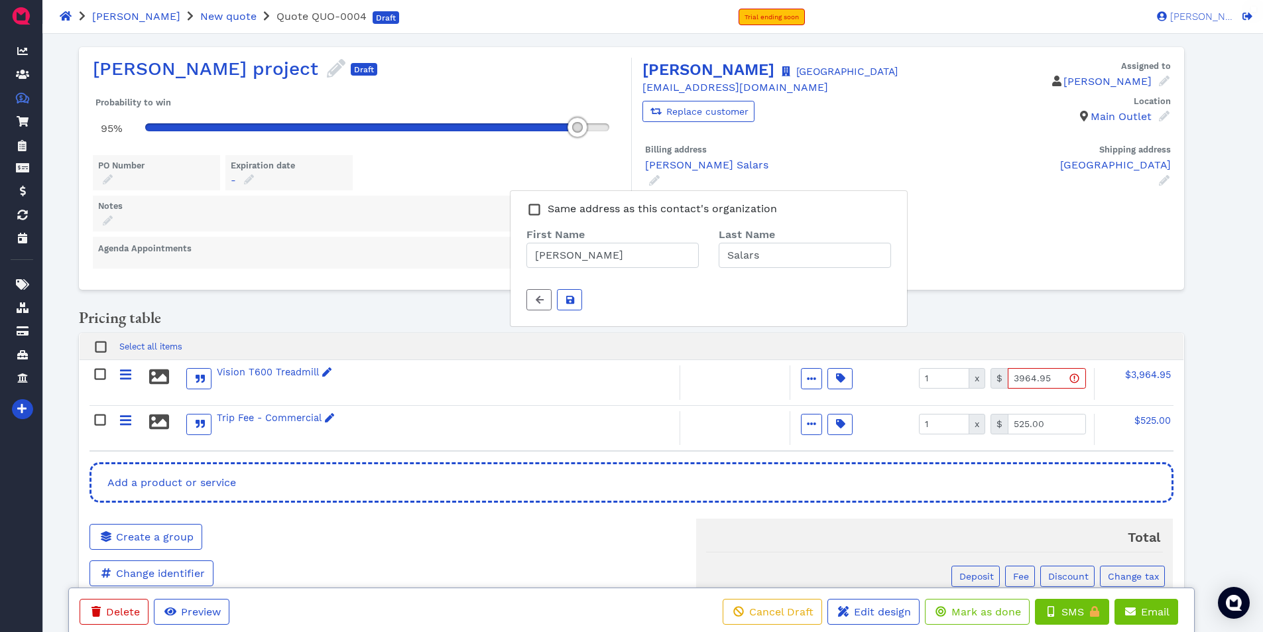
click at [536, 214] on rect at bounding box center [535, 209] width 10 height 10
type input "[GEOGRAPHIC_DATA]"
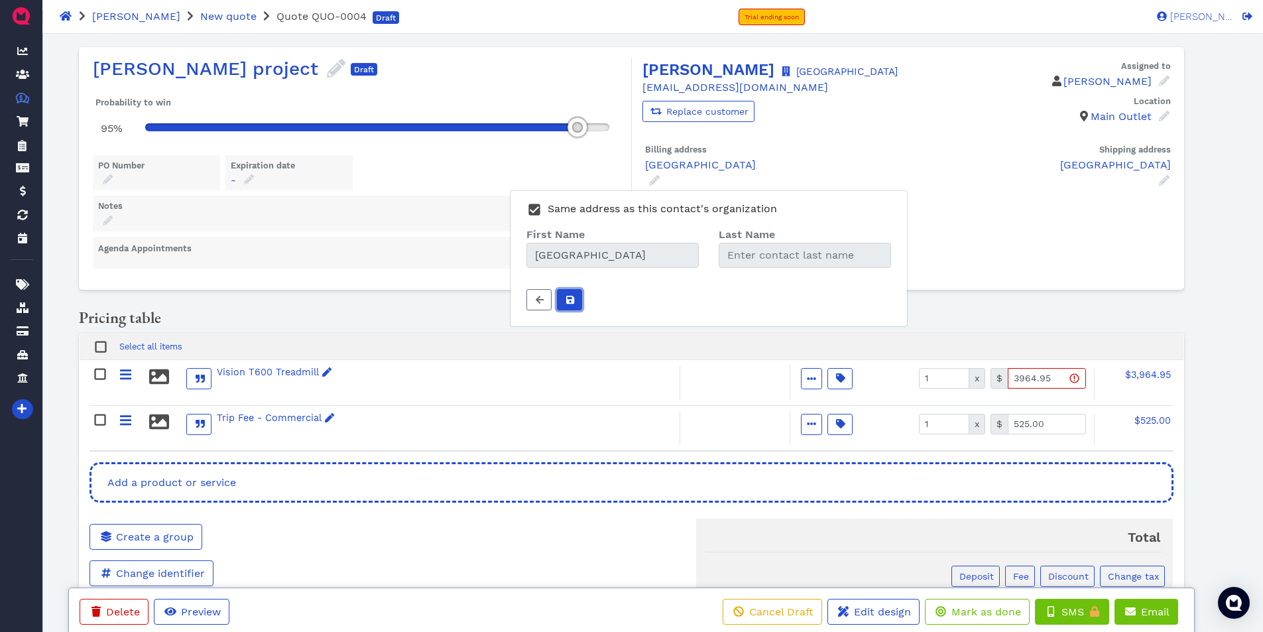
click at [572, 304] on icon "submit" at bounding box center [570, 300] width 8 height 8
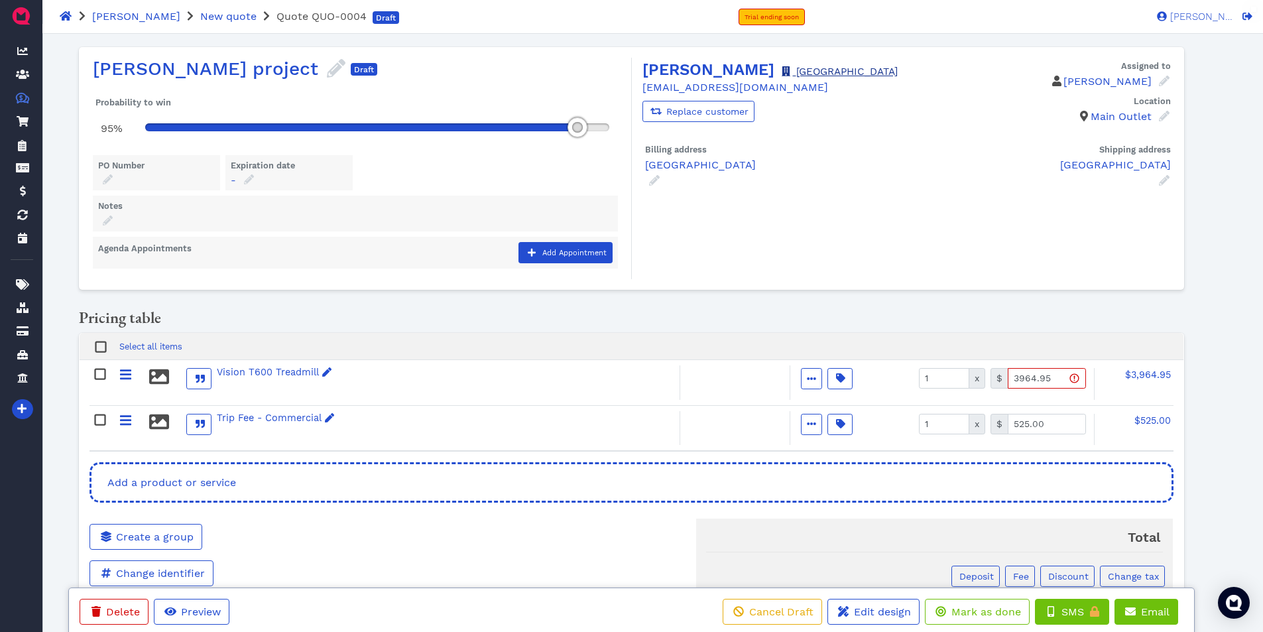
click at [826, 69] on link "[GEOGRAPHIC_DATA]" at bounding box center [838, 72] width 118 height 12
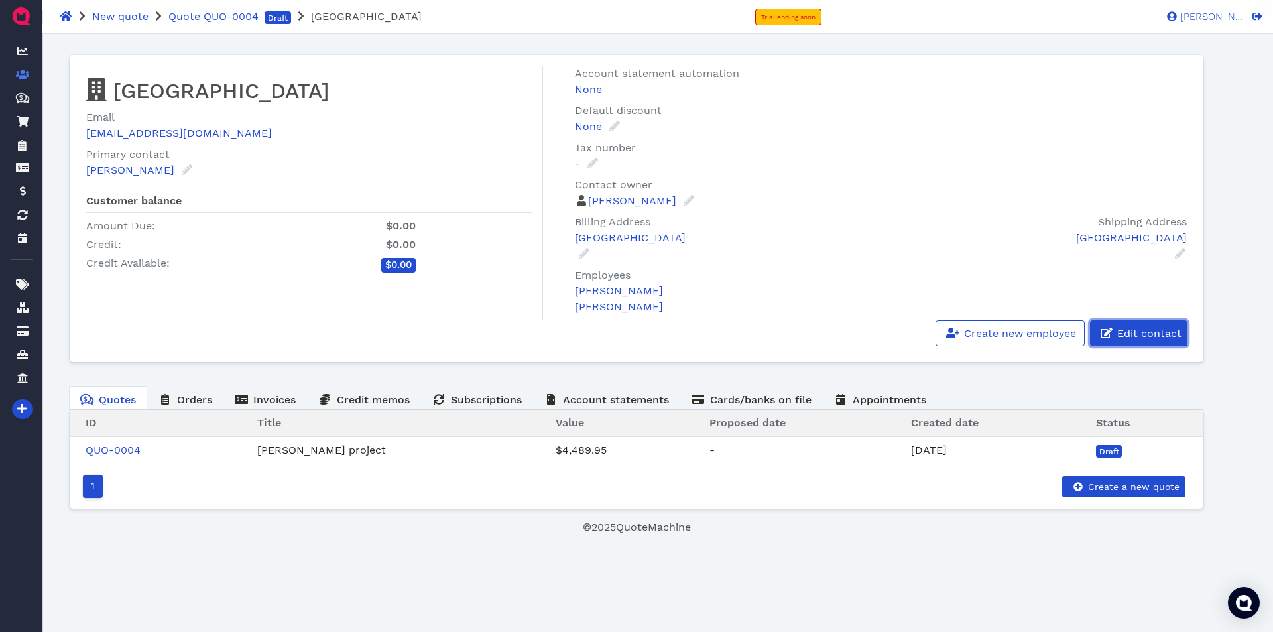
click at [1129, 328] on span "Edit contact" at bounding box center [1148, 333] width 66 height 13
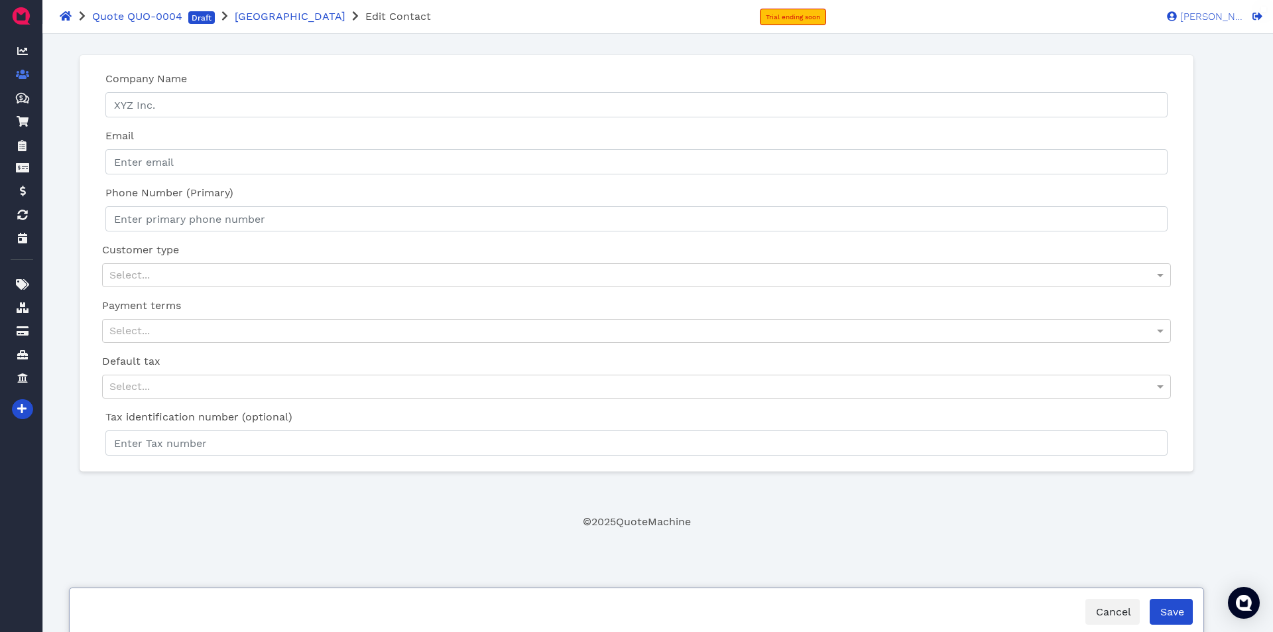
type input "[GEOGRAPHIC_DATA]"
type input "[EMAIL_ADDRESS][DOMAIN_NAME]"
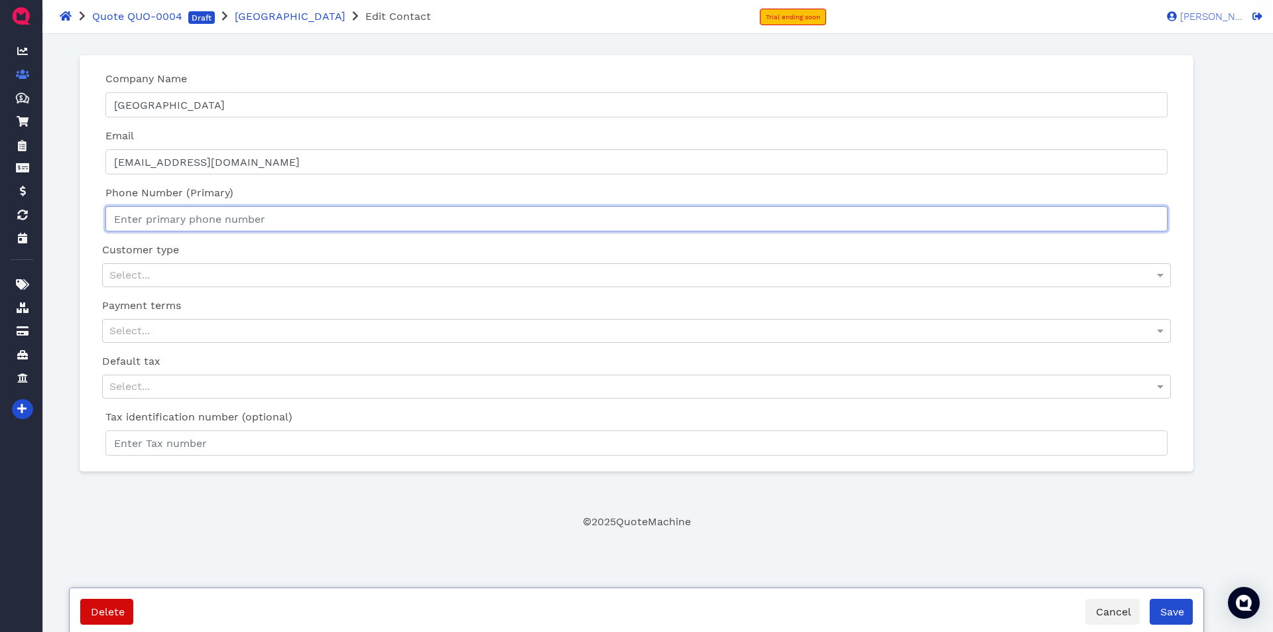
click at [274, 221] on input "Phone Number (Primary)" at bounding box center [636, 218] width 1062 height 25
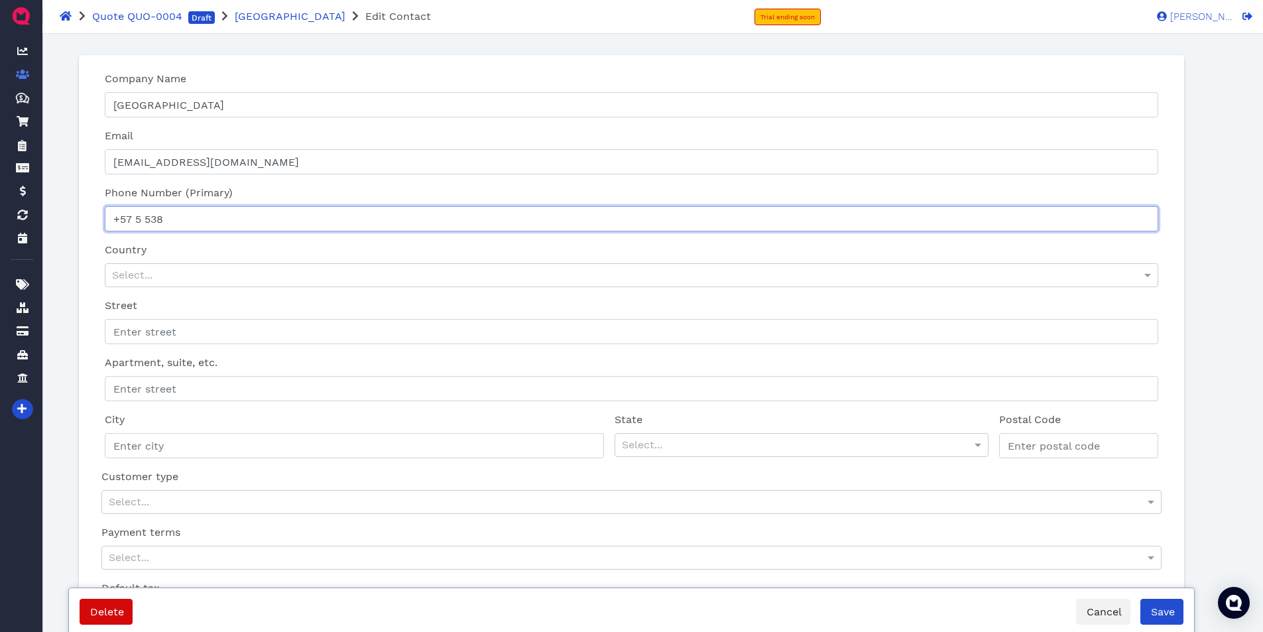
click at [120, 220] on input "+57 5 538" at bounding box center [631, 218] width 1053 height 25
click at [189, 221] on input "[PHONE_NUMBER]" at bounding box center [631, 218] width 1053 height 25
type input "[PHONE_NUMBER]"
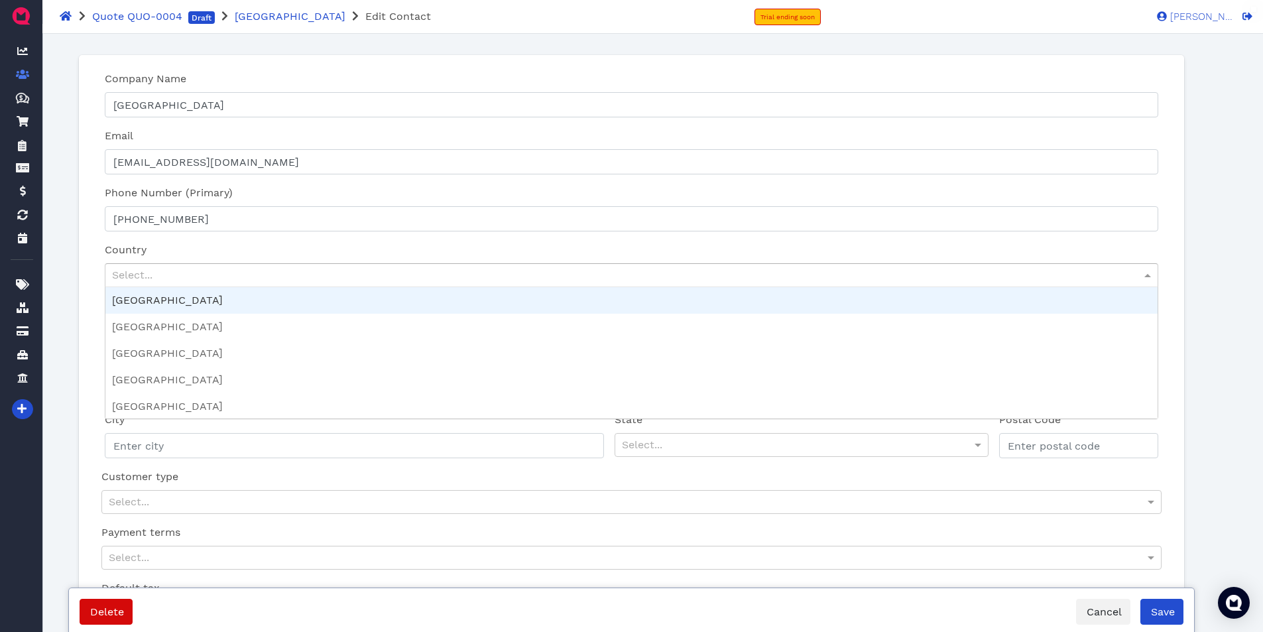
click at [196, 274] on div "Select..." at bounding box center [630, 275] width 1051 height 23
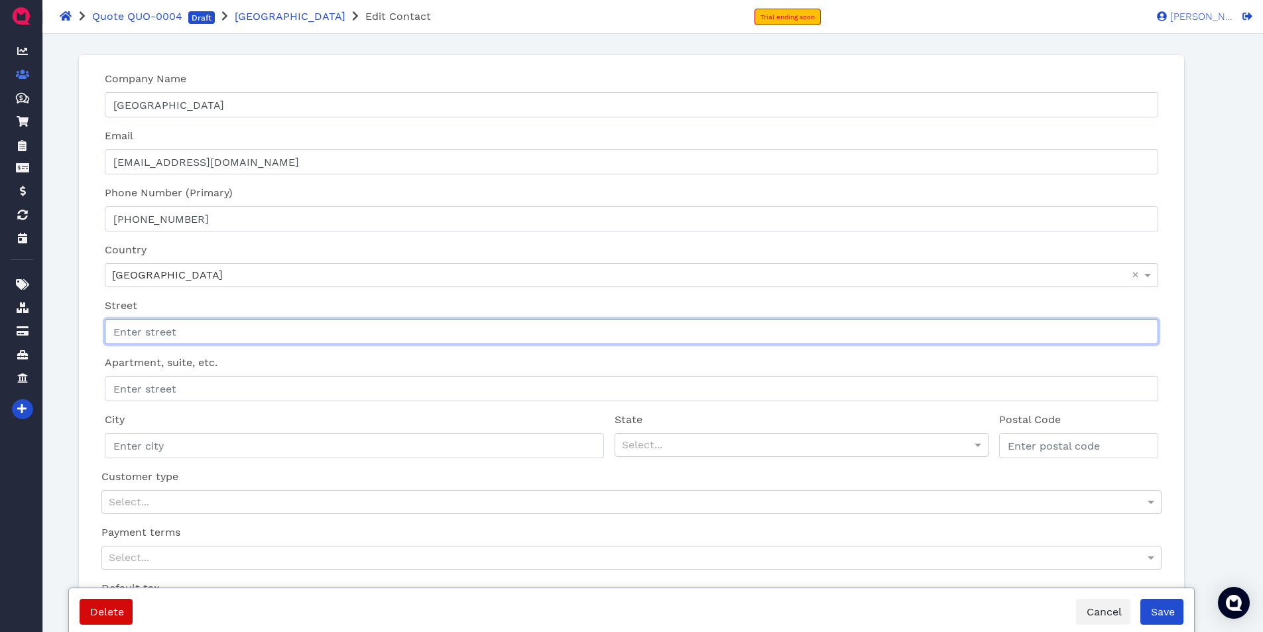
click at [195, 332] on input "Street" at bounding box center [631, 331] width 1053 height 25
type input "[STREET_ADDRESS]"
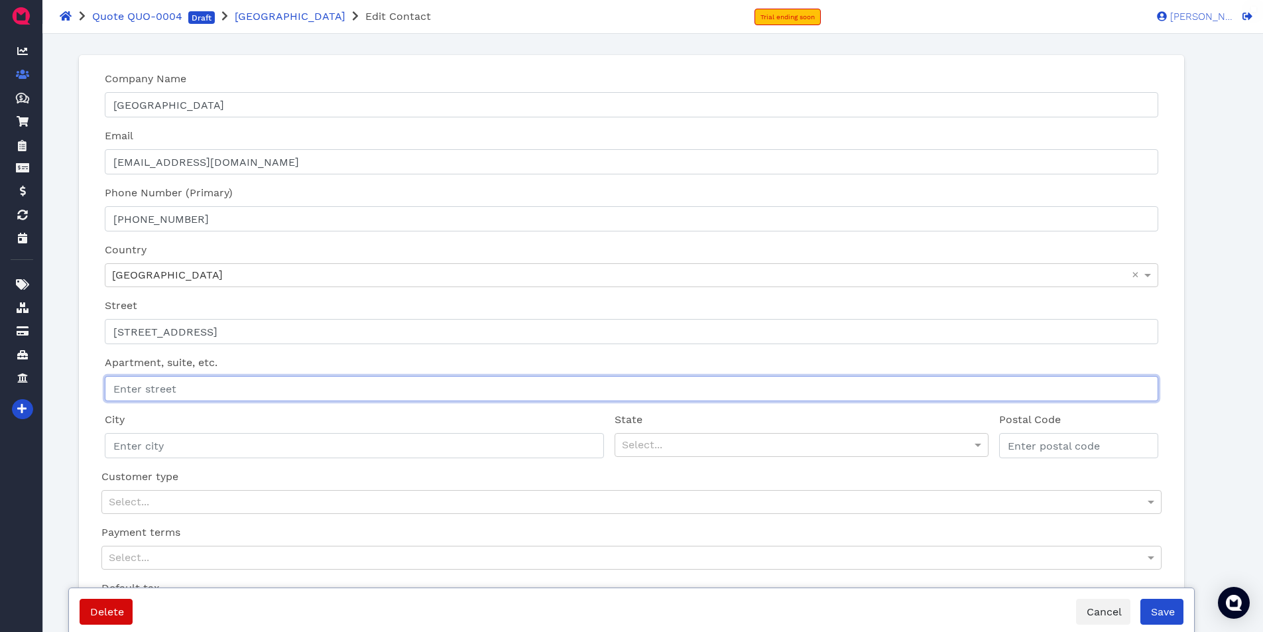
click at [174, 389] on input "Apartment, suite, etc." at bounding box center [631, 388] width 1053 height 25
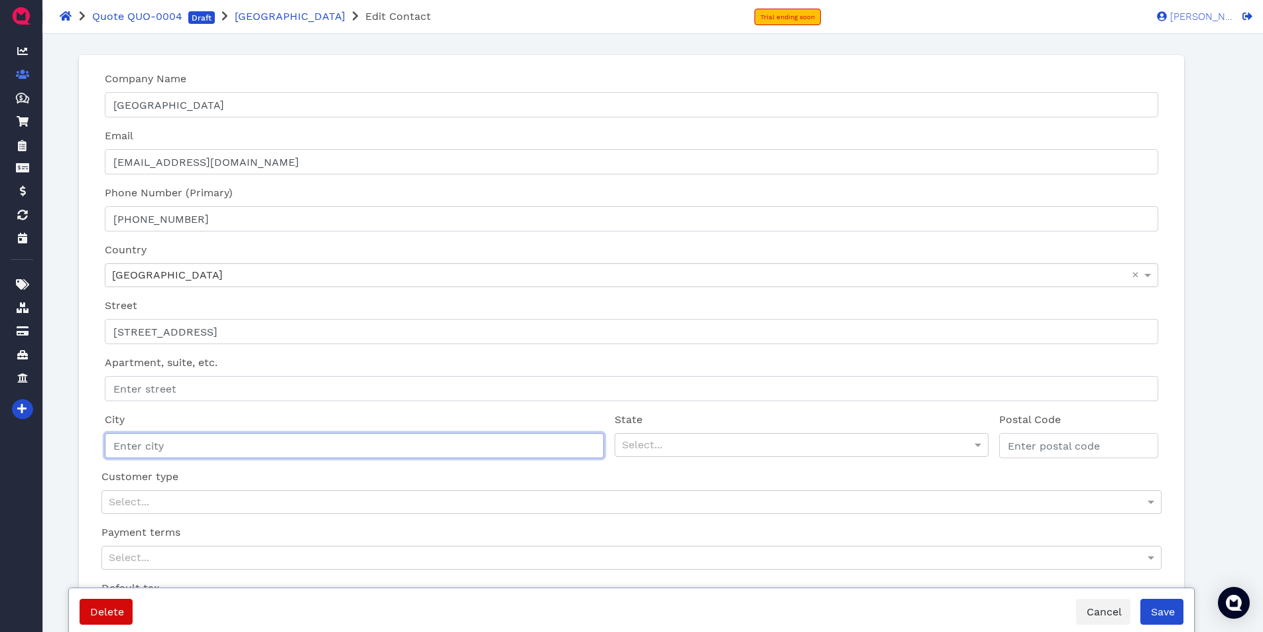
click at [168, 439] on input "City" at bounding box center [354, 445] width 498 height 25
type input "[GEOGRAPHIC_DATA]"
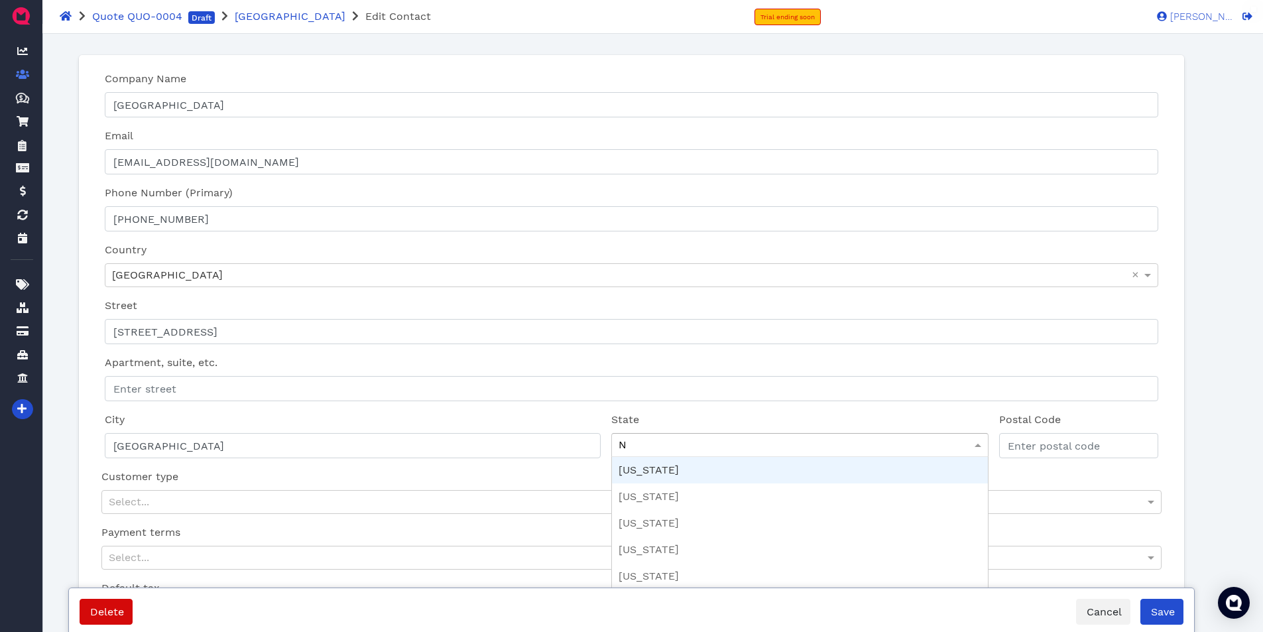
type input "NM"
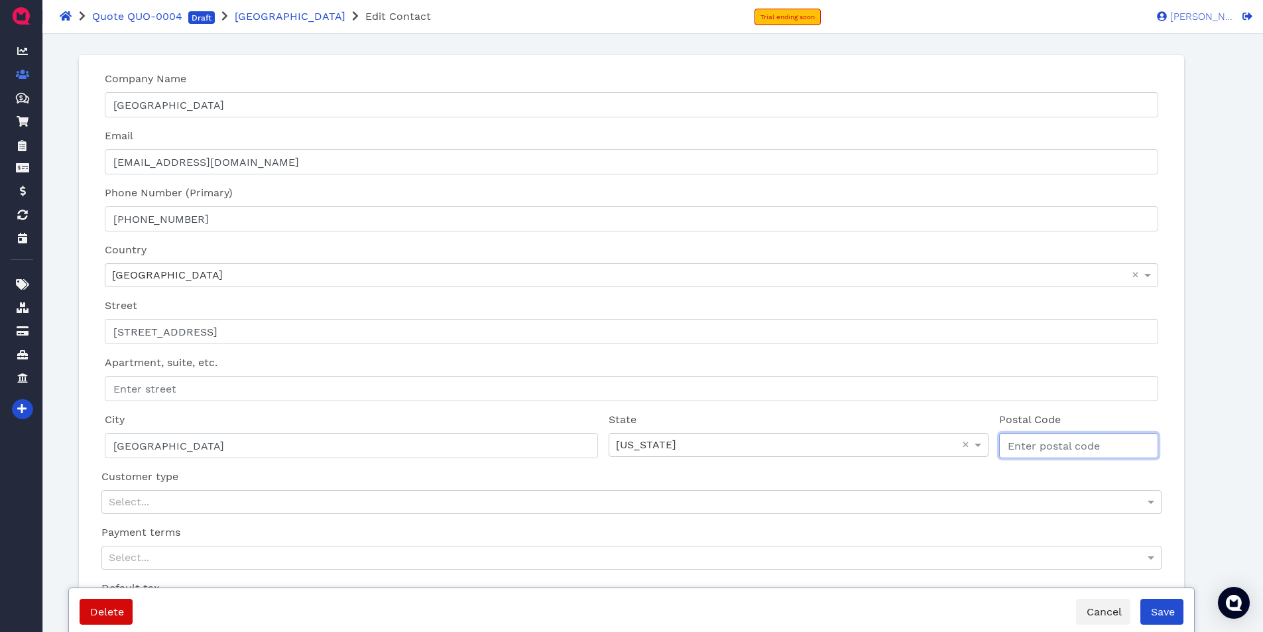
click at [1043, 443] on input "Postal Code" at bounding box center [1078, 445] width 159 height 25
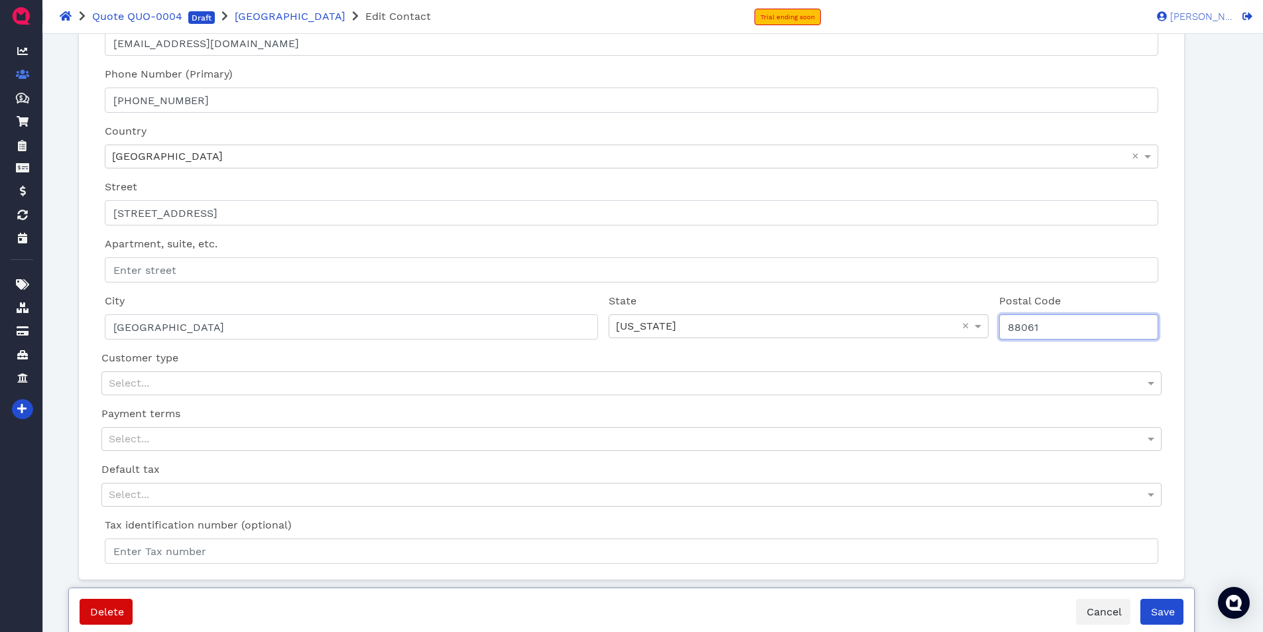
scroll to position [125, 0]
type input "88061"
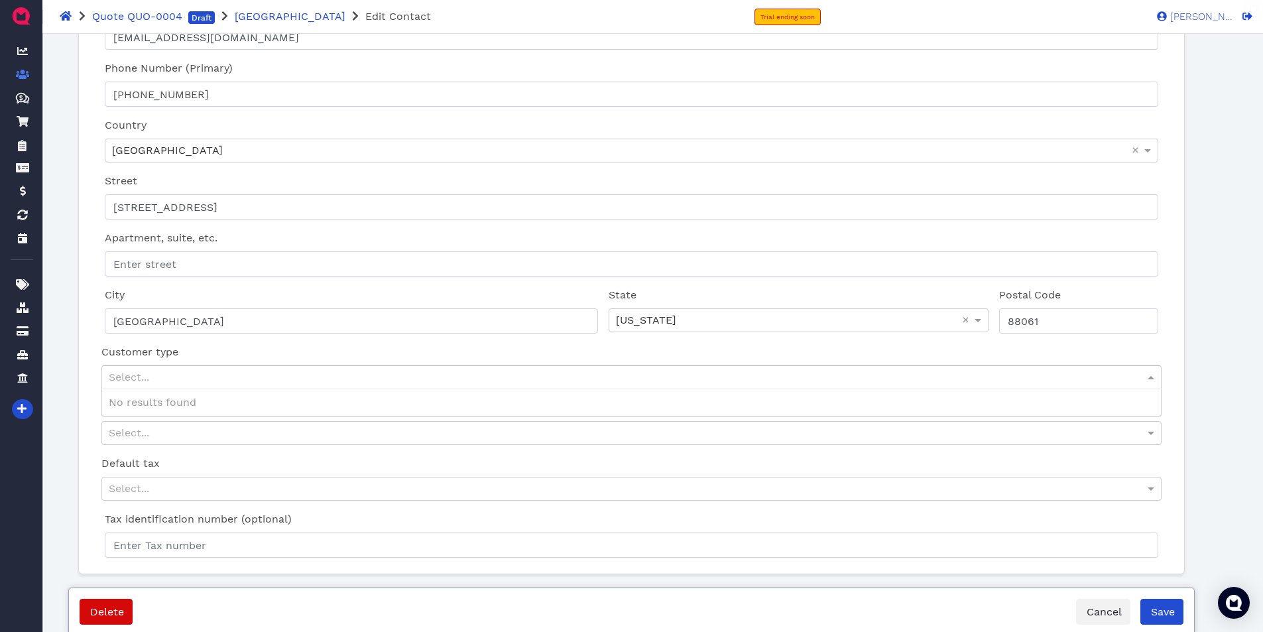
click at [231, 373] on div "Select..." at bounding box center [631, 377] width 1058 height 23
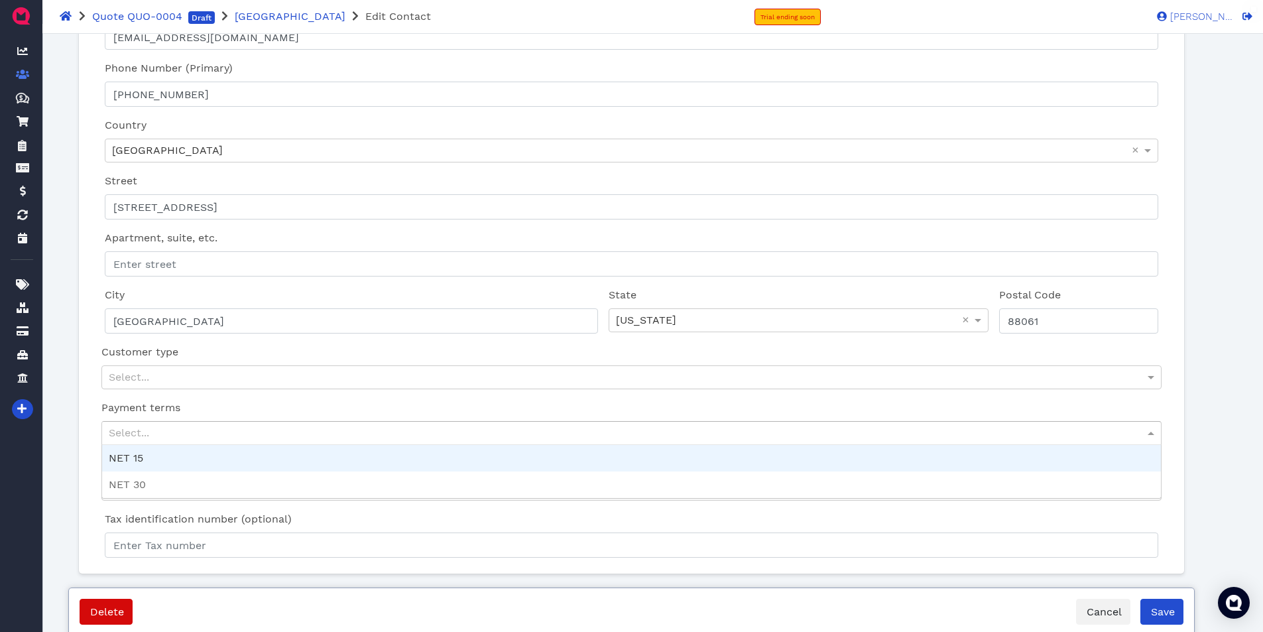
click at [208, 433] on div "Select..." at bounding box center [631, 433] width 1058 height 23
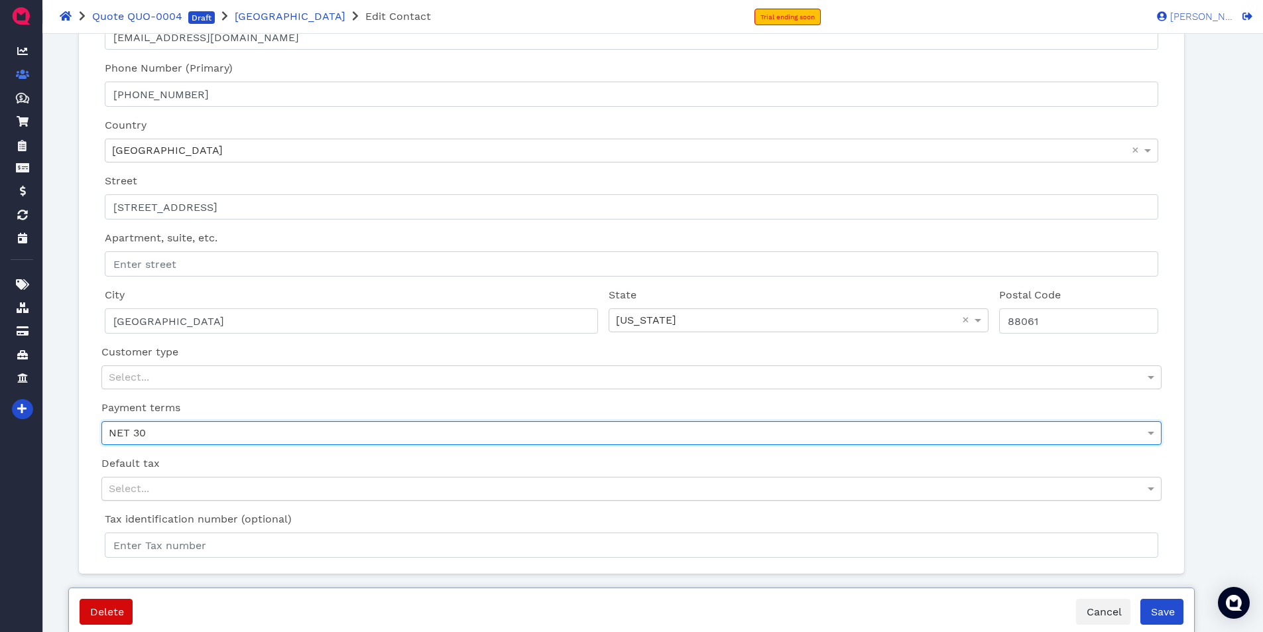
scroll to position [125, 0]
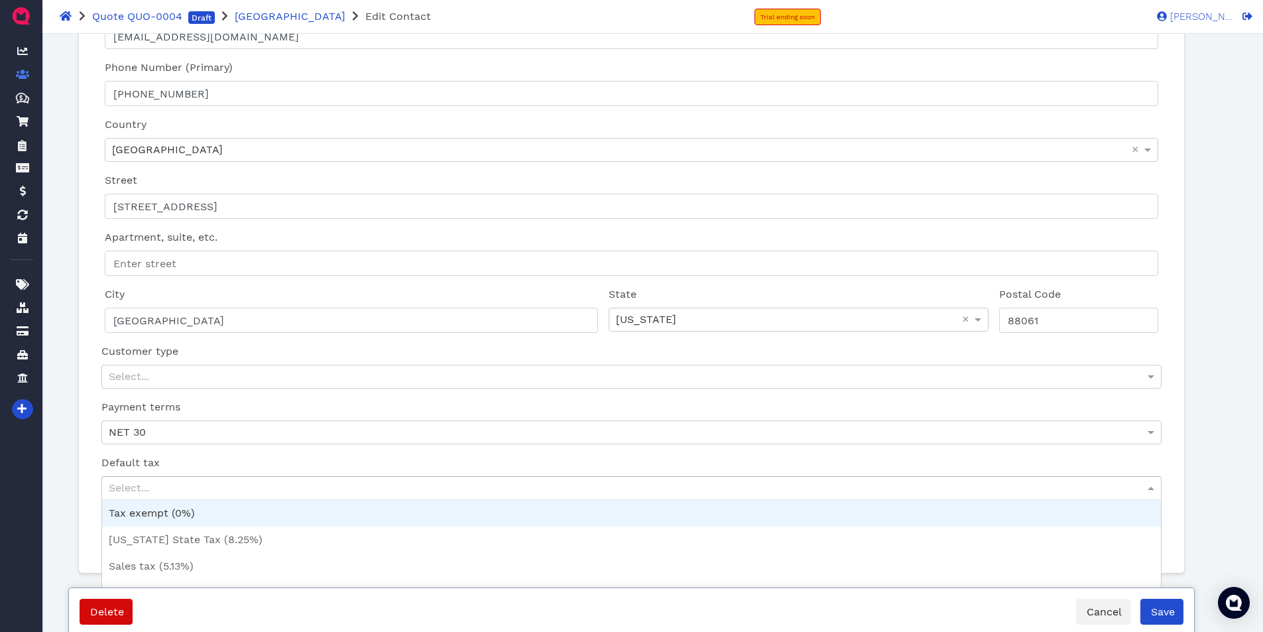
click at [181, 486] on div "Select..." at bounding box center [631, 488] width 1058 height 23
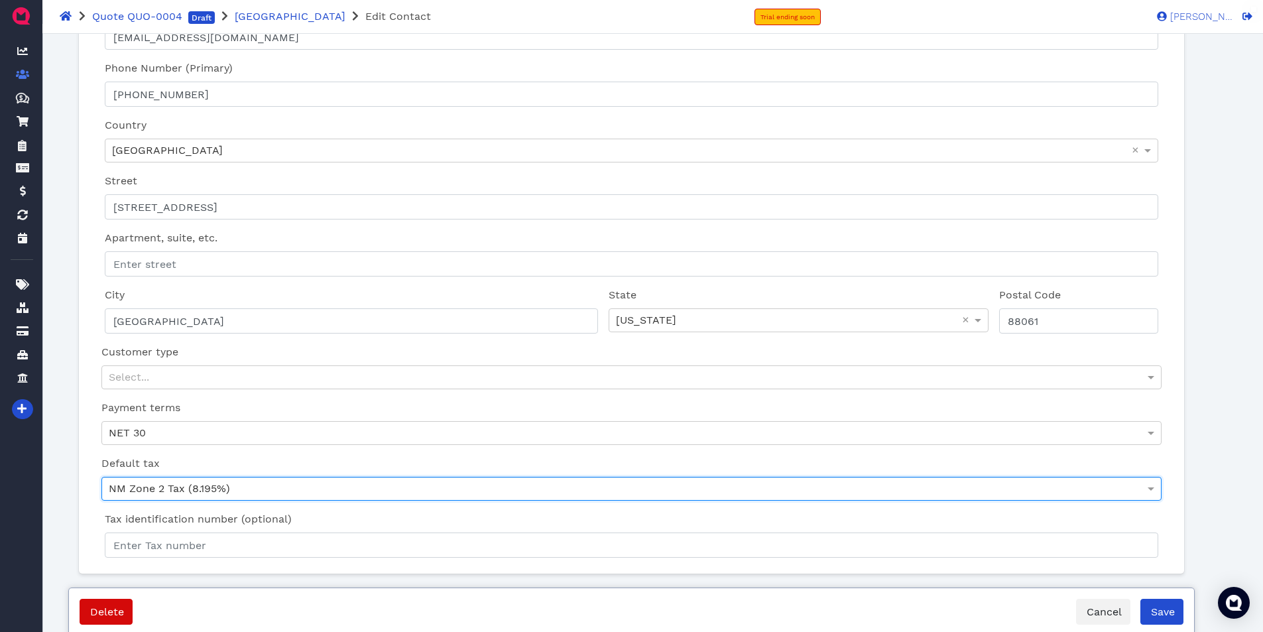
scroll to position [125, 0]
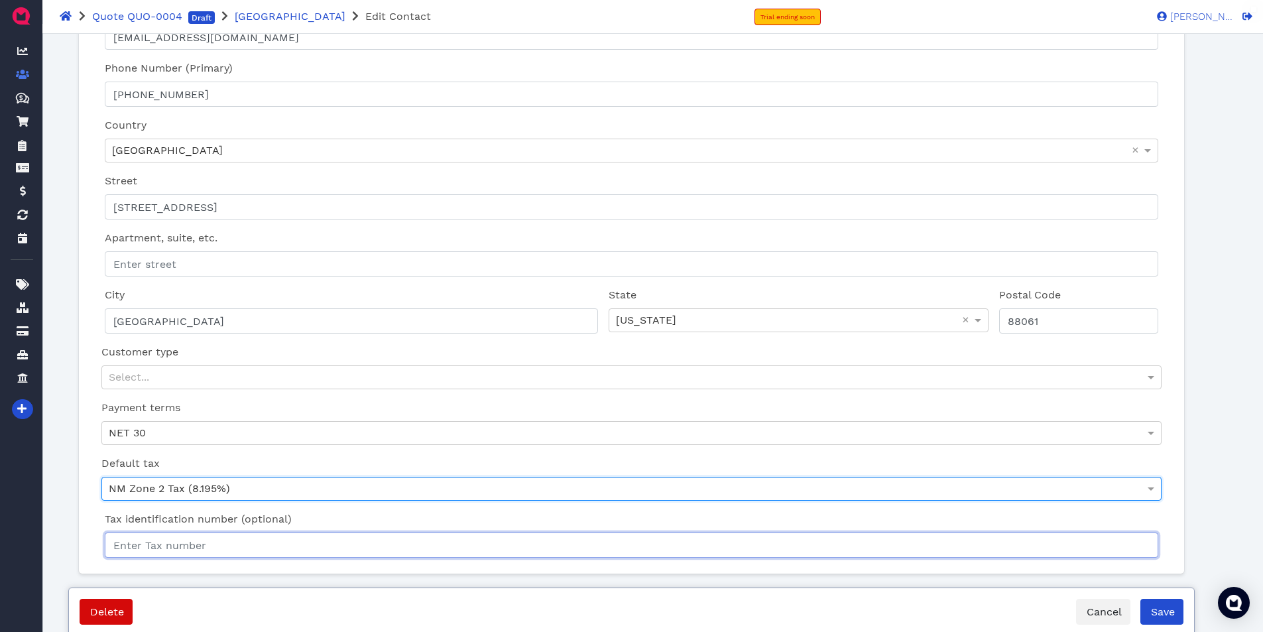
click at [216, 541] on input "Tax identification number (optional)" at bounding box center [631, 544] width 1053 height 25
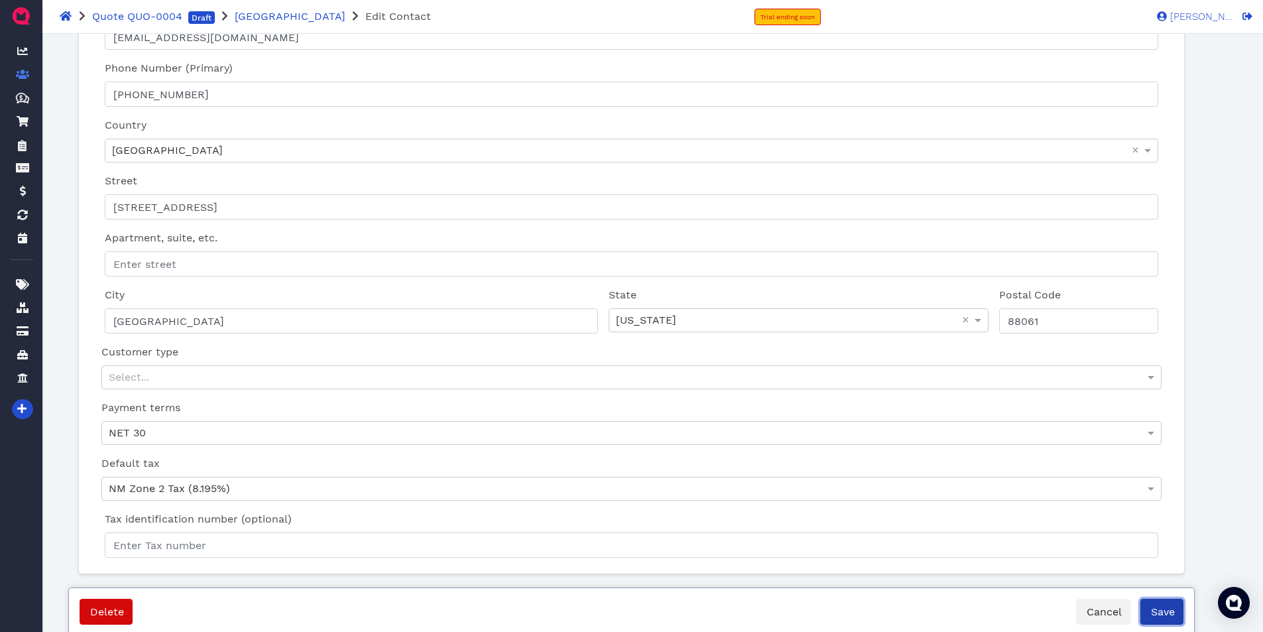
click at [1157, 610] on span "Save" at bounding box center [1162, 611] width 26 height 13
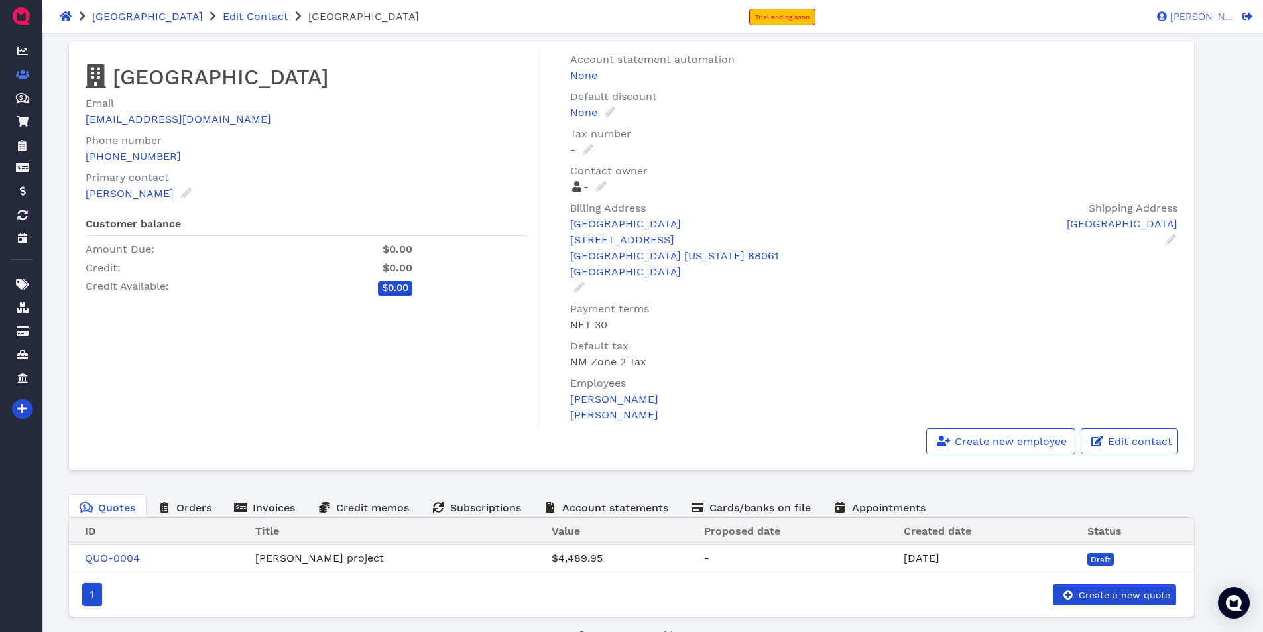
scroll to position [25, 0]
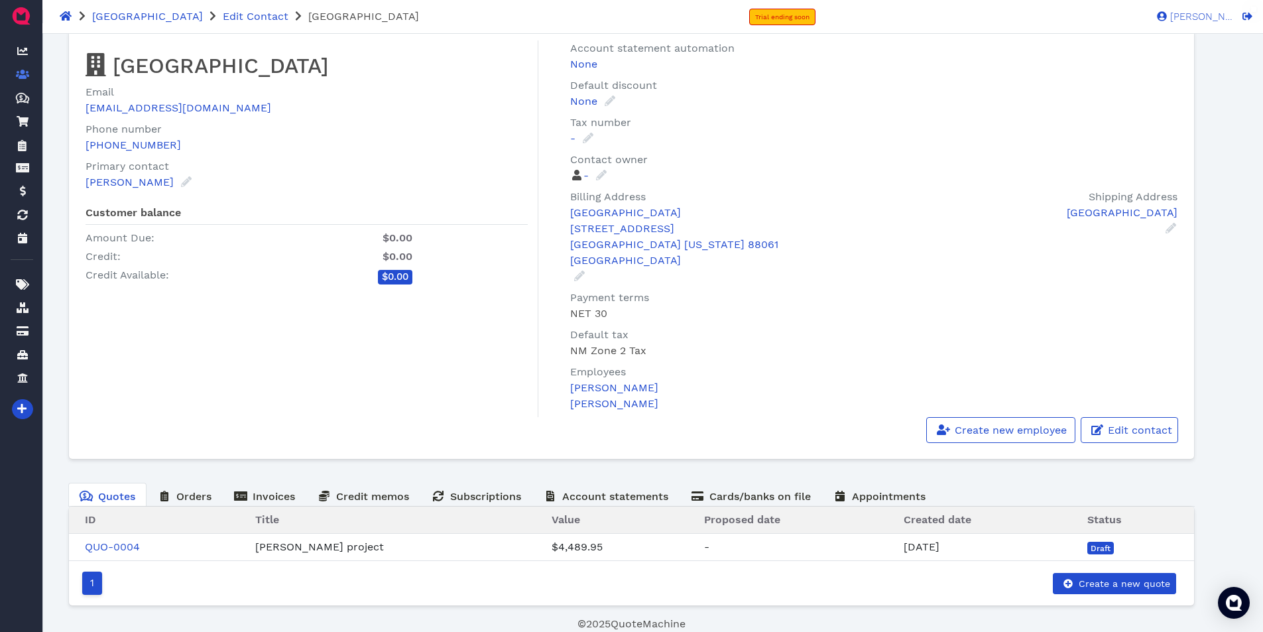
click at [288, 548] on div "[PERSON_NAME] project" at bounding box center [387, 547] width 264 height 16
click at [105, 543] on link "QUO-0004" at bounding box center [112, 546] width 55 height 13
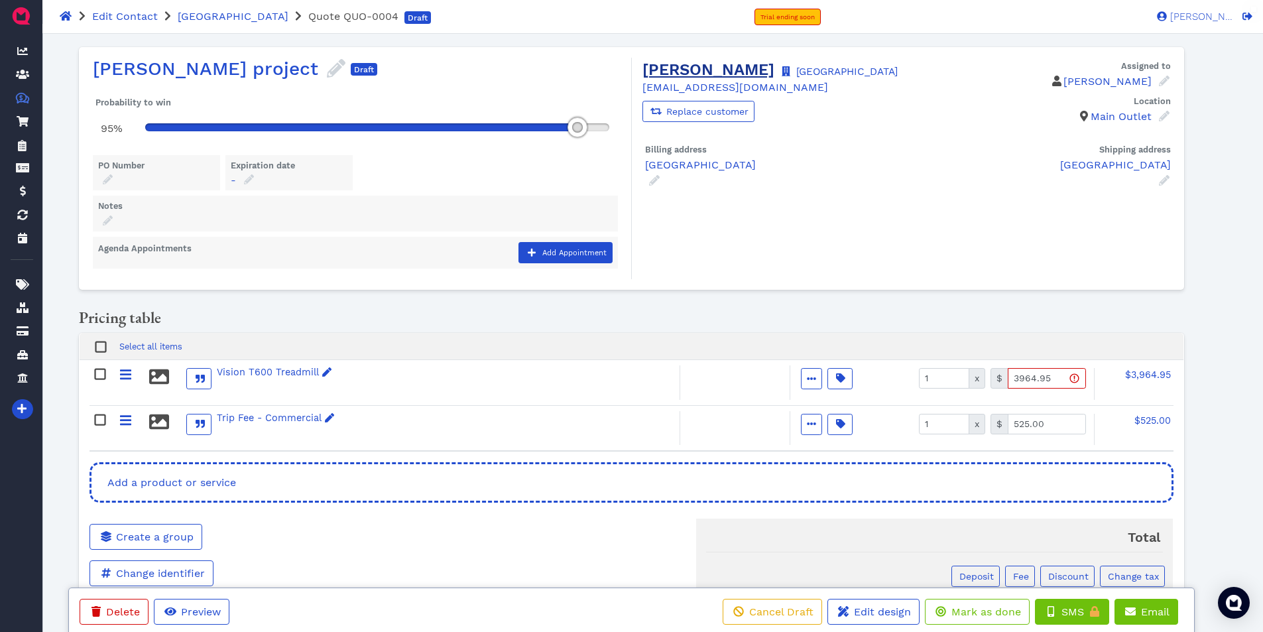
click at [718, 68] on link "[PERSON_NAME]" at bounding box center [708, 69] width 132 height 19
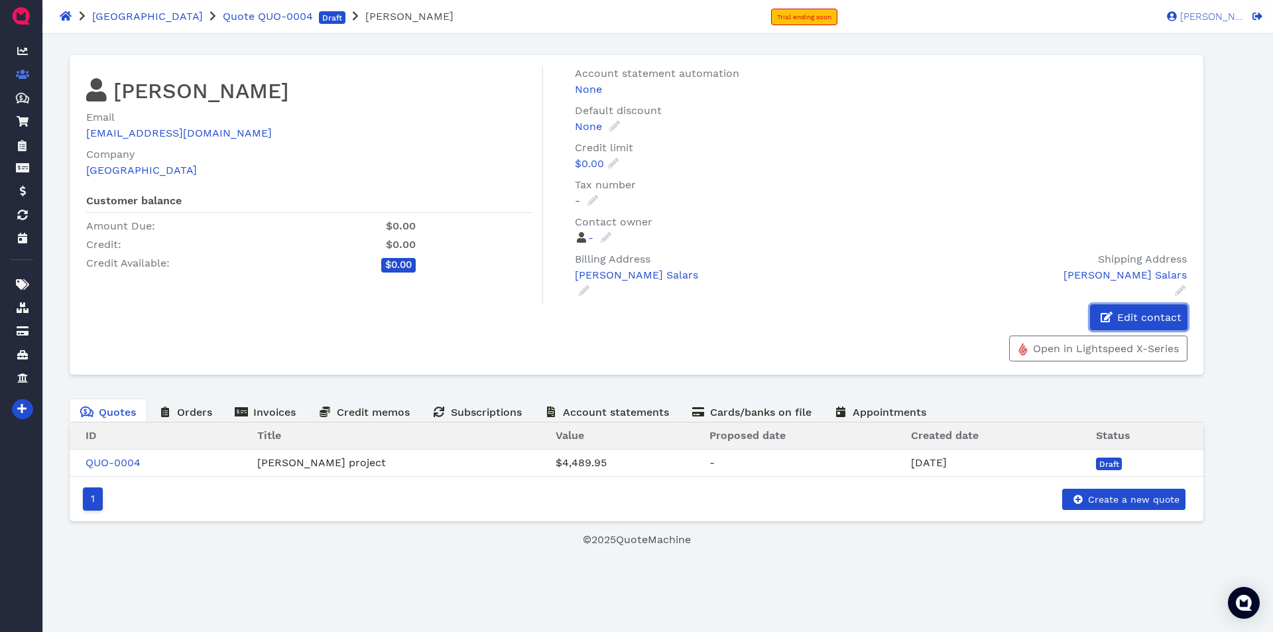
click at [1155, 320] on span "Edit contact" at bounding box center [1148, 317] width 66 height 13
select select "en-US"
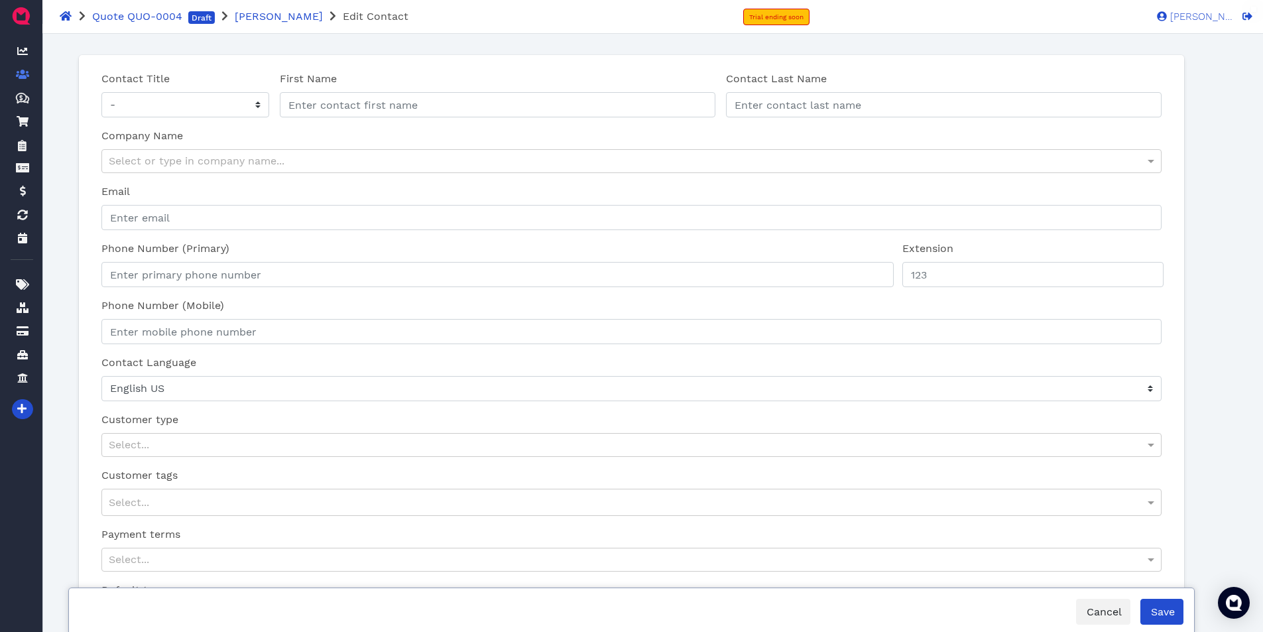
type input "[PERSON_NAME]"
type input "Salars"
type input "[EMAIL_ADDRESS][DOMAIN_NAME]"
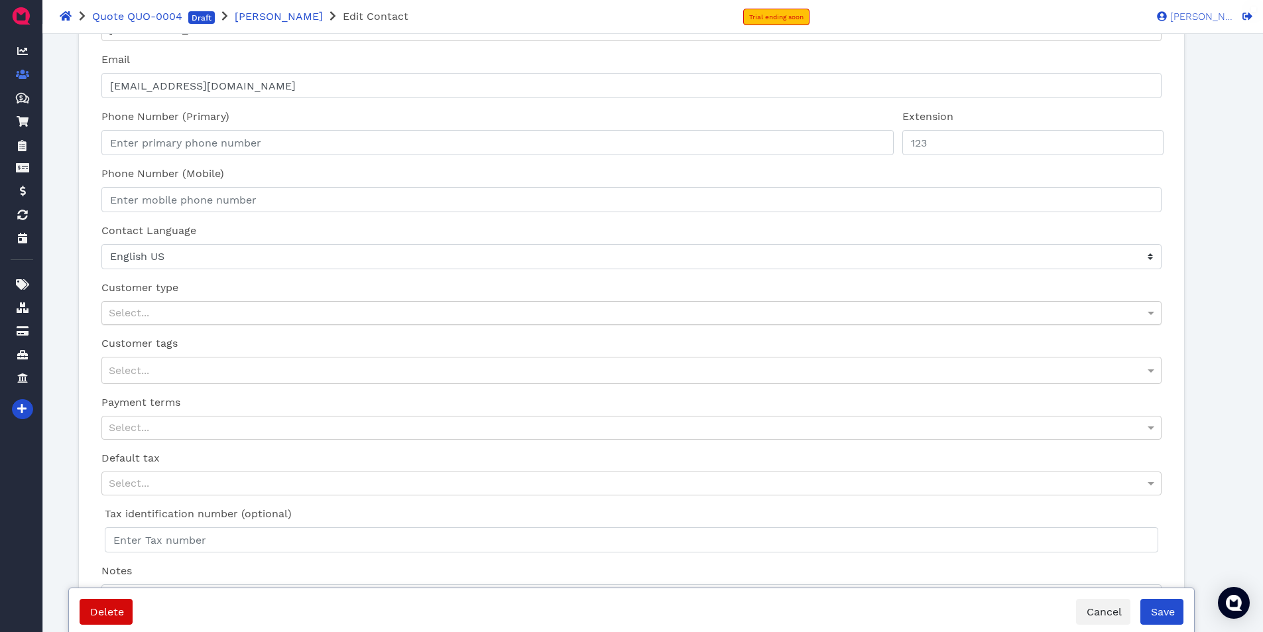
scroll to position [133, 0]
click at [262, 307] on div "Select..." at bounding box center [631, 312] width 1058 height 23
click at [262, 308] on div "Select..." at bounding box center [631, 312] width 1058 height 23
click at [251, 379] on div "Select..." at bounding box center [631, 370] width 1058 height 26
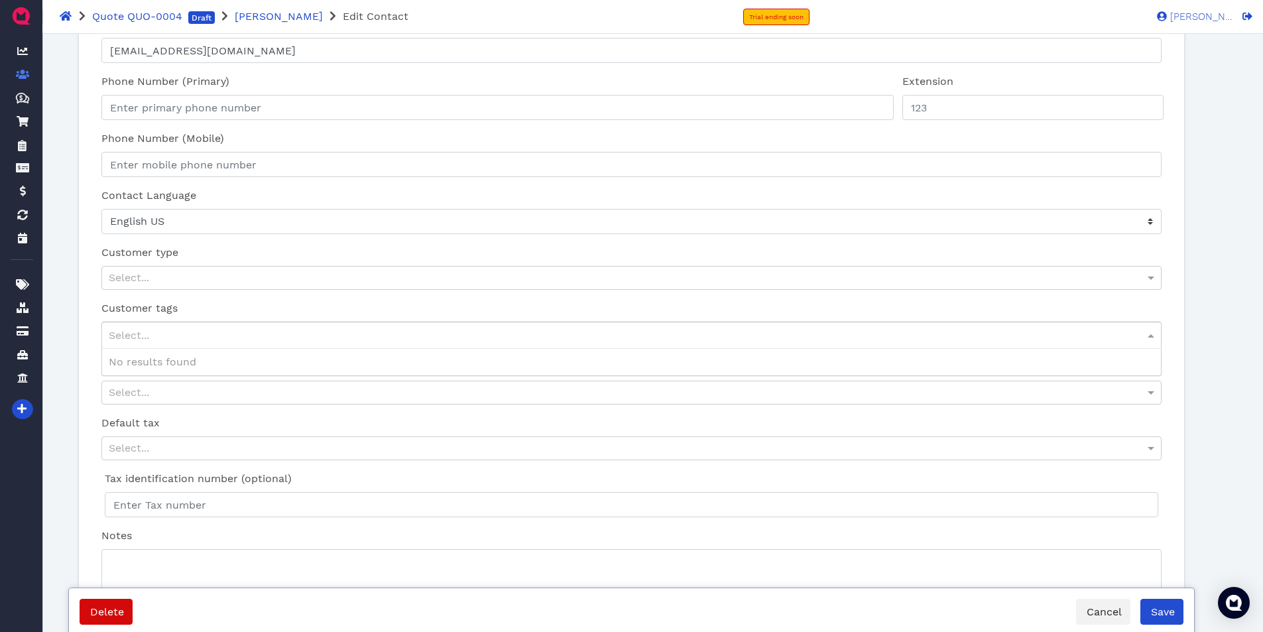
scroll to position [199, 0]
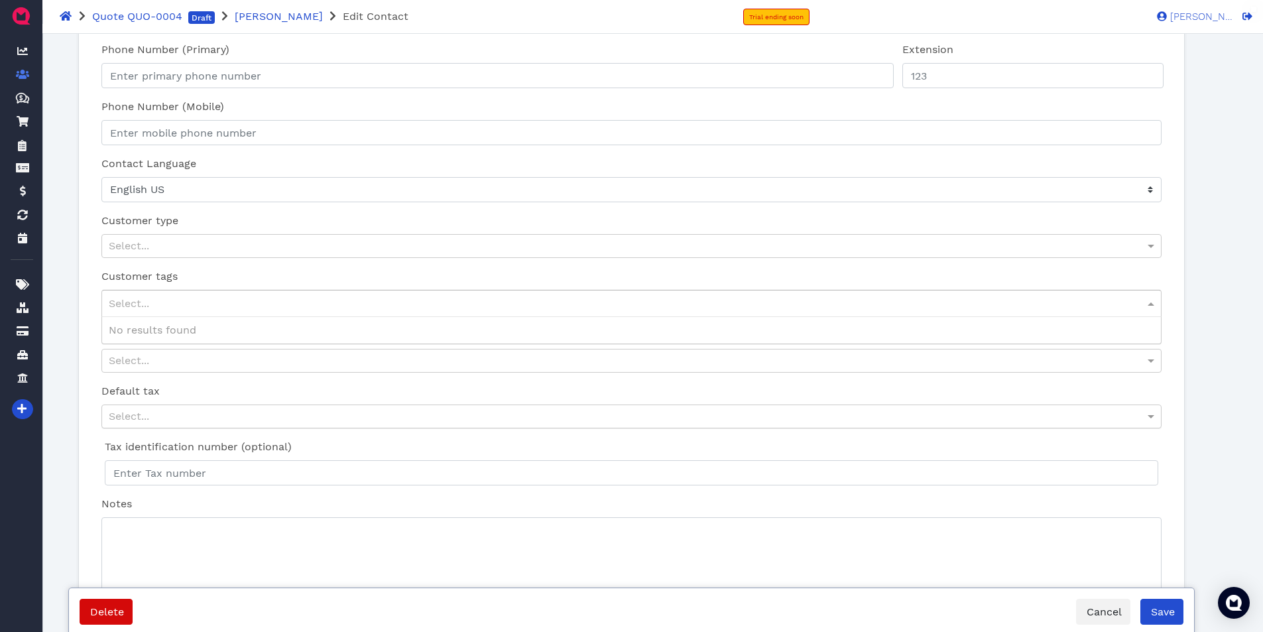
click at [234, 418] on div "Select..." at bounding box center [631, 416] width 1058 height 23
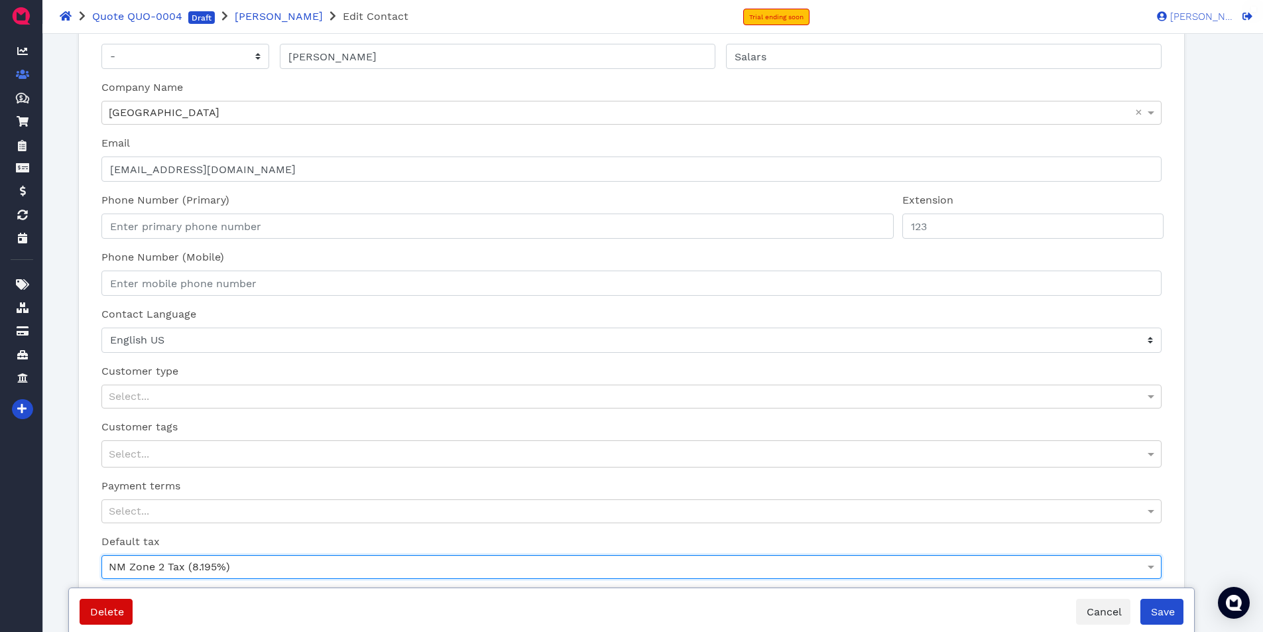
scroll to position [0, 0]
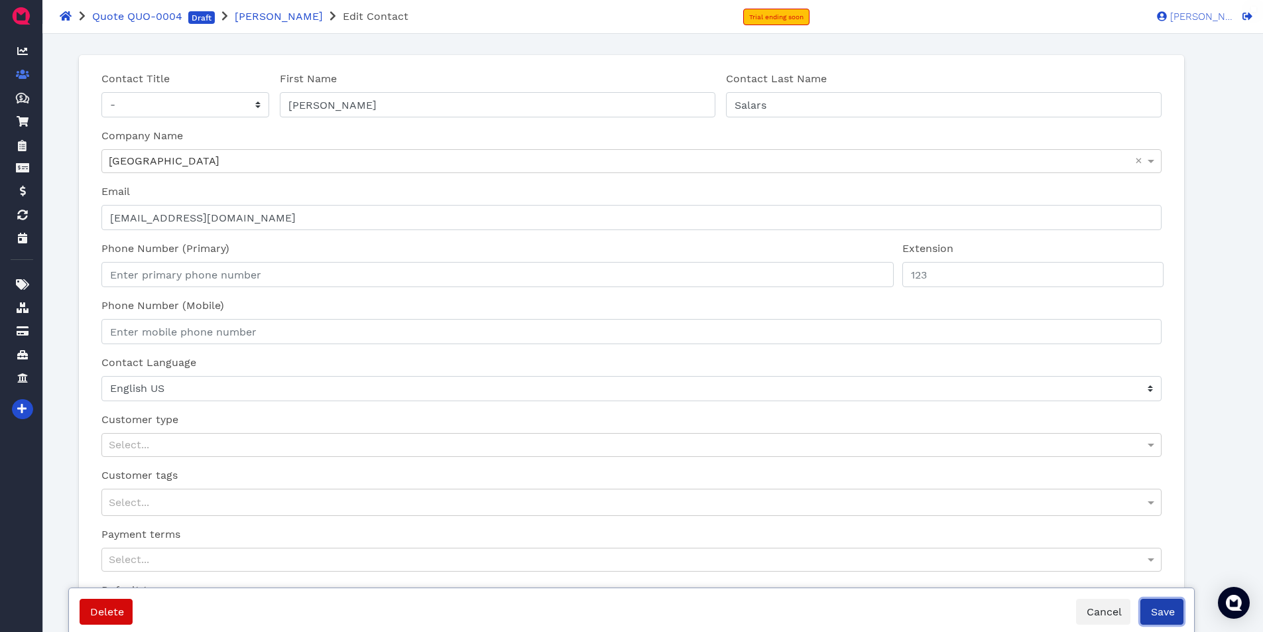
click at [1168, 613] on span "Save" at bounding box center [1162, 611] width 26 height 13
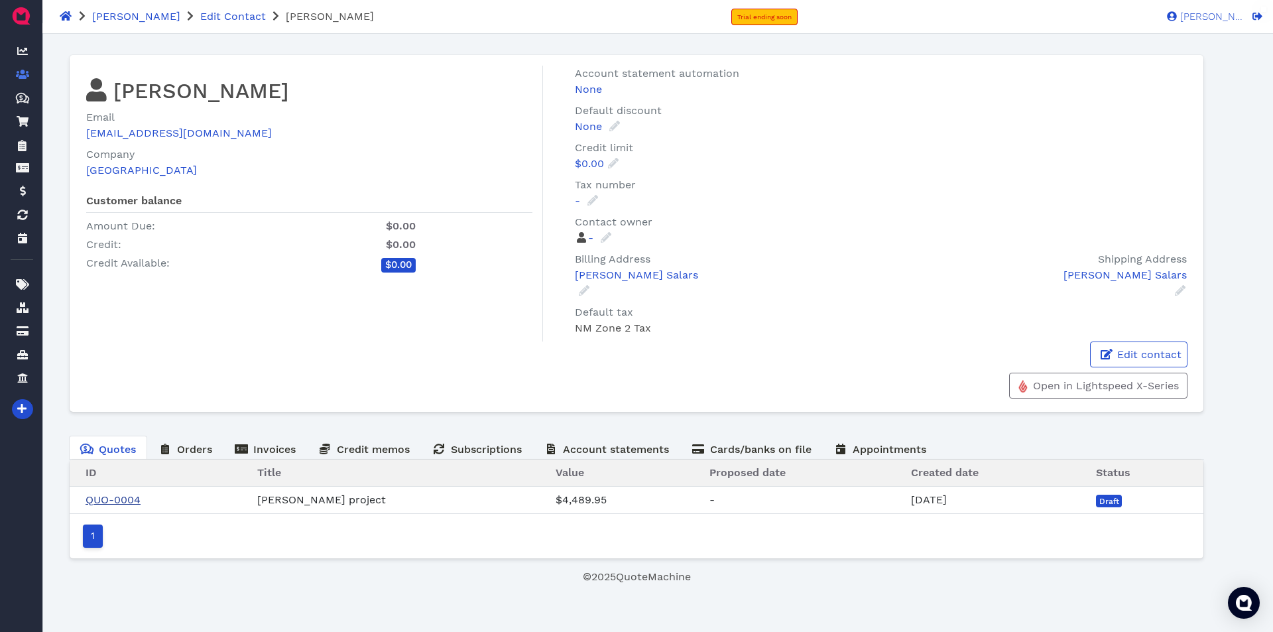
click at [111, 495] on link "QUO-0004" at bounding box center [113, 499] width 55 height 13
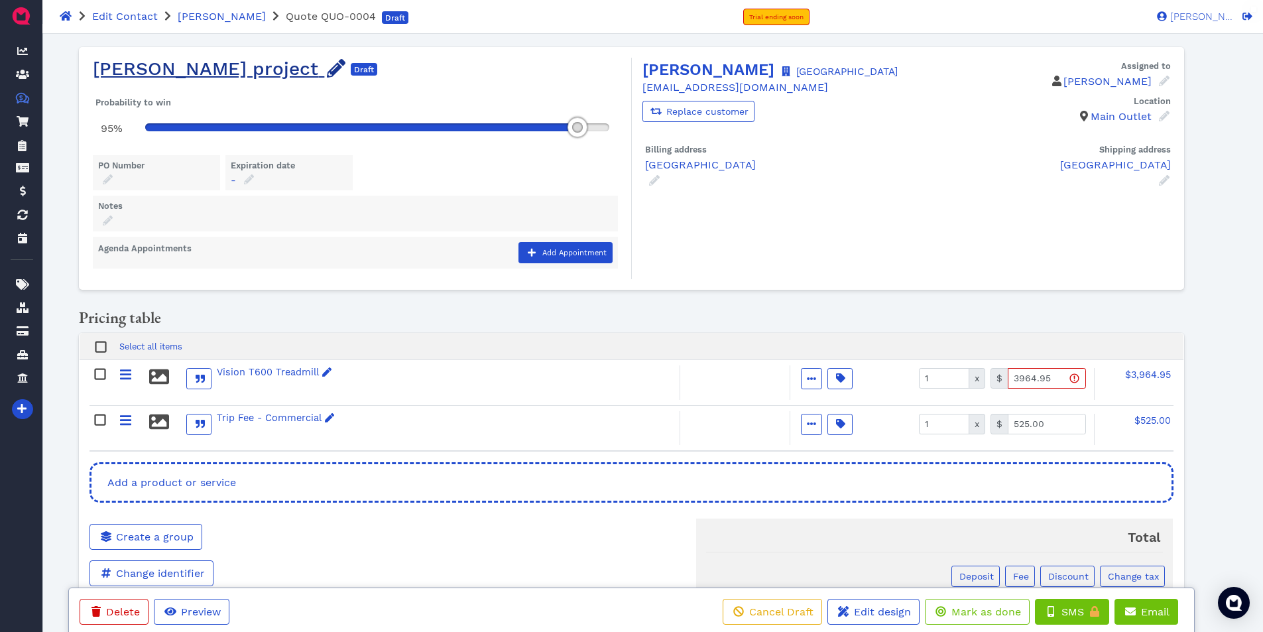
click at [327, 67] on icon at bounding box center [336, 68] width 19 height 19
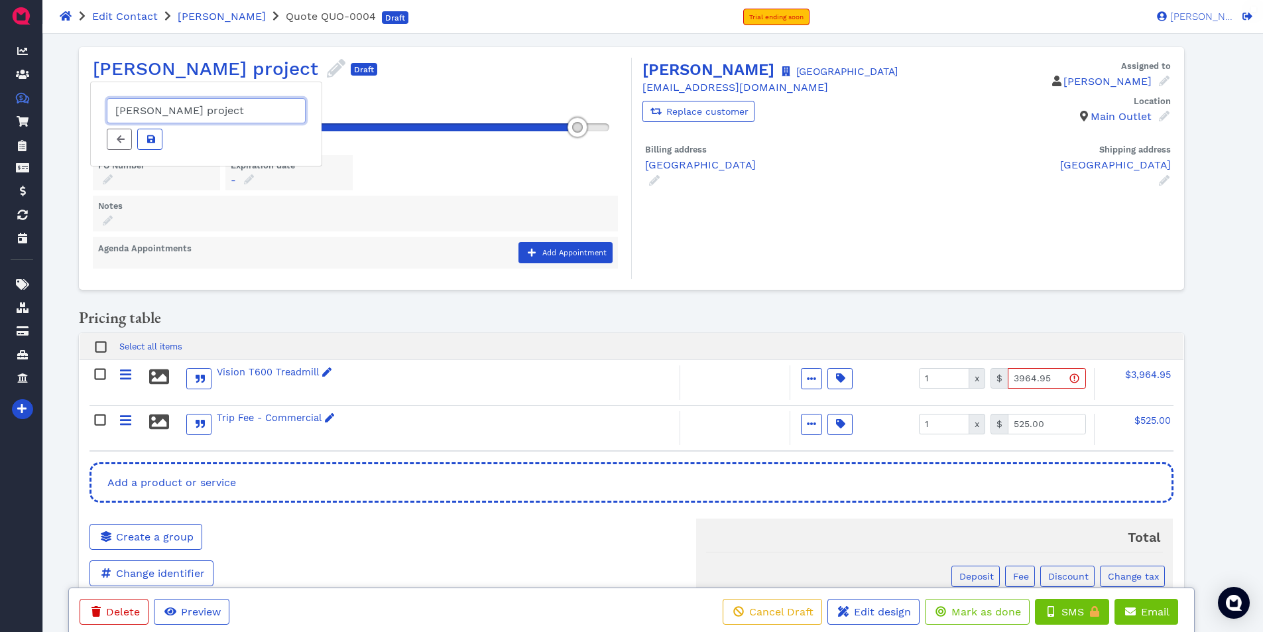
drag, startPoint x: 245, startPoint y: 106, endPoint x: 59, endPoint y: 120, distance: 186.1
click at [59, 120] on main "Oops! Unknown billing method × [PERSON_NAME] project [PERSON_NAME] project Draf…" at bounding box center [630, 415] width 1157 height 762
type input "G"
click at [448, 312] on div "Pricing table" at bounding box center [631, 320] width 1104 height 25
click at [205, 111] on input "GRMC Wellness treadmill" at bounding box center [206, 110] width 199 height 25
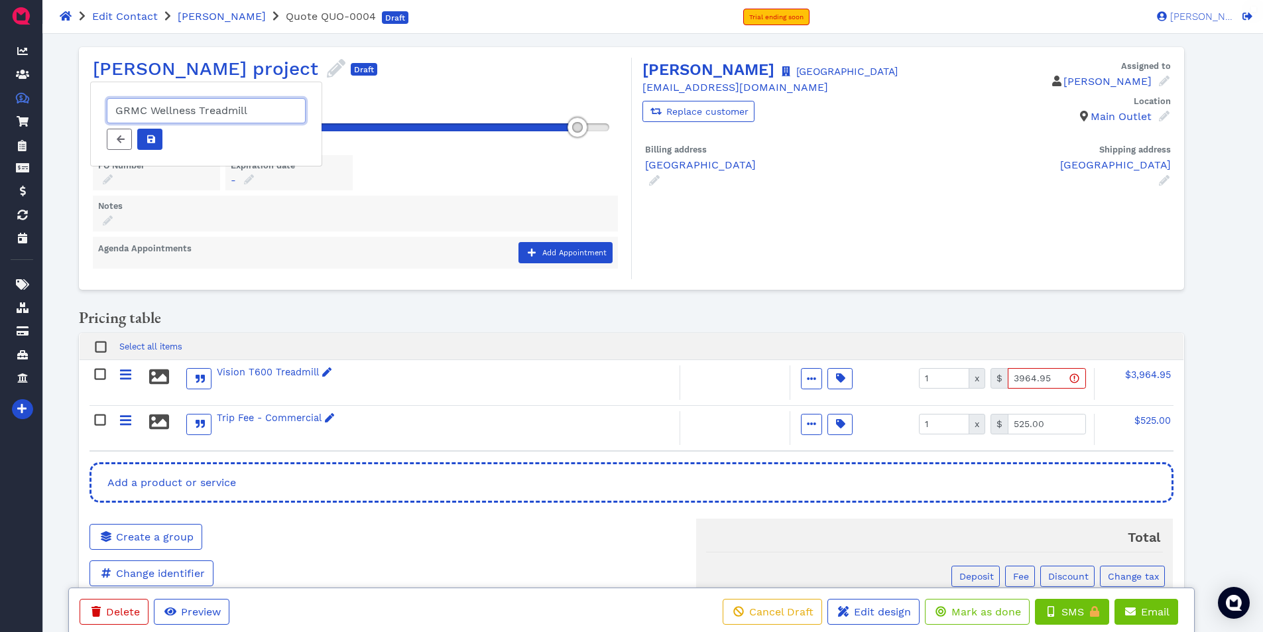
type input "GRMC Wellness Treadmill"
click at [148, 137] on icon at bounding box center [151, 139] width 8 height 9
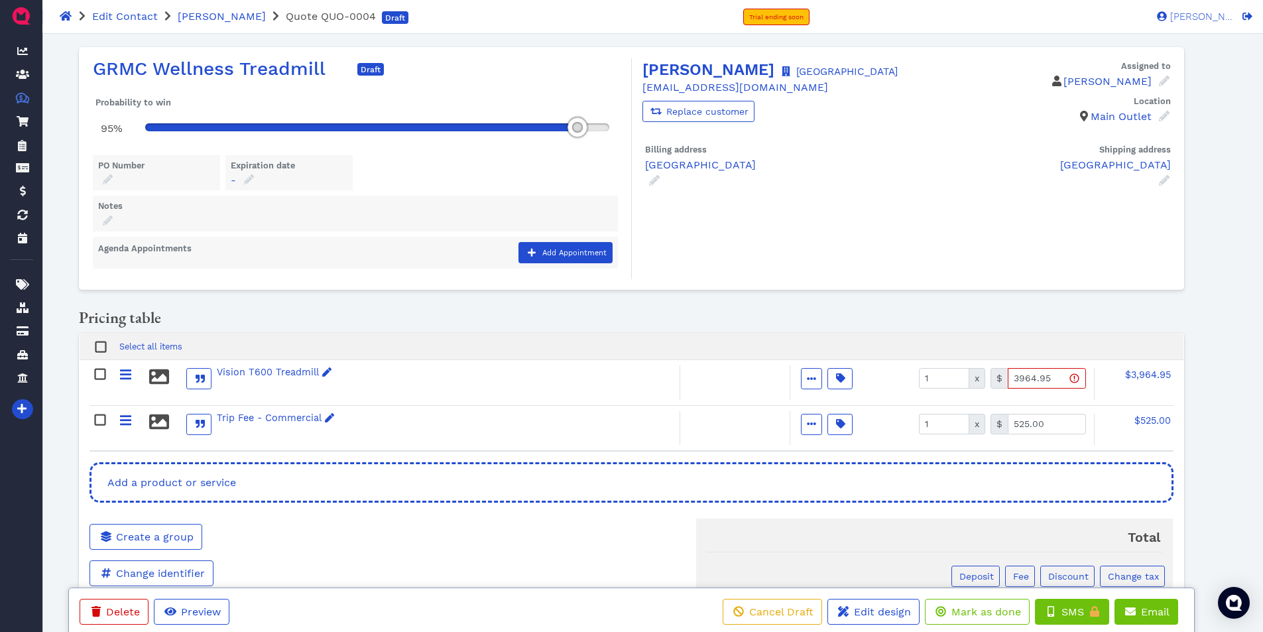
click at [519, 307] on div "Pricing table Select all items Vision T600 Treadmill Active Optional Item Multi…" at bounding box center [630, 527] width 1125 height 443
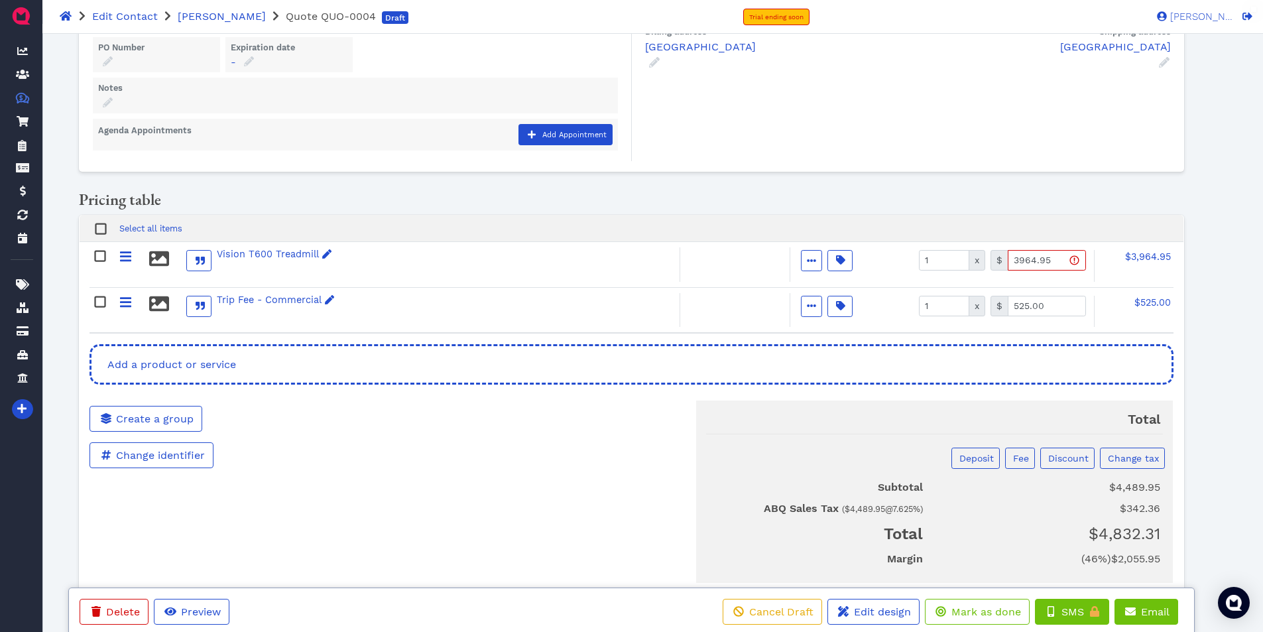
scroll to position [164, 0]
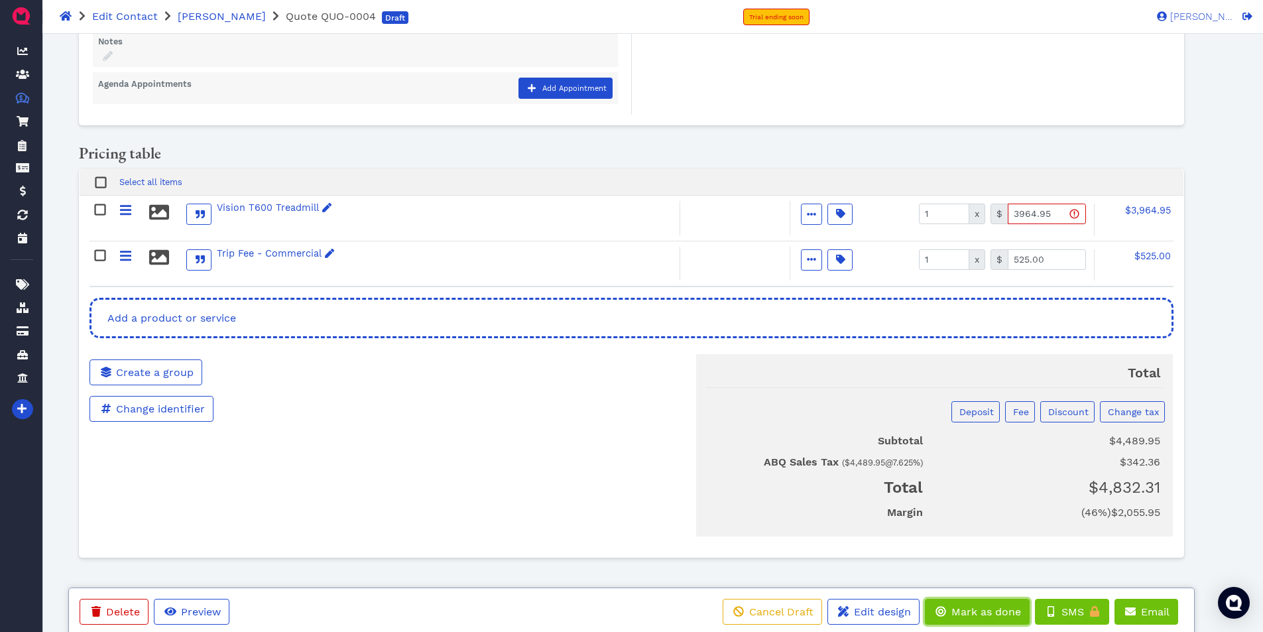
click at [966, 617] on span "Mark as done" at bounding box center [985, 611] width 72 height 13
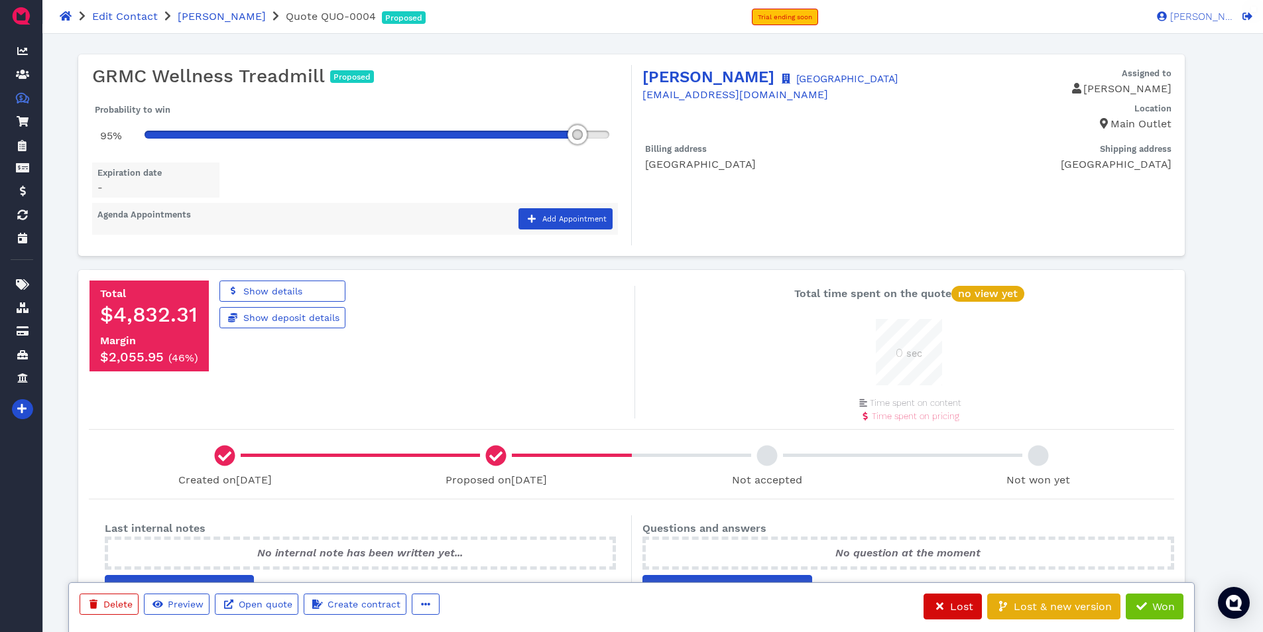
scroll to position [0, 0]
click at [304, 14] on span "Quote QUO-0004" at bounding box center [331, 16] width 90 height 13
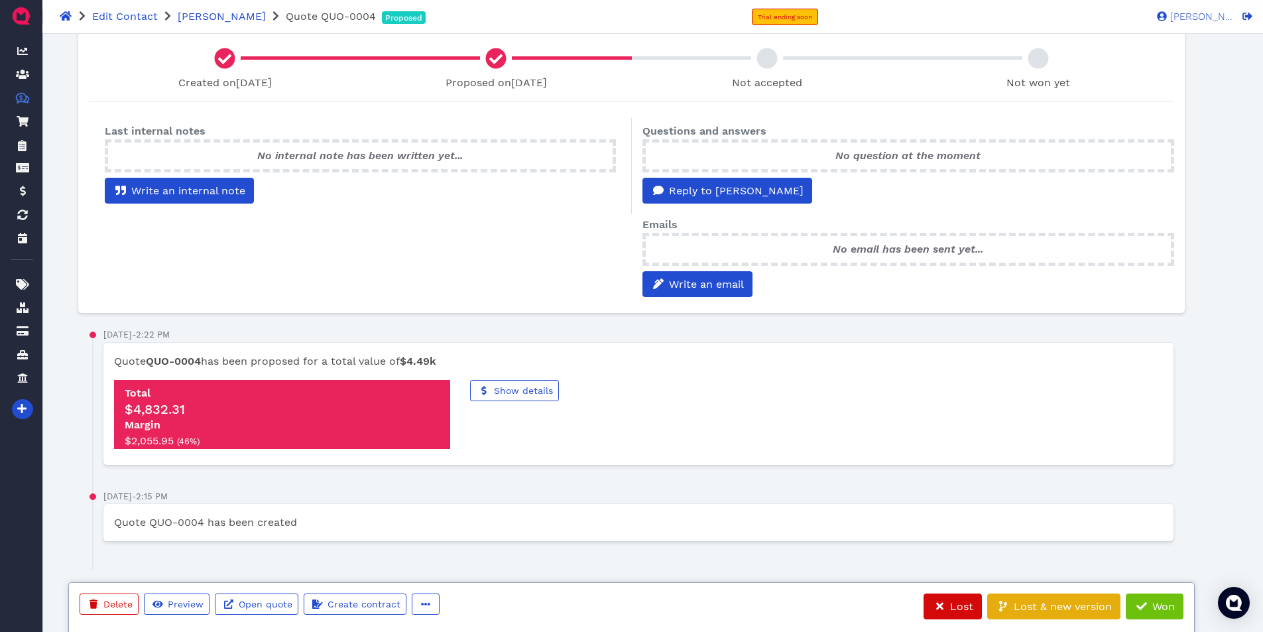
scroll to position [399, 0]
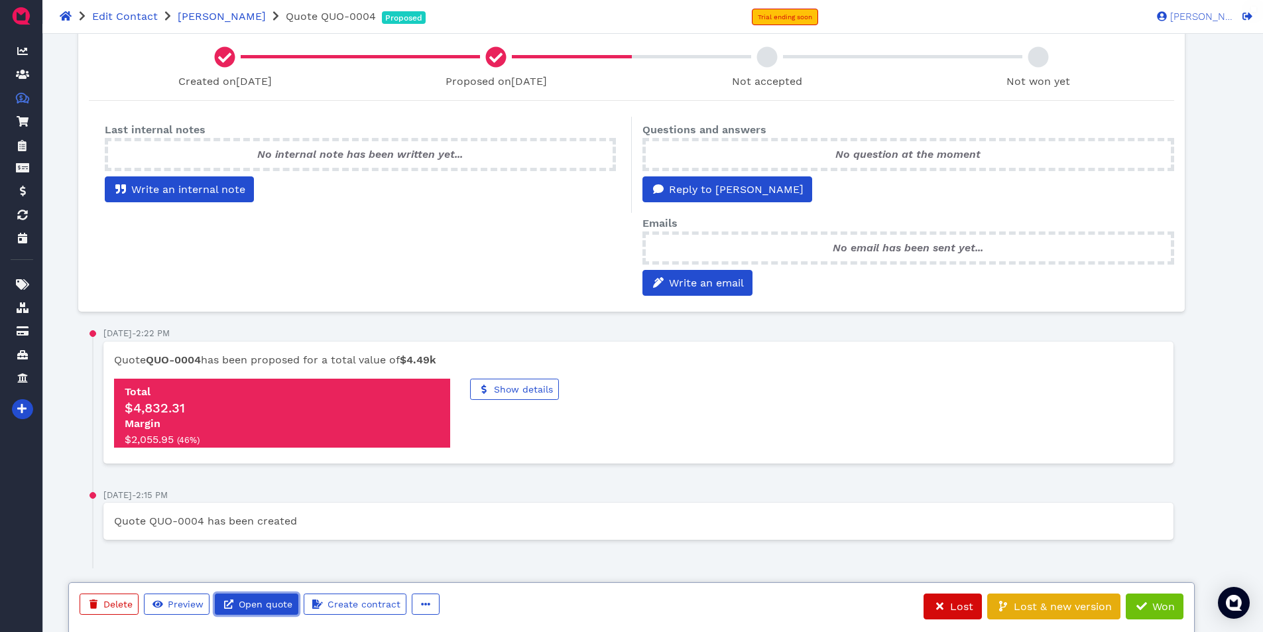
click at [252, 606] on span "Open quote" at bounding box center [265, 604] width 56 height 11
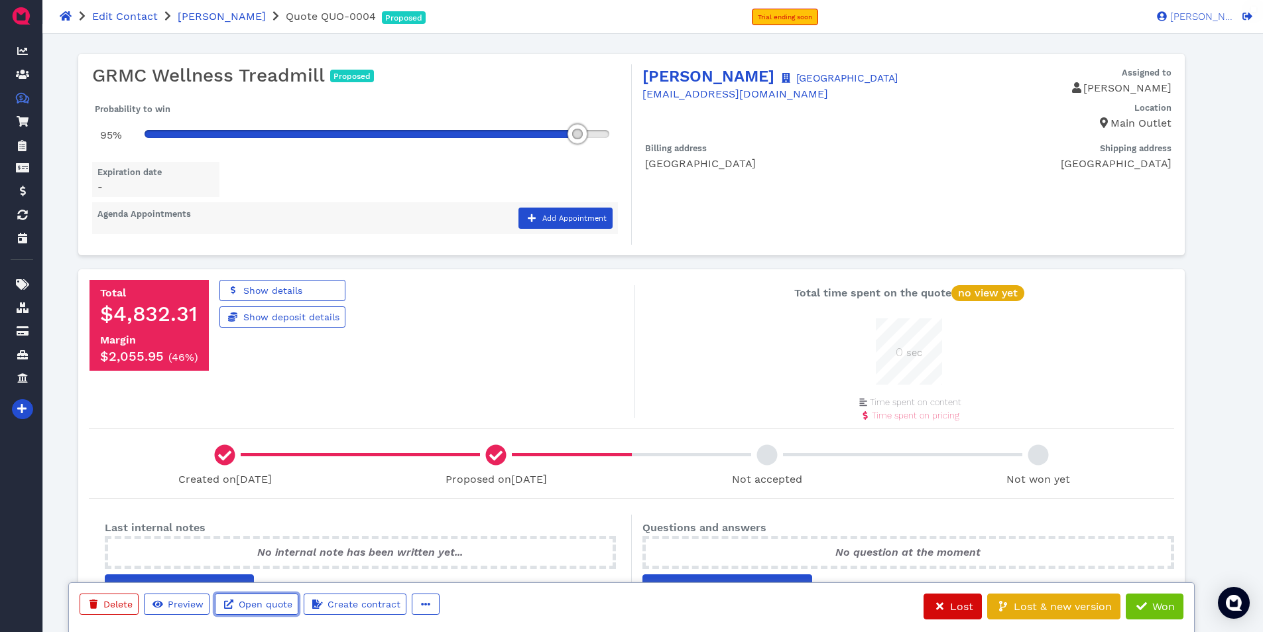
scroll to position [0, 0]
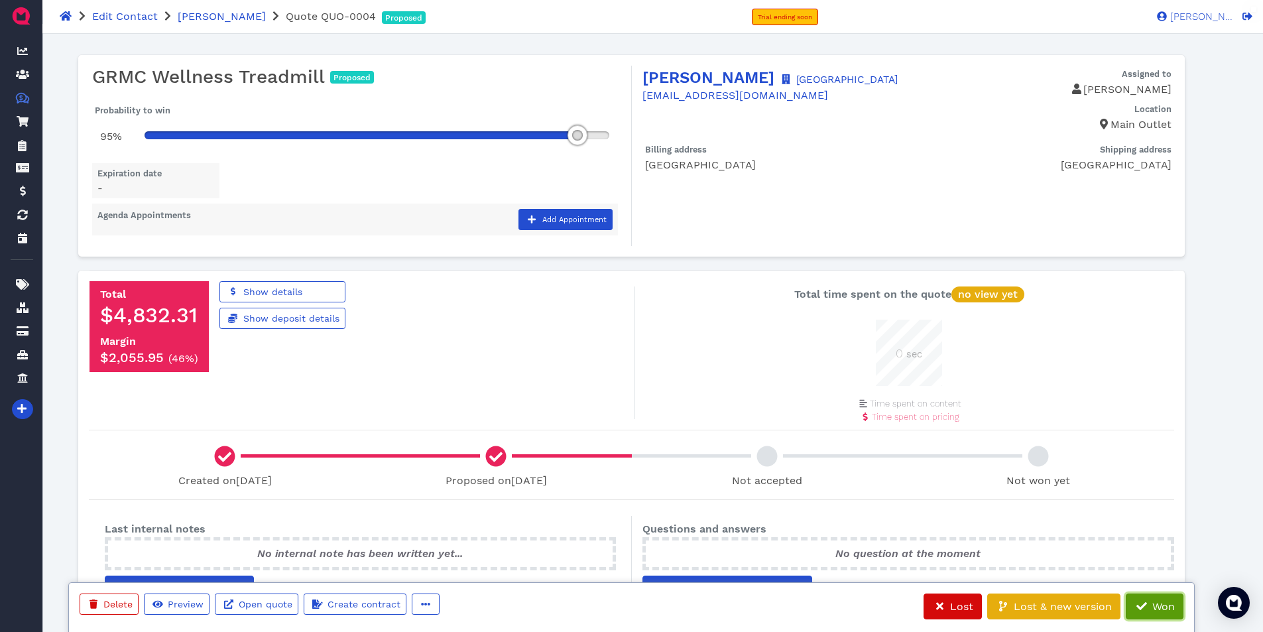
click at [1150, 600] on span "Won" at bounding box center [1162, 606] width 25 height 13
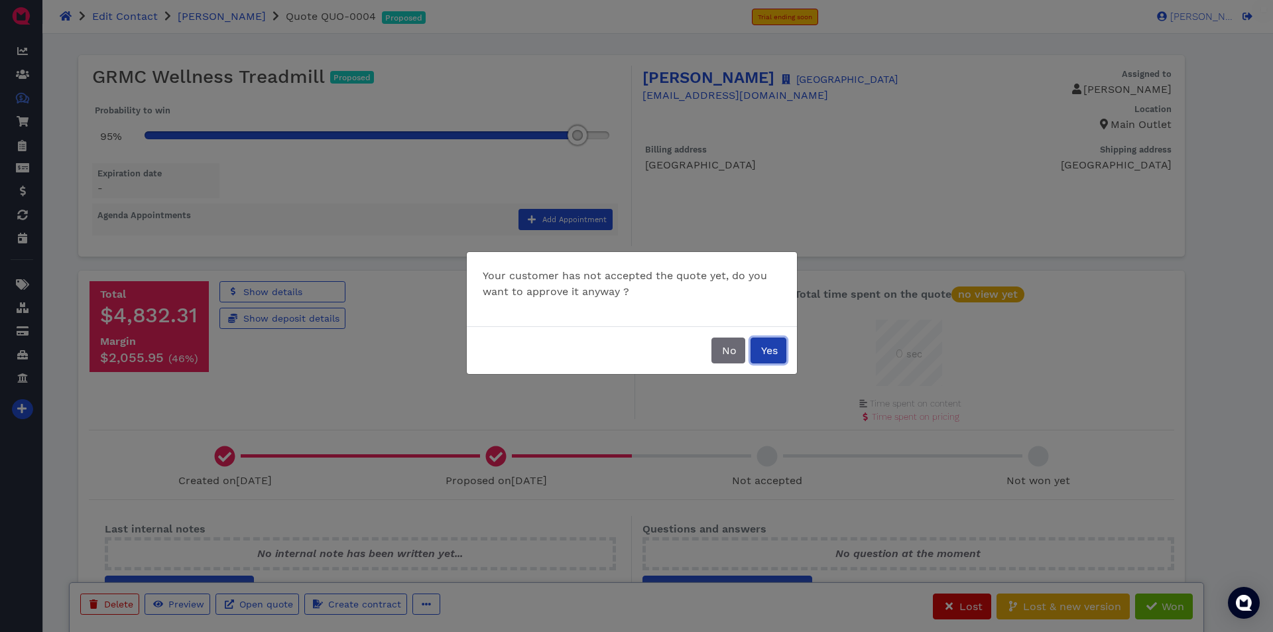
click at [767, 351] on span "Yes" at bounding box center [768, 350] width 19 height 13
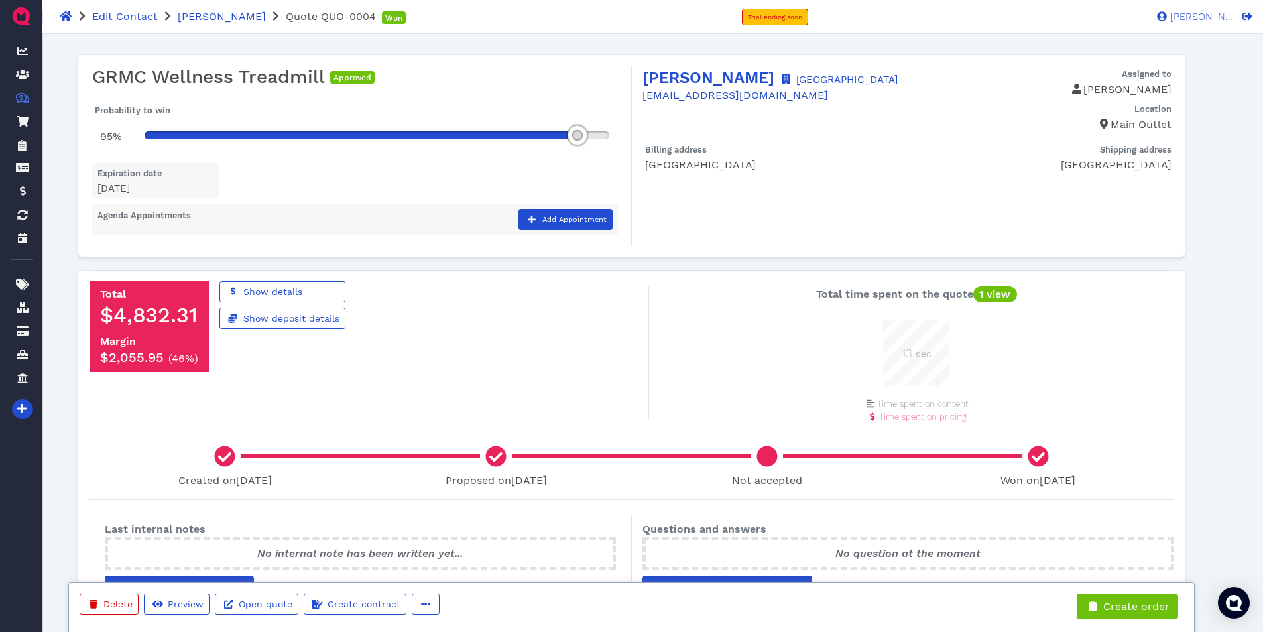
click at [463, 294] on div "Total $4,832.31 Margin $2,055.95 ( 46% ) Show details Show deposit details" at bounding box center [374, 326] width 589 height 90
click at [220, 10] on span "[PERSON_NAME]" at bounding box center [222, 16] width 88 height 13
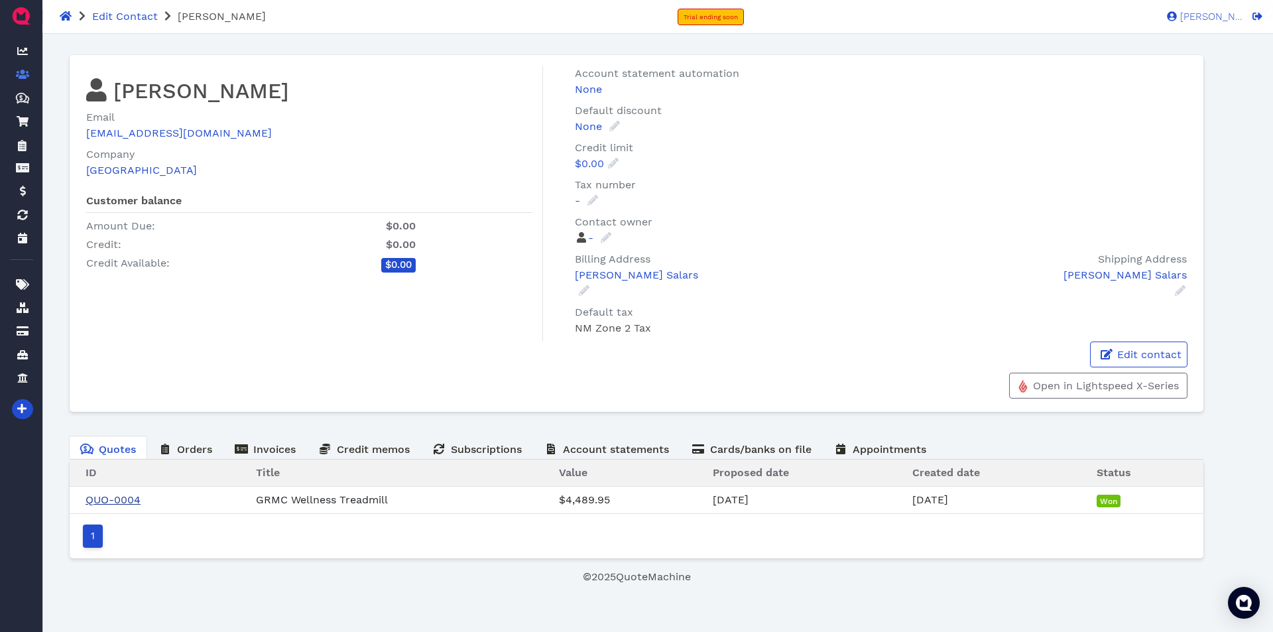
click at [113, 499] on link "QUO-0004" at bounding box center [113, 499] width 55 height 13
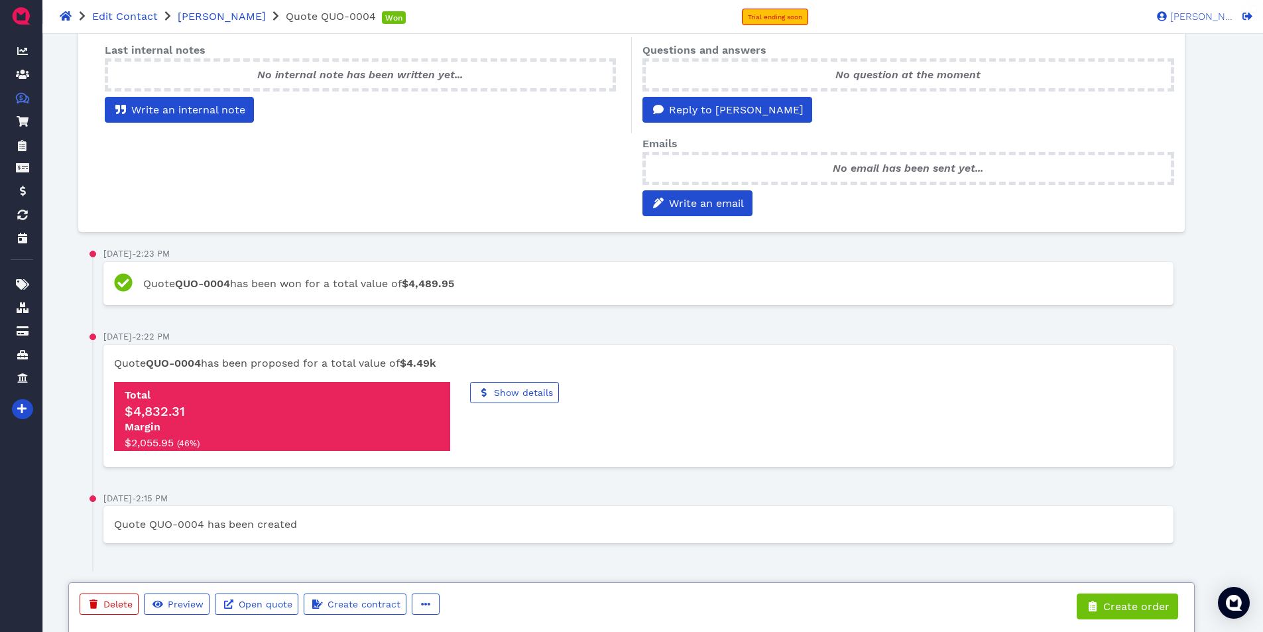
scroll to position [482, 0]
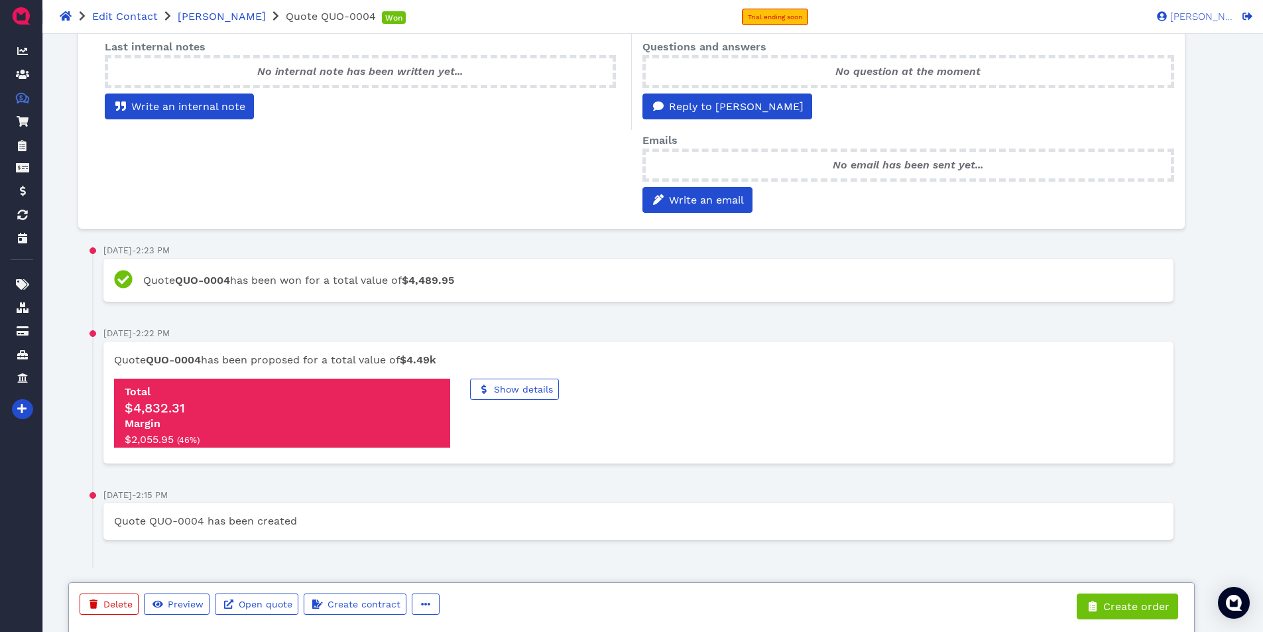
click at [230, 284] on strong "QUO-0004" at bounding box center [202, 280] width 55 height 13
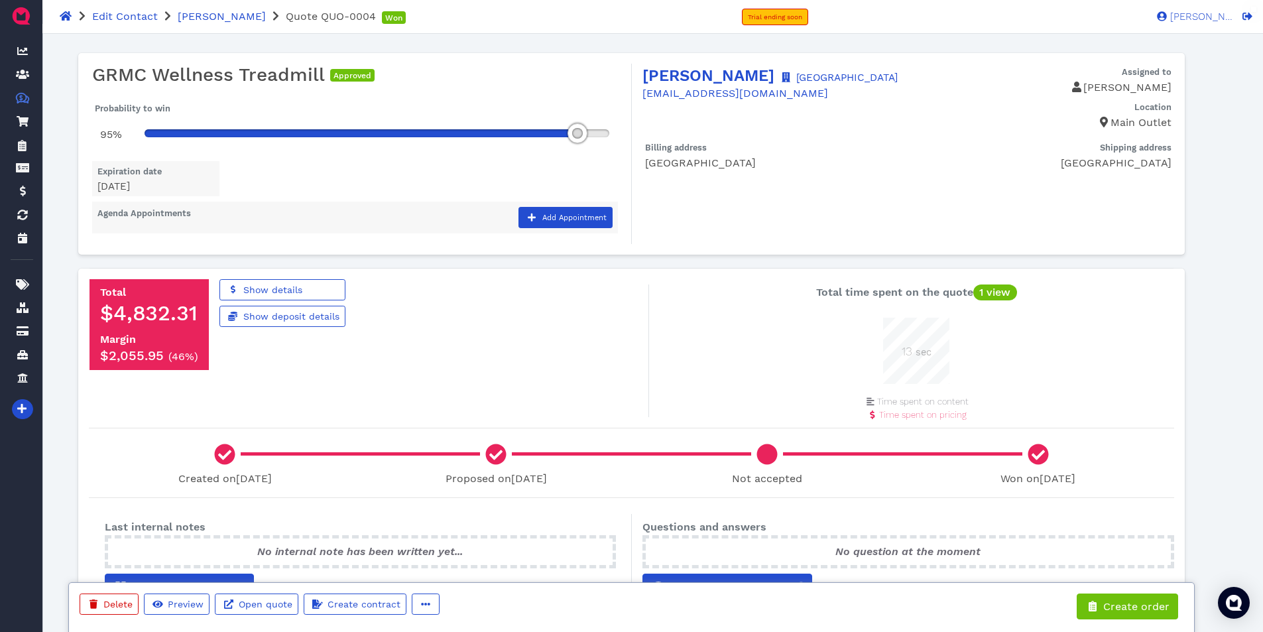
scroll to position [0, 0]
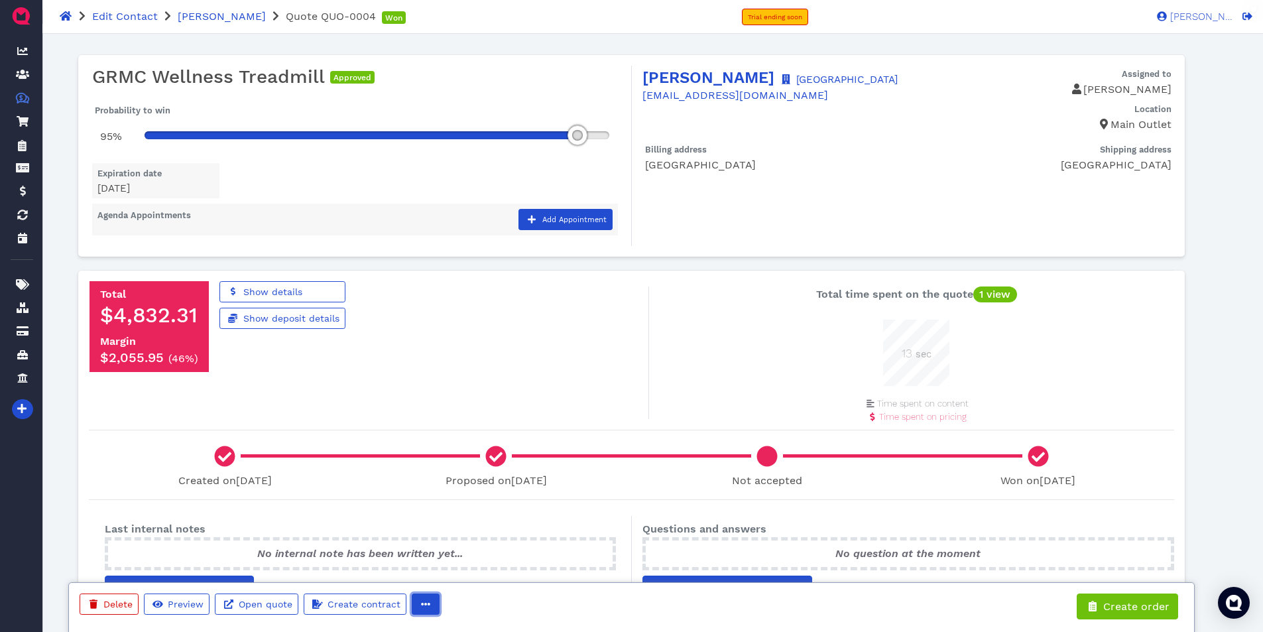
click at [426, 608] on icon "button" at bounding box center [425, 603] width 9 height 9
click at [452, 574] on span "Edit" at bounding box center [451, 576] width 21 height 13
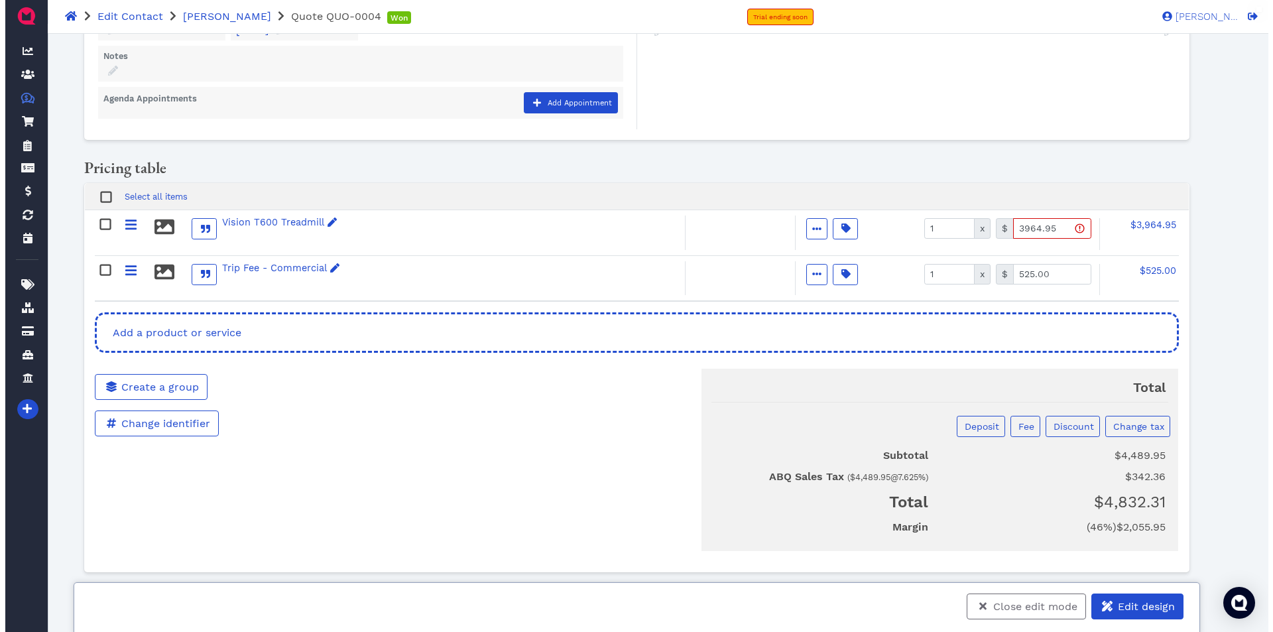
scroll to position [164, 0]
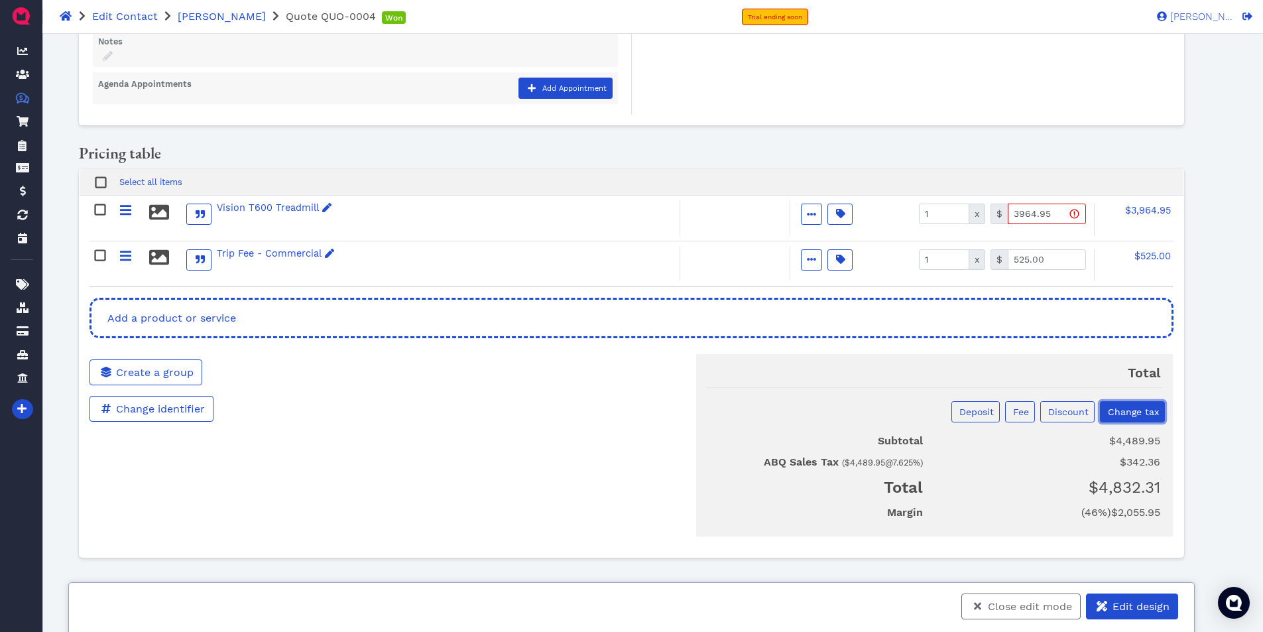
click at [1137, 410] on span "Change tax" at bounding box center [1132, 411] width 53 height 11
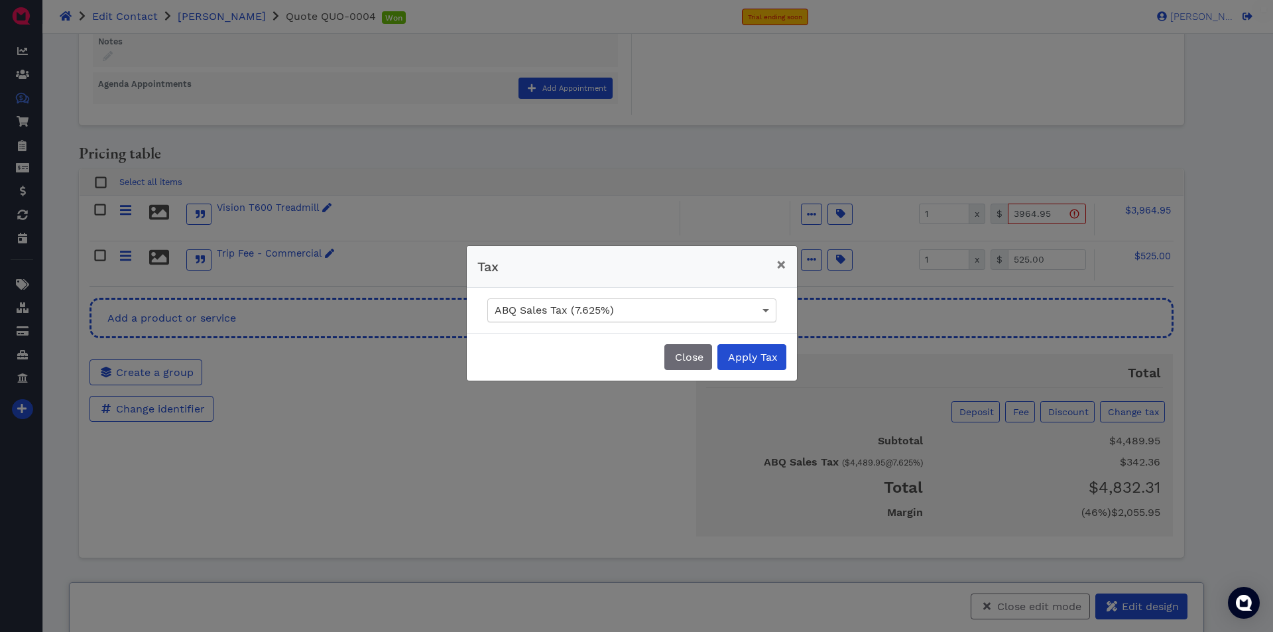
click at [760, 306] on span at bounding box center [767, 310] width 17 height 23
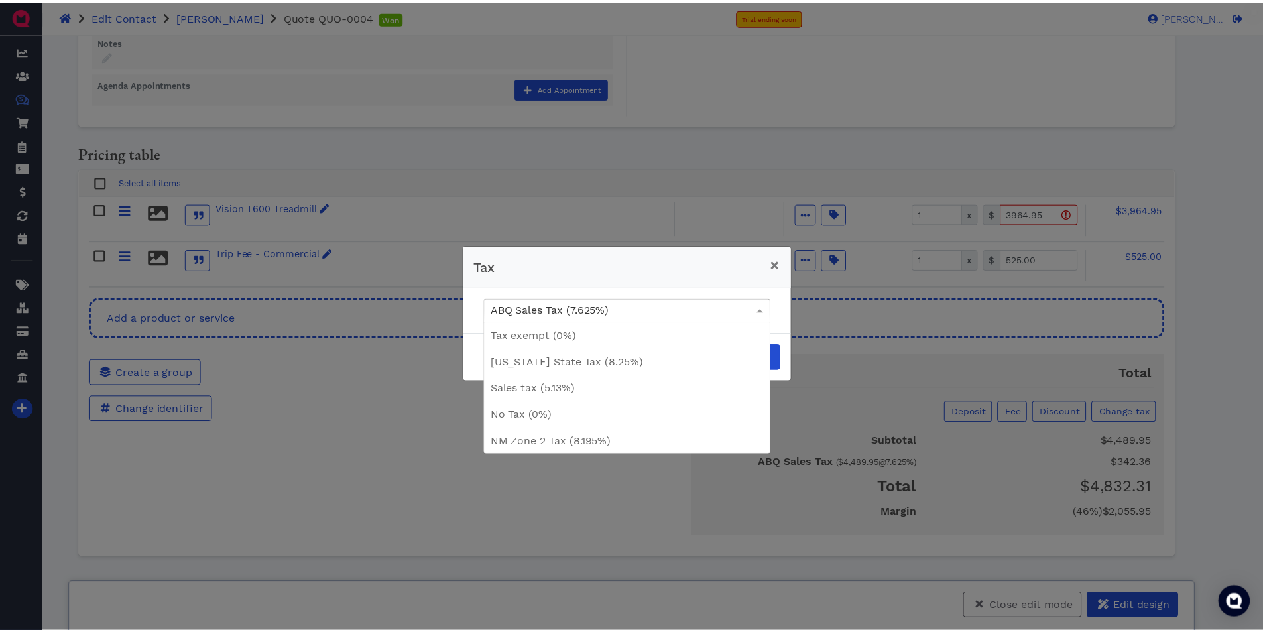
scroll to position [81, 0]
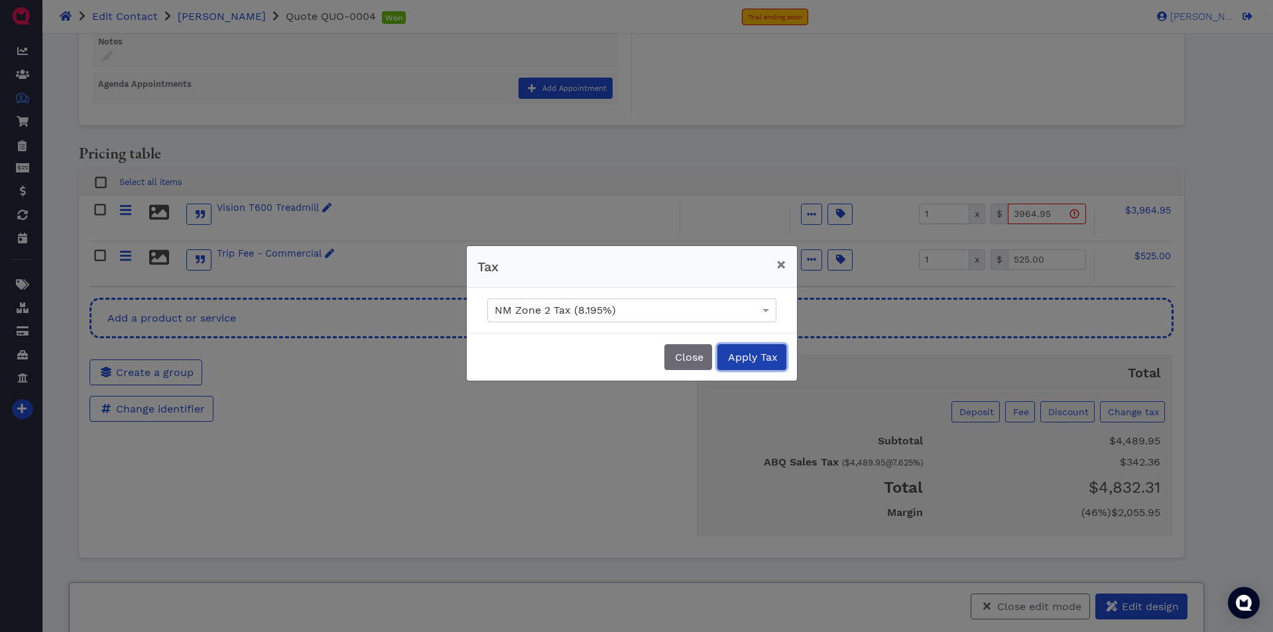
click at [736, 355] on span "Apply Tax" at bounding box center [752, 357] width 52 height 13
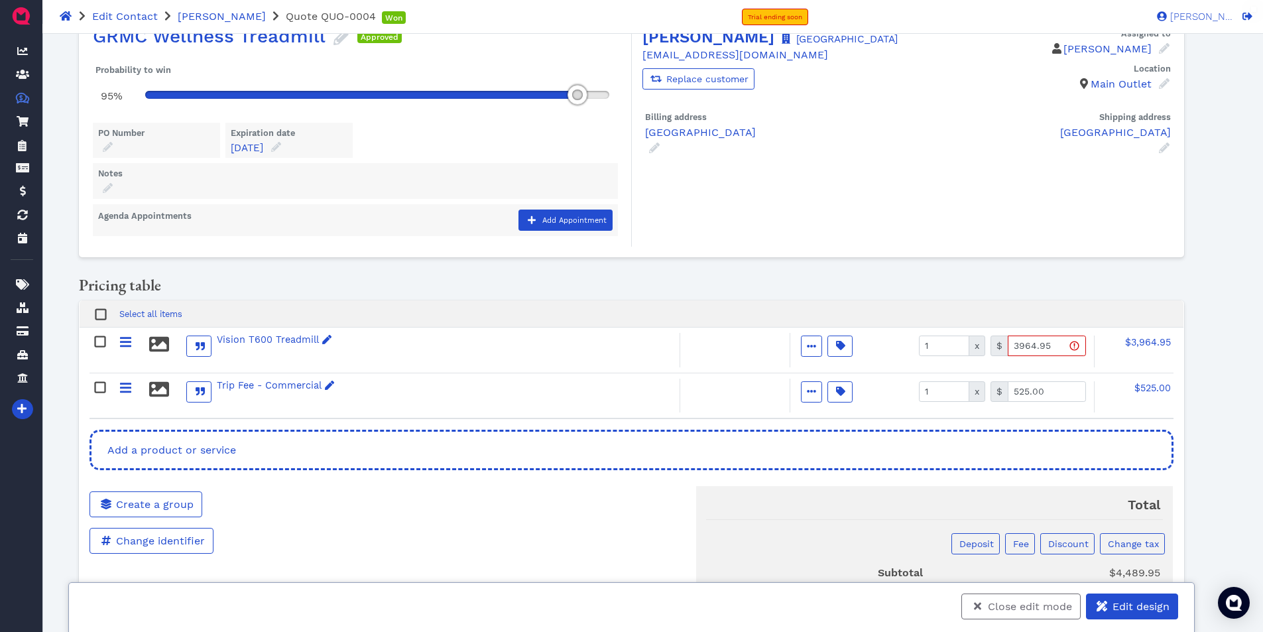
scroll to position [0, 0]
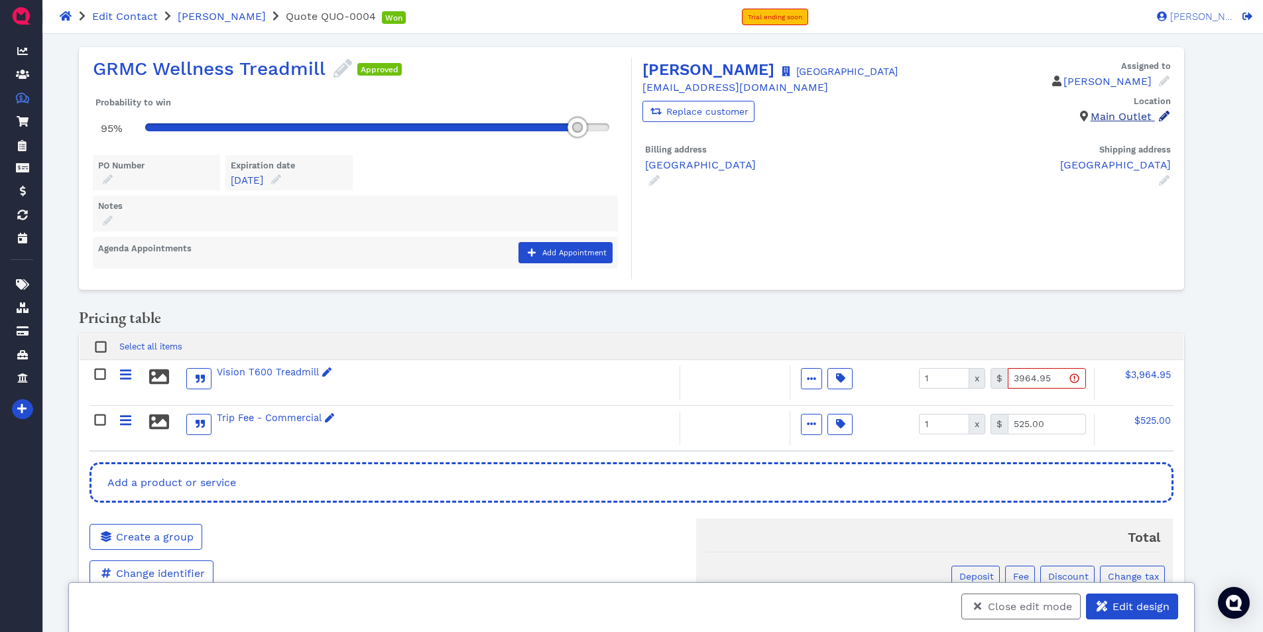
click at [1144, 116] on link "Main Outlet" at bounding box center [1130, 116] width 80 height 13
click at [1115, 157] on span at bounding box center [1112, 154] width 17 height 23
click at [929, 181] on span at bounding box center [935, 183] width 13 height 14
click at [1013, 609] on span "Close edit mode" at bounding box center [1029, 606] width 86 height 13
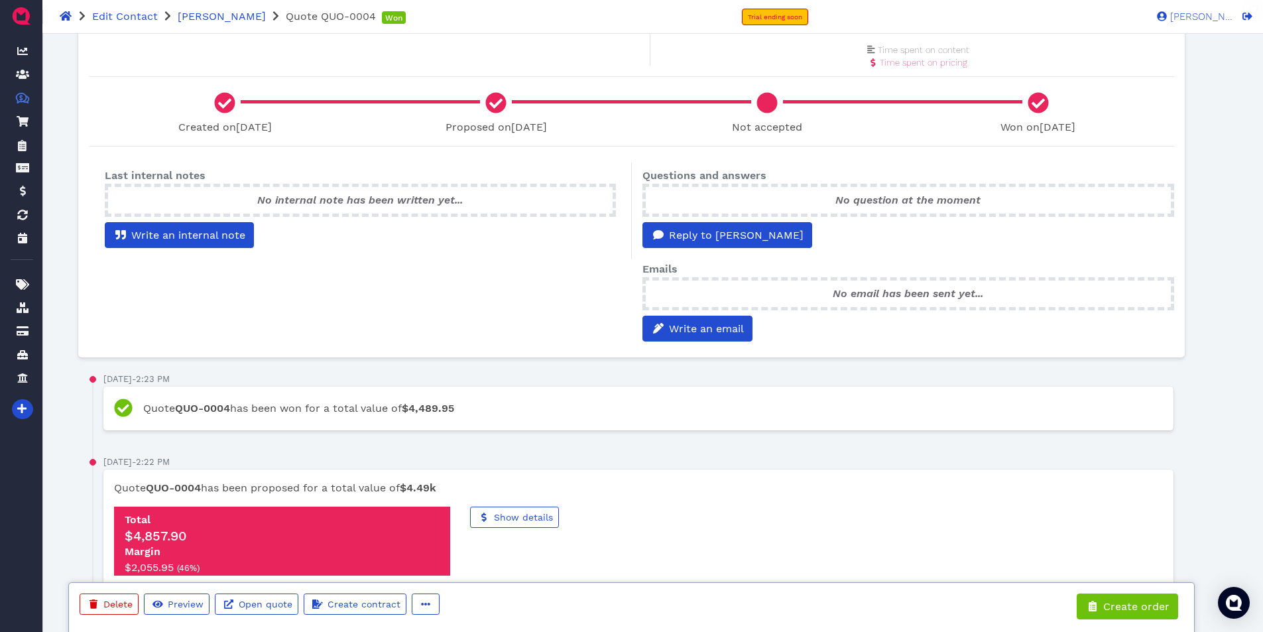
scroll to position [506, 0]
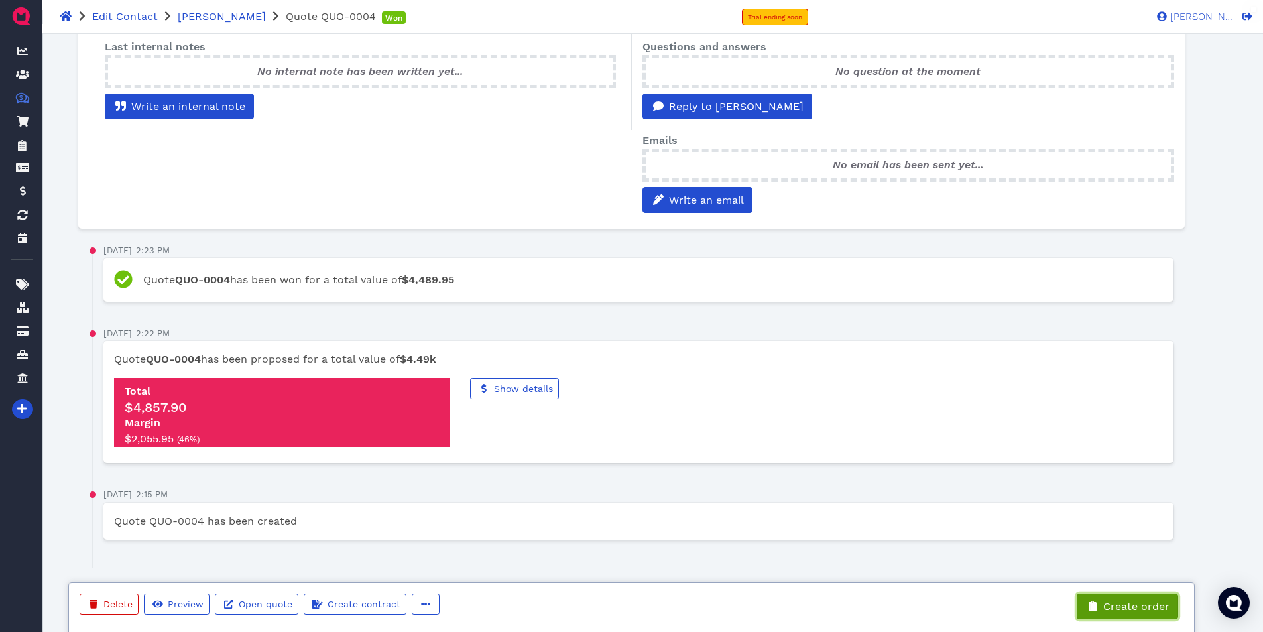
click at [1117, 607] on span "Create order" at bounding box center [1135, 606] width 68 height 13
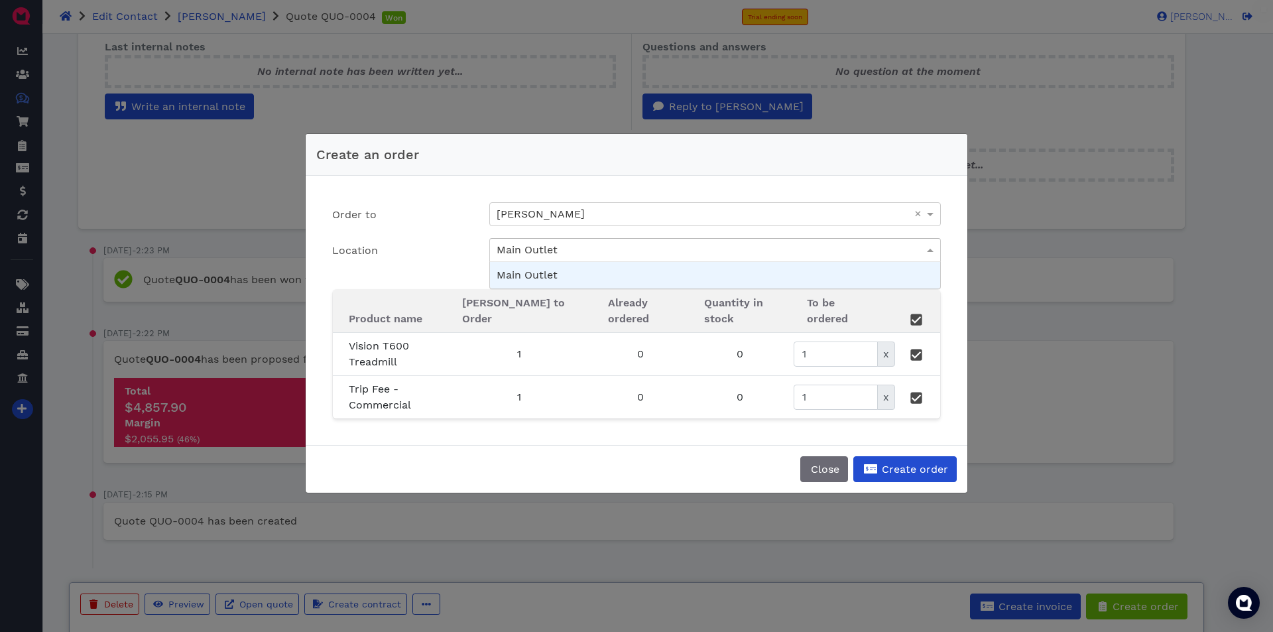
click at [695, 249] on div "Main Outlet" at bounding box center [715, 250] width 450 height 23
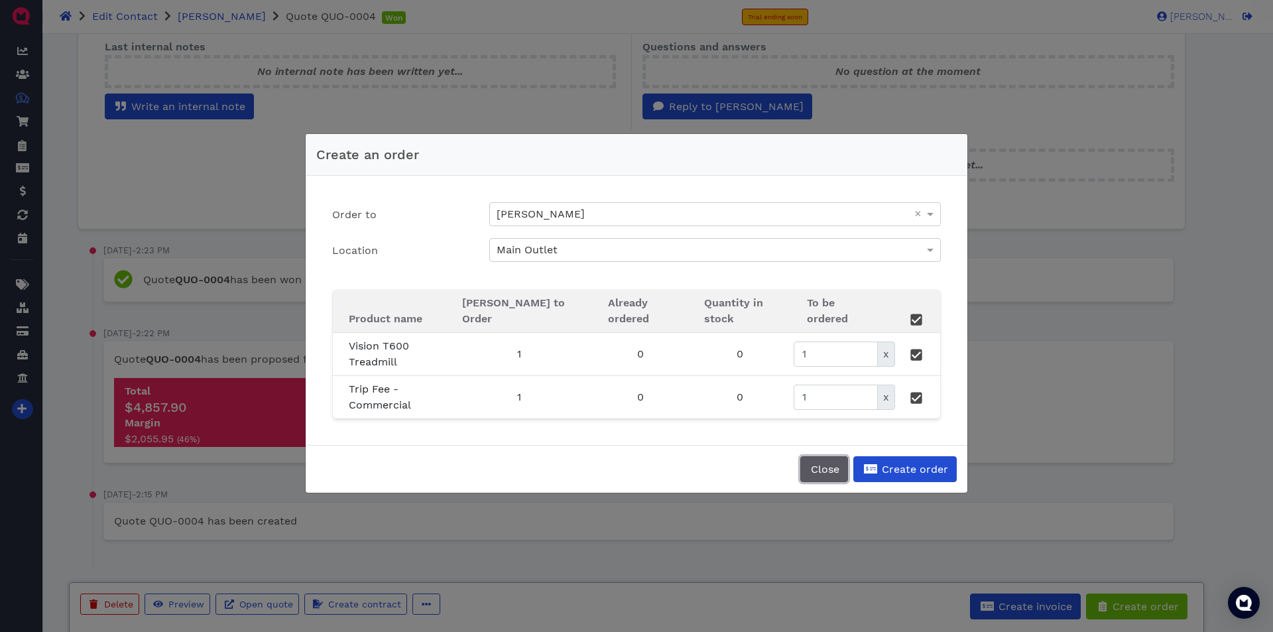
click at [814, 467] on span "Close" at bounding box center [824, 469] width 30 height 13
